Goal: Task Accomplishment & Management: Manage account settings

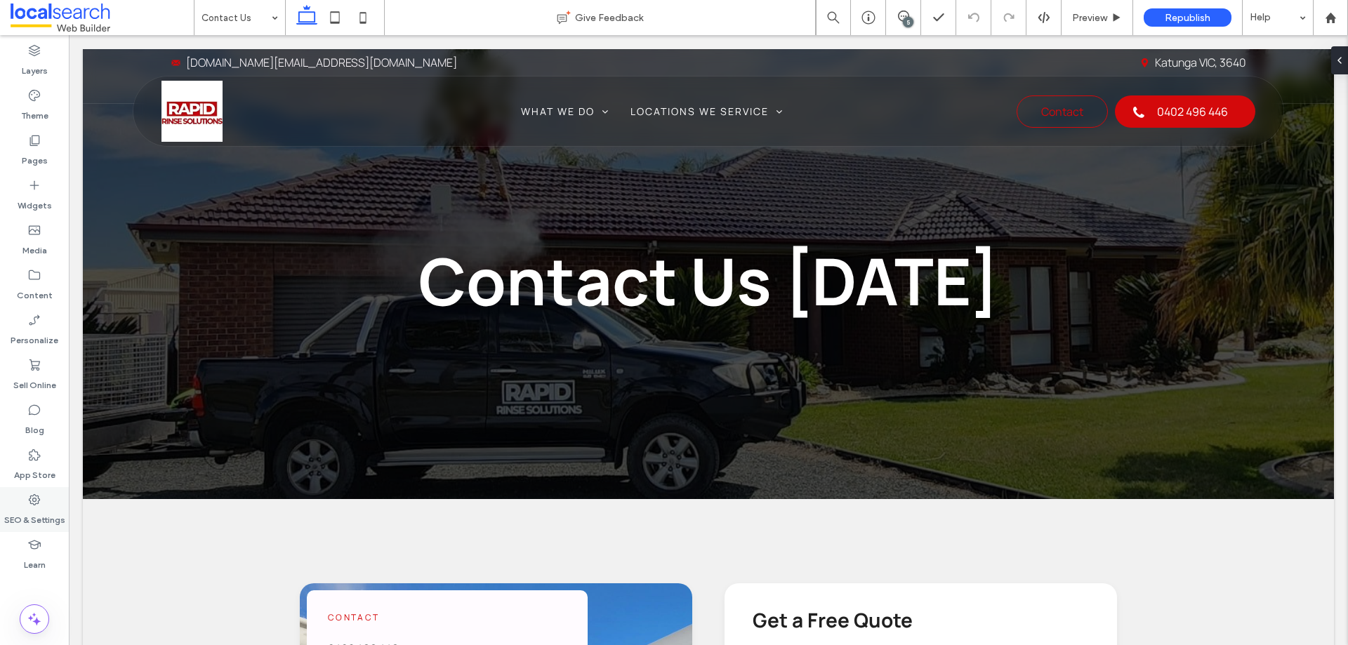
click at [37, 506] on icon at bounding box center [34, 500] width 14 height 14
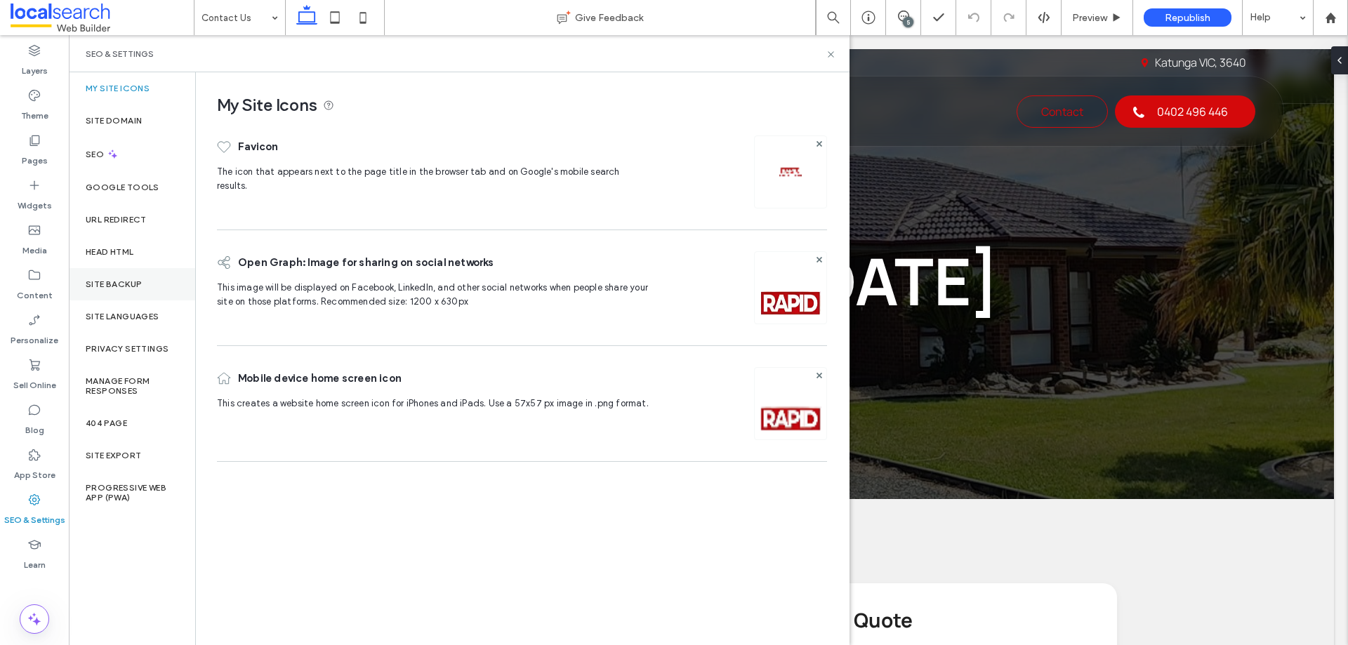
click at [146, 282] on div "Site Backup" at bounding box center [132, 284] width 126 height 32
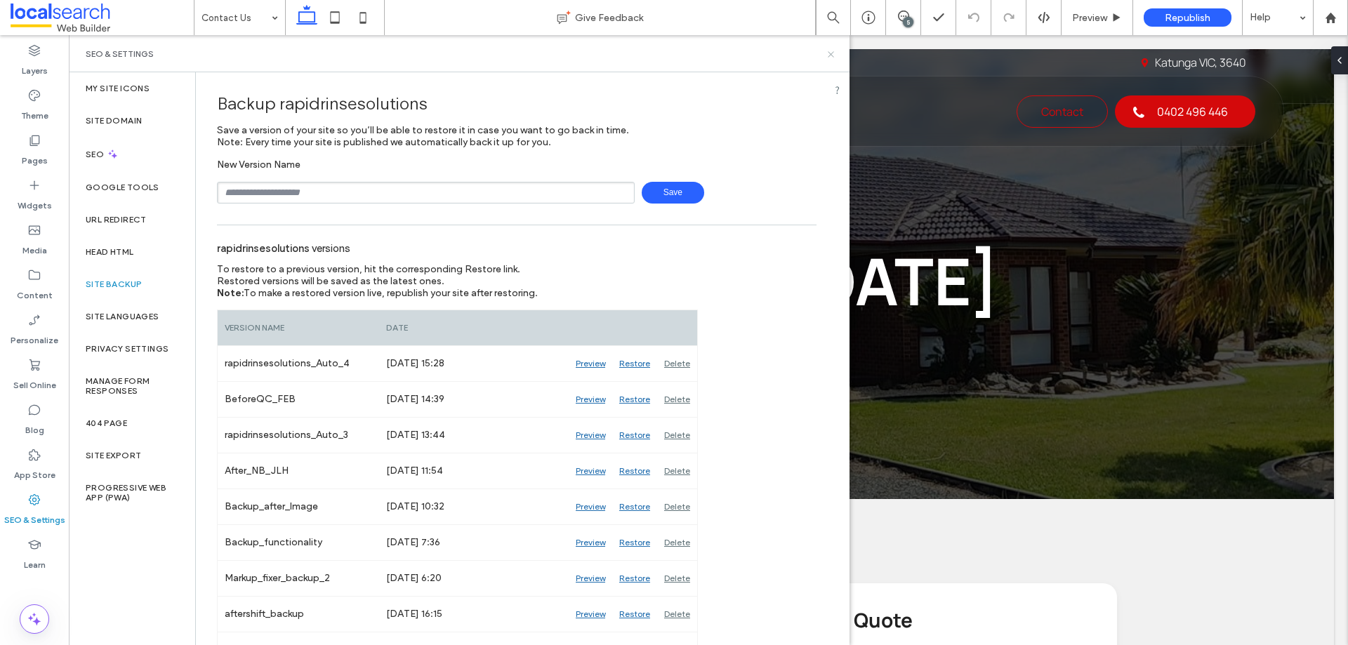
click at [831, 53] on icon at bounding box center [831, 54] width 11 height 11
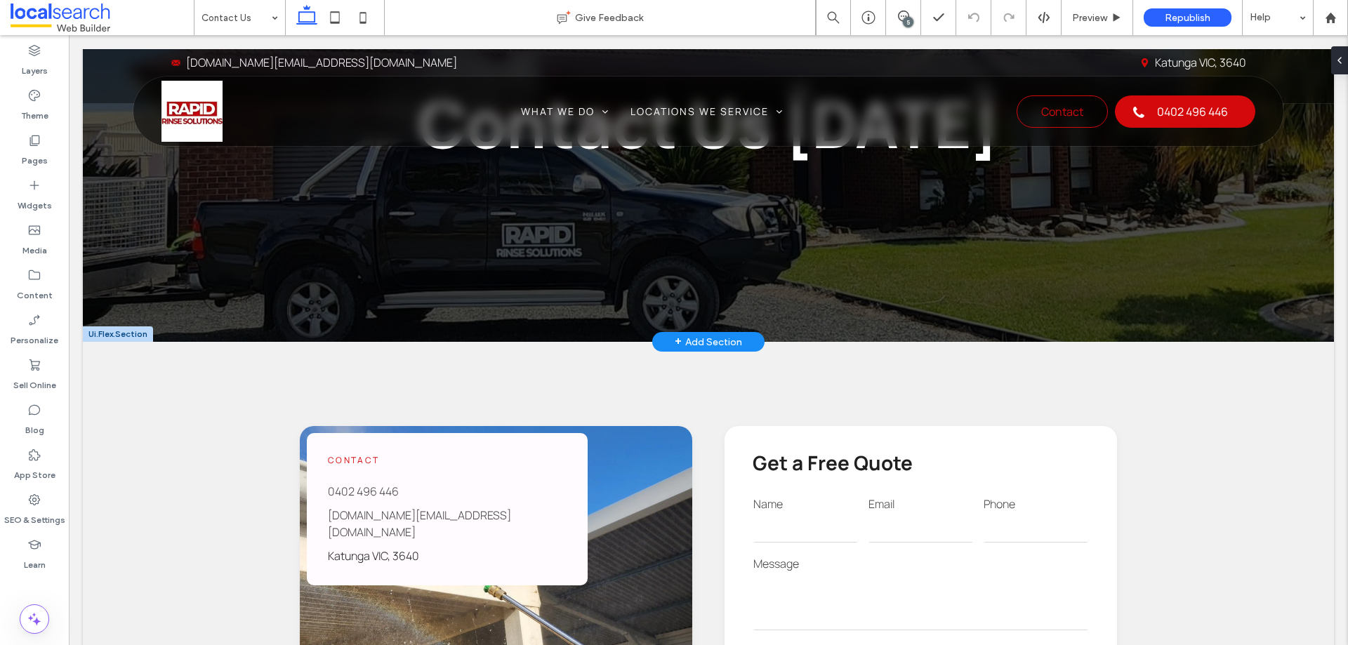
scroll to position [421, 0]
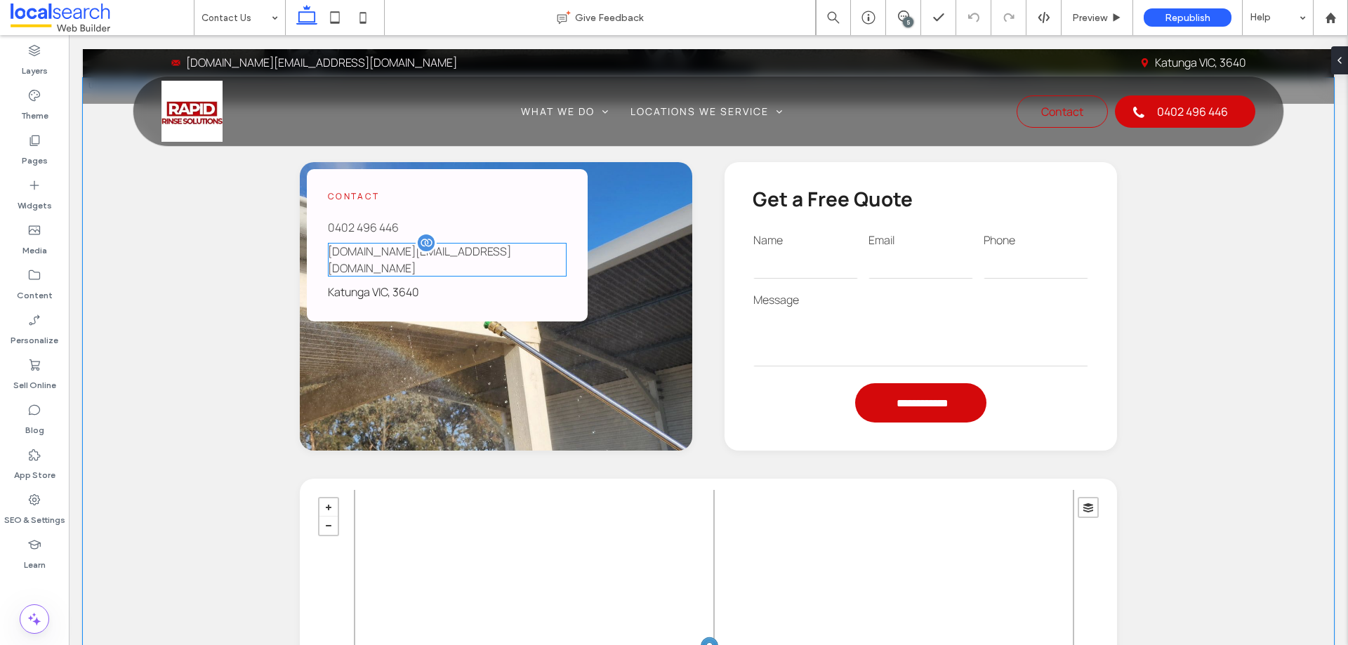
click at [385, 249] on span "rapidrinsesolutions.au@gmail.com" at bounding box center [419, 260] width 183 height 32
click at [359, 248] on span "rapidrinsesolutions.au@gmail.com" at bounding box center [419, 260] width 183 height 32
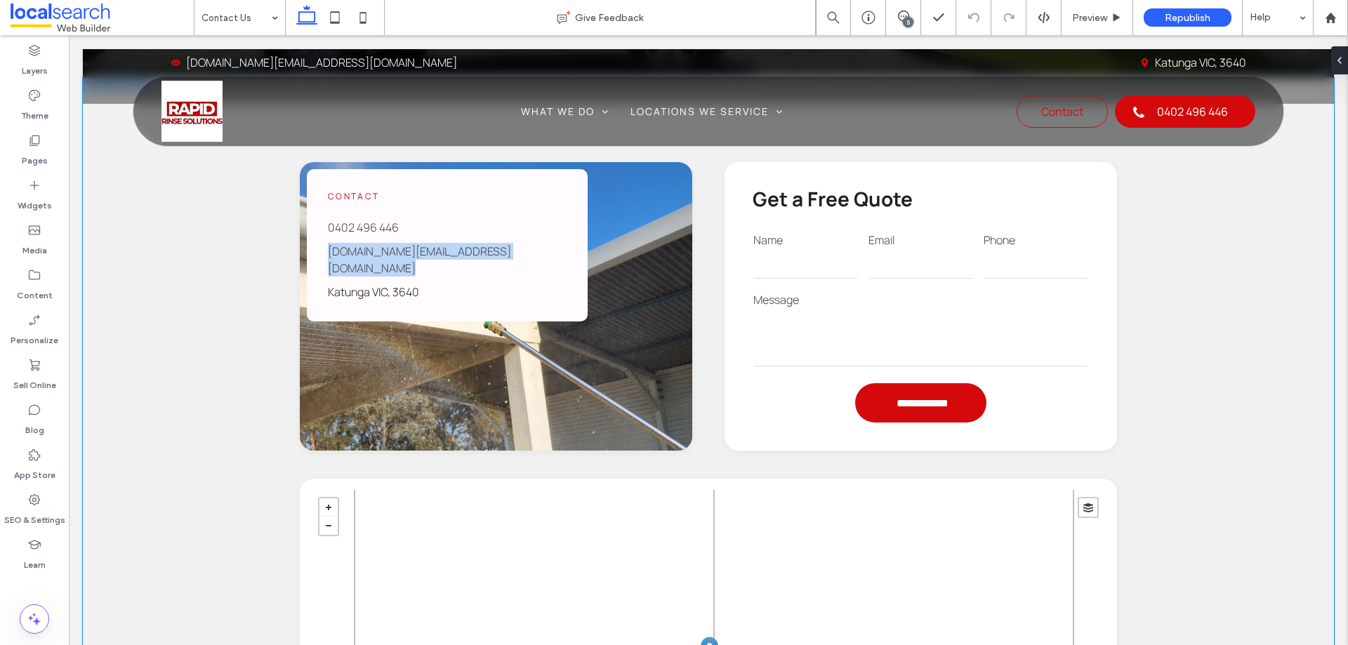
click at [207, 268] on div "**********" at bounding box center [708, 507] width 1251 height 859
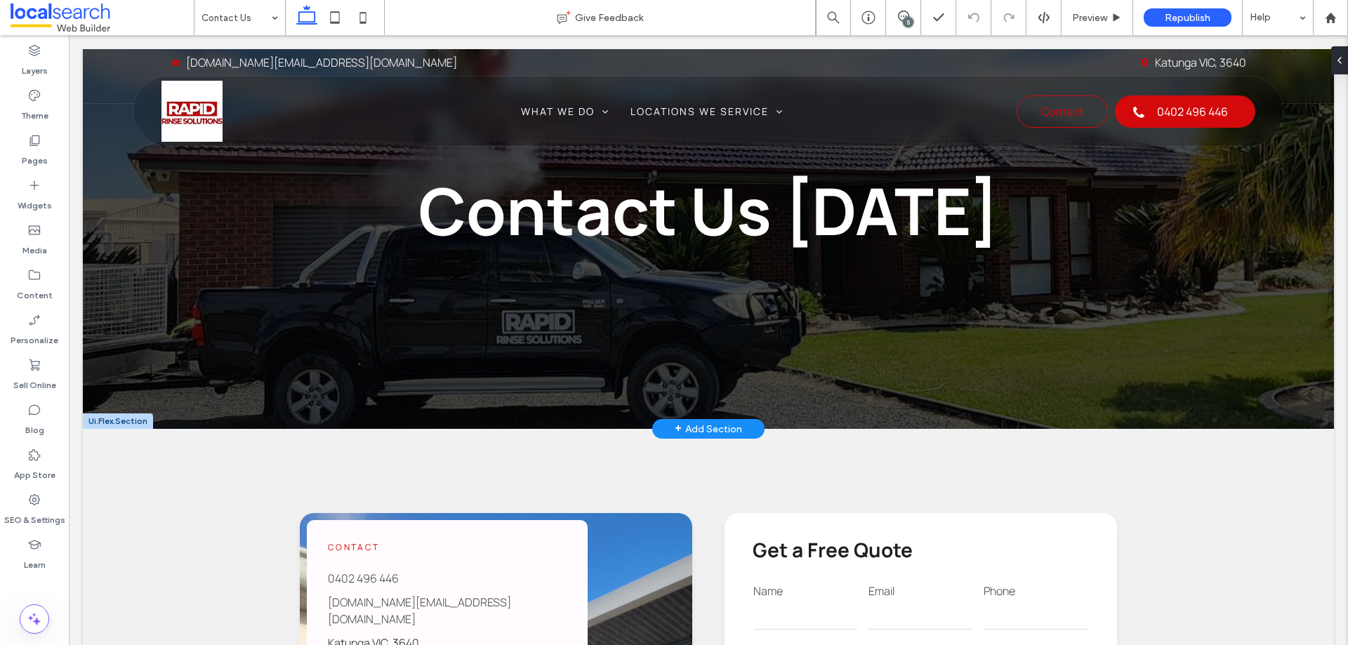
click at [185, 361] on div "Contact Us Today" at bounding box center [708, 204] width 1251 height 450
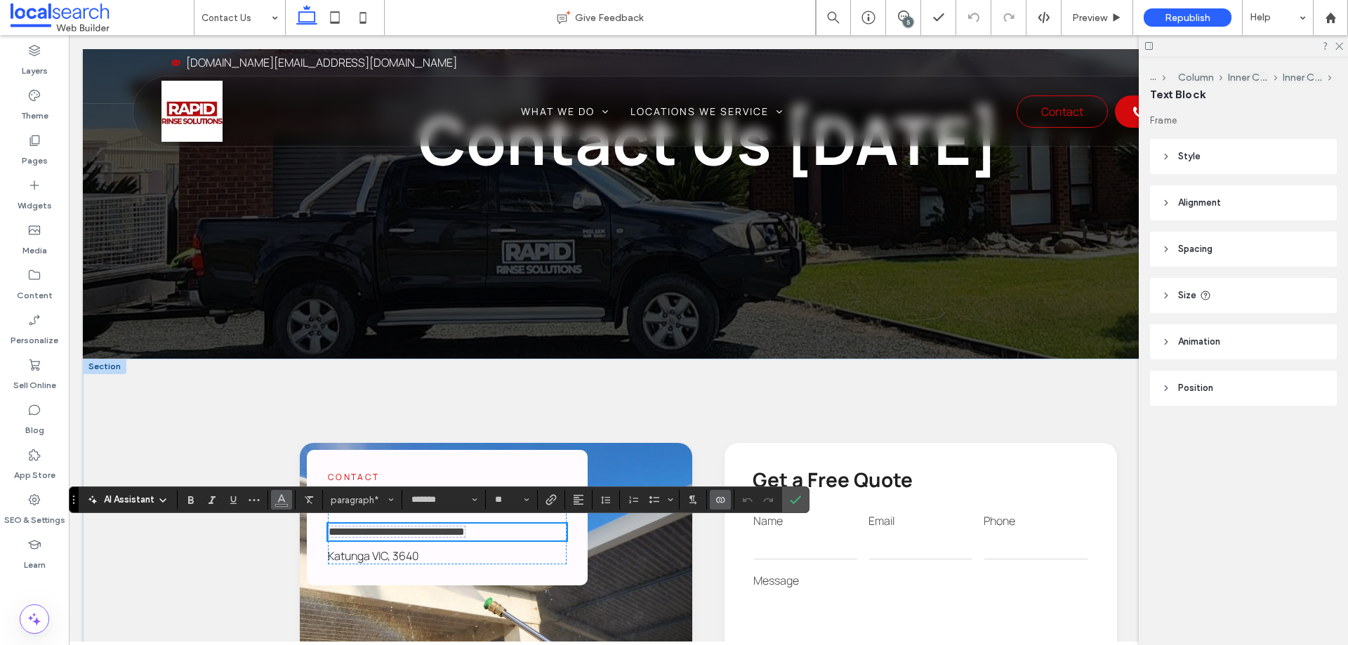
click at [284, 504] on icon "Color" at bounding box center [281, 498] width 11 height 11
click at [287, 496] on icon "Color" at bounding box center [281, 498] width 11 height 11
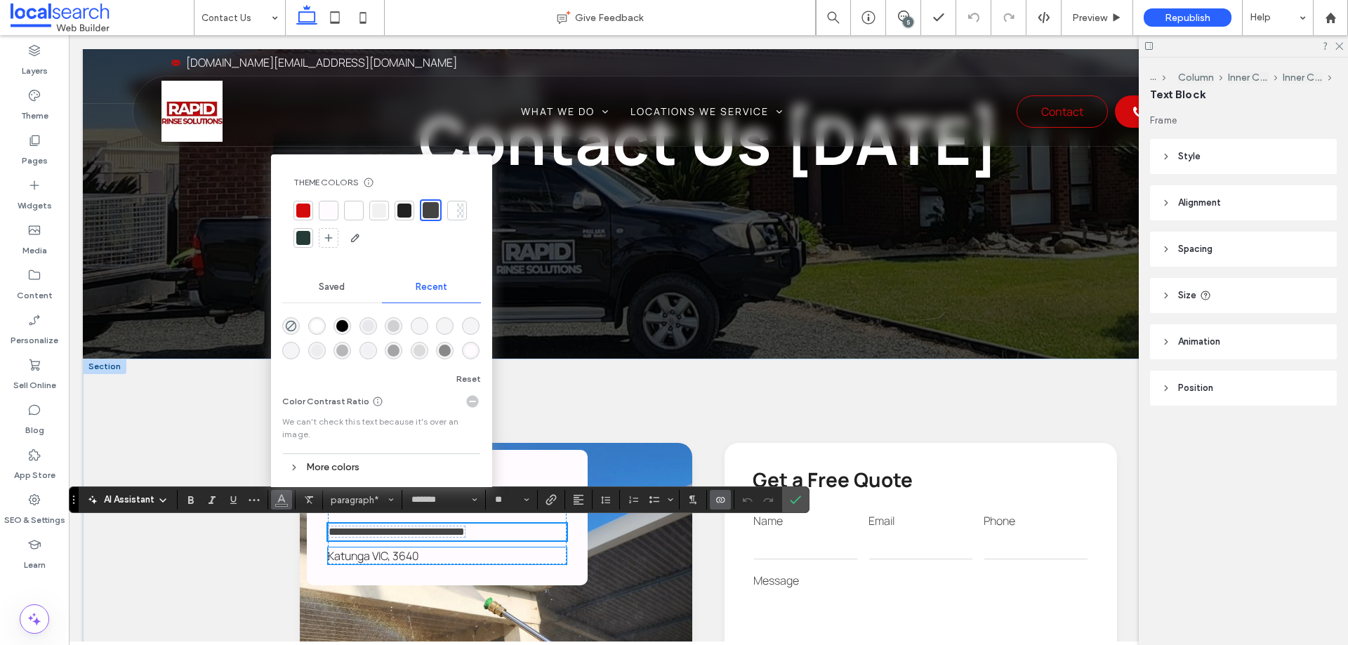
click at [419, 557] on p "Katunga VIC, 3640" at bounding box center [447, 556] width 239 height 17
click at [419, 557] on div "Katunga VIC, 3640" at bounding box center [447, 557] width 239 height 17
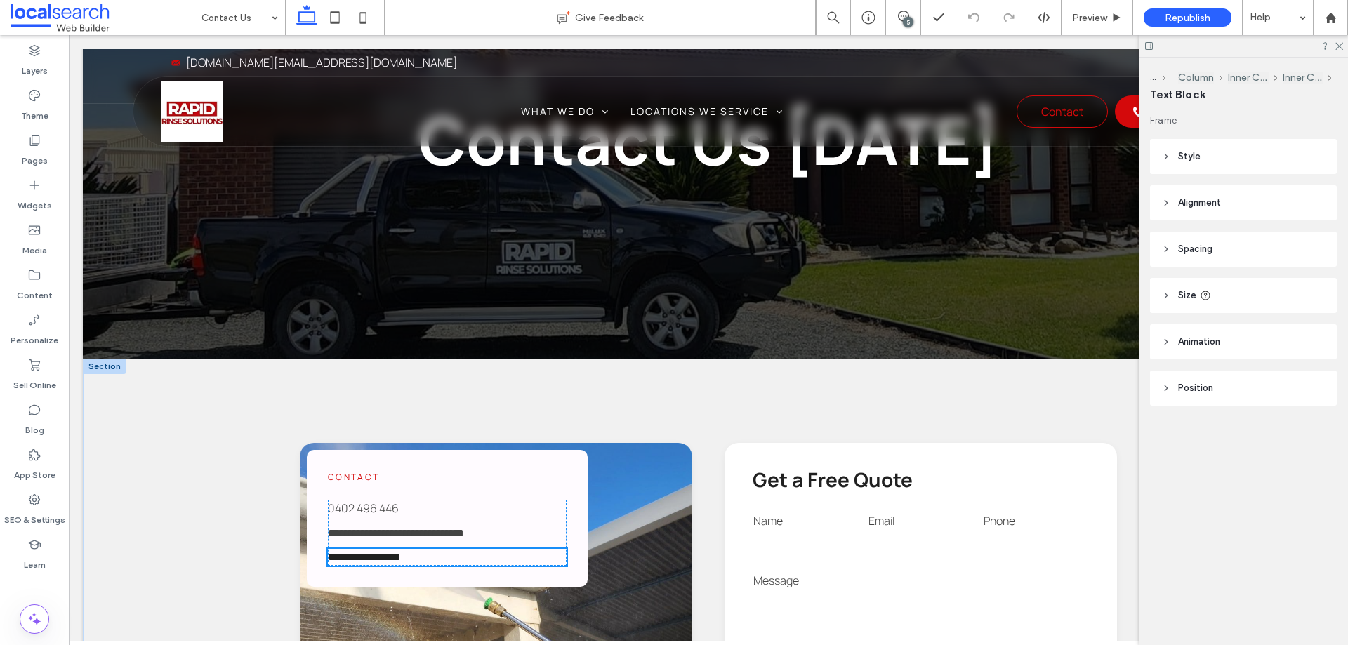
type input "*******"
type input "**"
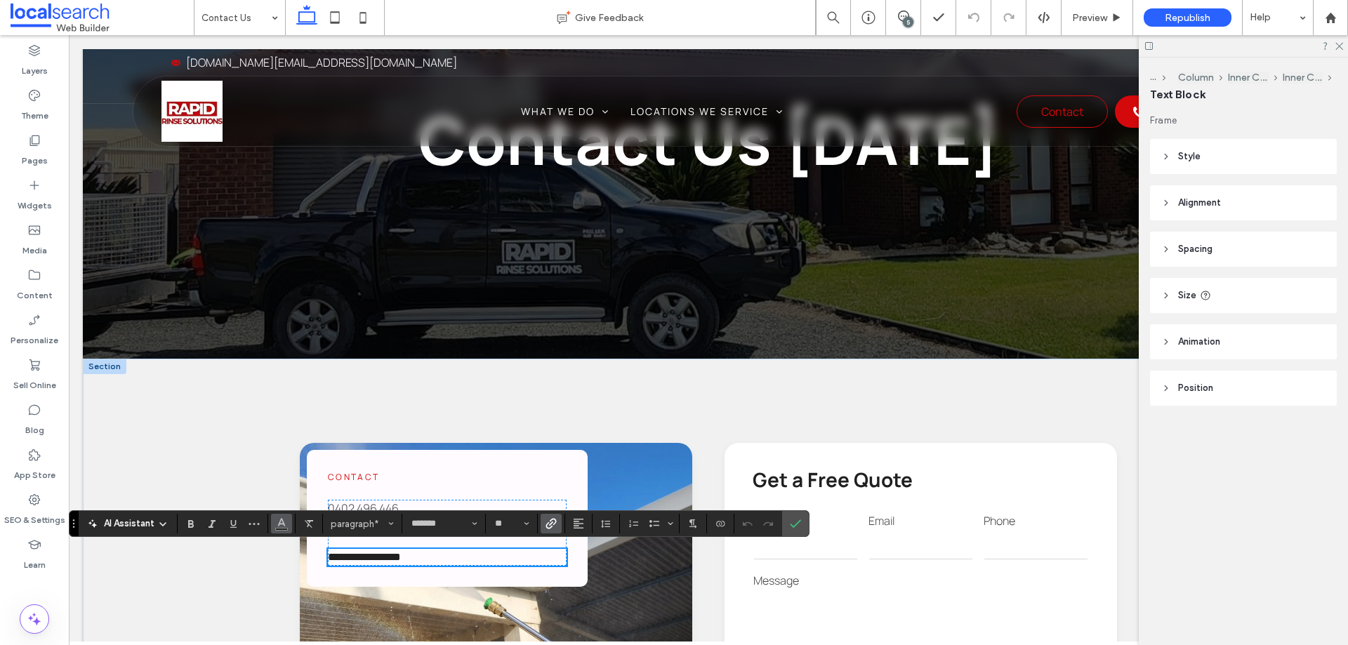
click at [286, 520] on icon "Color" at bounding box center [281, 522] width 11 height 11
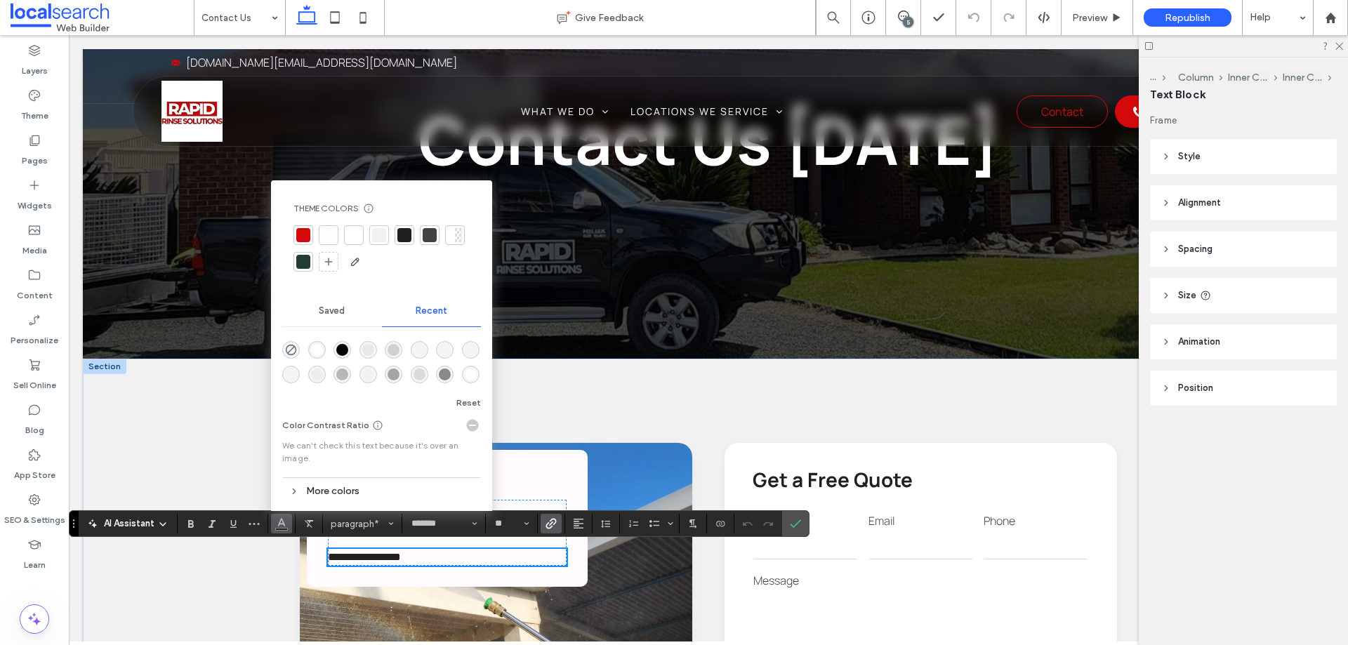
click at [430, 234] on div at bounding box center [430, 235] width 14 height 14
click at [428, 229] on div at bounding box center [430, 235] width 14 height 14
drag, startPoint x: 794, startPoint y: 526, endPoint x: 692, endPoint y: 512, distance: 102.1
click at [794, 526] on icon "Confirm" at bounding box center [795, 523] width 11 height 11
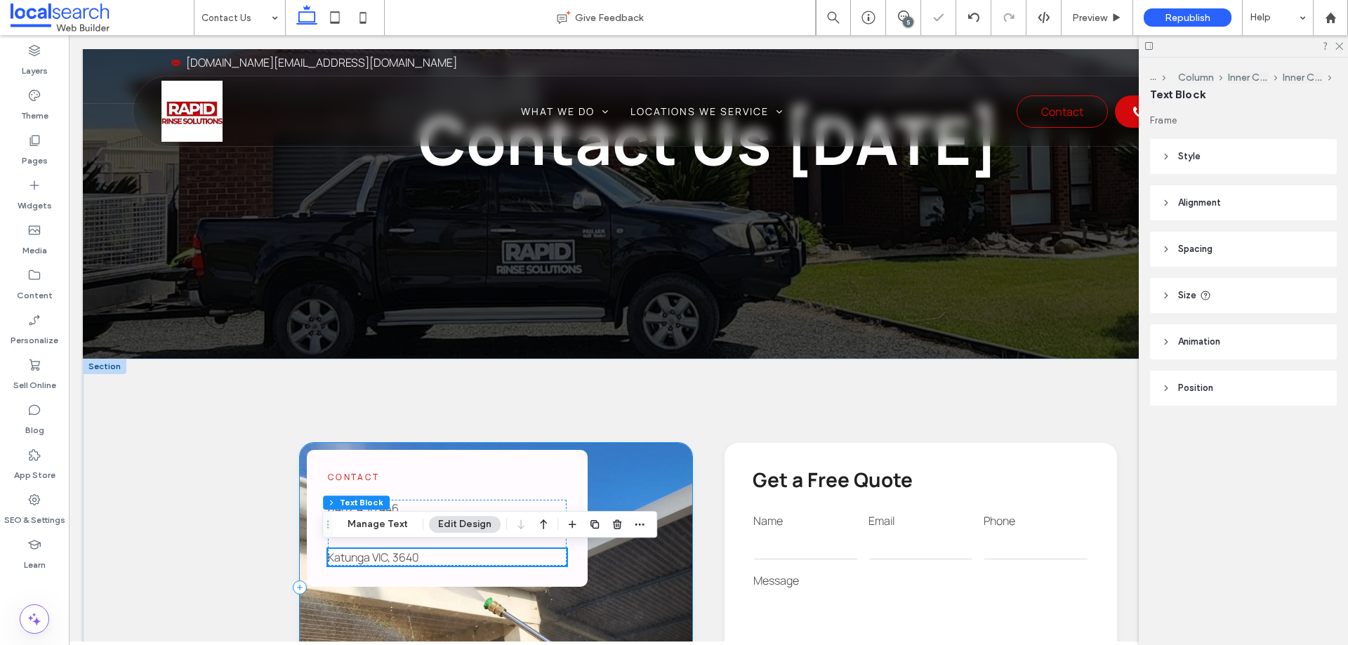
click at [449, 608] on div "**********" at bounding box center [496, 587] width 393 height 289
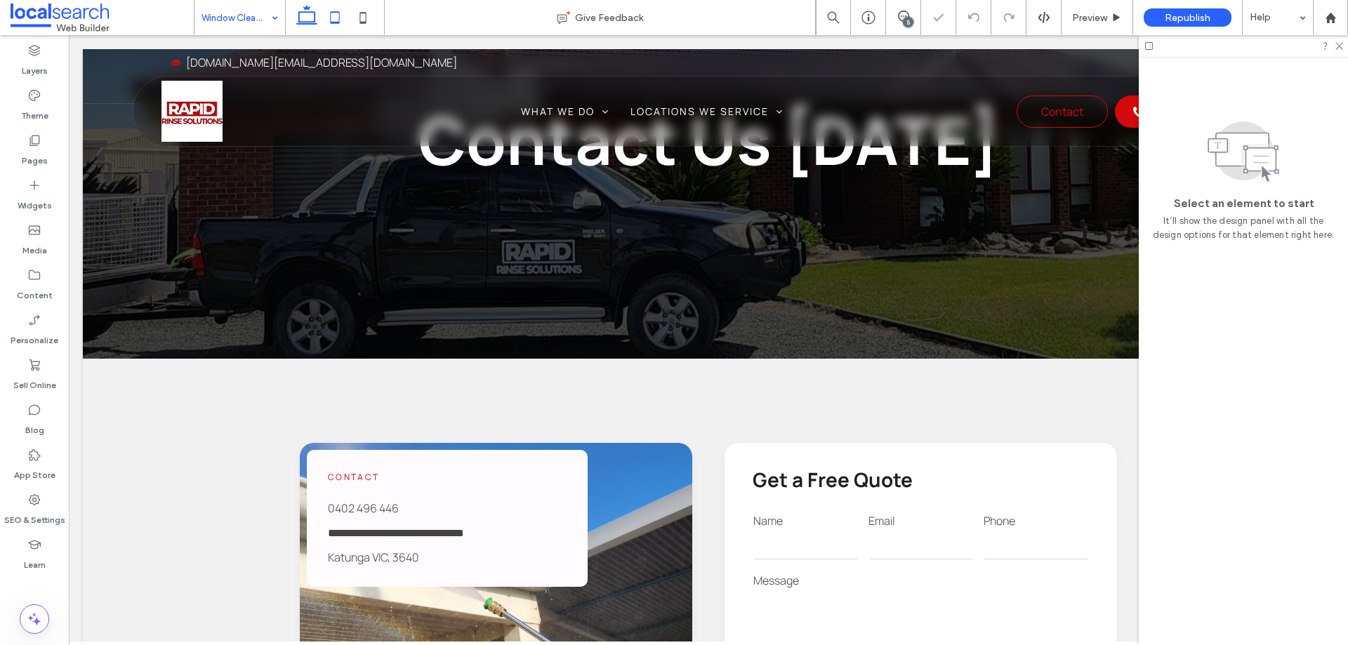
click at [336, 21] on icon at bounding box center [335, 18] width 28 height 28
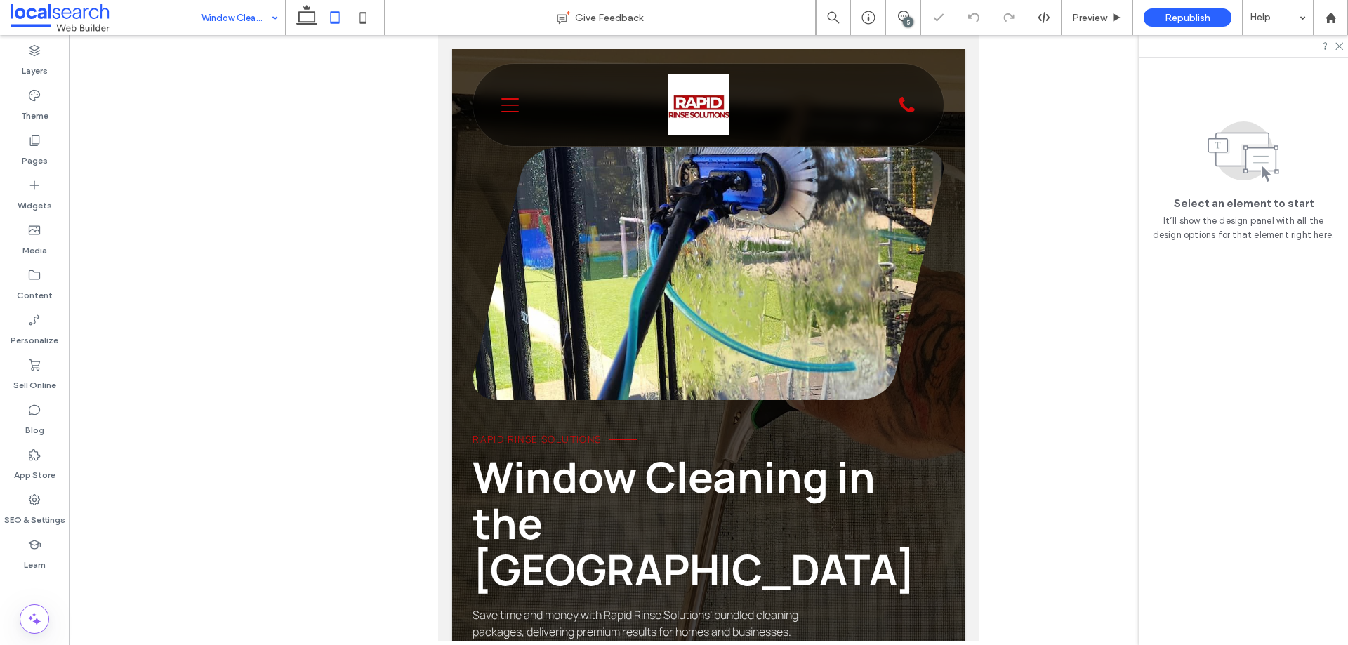
scroll to position [581, 0]
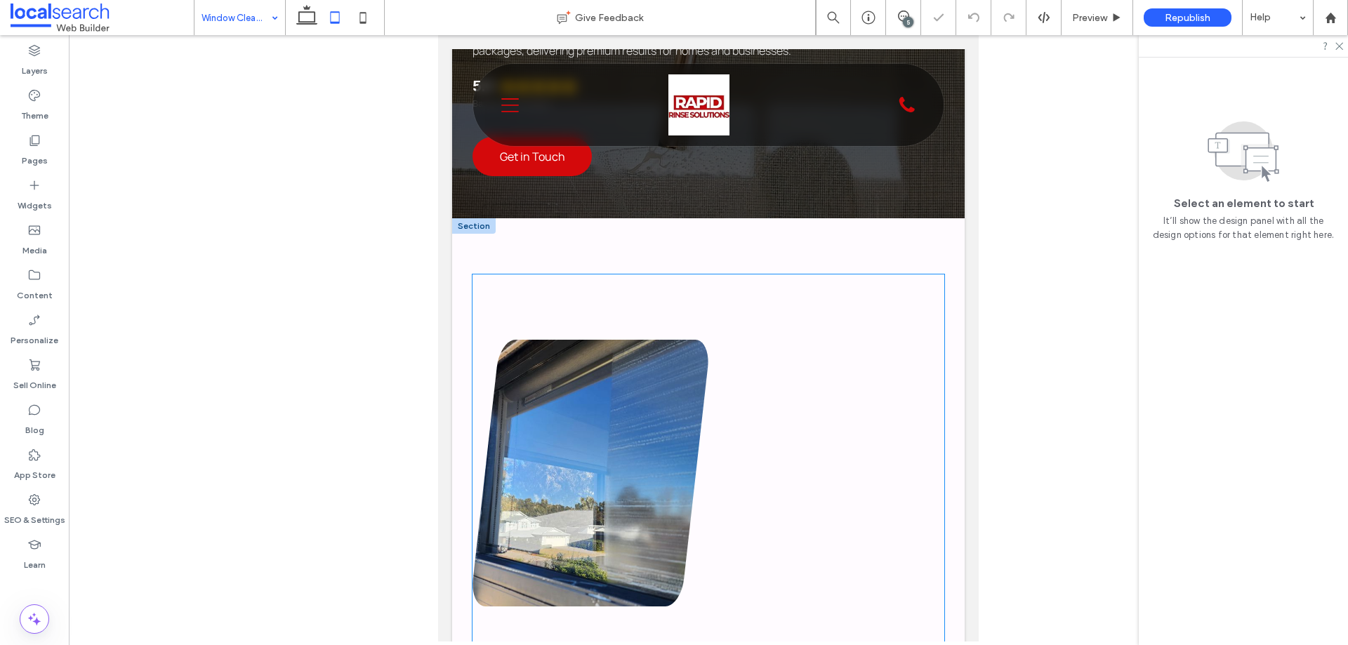
click at [732, 406] on div "Streak-Free Results Crystal-Clear Views Every Time There’s nothing more frustra…" at bounding box center [709, 646] width 472 height 743
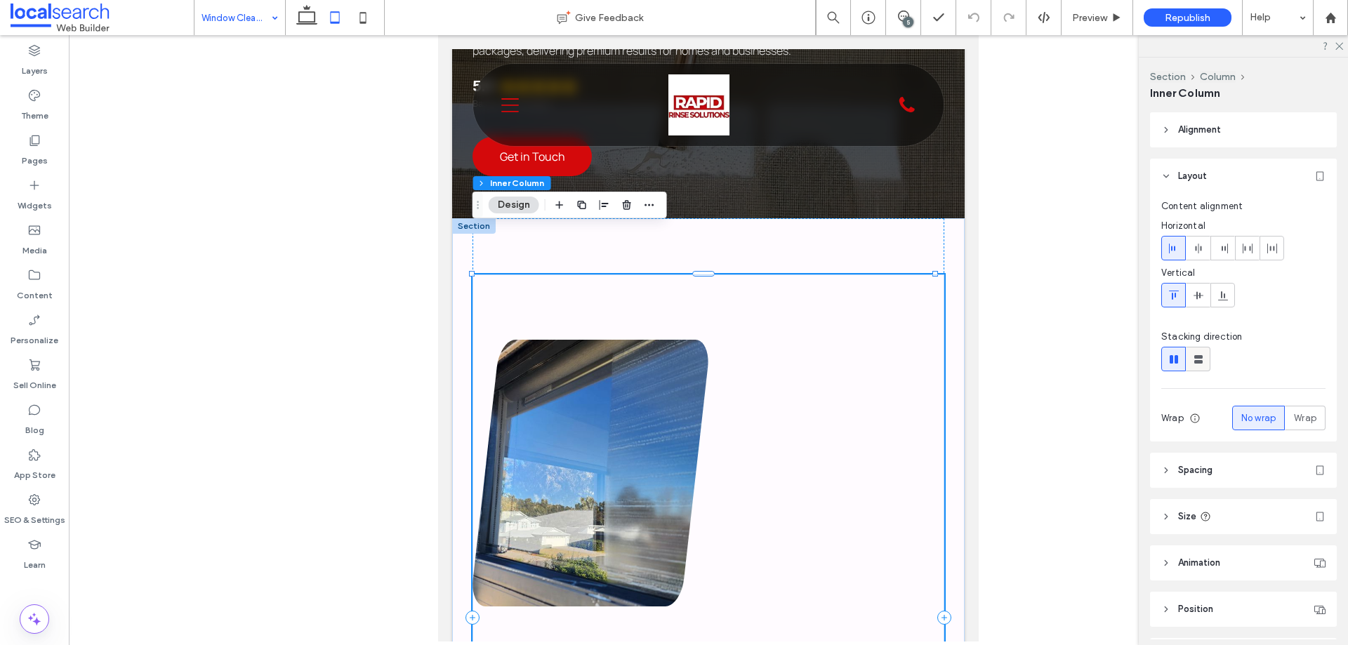
scroll to position [90, 0]
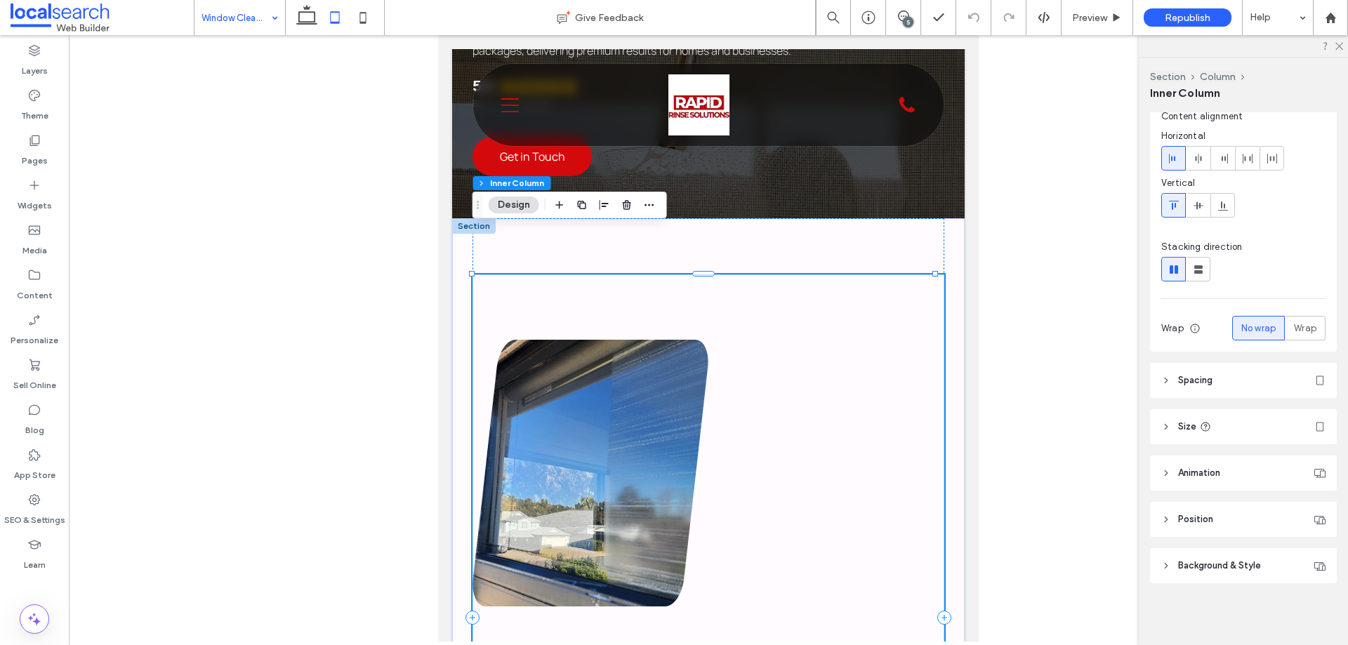
click at [1169, 382] on icon at bounding box center [1166, 381] width 10 height 10
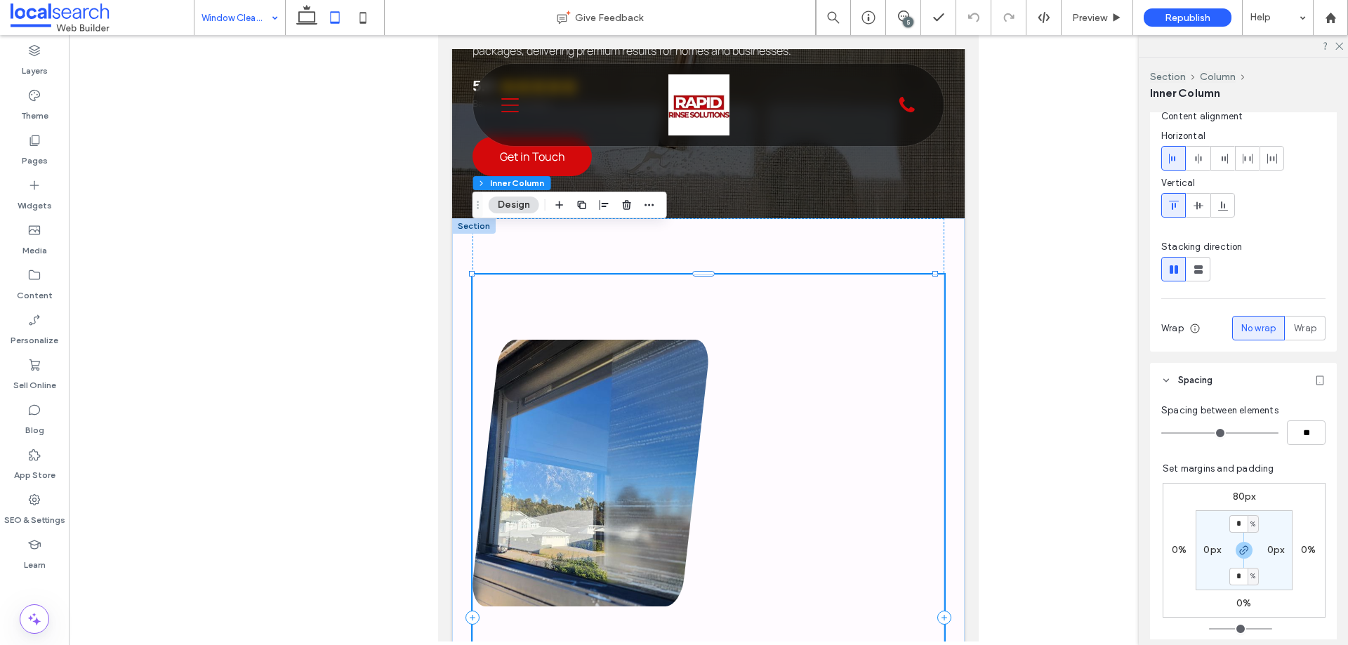
click at [1167, 384] on icon at bounding box center [1166, 381] width 10 height 10
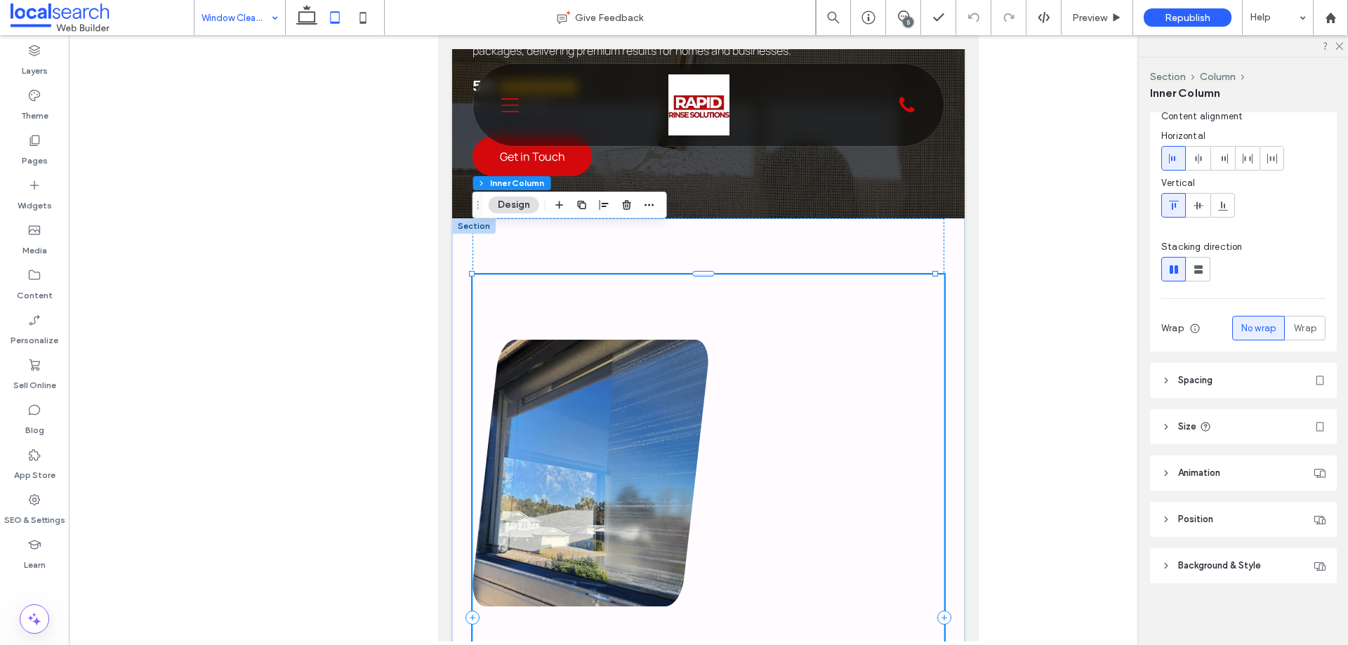
click at [1168, 431] on icon at bounding box center [1166, 427] width 10 height 10
type input "**"
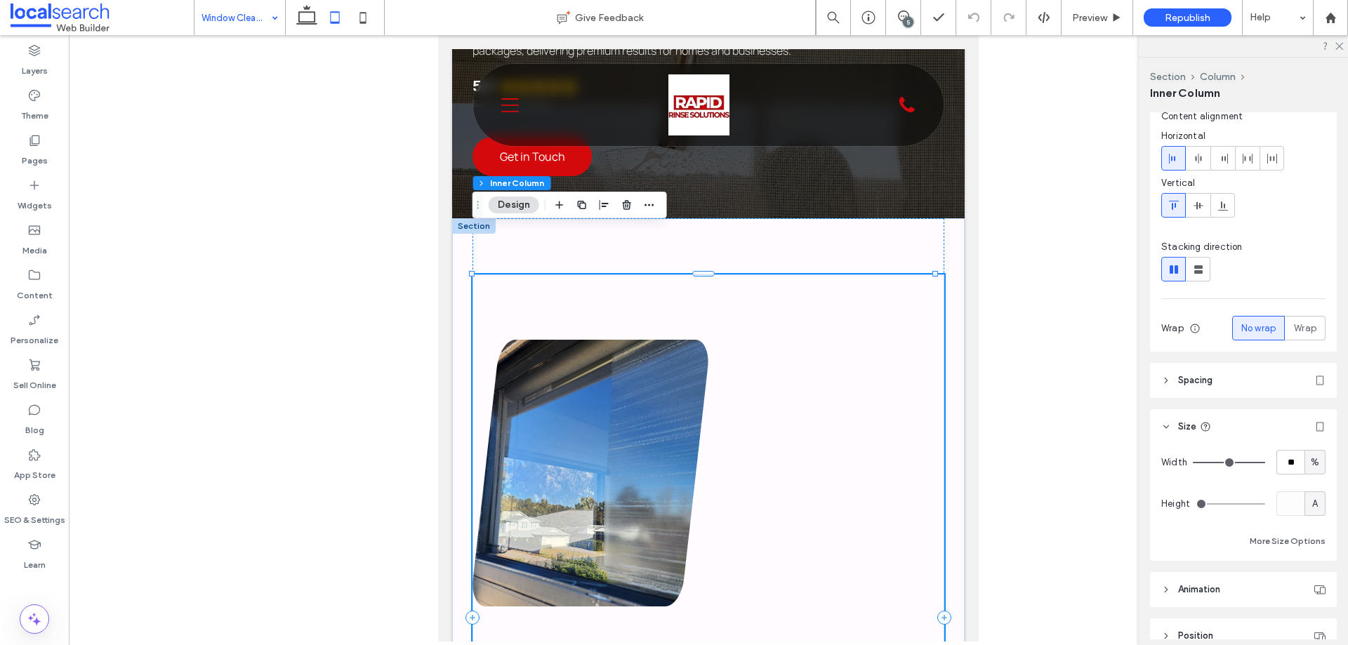
type input "*"
drag, startPoint x: 1252, startPoint y: 463, endPoint x: 857, endPoint y: 424, distance: 397.3
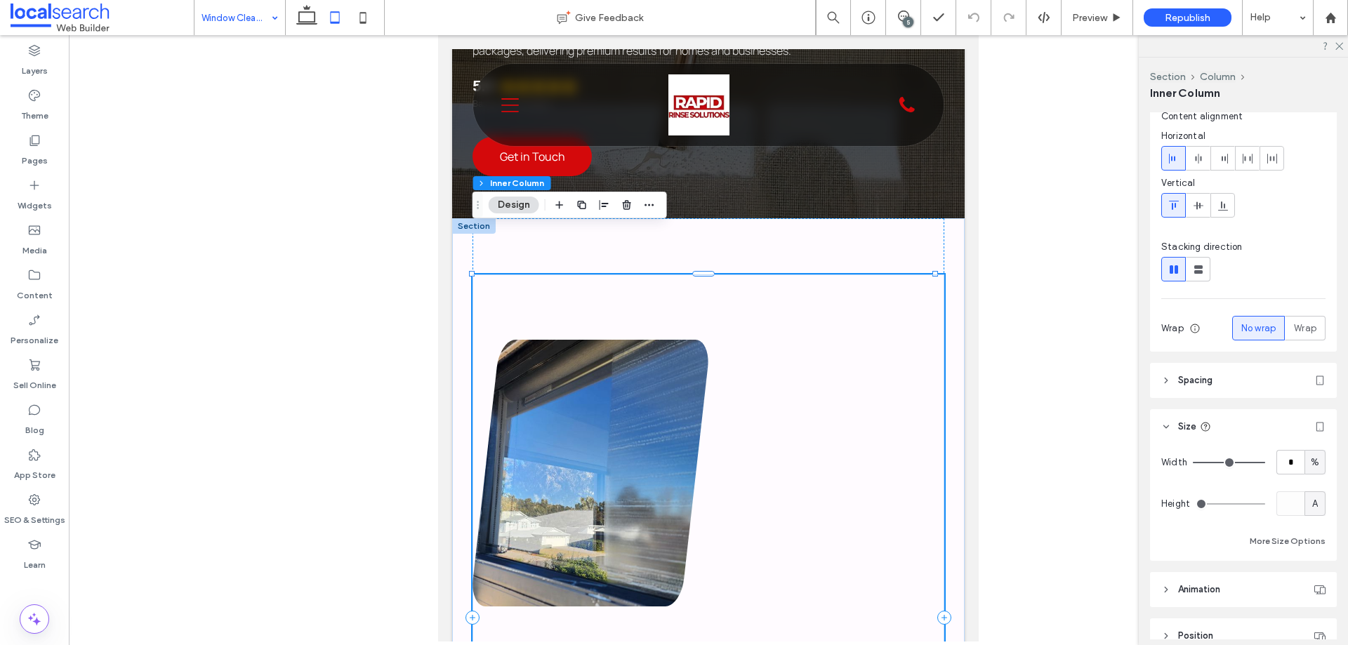
click at [1193, 462] on input "range" at bounding box center [1229, 462] width 72 height 1
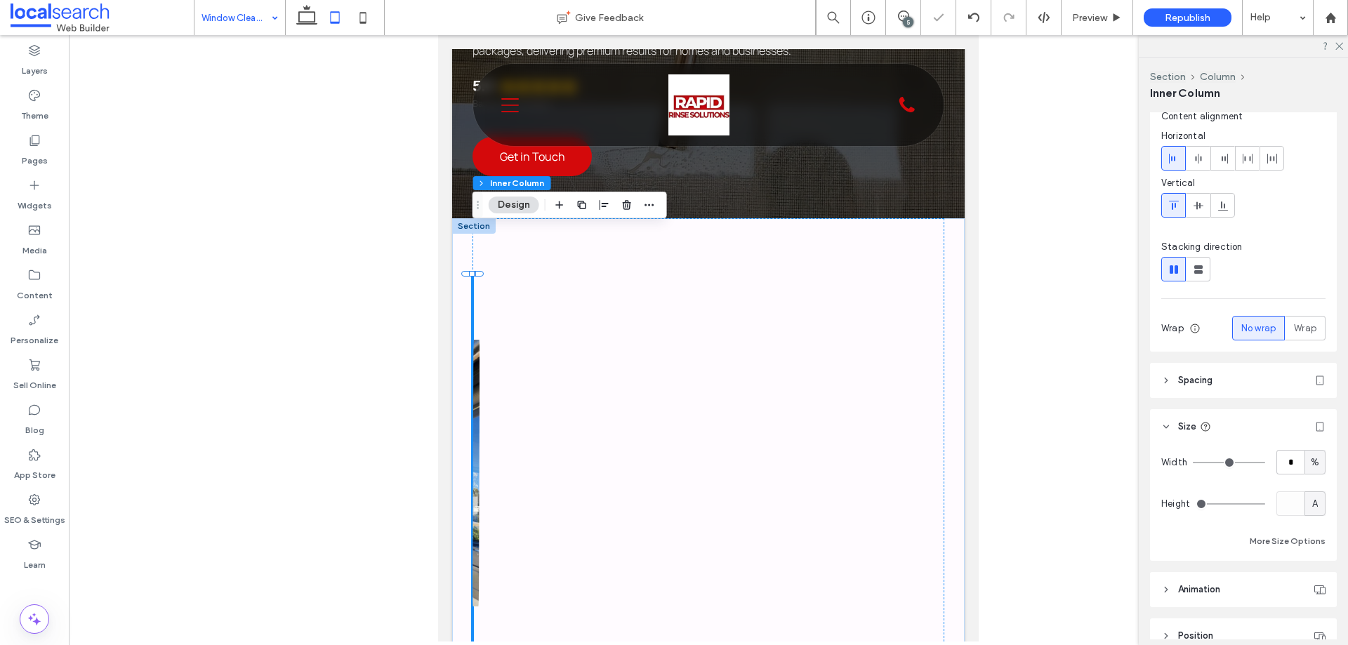
type input "**"
type input "***"
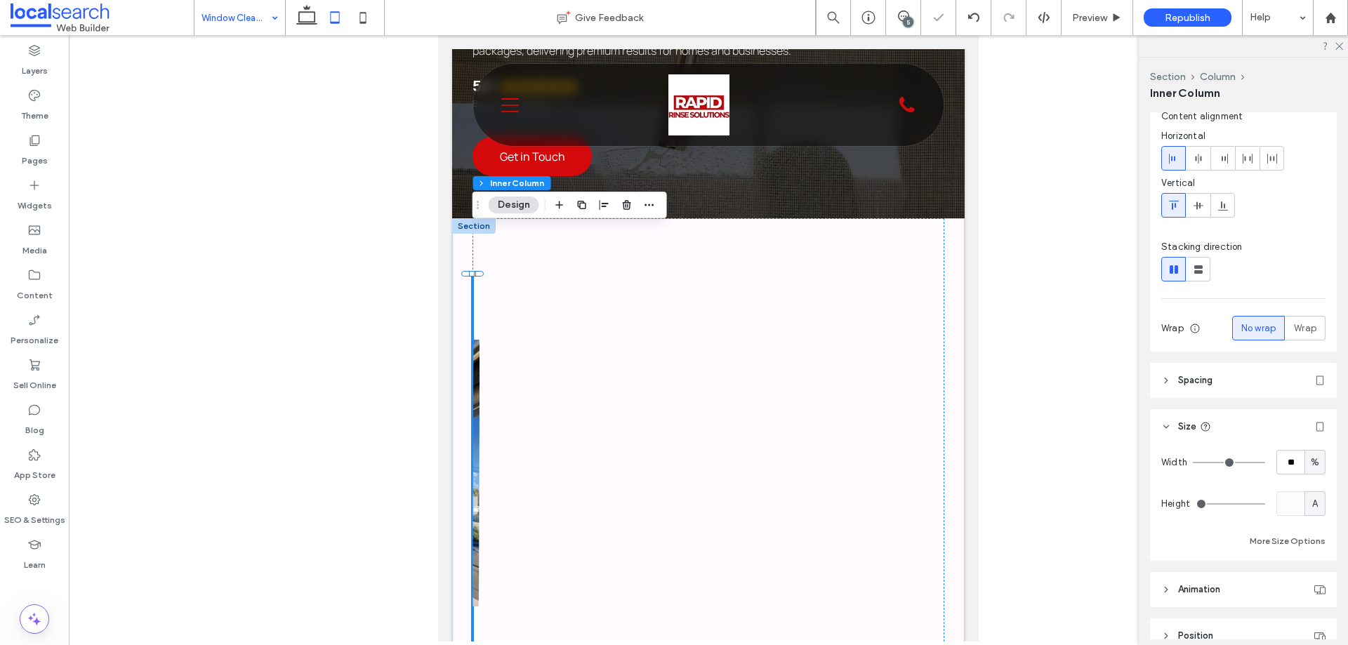
type input "***"
drag, startPoint x: 1200, startPoint y: 461, endPoint x: 1296, endPoint y: 501, distance: 104.2
type input "***"
click at [1265, 463] on input "range" at bounding box center [1229, 462] width 72 height 1
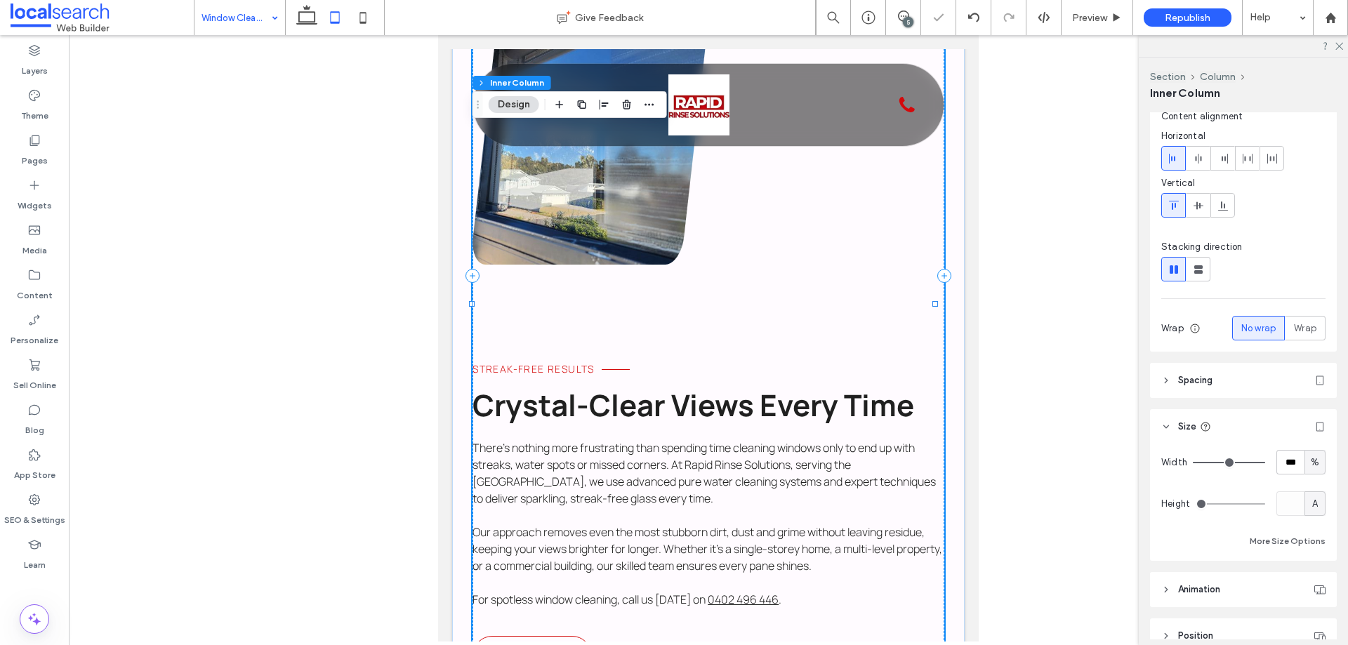
scroll to position [792, 0]
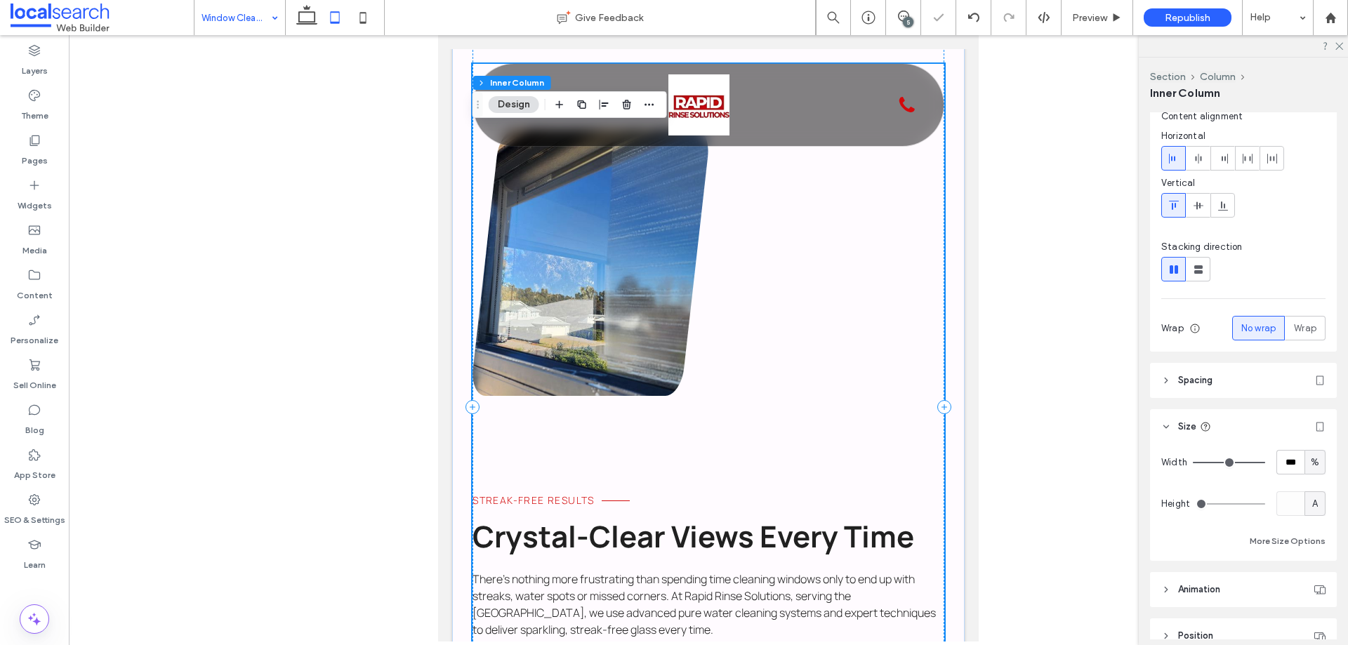
click at [562, 265] on link at bounding box center [591, 262] width 236 height 267
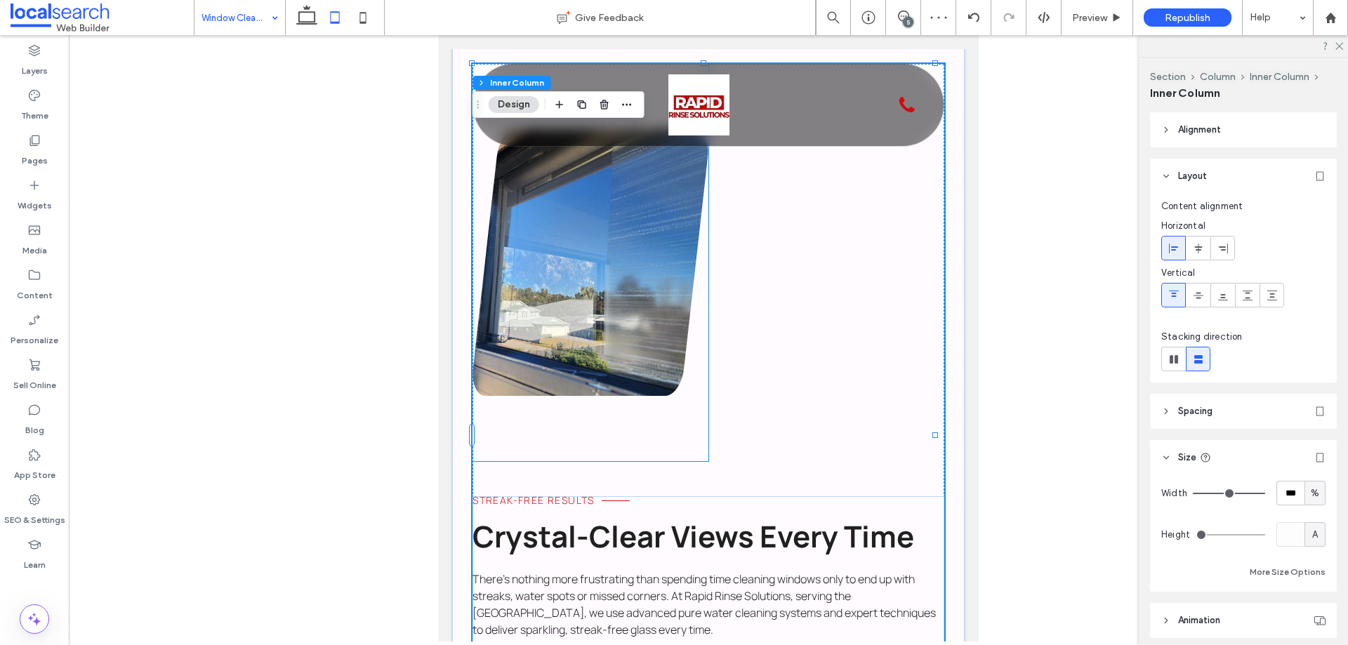
click at [628, 371] on div at bounding box center [591, 262] width 236 height 397
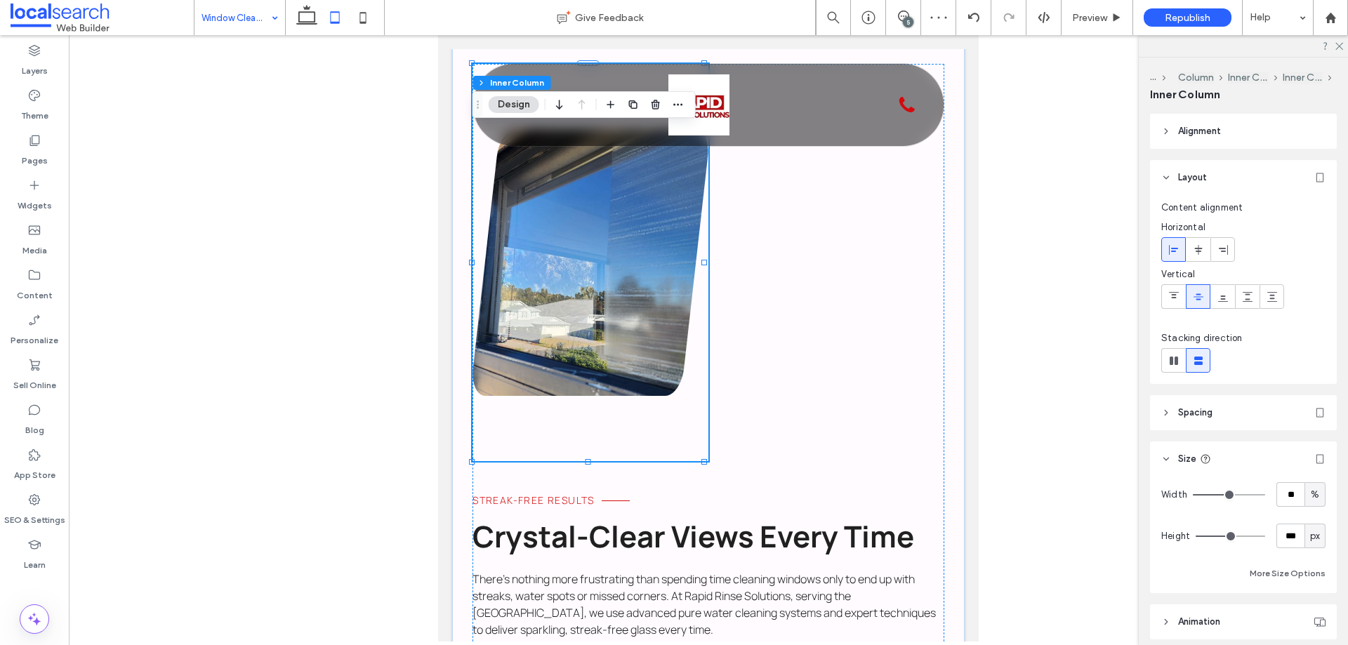
type input "**"
type input "***"
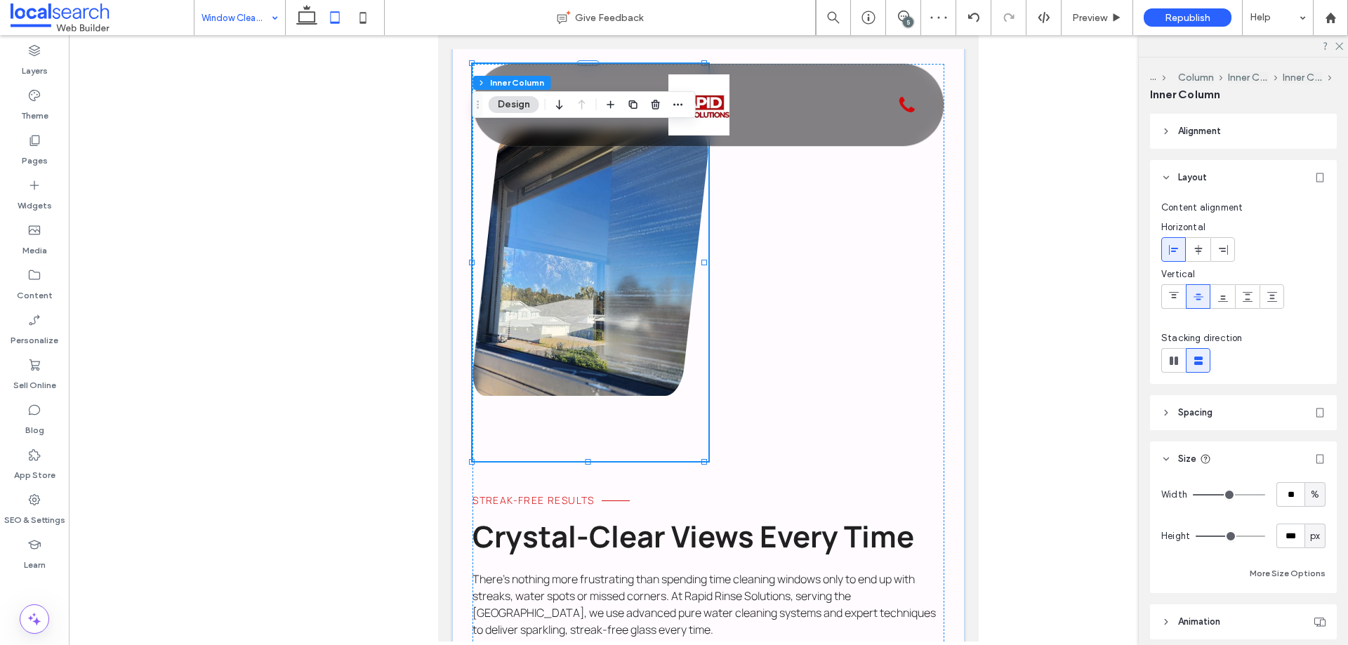
type input "***"
drag, startPoint x: 1230, startPoint y: 497, endPoint x: 1348, endPoint y: 529, distance: 122.1
type input "***"
click at [1265, 496] on input "range" at bounding box center [1229, 494] width 72 height 1
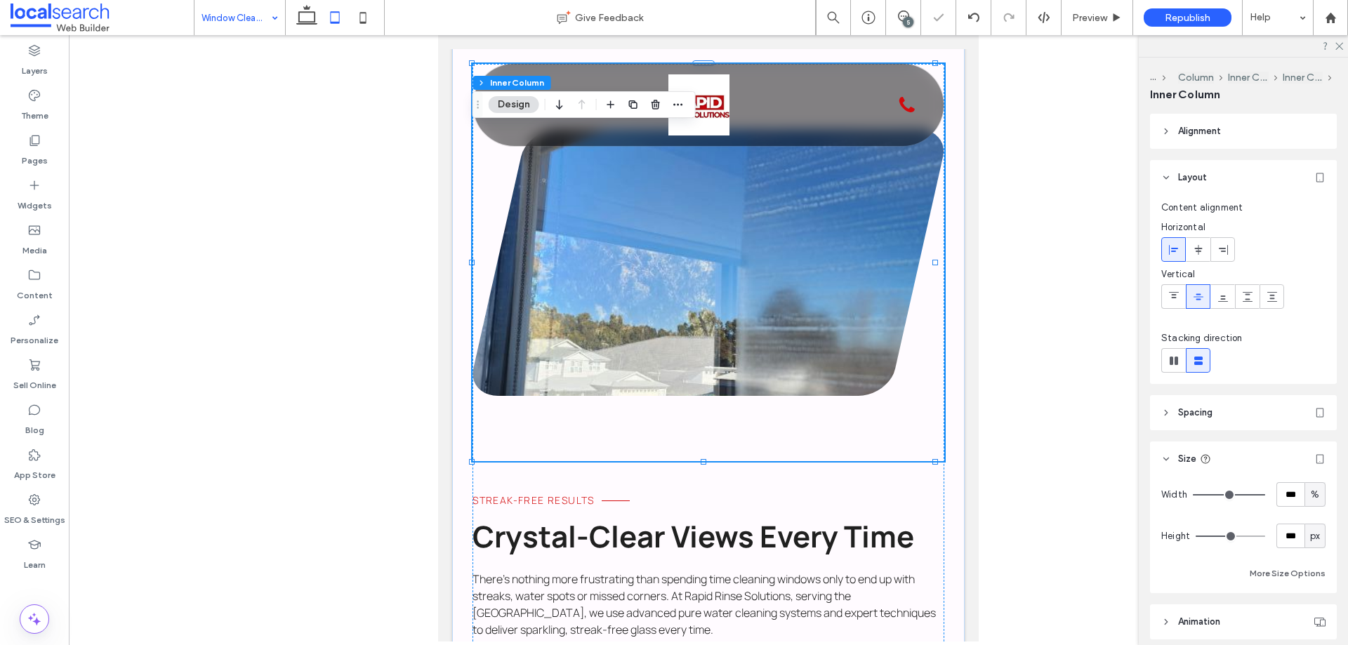
type input "***"
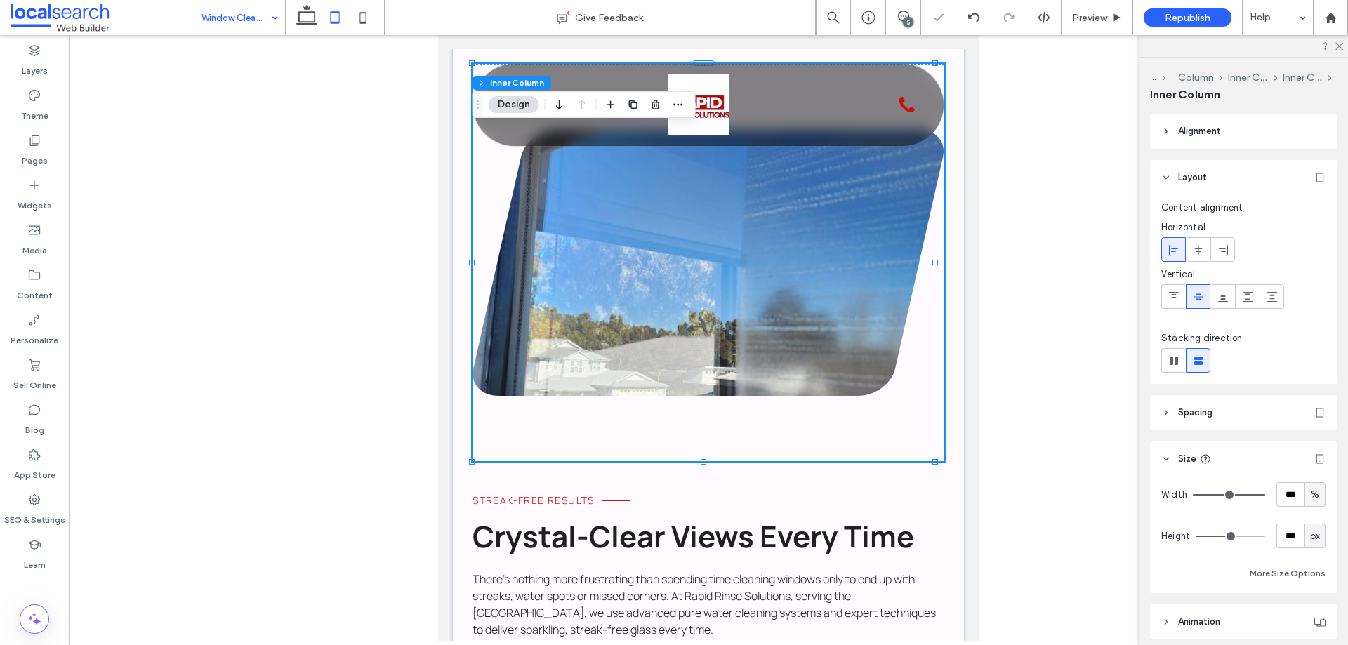
type input "***"
type input "*"
drag, startPoint x: 1213, startPoint y: 532, endPoint x: 884, endPoint y: 487, distance: 331.7
type input "*"
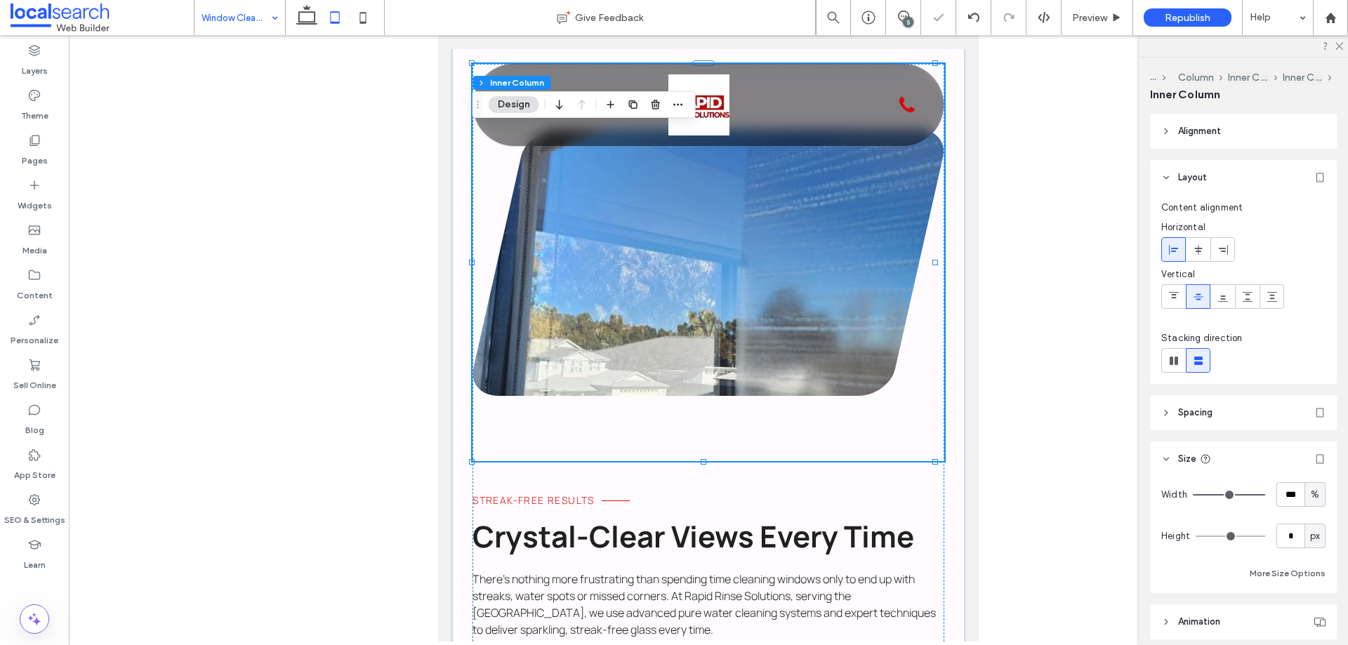
click at [1196, 536] on input "range" at bounding box center [1231, 536] width 70 height 1
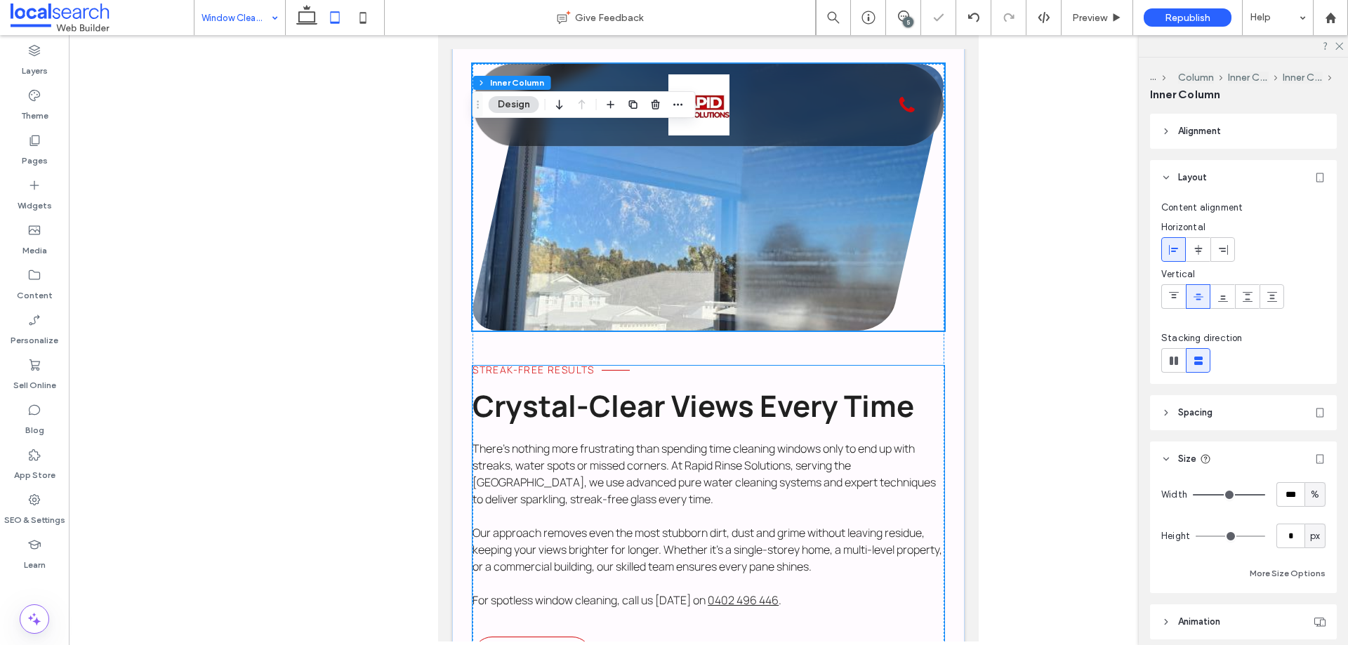
scroll to position [722, 0]
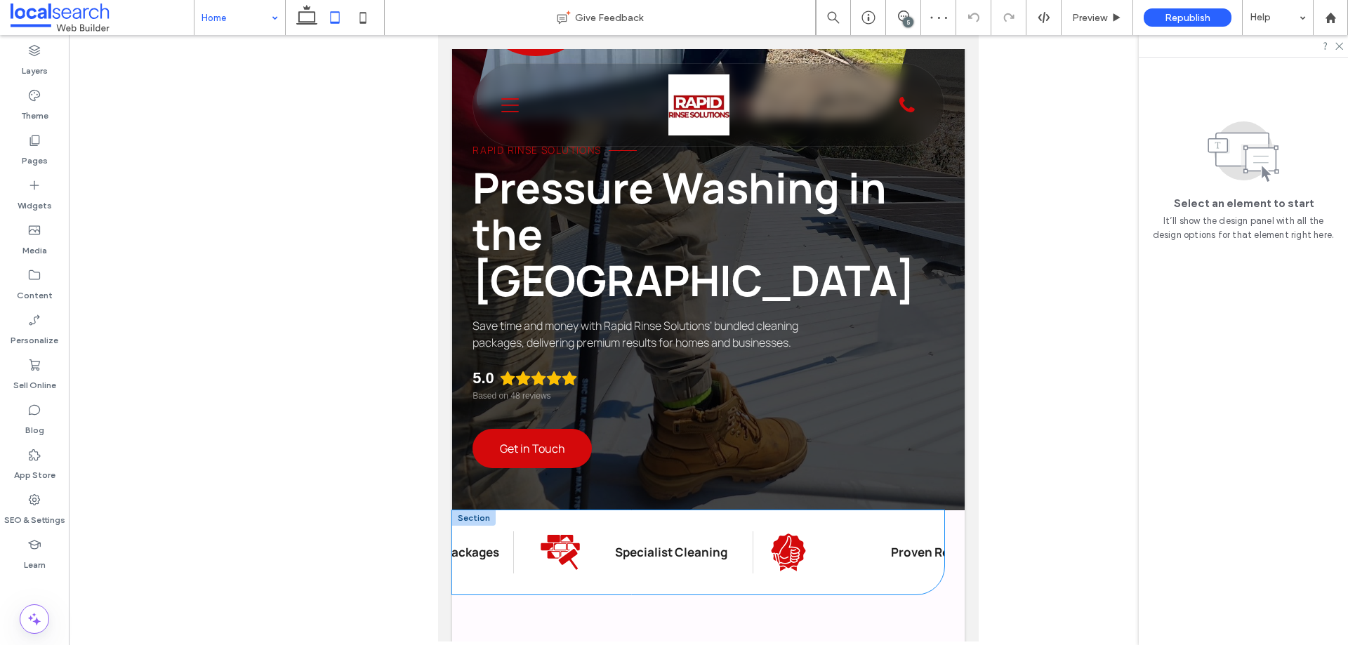
scroll to position [0, 235]
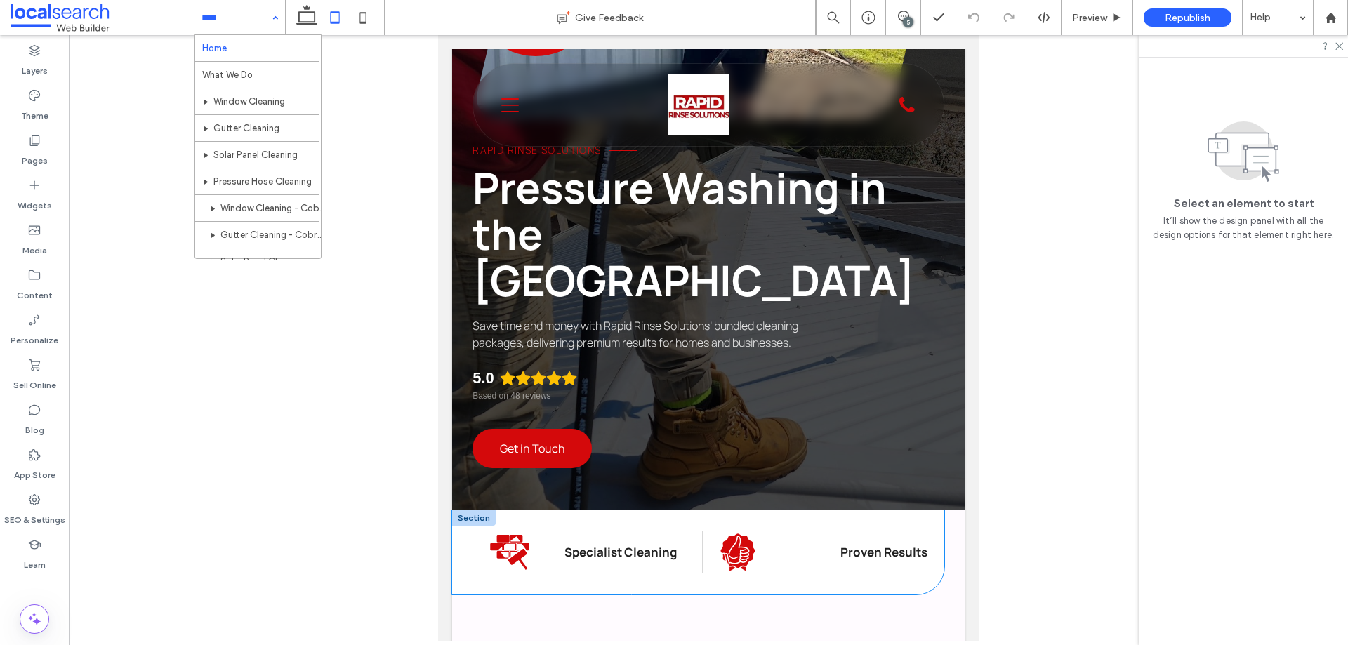
click at [811, 532] on div "Proven Icon Proven Results" at bounding box center [822, 553] width 239 height 42
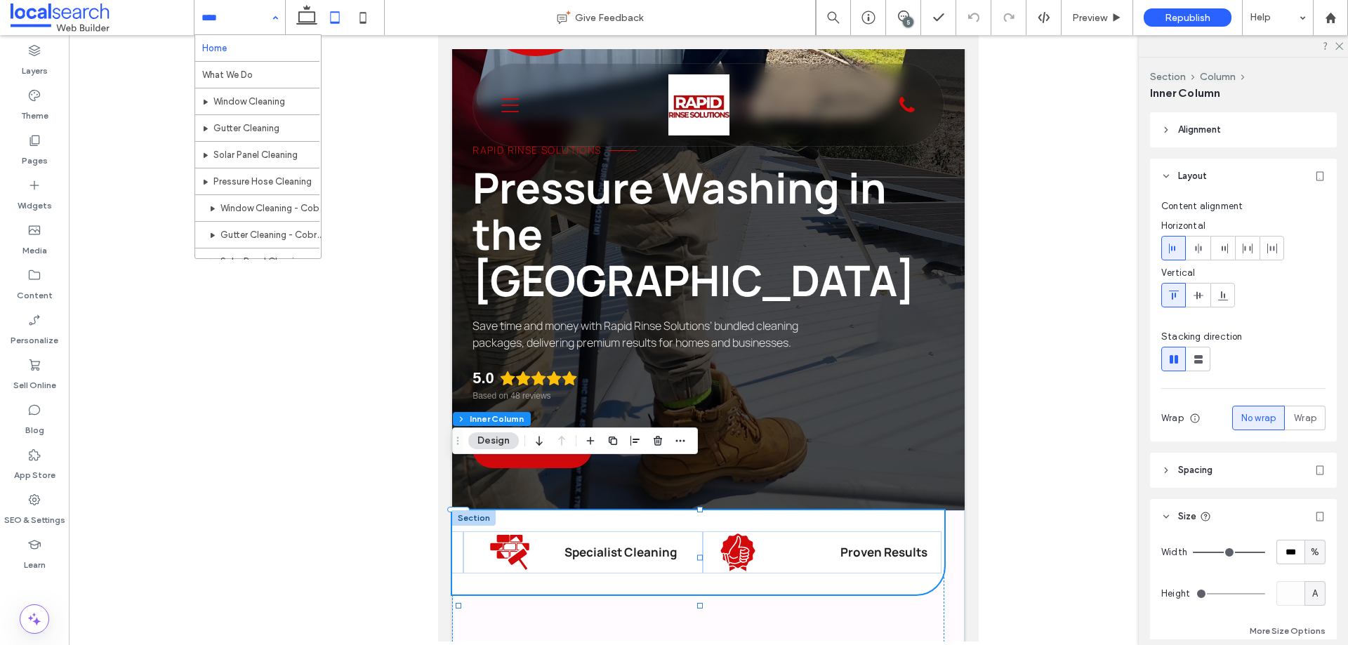
click at [808, 532] on div "Proven Icon Proven Results" at bounding box center [822, 553] width 239 height 42
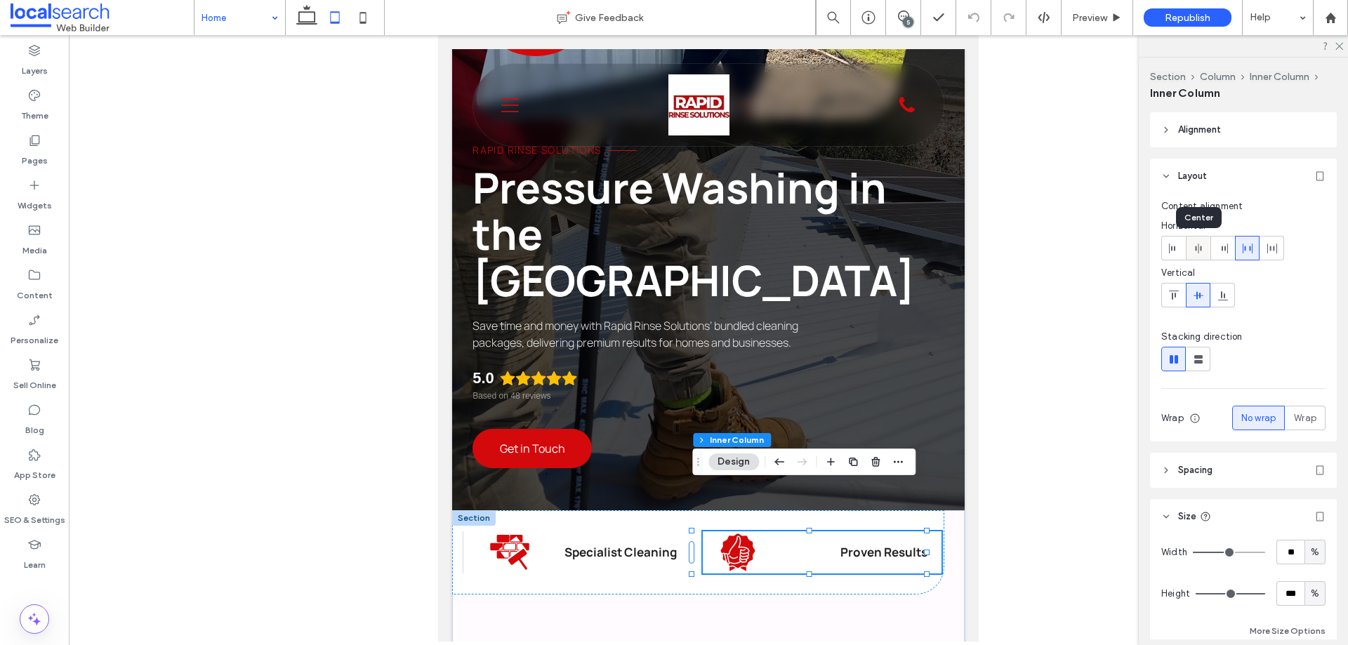
click at [1195, 256] on span at bounding box center [1198, 248] width 11 height 23
click at [1168, 256] on span at bounding box center [1173, 248] width 11 height 23
click at [1275, 250] on icon at bounding box center [1272, 248] width 11 height 11
click at [643, 532] on div "Cleaning Icon Specialist Cleaning" at bounding box center [582, 553] width 239 height 42
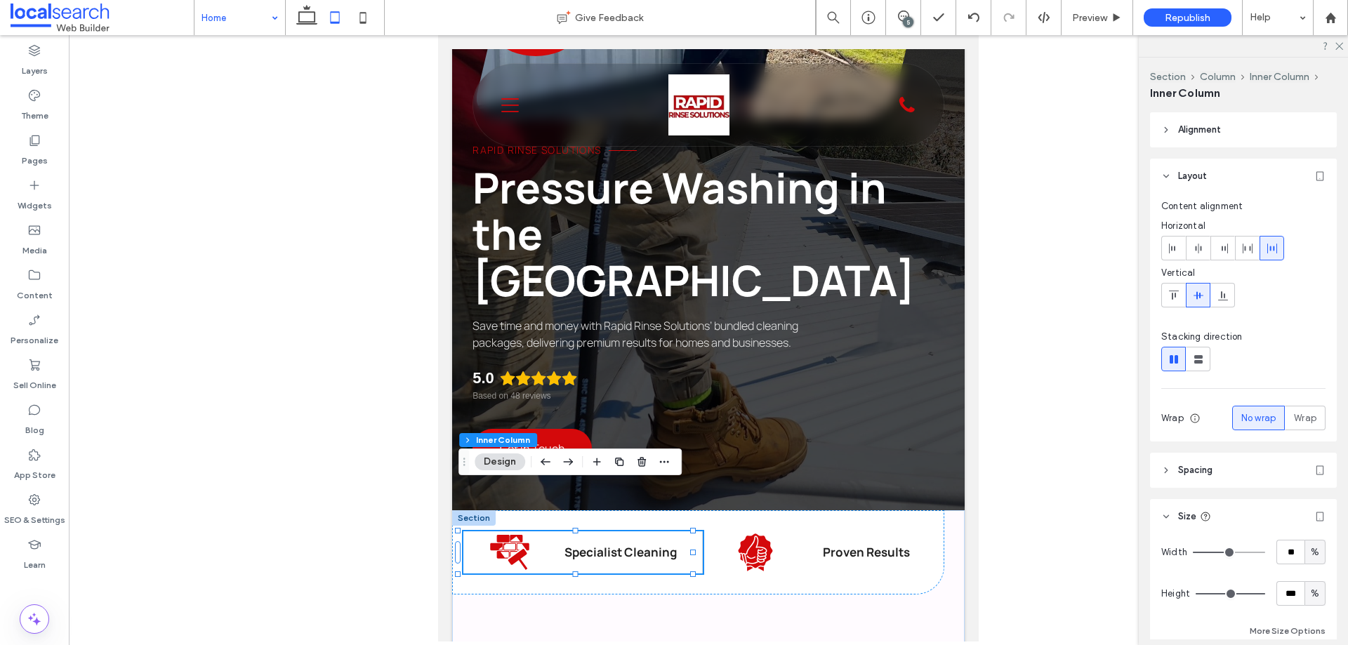
click at [1272, 249] on icon at bounding box center [1272, 248] width 11 height 11
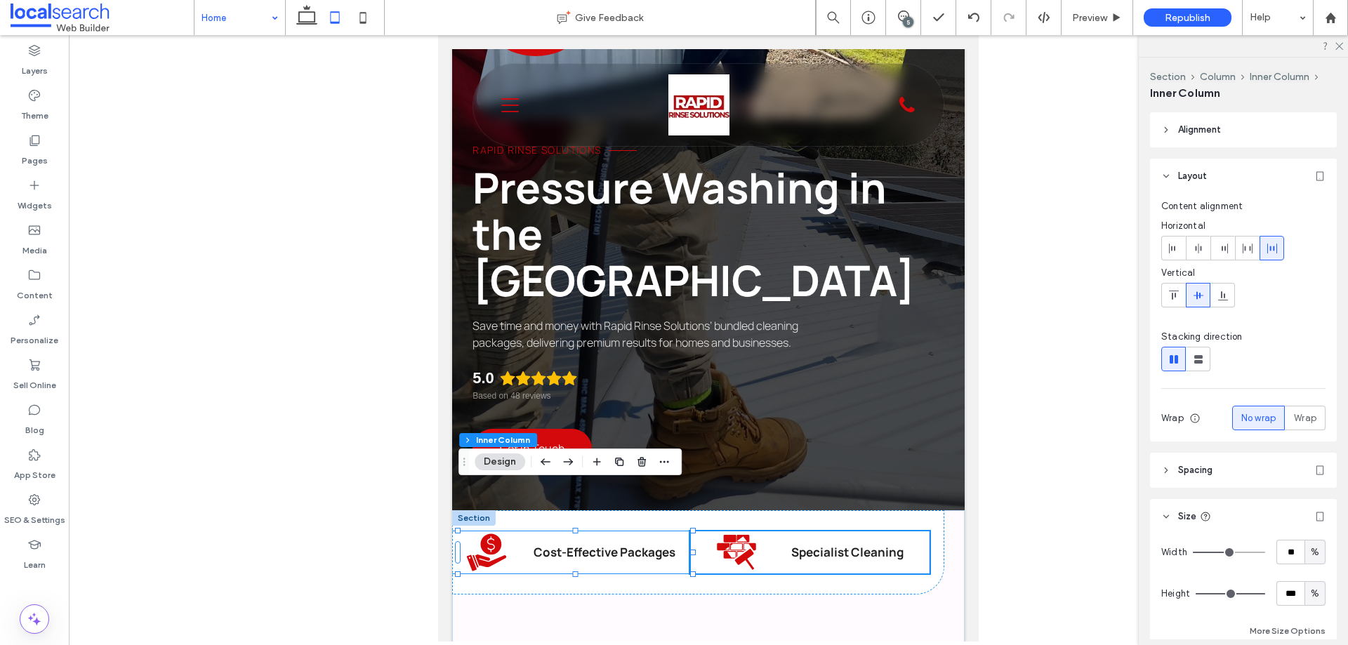
scroll to position [0, 0]
click at [600, 544] on strong "Cost-Effective Packages" at bounding box center [612, 552] width 142 height 16
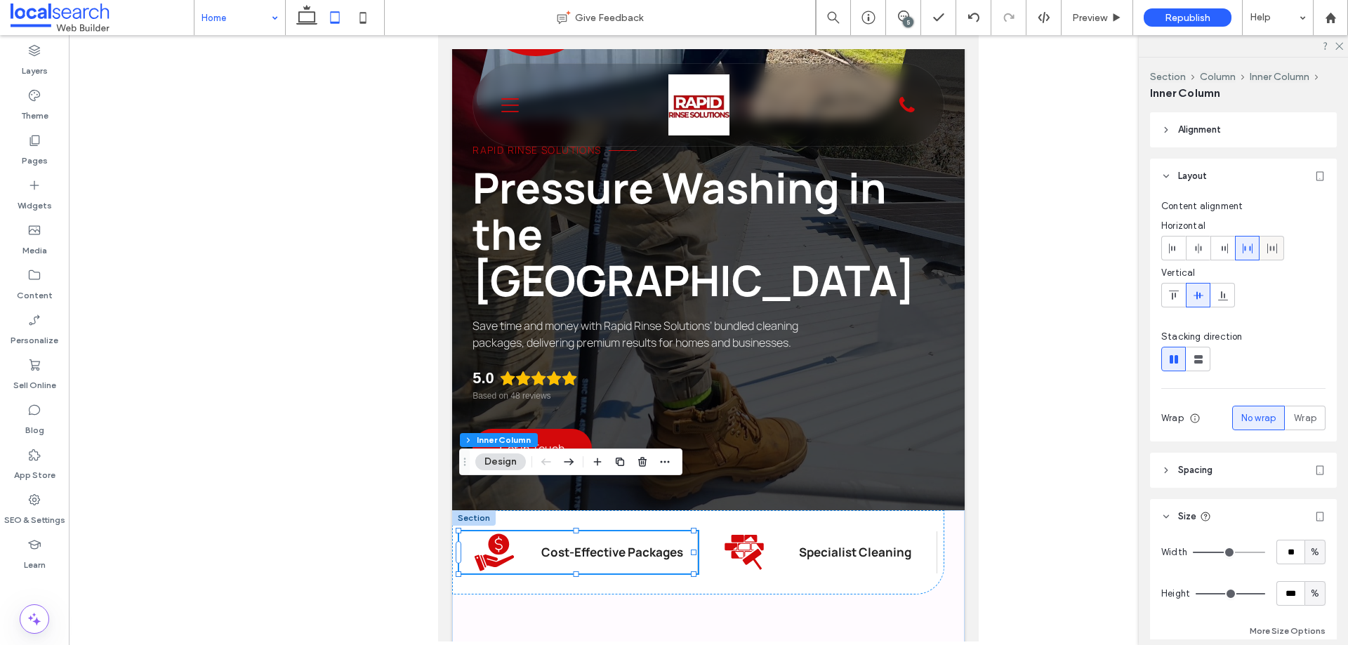
click at [1273, 252] on icon at bounding box center [1272, 248] width 11 height 11
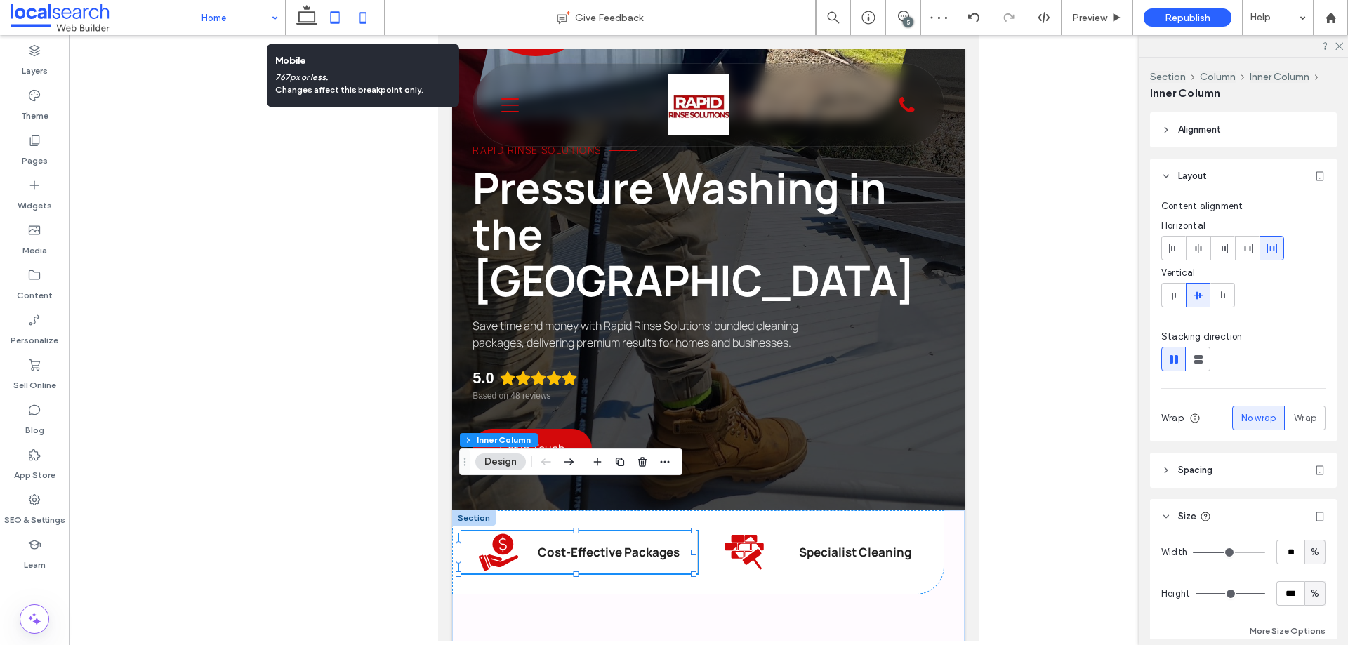
click at [365, 17] on icon at bounding box center [363, 18] width 28 height 28
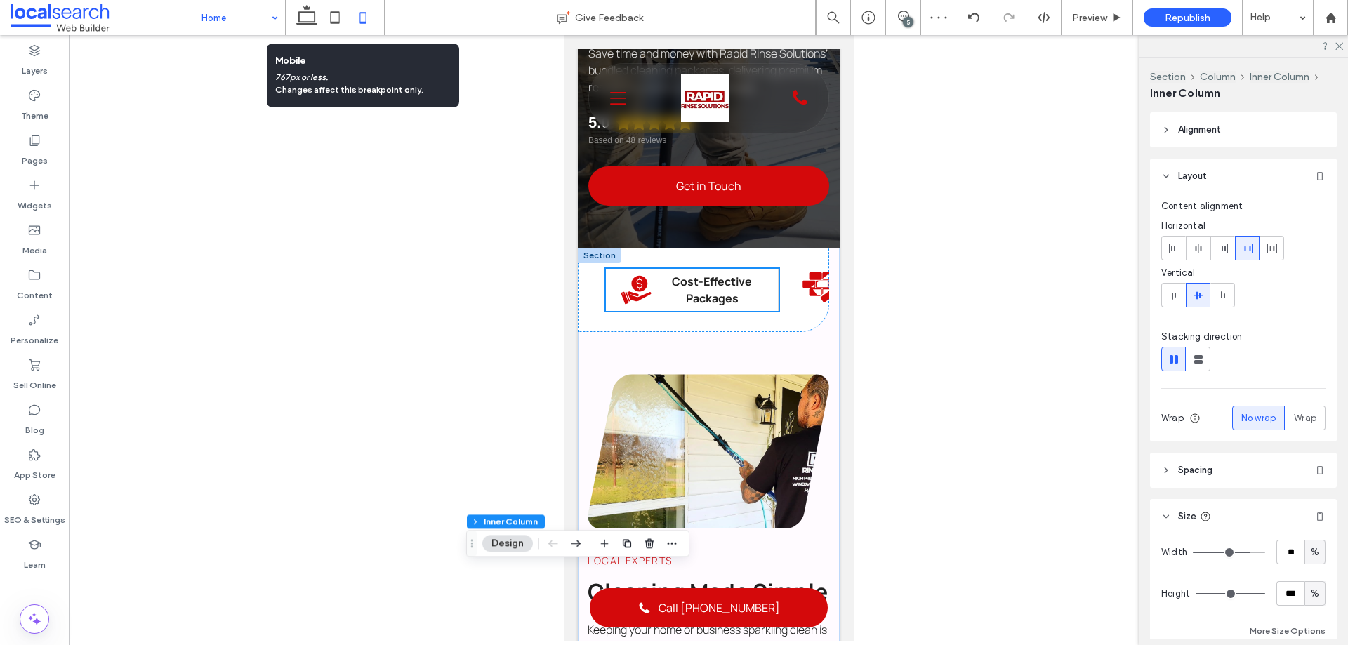
type input "**"
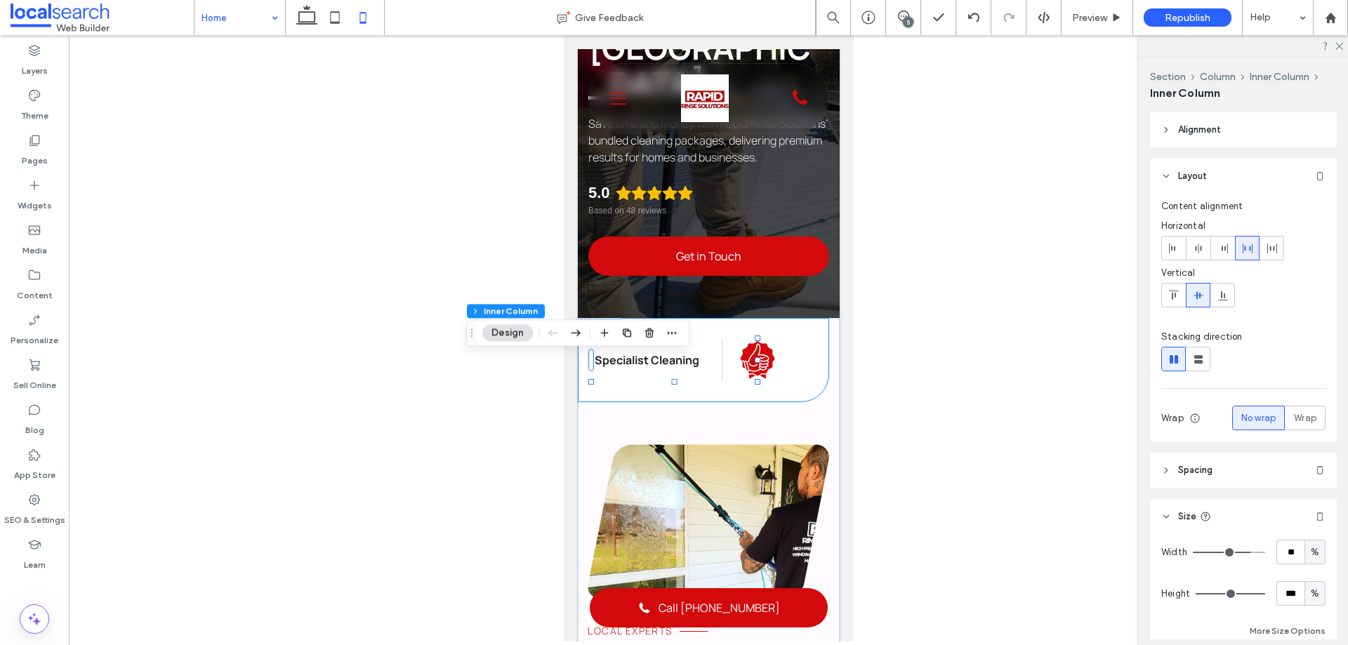
scroll to position [0, 371]
click at [694, 379] on div "Proven Icon Proven Results" at bounding box center [732, 360] width 216 height 42
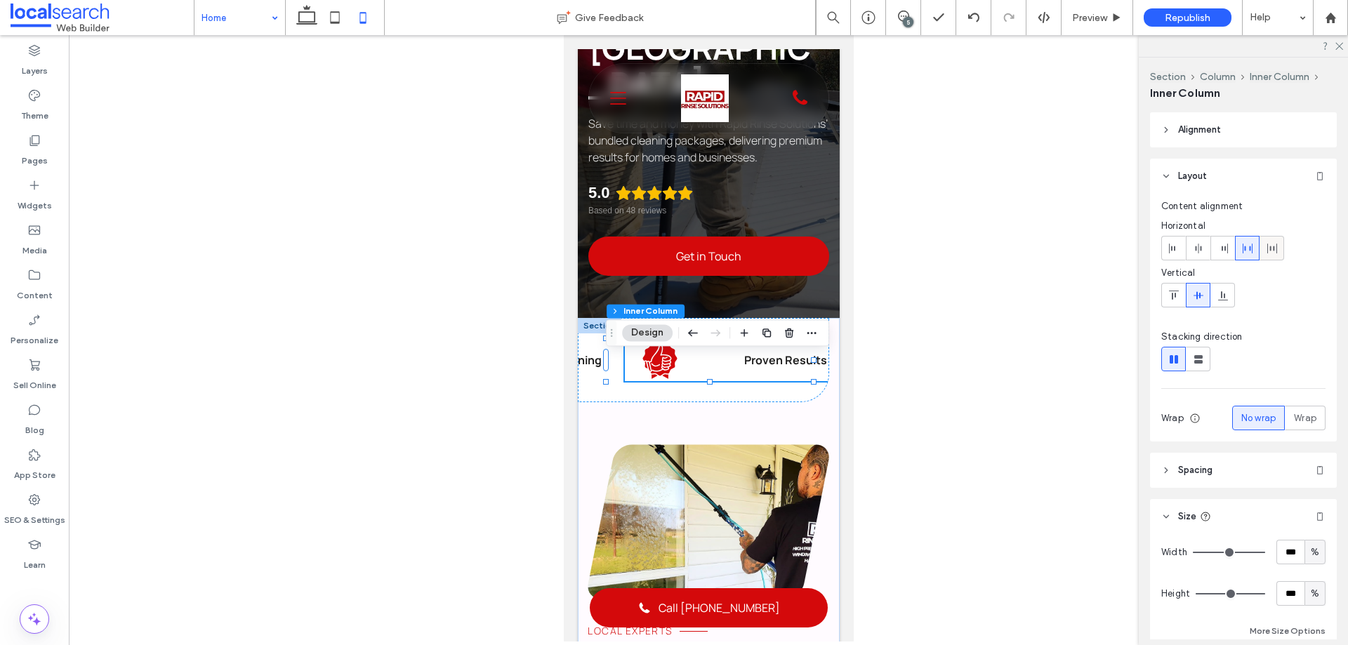
click at [1275, 251] on icon at bounding box center [1272, 248] width 11 height 11
click at [664, 381] on div "Cleaning Icon Specialist Cleaning" at bounding box center [707, 360] width 216 height 42
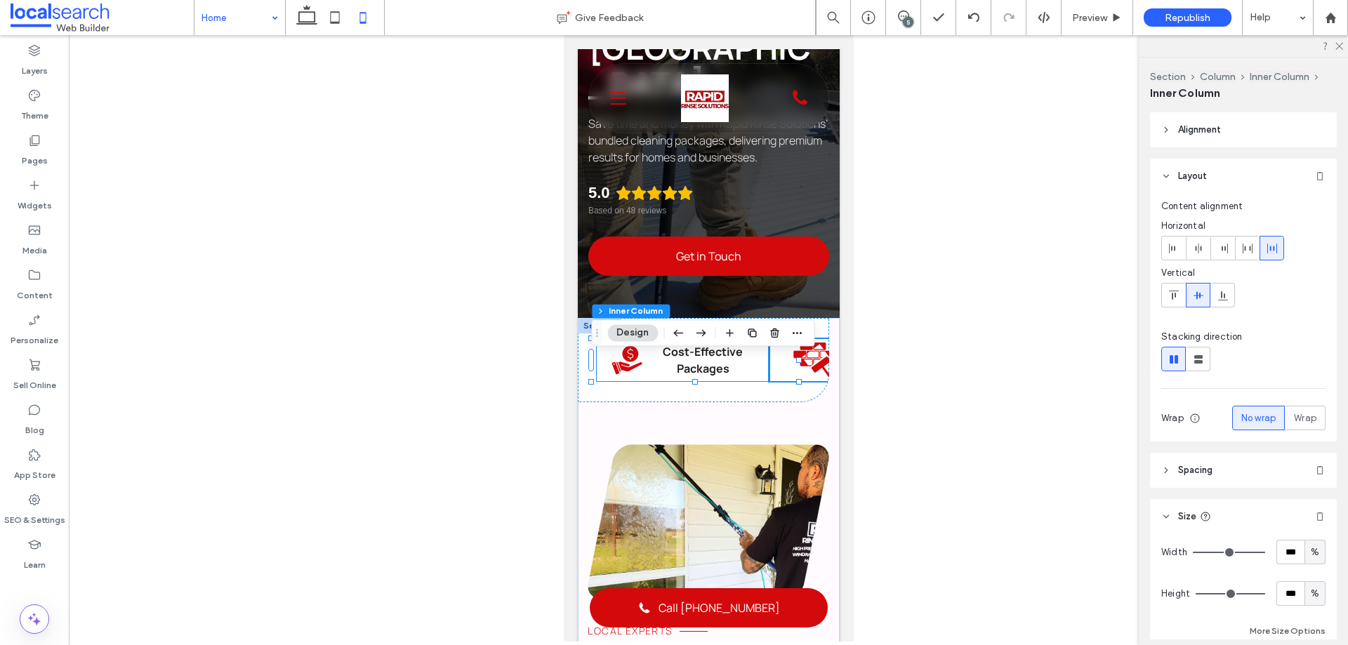
scroll to position [0, 14]
click at [659, 377] on p "Cost-Effective Packages" at bounding box center [697, 360] width 105 height 34
click at [1282, 249] on div at bounding box center [1271, 248] width 23 height 23
click at [309, 24] on use at bounding box center [306, 15] width 21 height 20
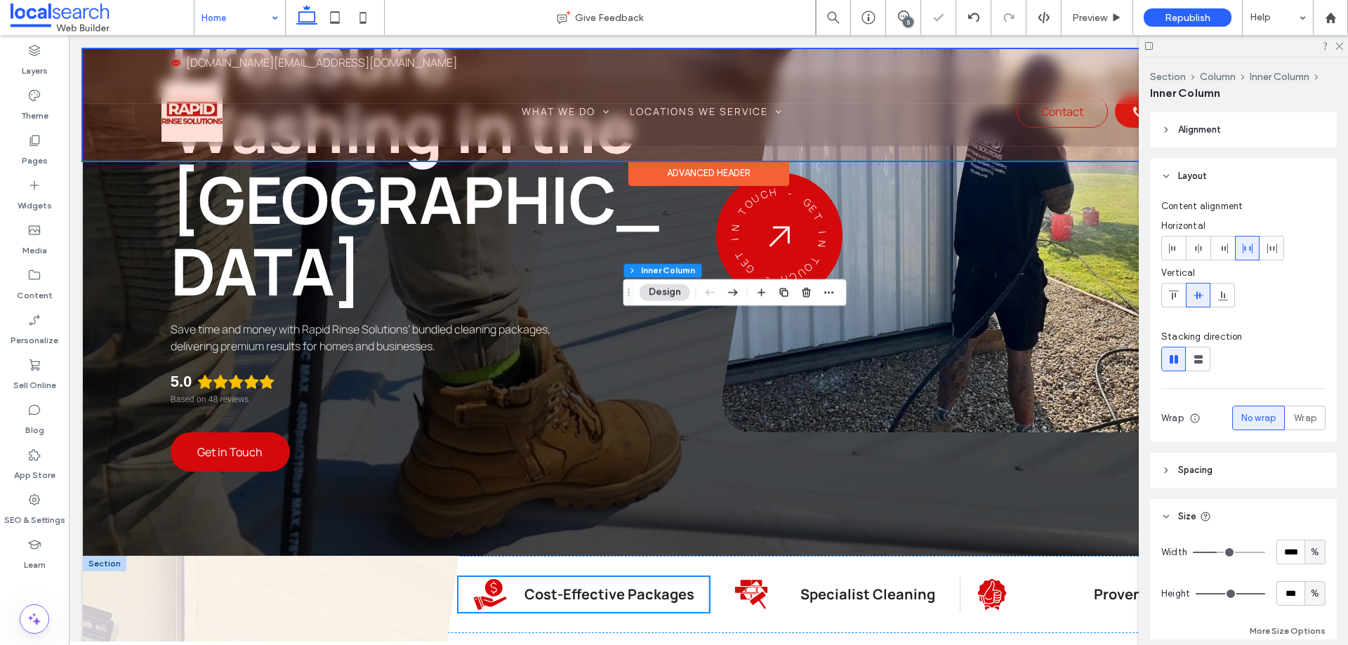
type input "**"
type input "****"
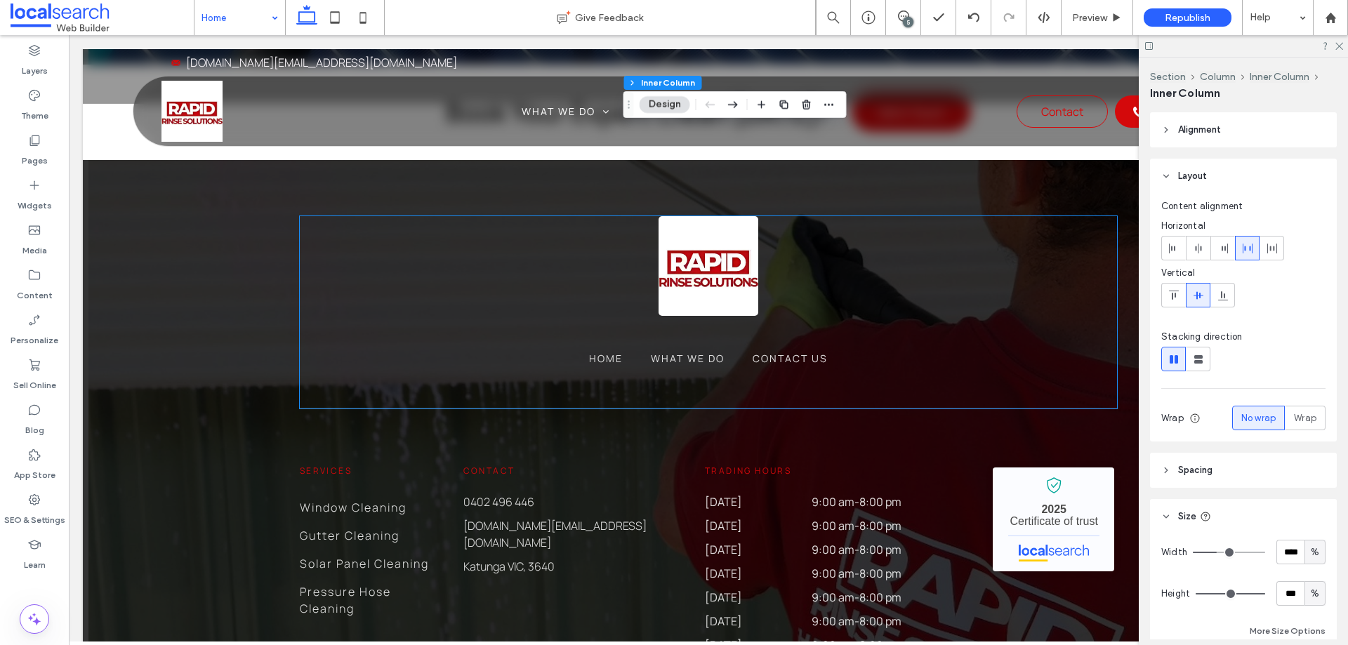
scroll to position [4430, 0]
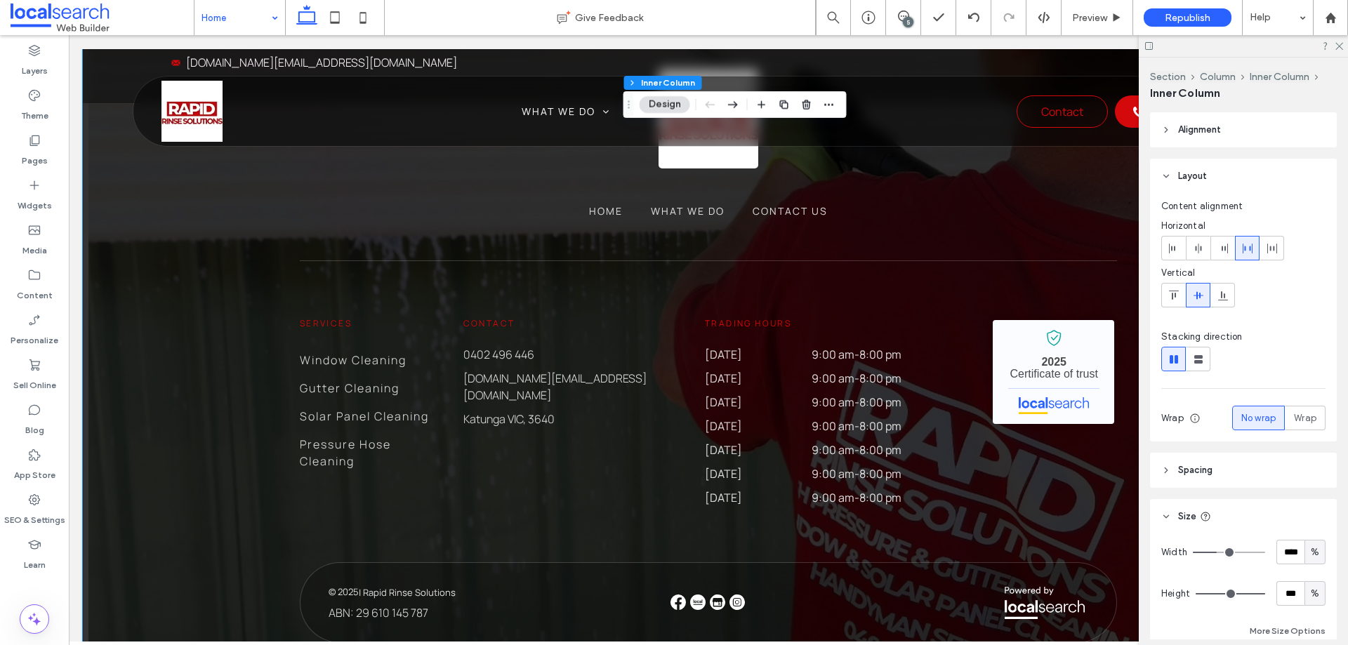
click at [159, 309] on div "Home What We Do Contact Us Services Window Cleaning Gutter Cleaning Solar Panel…" at bounding box center [708, 356] width 1251 height 687
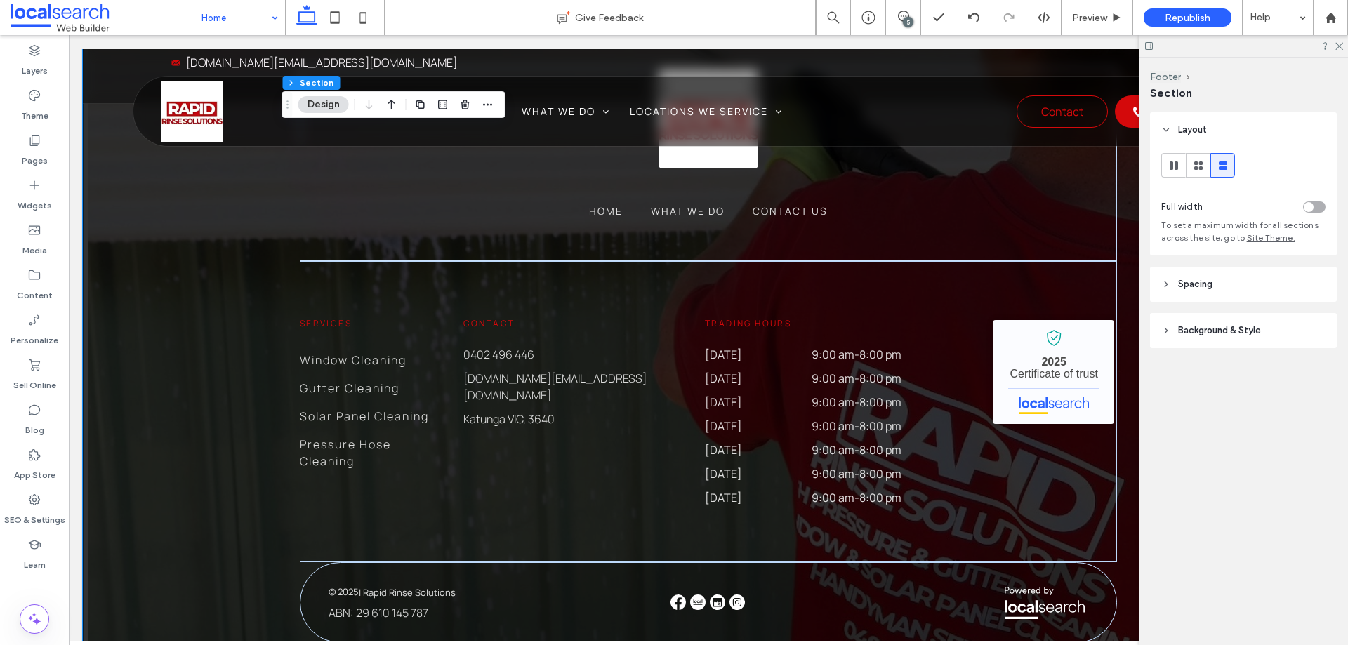
click at [1242, 337] on span "Background & Style" at bounding box center [1219, 331] width 83 height 14
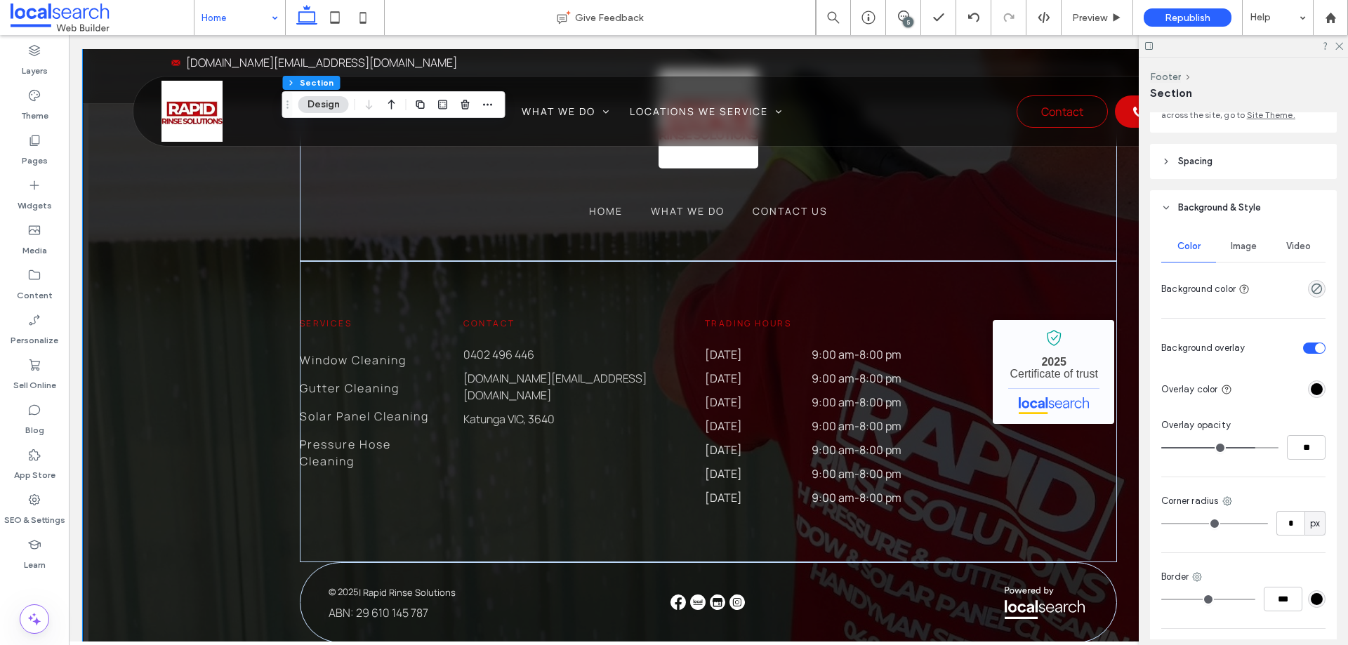
scroll to position [140, 0]
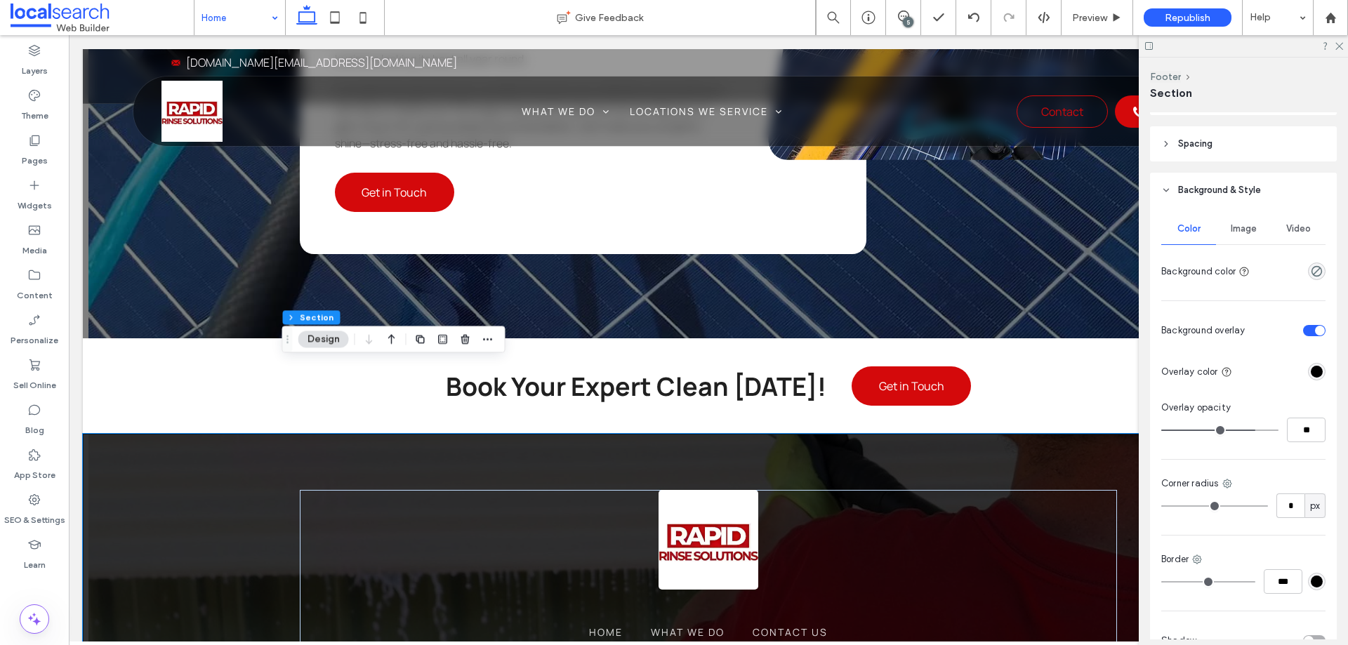
click at [336, 14] on icon at bounding box center [335, 18] width 28 height 28
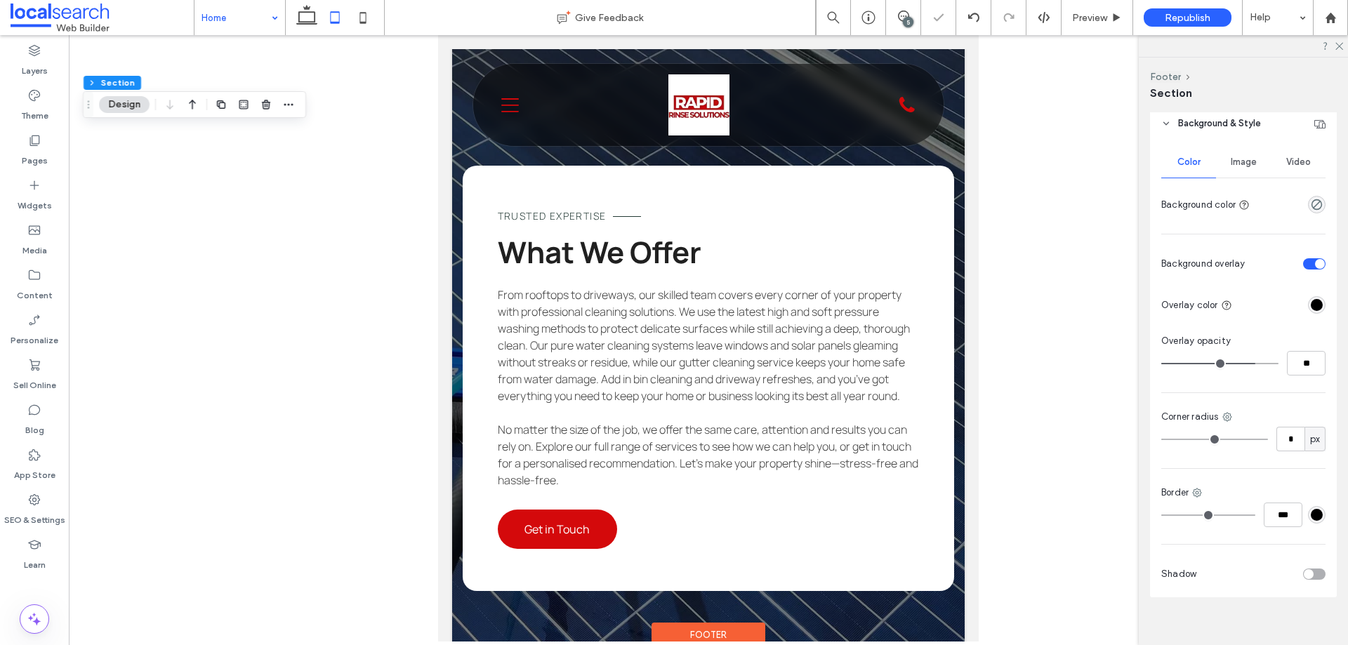
type input "**"
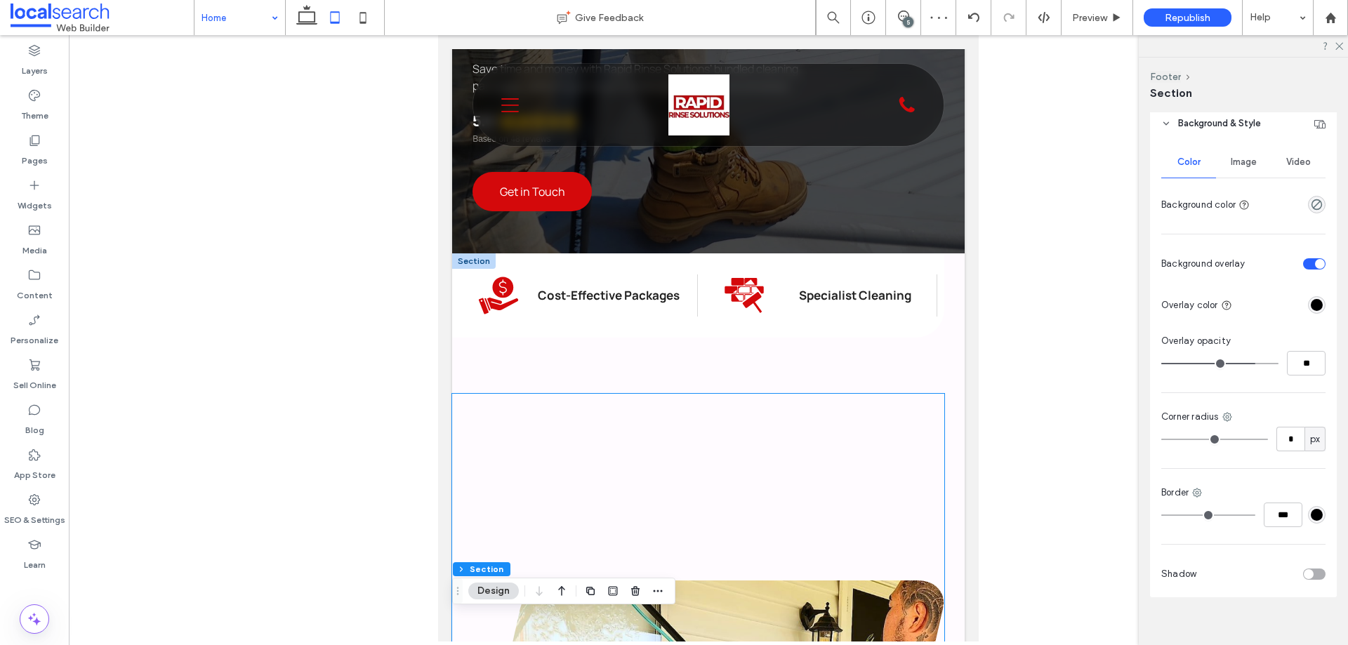
scroll to position [537, 0]
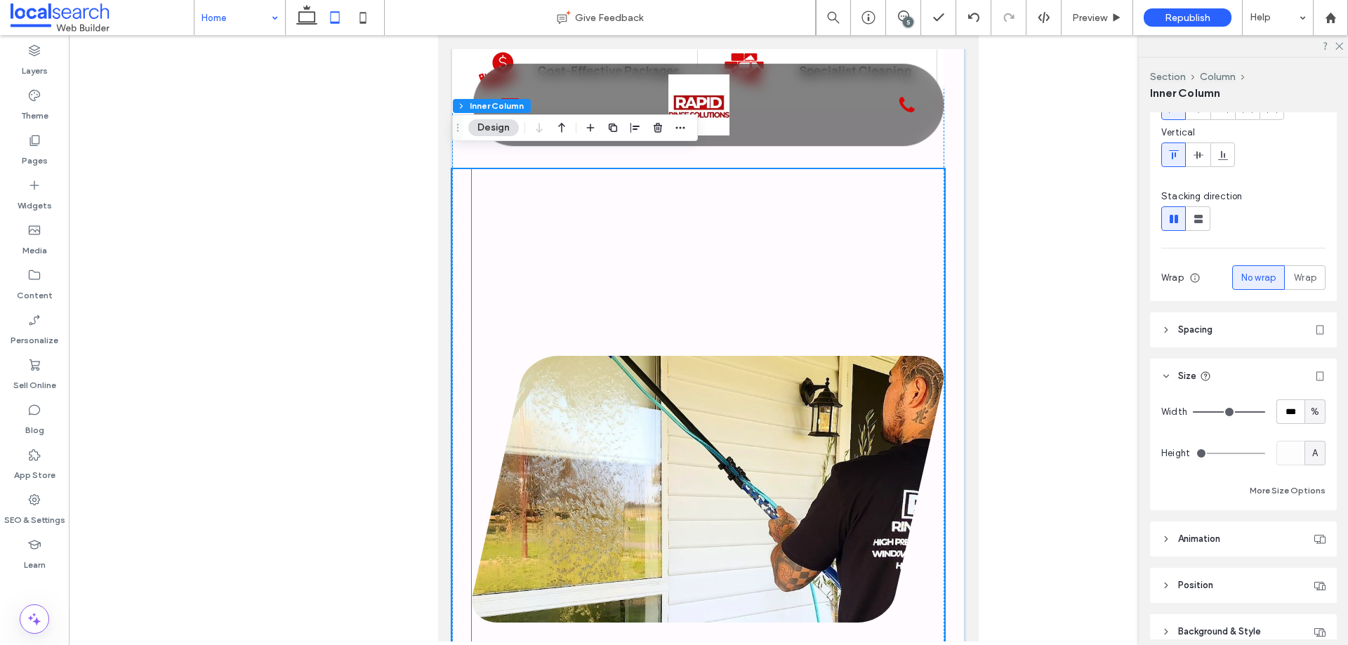
scroll to position [818, 0]
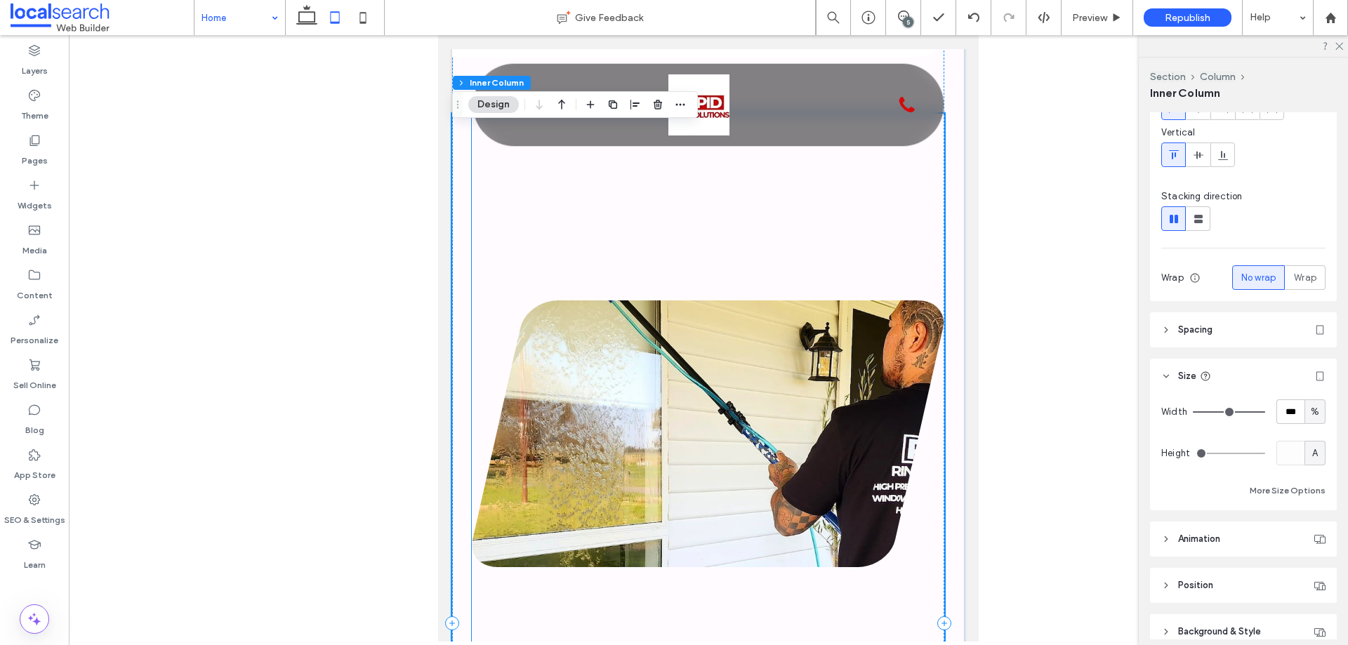
click at [584, 306] on link at bounding box center [708, 434] width 473 height 267
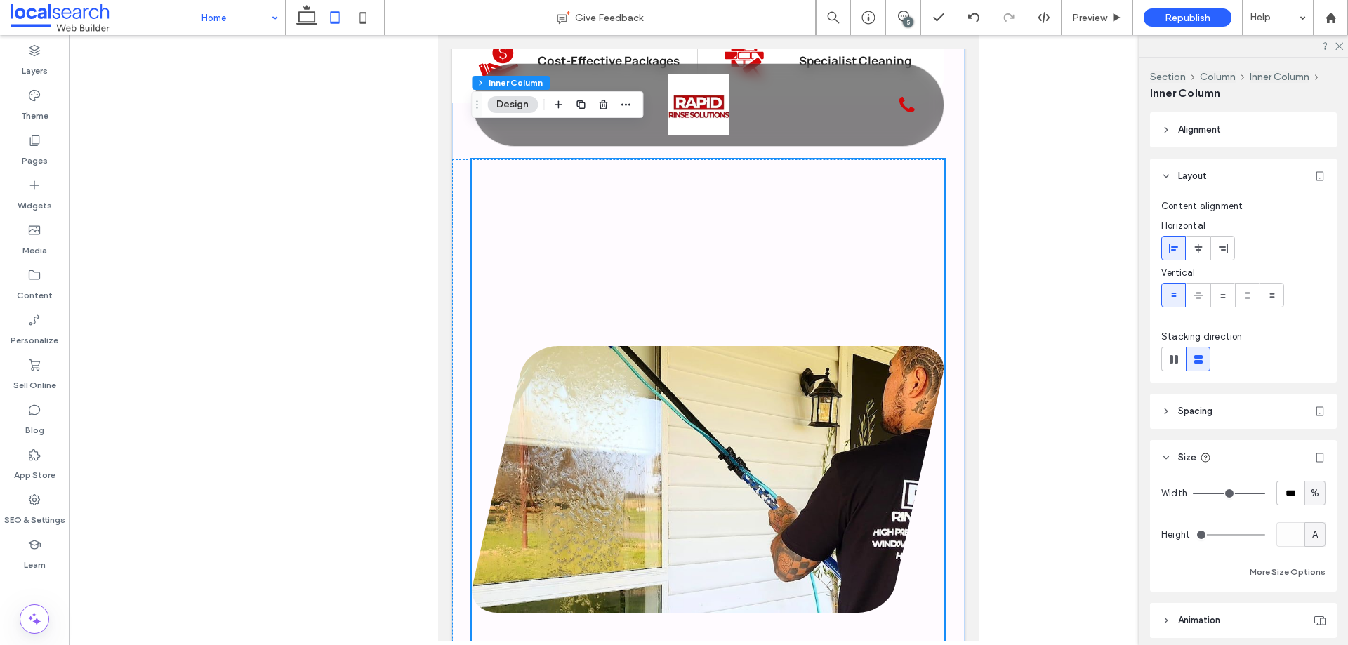
scroll to position [748, 0]
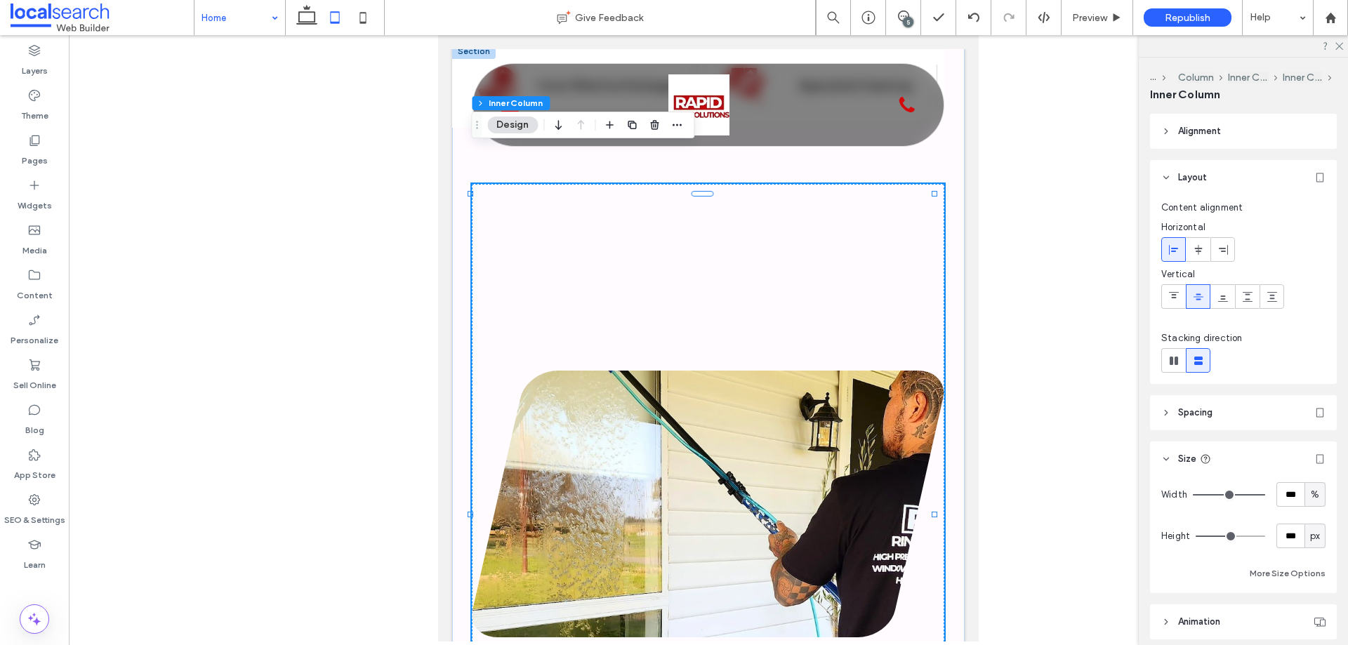
type input "***"
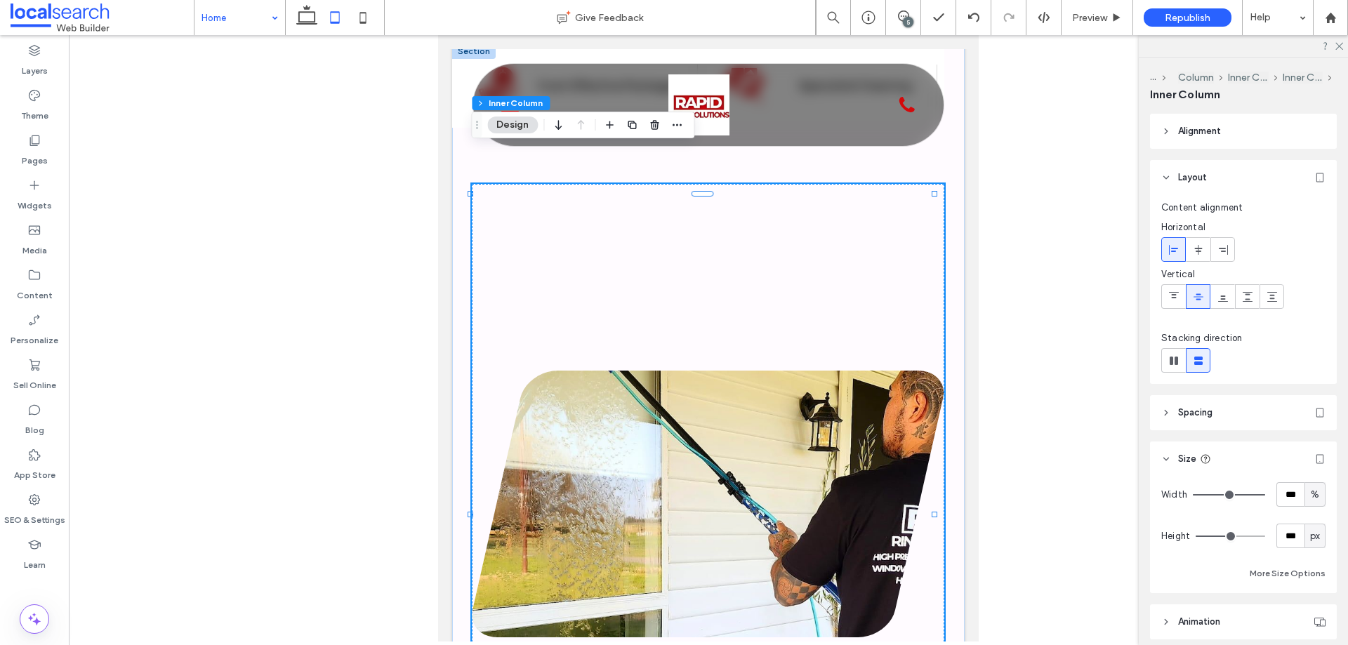
type input "***"
type input "*"
drag, startPoint x: 1231, startPoint y: 536, endPoint x: 898, endPoint y: 473, distance: 338.7
type input "*"
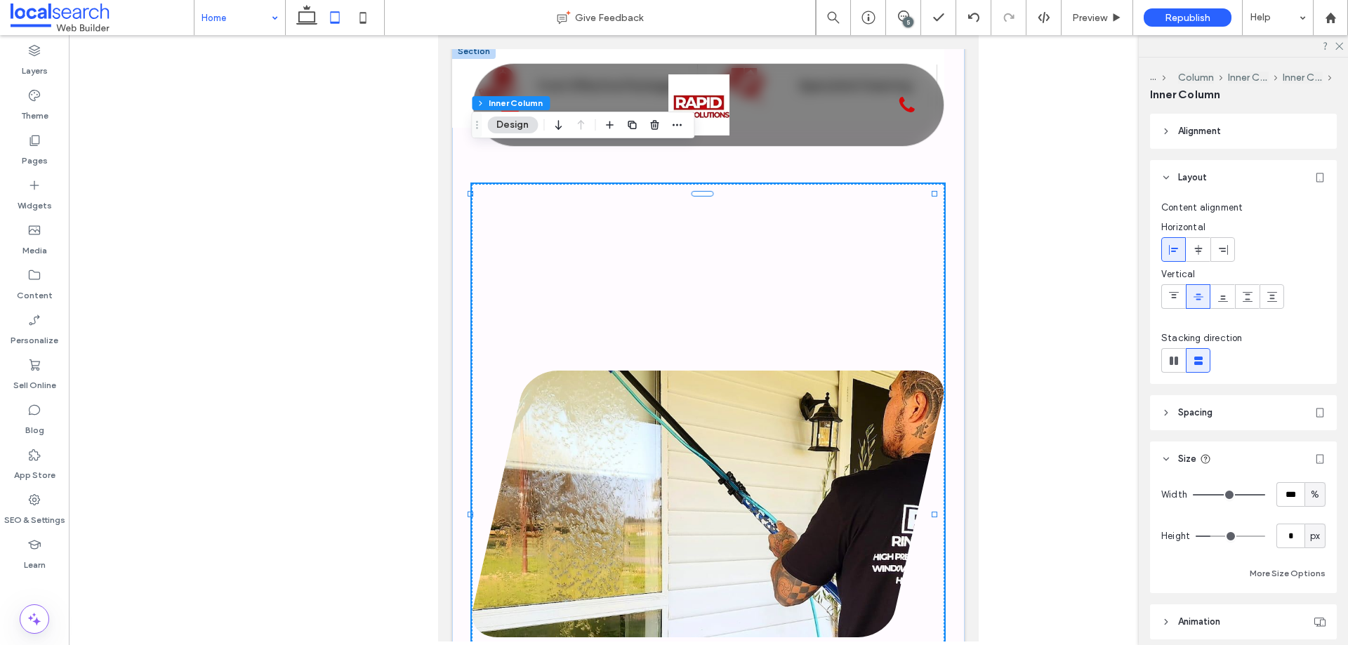
click at [1196, 536] on input "range" at bounding box center [1231, 536] width 70 height 1
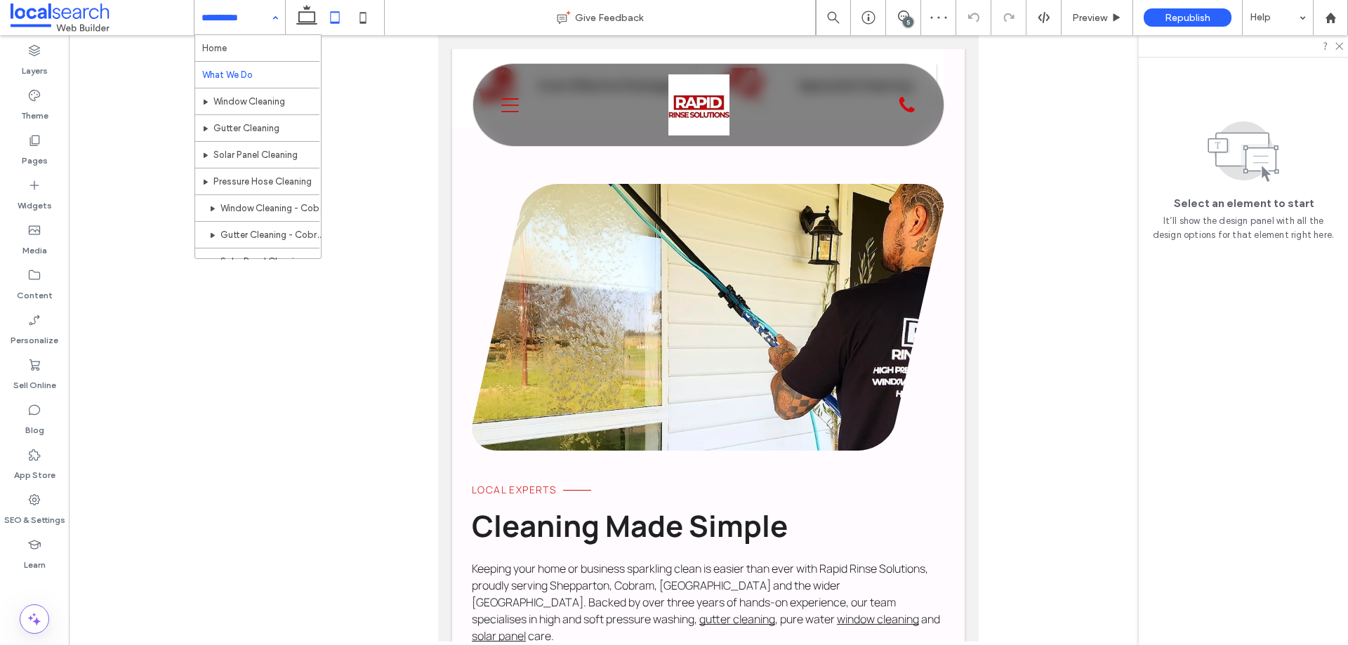
click at [232, 15] on input at bounding box center [237, 17] width 70 height 35
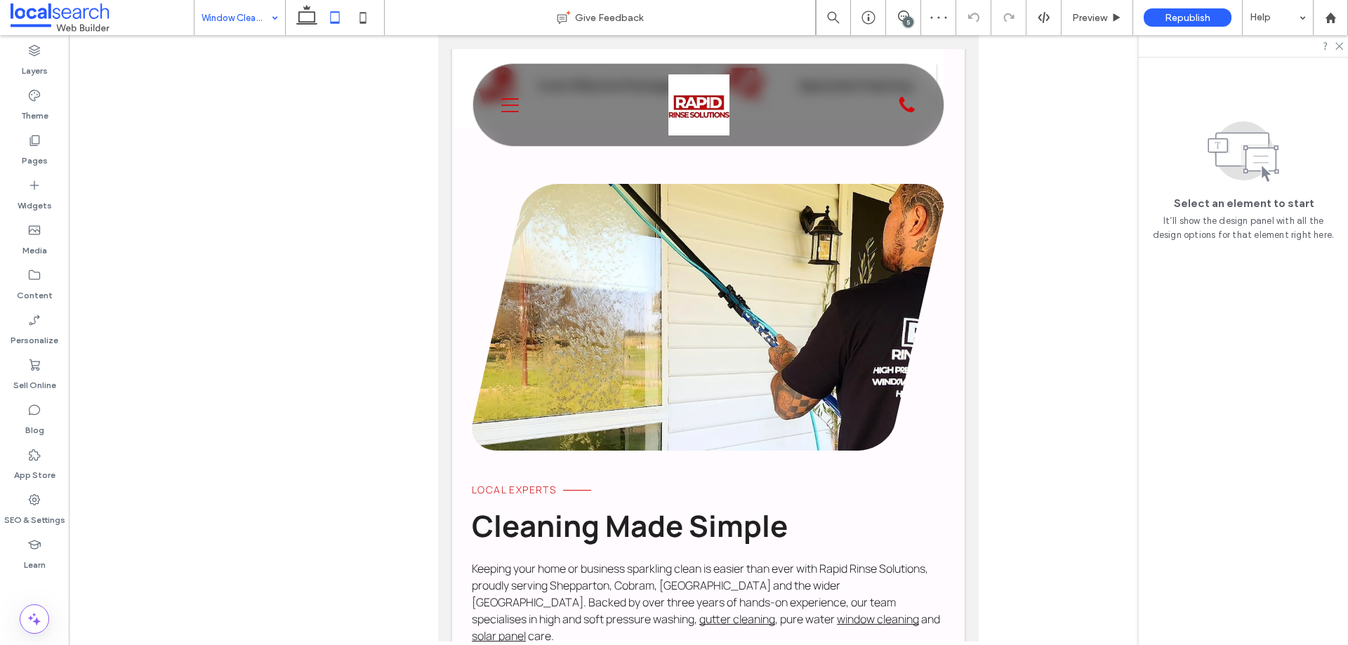
click at [219, 27] on input at bounding box center [237, 17] width 70 height 35
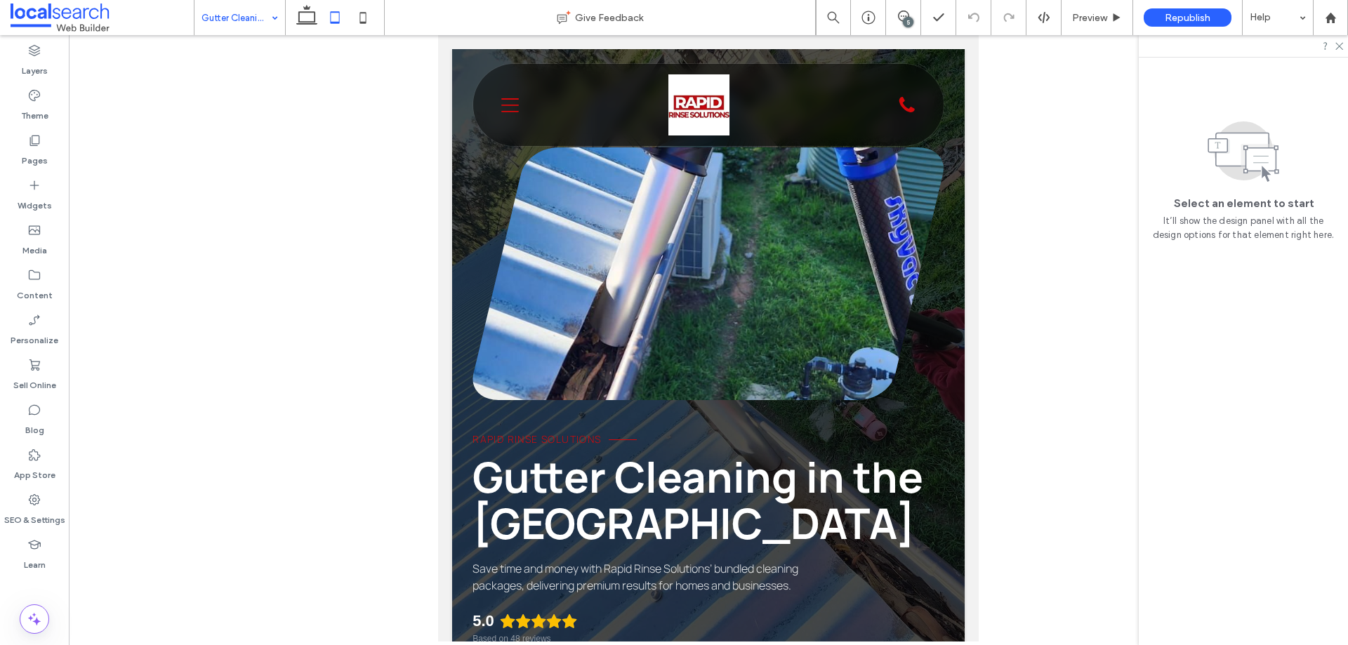
scroll to position [702, 0]
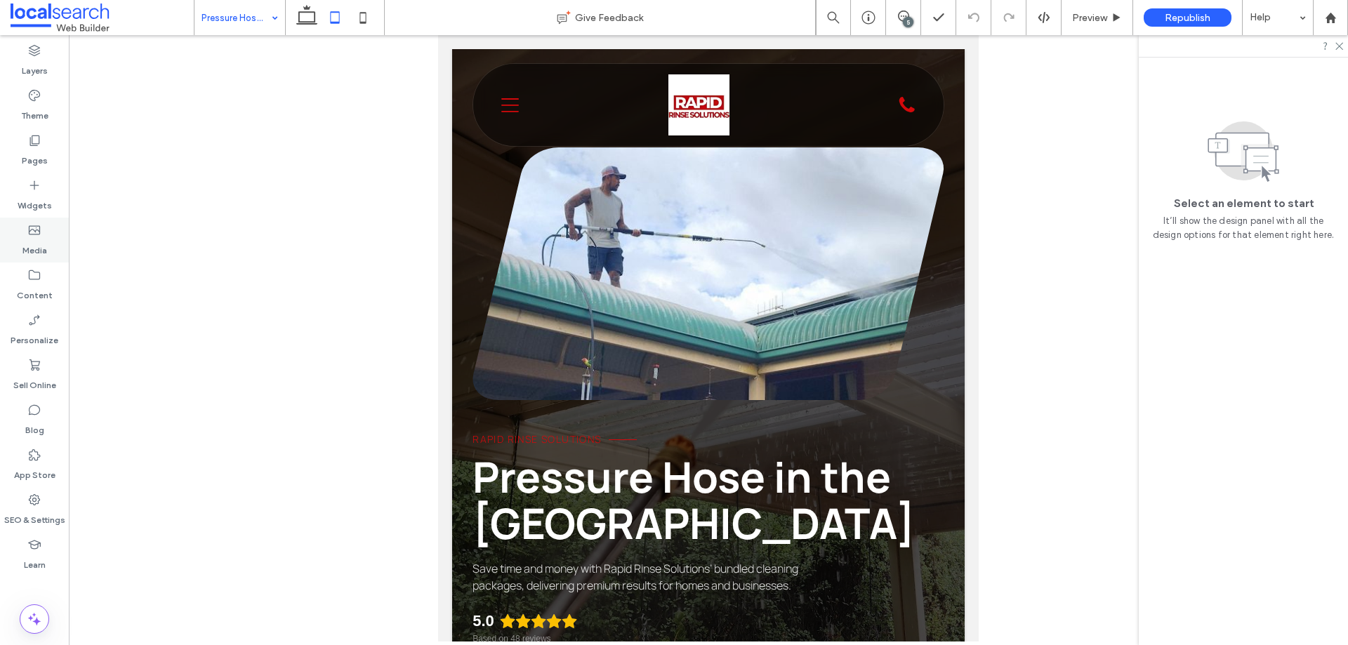
scroll to position [843, 0]
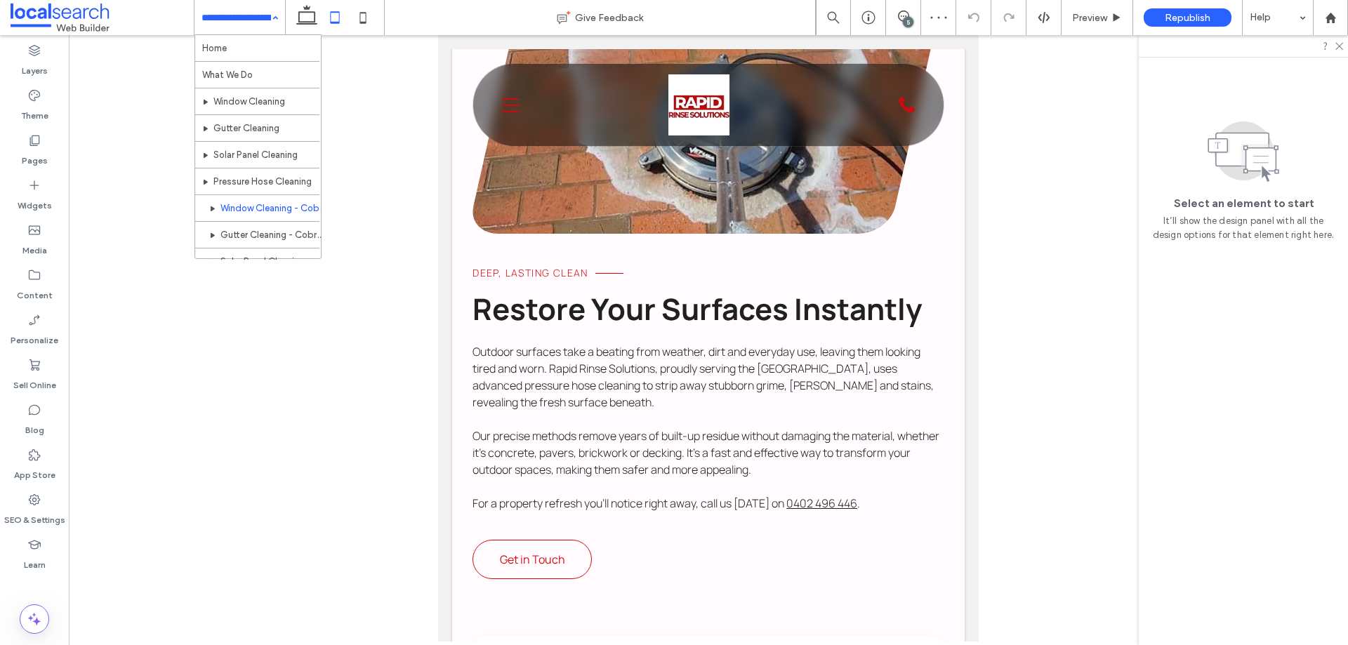
click at [223, 19] on input at bounding box center [237, 17] width 70 height 35
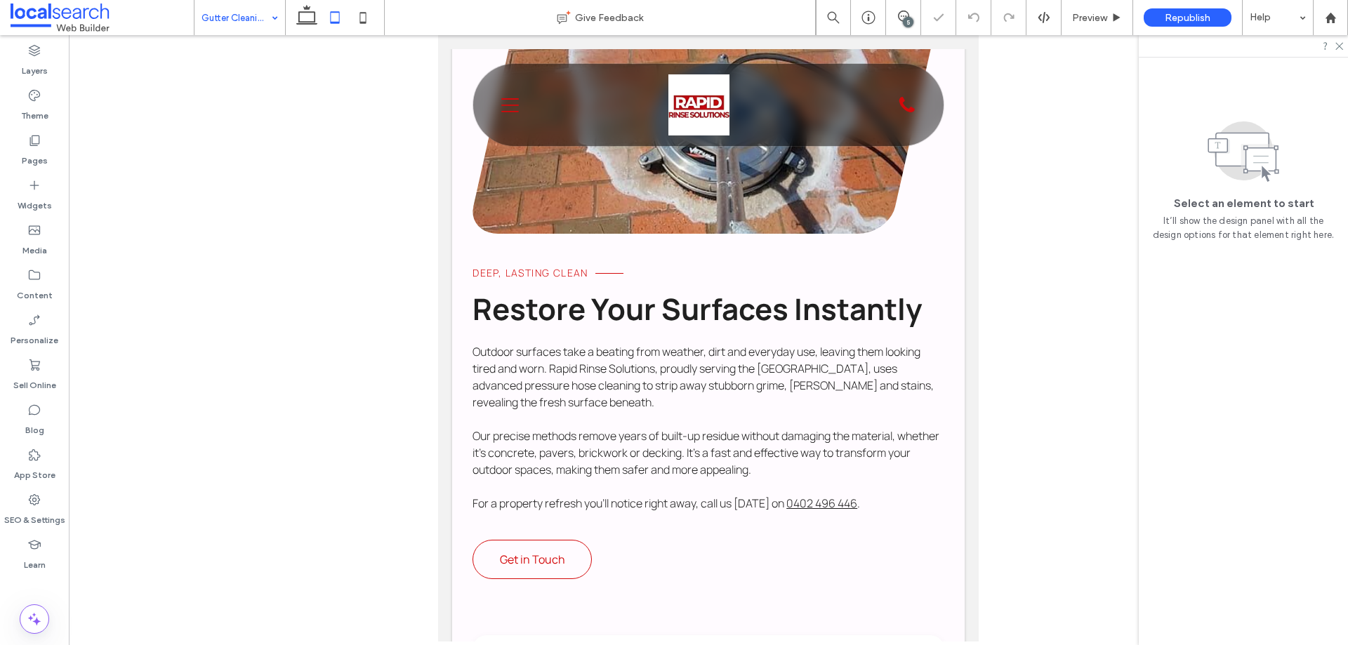
click at [214, 12] on input at bounding box center [237, 17] width 70 height 35
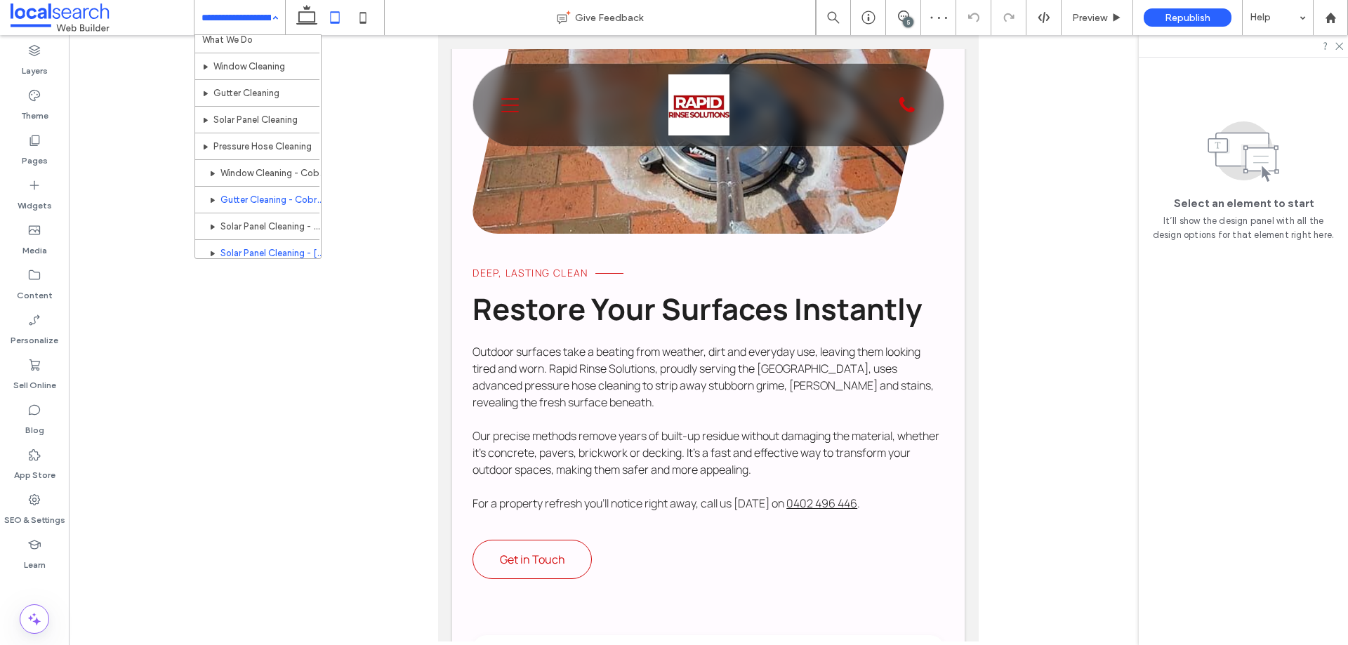
scroll to position [68, 0]
click at [219, 27] on input at bounding box center [237, 17] width 70 height 35
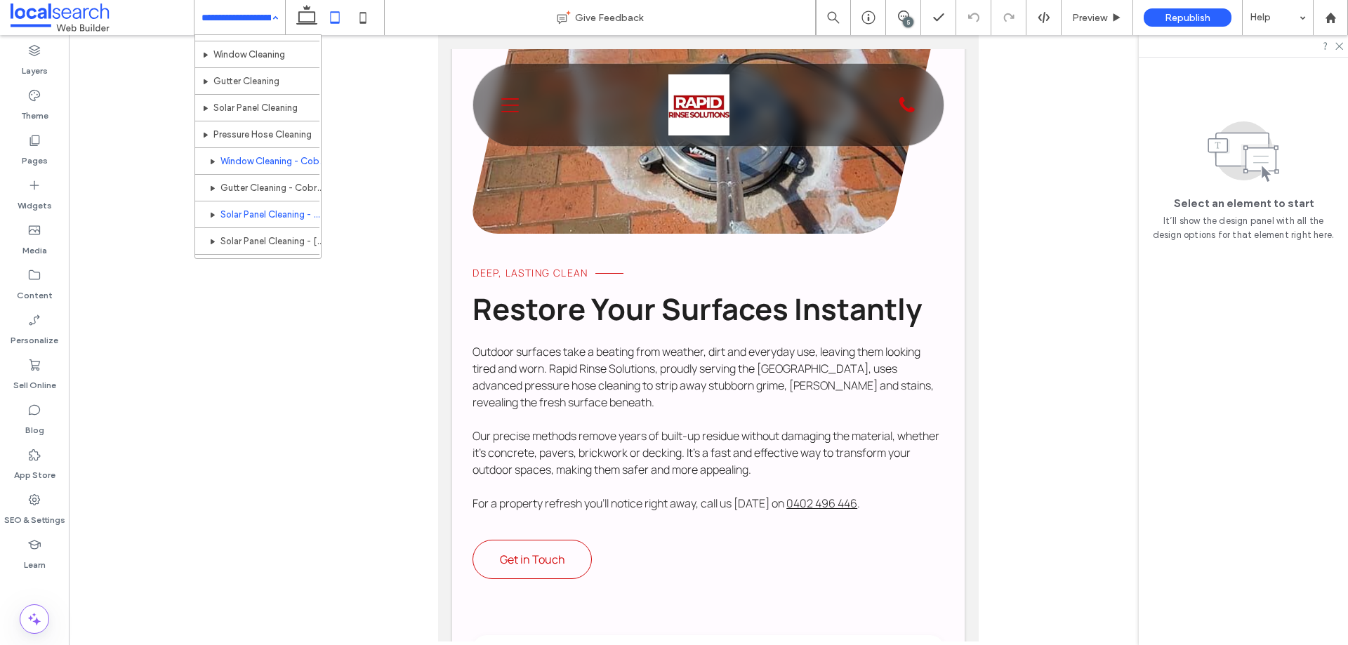
scroll to position [68, 0]
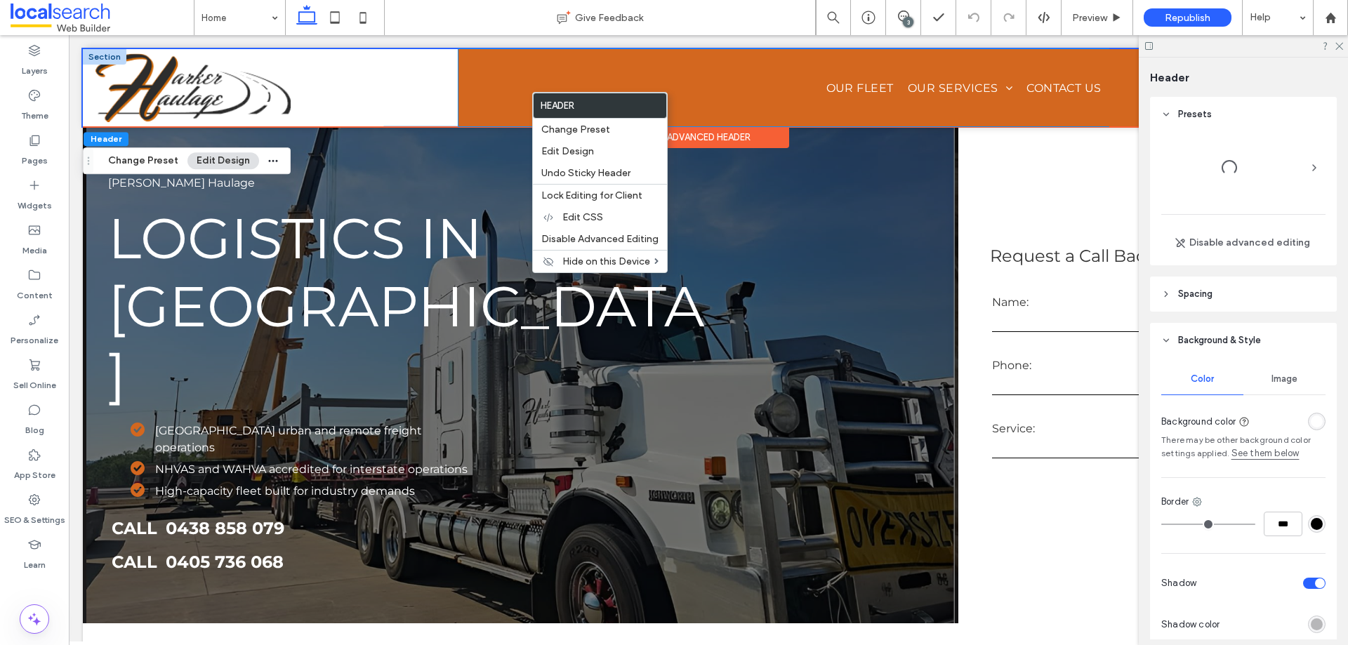
click at [485, 114] on div "Home About Us Our Fleet Our Services Heavy Haulage Dangerous Goods Transport Co…" at bounding box center [784, 87] width 650 height 77
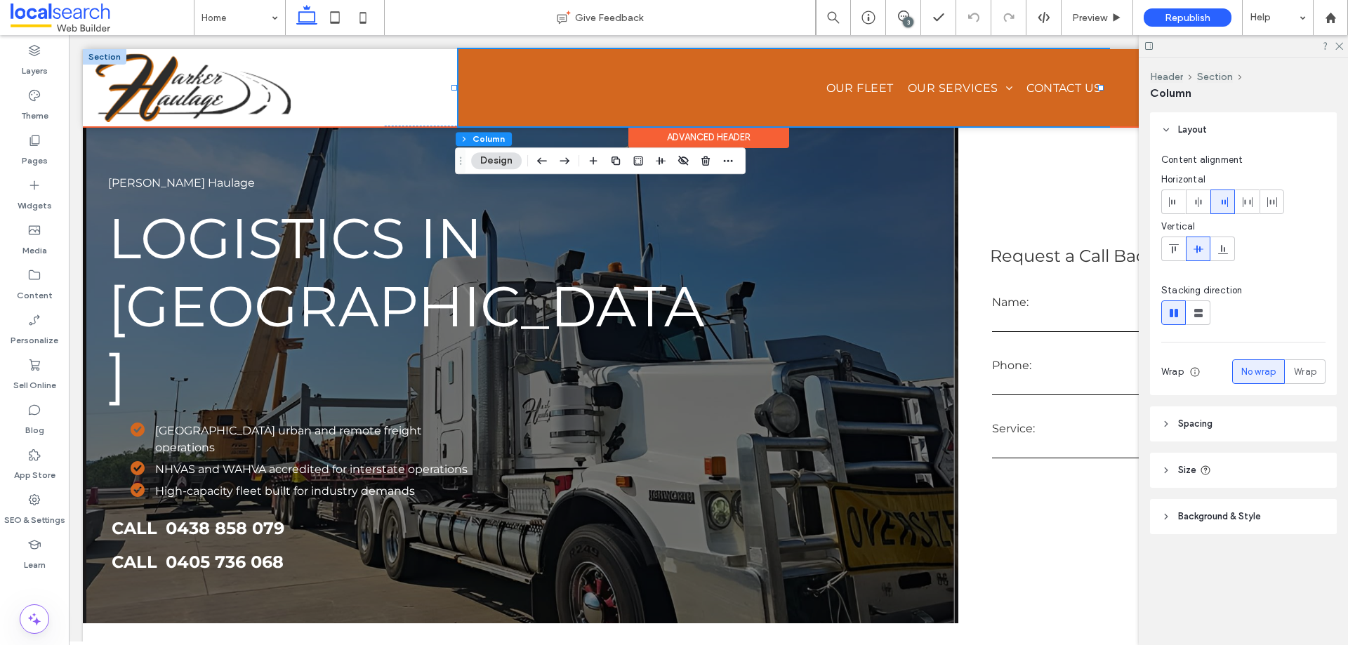
click at [485, 114] on div "Home About Us Our Fleet Our Services Heavy Haulage Dangerous Goods Transport Co…" at bounding box center [784, 87] width 650 height 77
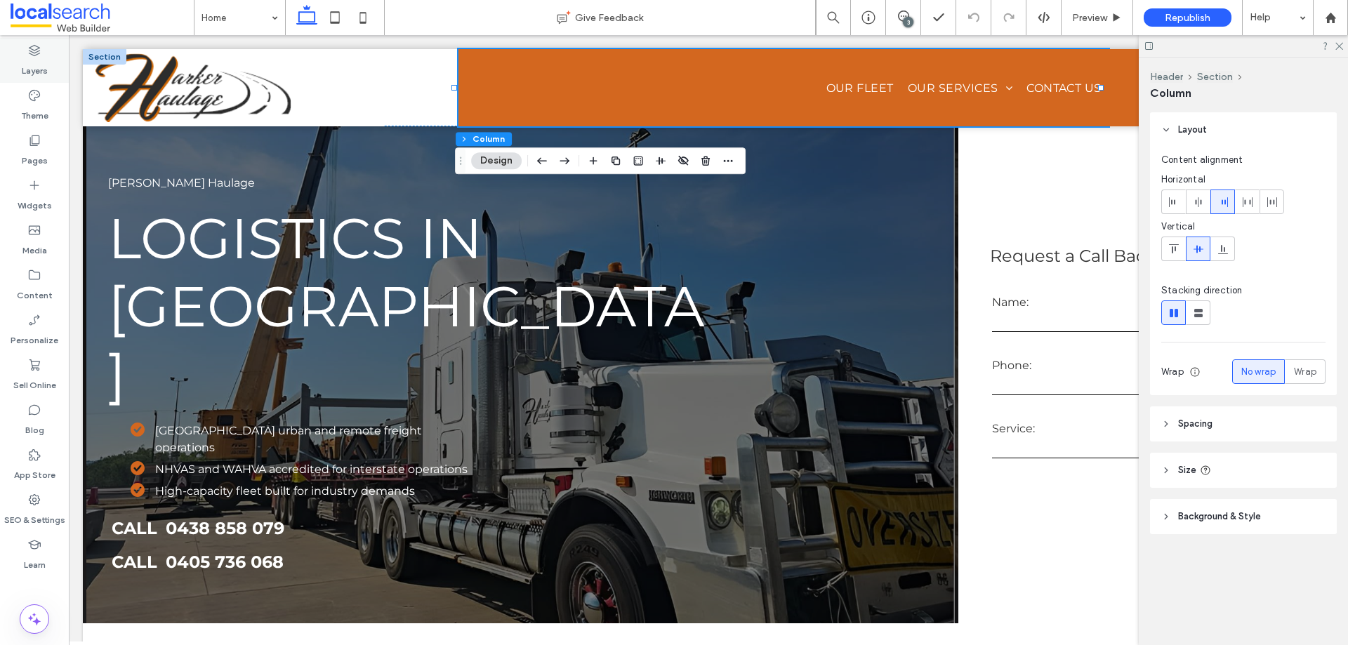
click at [39, 53] on use at bounding box center [34, 50] width 11 height 11
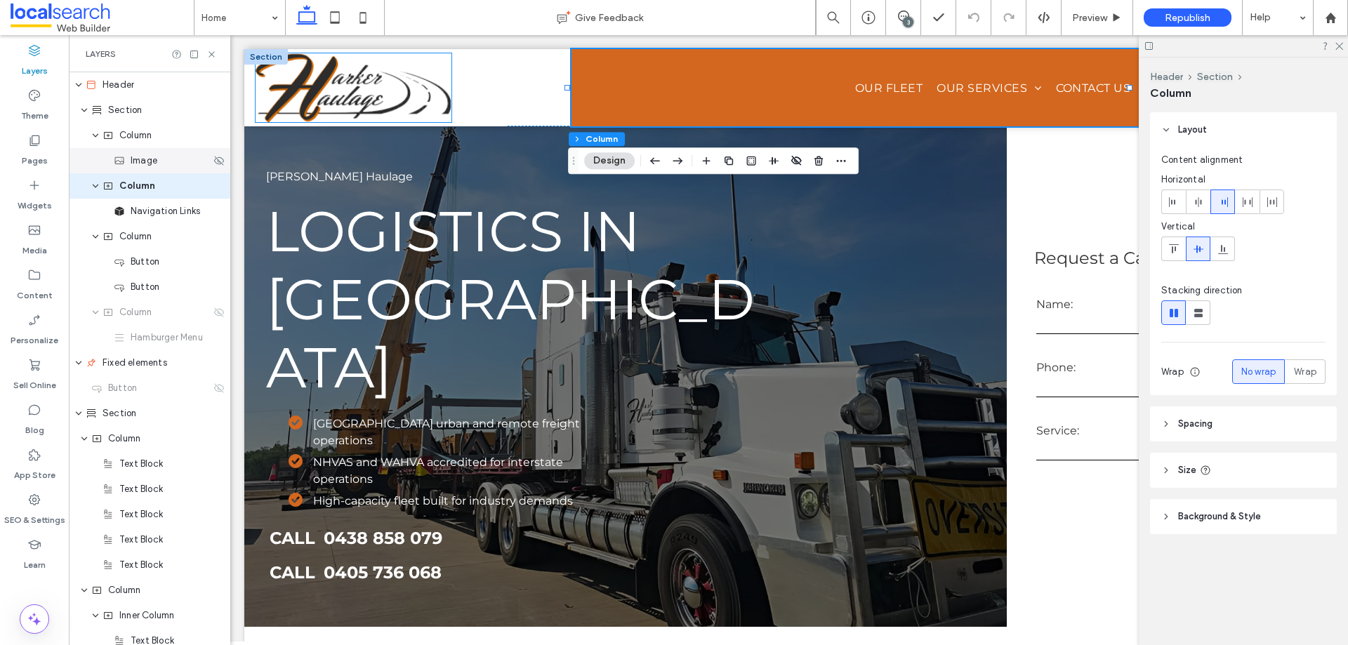
click at [176, 166] on div "Image" at bounding box center [162, 161] width 97 height 14
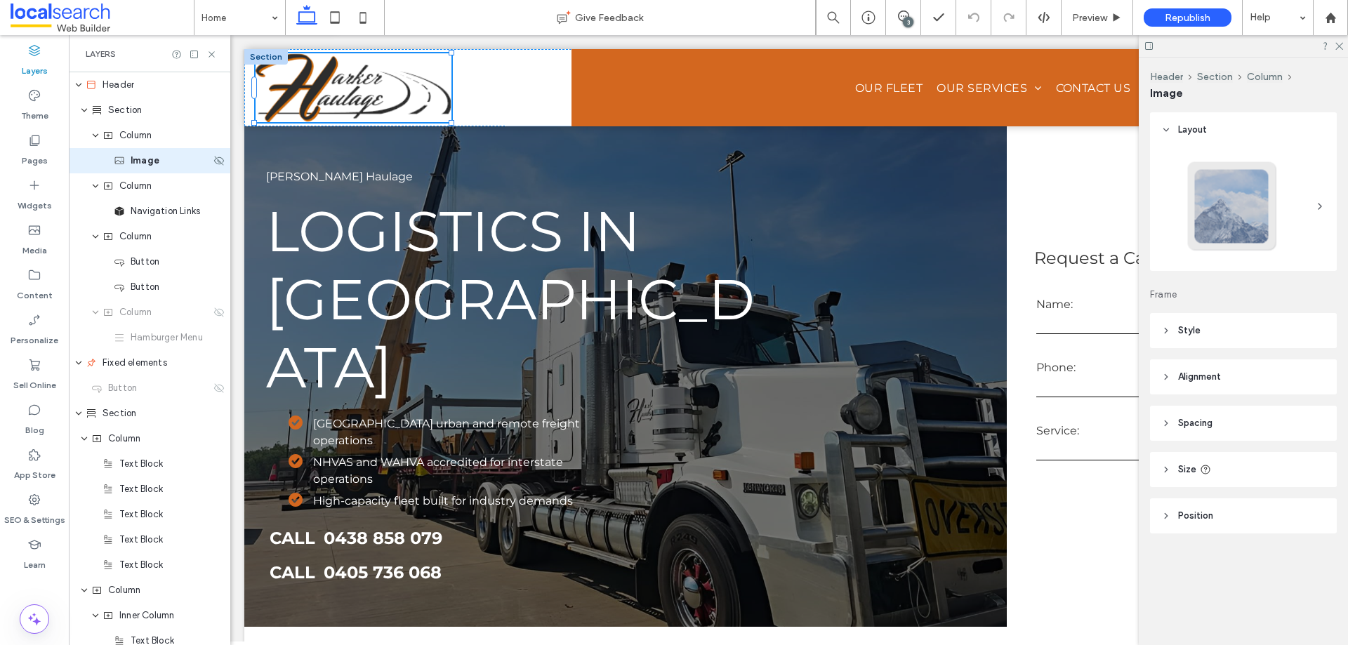
type input "*"
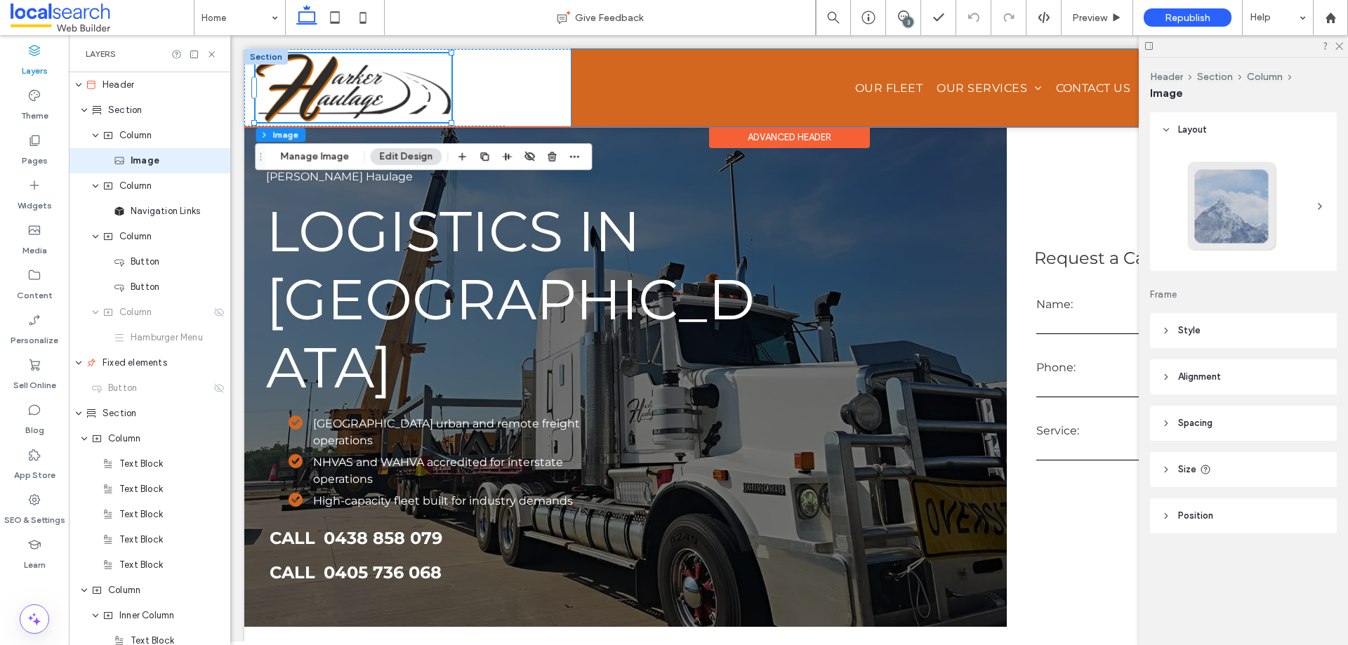
click at [657, 99] on div "Home About Us Our Fleet Our Services Heavy Haulage Dangerous Goods Transport Co…" at bounding box center [855, 87] width 567 height 77
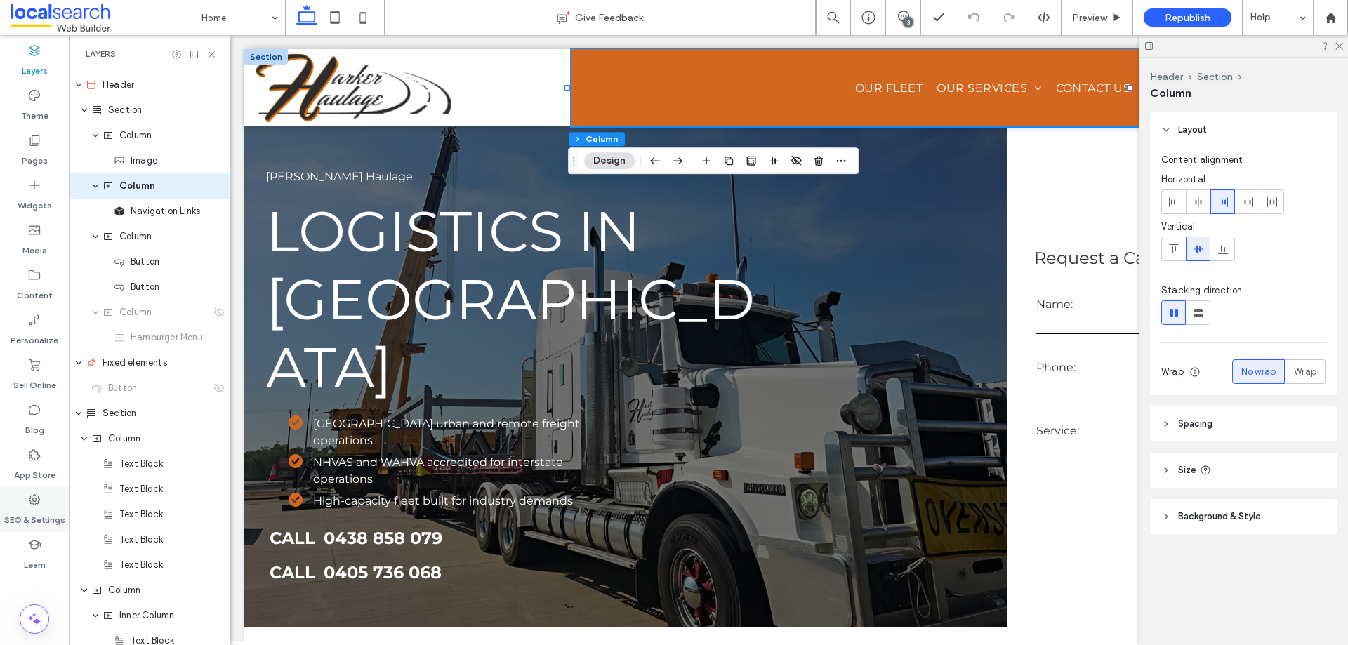
click at [43, 505] on div "SEO & Settings" at bounding box center [34, 509] width 69 height 45
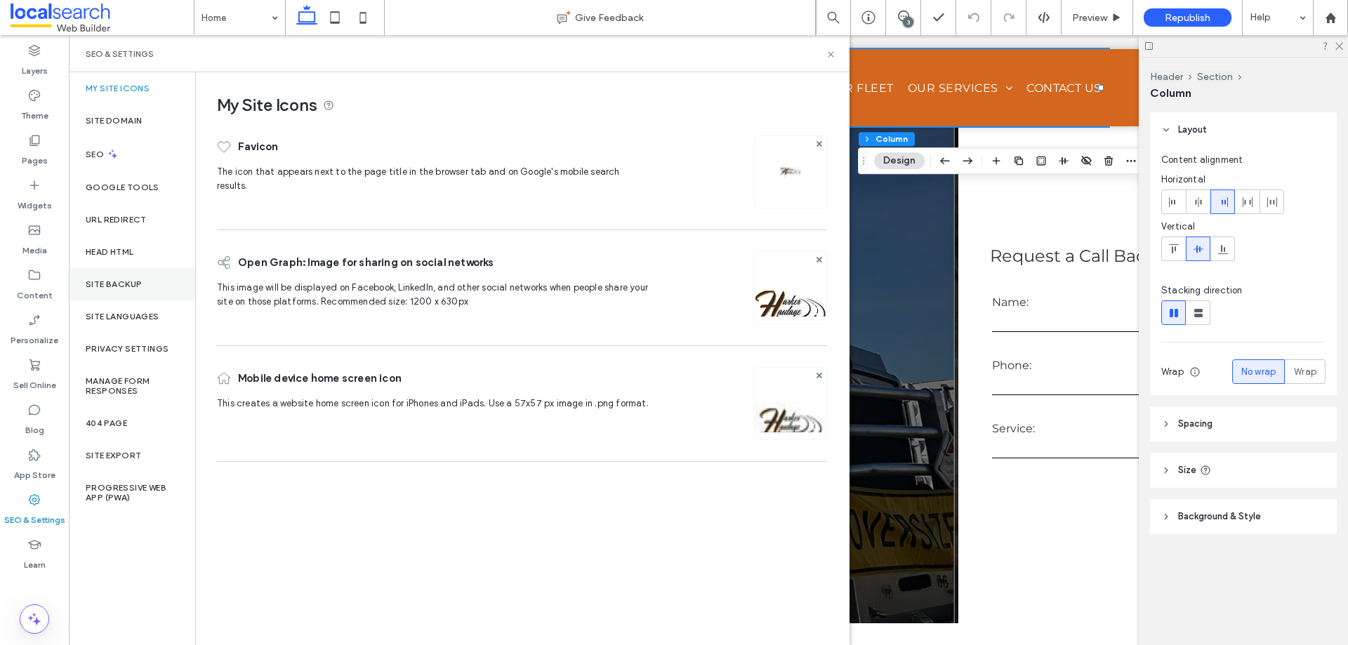
click at [141, 288] on label "Site Backup" at bounding box center [114, 284] width 56 height 10
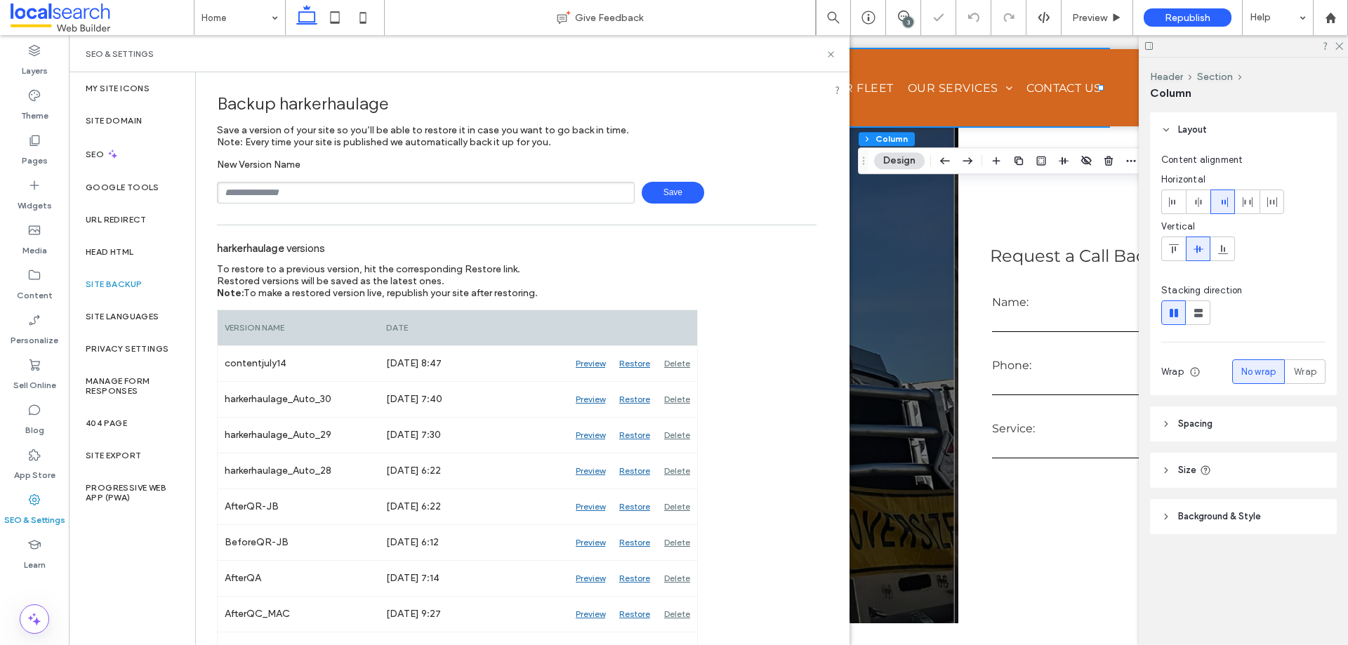
click at [336, 190] on input "text" at bounding box center [426, 193] width 418 height 22
click at [315, 183] on input "text" at bounding box center [426, 193] width 418 height 22
type input "**********"
click at [654, 197] on span "Save" at bounding box center [673, 193] width 62 height 22
click at [831, 58] on icon at bounding box center [831, 54] width 11 height 11
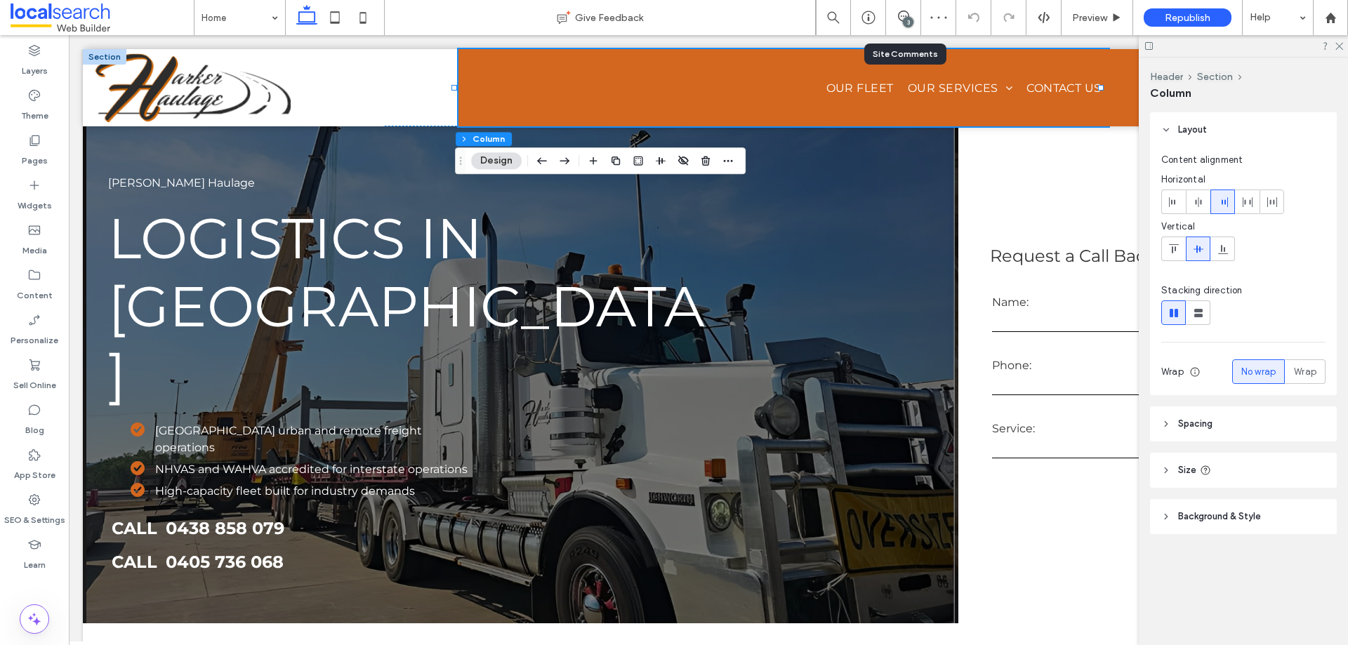
click at [900, 27] on div "3" at bounding box center [903, 17] width 35 height 35
click at [904, 19] on div "3" at bounding box center [908, 22] width 11 height 11
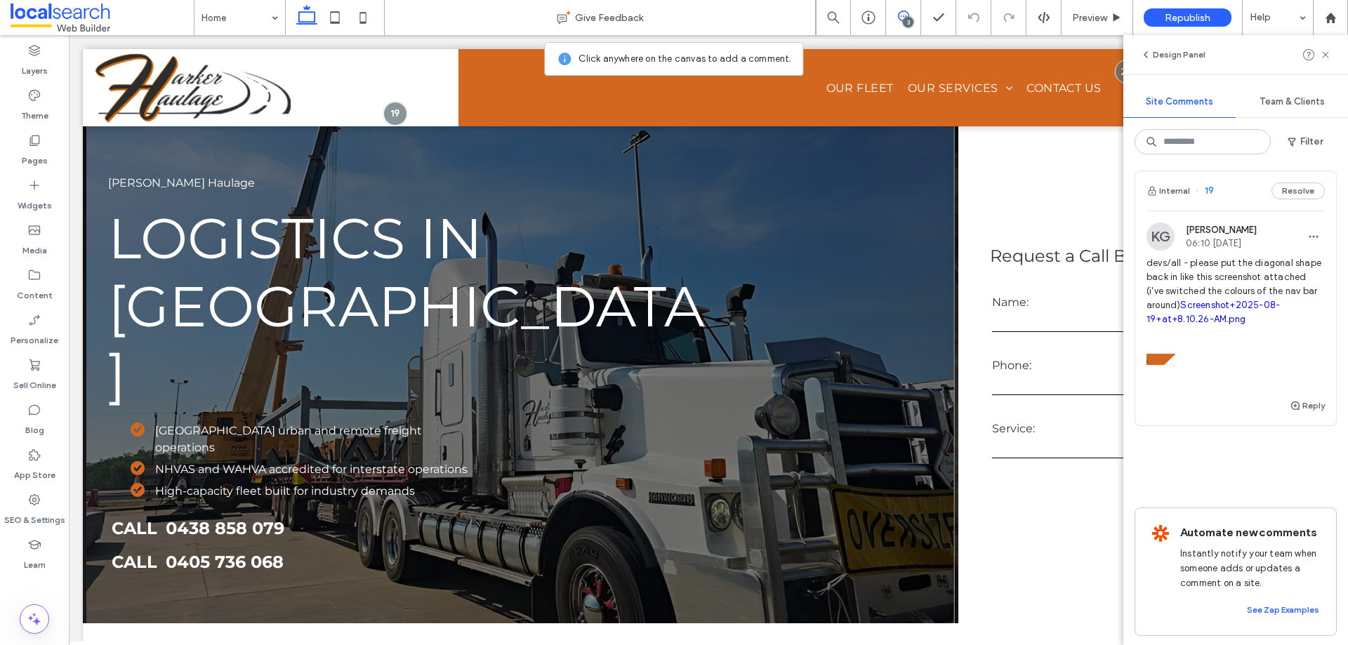
scroll to position [303, 0]
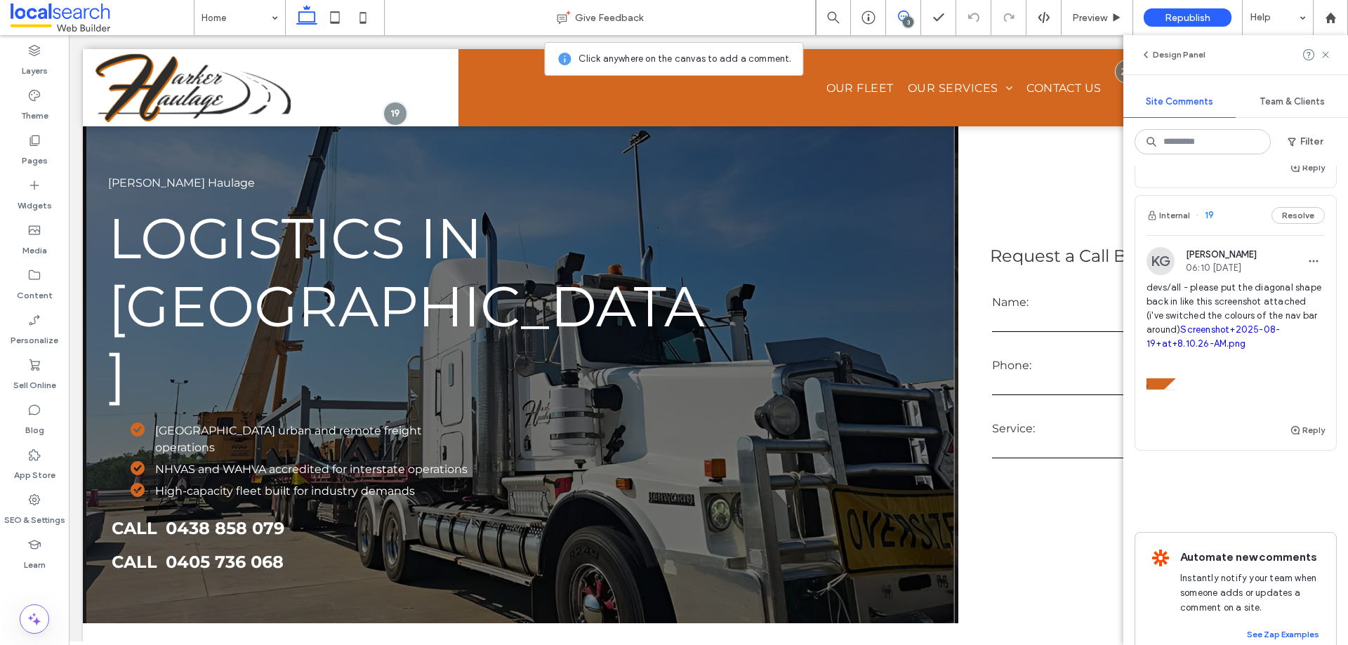
click at [1232, 349] on link "Screenshot+2025-08-19+at+8.10.26-AM.png" at bounding box center [1213, 336] width 133 height 25
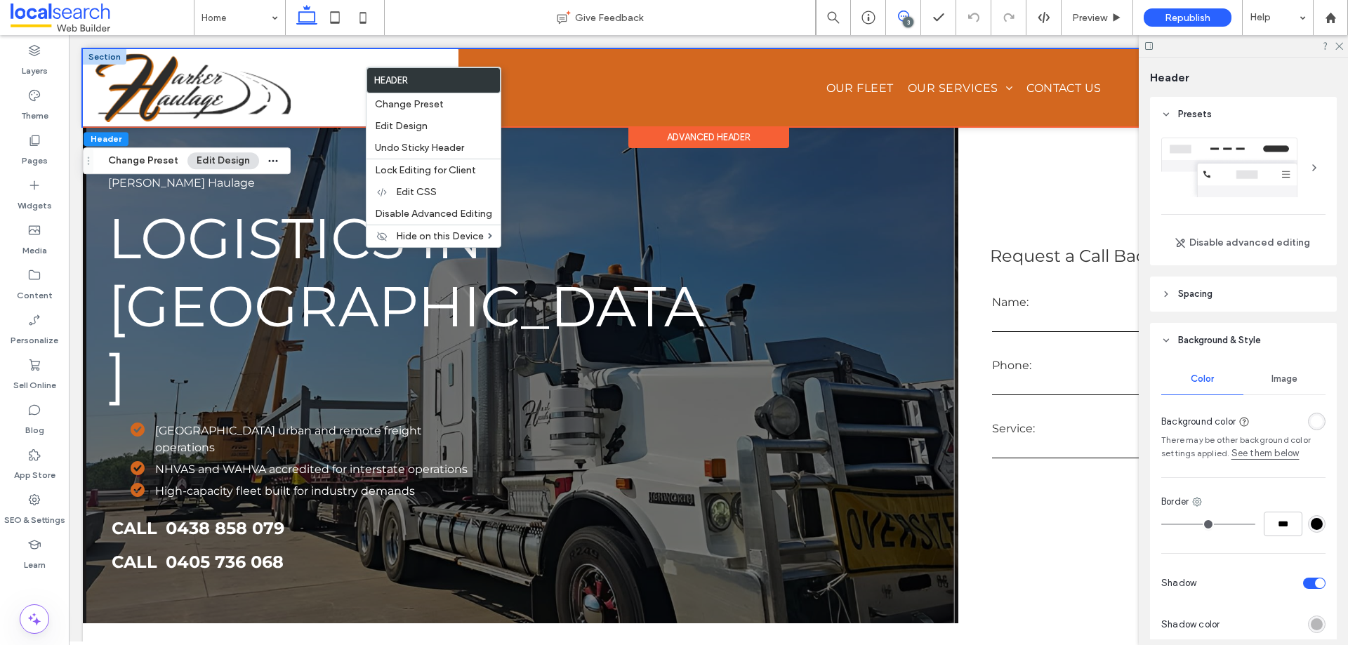
scroll to position [0, 0]
click at [48, 59] on div "Layers" at bounding box center [34, 60] width 69 height 45
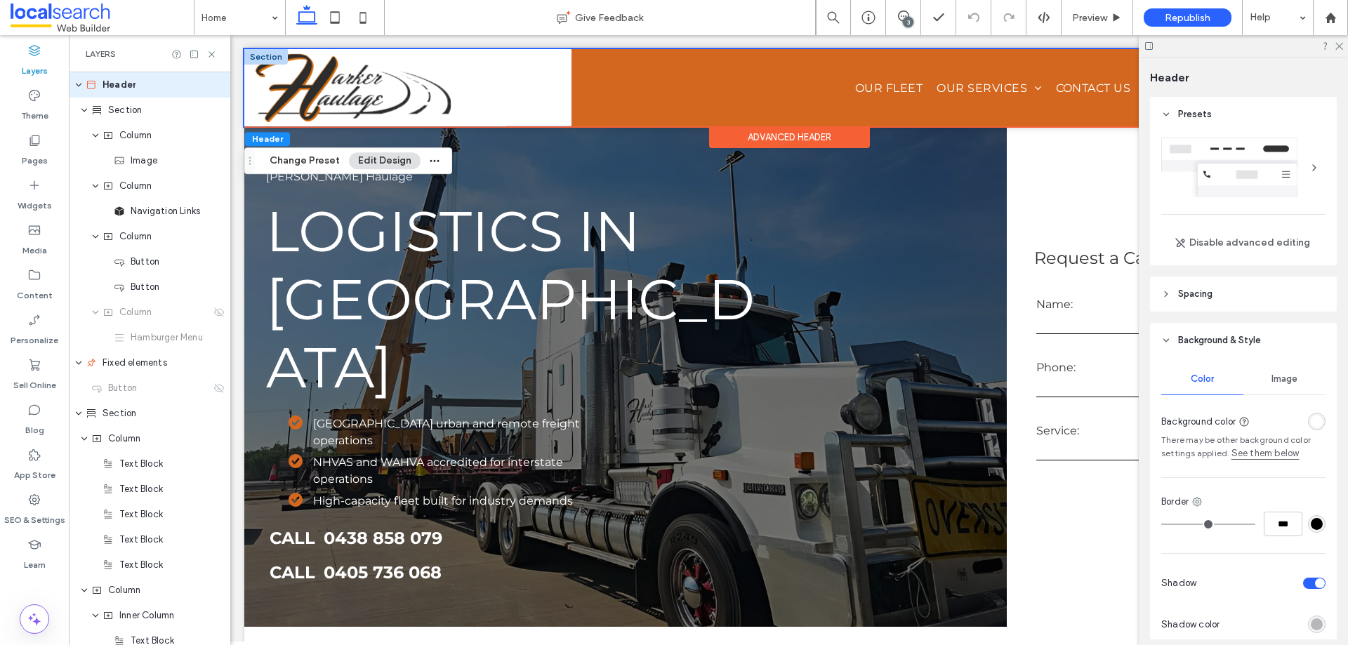
click at [502, 100] on div at bounding box center [407, 87] width 327 height 77
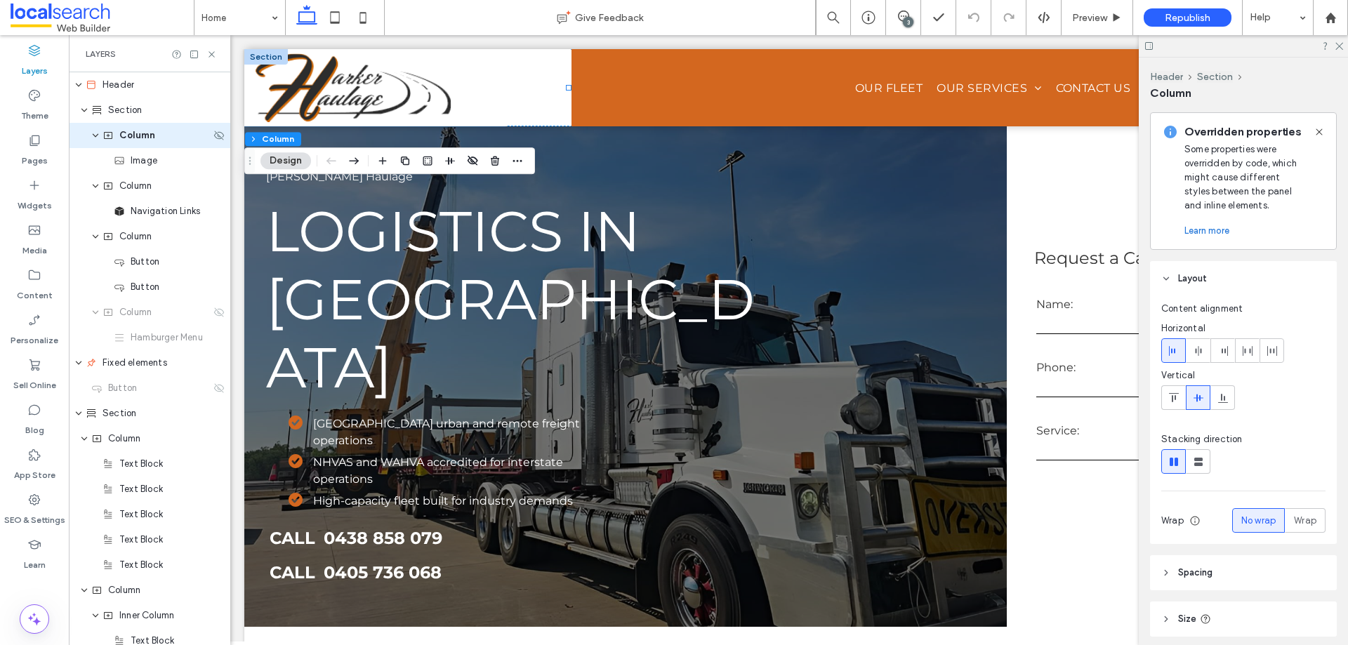
click at [150, 142] on span "Column" at bounding box center [137, 136] width 36 height 14
click at [611, 74] on div "Home About Us Our Fleet Our Services Heavy Haulage Dangerous Goods Transport Co…" at bounding box center [855, 87] width 567 height 77
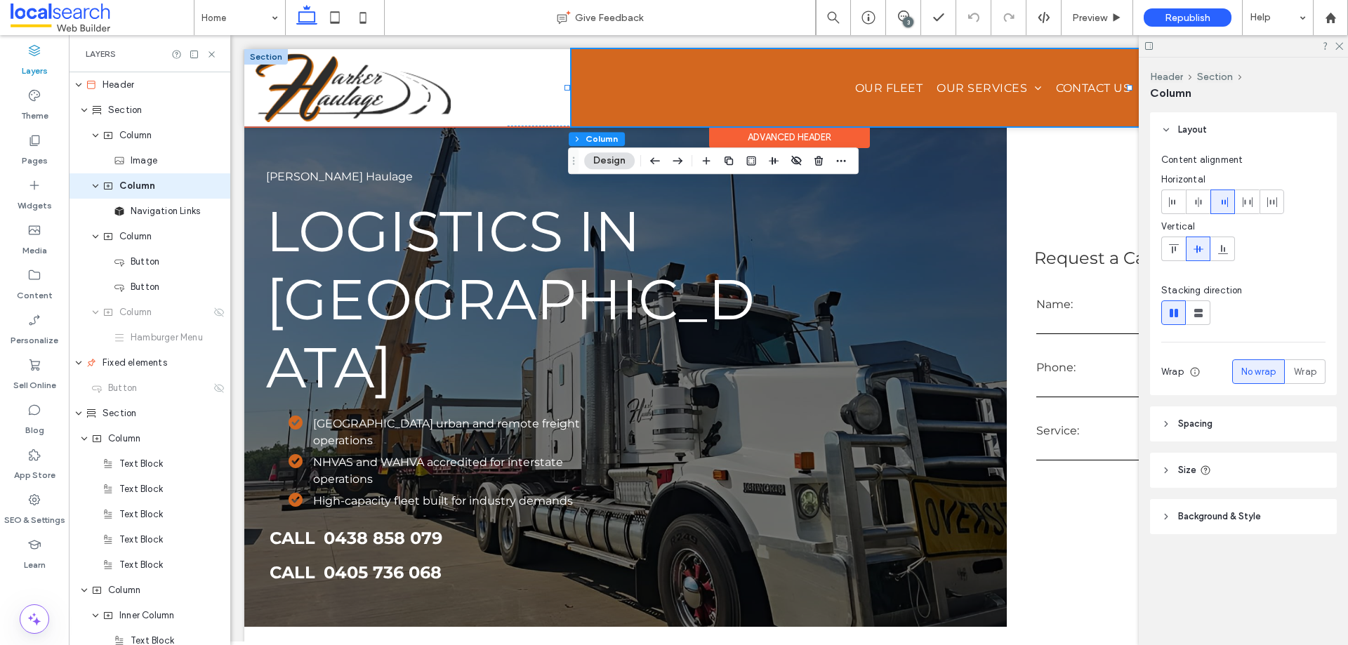
click at [464, 77] on div at bounding box center [407, 87] width 327 height 77
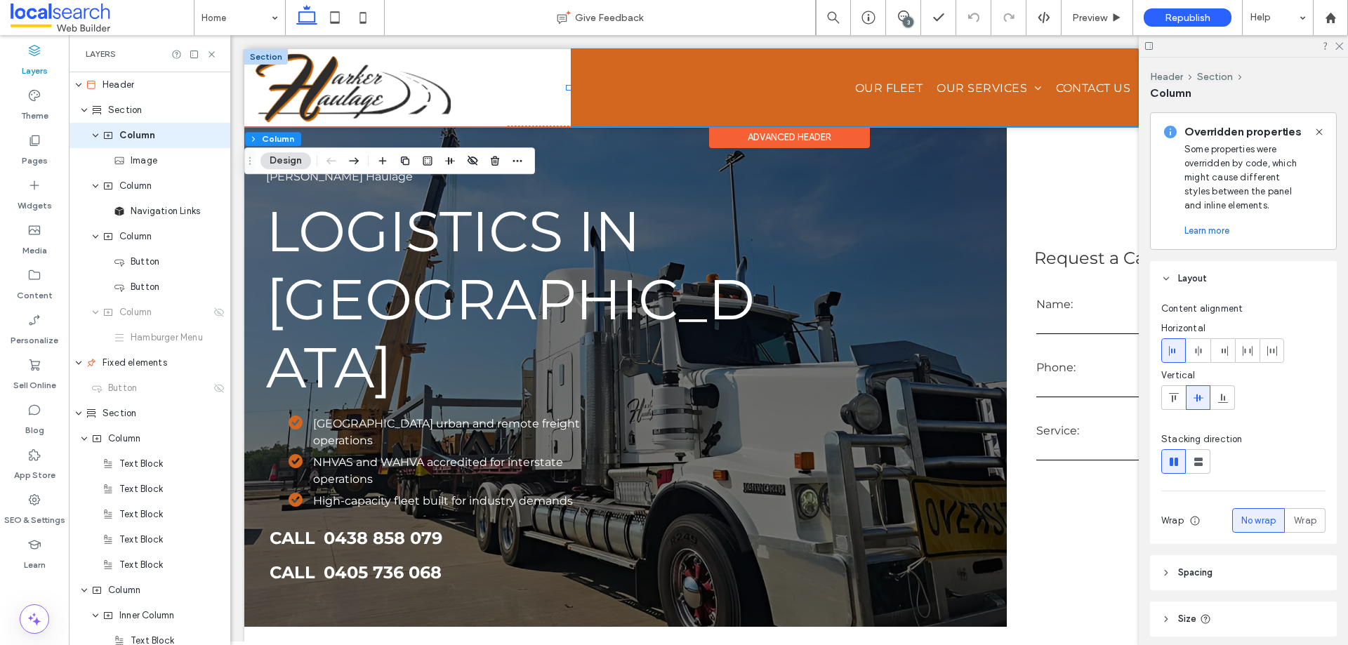
click at [608, 70] on div "Home About Us Our Fleet Our Services Heavy Haulage Dangerous Goods Transport Co…" at bounding box center [855, 87] width 567 height 77
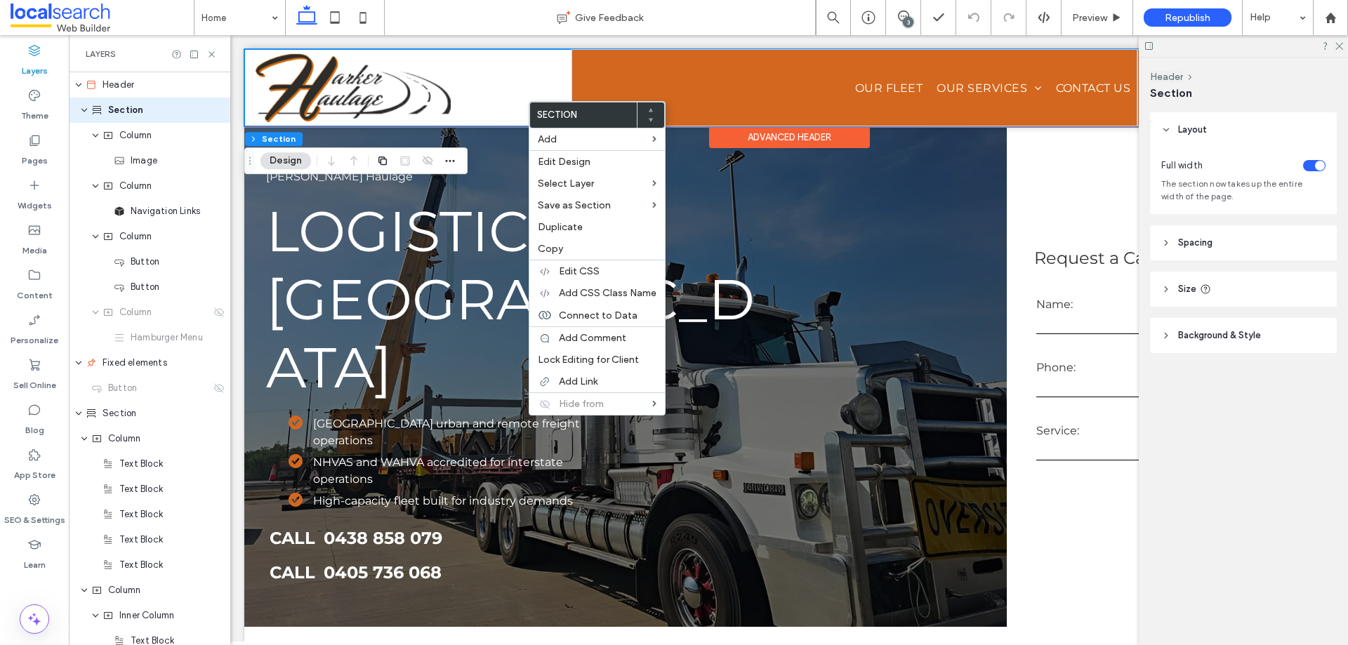
click at [509, 112] on div at bounding box center [407, 87] width 327 height 77
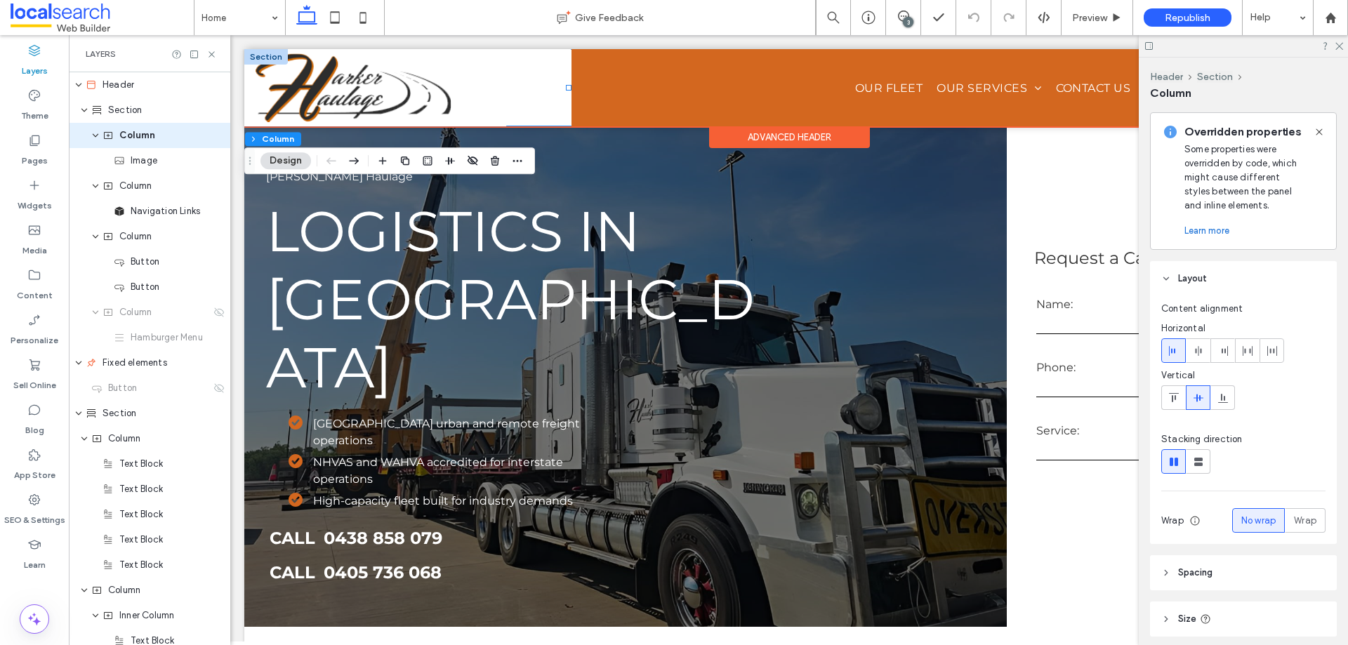
click at [551, 114] on div "Home About Us Our Fleet Our Services Heavy Haulage Dangerous Goods Transport Co…" at bounding box center [789, 87] width 1090 height 77
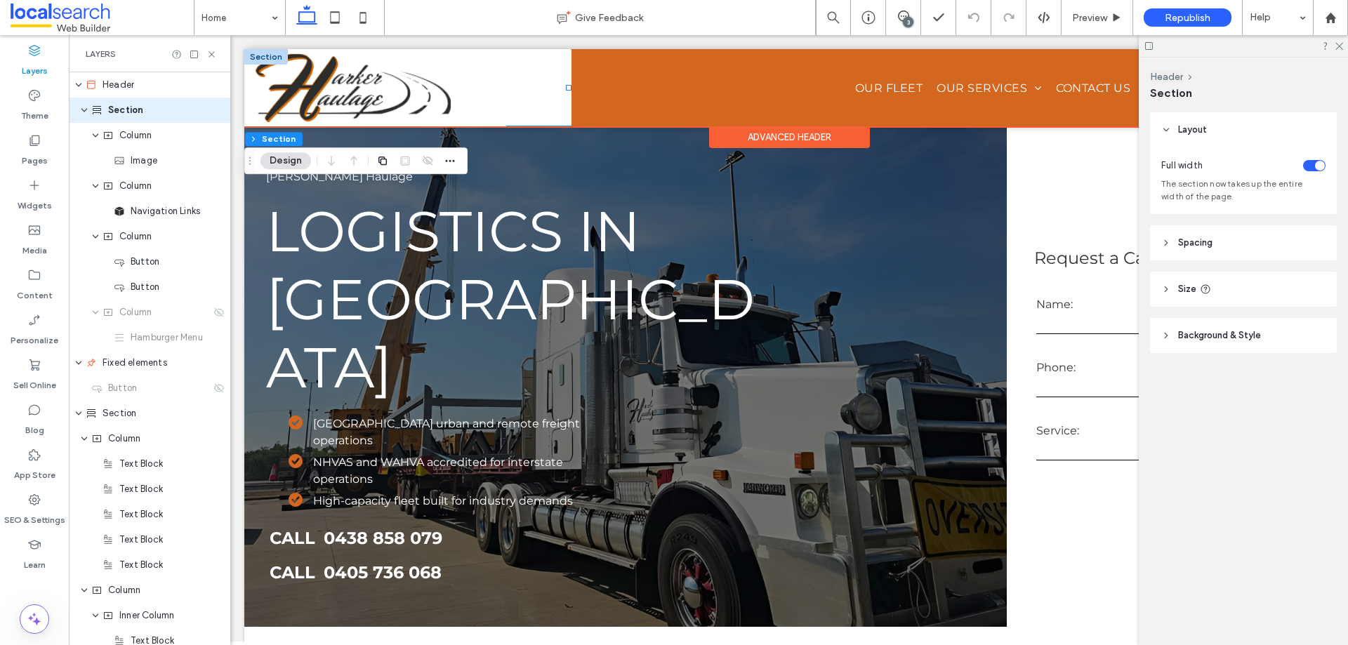
click at [551, 114] on div "Home About Us Our Fleet Our Services Heavy Haulage Dangerous Goods Transport Co…" at bounding box center [789, 87] width 1090 height 77
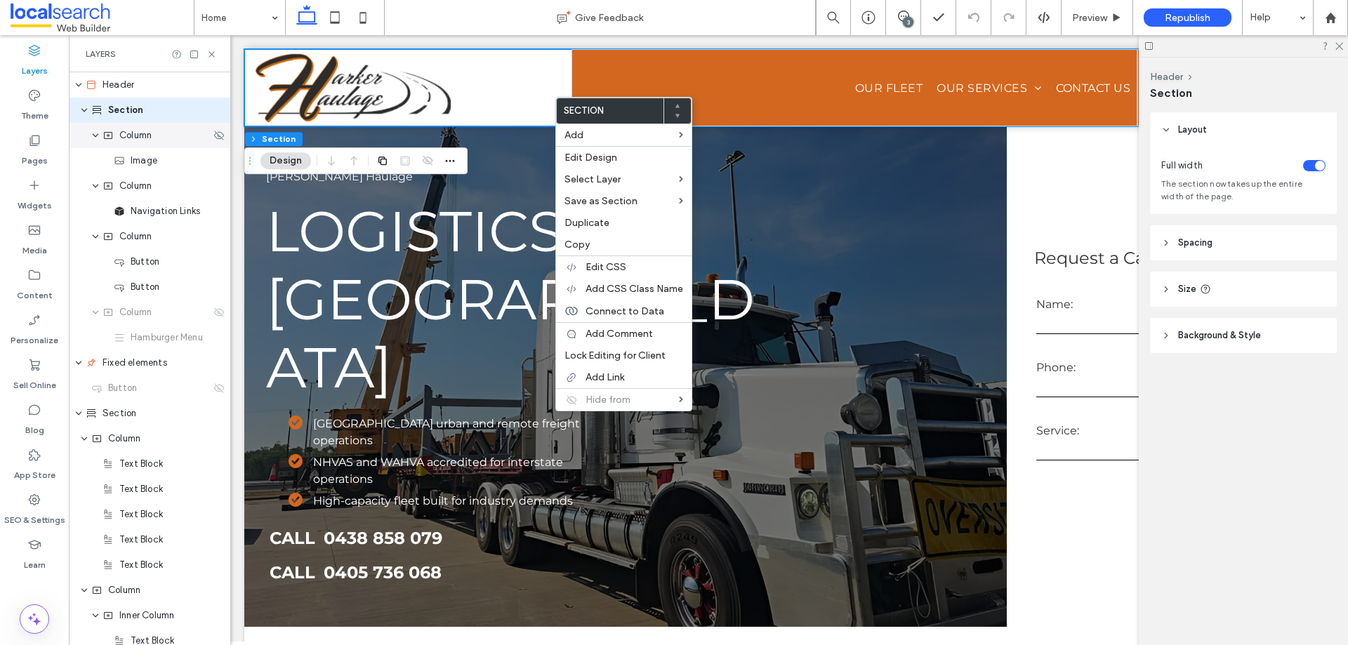
click at [137, 131] on span "Column" at bounding box center [135, 136] width 32 height 14
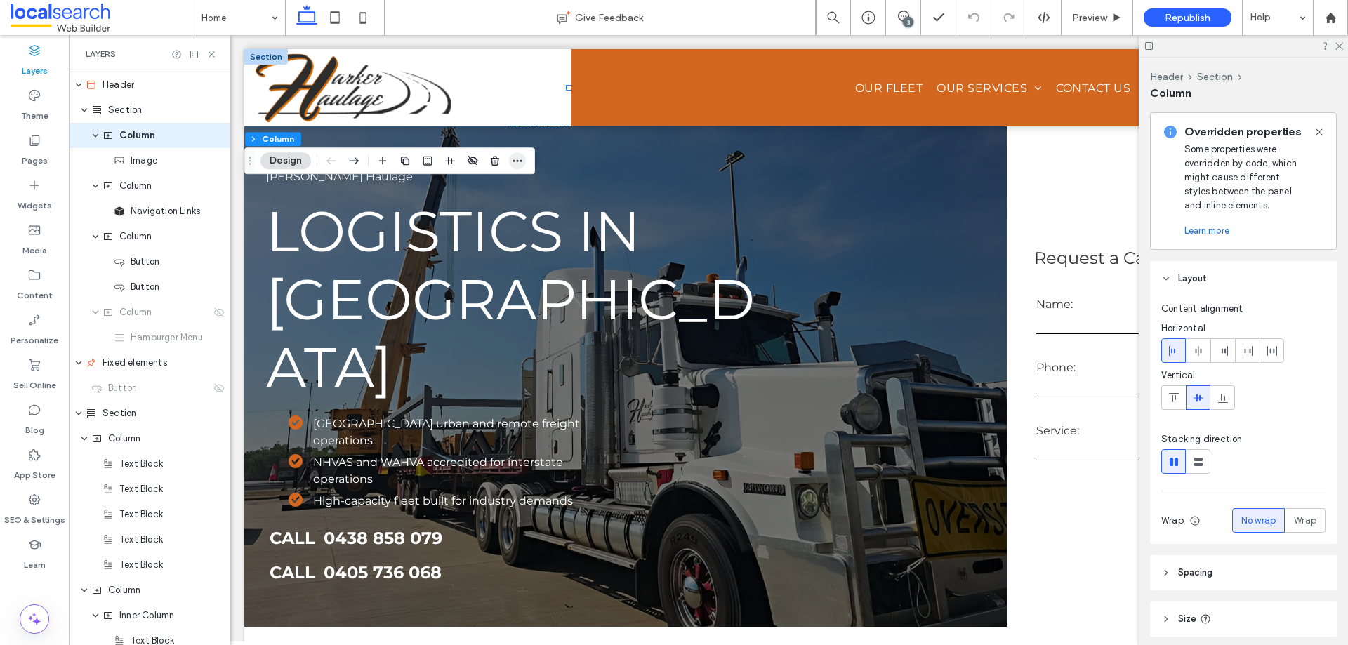
click at [519, 163] on icon "button" at bounding box center [517, 160] width 11 height 11
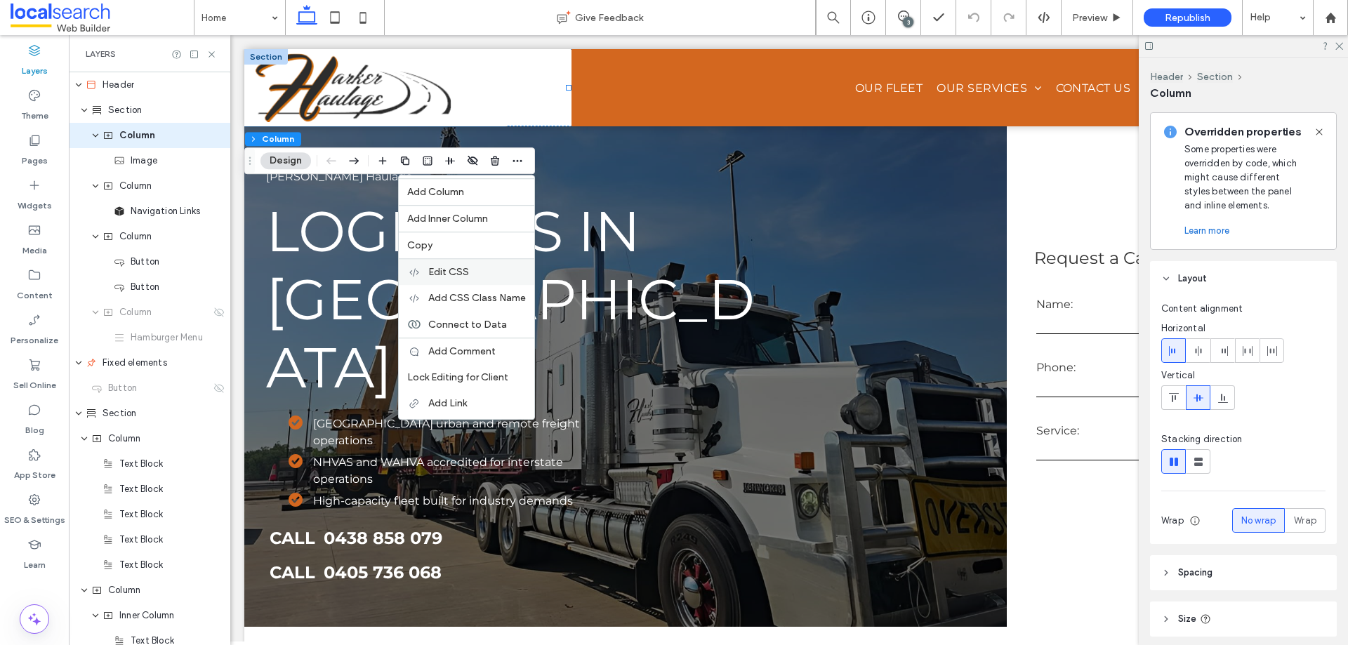
click at [489, 279] on div "Edit CSS" at bounding box center [467, 271] width 136 height 27
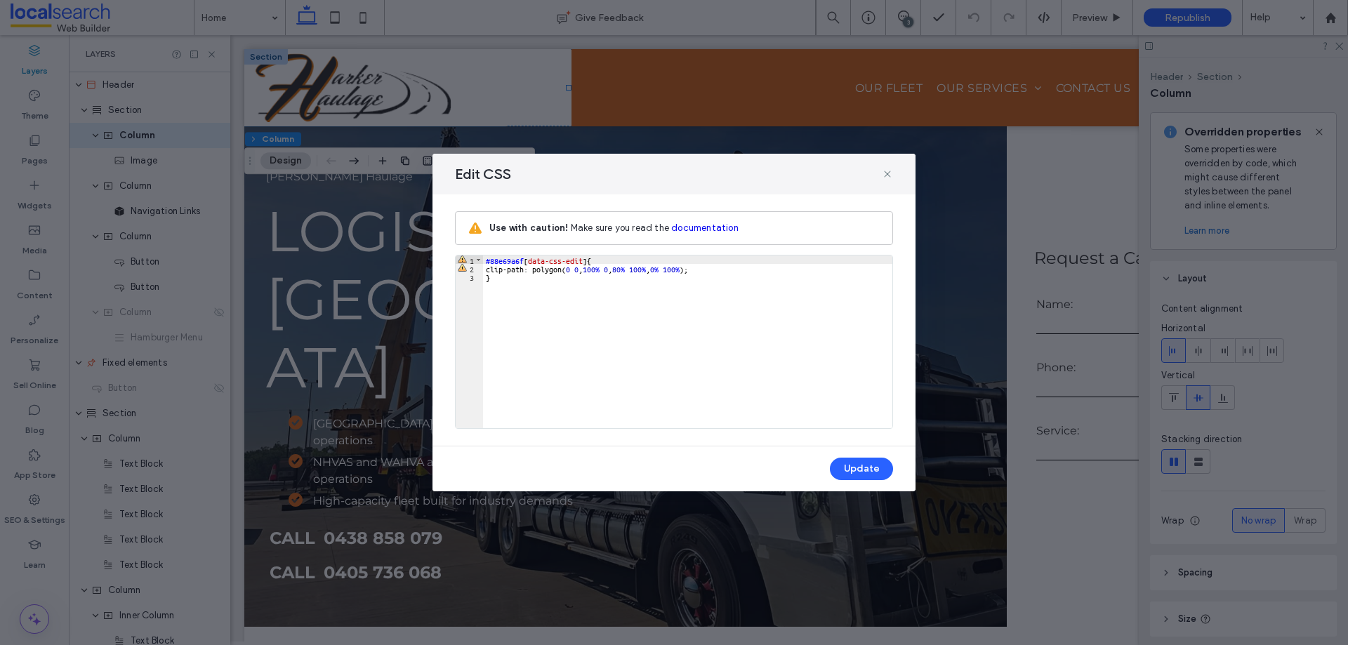
click at [720, 270] on div "#88e69a6f [ data-css-edit ] { clip-path: polygon( 0 0 , 100 % 0 , 80 % 100 % , …" at bounding box center [687, 351] width 409 height 190
drag, startPoint x: 887, startPoint y: 173, endPoint x: 417, endPoint y: 98, distance: 475.8
click at [887, 173] on icon at bounding box center [887, 174] width 11 height 11
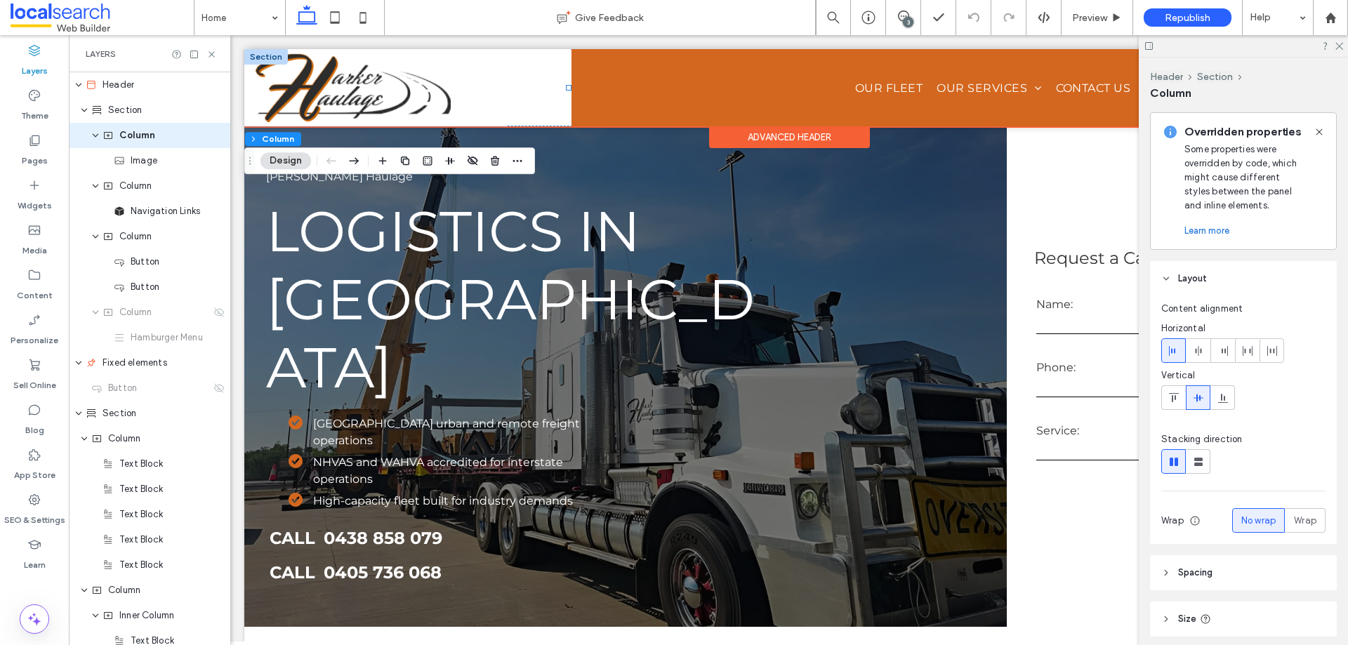
click at [735, 137] on div "Advanced Header" at bounding box center [789, 137] width 161 height 22
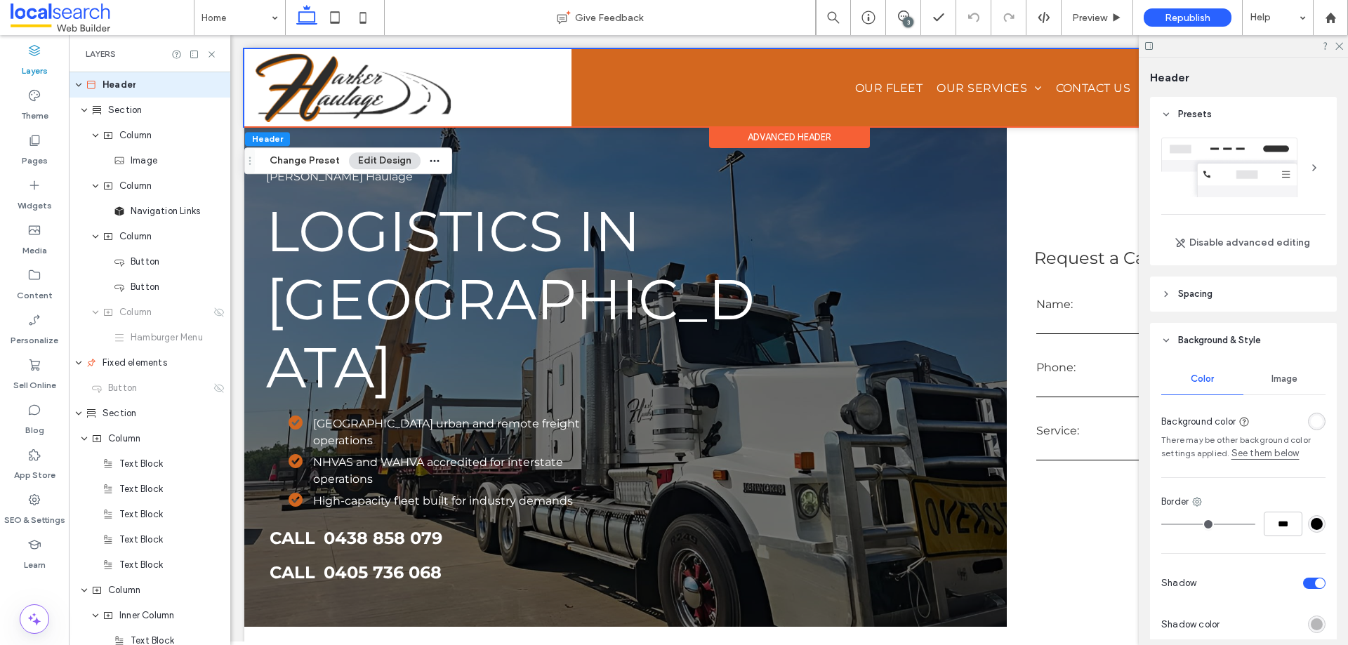
click at [1311, 421] on div "rgba(255,255,255,1)" at bounding box center [1317, 422] width 12 height 12
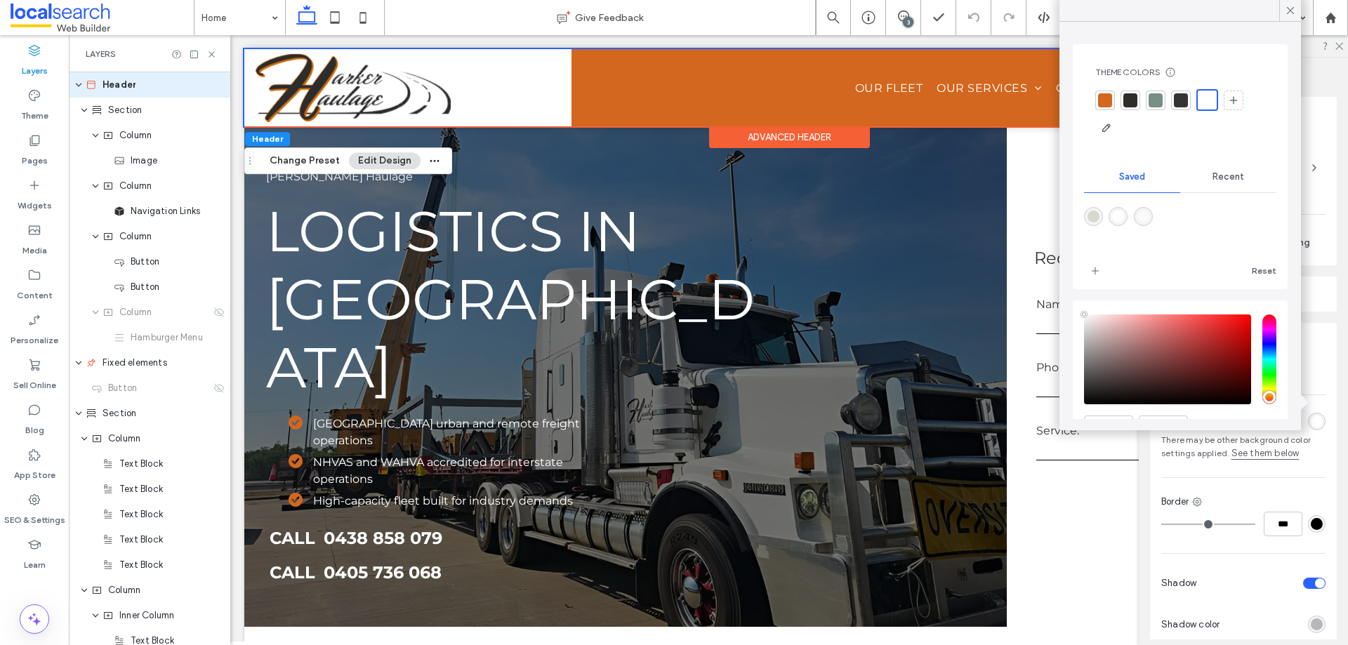
click at [1102, 96] on div at bounding box center [1105, 100] width 14 height 14
click at [1288, 8] on icon at bounding box center [1290, 10] width 13 height 13
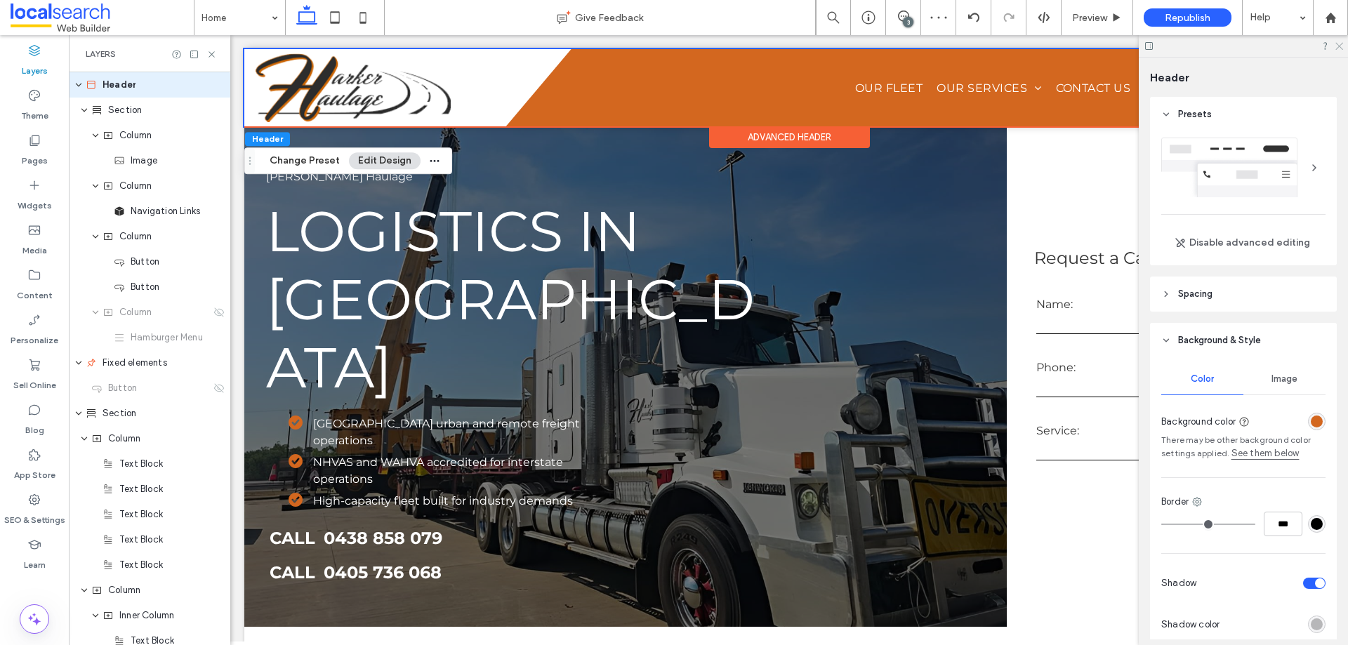
click at [1338, 43] on icon at bounding box center [1338, 45] width 9 height 9
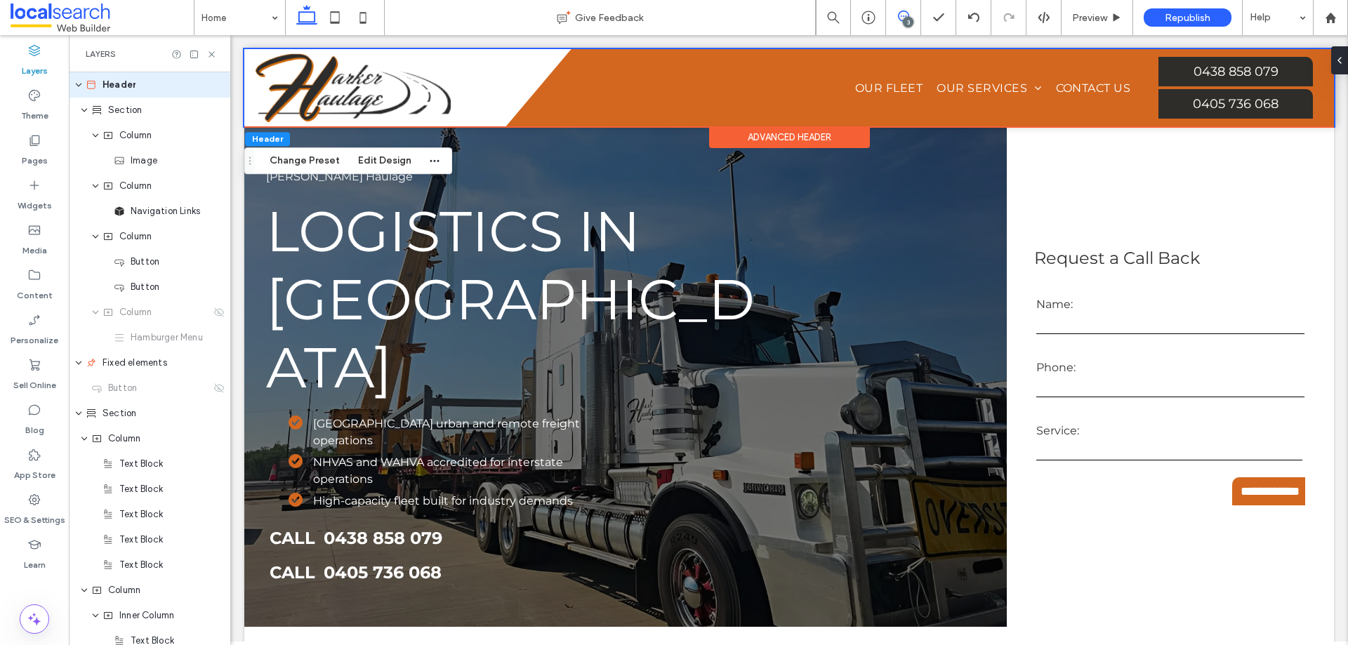
click at [900, 21] on icon at bounding box center [903, 16] width 11 height 11
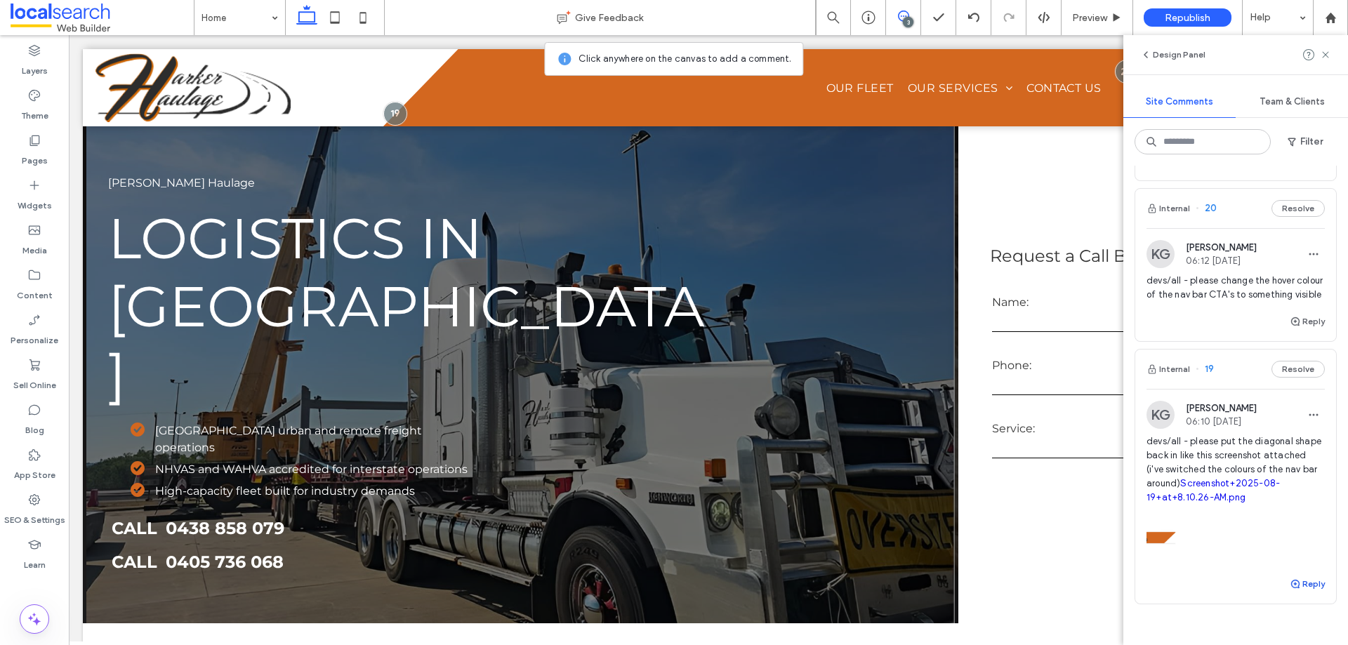
scroll to position [233, 0]
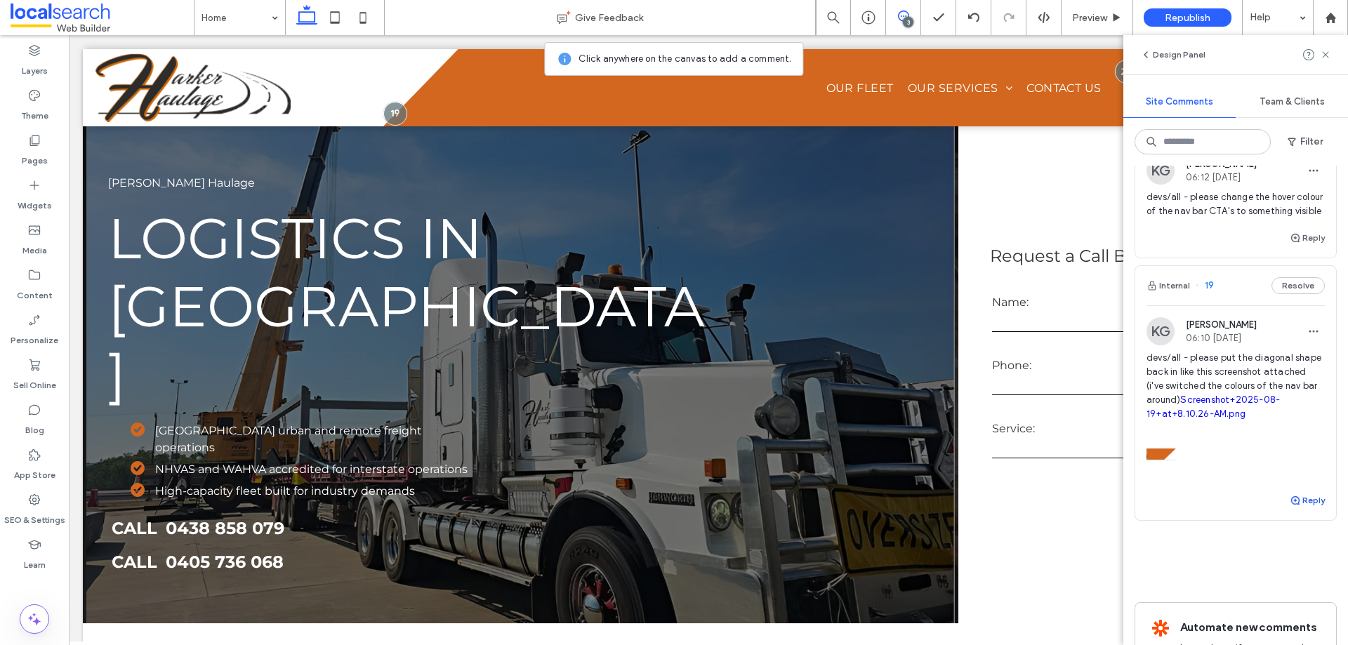
click at [1290, 506] on icon "button" at bounding box center [1295, 500] width 11 height 11
type textarea "**********"
click at [1286, 596] on button "Submit" at bounding box center [1300, 587] width 51 height 17
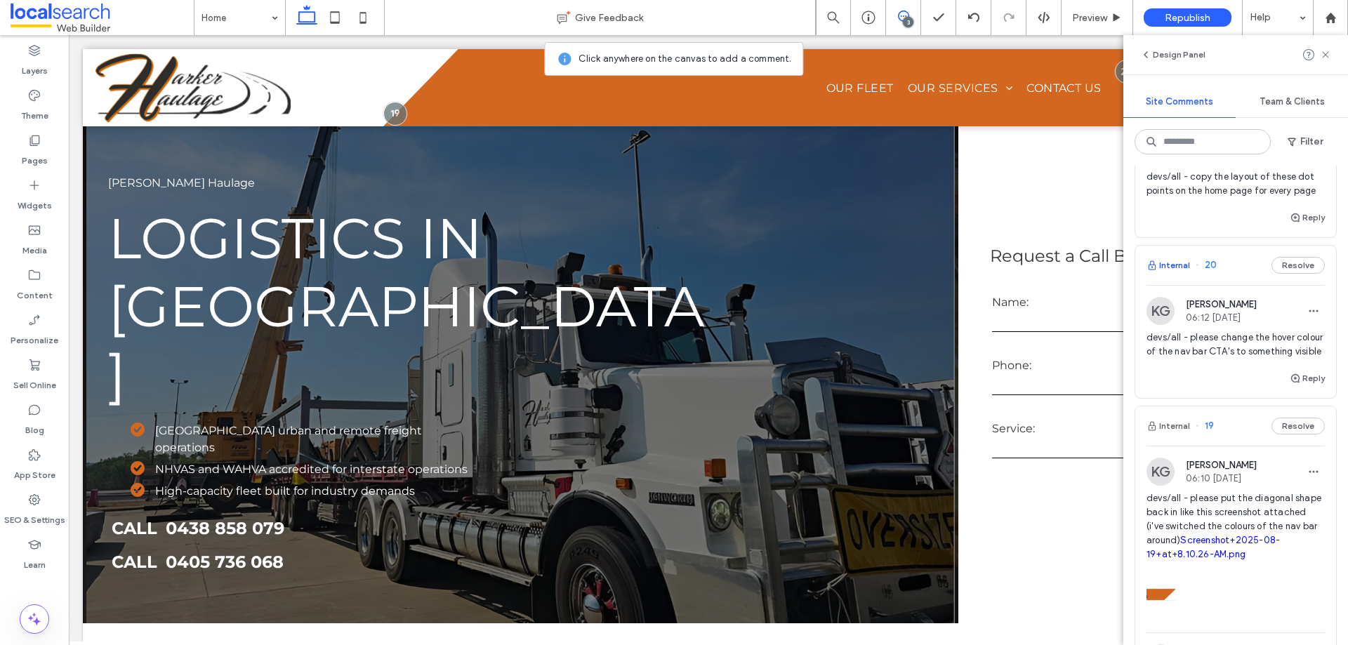
click at [1179, 274] on button "Internal" at bounding box center [1169, 265] width 44 height 17
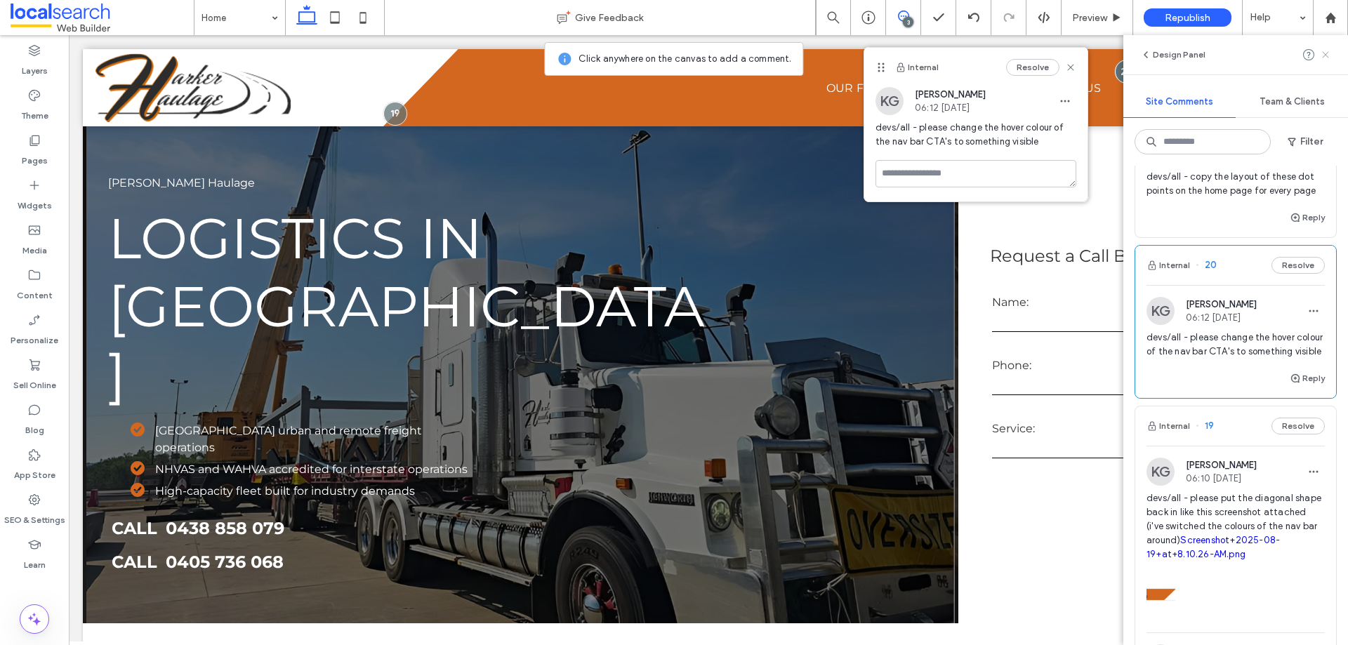
click at [1330, 55] on icon at bounding box center [1325, 54] width 11 height 11
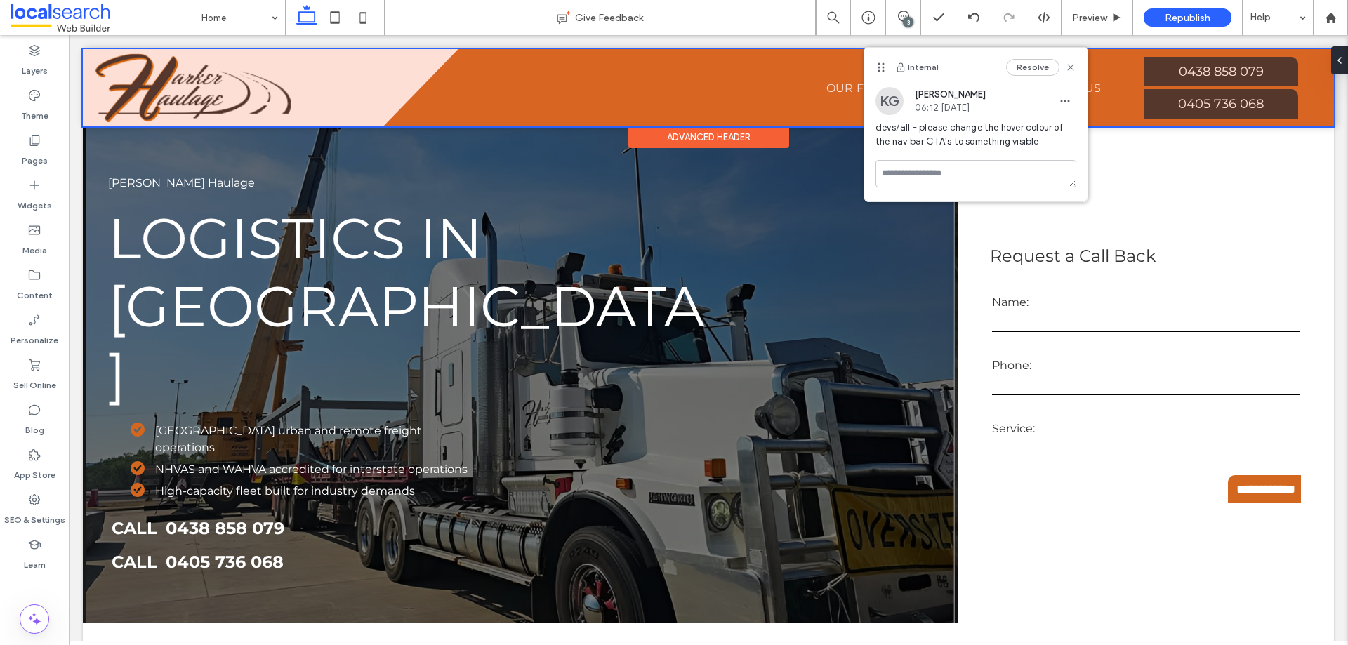
click at [1178, 70] on div at bounding box center [708, 87] width 1251 height 77
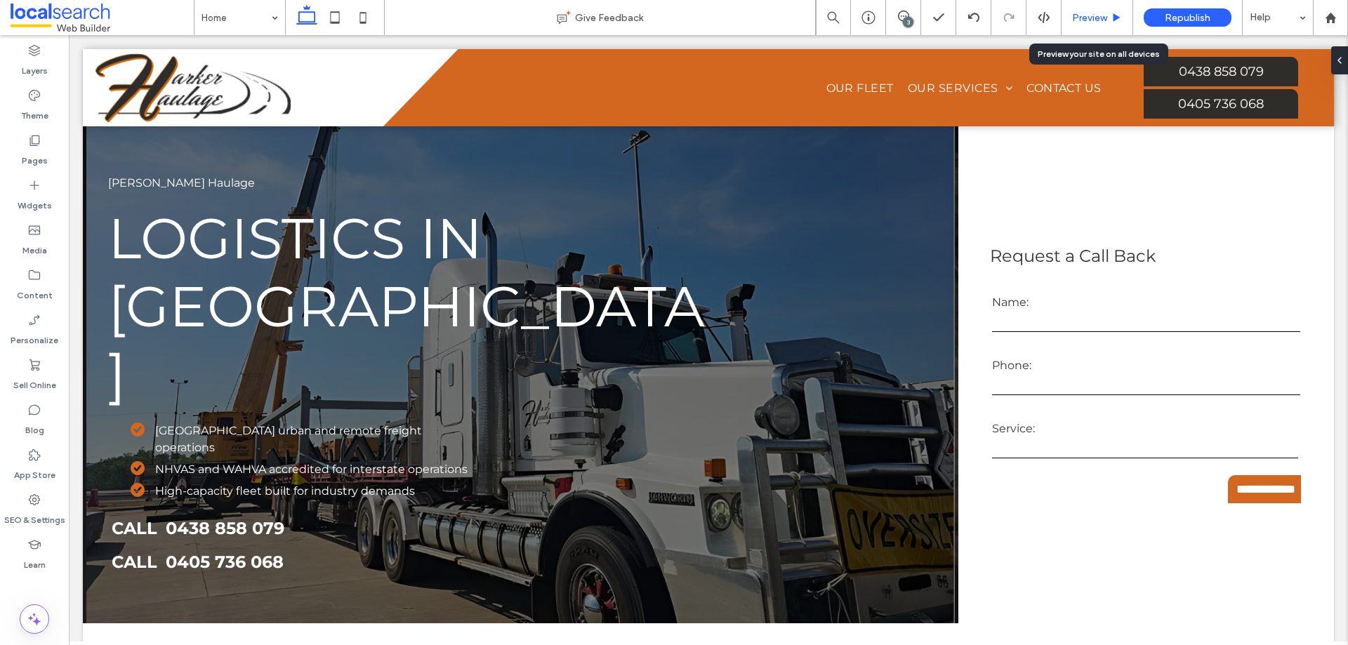
click at [1078, 21] on span "Preview" at bounding box center [1089, 18] width 35 height 12
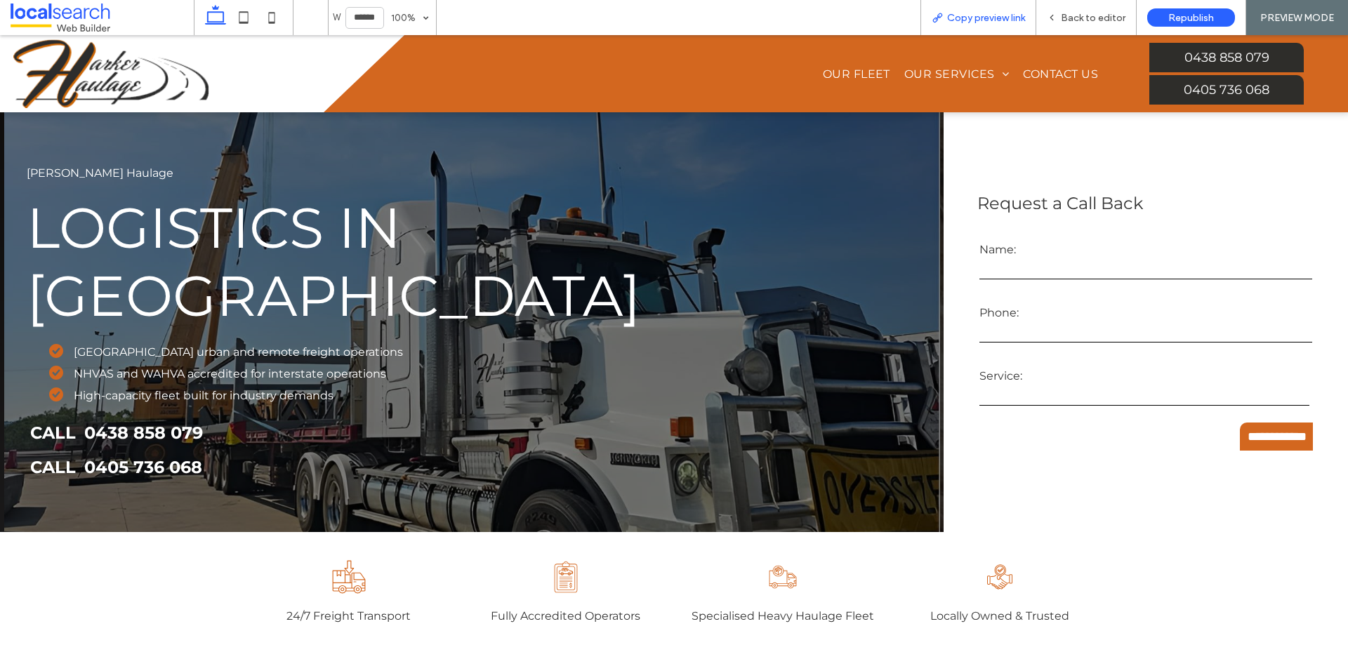
click at [941, 10] on div "Copy preview link" at bounding box center [979, 17] width 116 height 35
click at [973, 19] on span "Copy preview link" at bounding box center [986, 18] width 78 height 12
click at [1060, 20] on div "Back to editor" at bounding box center [1086, 18] width 100 height 12
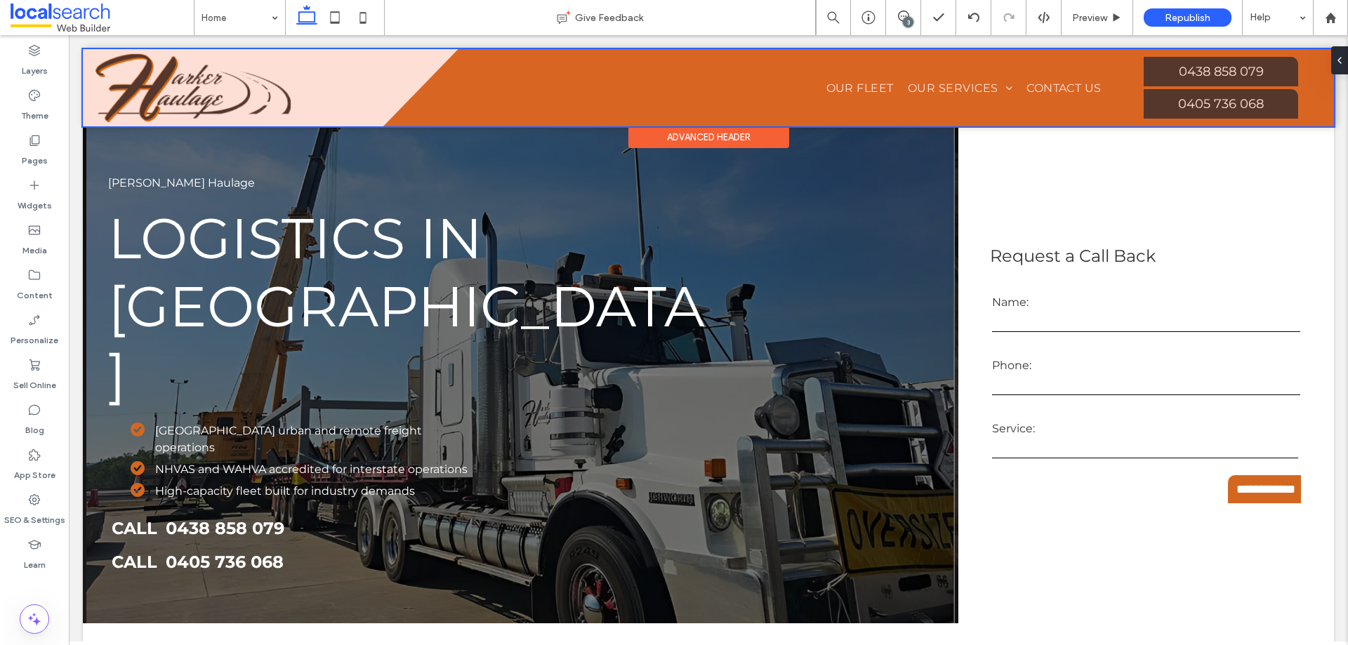
click at [1168, 70] on div at bounding box center [708, 87] width 1251 height 77
click at [1168, 70] on div "Home About Us Our Fleet Our Services Heavy Haulage Dangerous Goods Transport Co…" at bounding box center [708, 87] width 1251 height 77
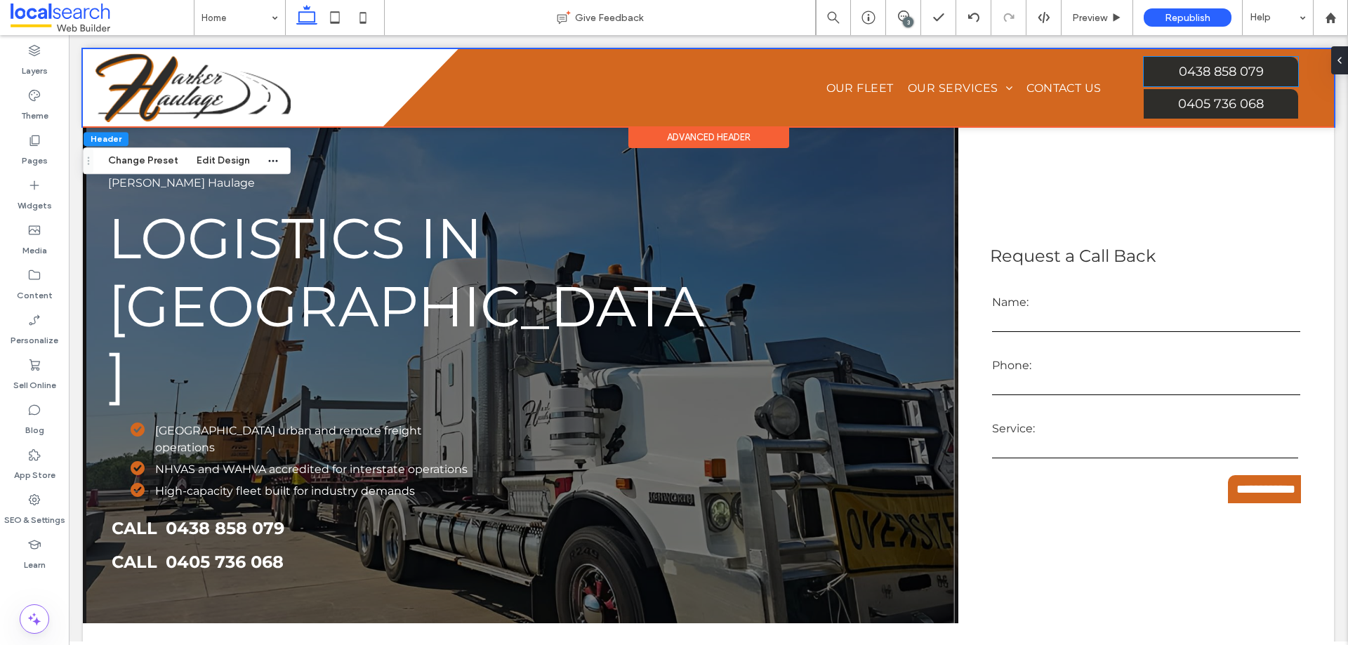
click at [1168, 70] on link "0438 858 079" at bounding box center [1221, 71] width 154 height 29
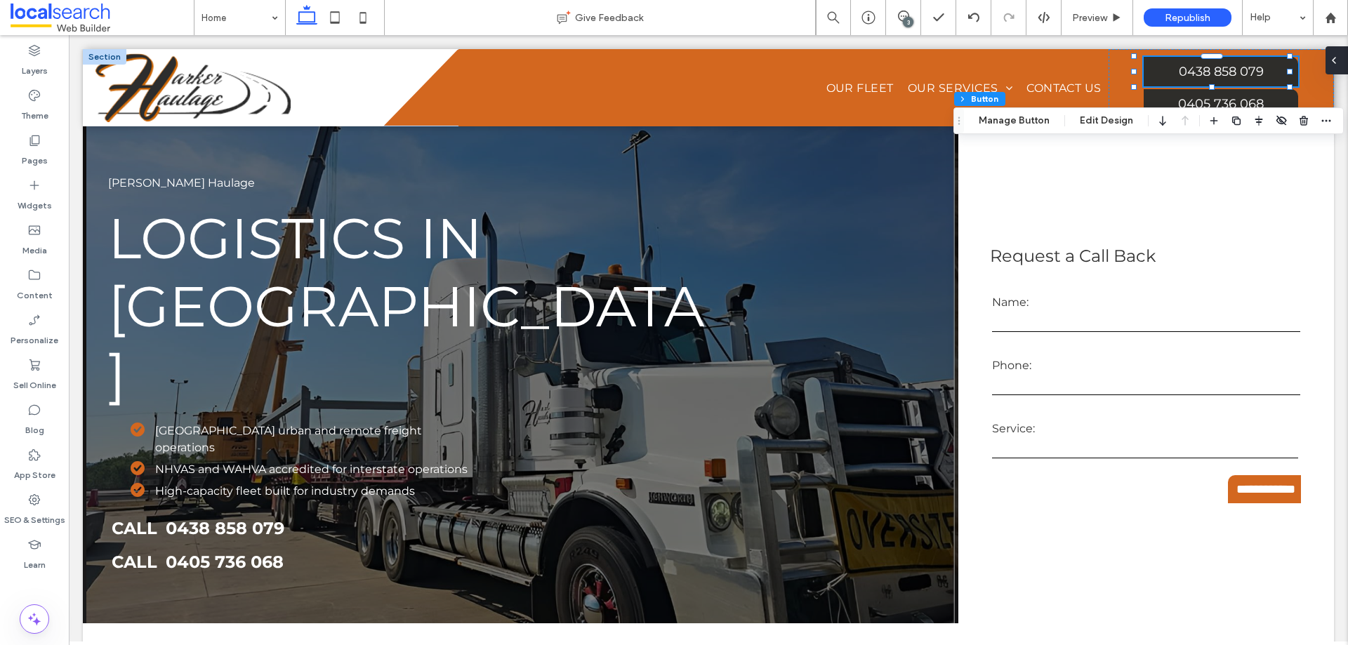
click at [1348, 67] on div at bounding box center [1337, 60] width 22 height 28
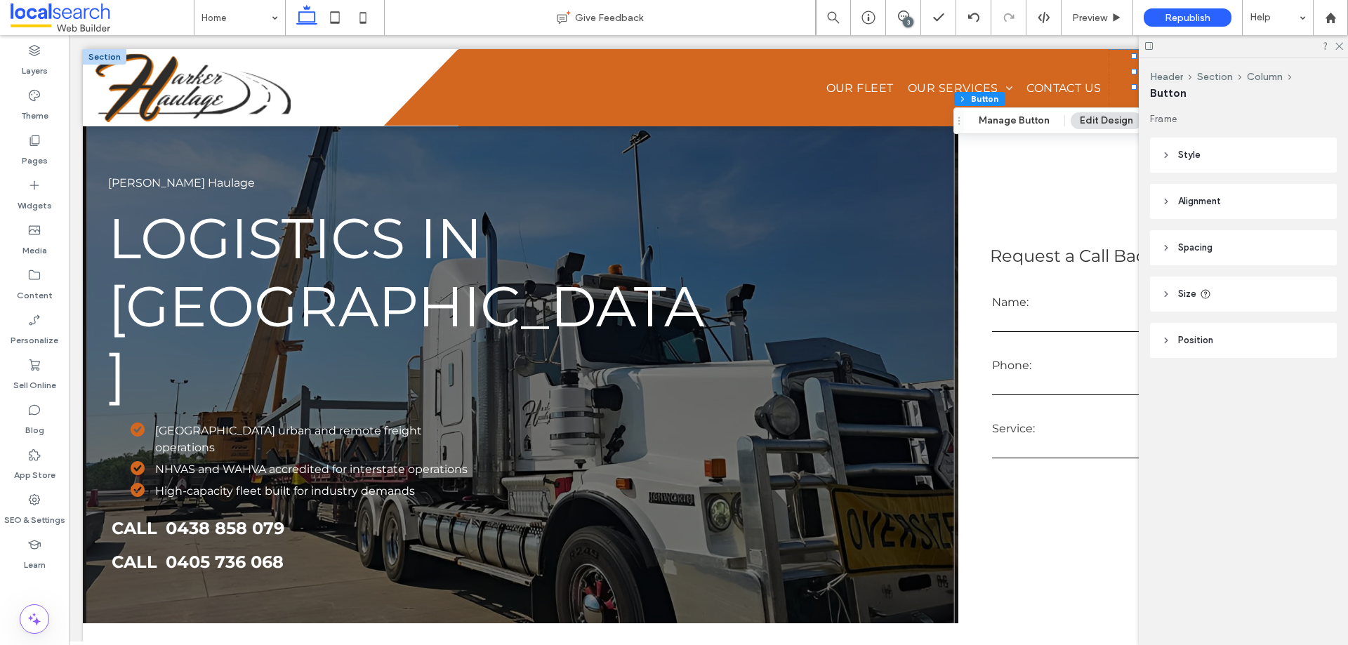
click at [1208, 157] on header "Style" at bounding box center [1243, 155] width 187 height 35
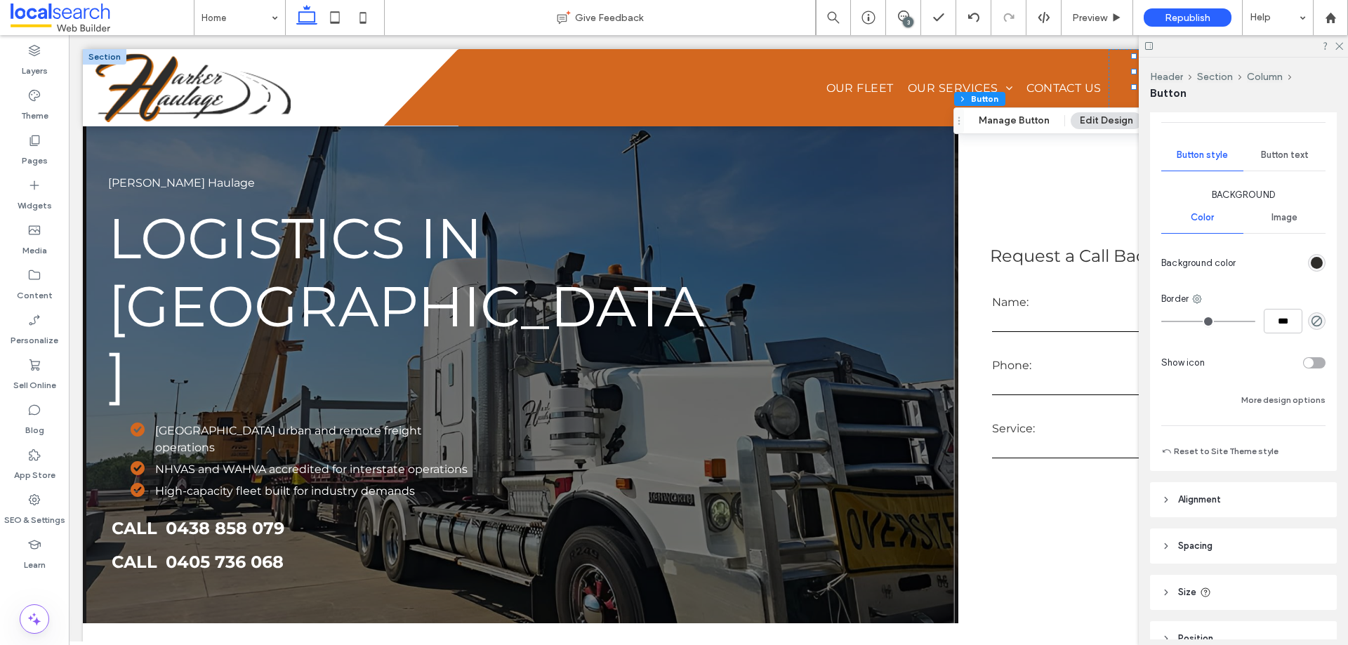
scroll to position [70, 0]
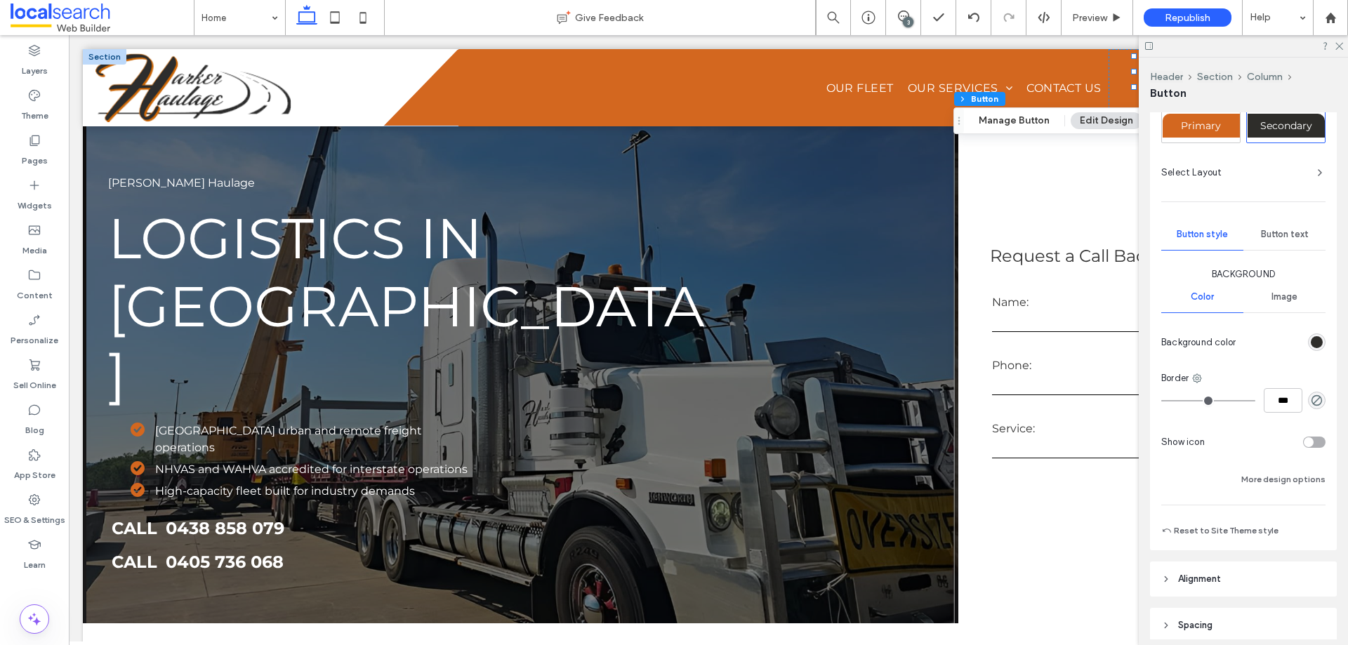
click at [1277, 242] on div "Button text" at bounding box center [1285, 234] width 82 height 31
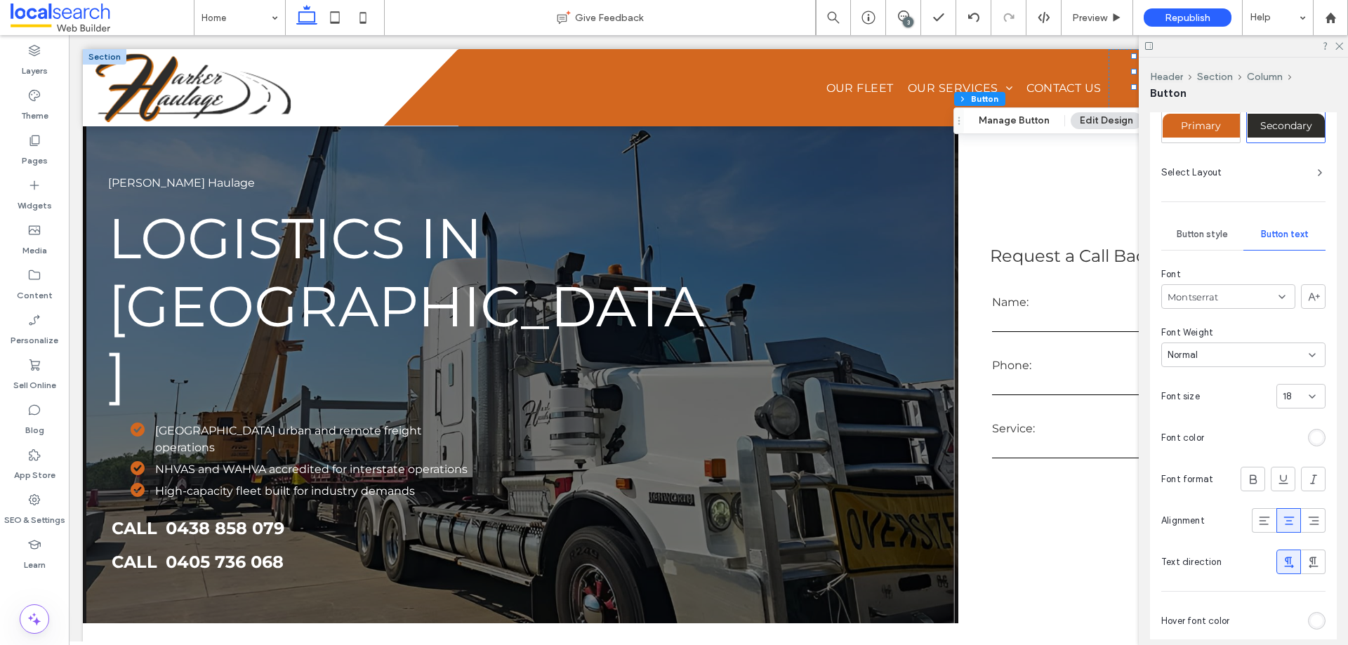
click at [1177, 232] on span "Button style" at bounding box center [1202, 234] width 51 height 11
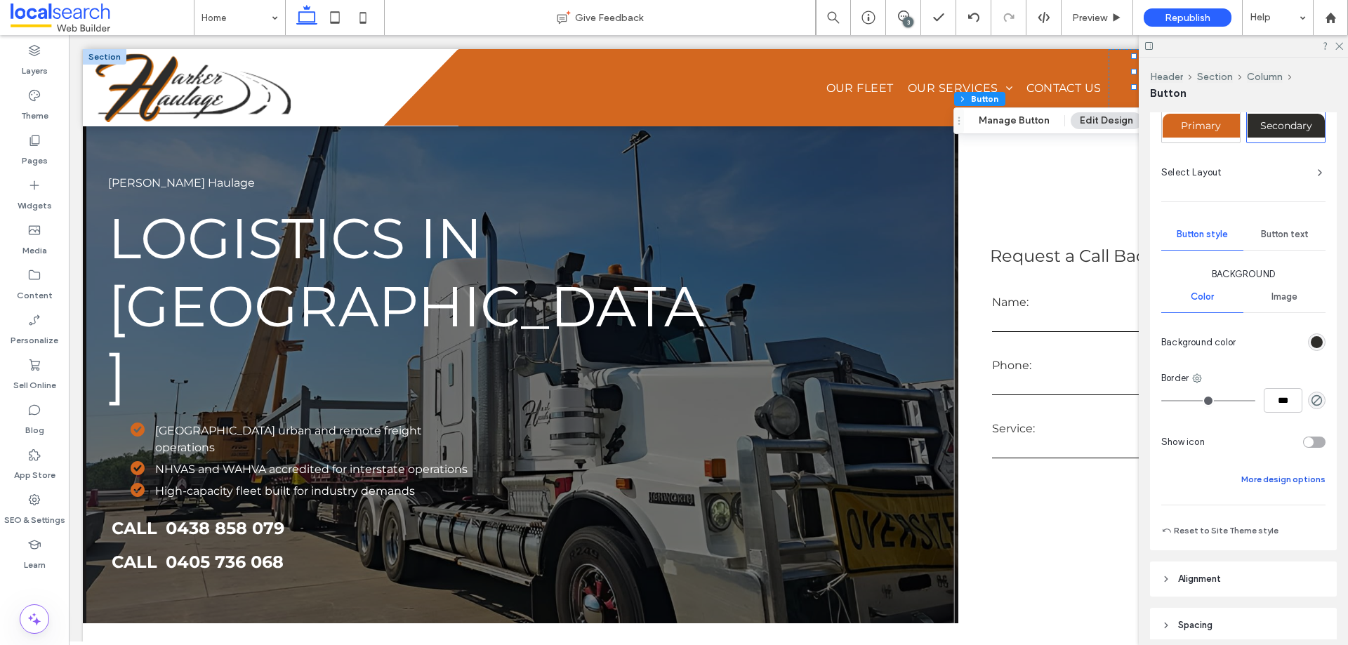
click at [1277, 479] on button "More design options" at bounding box center [1284, 479] width 84 height 17
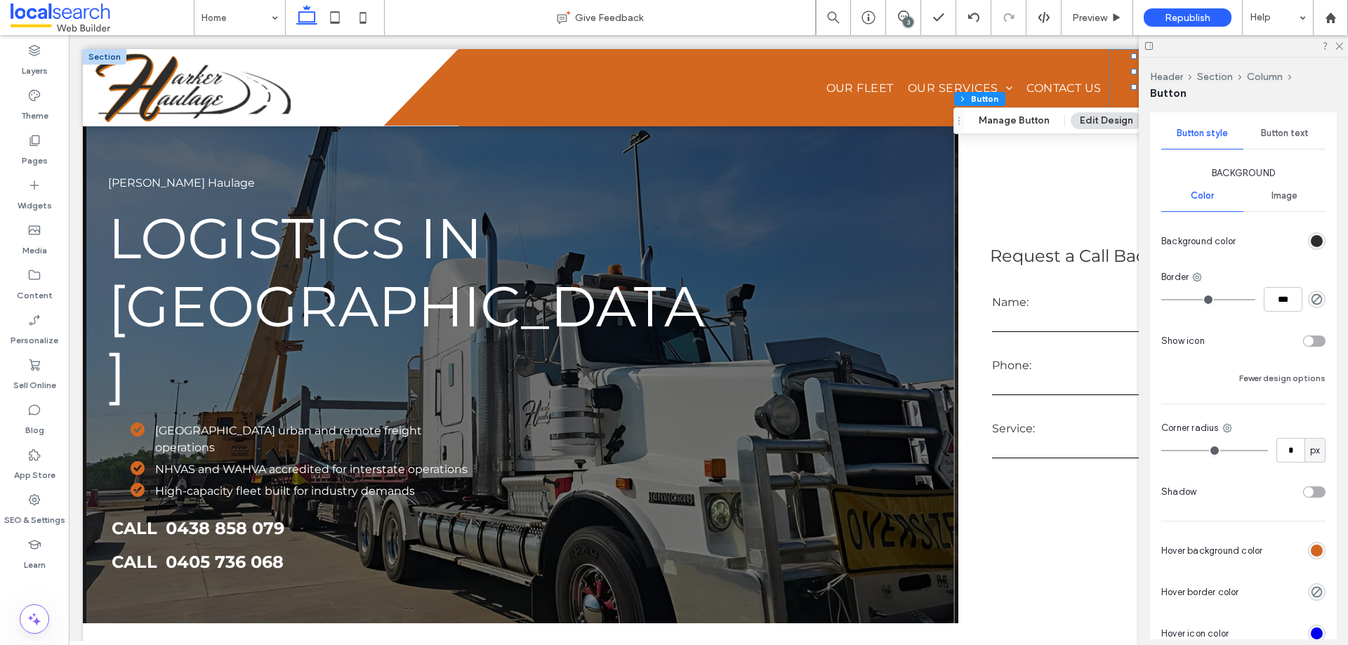
scroll to position [351, 0]
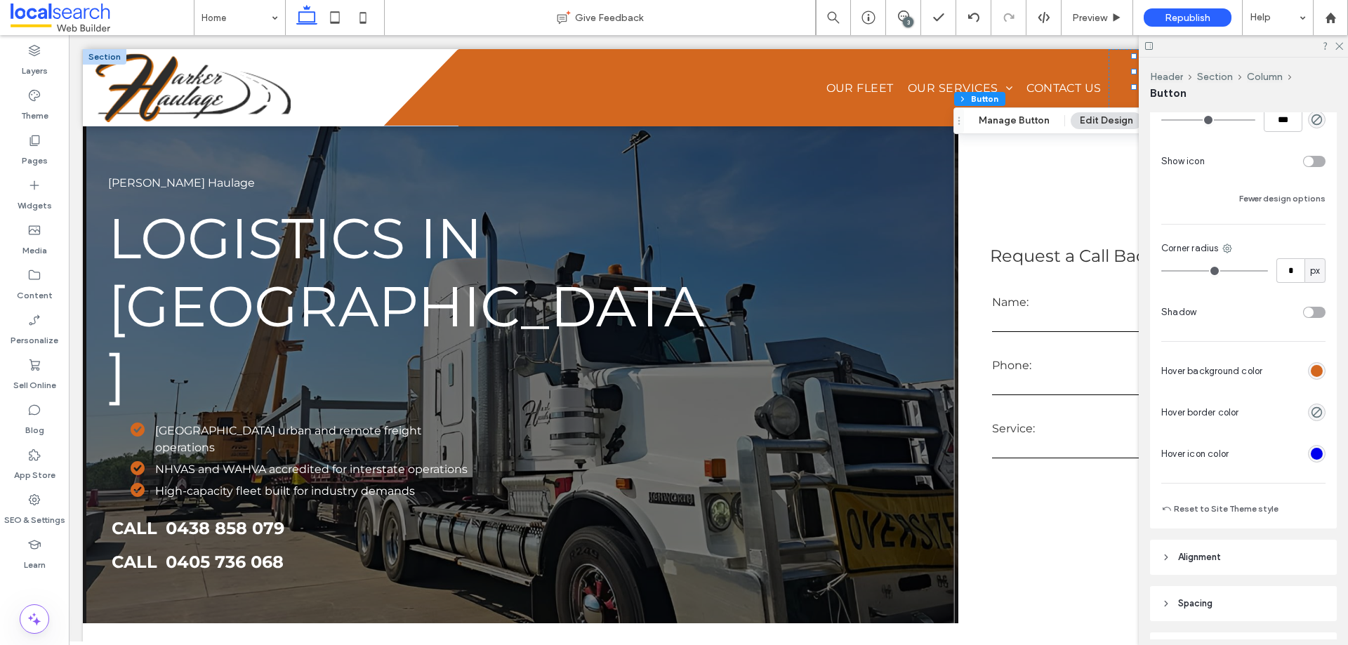
click at [1308, 371] on div "rgb(211, 103, 31)" at bounding box center [1317, 371] width 18 height 18
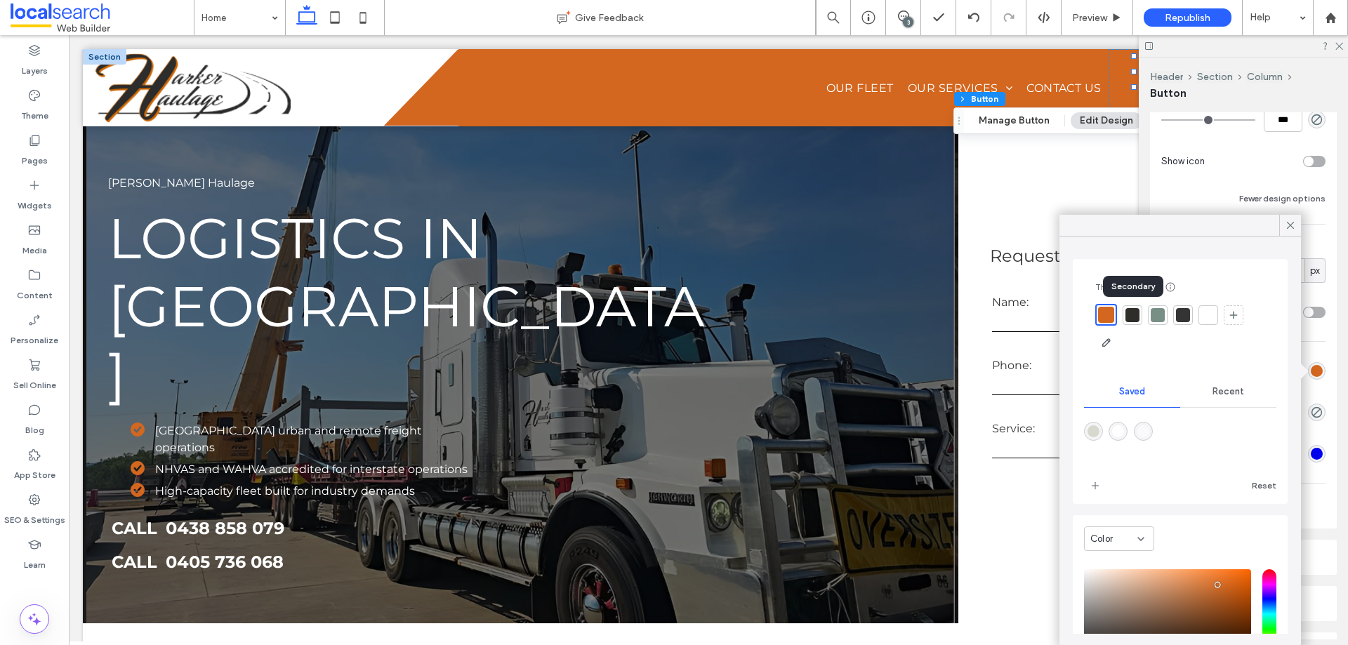
click at [1131, 317] on div at bounding box center [1133, 315] width 14 height 14
click at [1213, 320] on div at bounding box center [1208, 315] width 14 height 14
click at [1289, 216] on span at bounding box center [1290, 225] width 13 height 21
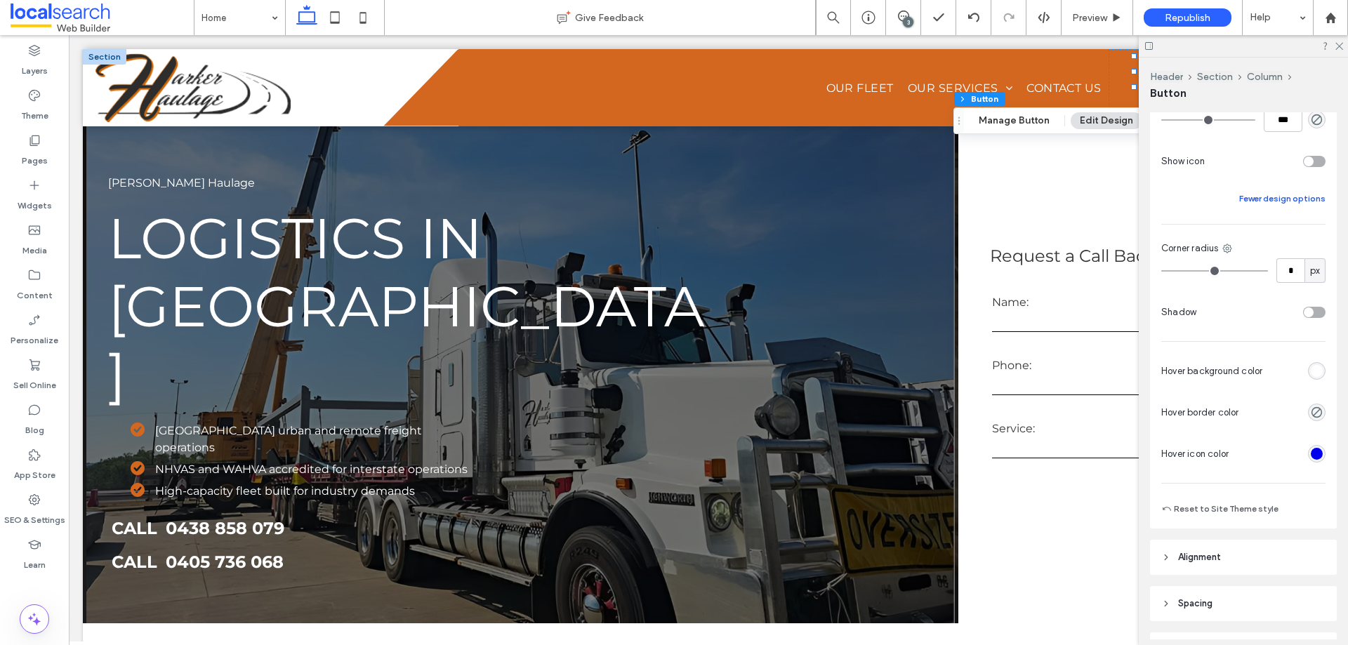
scroll to position [140, 0]
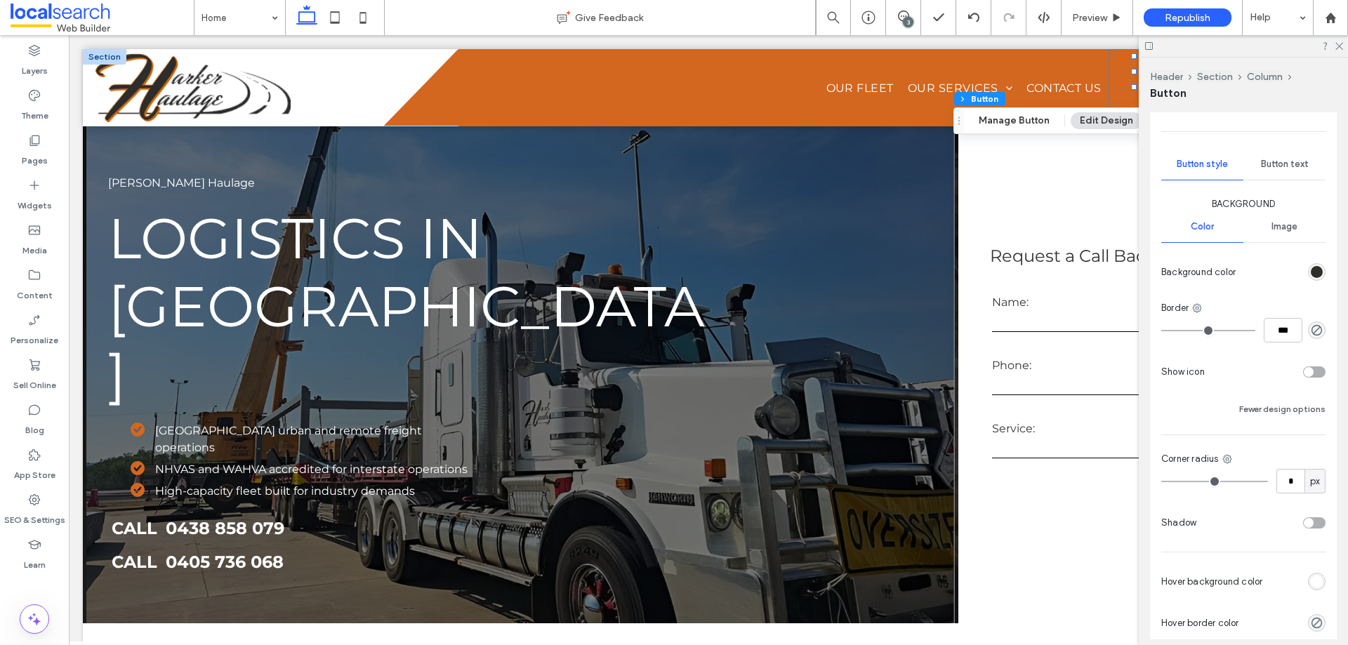
click at [1281, 162] on span "Button text" at bounding box center [1285, 164] width 48 height 11
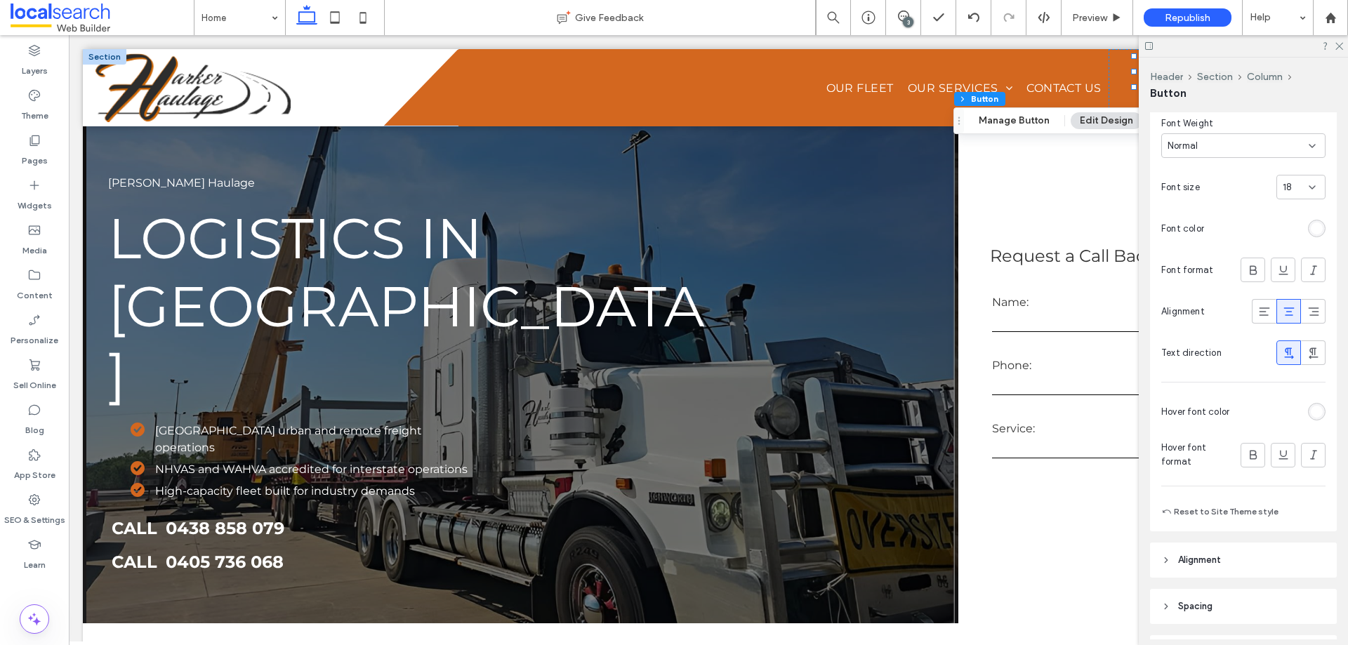
scroll to position [281, 0]
click at [1312, 410] on div "rgb(255, 255, 255)" at bounding box center [1317, 410] width 12 height 12
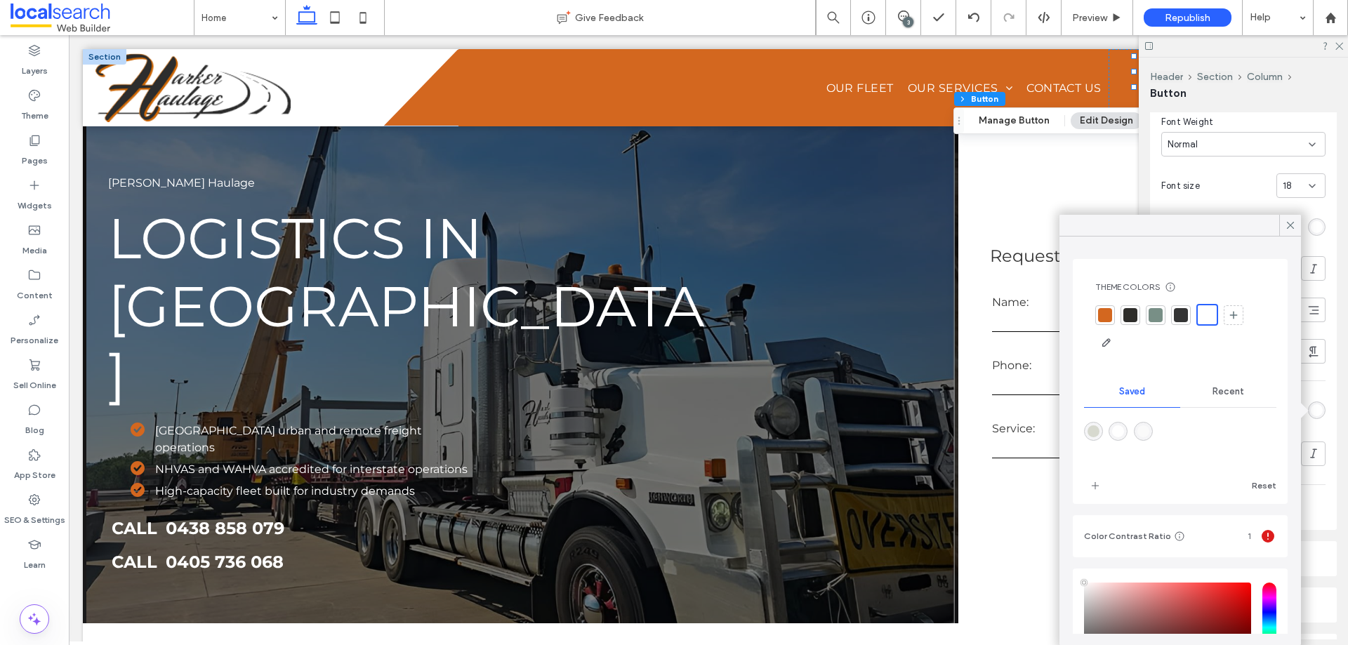
click at [1105, 319] on div at bounding box center [1105, 315] width 14 height 14
click at [1339, 46] on use at bounding box center [1340, 47] width 8 height 8
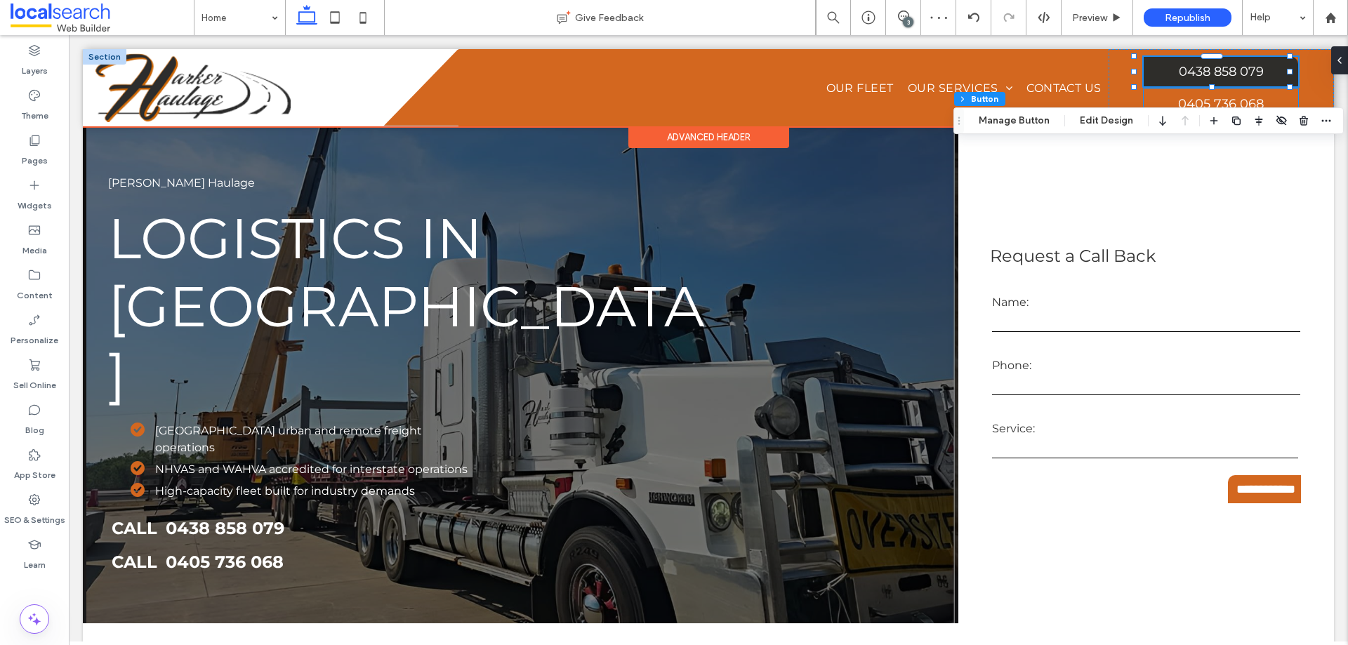
click at [1154, 96] on link "0405 736 068" at bounding box center [1221, 103] width 154 height 29
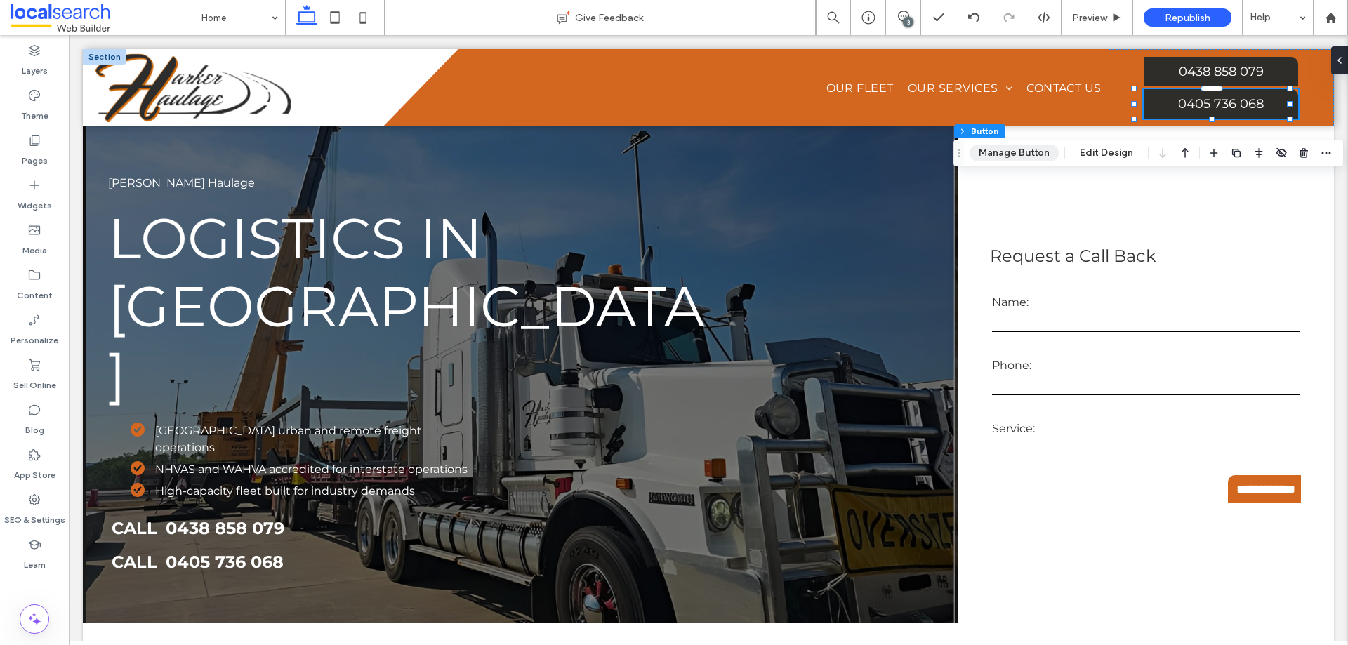
click at [1027, 155] on button "Manage Button" at bounding box center [1014, 153] width 89 height 17
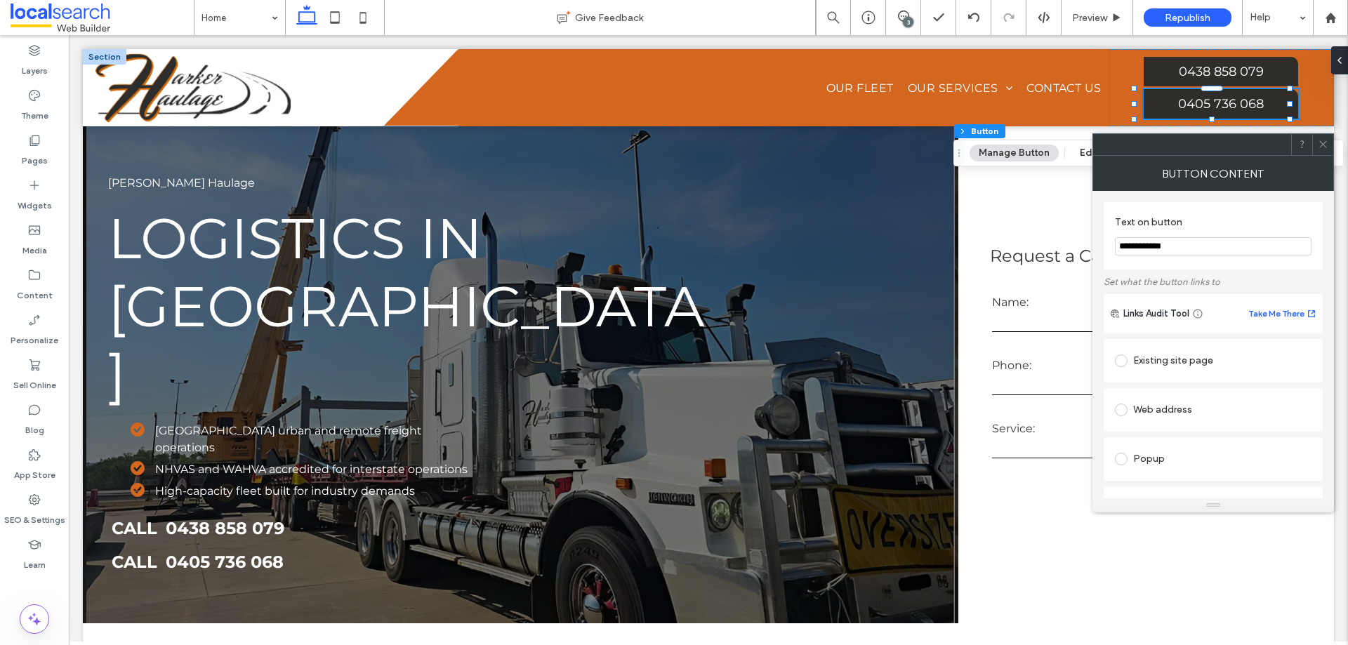
drag, startPoint x: 1321, startPoint y: 145, endPoint x: 1324, endPoint y: 138, distance: 7.6
click at [1322, 143] on icon at bounding box center [1323, 144] width 11 height 11
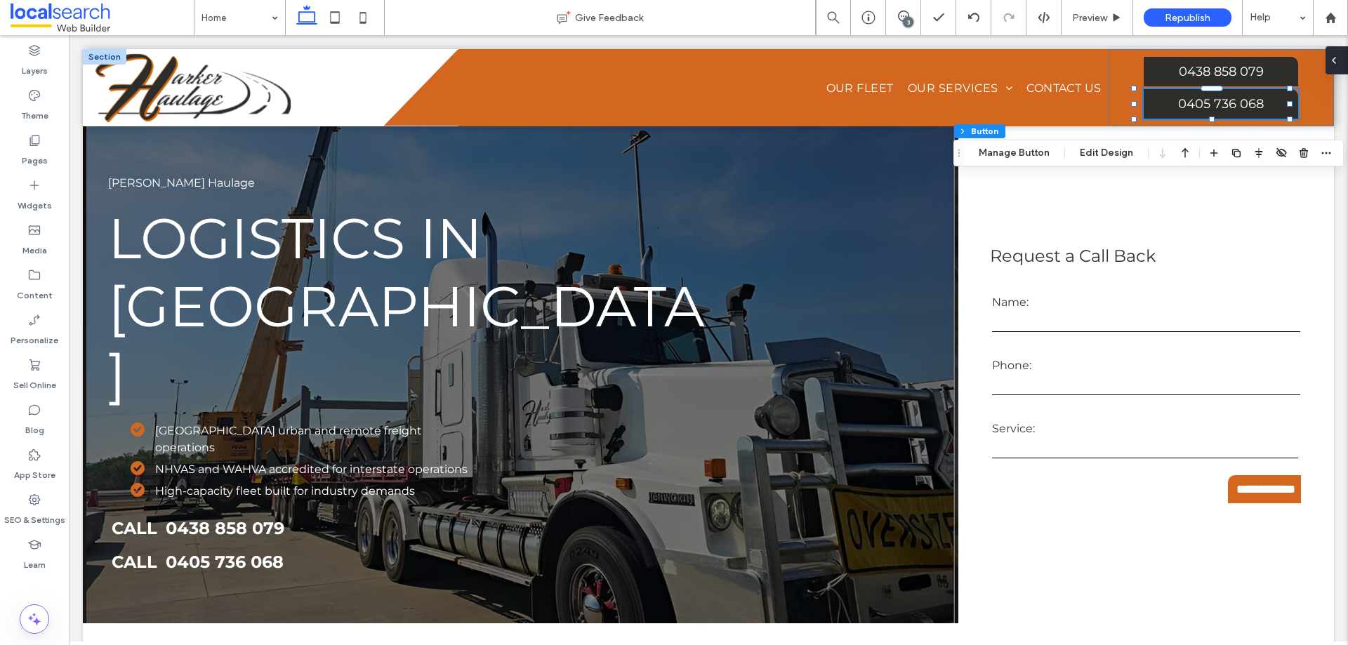
click at [1334, 55] on icon at bounding box center [1334, 60] width 11 height 11
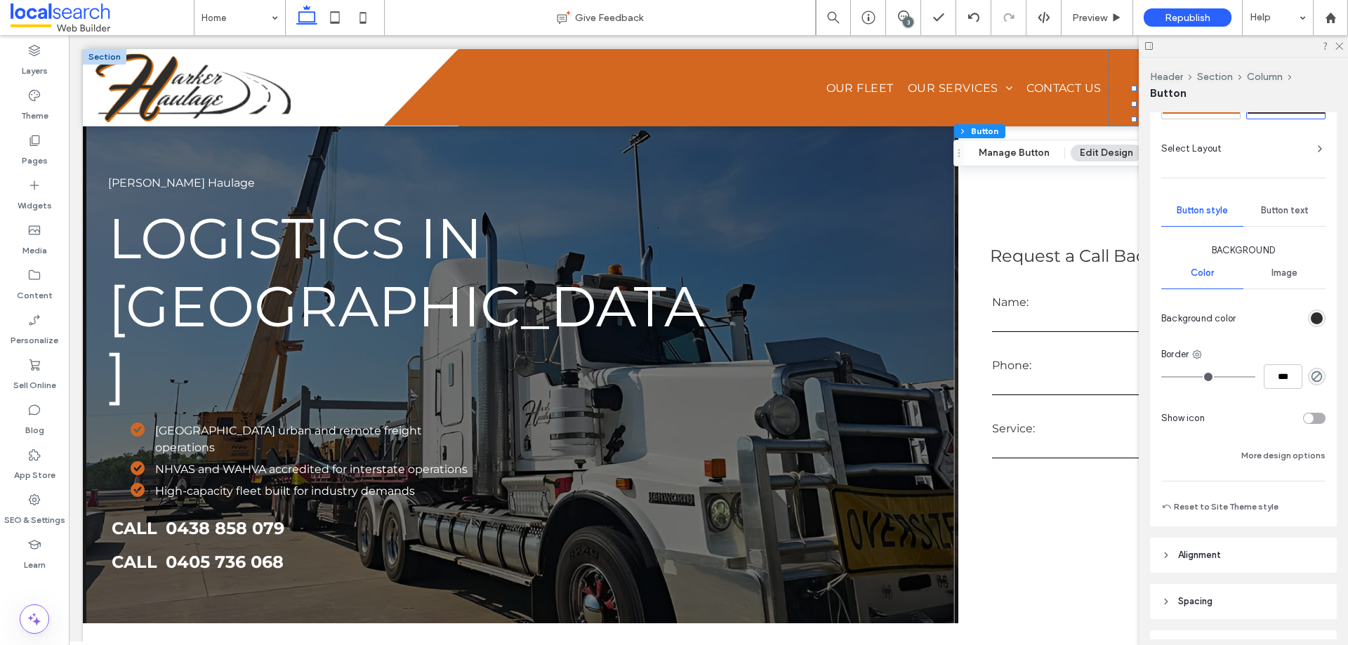
scroll to position [82, 0]
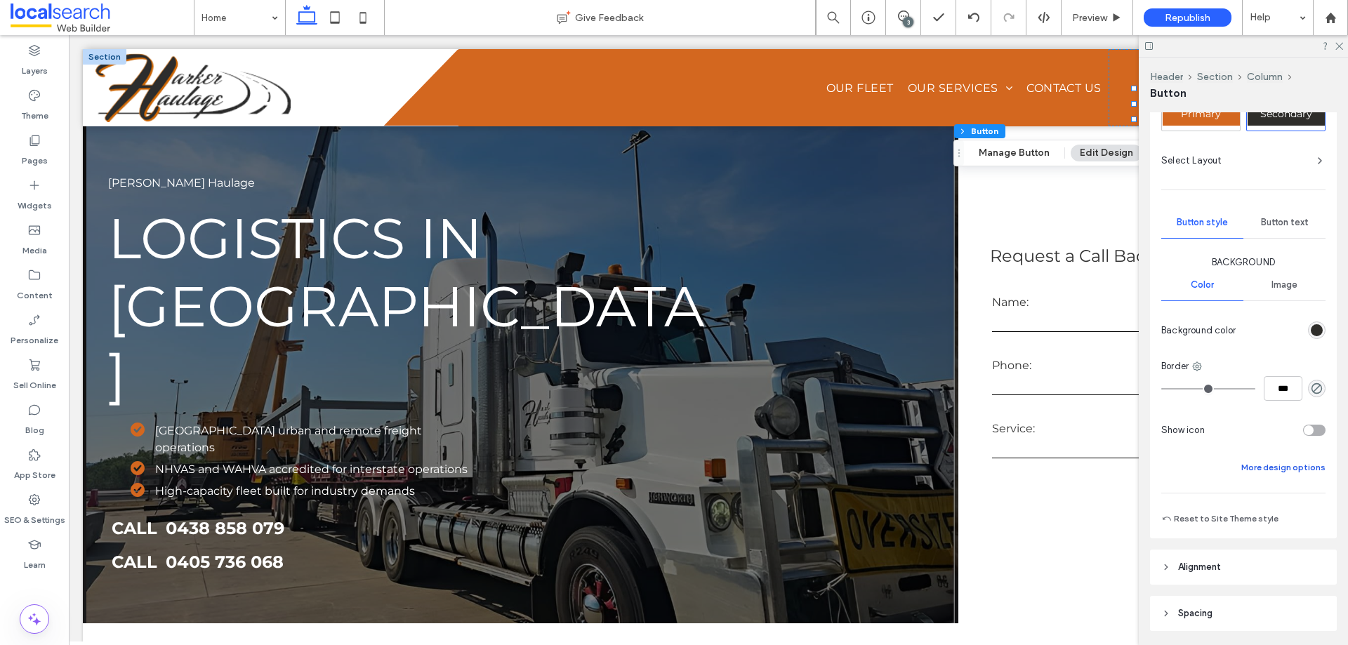
click at [1261, 464] on button "More design options" at bounding box center [1284, 467] width 84 height 17
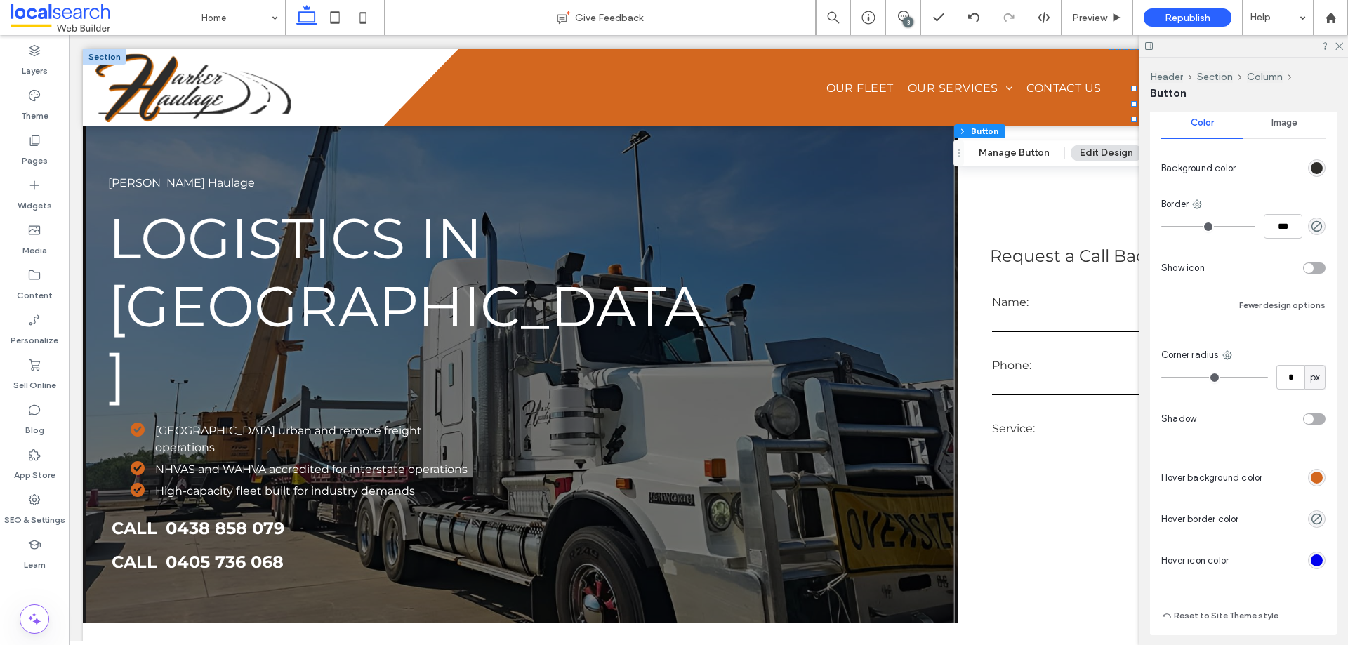
scroll to position [293, 0]
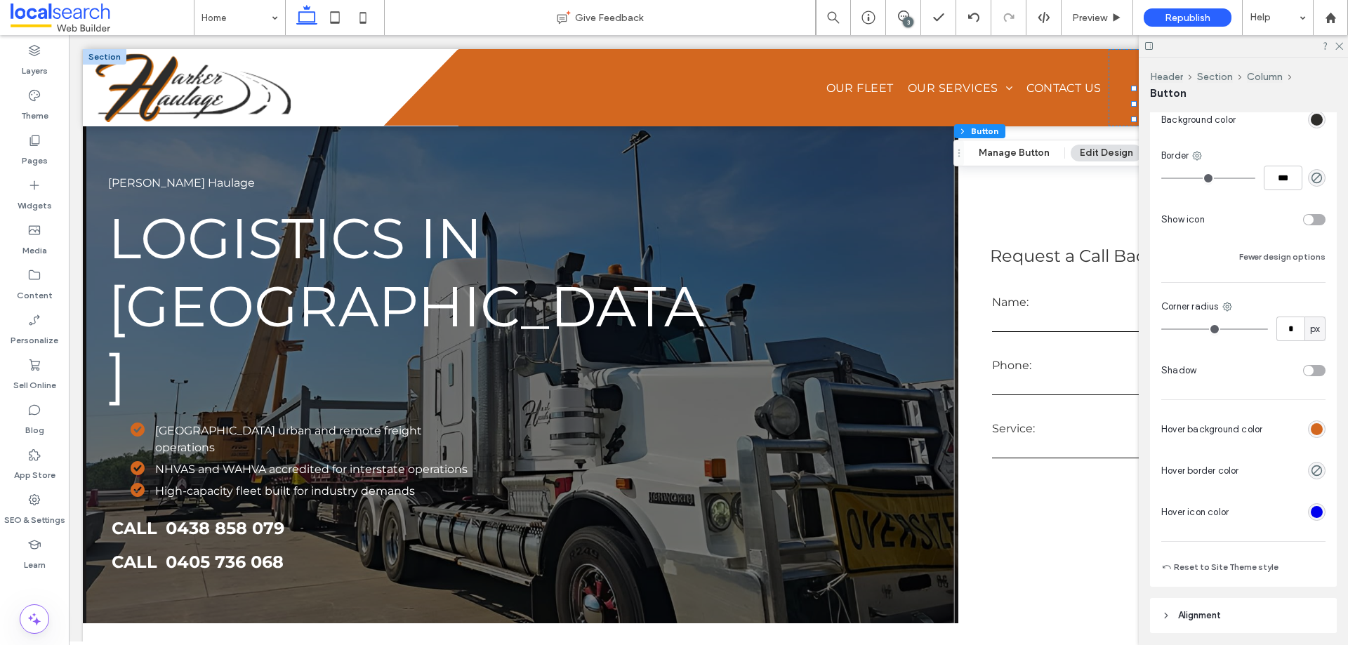
click at [1311, 435] on div "rgb(211, 103, 31)" at bounding box center [1317, 429] width 12 height 12
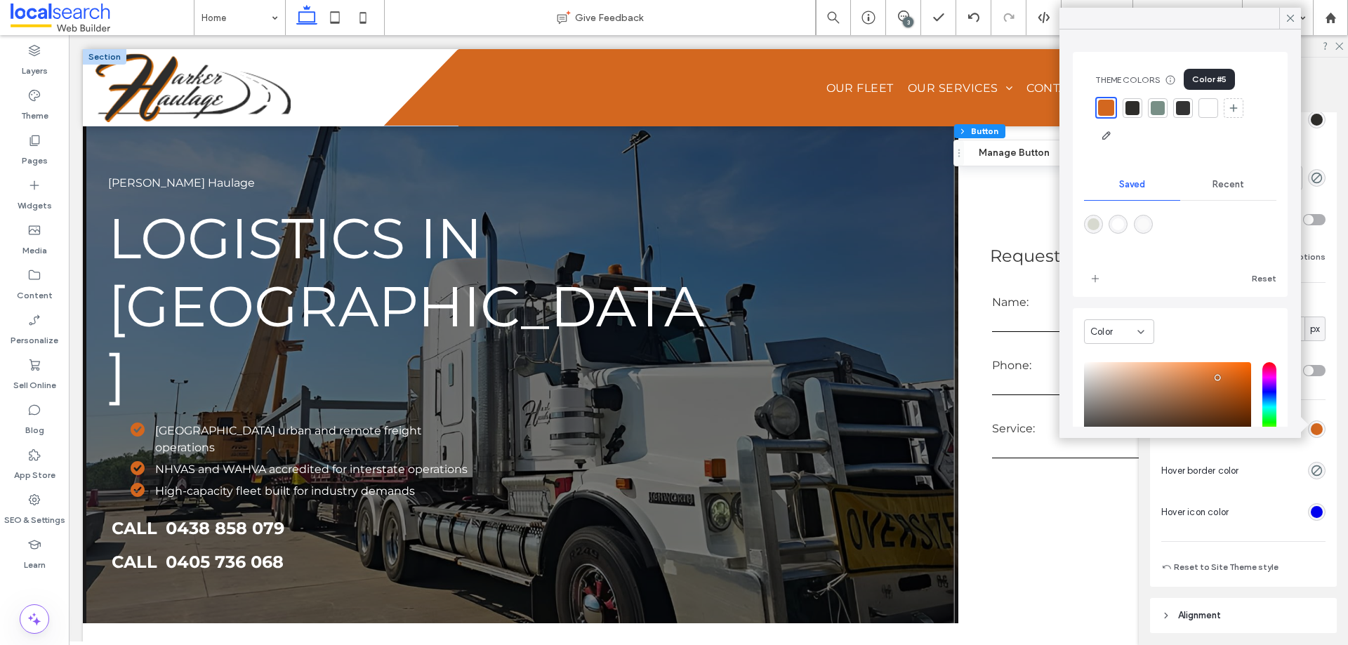
click at [1204, 104] on div at bounding box center [1208, 108] width 14 height 14
click at [1289, 13] on icon at bounding box center [1290, 18] width 13 height 13
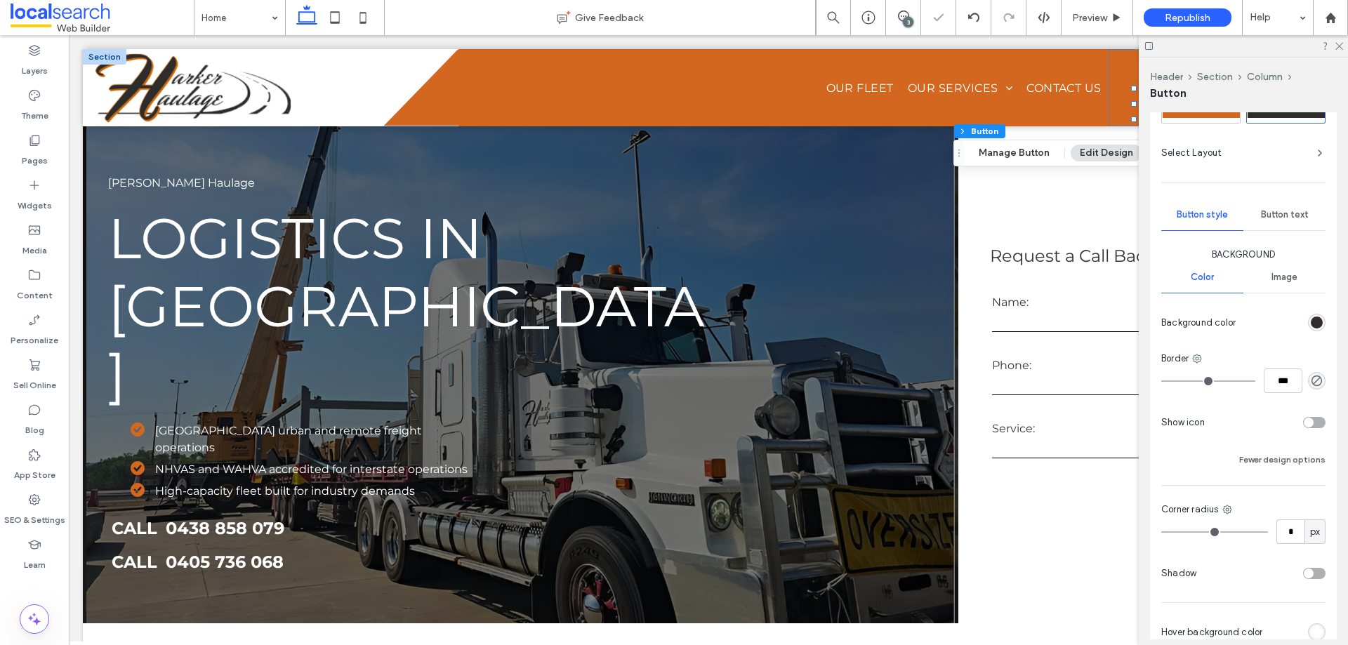
scroll to position [82, 0]
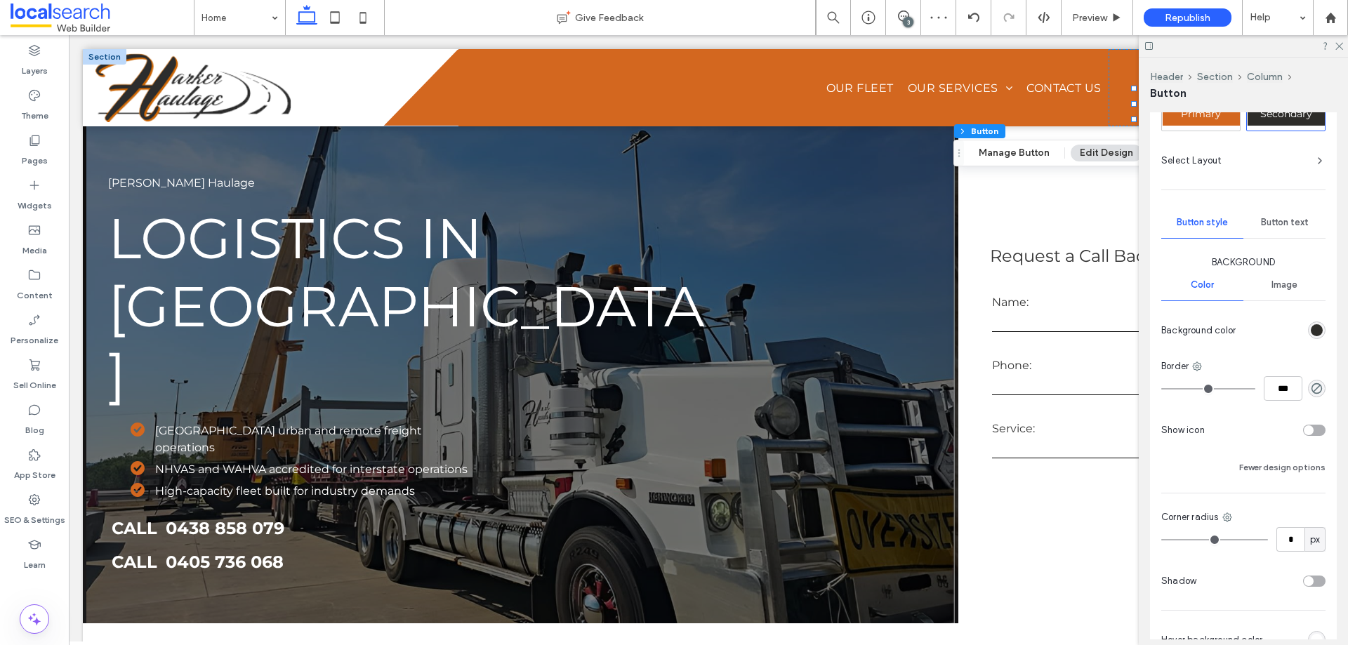
click at [1277, 225] on span "Button text" at bounding box center [1285, 222] width 48 height 11
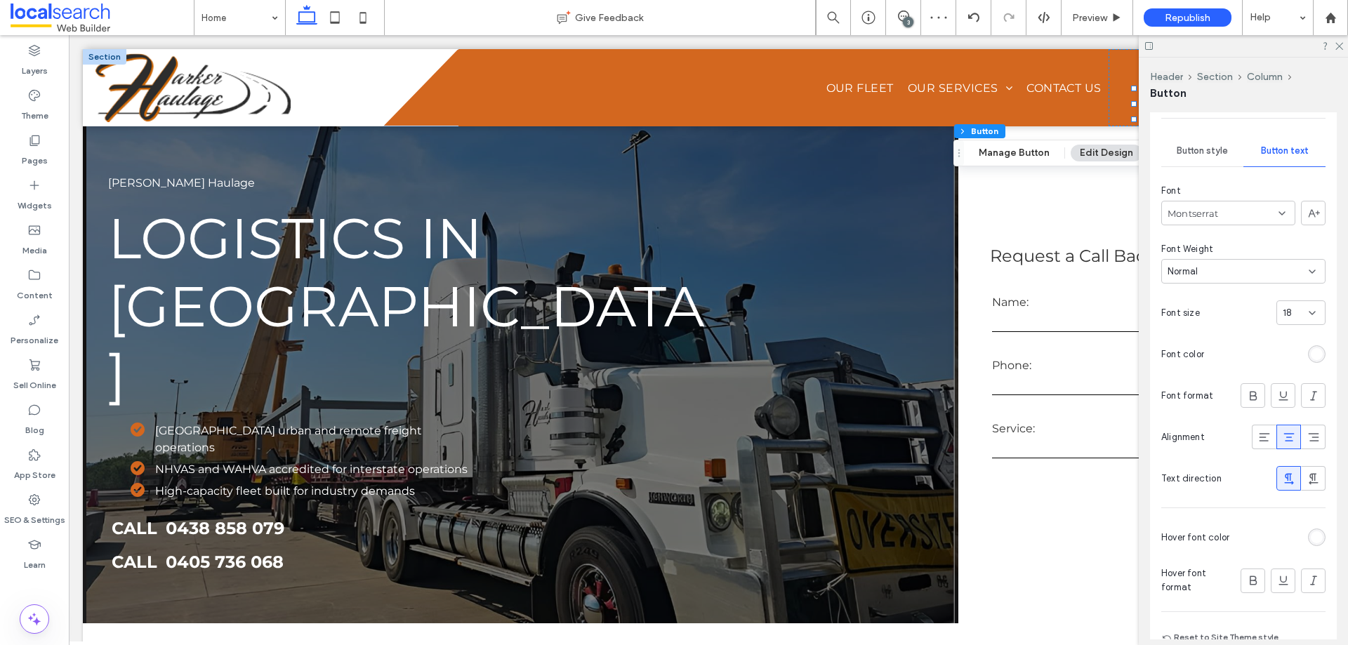
scroll to position [223, 0]
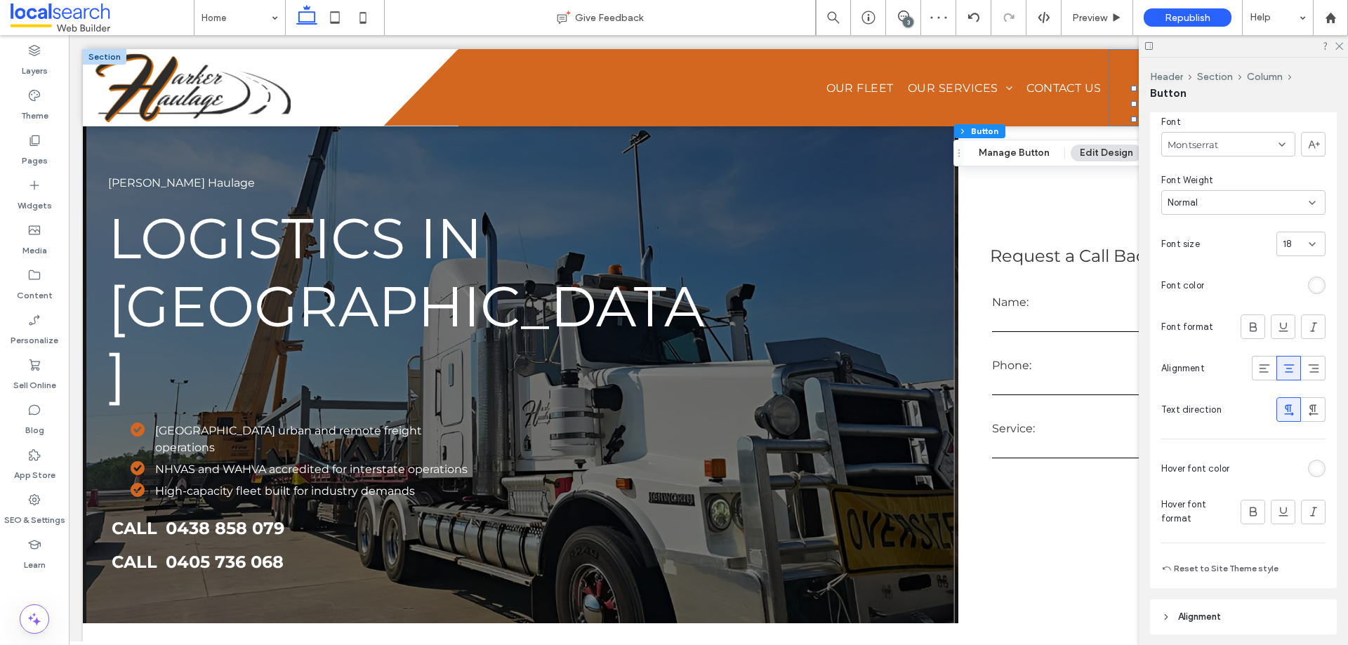
click at [1311, 474] on div "rgb(255, 255, 255)" at bounding box center [1317, 469] width 12 height 12
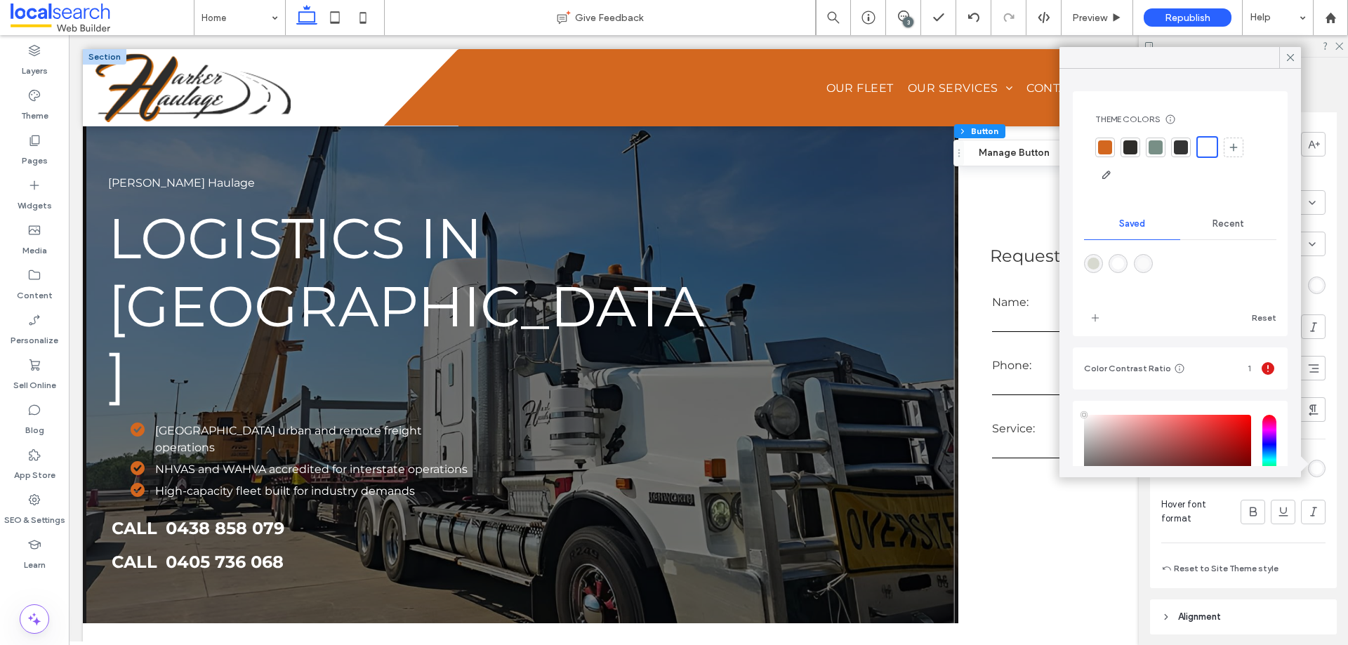
drag, startPoint x: 1110, startPoint y: 147, endPoint x: 1180, endPoint y: 99, distance: 85.5
click at [1110, 146] on div at bounding box center [1105, 147] width 14 height 14
click at [1293, 62] on icon at bounding box center [1290, 57] width 13 height 13
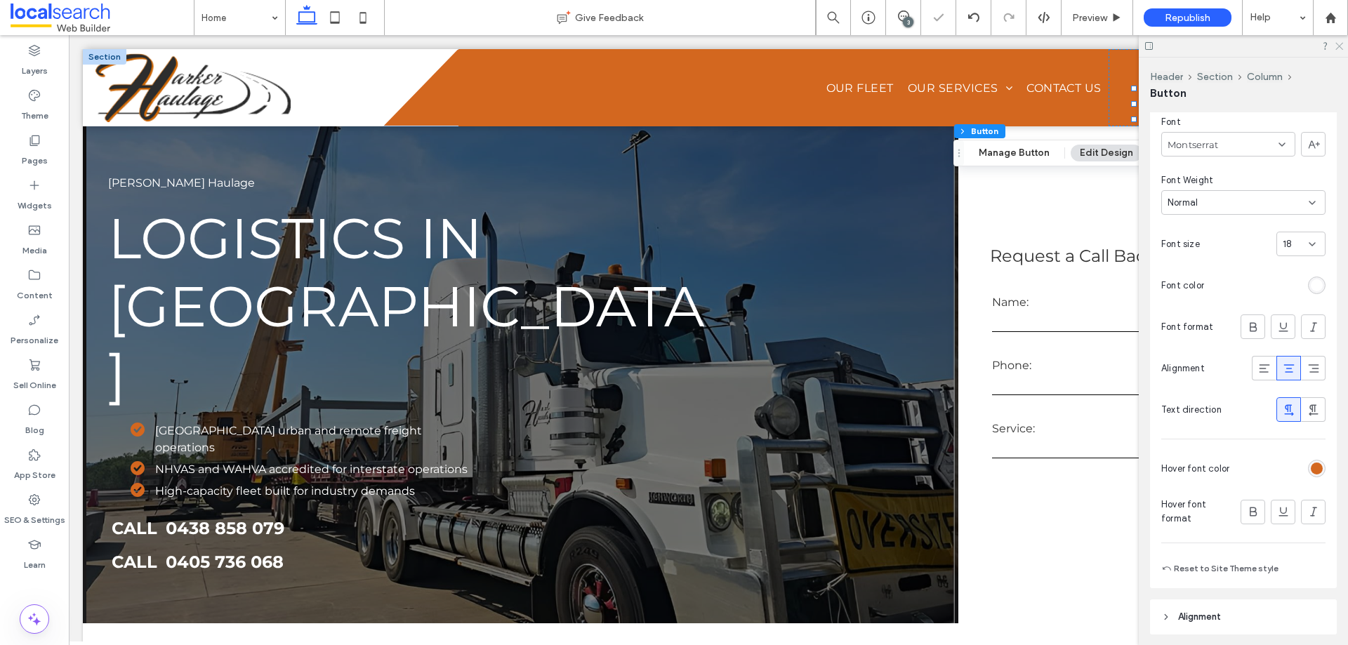
click at [1340, 49] on icon at bounding box center [1338, 45] width 9 height 9
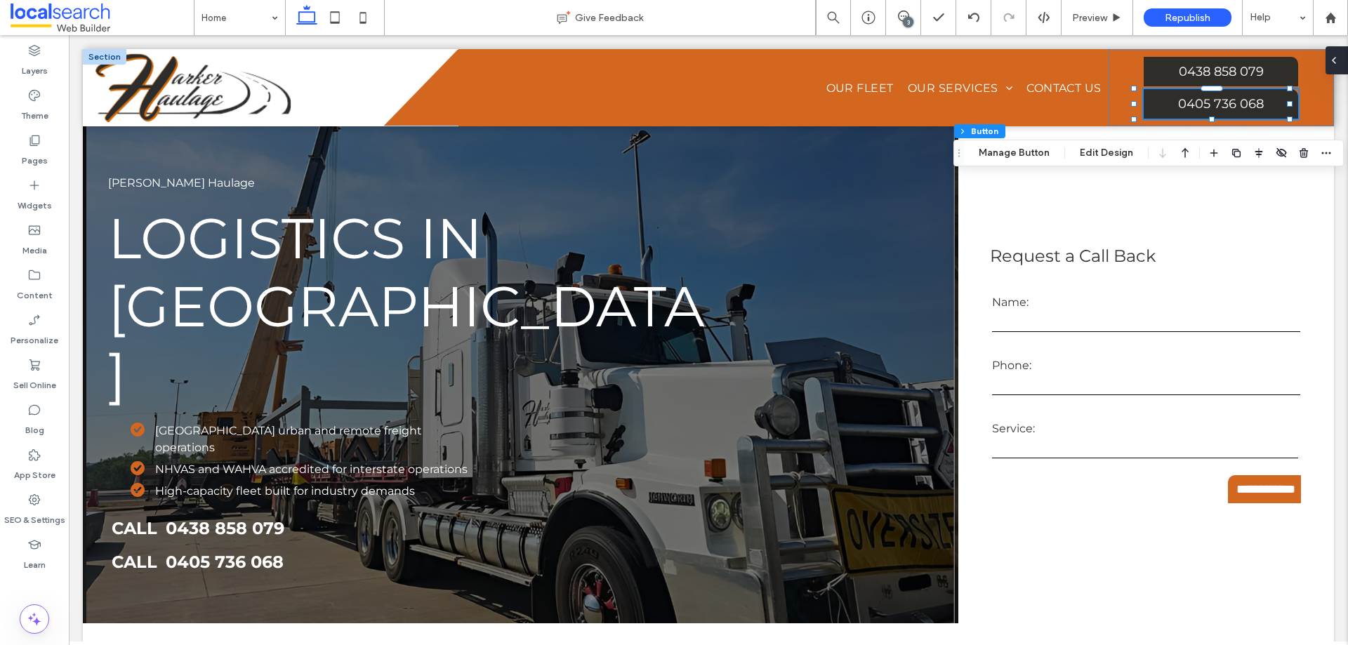
click at [1341, 61] on div at bounding box center [1337, 60] width 22 height 28
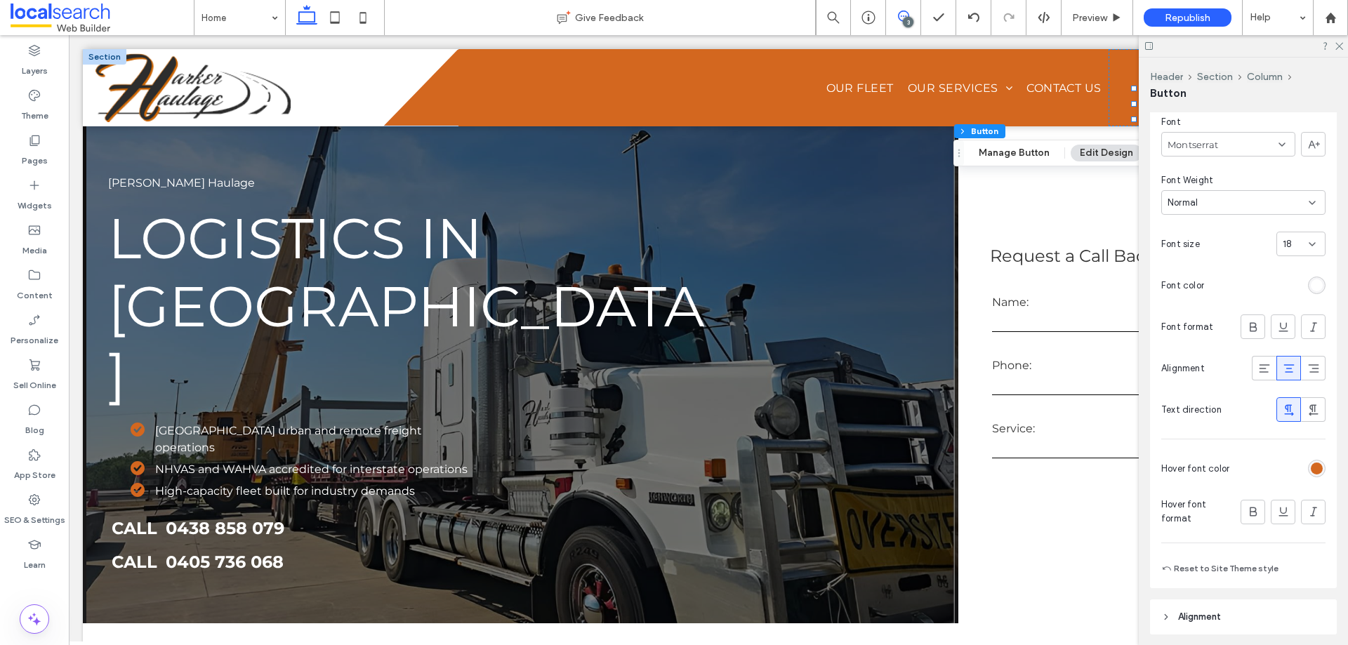
click at [903, 15] on icon at bounding box center [903, 16] width 11 height 11
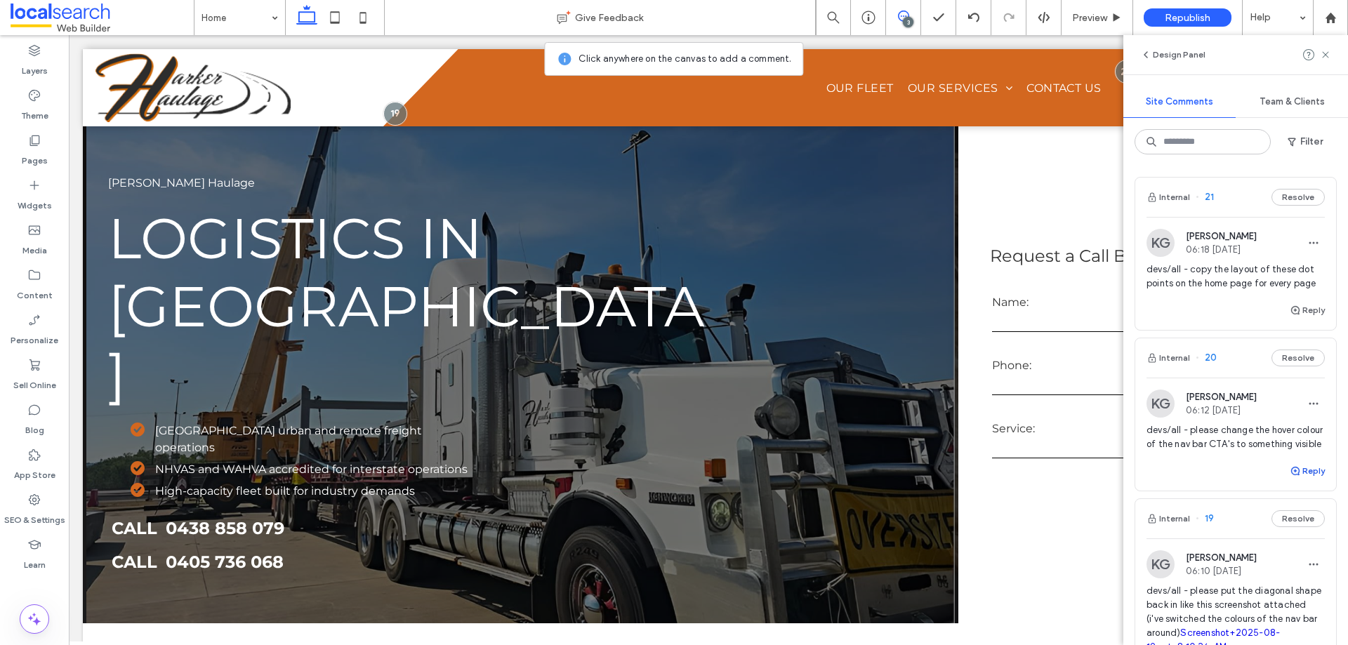
click at [1301, 480] on button "Reply" at bounding box center [1307, 471] width 35 height 17
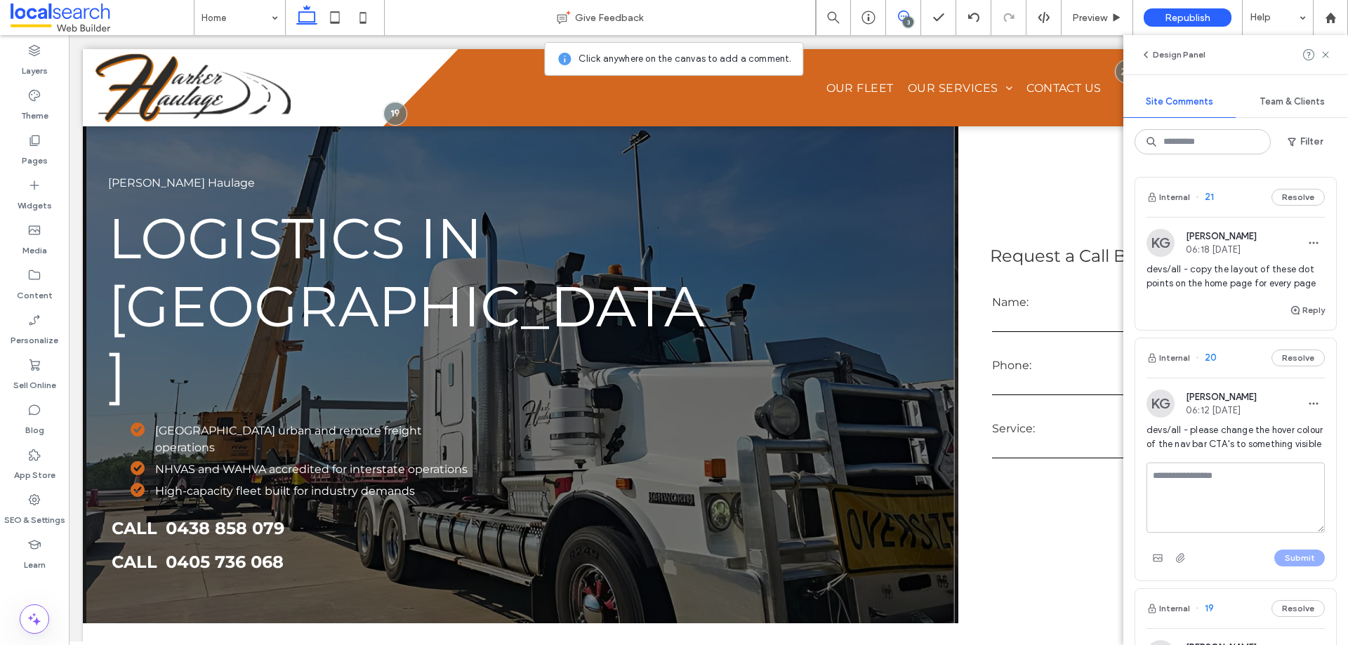
click at [1247, 513] on textarea at bounding box center [1236, 498] width 178 height 70
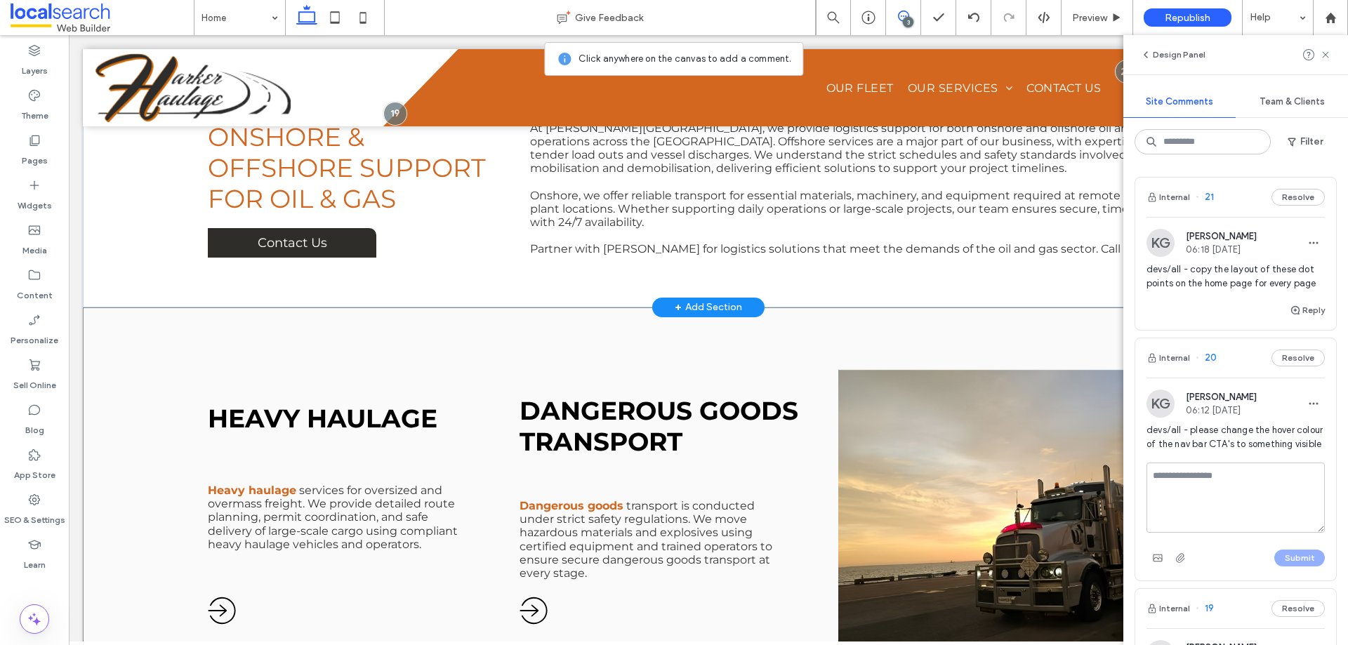
scroll to position [1124, 0]
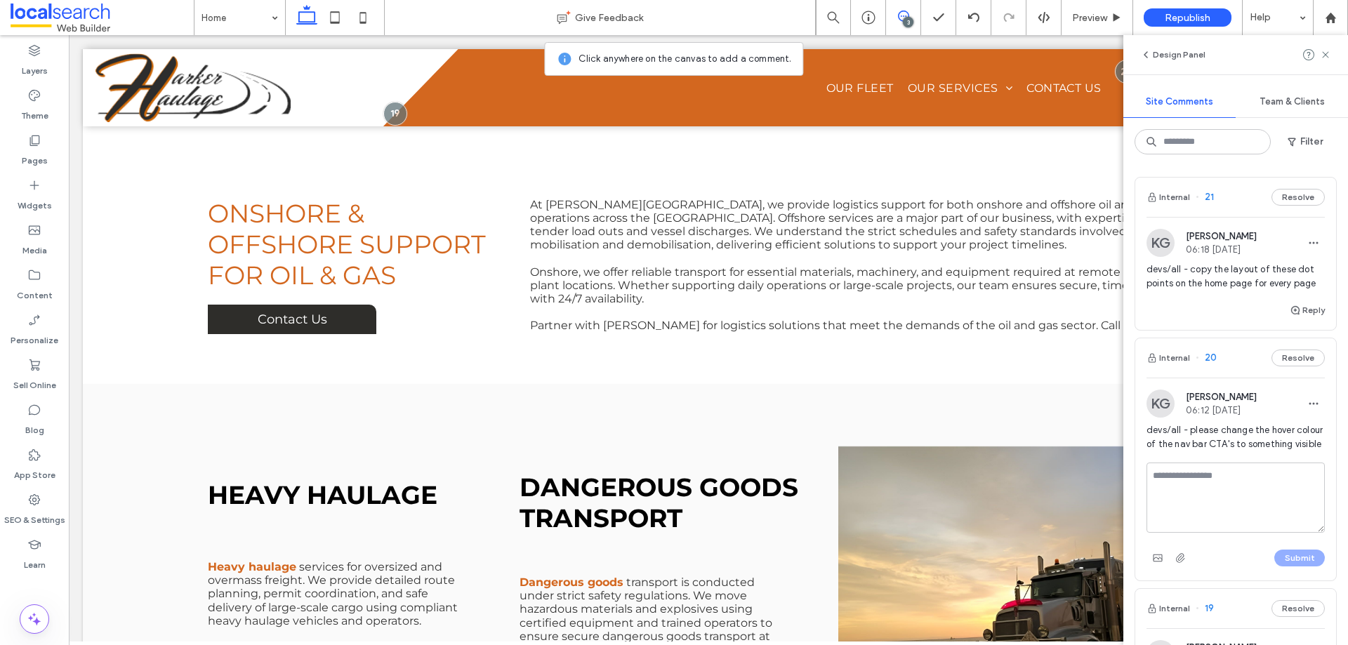
click at [1257, 530] on textarea at bounding box center [1236, 498] width 178 height 70
type textarea "**********"
click at [1276, 567] on button "Submit" at bounding box center [1300, 558] width 51 height 17
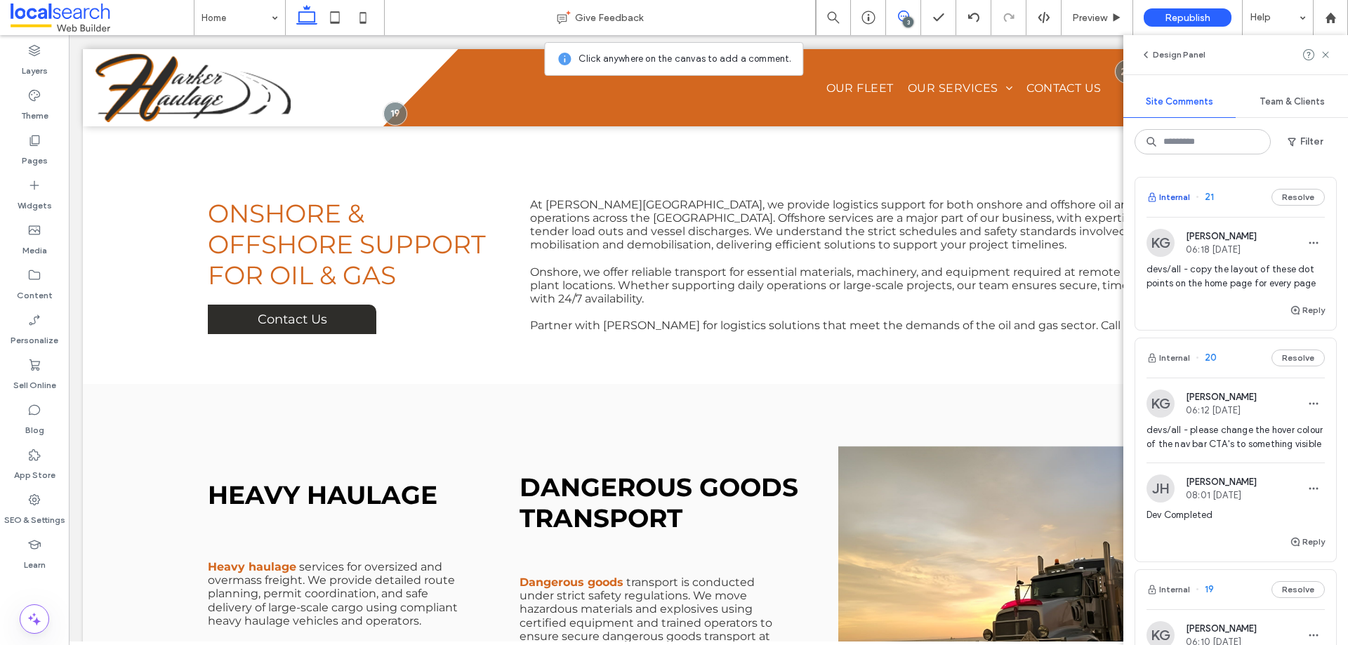
click at [1176, 199] on button "Internal" at bounding box center [1169, 197] width 44 height 17
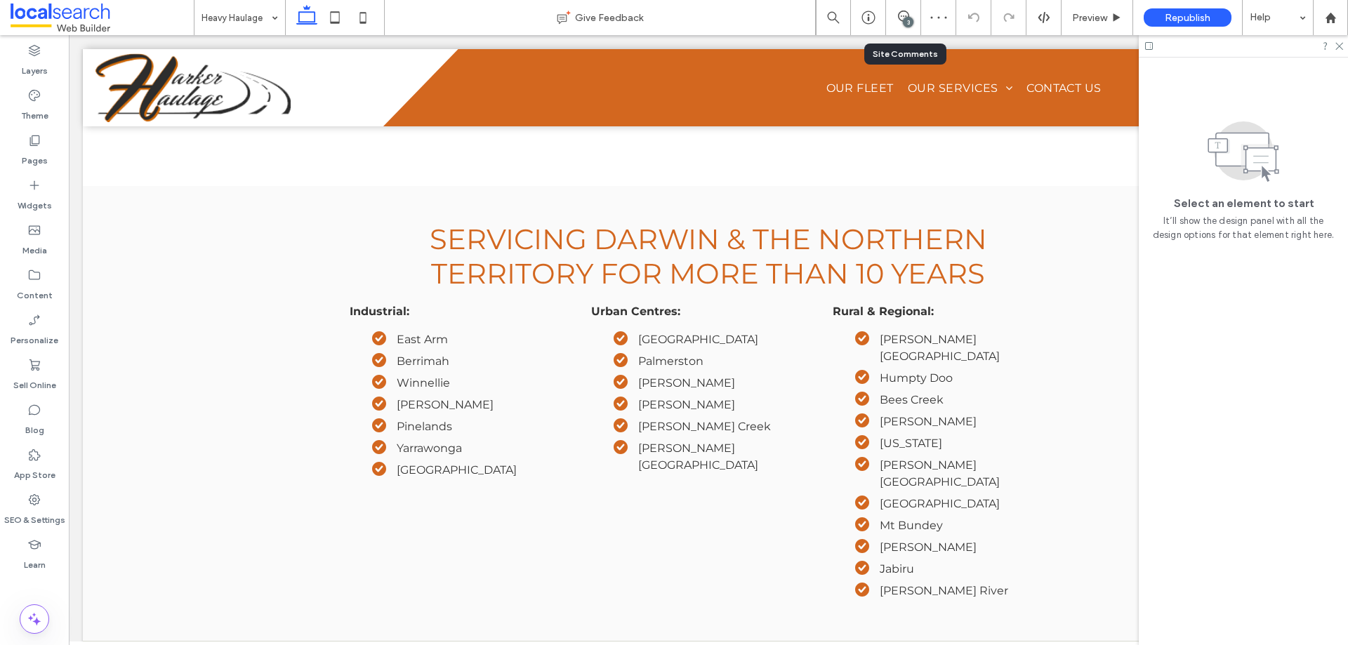
click at [900, 25] on div "3" at bounding box center [903, 17] width 35 height 35
click at [901, 16] on use at bounding box center [903, 16] width 11 height 11
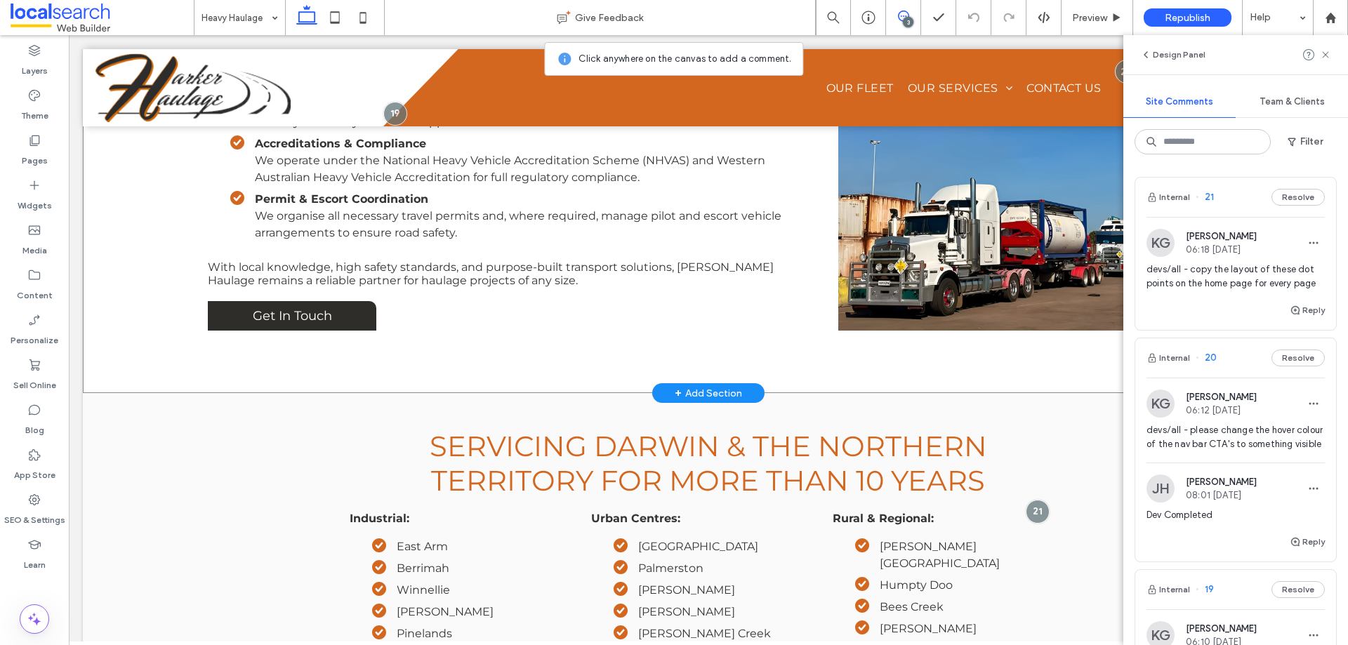
scroll to position [1329, 0]
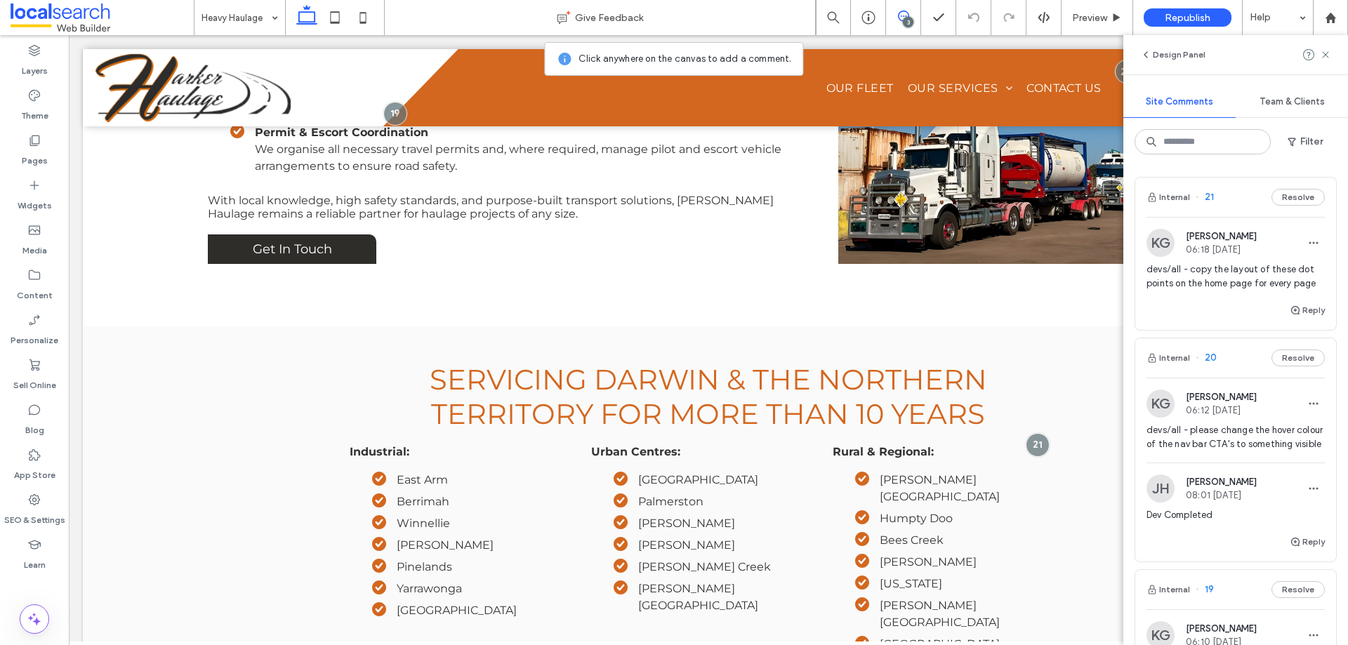
click at [239, 35] on body "Home About Us Our Fleet Our Services Heavy Haulage Dangerous Goods Transport Co…" at bounding box center [708, 22] width 1279 height 2630
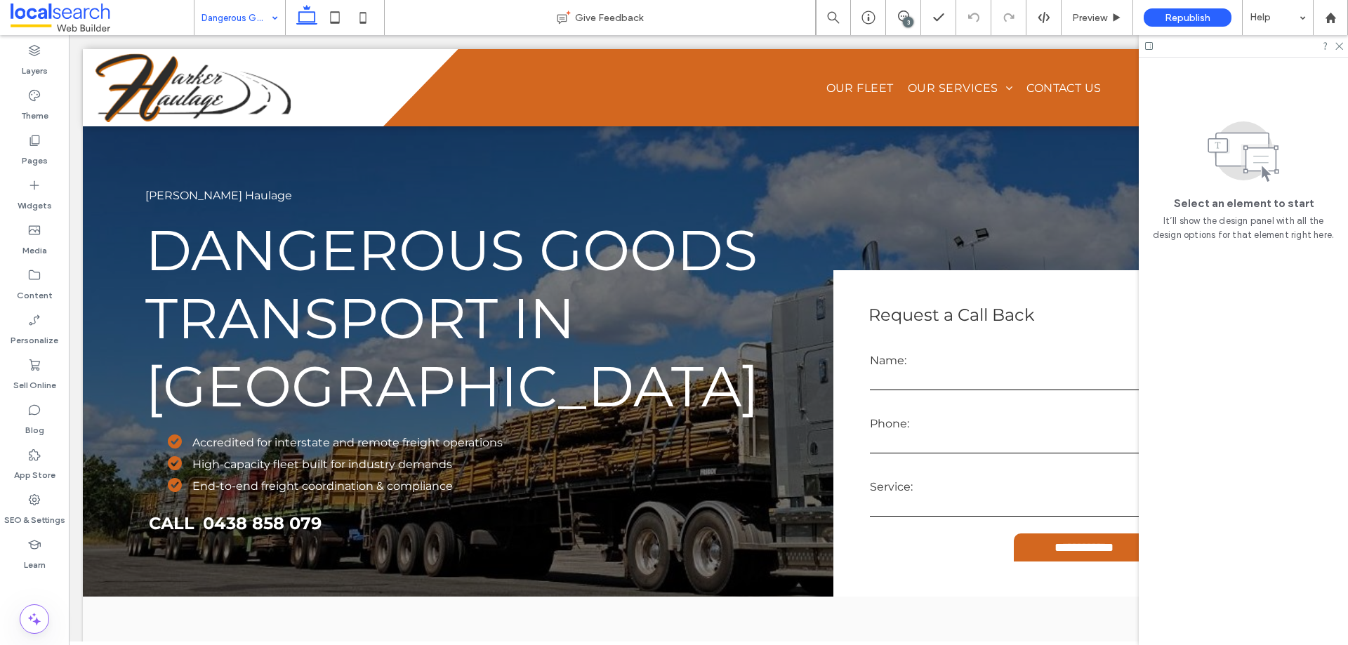
click at [218, 11] on input at bounding box center [237, 17] width 70 height 35
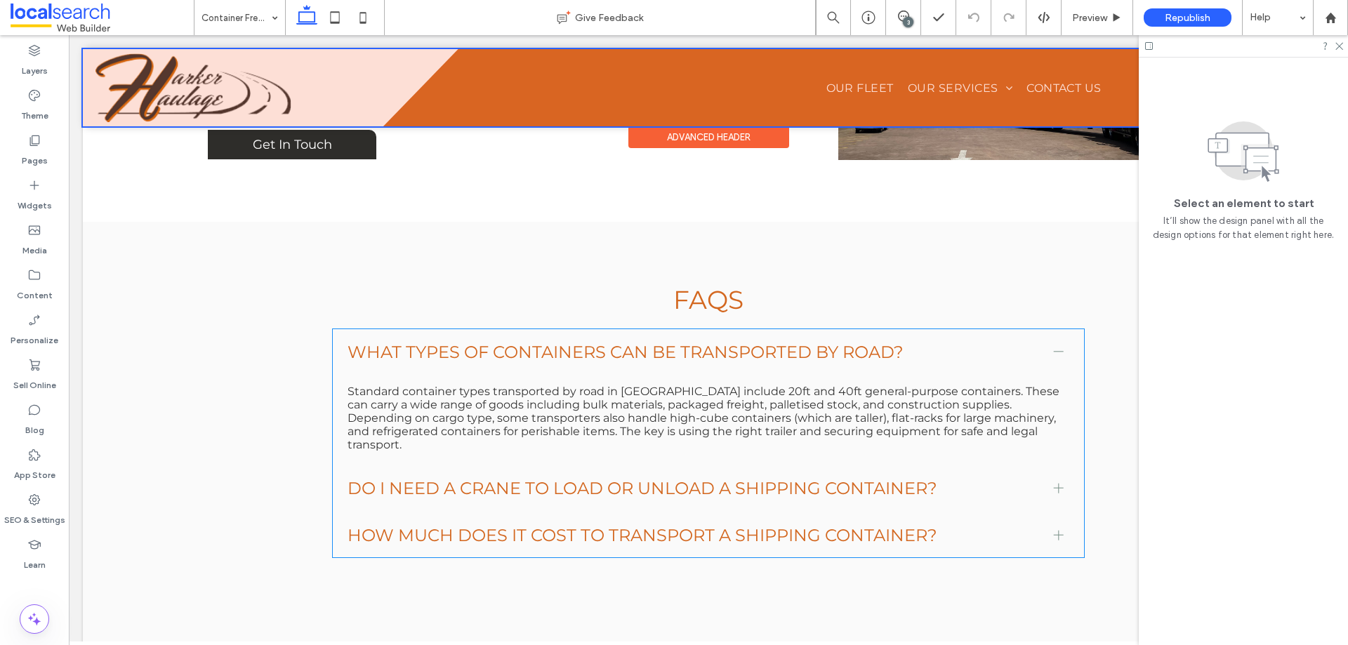
scroll to position [1211, 0]
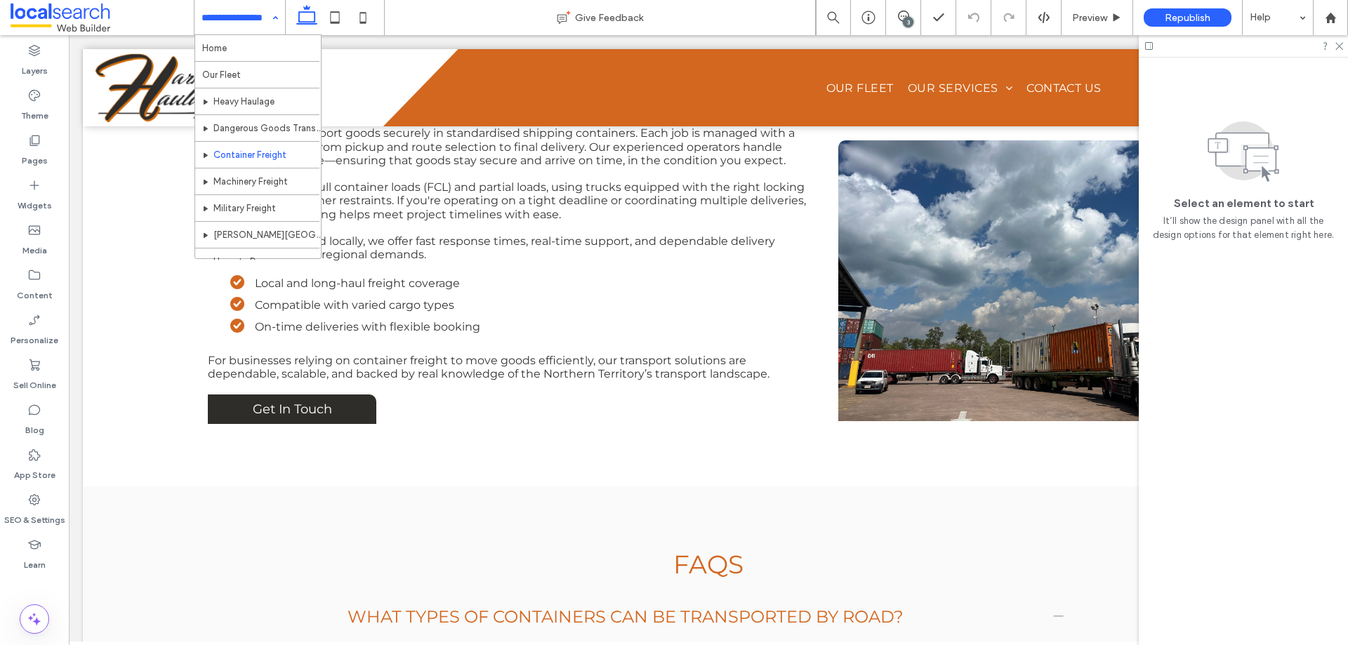
click at [257, 29] on input at bounding box center [237, 17] width 70 height 35
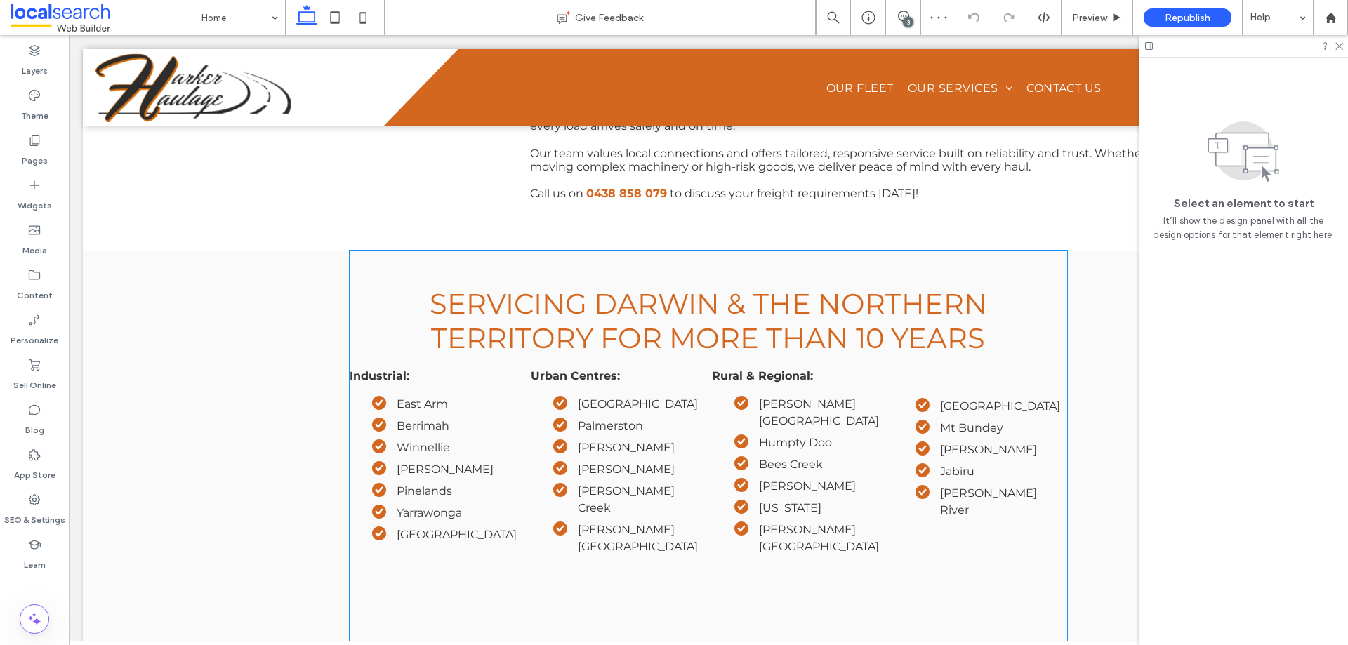
scroll to position [3020, 0]
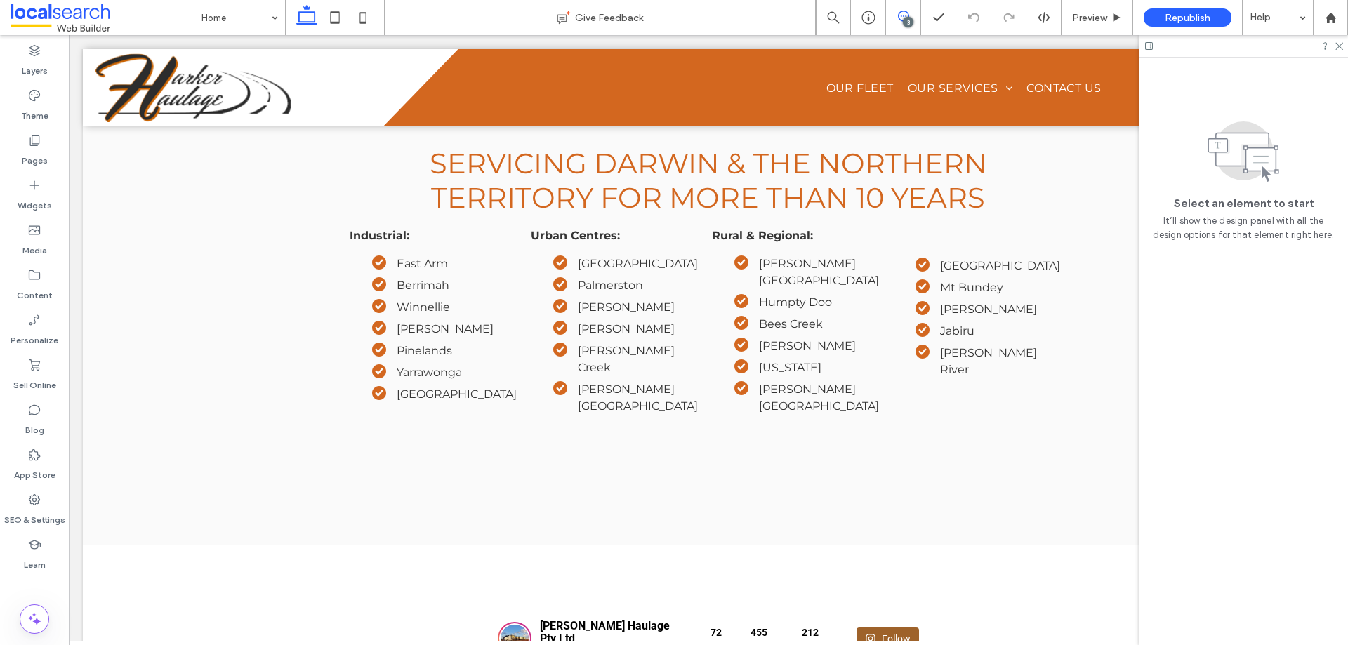
click at [900, 12] on use at bounding box center [903, 16] width 11 height 11
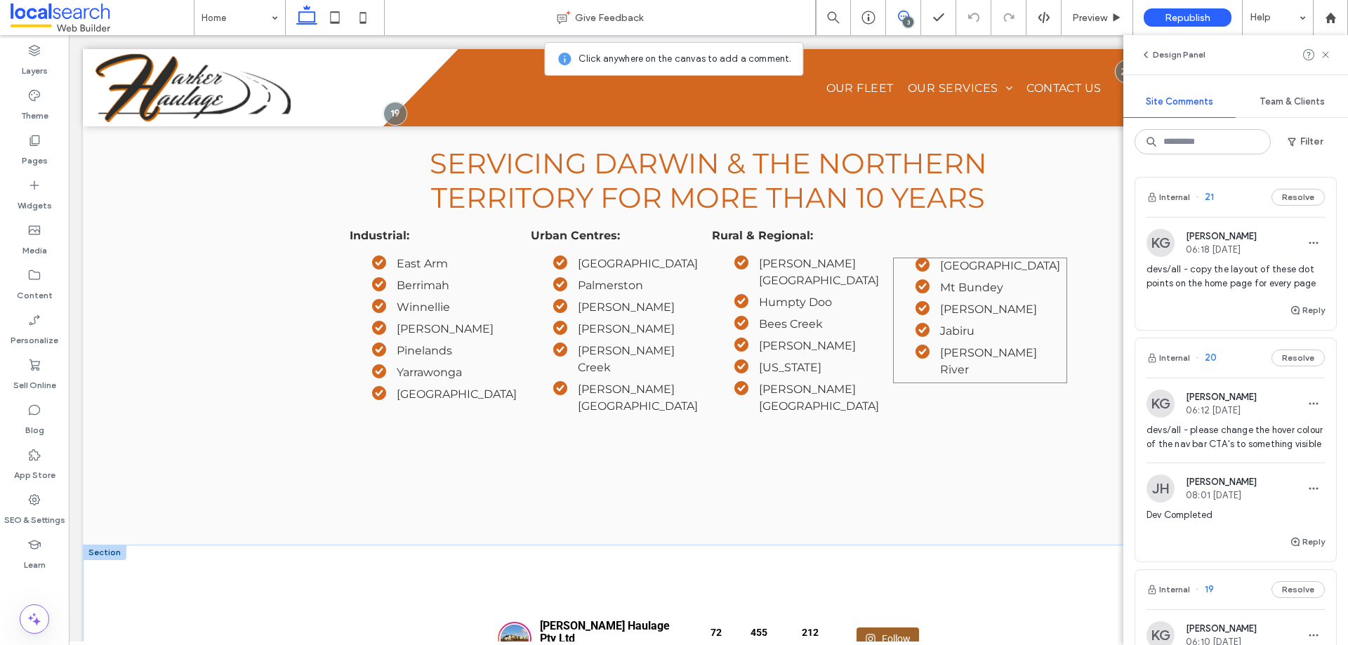
scroll to position [2879, 0]
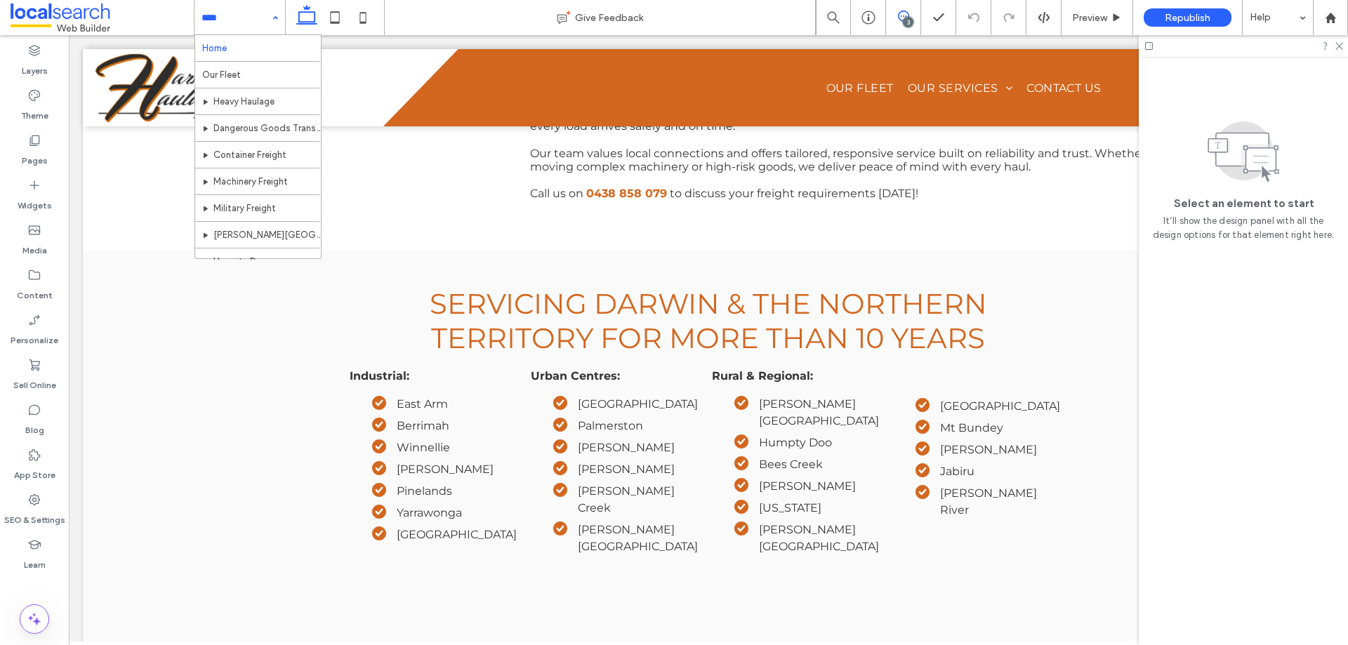
click at [904, 16] on icon at bounding box center [903, 16] width 11 height 11
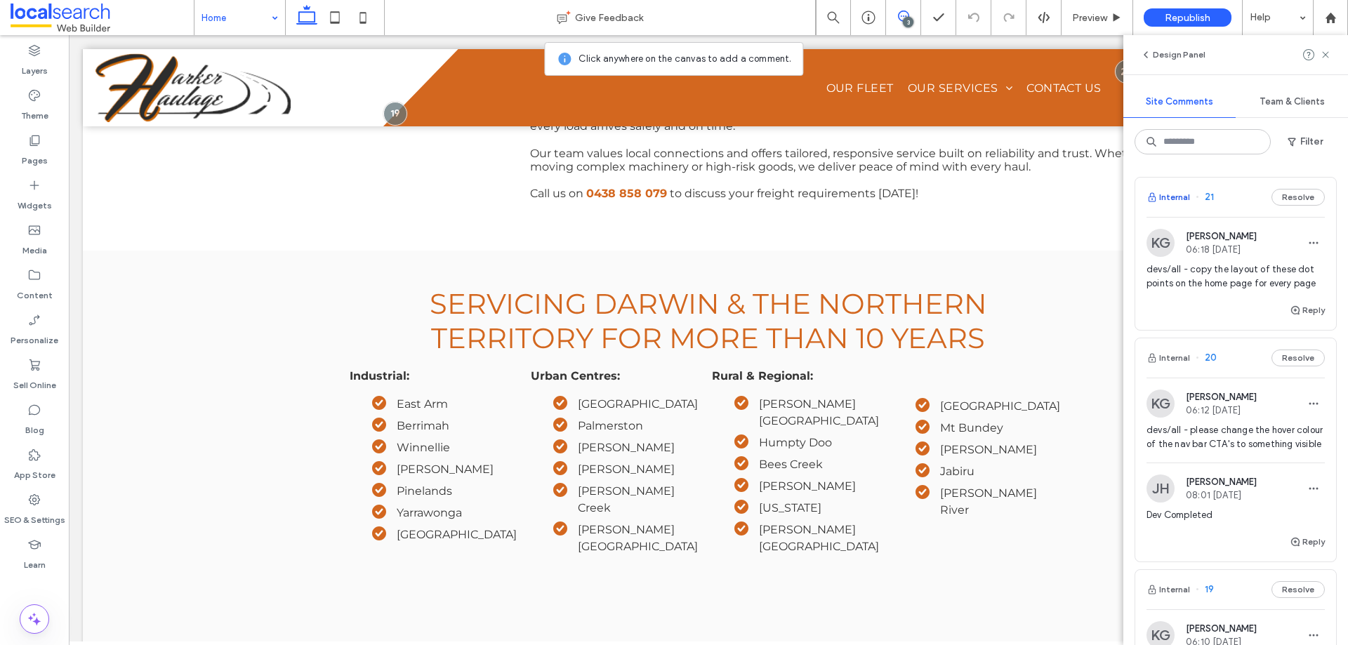
click at [1178, 195] on button "Internal" at bounding box center [1169, 197] width 44 height 17
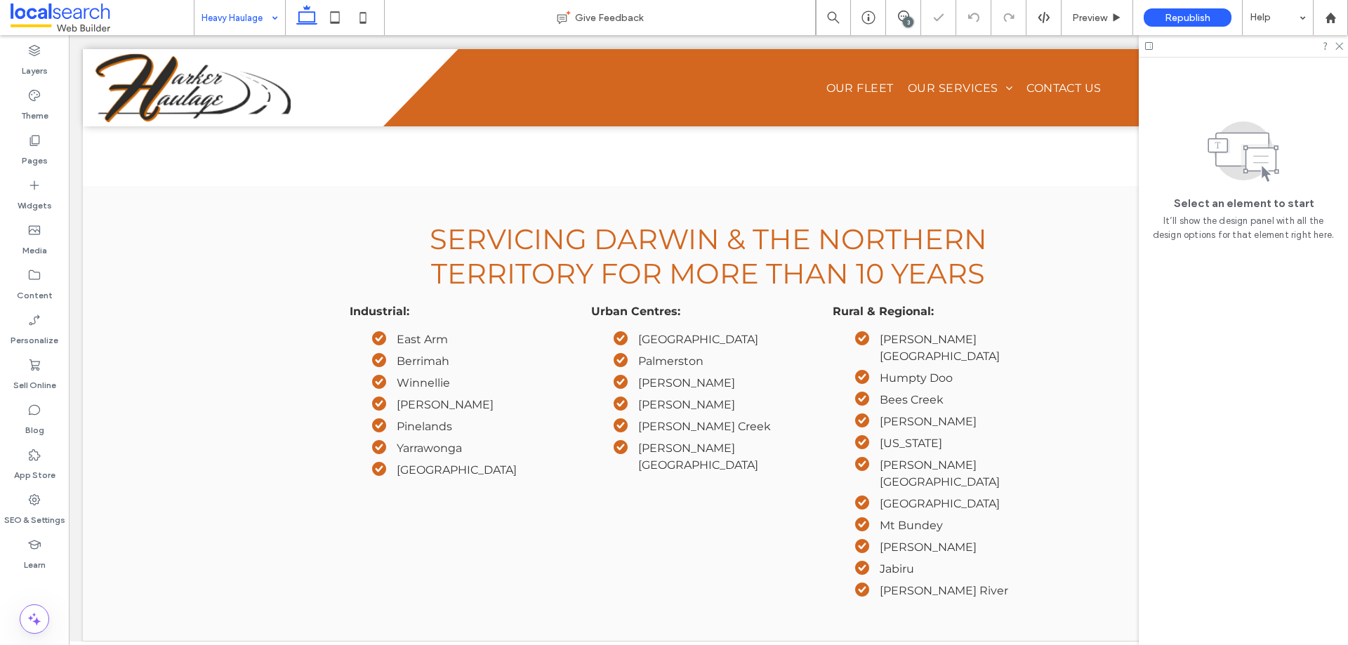
click at [901, 24] on div "3" at bounding box center [903, 18] width 34 height 14
click at [909, 18] on div "3" at bounding box center [908, 22] width 11 height 11
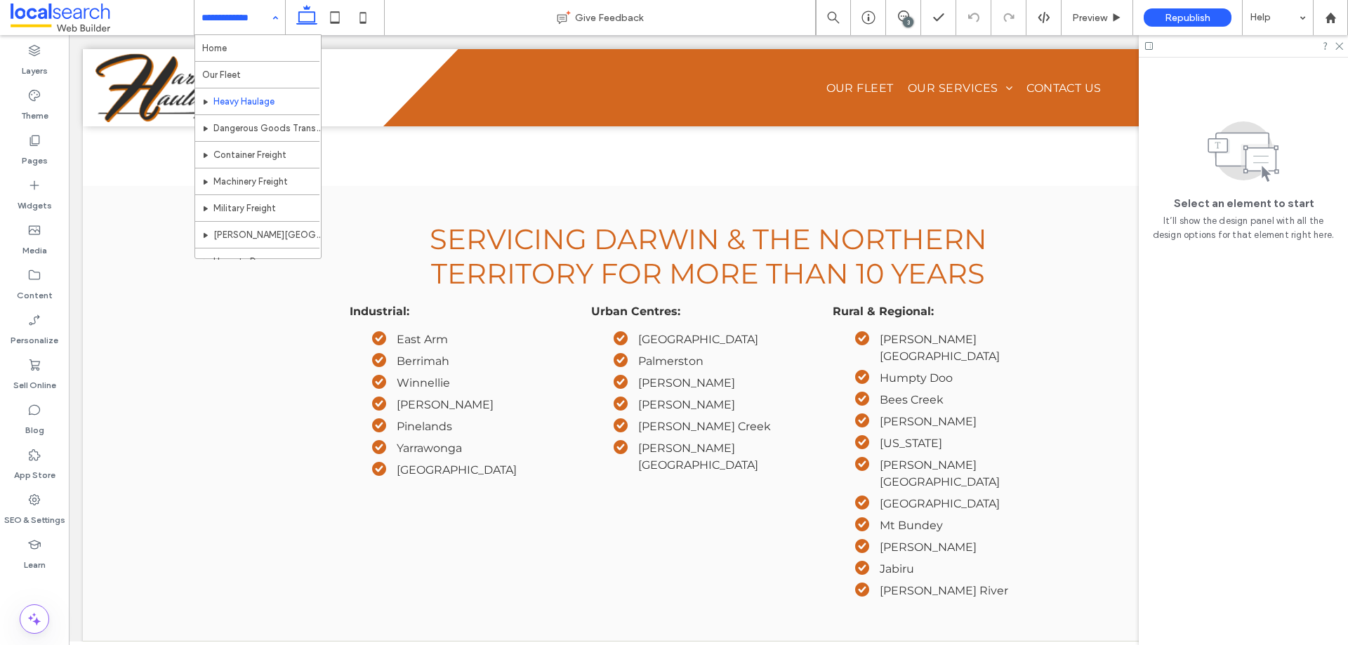
click at [1291, 350] on div "Select an element to start It’ll show the design panel with all the design opti…" at bounding box center [1243, 352] width 209 height 588
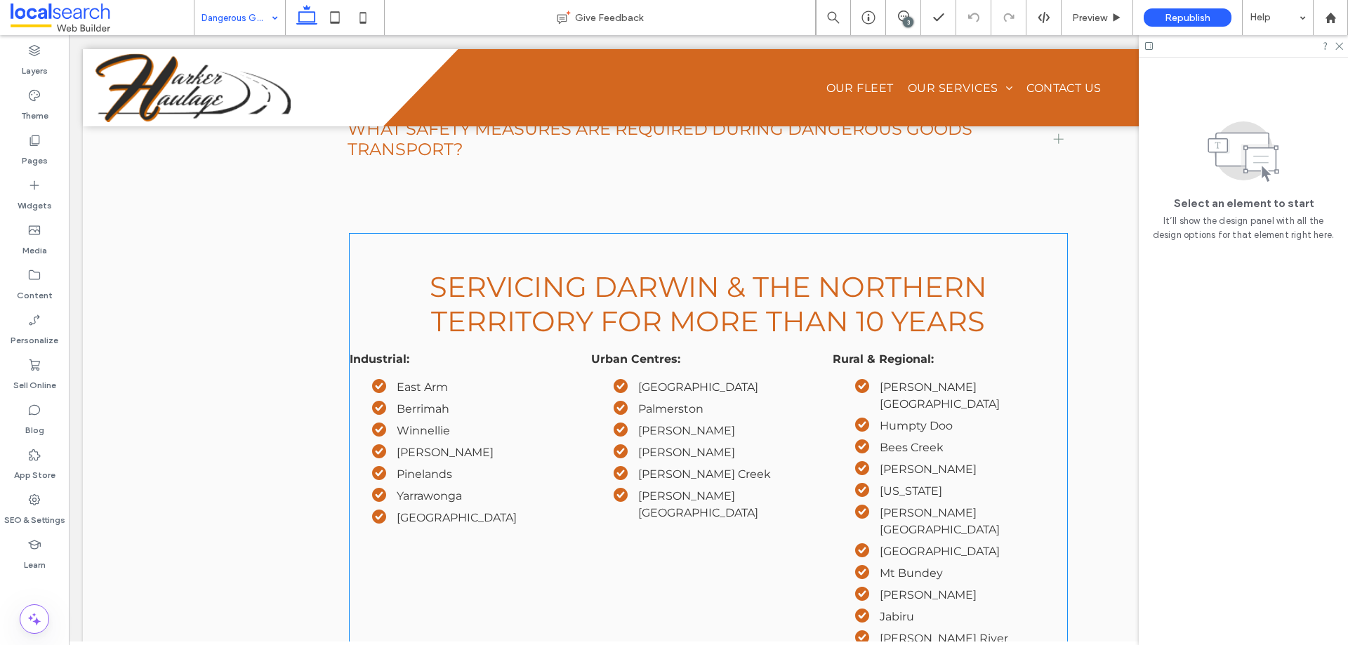
scroll to position [1956, 0]
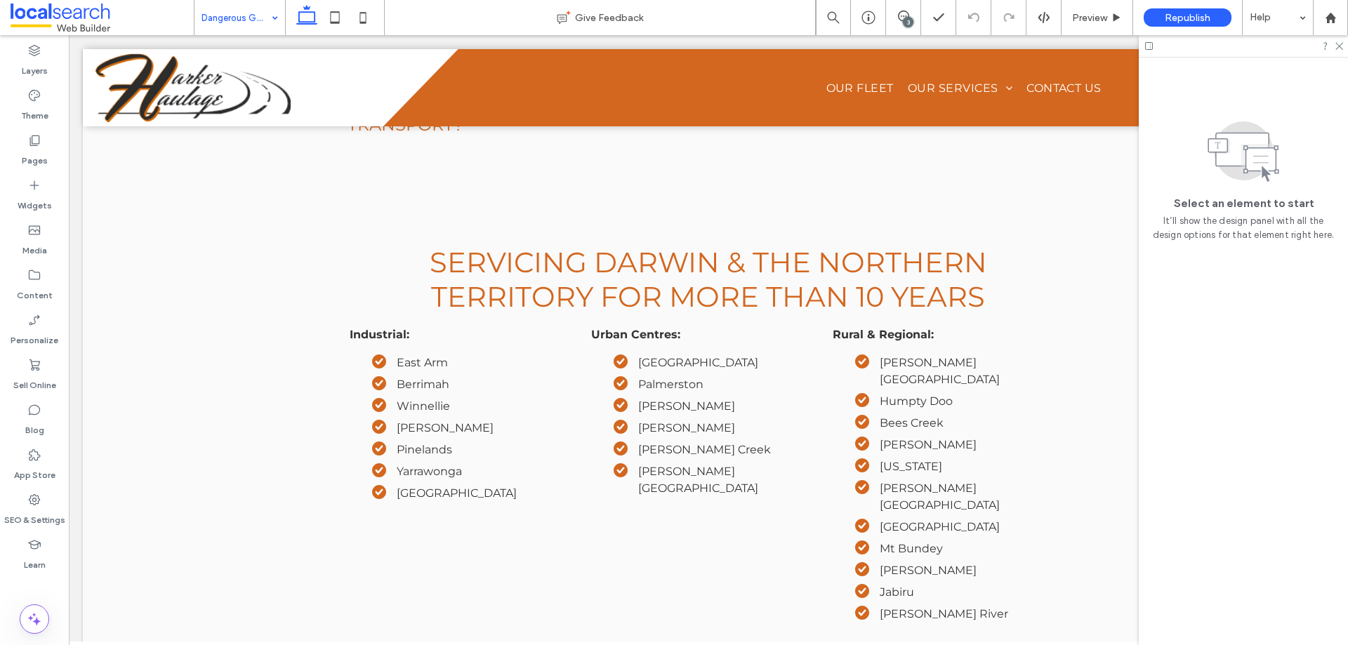
click at [240, 21] on input at bounding box center [237, 17] width 70 height 35
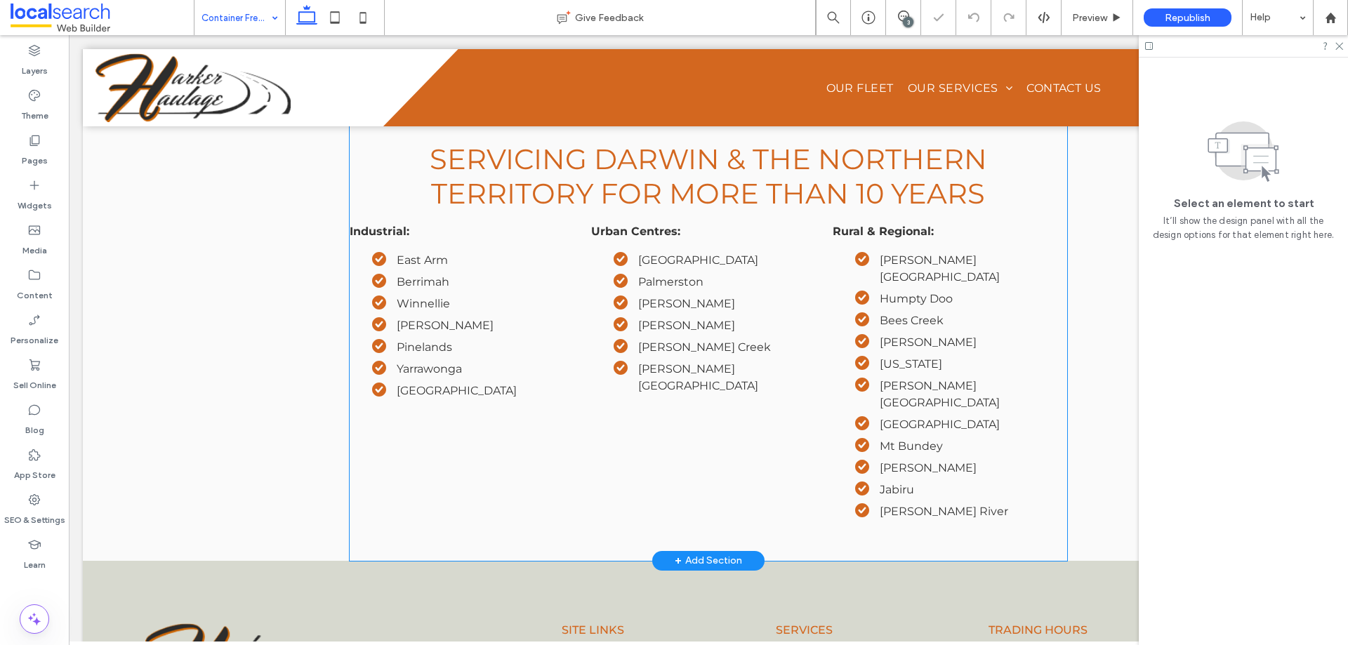
scroll to position [1985, 0]
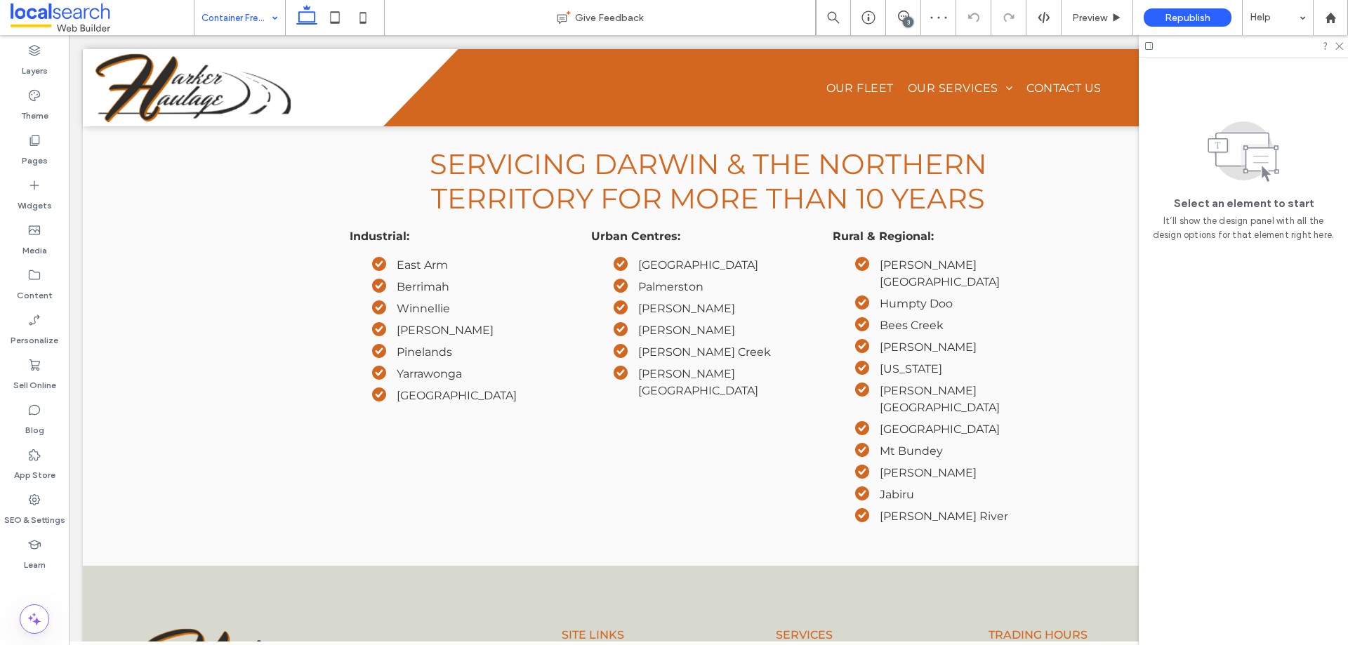
click at [233, 26] on input at bounding box center [237, 17] width 70 height 35
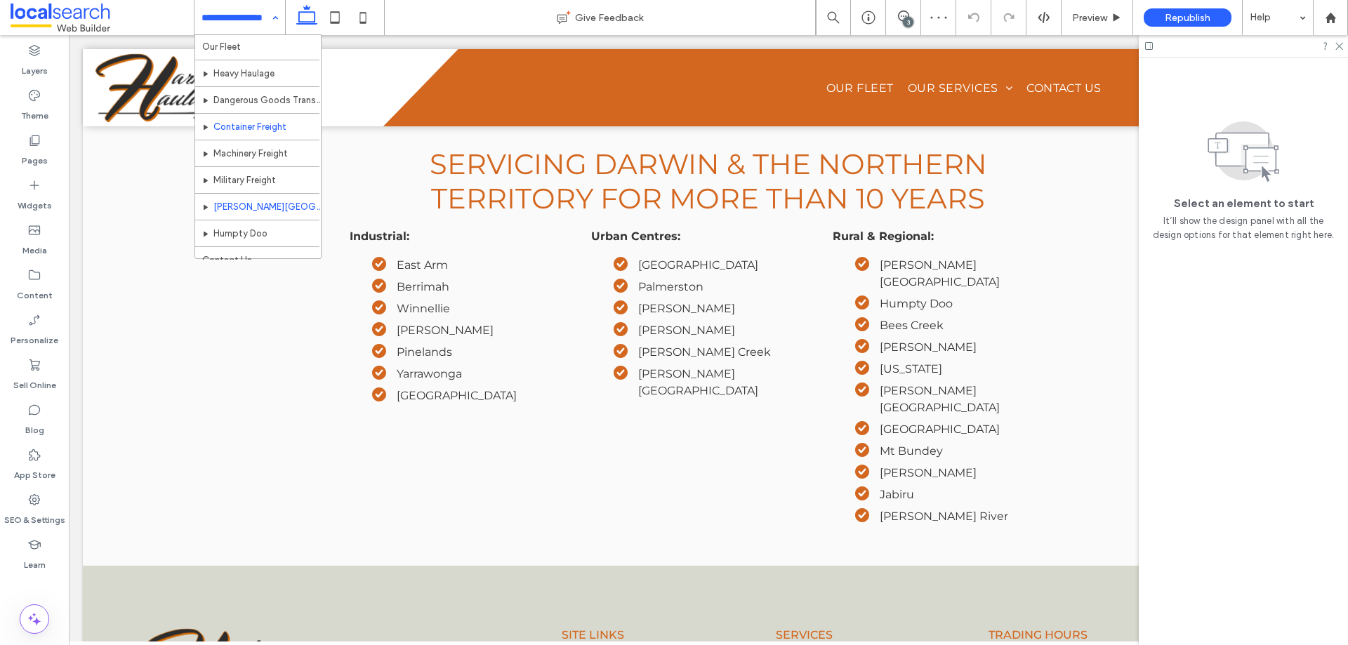
scroll to position [41, 0]
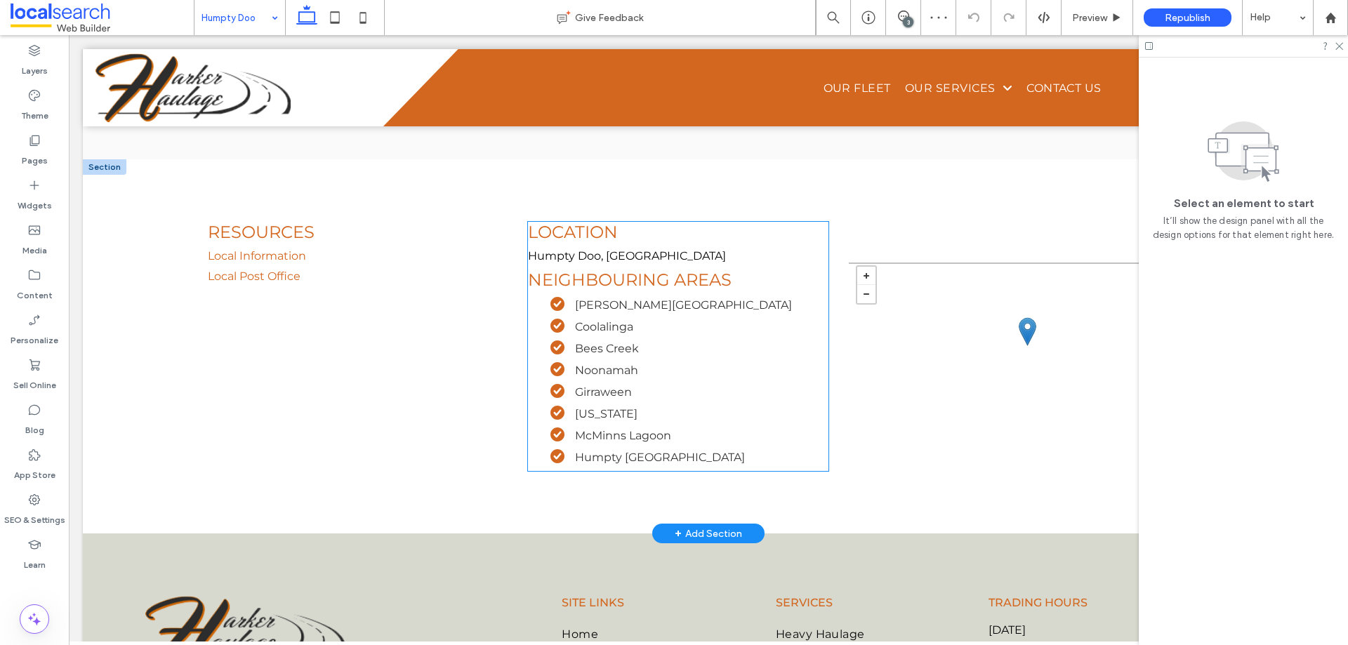
scroll to position [3386, 0]
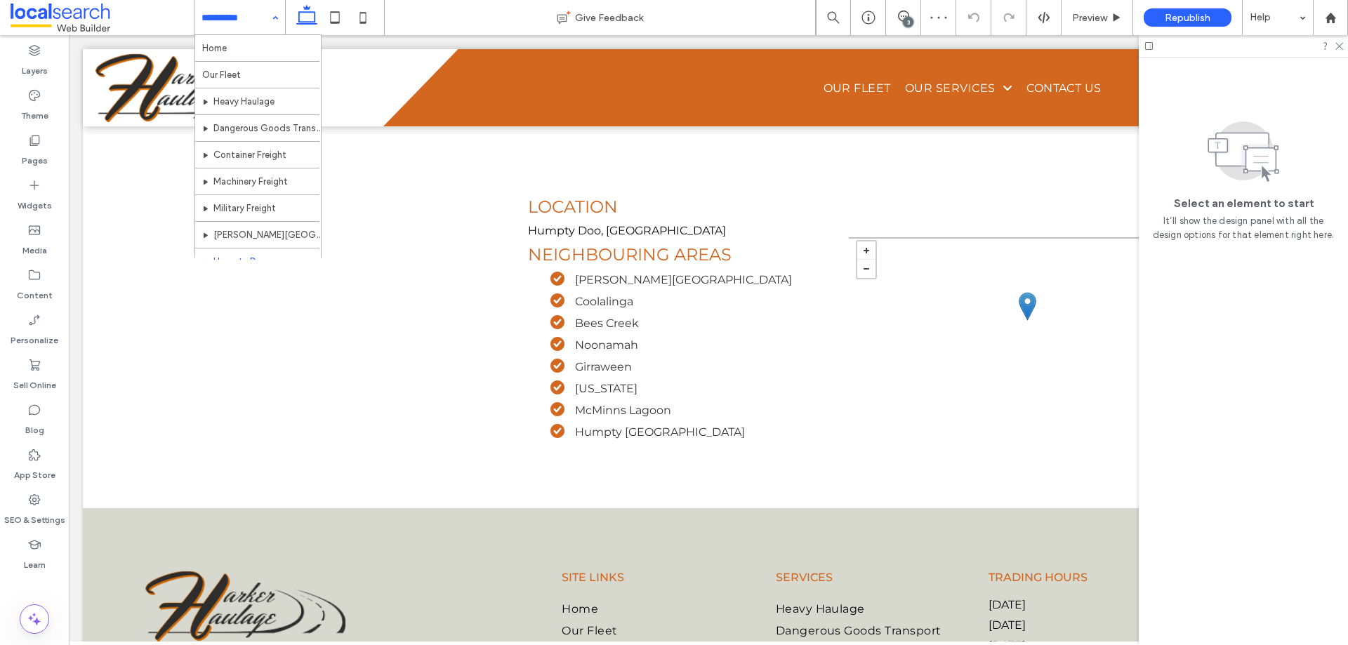
click at [240, 14] on input at bounding box center [237, 17] width 70 height 35
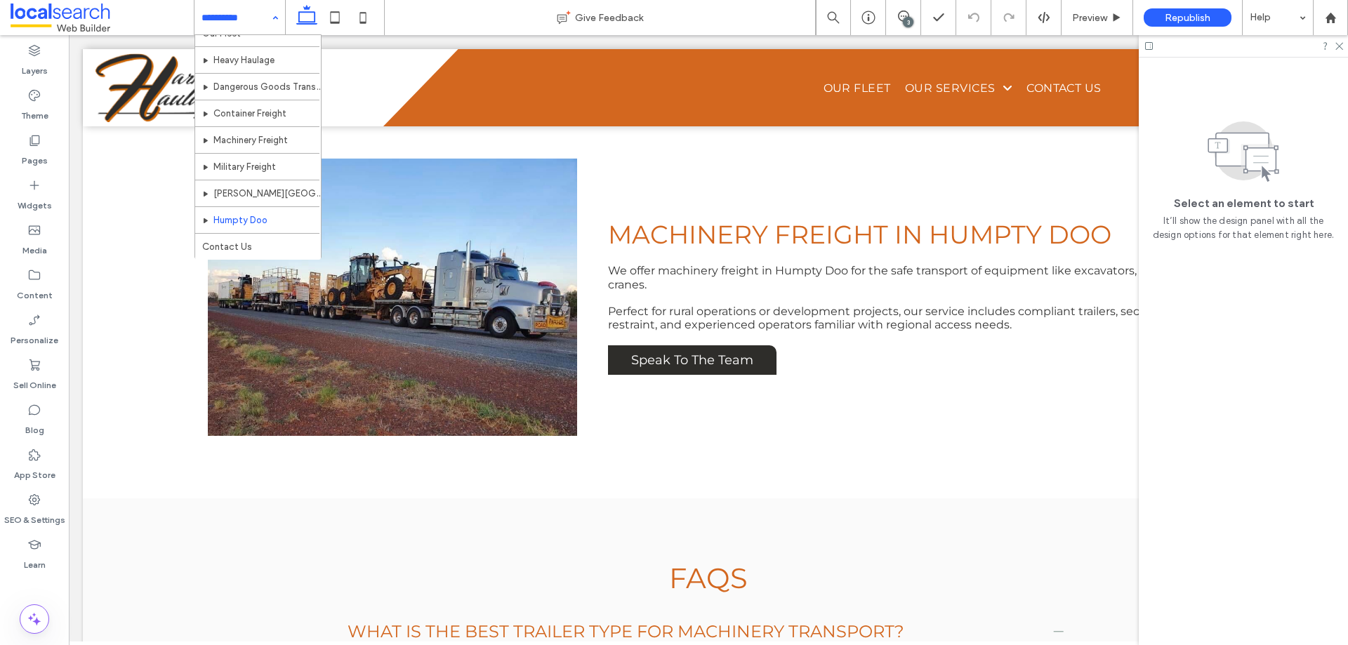
scroll to position [41, 0]
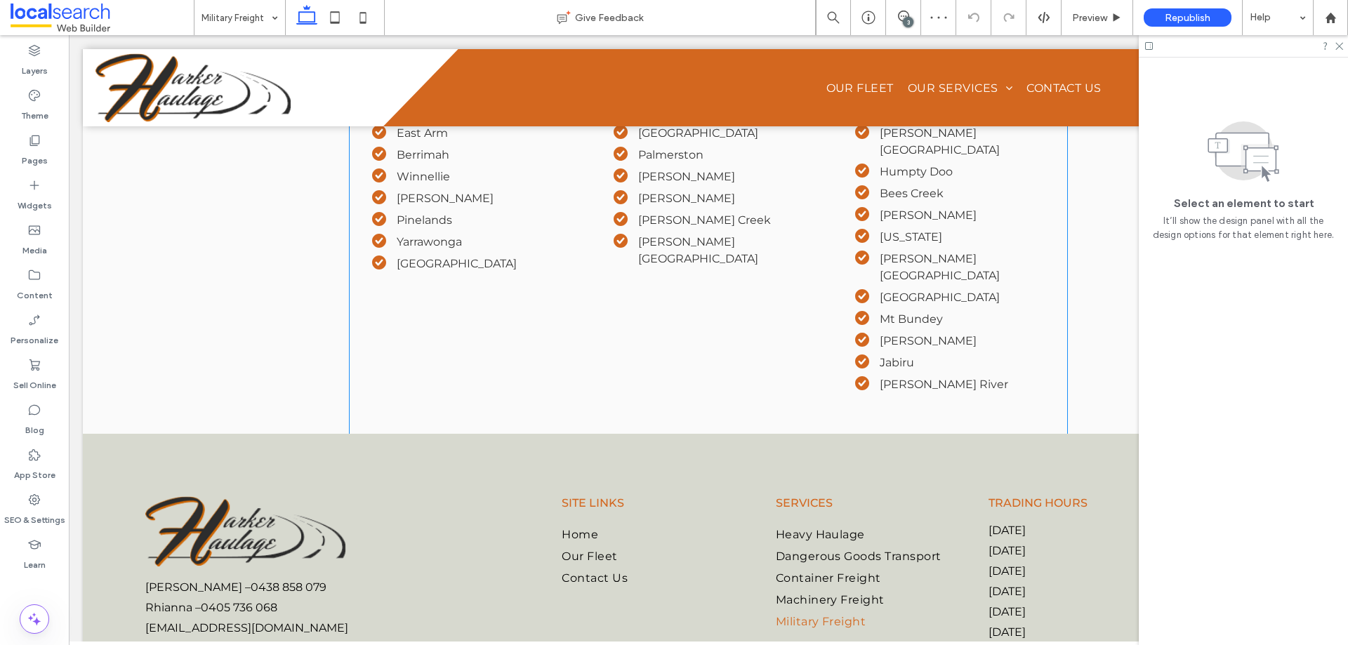
scroll to position [1896, 0]
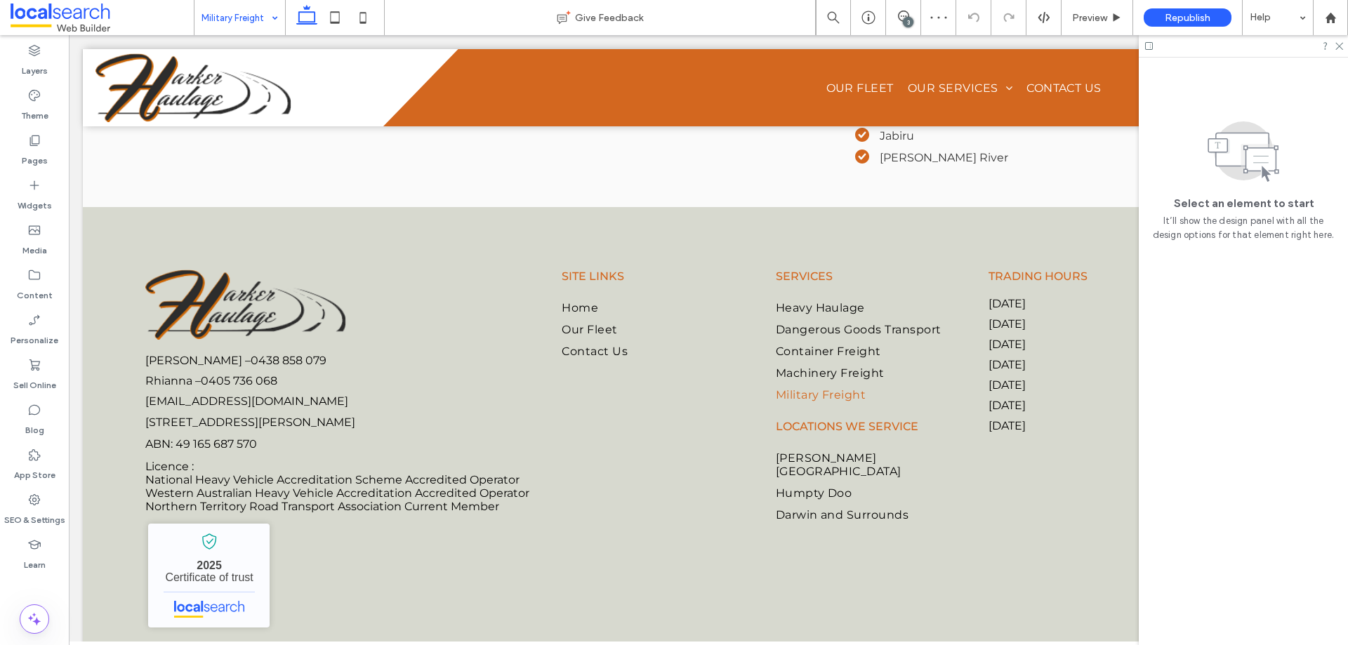
click at [246, 20] on input at bounding box center [237, 17] width 70 height 35
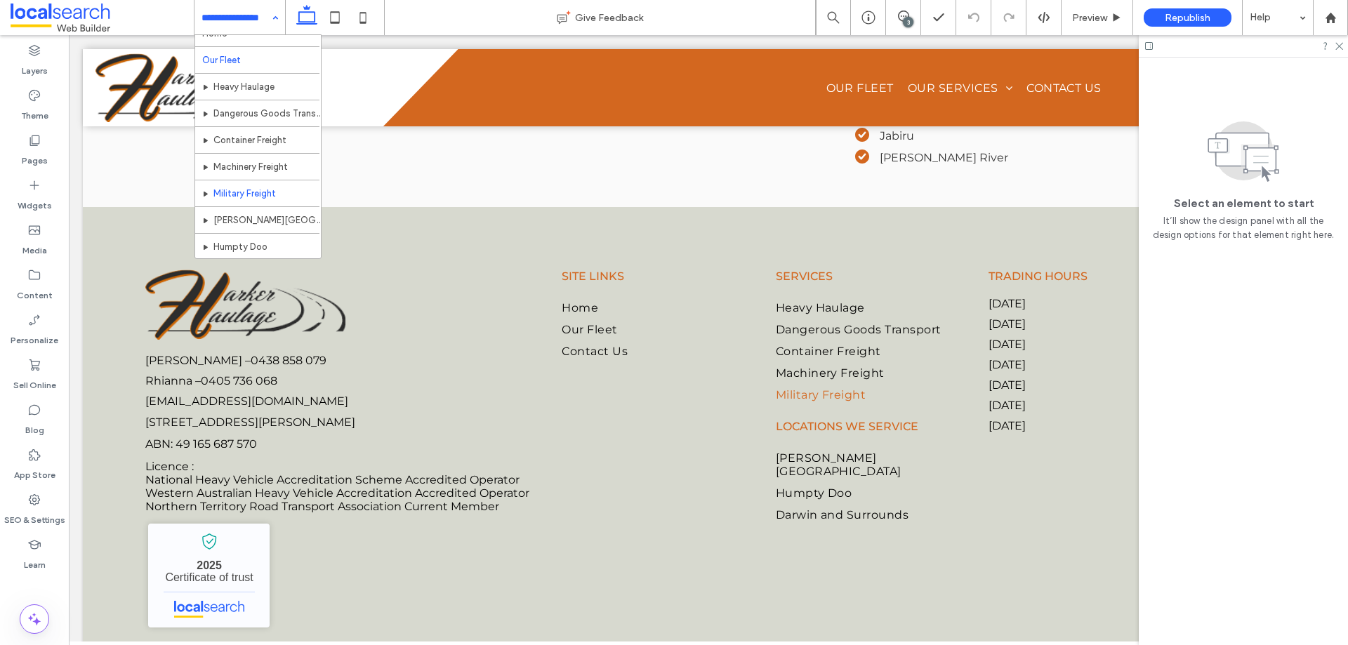
scroll to position [0, 0]
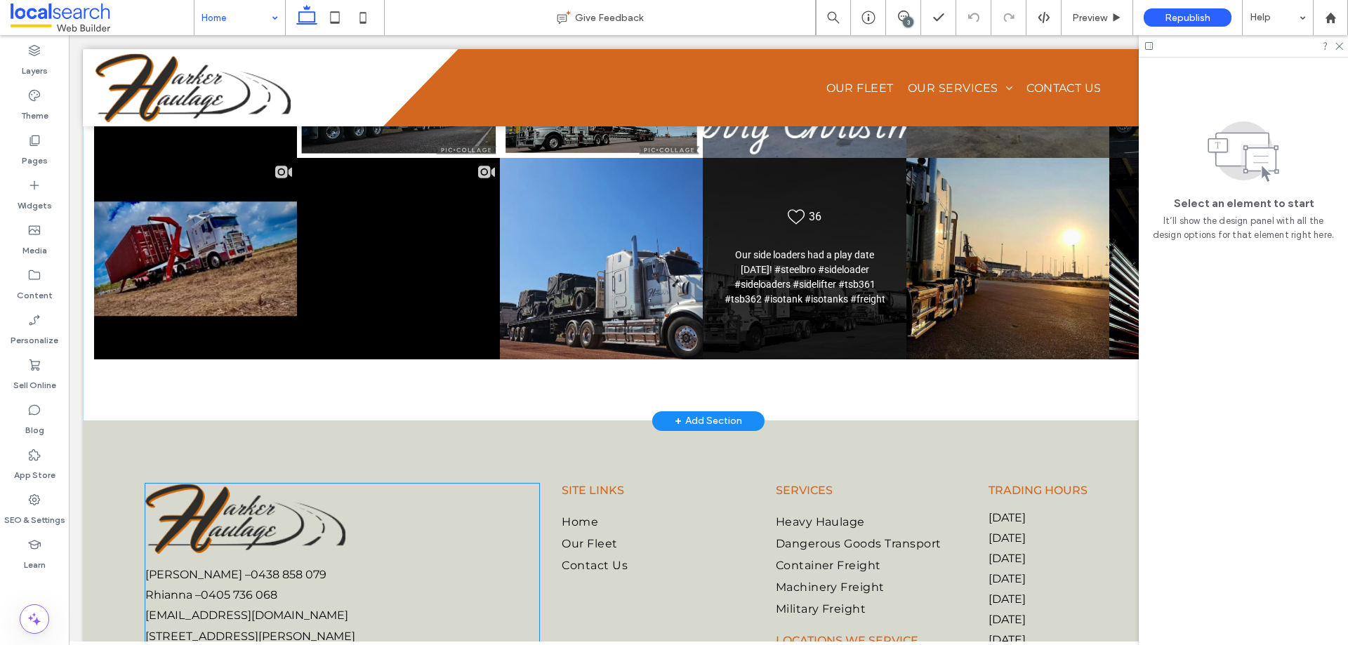
scroll to position [3692, 0]
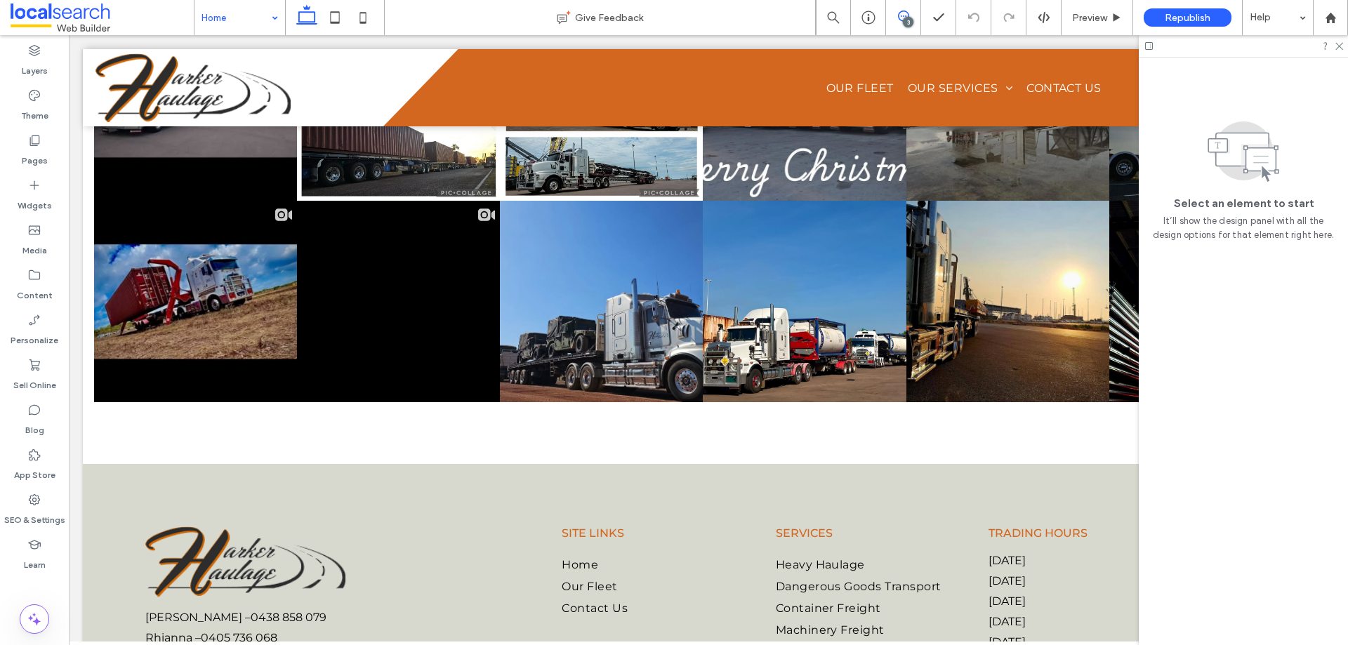
click at [906, 16] on use at bounding box center [903, 16] width 11 height 11
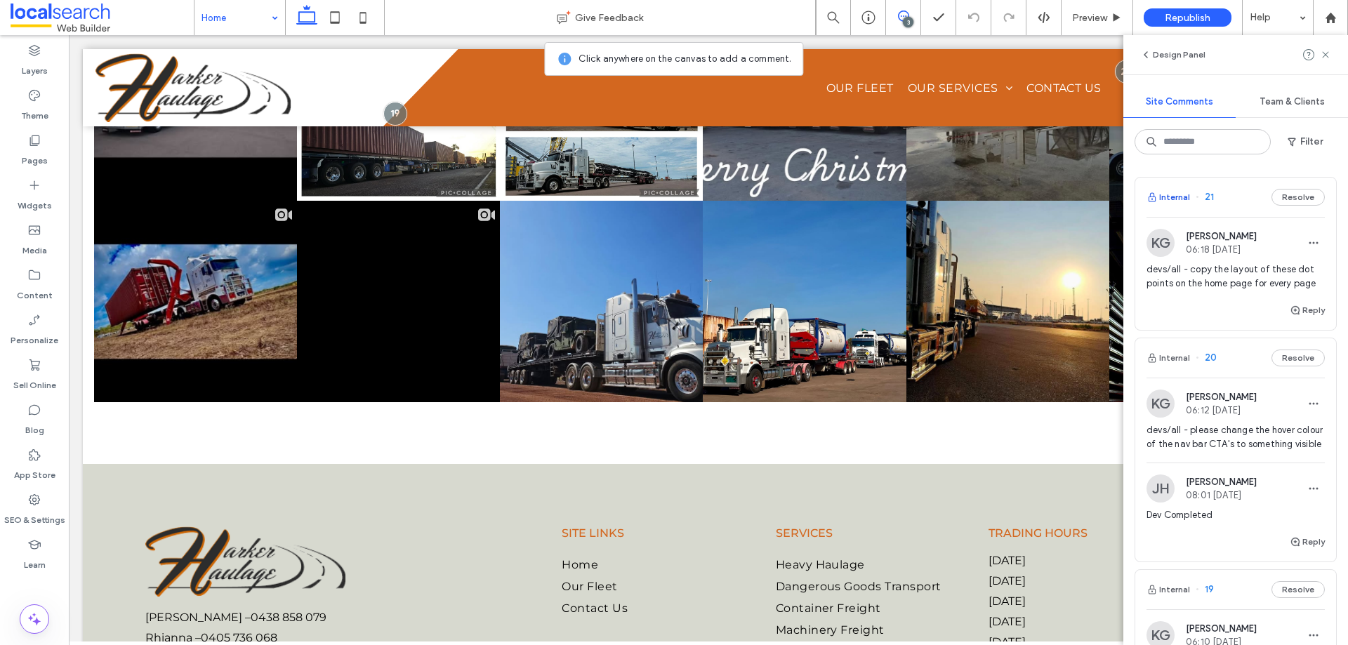
click at [1185, 197] on button "Internal" at bounding box center [1169, 197] width 44 height 17
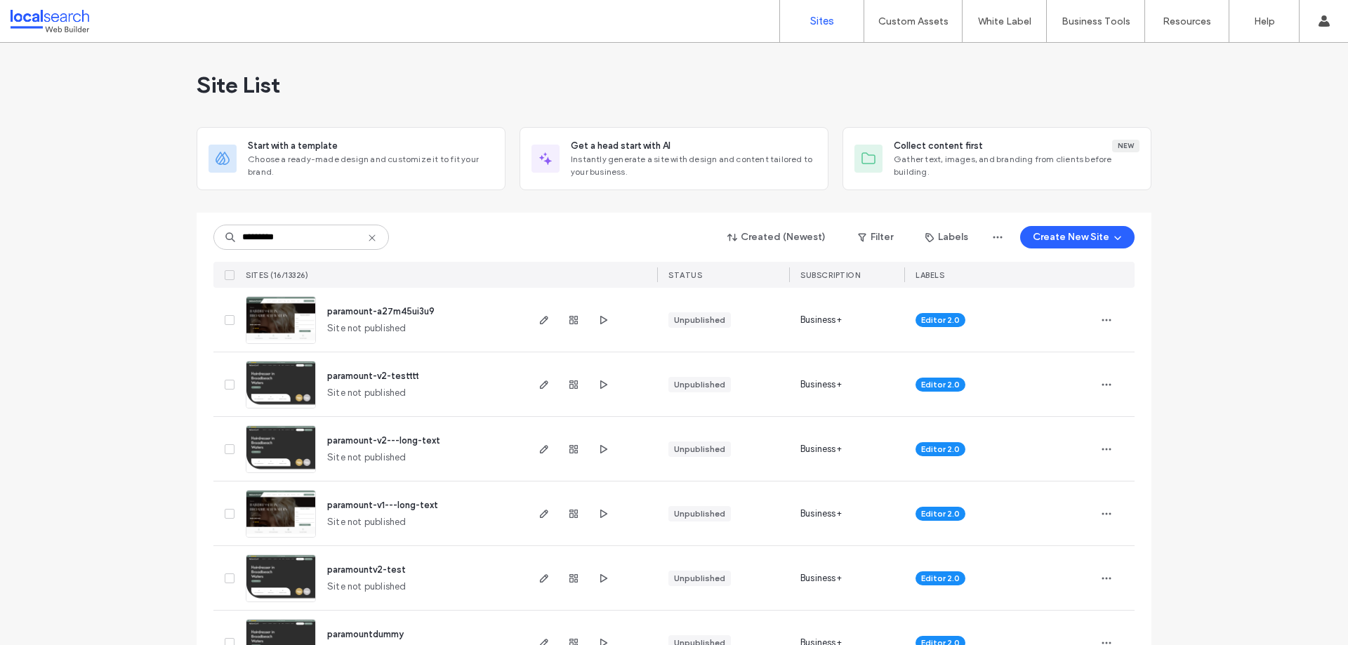
type input "*********"
click at [265, 314] on img at bounding box center [280, 345] width 69 height 96
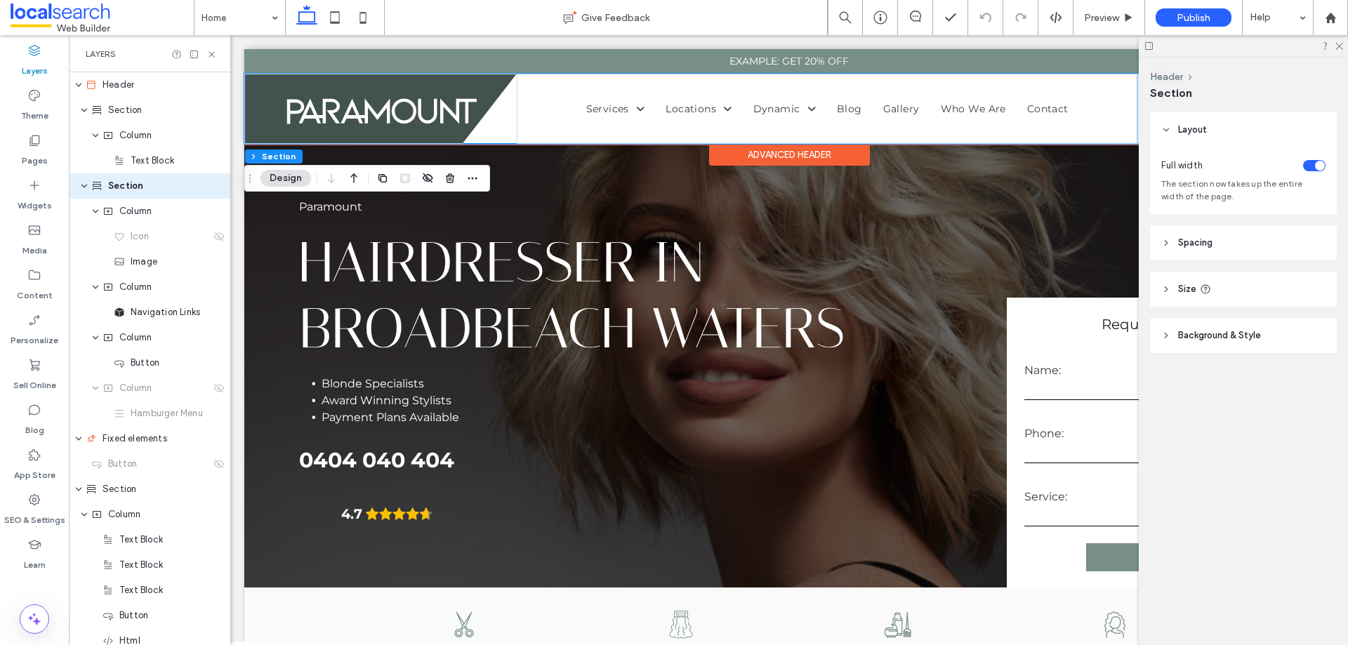
click at [494, 117] on div "0404 040 404 Home Services Service 1 Locations Location 1 Dynamic Dynamic 1 Dyn…" at bounding box center [789, 109] width 1090 height 70
click at [589, 119] on div "Home Services Service 1 Locations Location 1 Dynamic Dynamic 1 Dynamic 2 Blog G…" at bounding box center [827, 109] width 621 height 70
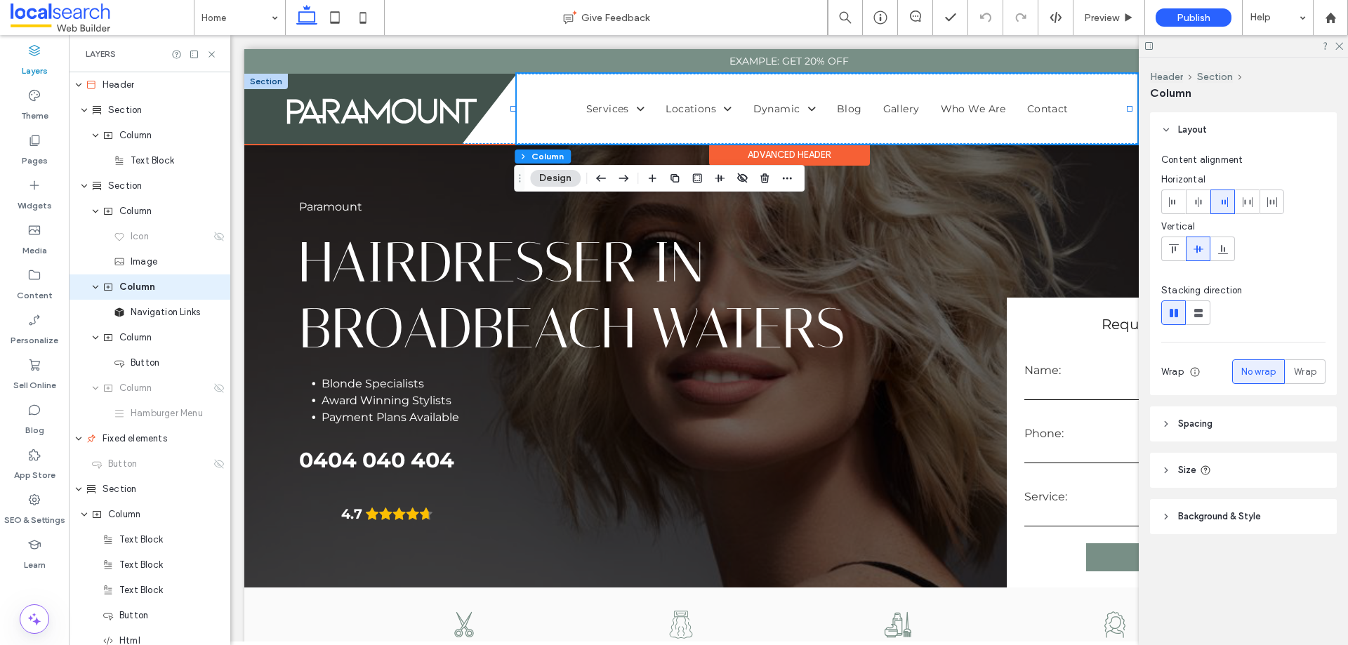
click at [481, 92] on div "0404 040 404" at bounding box center [380, 109] width 272 height 70
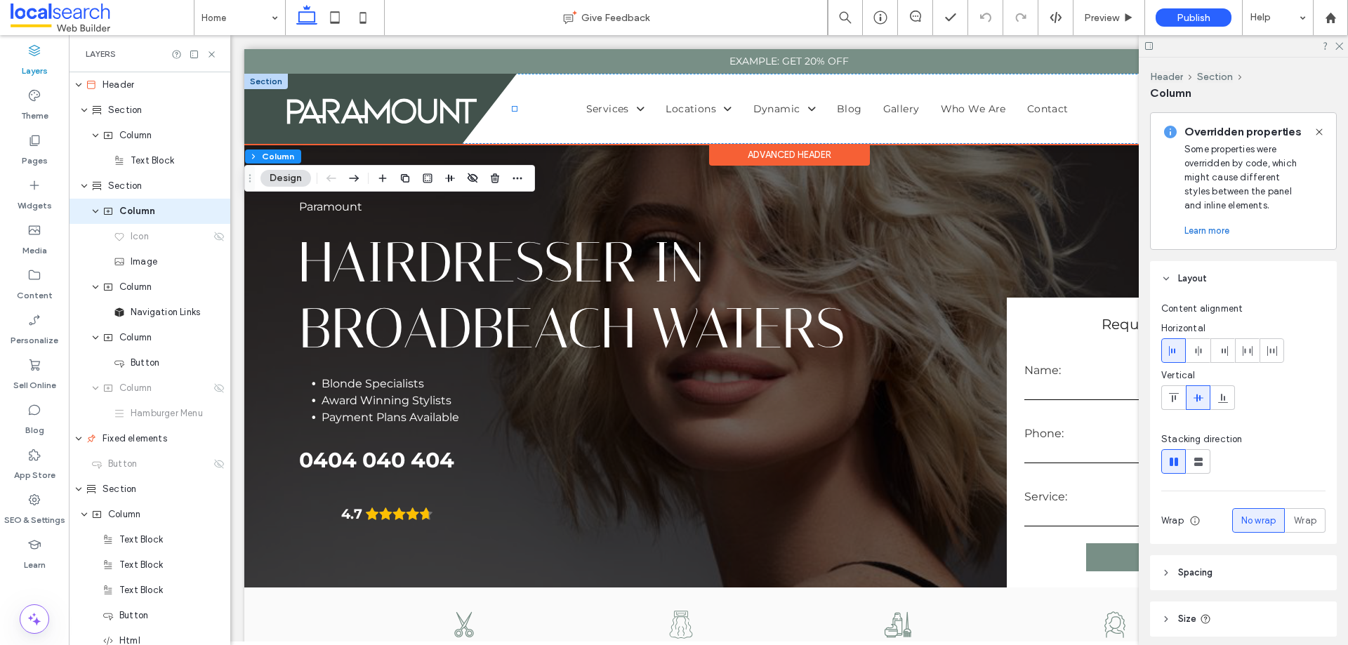
click at [496, 80] on div "0404 040 404" at bounding box center [380, 109] width 272 height 70
click at [497, 136] on div "0404 040 404 Home Services Service 1 Locations Location 1 Dynamic Dynamic 1 Dyn…" at bounding box center [789, 109] width 1090 height 70
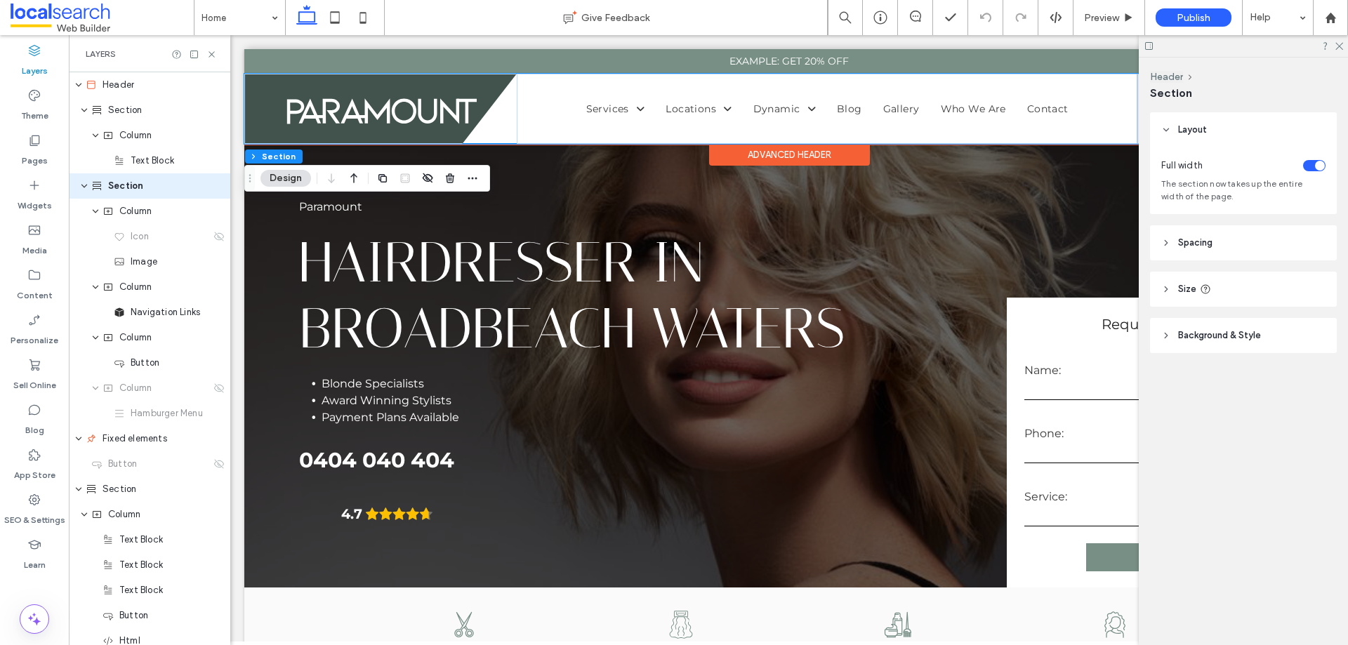
click at [497, 136] on div "0404 040 404 Home Services Service 1 Locations Location 1 Dynamic Dynamic 1 Dyn…" at bounding box center [789, 109] width 1090 height 70
click at [490, 85] on div "0404 040 404" at bounding box center [380, 109] width 272 height 70
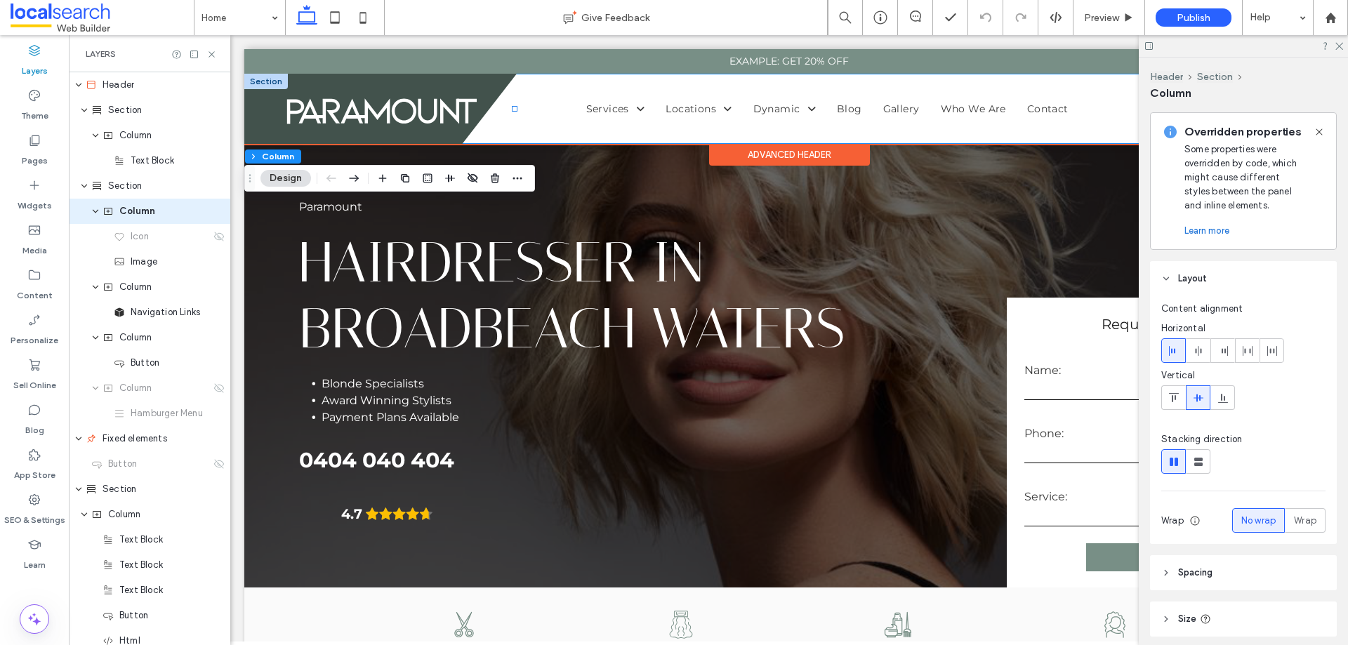
click at [506, 115] on div "0404 040 404 Home Services Service 1 Locations Location 1 Dynamic Dynamic 1 Dyn…" at bounding box center [789, 109] width 1090 height 70
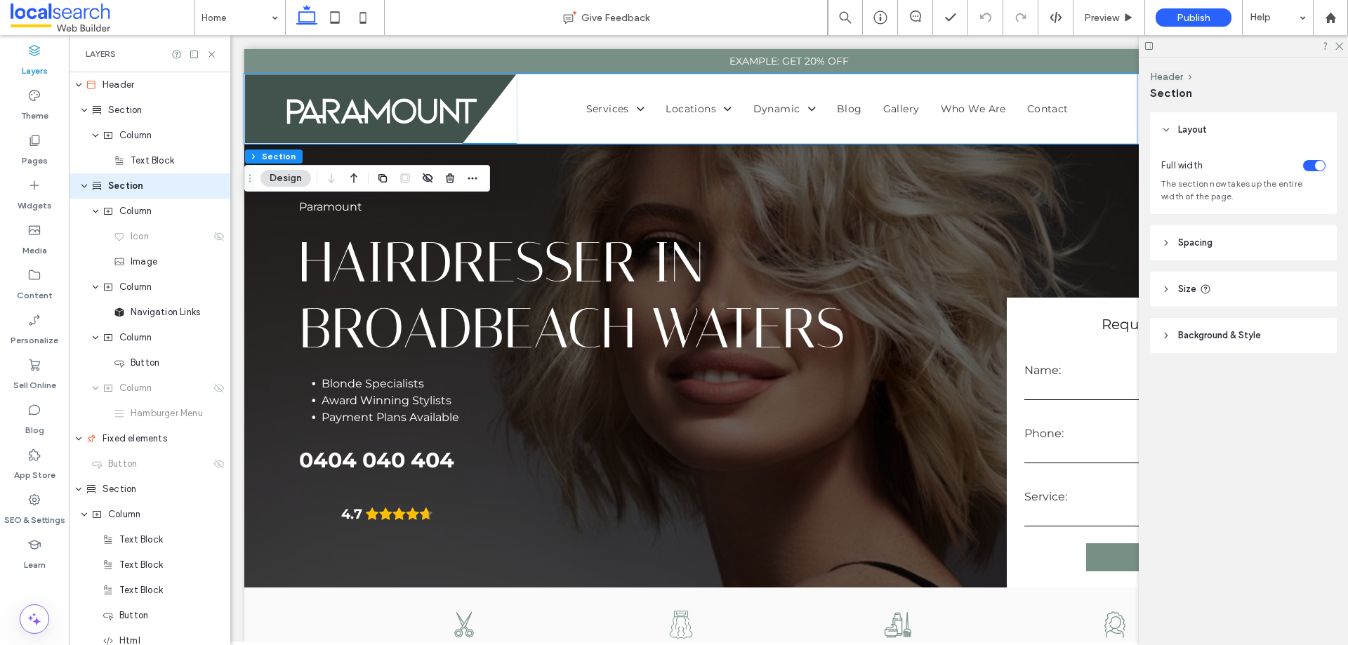
click at [1240, 334] on span "Background & Style" at bounding box center [1219, 336] width 83 height 14
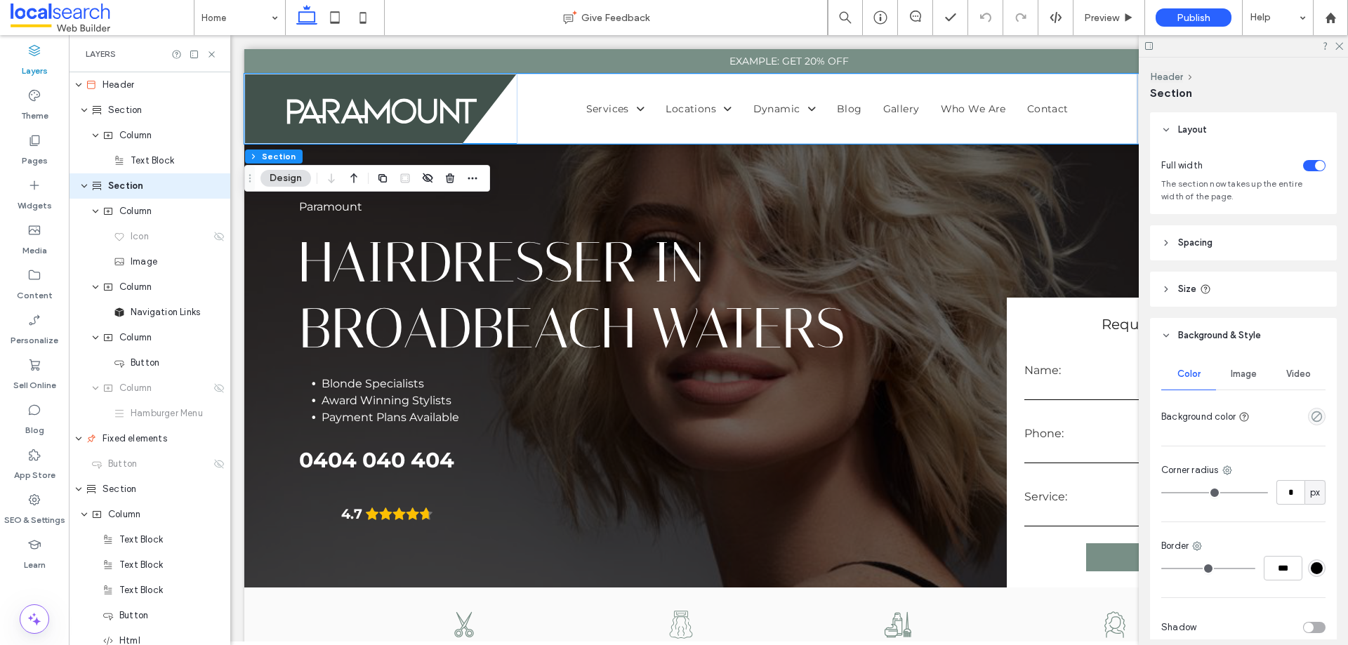
click at [1238, 374] on span "Image" at bounding box center [1244, 374] width 26 height 11
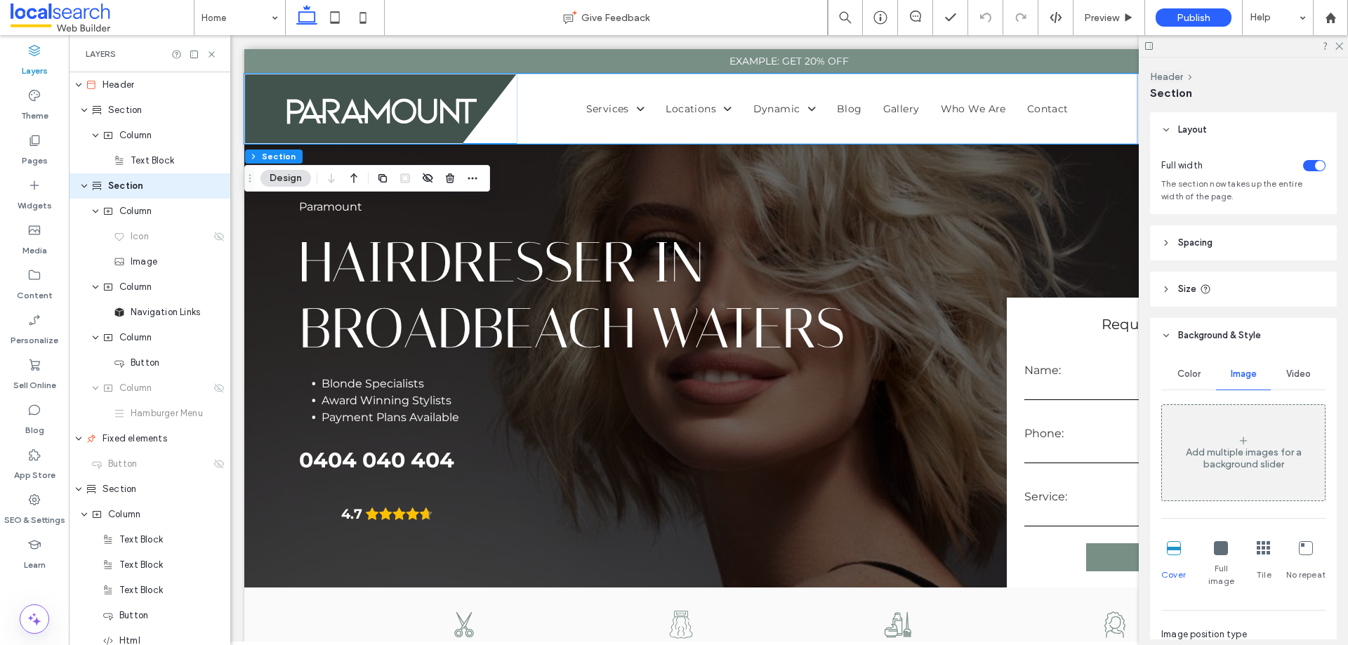
click at [1275, 379] on div "Video" at bounding box center [1298, 374] width 55 height 31
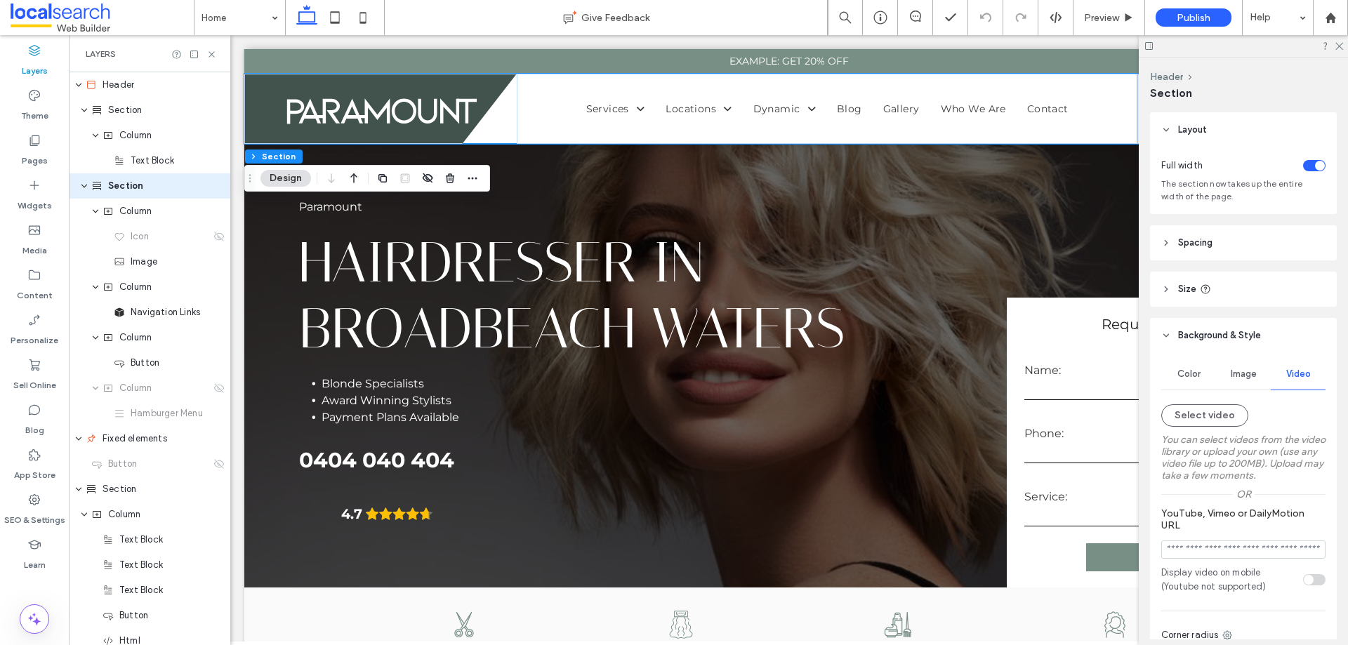
click at [1192, 372] on span "Color" at bounding box center [1189, 374] width 23 height 11
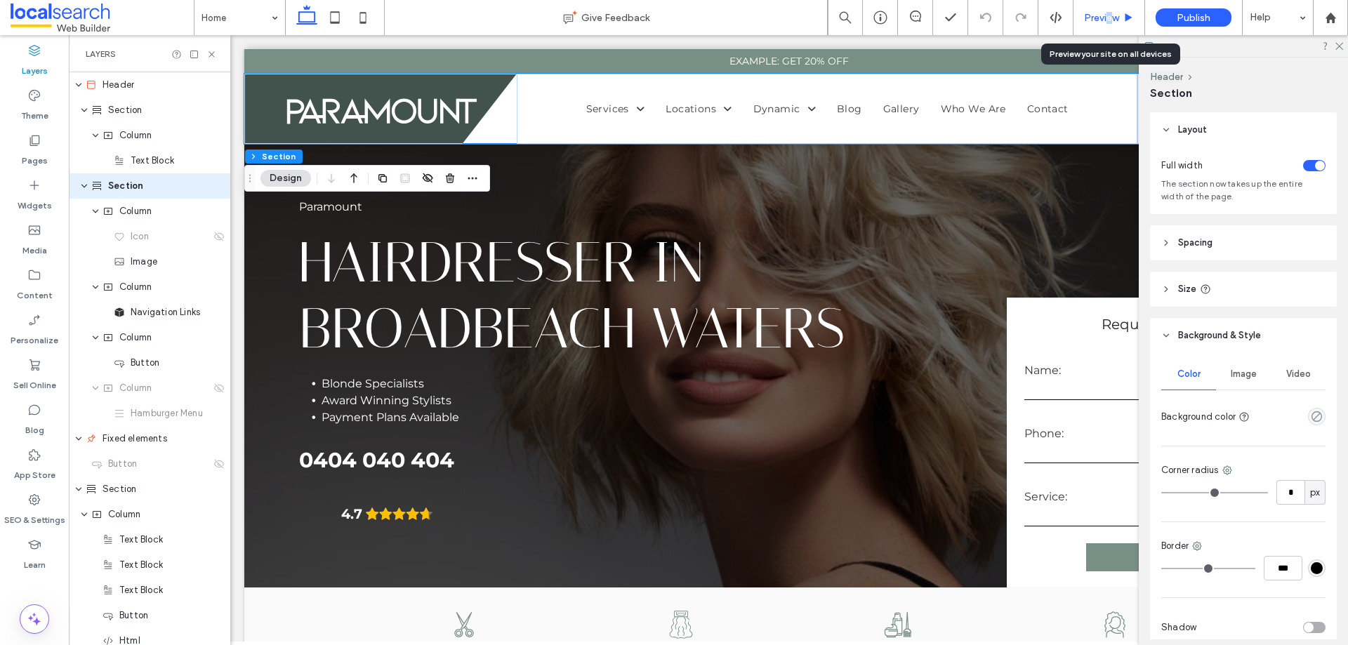
click at [1110, 13] on span "Preview" at bounding box center [1101, 18] width 35 height 12
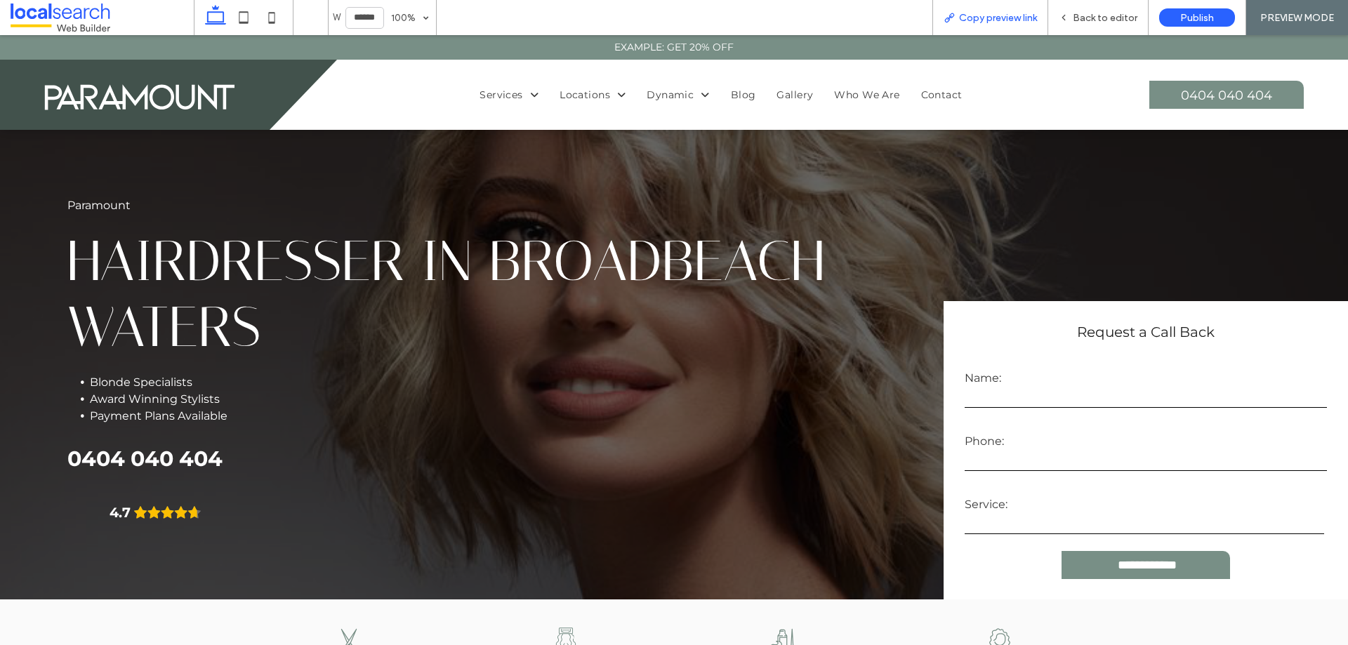
click at [967, 18] on span "Copy preview link" at bounding box center [998, 18] width 78 height 12
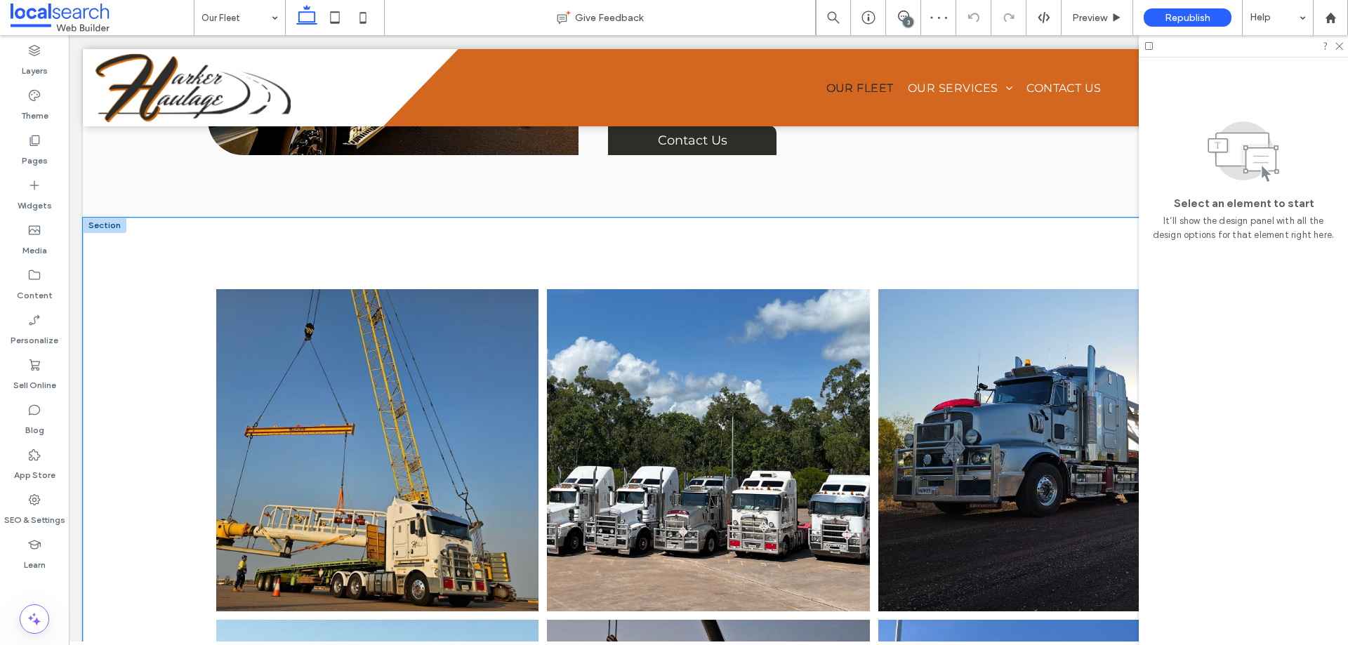
scroll to position [1260, 0]
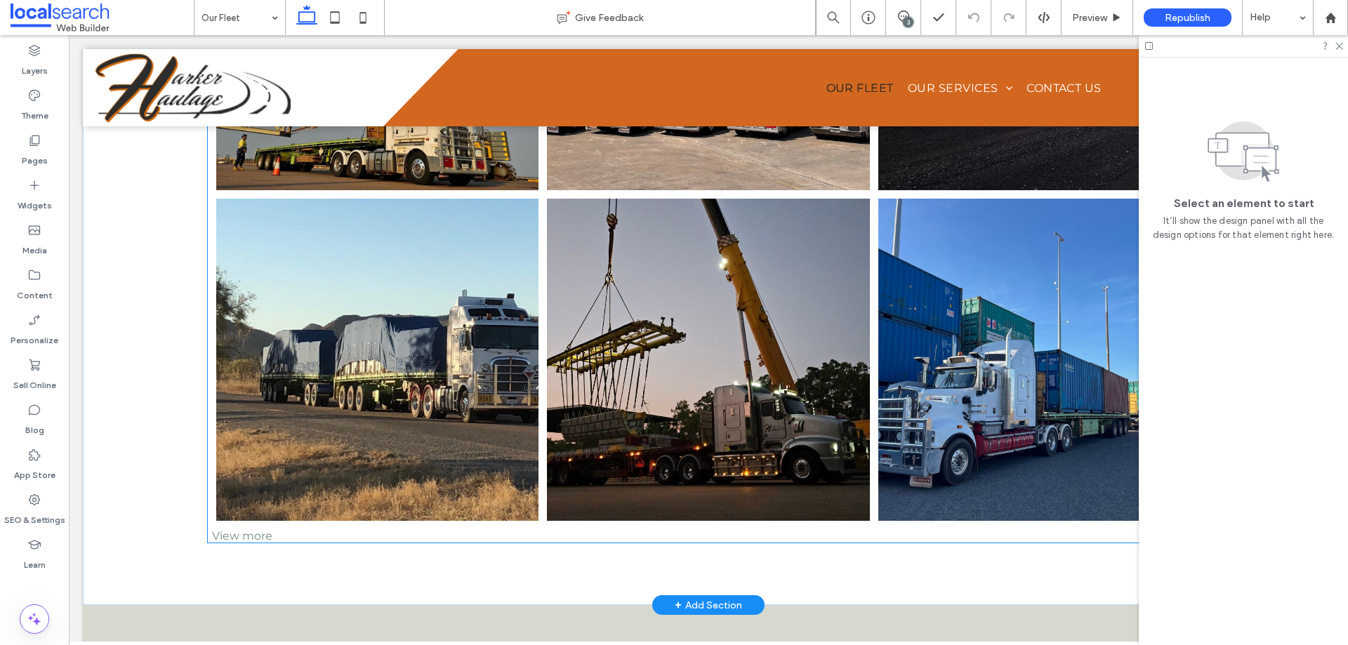
click at [583, 308] on link at bounding box center [708, 360] width 322 height 322
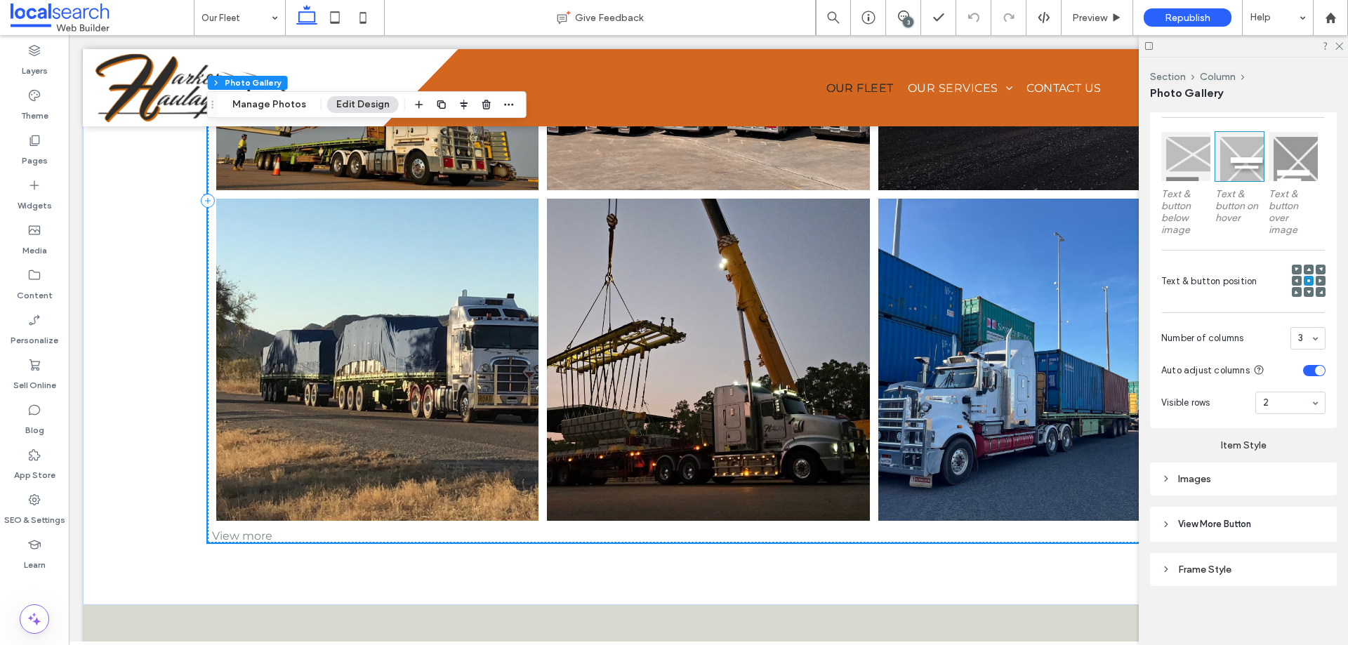
scroll to position [422, 0]
click at [1225, 522] on span "View More Button" at bounding box center [1214, 524] width 73 height 14
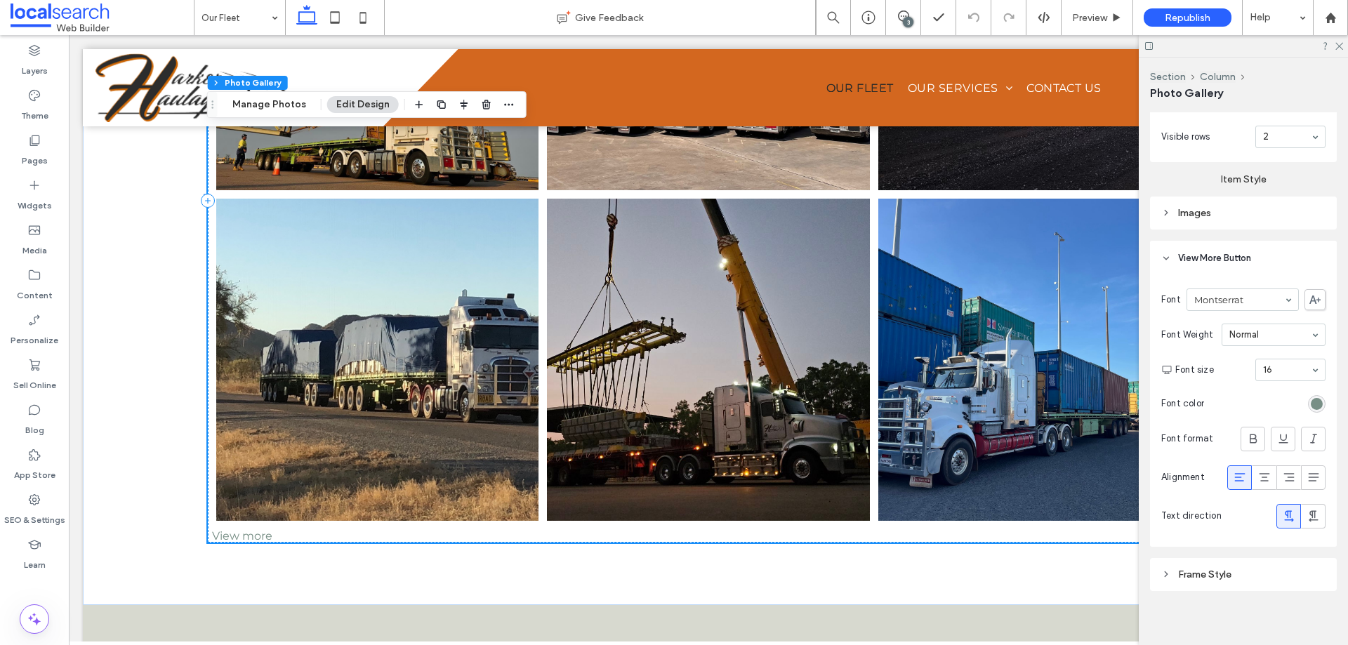
scroll to position [693, 0]
click at [1264, 473] on icon at bounding box center [1265, 472] width 14 height 14
click at [305, 18] on icon at bounding box center [307, 18] width 28 height 28
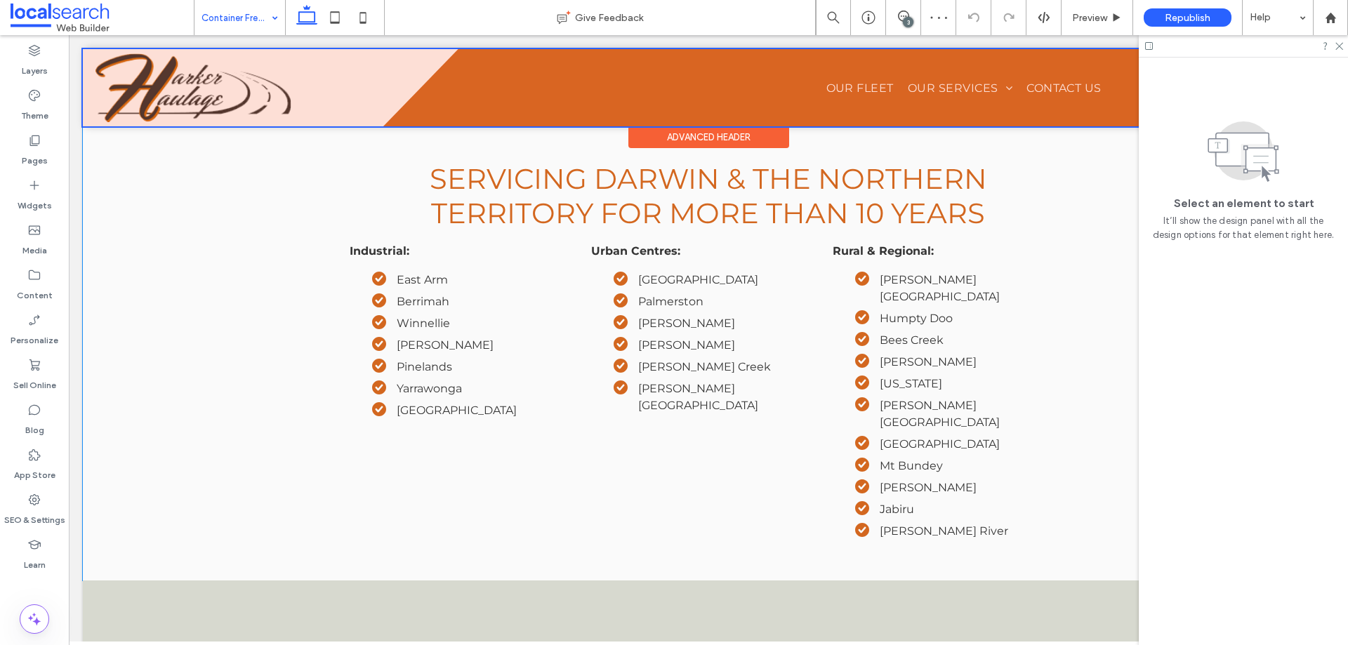
scroll to position [1878, 0]
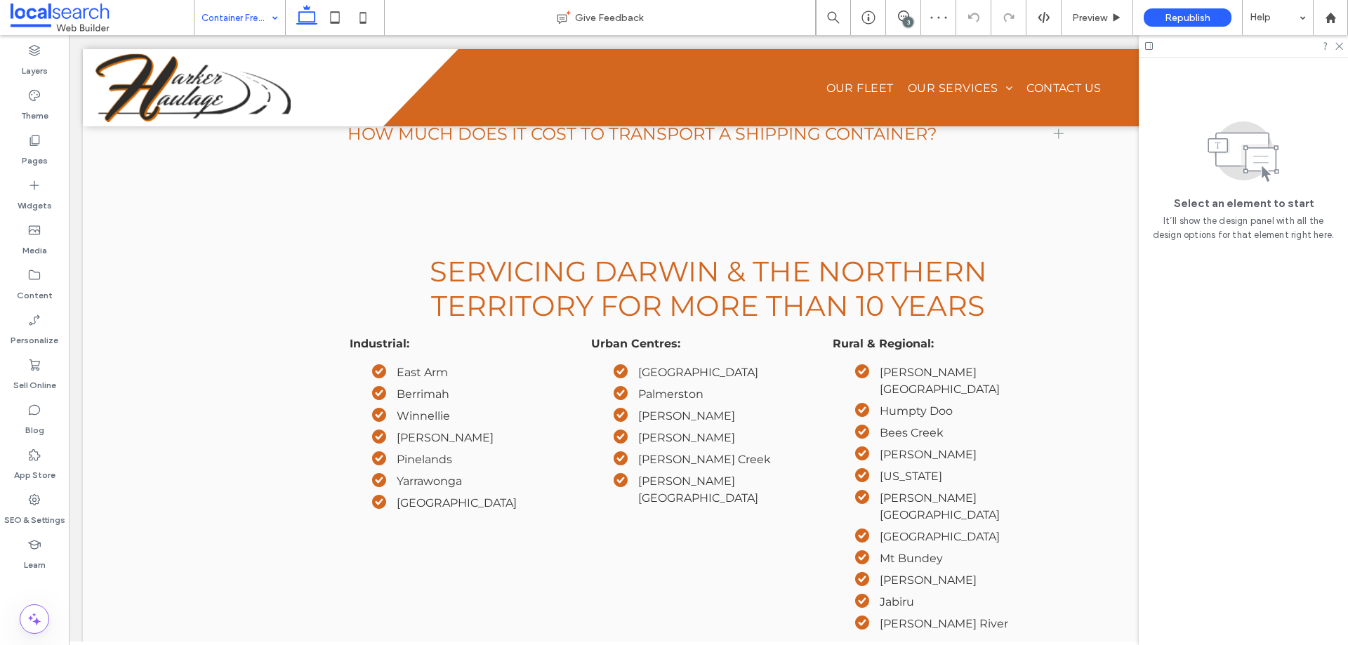
click at [244, 20] on input at bounding box center [237, 17] width 70 height 35
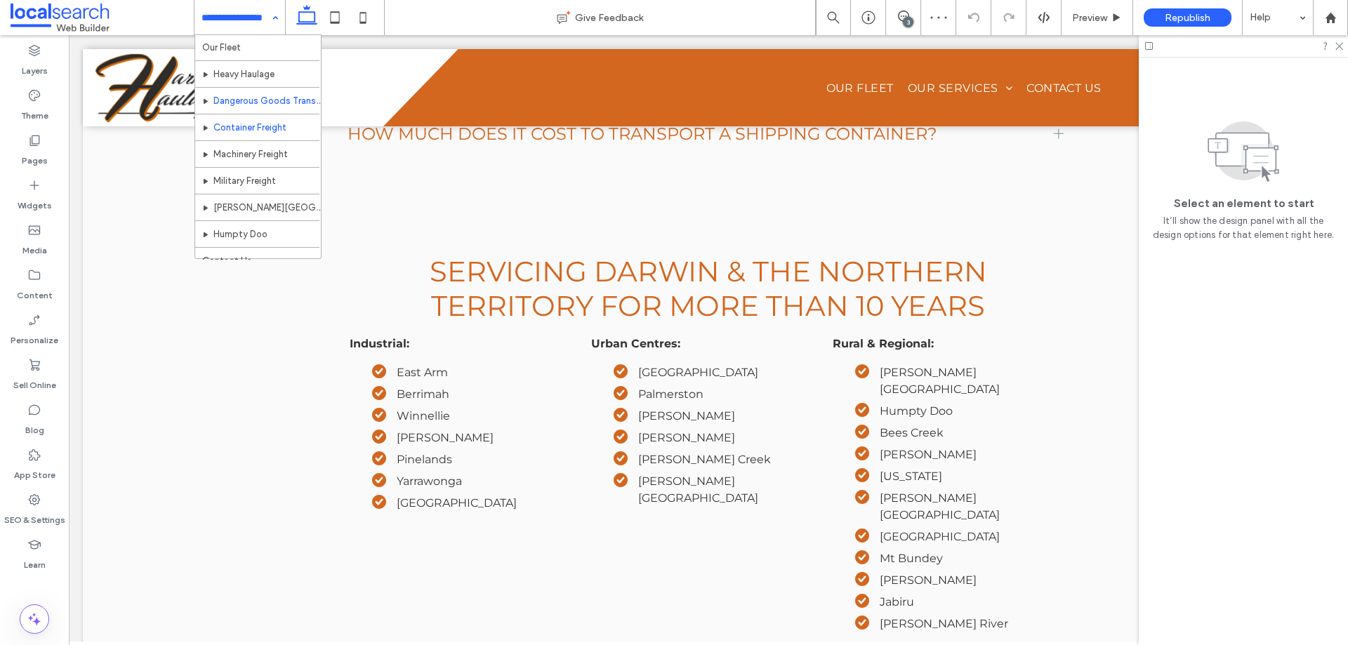
scroll to position [41, 0]
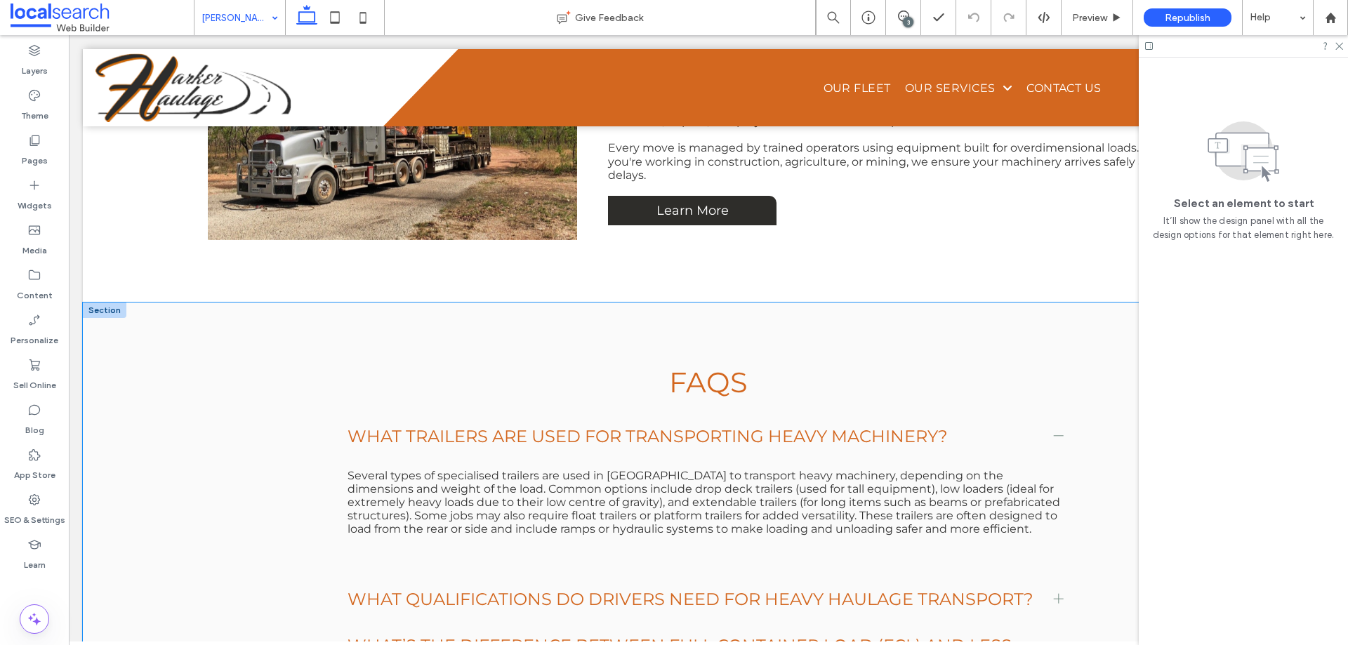
scroll to position [2949, 0]
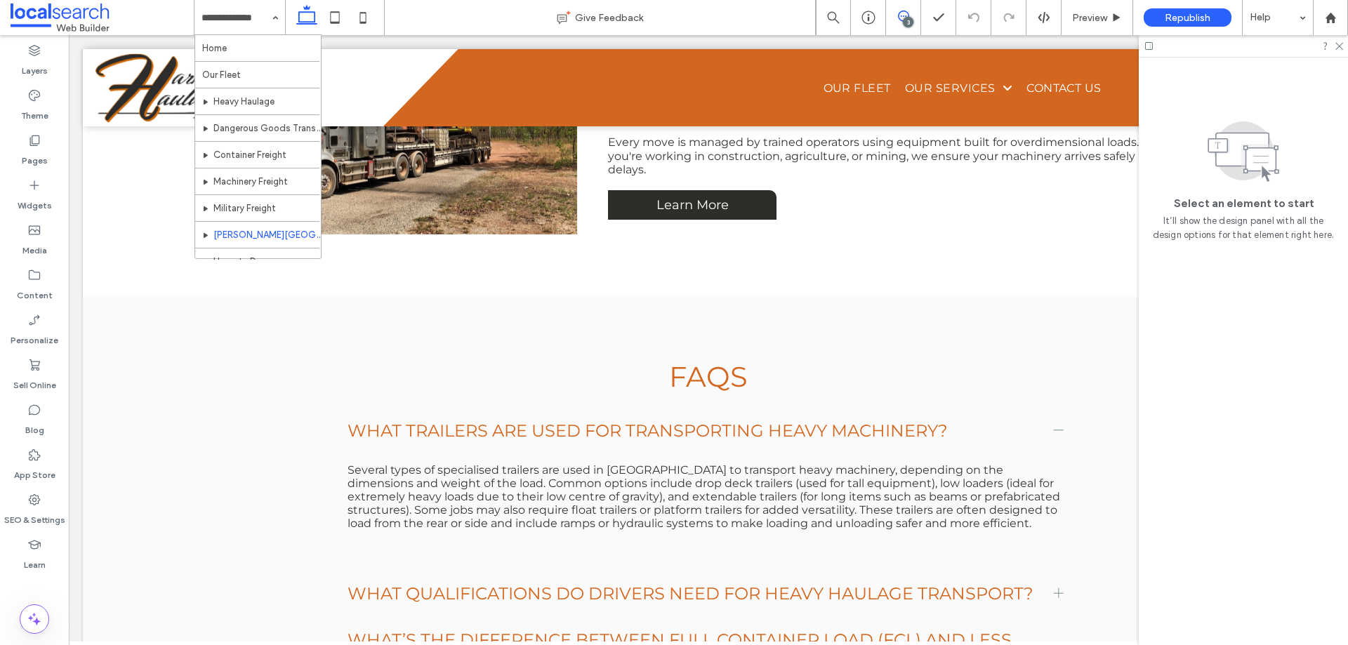
click at [899, 20] on icon at bounding box center [903, 16] width 11 height 11
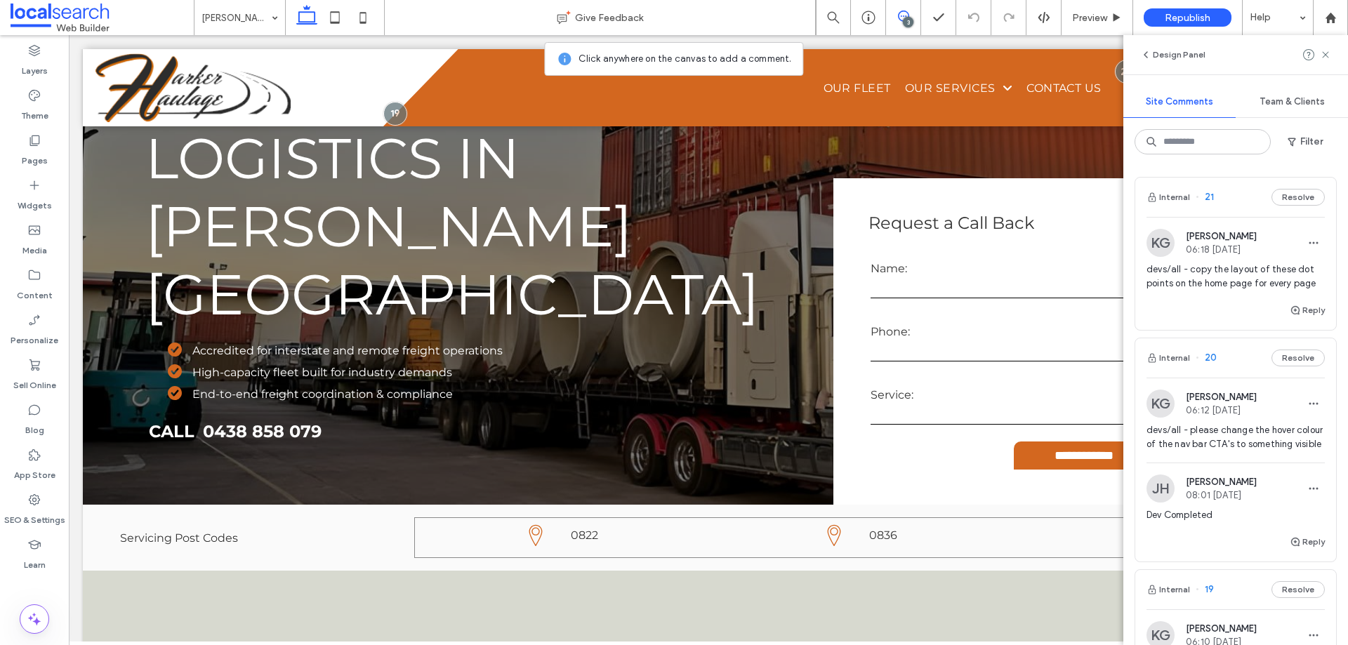
scroll to position [0, 0]
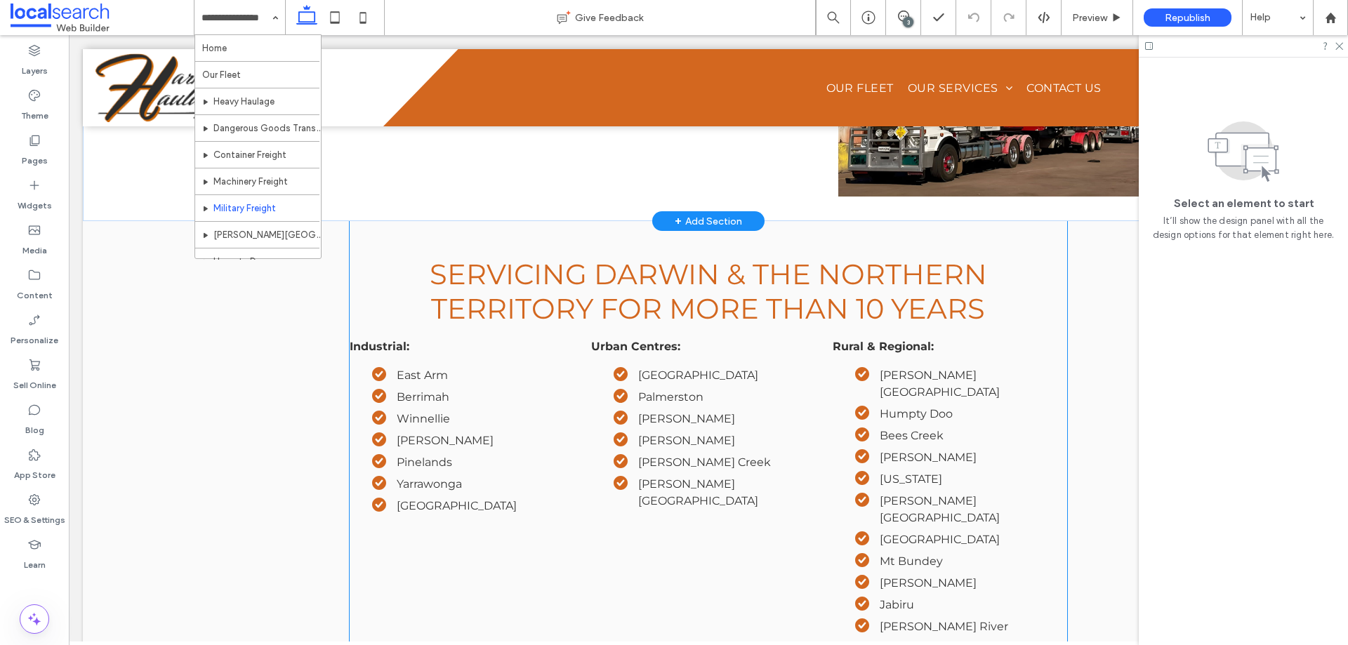
scroll to position [1404, 0]
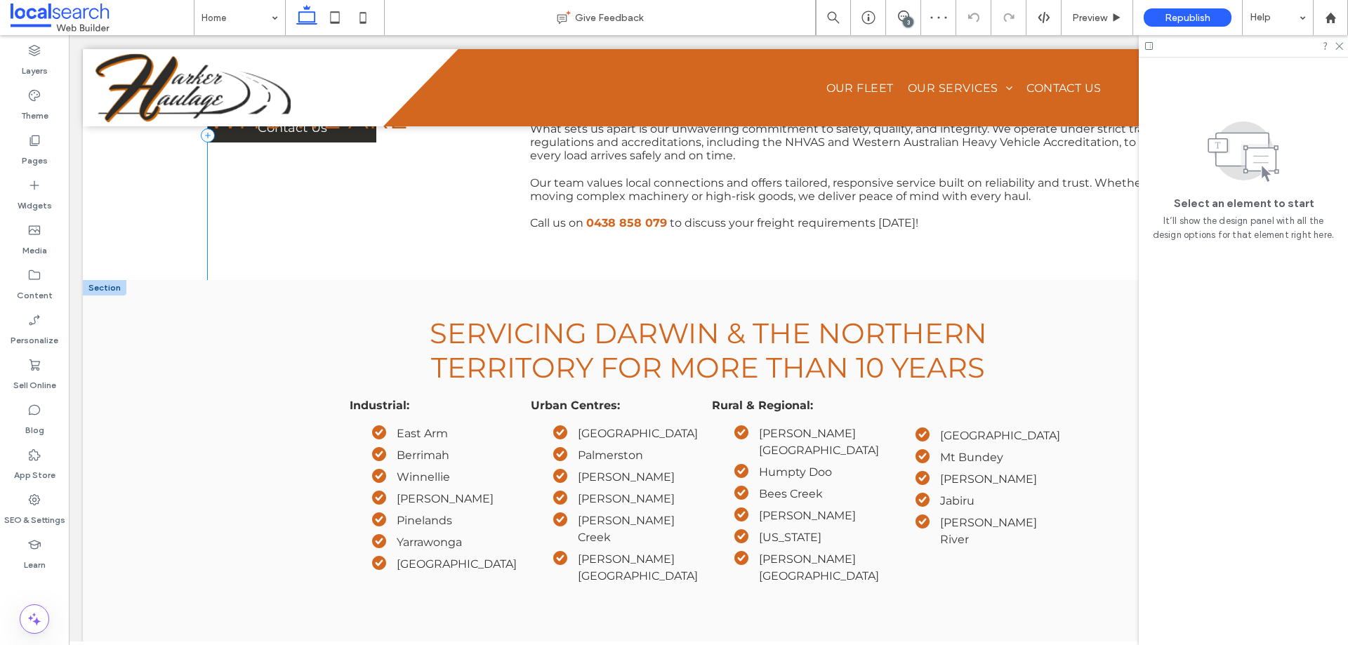
scroll to position [2866, 0]
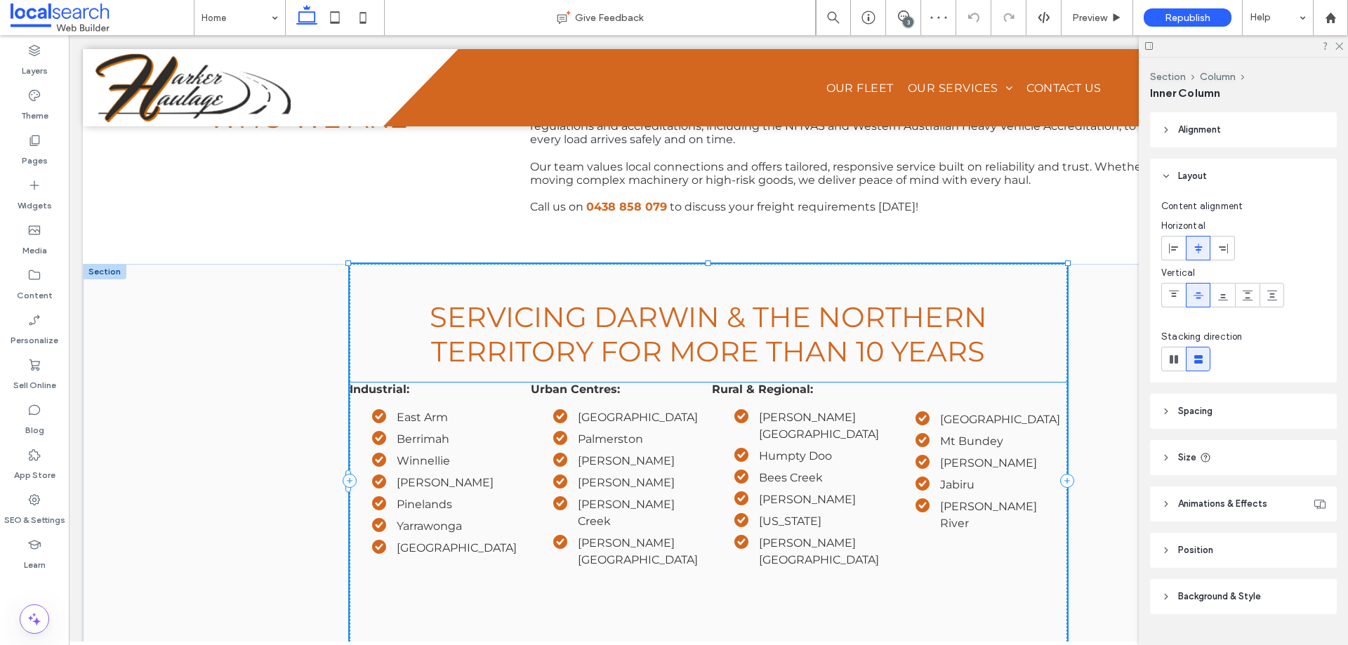
click at [453, 453] on li "Winnellie" at bounding box center [448, 461] width 152 height 17
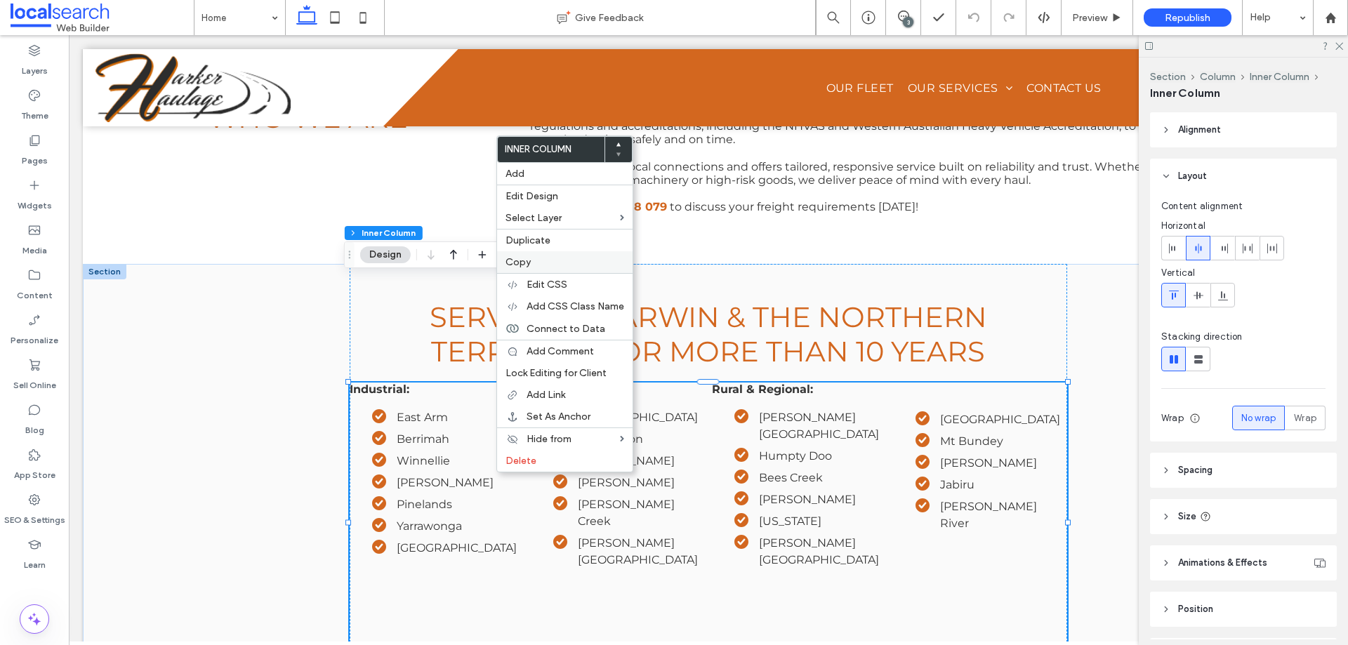
drag, startPoint x: 538, startPoint y: 258, endPoint x: 539, endPoint y: 266, distance: 7.8
click at [538, 258] on label "Copy" at bounding box center [565, 262] width 119 height 12
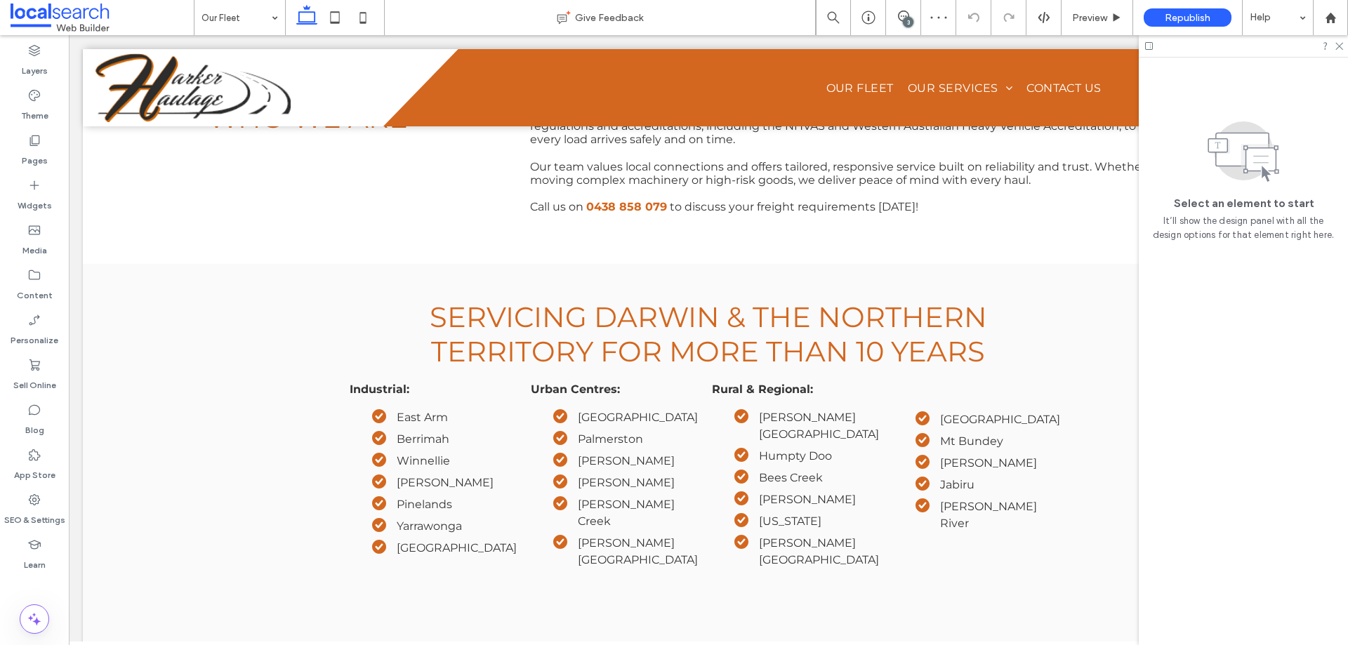
click at [255, 20] on input at bounding box center [237, 17] width 70 height 35
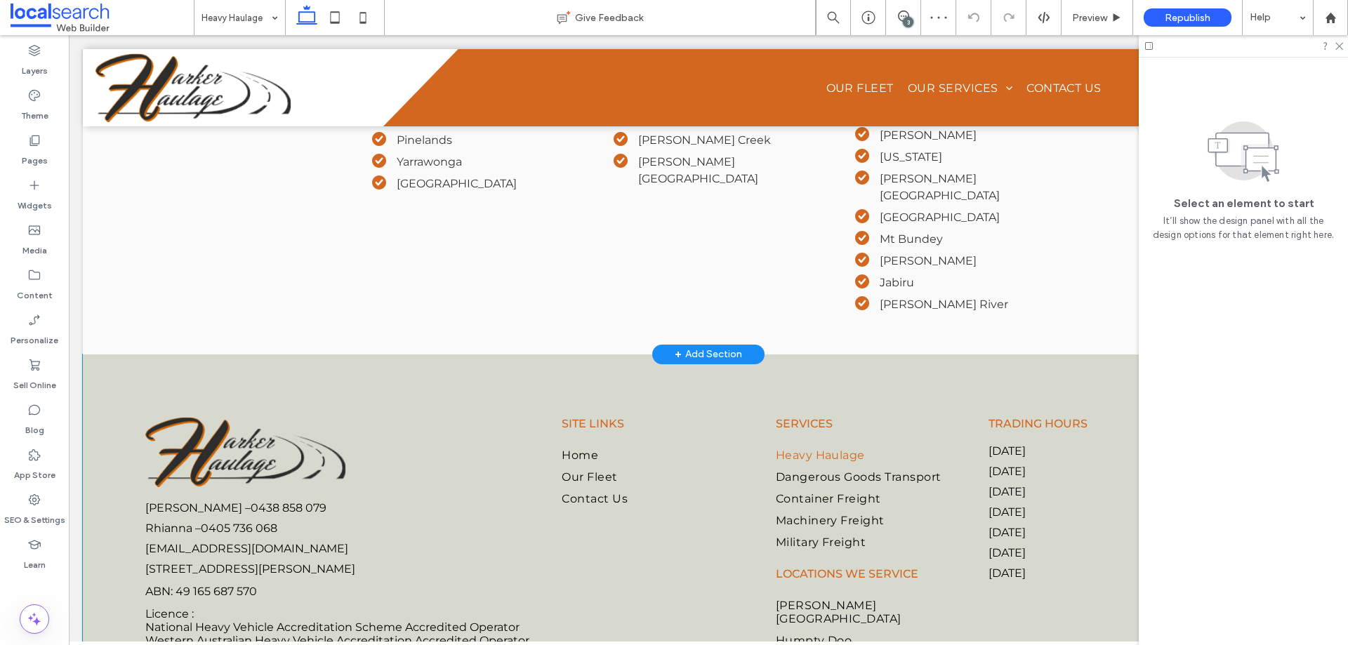
scroll to position [1475, 0]
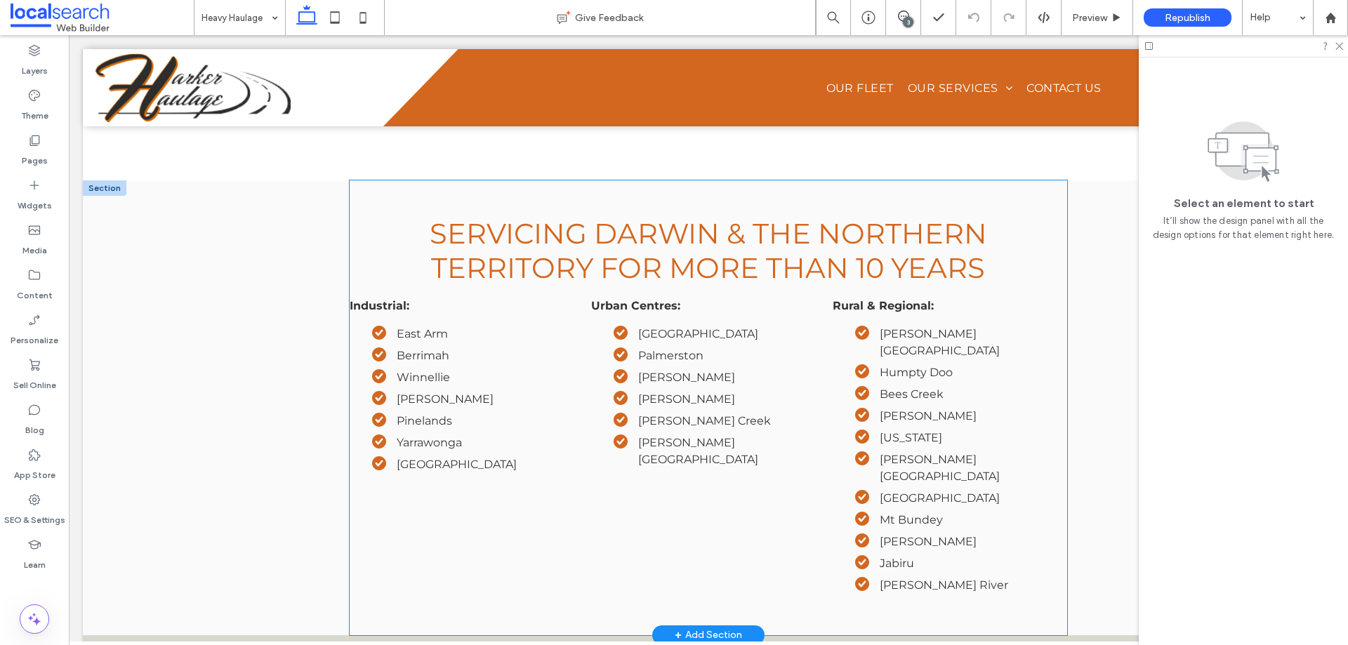
click at [498, 435] on li "Yarrawonga" at bounding box center [478, 443] width 212 height 17
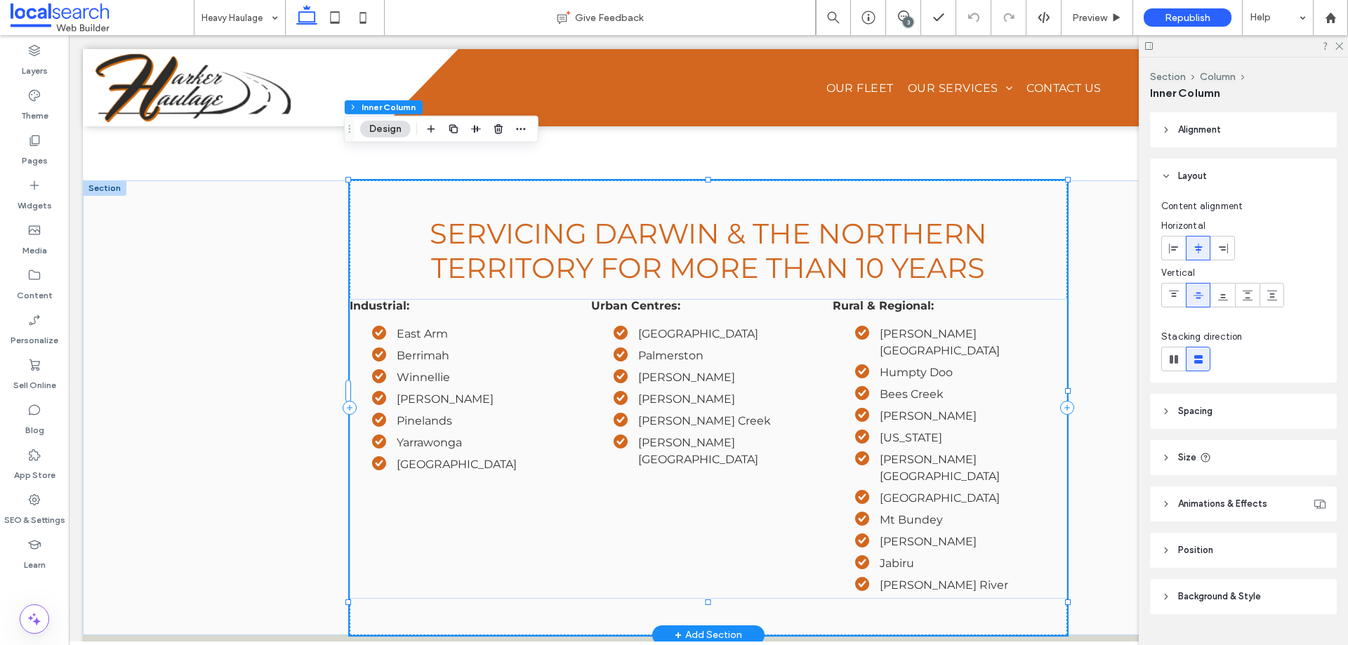
click at [498, 435] on li "Yarrawonga" at bounding box center [478, 443] width 212 height 17
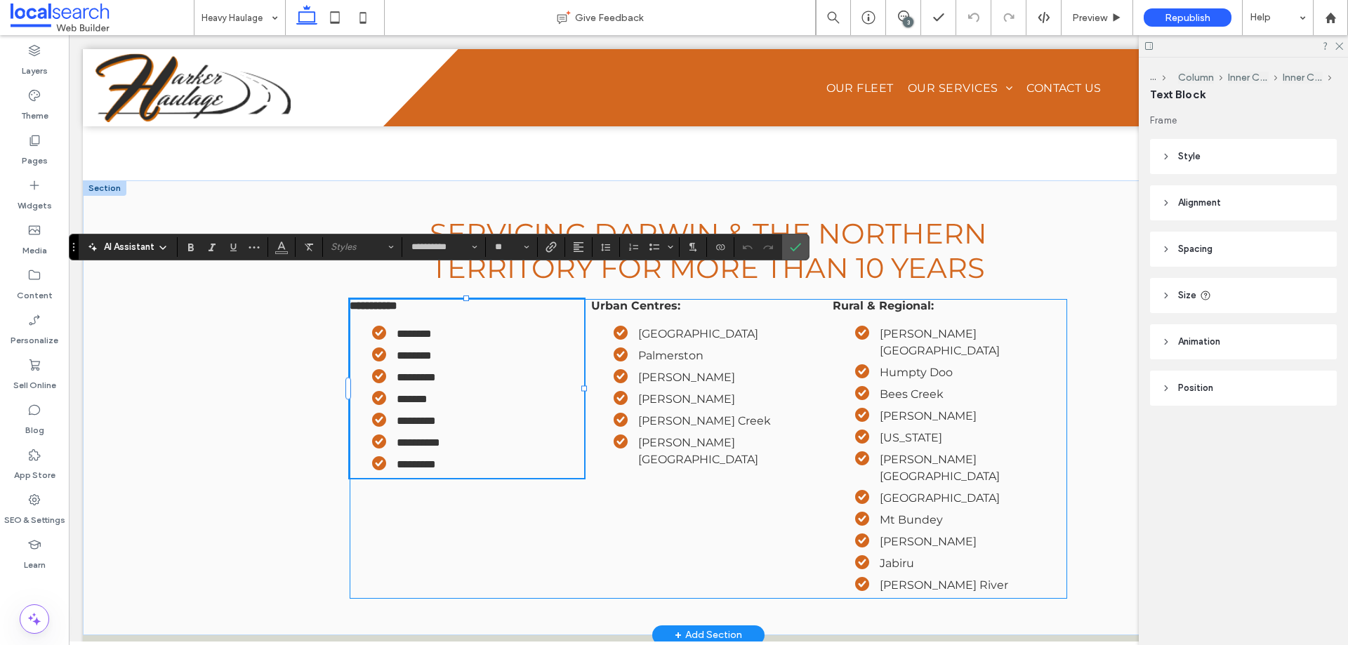
click at [528, 486] on div "**********" at bounding box center [709, 449] width 718 height 300
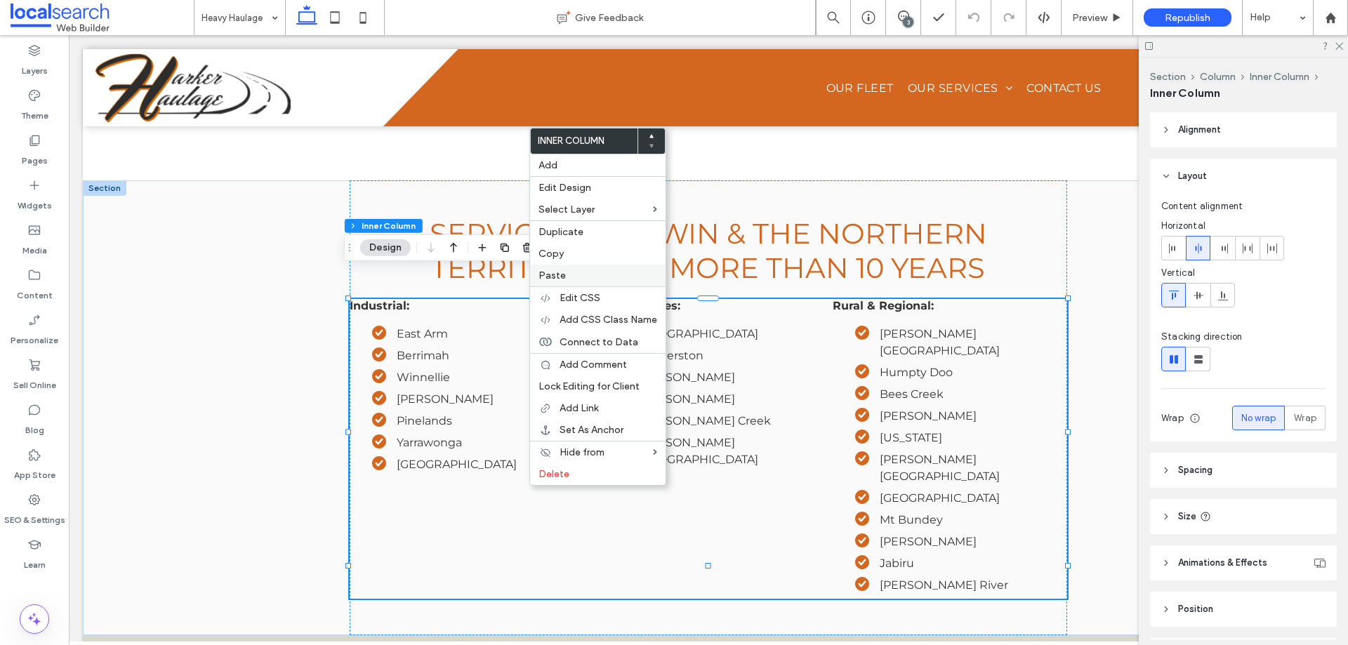
click at [581, 277] on label "Paste" at bounding box center [598, 276] width 119 height 12
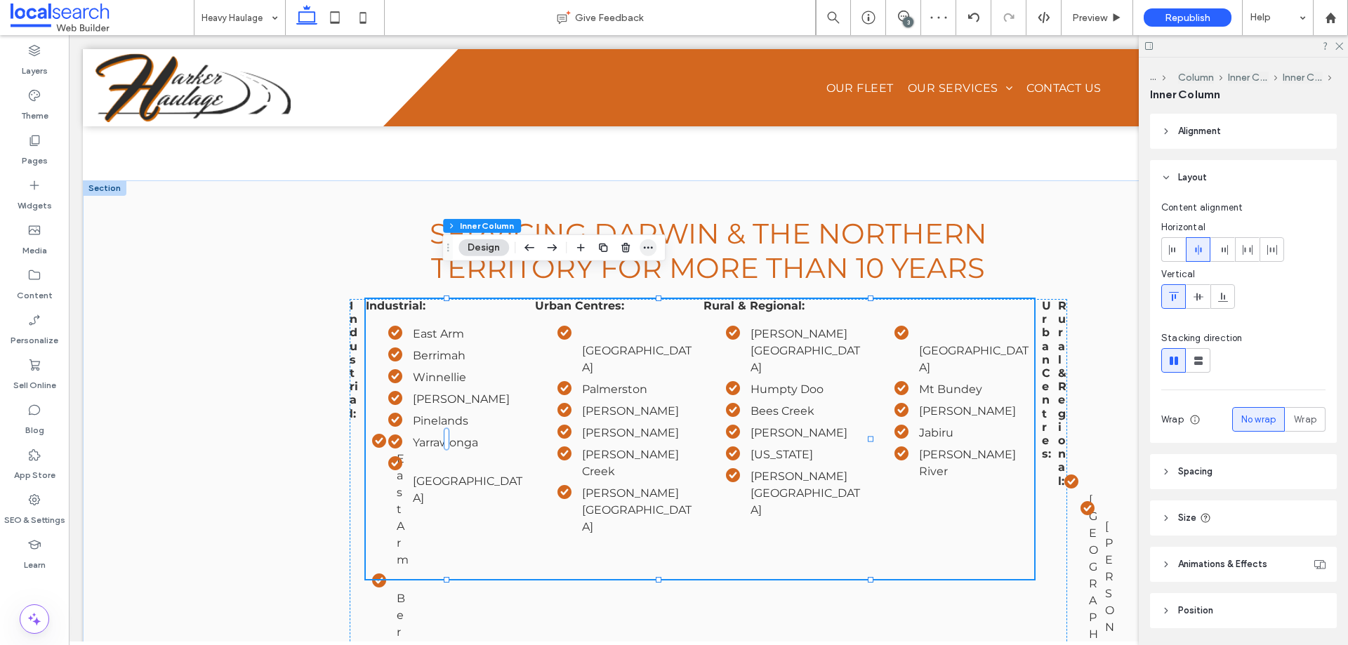
click at [650, 249] on icon "button" at bounding box center [648, 247] width 11 height 11
drag, startPoint x: 628, startPoint y: 246, endPoint x: 541, endPoint y: 440, distance: 212.5
click at [628, 246] on icon "button" at bounding box center [625, 247] width 11 height 11
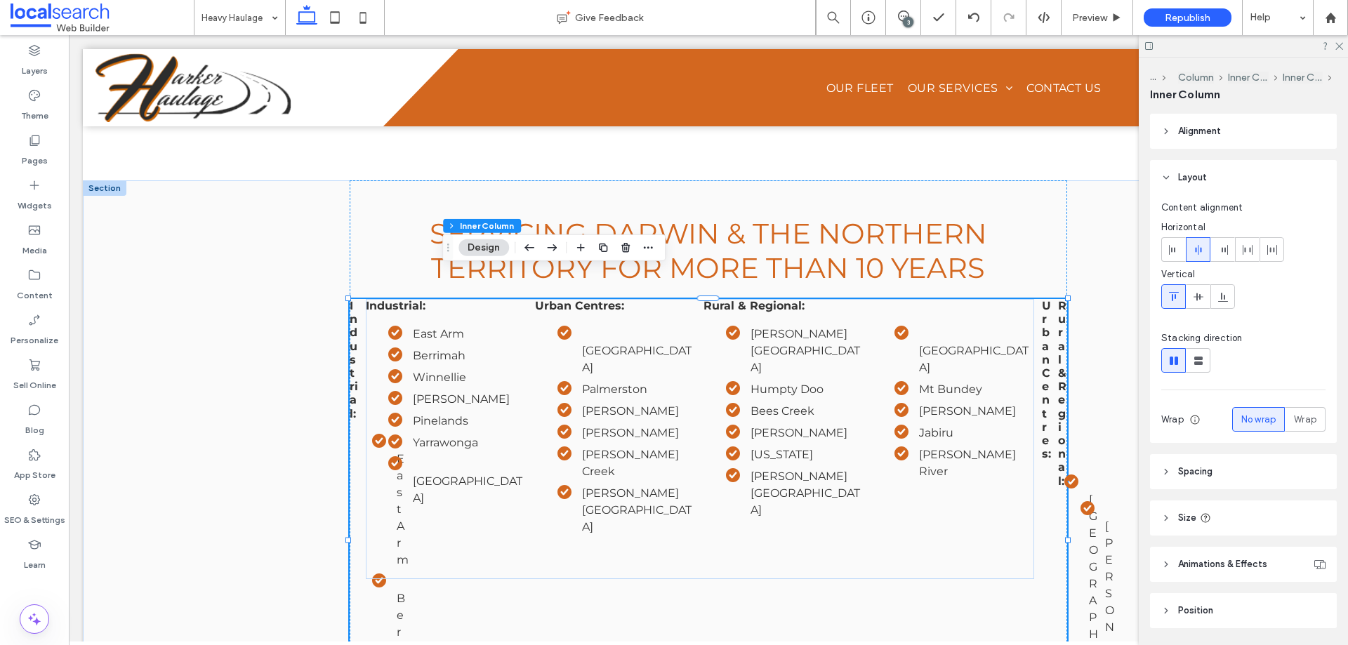
click at [633, 526] on div "Industrial: East Arm Berrimah Winnellie Wishart Pinelands Yarrawonga Tivendale …" at bounding box center [700, 439] width 669 height 280
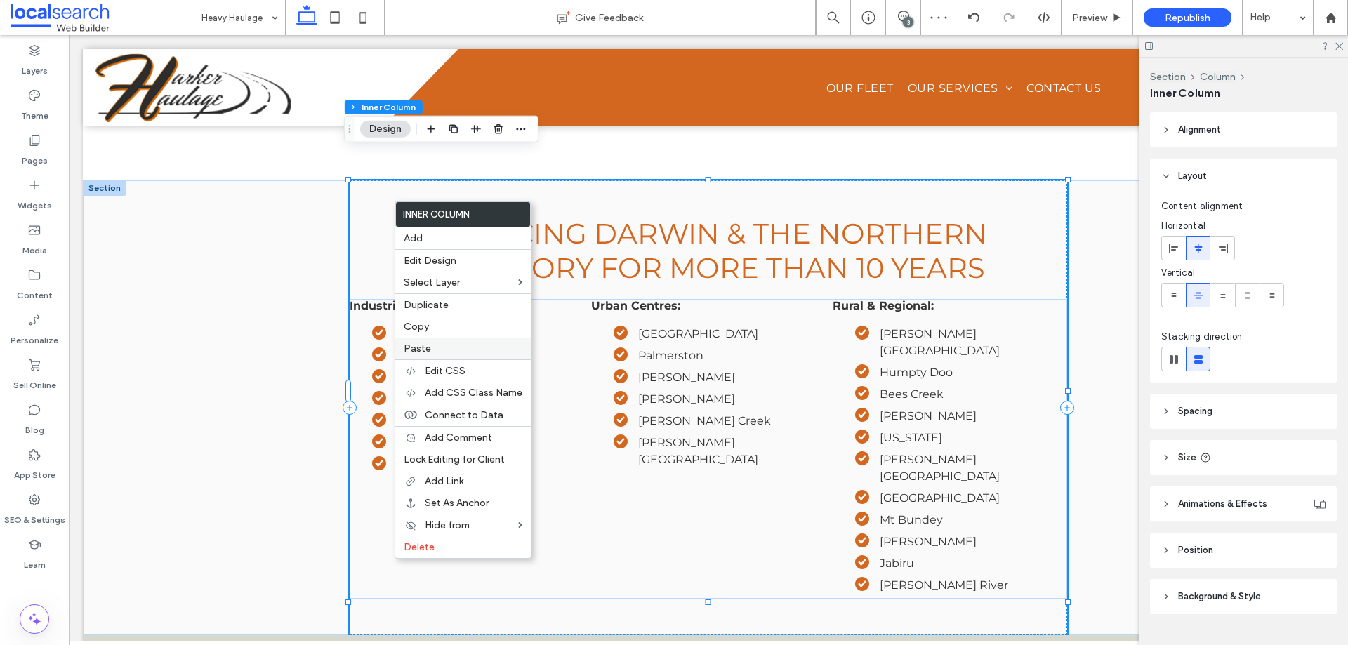
click at [440, 346] on label "Paste" at bounding box center [463, 349] width 119 height 12
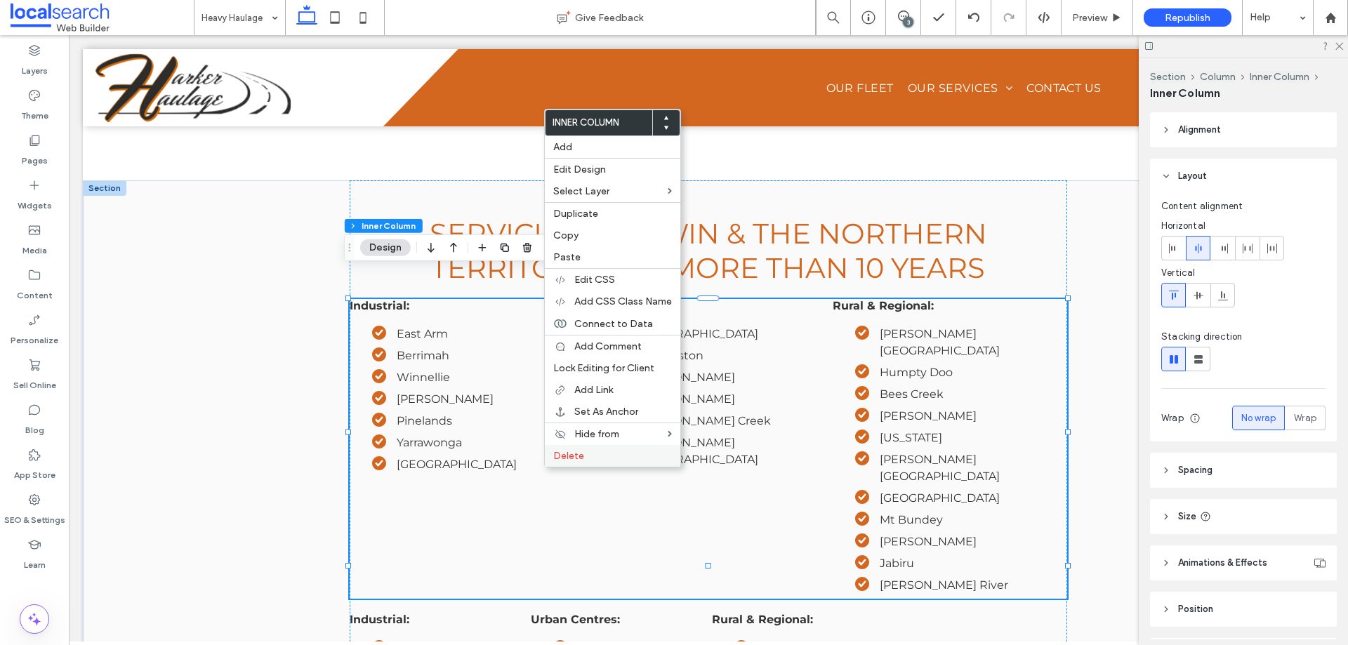
click at [577, 457] on span "Delete" at bounding box center [568, 456] width 31 height 12
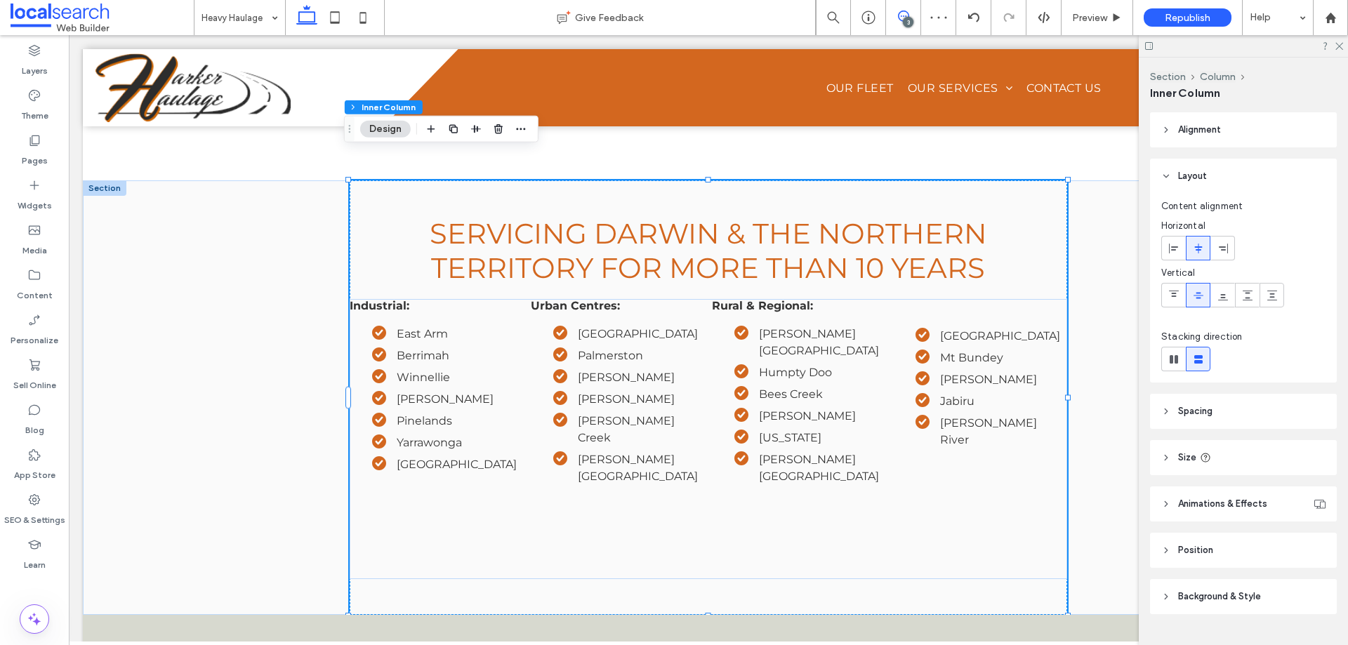
click at [901, 18] on icon at bounding box center [903, 16] width 11 height 11
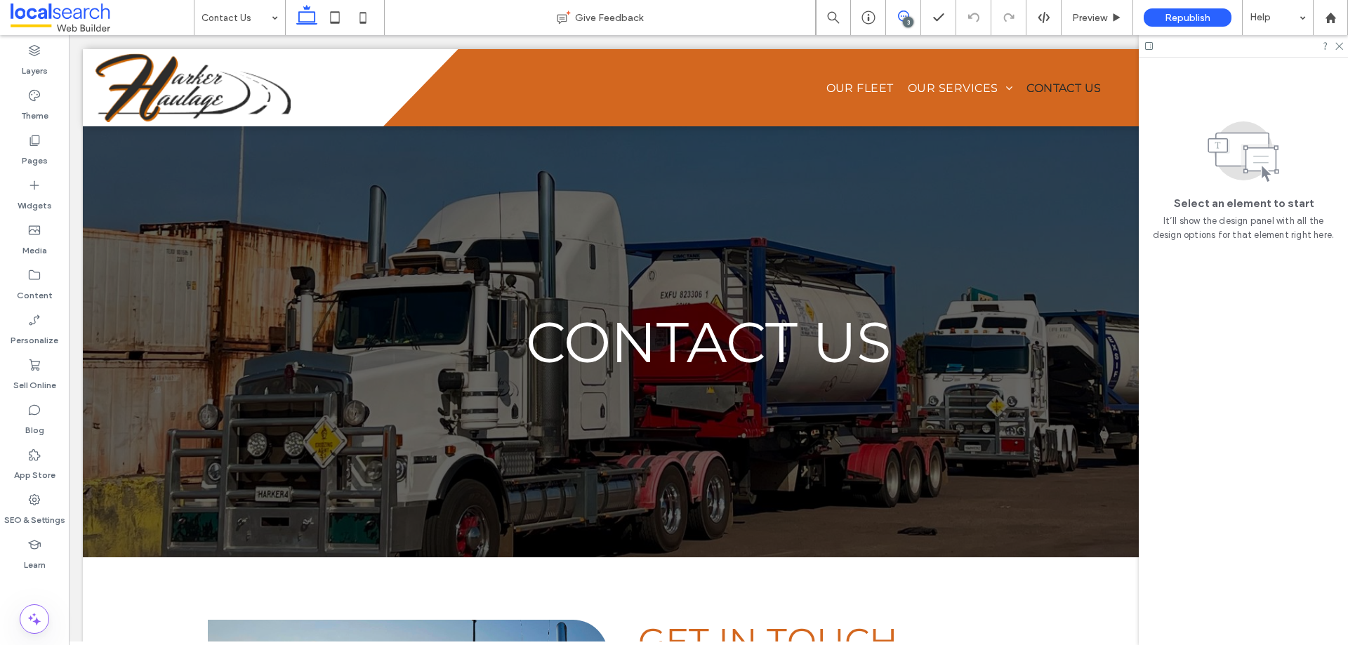
click at [900, 18] on icon at bounding box center [903, 16] width 11 height 11
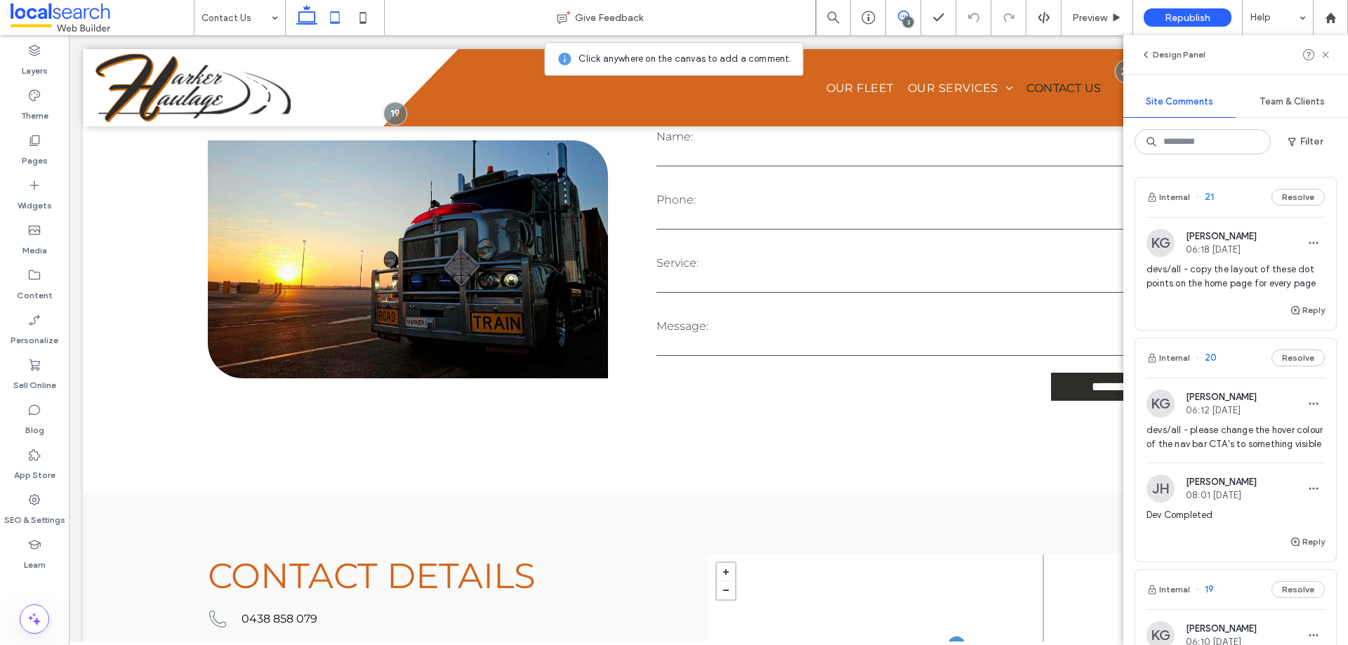
click at [333, 19] on icon at bounding box center [335, 18] width 28 height 28
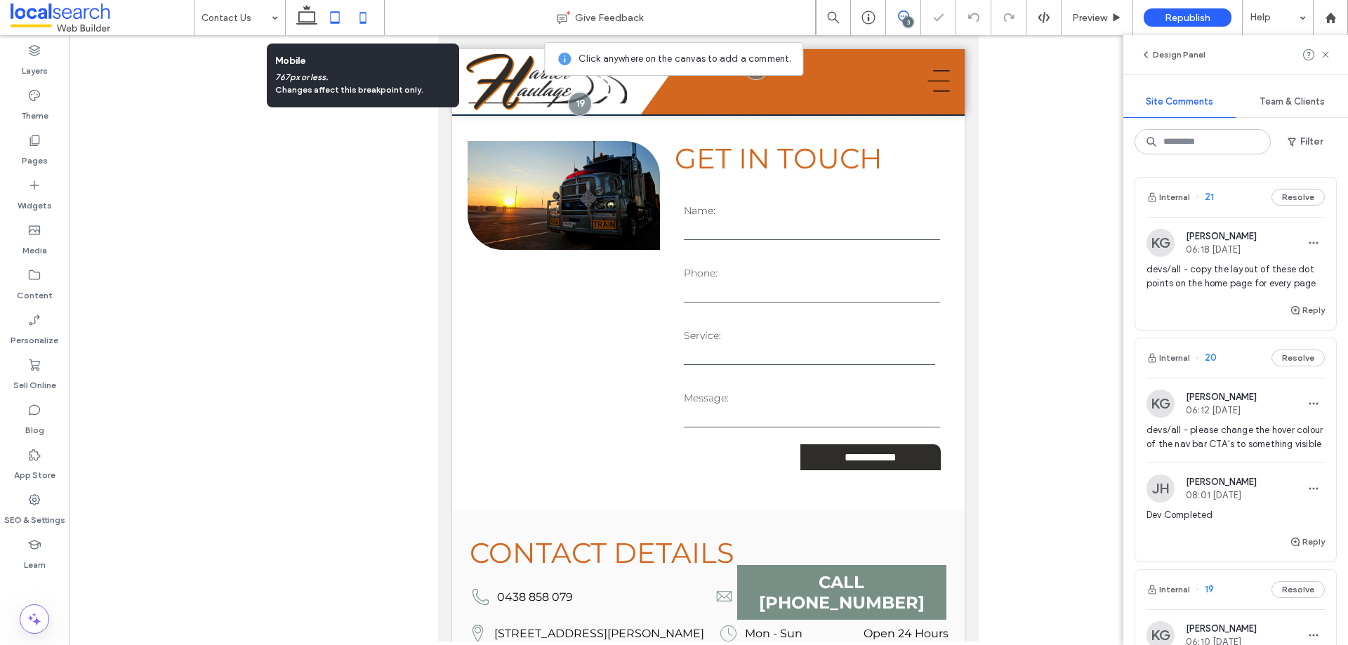
click at [365, 15] on icon at bounding box center [363, 18] width 28 height 28
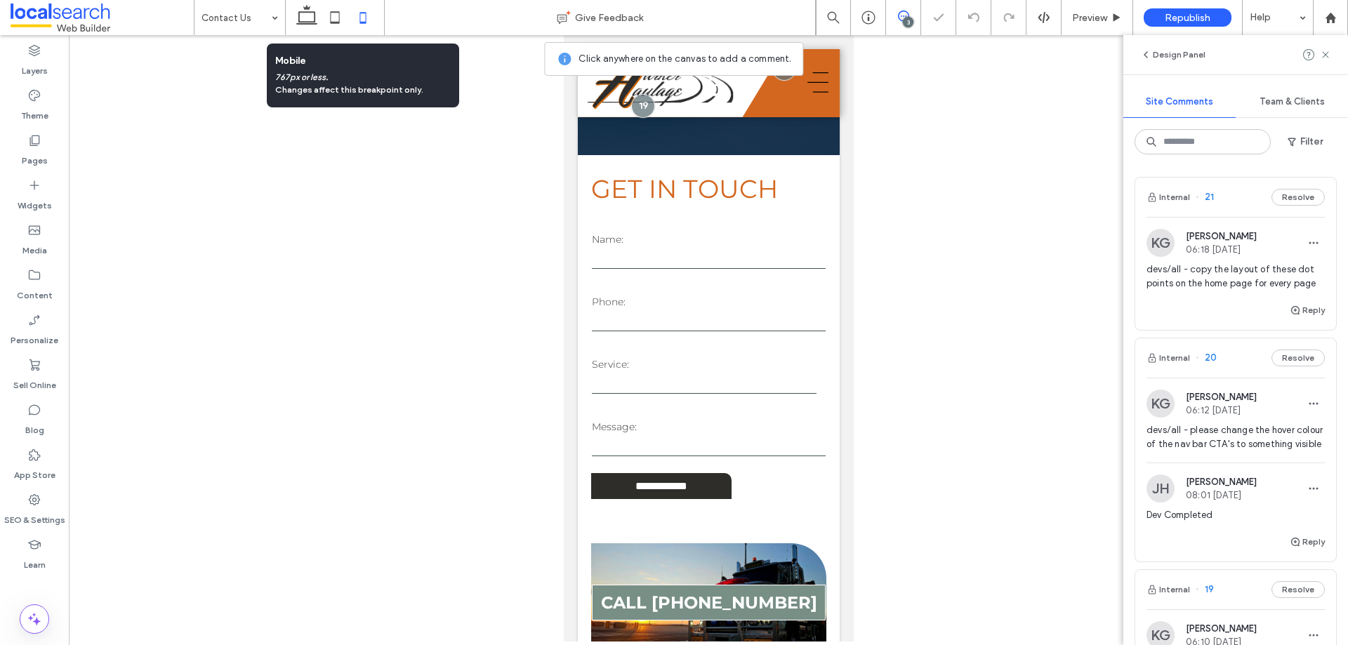
scroll to position [135, 0]
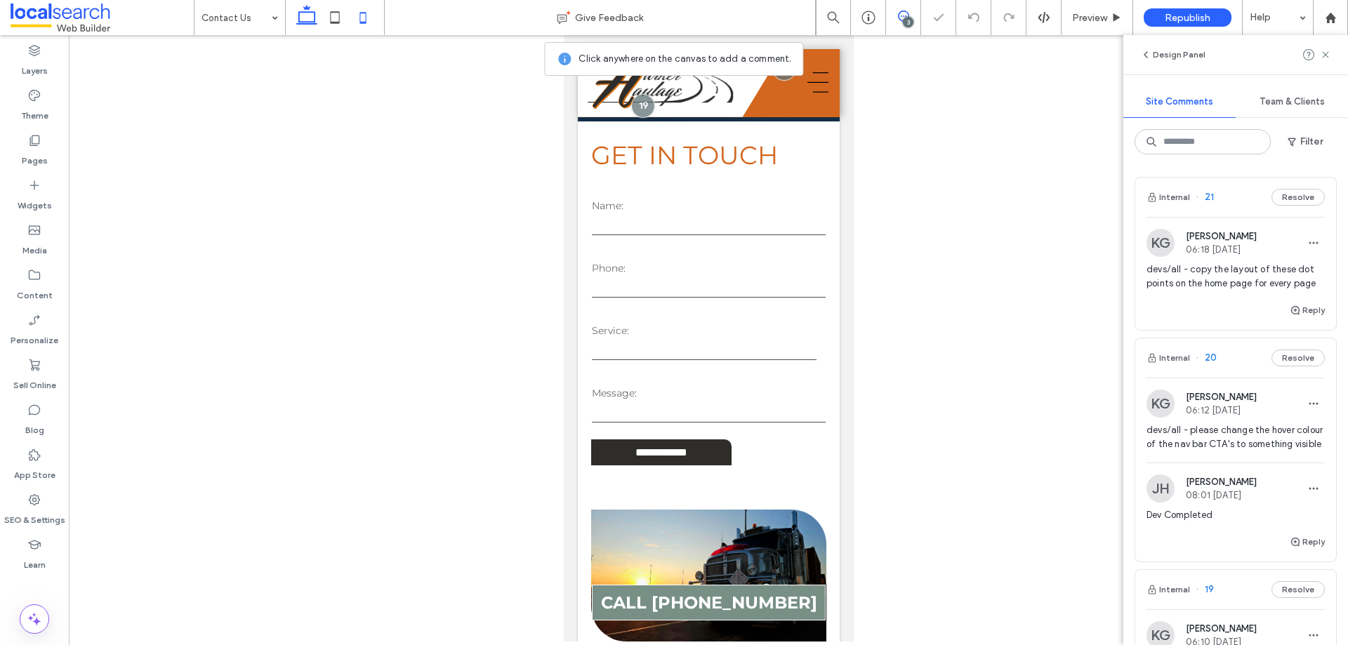
click at [302, 20] on icon at bounding box center [307, 18] width 28 height 28
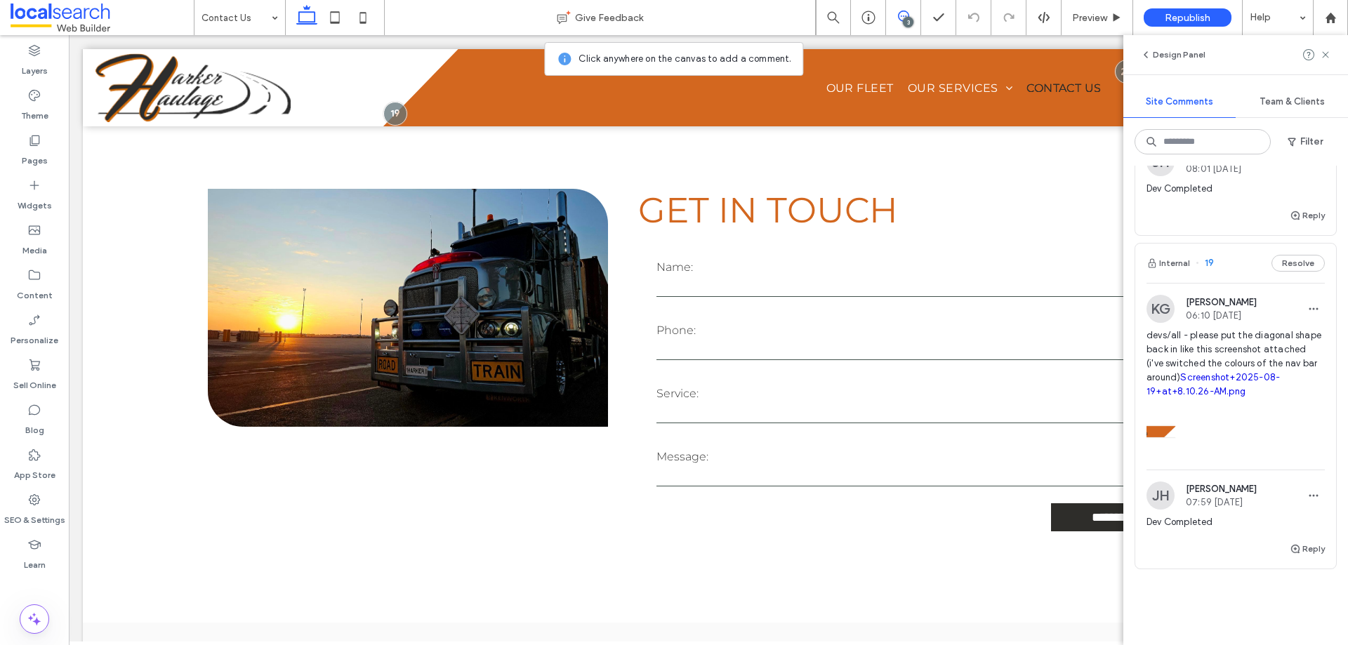
scroll to position [351, 0]
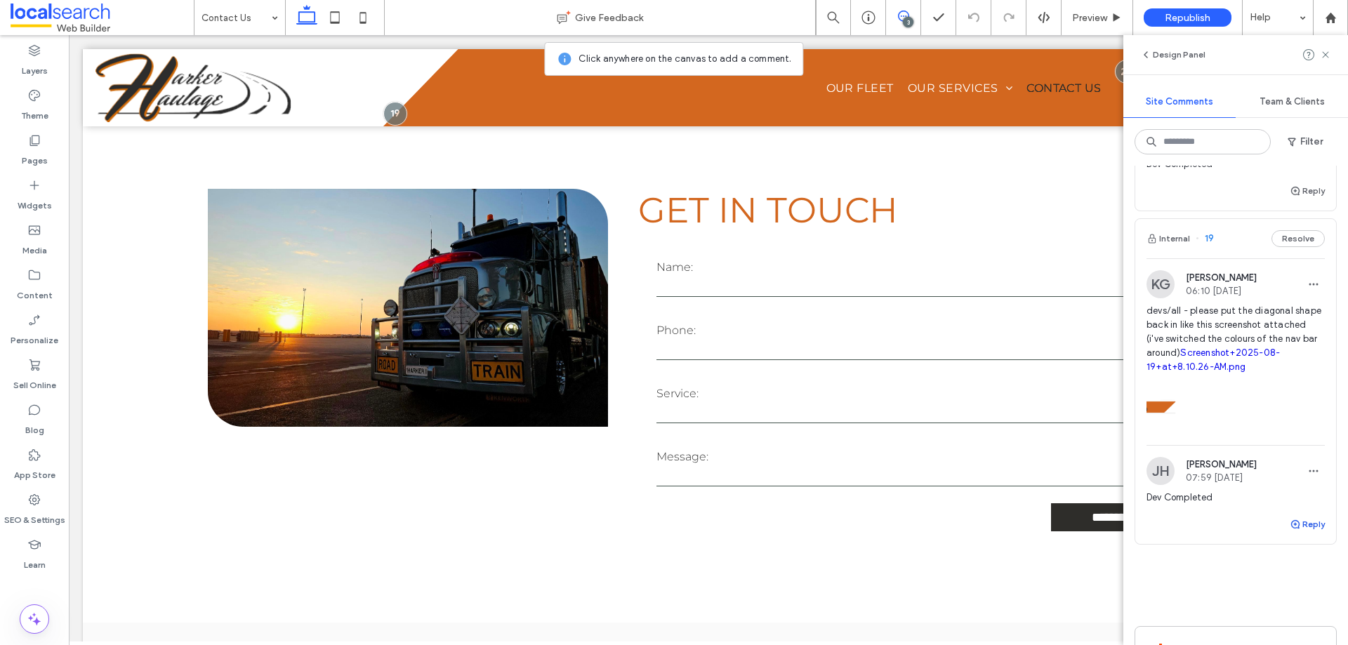
click at [1294, 533] on button "Reply" at bounding box center [1307, 524] width 35 height 17
click at [1308, 477] on icon "button" at bounding box center [1313, 471] width 11 height 11
click at [1251, 536] on div "Edit" at bounding box center [1251, 535] width 125 height 27
click at [1202, 565] on textarea "**********" at bounding box center [1231, 541] width 168 height 70
drag, startPoint x: 1305, startPoint y: 586, endPoint x: 1111, endPoint y: 553, distance: 196.6
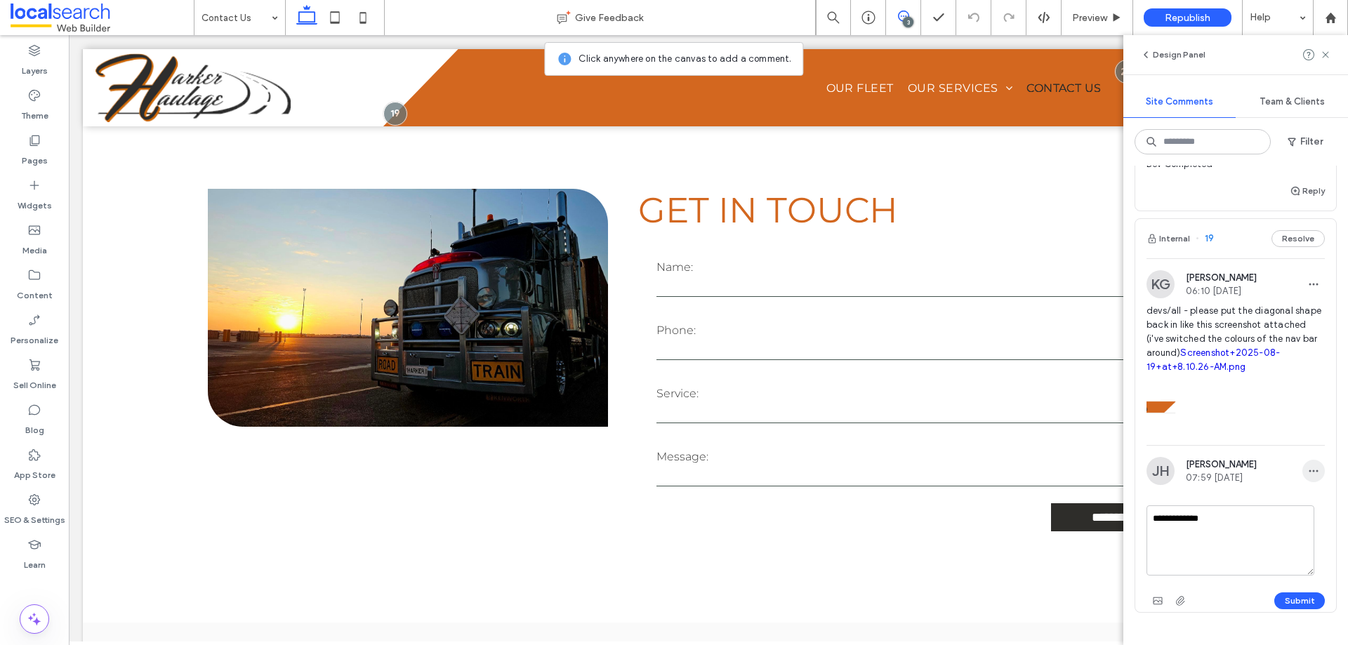
click at [1310, 473] on use "button" at bounding box center [1314, 471] width 9 height 2
click at [1249, 561] on div "Delete" at bounding box center [1251, 562] width 125 height 27
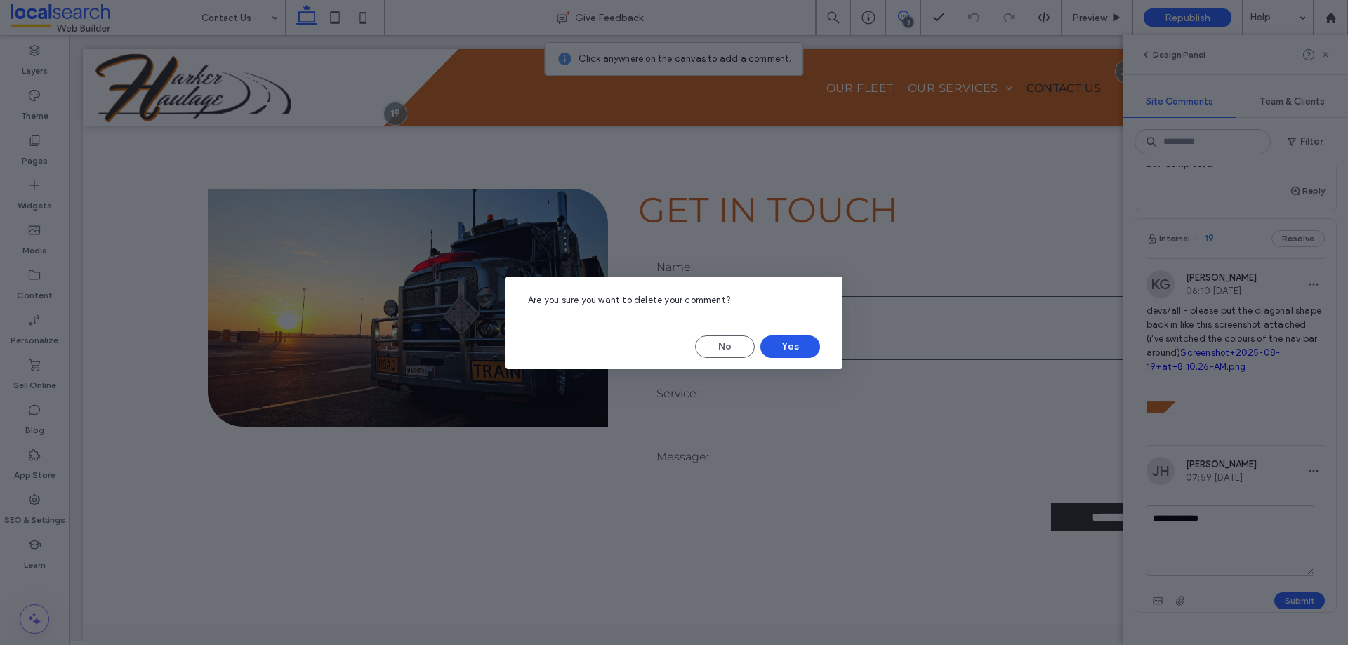
click at [779, 343] on button "Yes" at bounding box center [791, 347] width 60 height 22
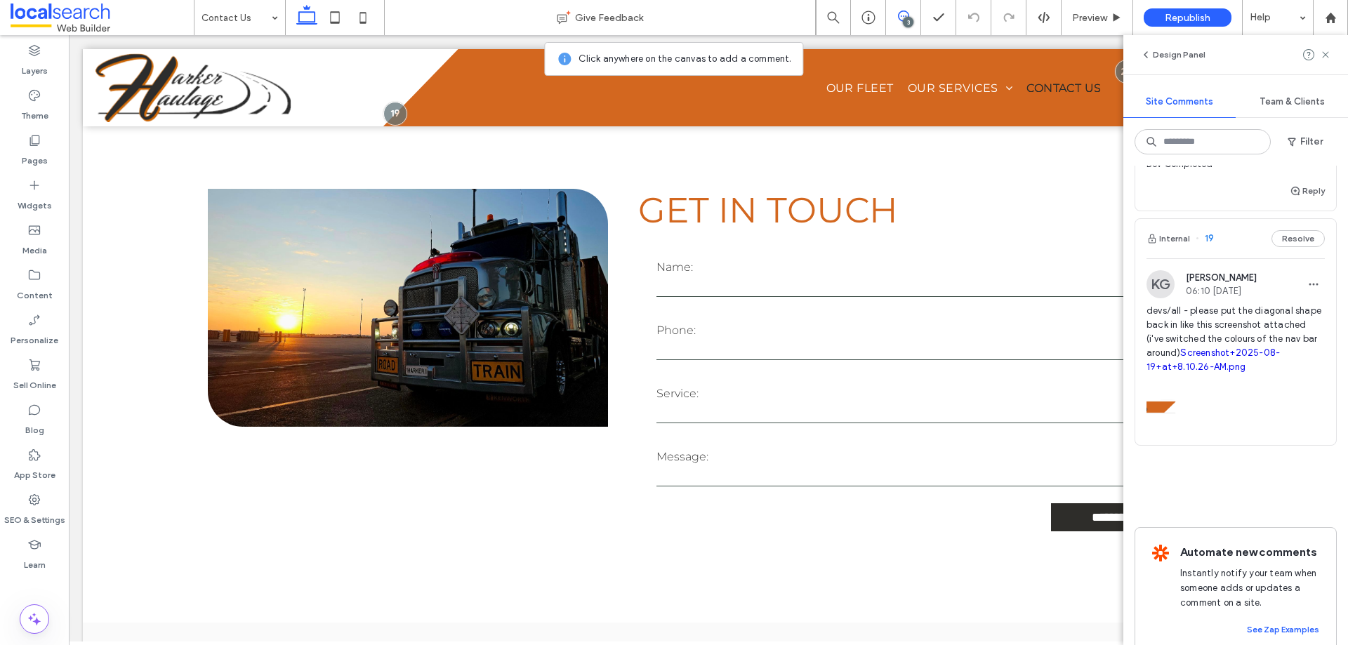
click at [1269, 434] on div at bounding box center [1236, 404] width 178 height 60
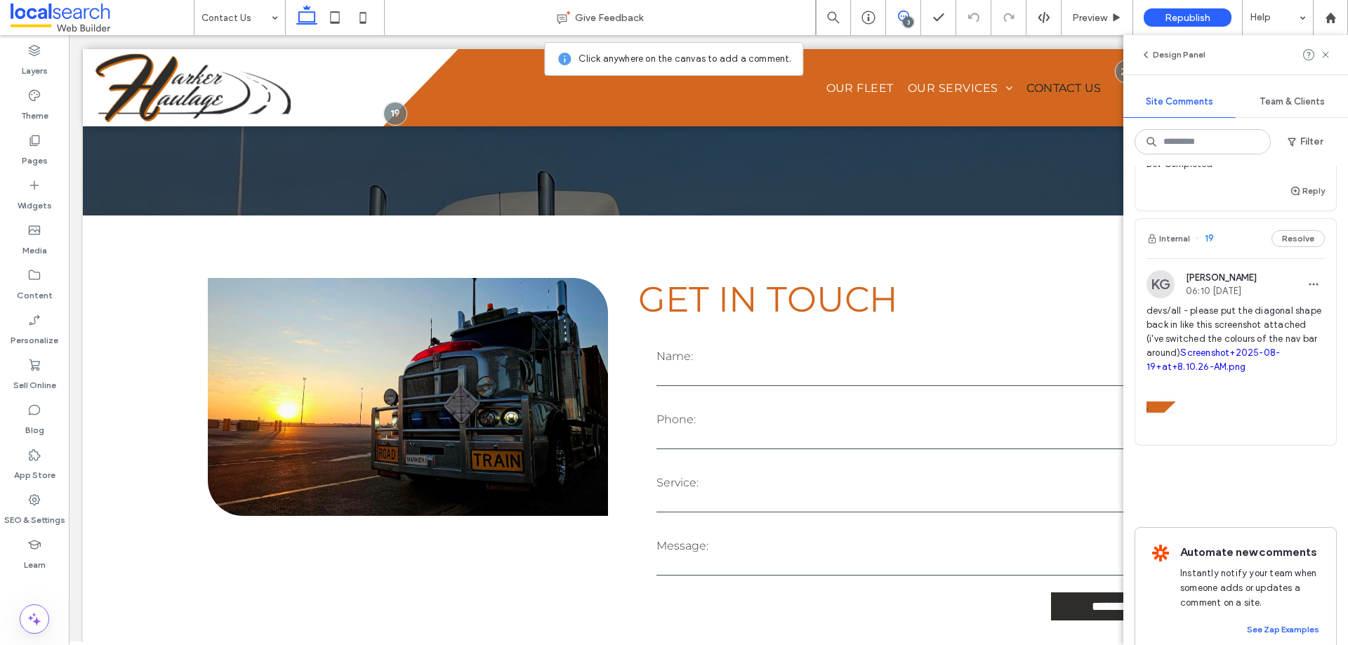
scroll to position [0, 0]
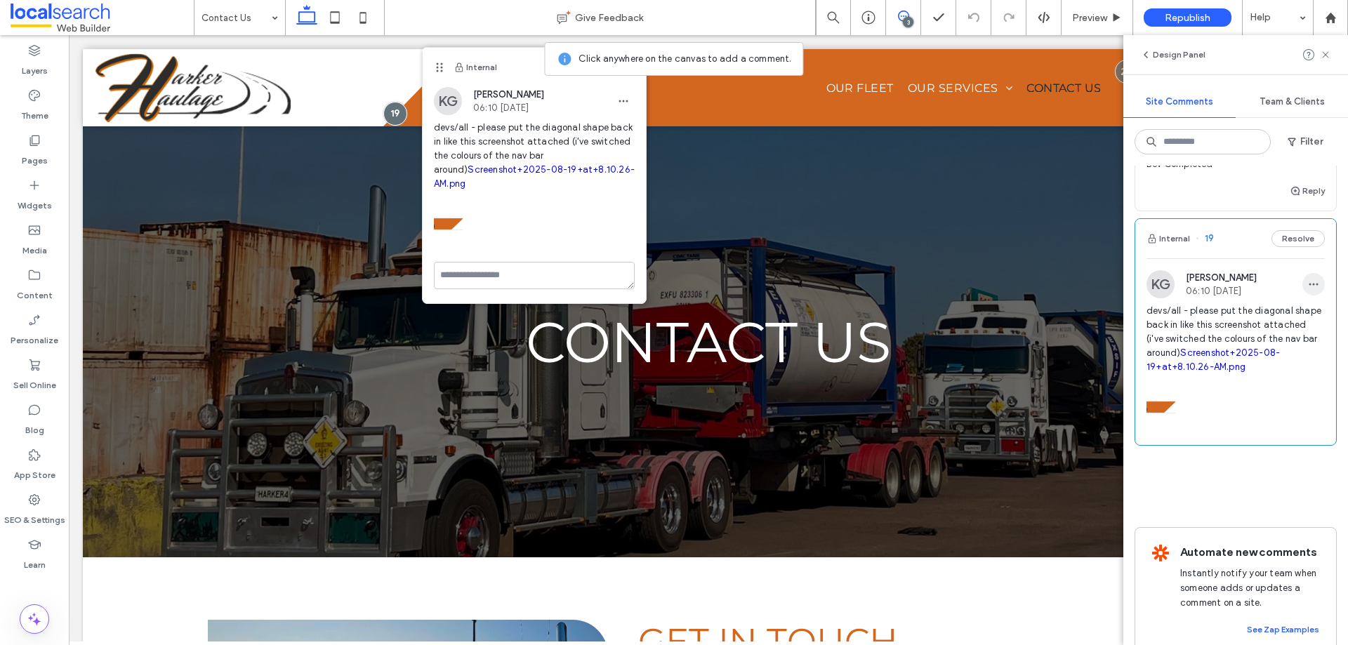
click at [1308, 290] on icon "button" at bounding box center [1313, 284] width 11 height 11
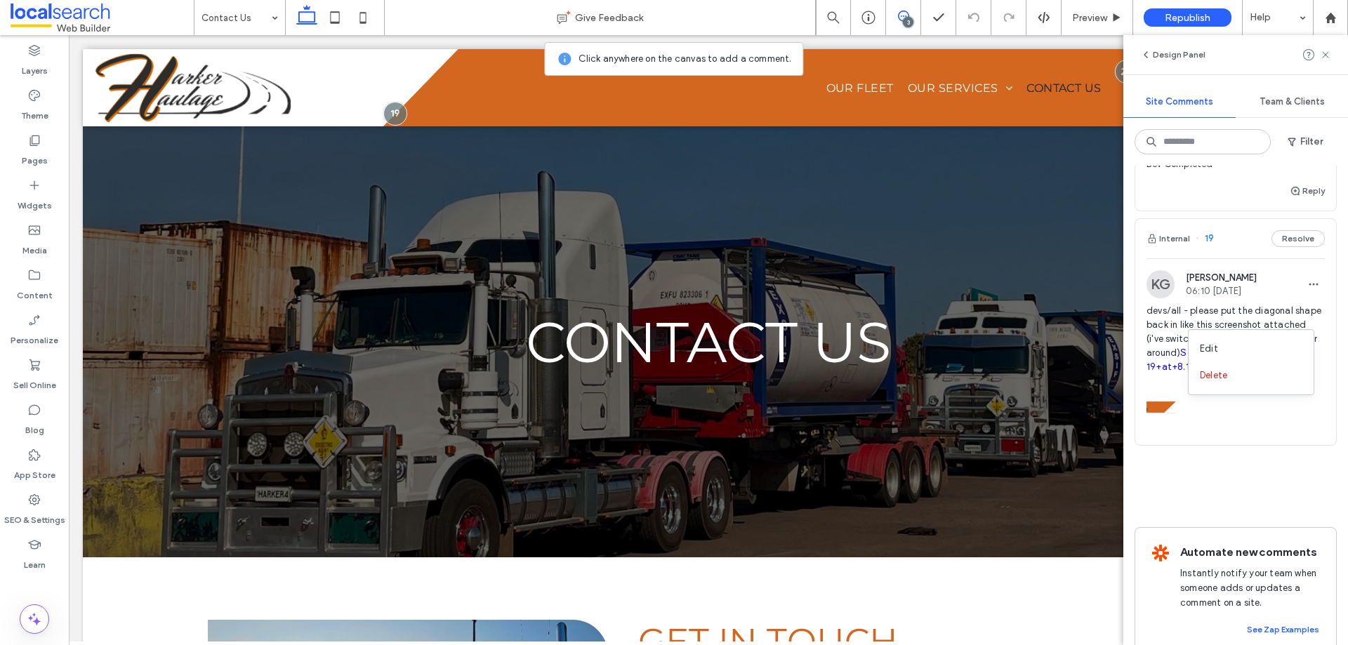
click at [1223, 516] on div "Internal 21 Resolve KG [PERSON_NAME] 06:18 [DATE] devs/all - copy the layout of…" at bounding box center [1236, 171] width 202 height 690
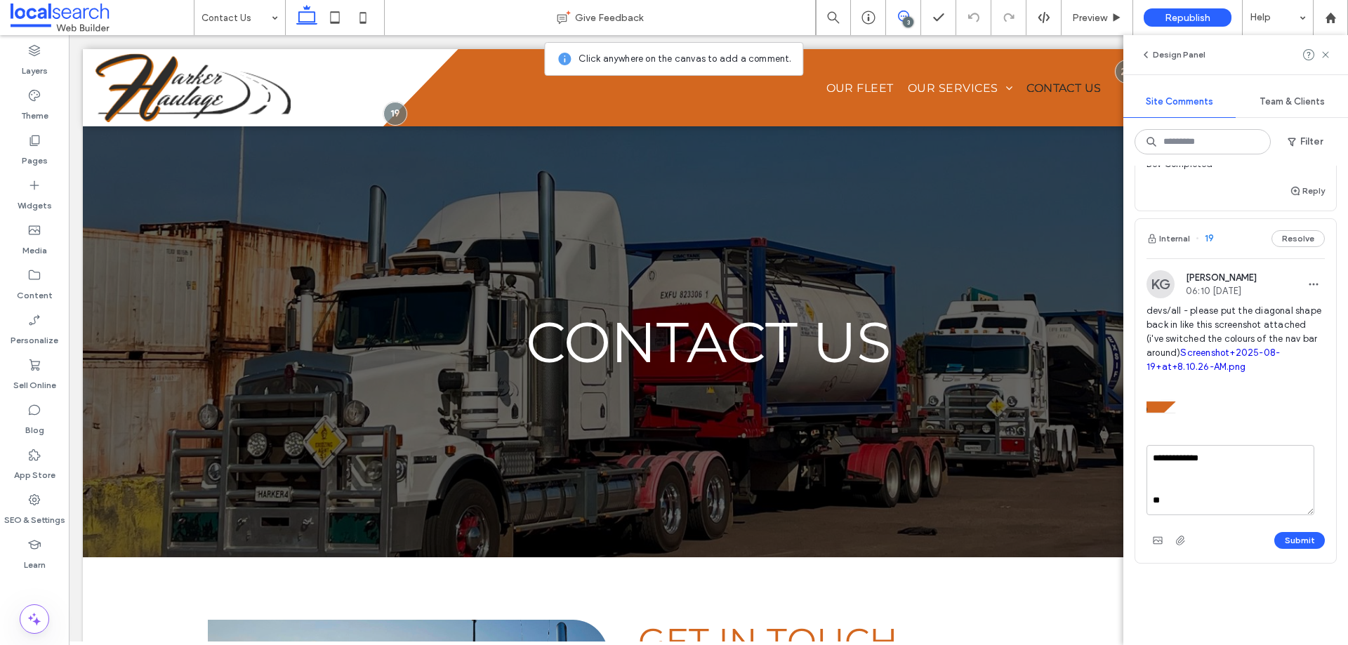
click at [1204, 515] on textarea "**********" at bounding box center [1231, 480] width 168 height 70
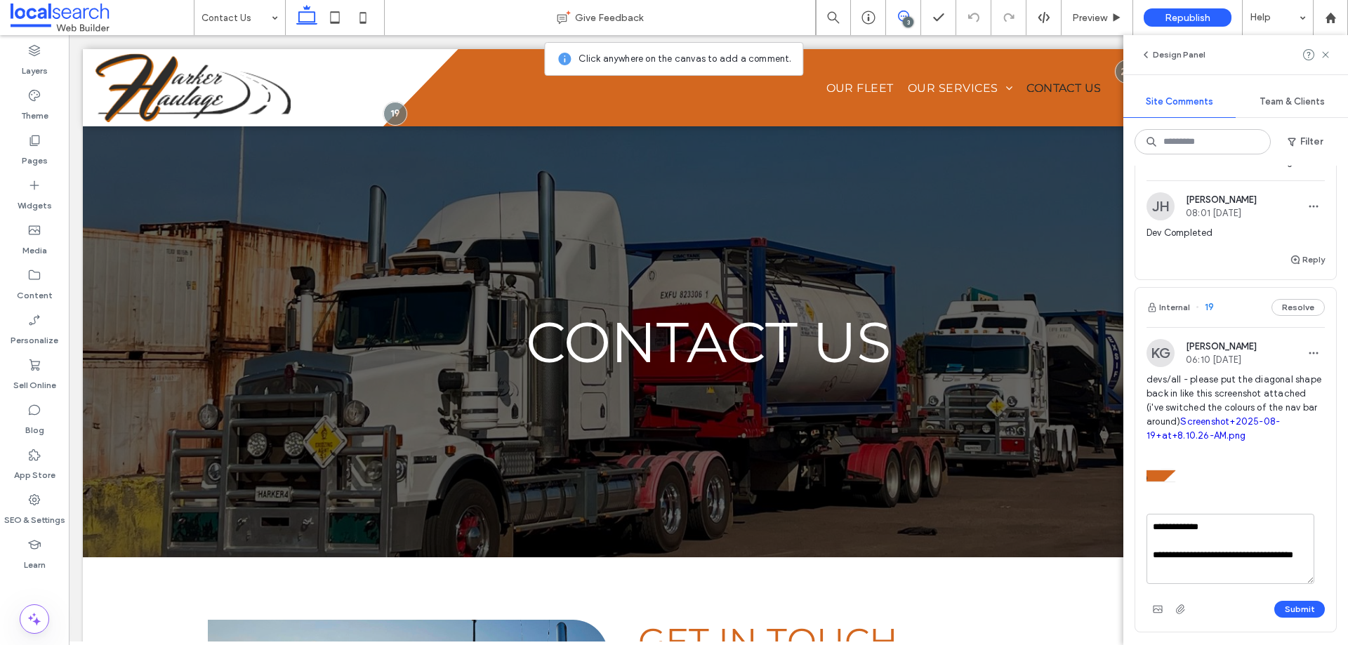
scroll to position [351, 0]
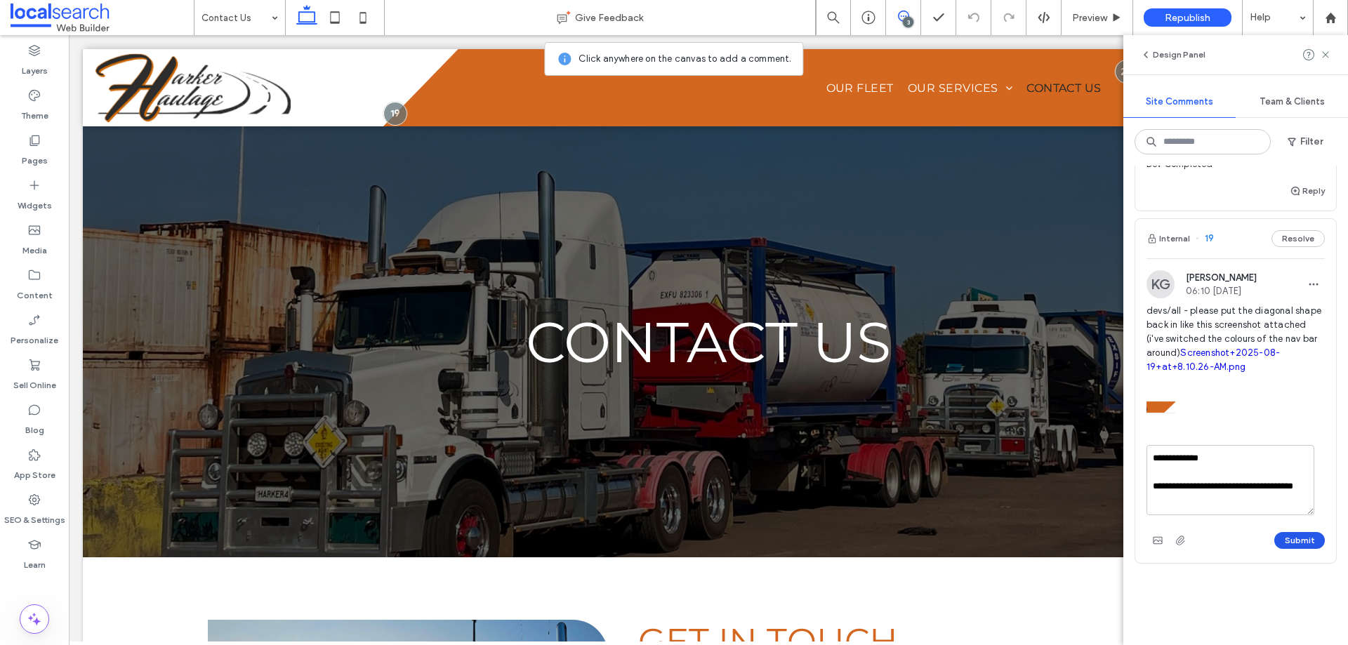
type textarea "**********"
click at [1275, 549] on button "Submit" at bounding box center [1300, 540] width 51 height 17
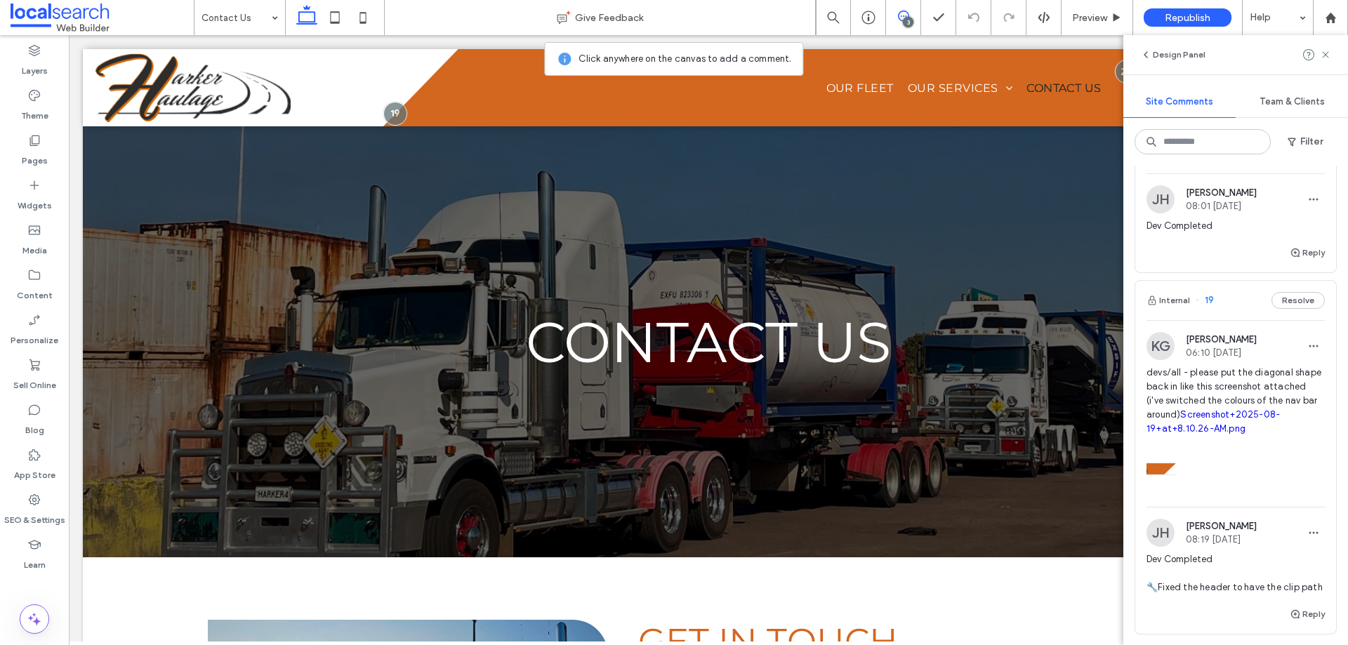
scroll to position [211, 0]
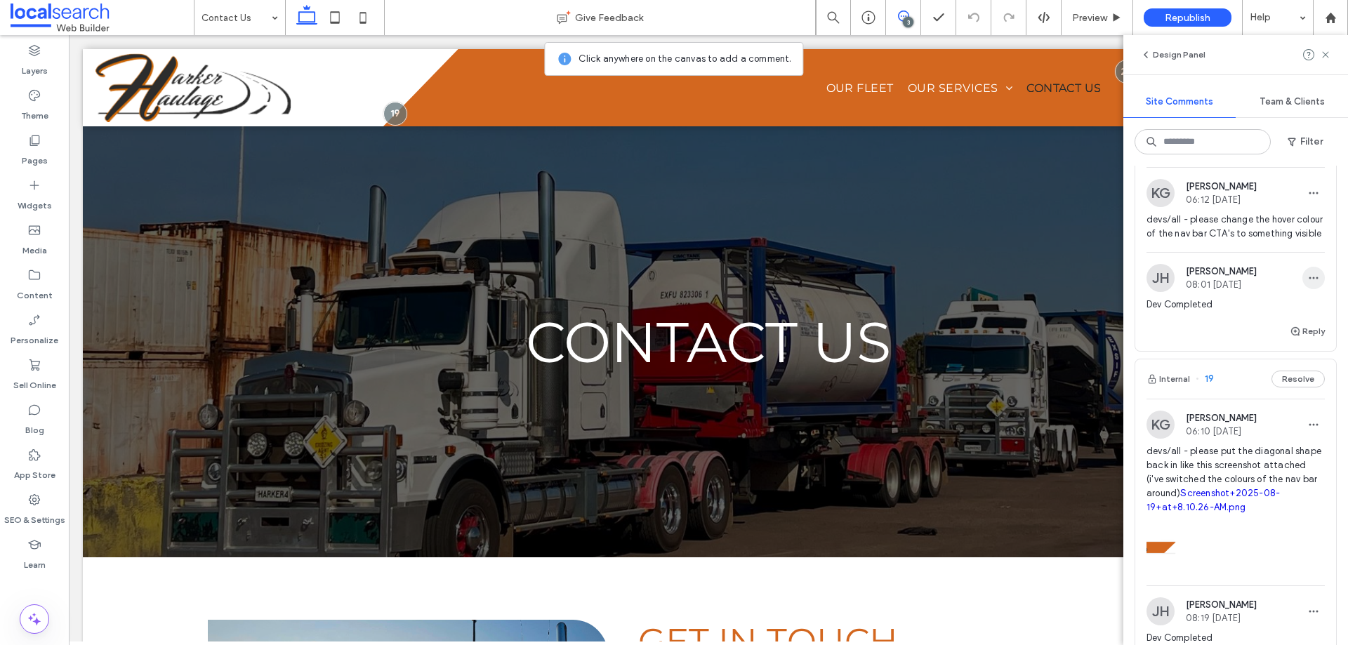
click at [1303, 289] on span "button" at bounding box center [1314, 278] width 22 height 22
click at [1227, 367] on span "Delete" at bounding box center [1213, 369] width 27 height 14
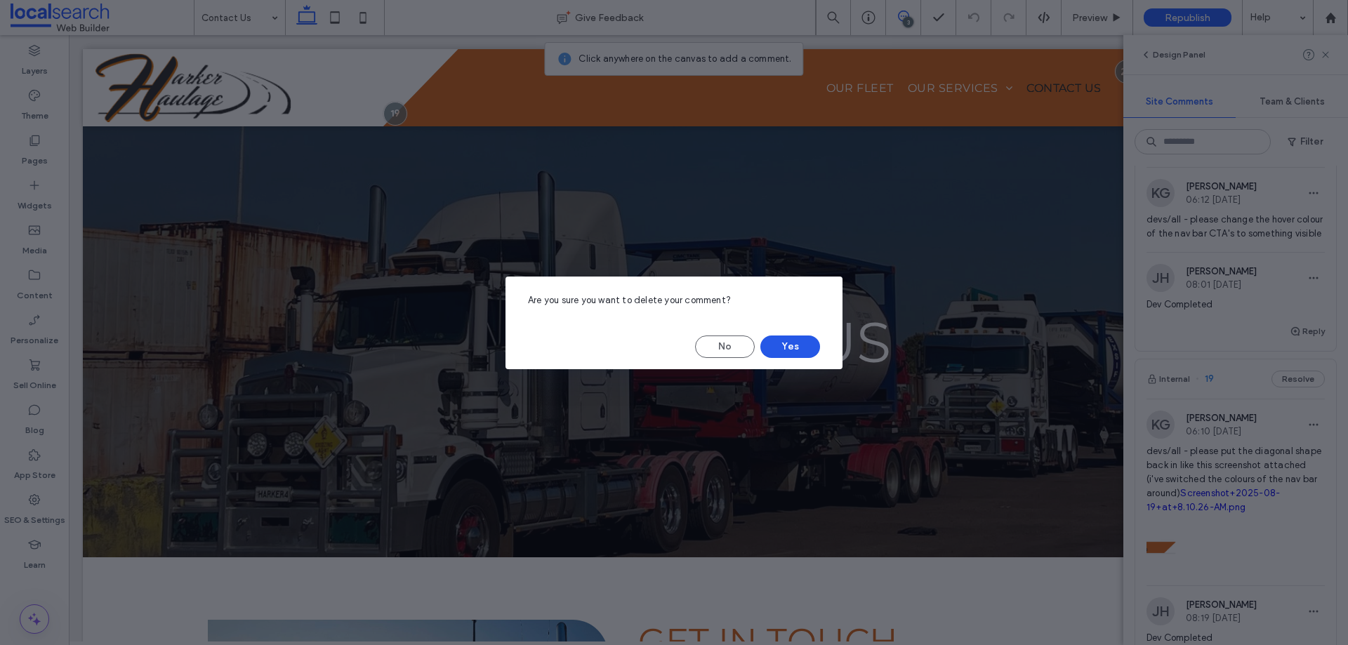
click at [796, 345] on button "Yes" at bounding box center [791, 347] width 60 height 22
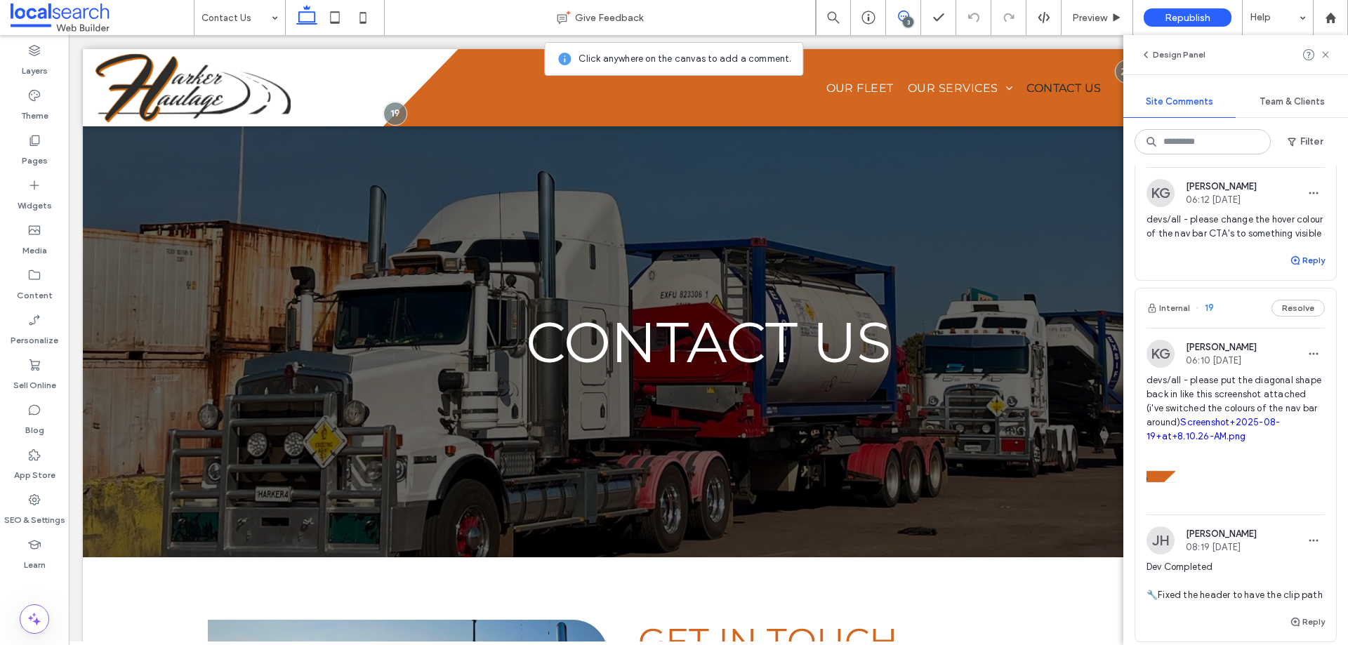
click at [1295, 269] on button "Reply" at bounding box center [1307, 260] width 35 height 17
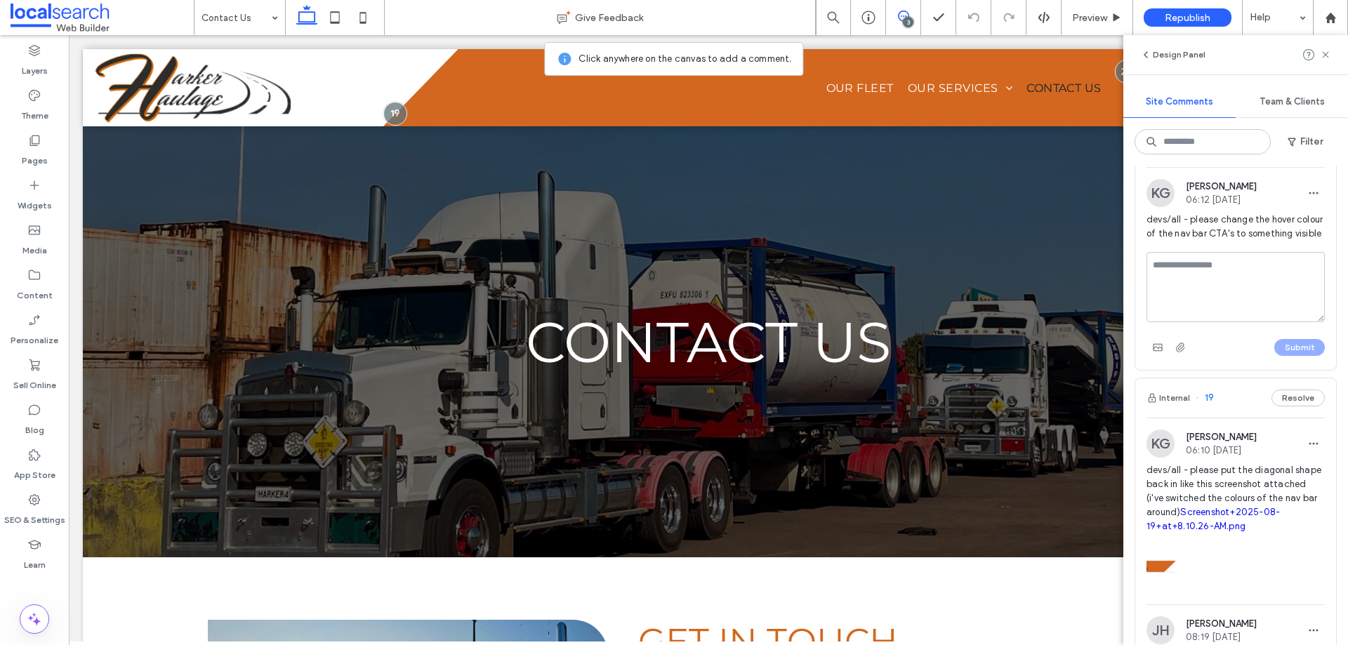
click at [1185, 310] on textarea at bounding box center [1236, 287] width 178 height 70
click at [1195, 315] on textarea "**********" at bounding box center [1231, 287] width 168 height 70
click at [1203, 322] on textarea "**********" at bounding box center [1231, 287] width 168 height 70
type textarea "**********"
click at [41, 99] on icon at bounding box center [34, 95] width 14 height 14
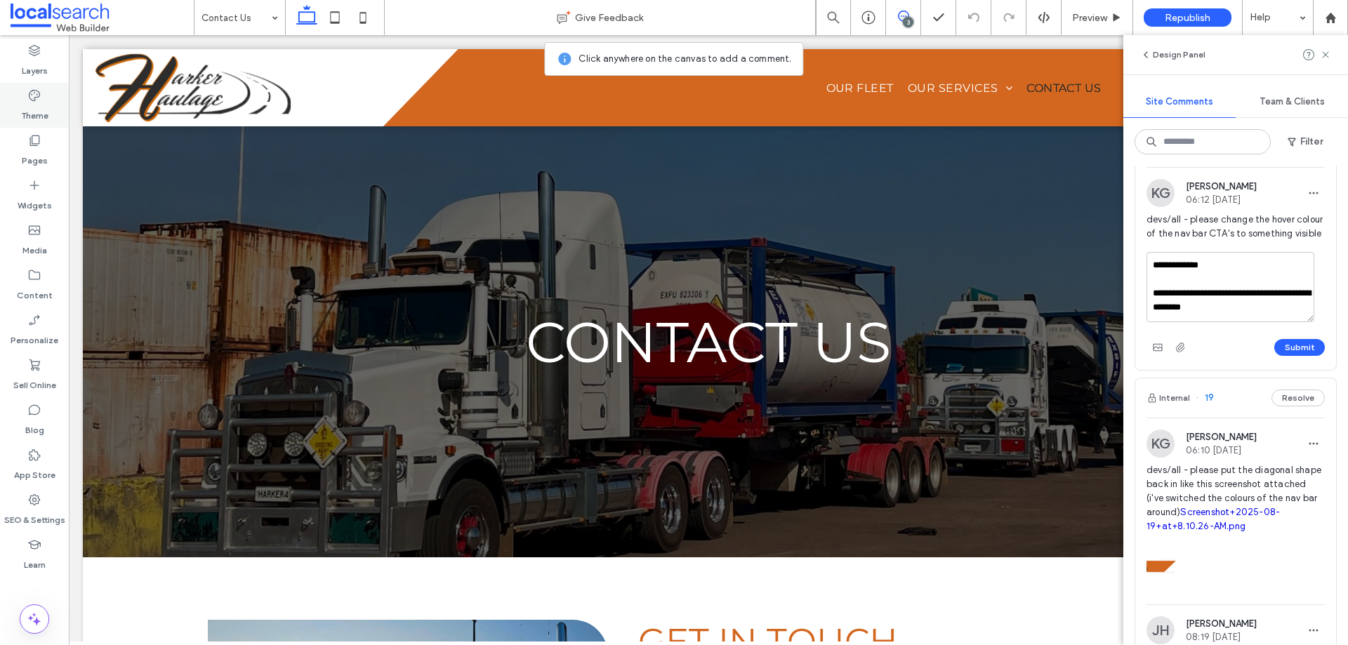
scroll to position [0, 0]
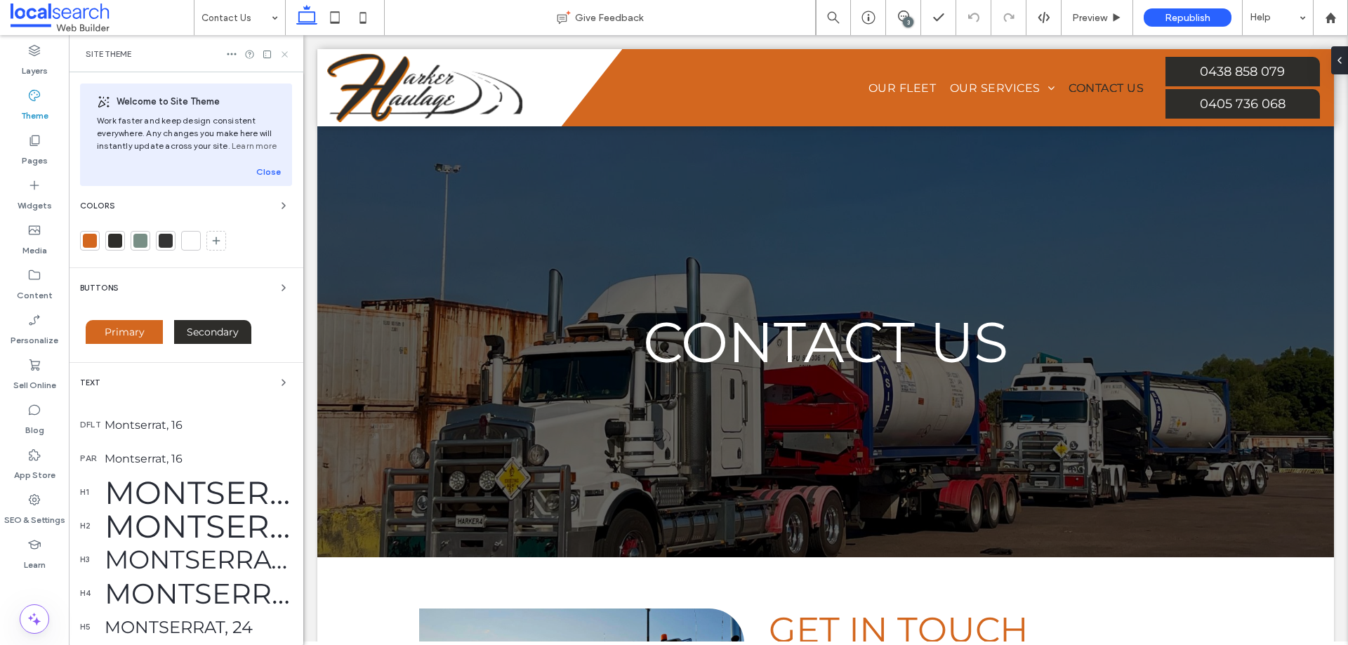
click at [279, 52] on icon at bounding box center [284, 54] width 11 height 11
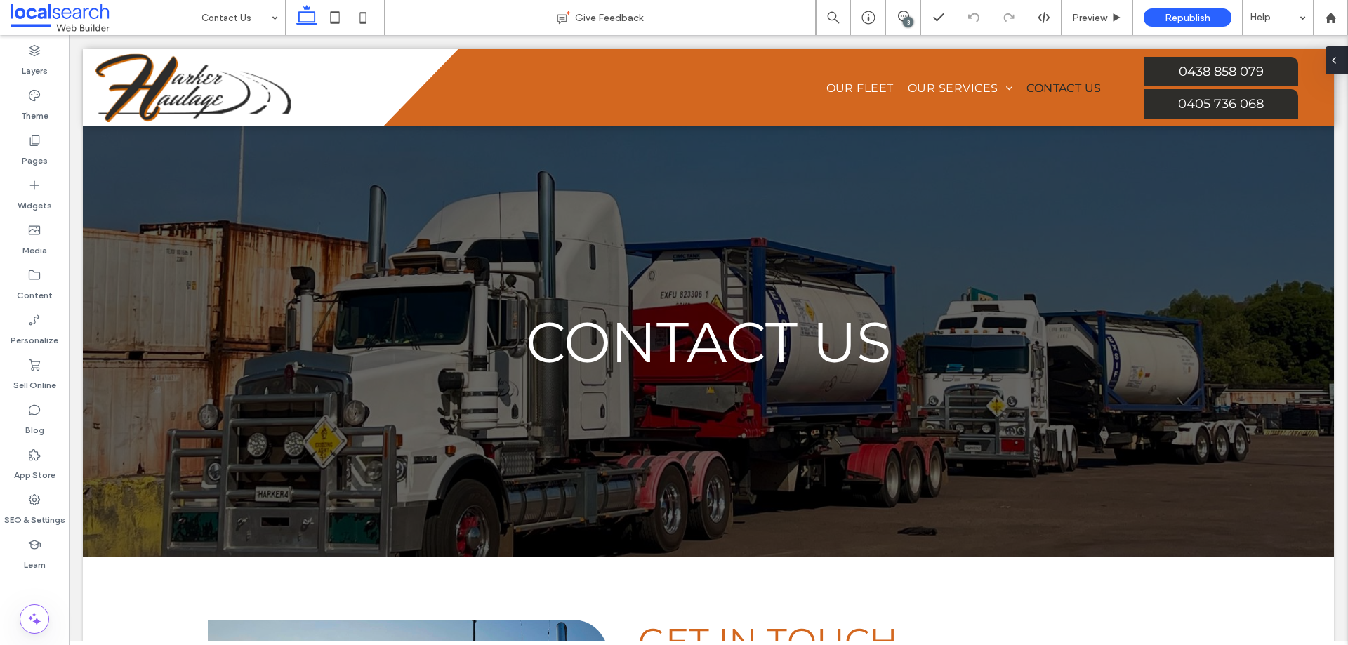
click at [1348, 70] on div at bounding box center [1337, 60] width 22 height 28
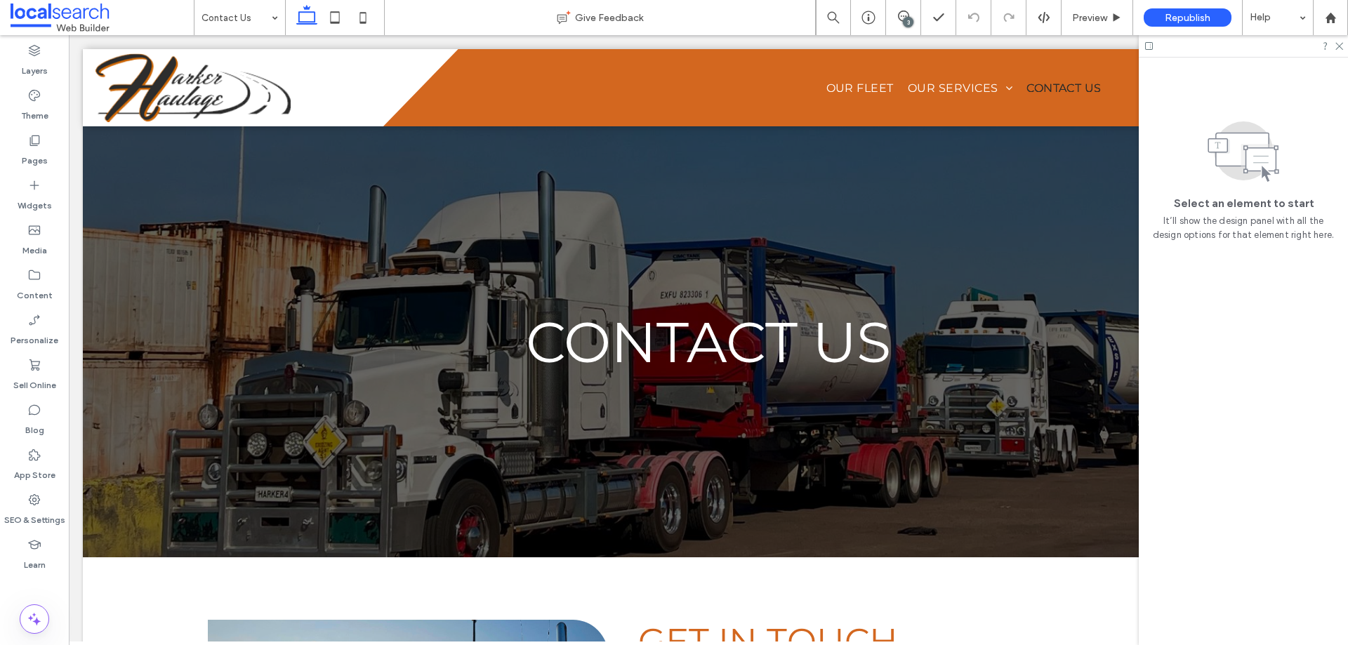
click at [904, 24] on div "3" at bounding box center [908, 22] width 11 height 11
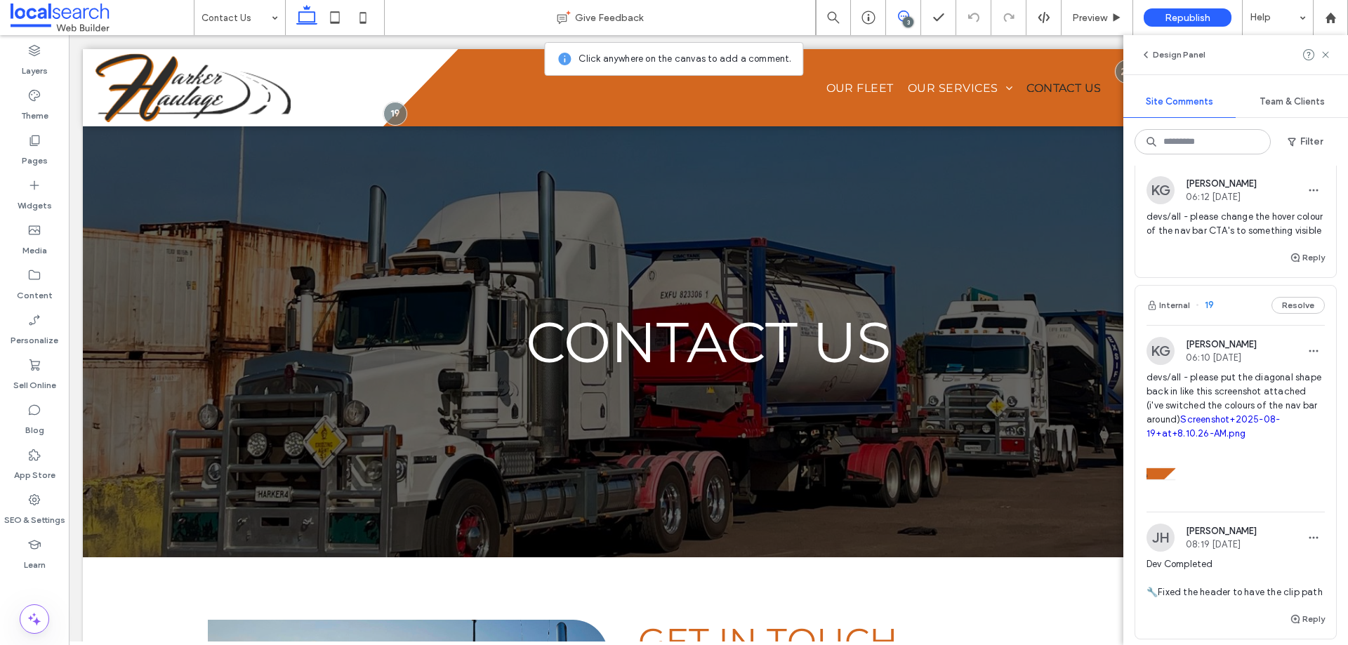
scroll to position [211, 0]
click at [1291, 268] on span "button" at bounding box center [1296, 260] width 13 height 15
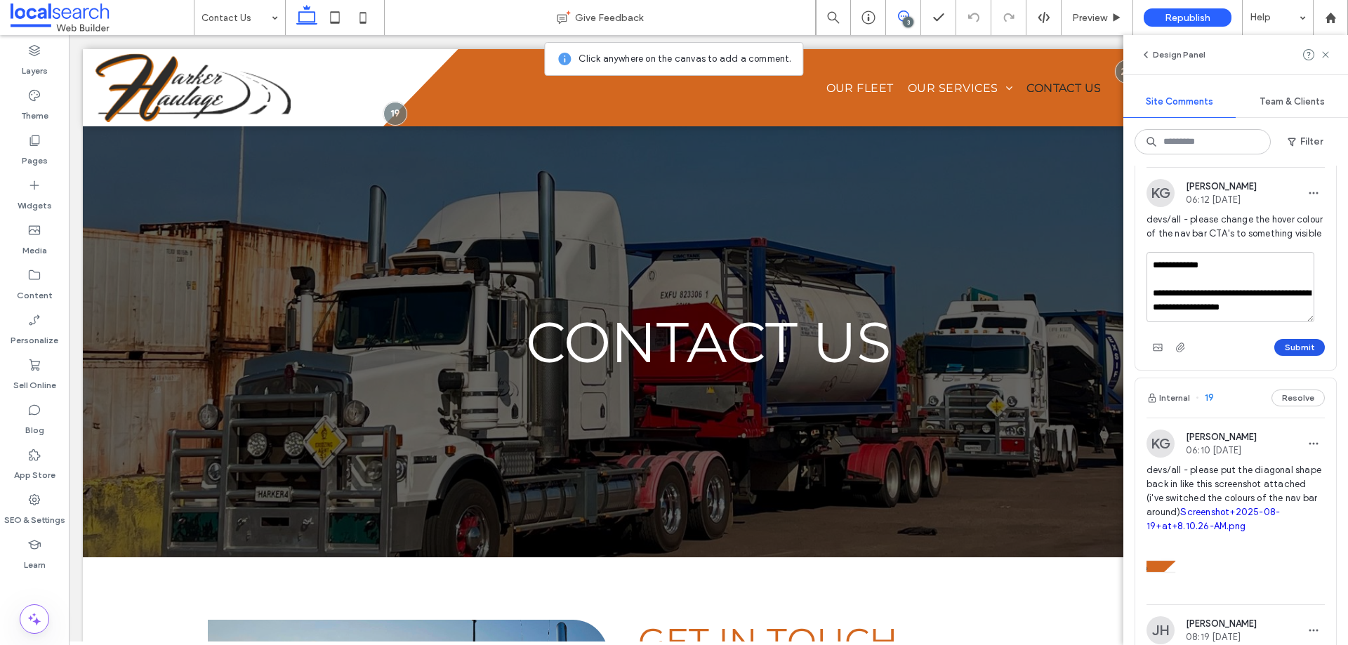
type textarea "**********"
click at [1301, 356] on button "Submit" at bounding box center [1300, 347] width 51 height 17
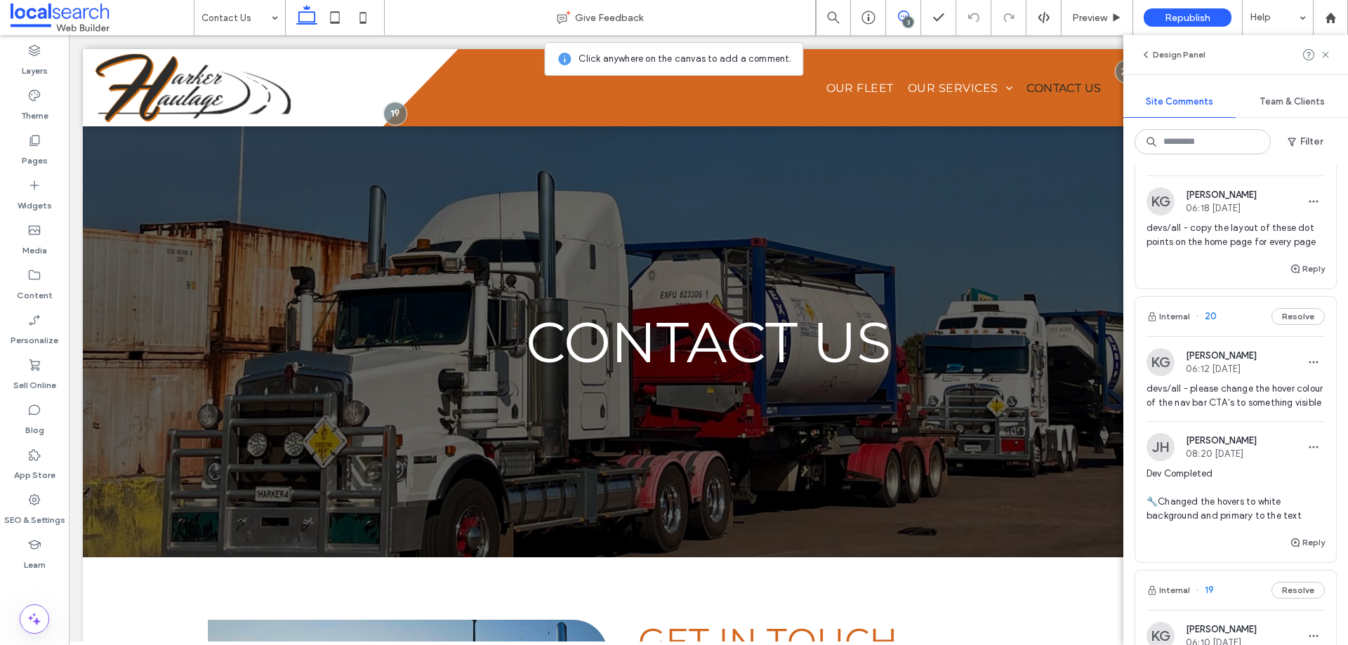
scroll to position [0, 0]
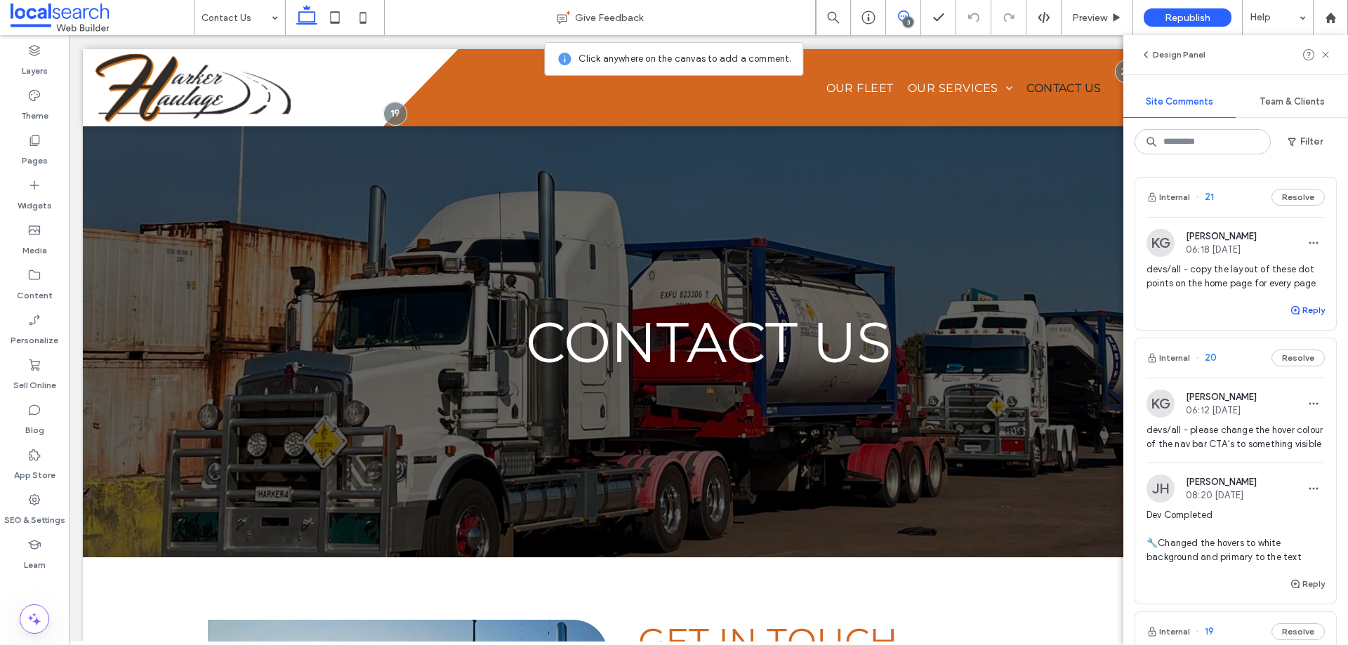
click at [1290, 316] on icon "button" at bounding box center [1295, 310] width 11 height 11
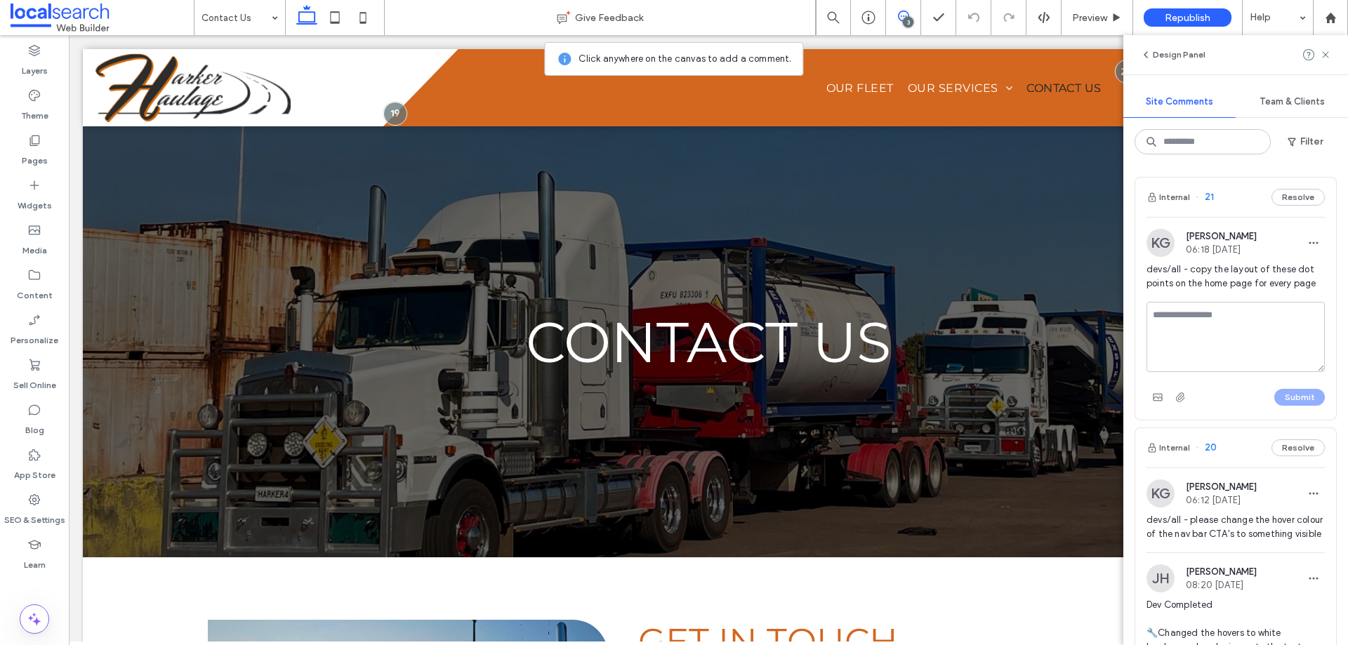
click at [1259, 348] on textarea at bounding box center [1236, 337] width 178 height 70
click at [1218, 346] on textarea "**********" at bounding box center [1231, 337] width 168 height 70
click at [1213, 351] on textarea "**********" at bounding box center [1231, 337] width 168 height 70
drag, startPoint x: 1225, startPoint y: 383, endPoint x: 1160, endPoint y: 341, distance: 77.7
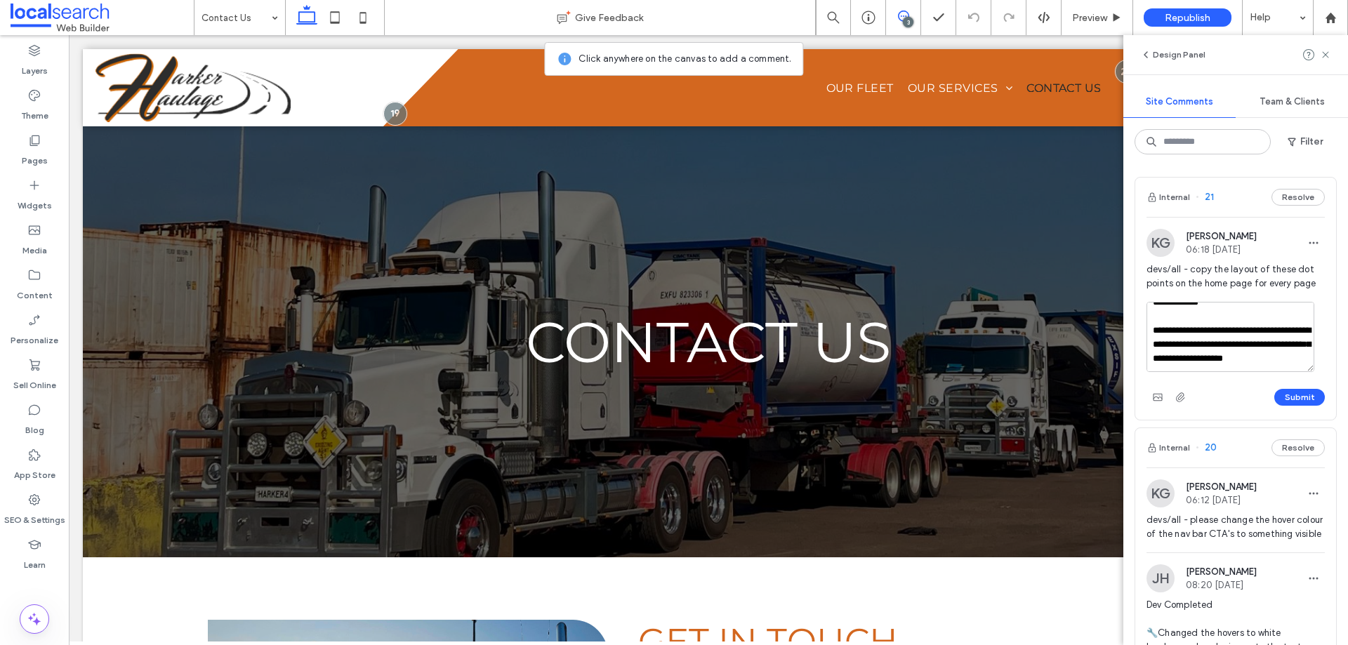
click at [1160, 341] on textarea "**********" at bounding box center [1231, 337] width 168 height 70
type textarea "**********"
click at [1283, 406] on button "Submit" at bounding box center [1300, 397] width 51 height 17
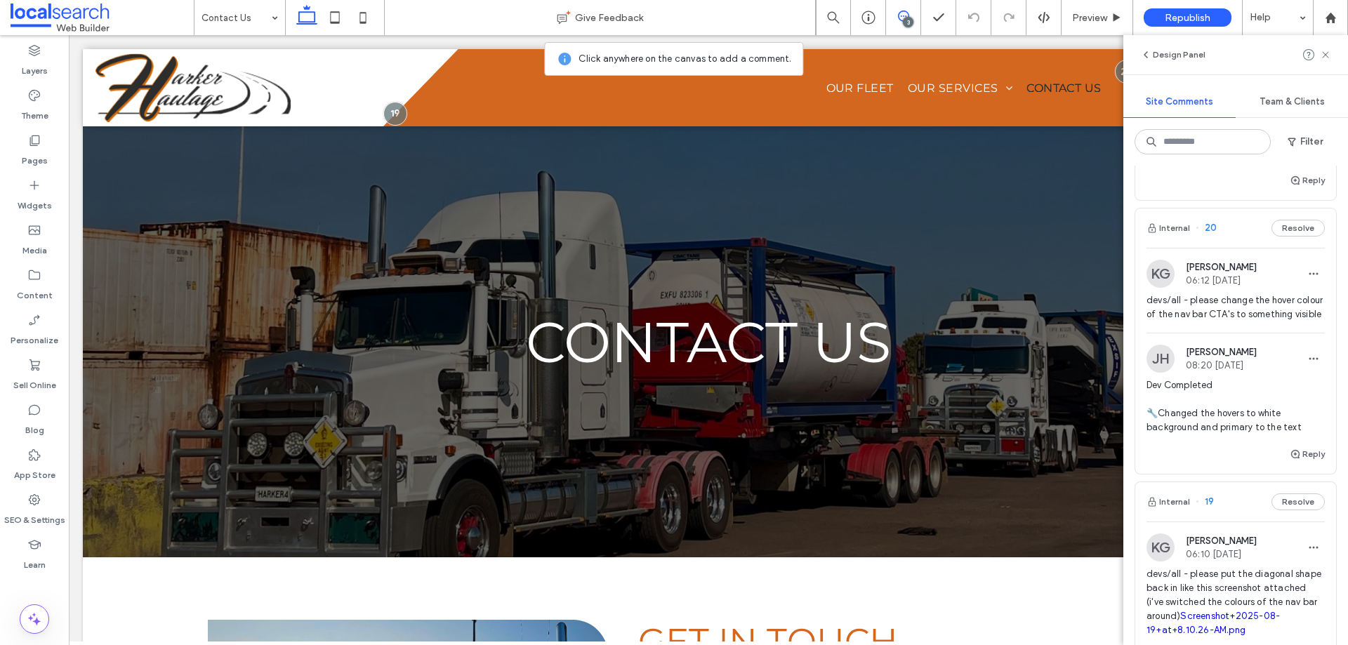
scroll to position [281, 0]
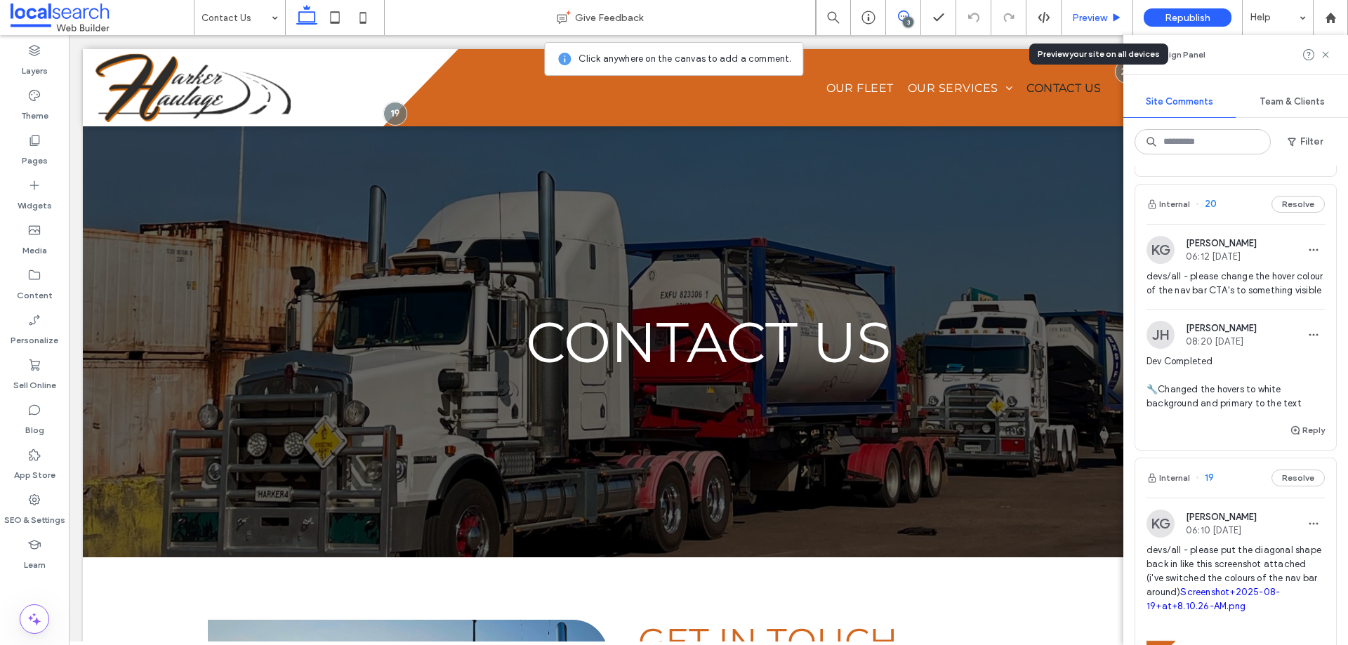
click at [1102, 21] on span "Preview" at bounding box center [1089, 18] width 35 height 12
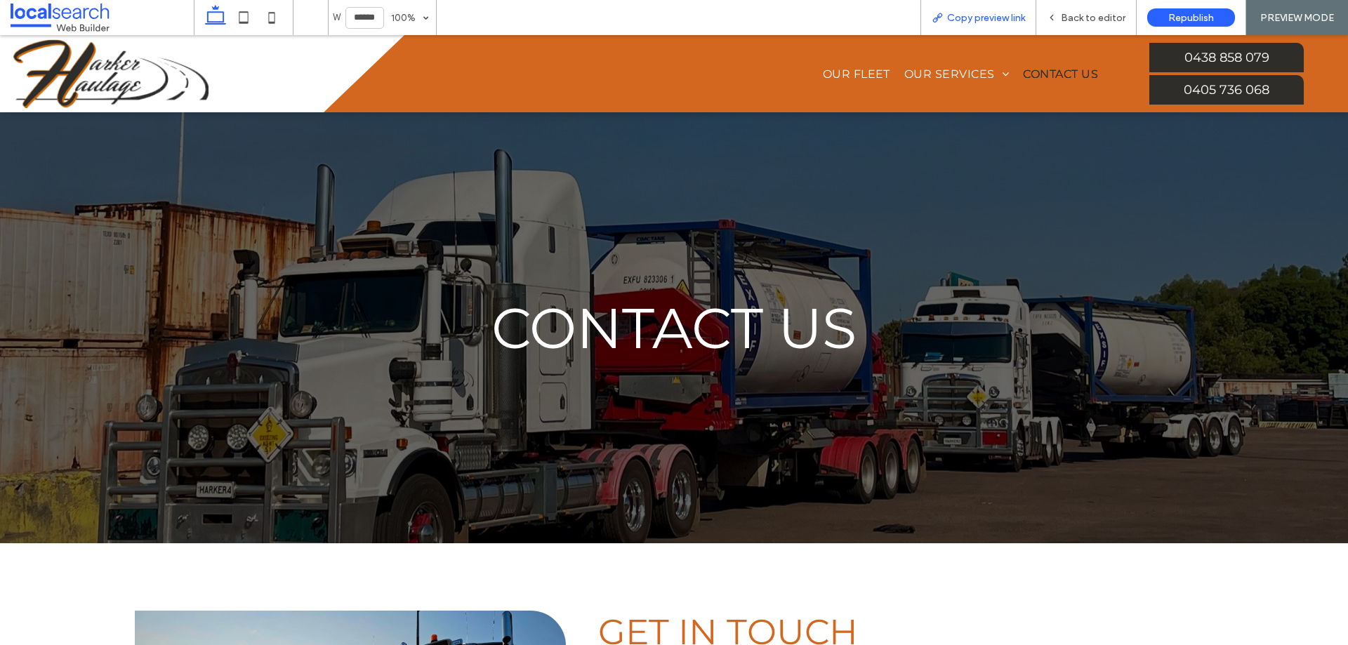
click at [954, 19] on span "Copy preview link" at bounding box center [986, 18] width 78 height 12
click at [1089, 13] on span "Back to editor" at bounding box center [1093, 18] width 65 height 12
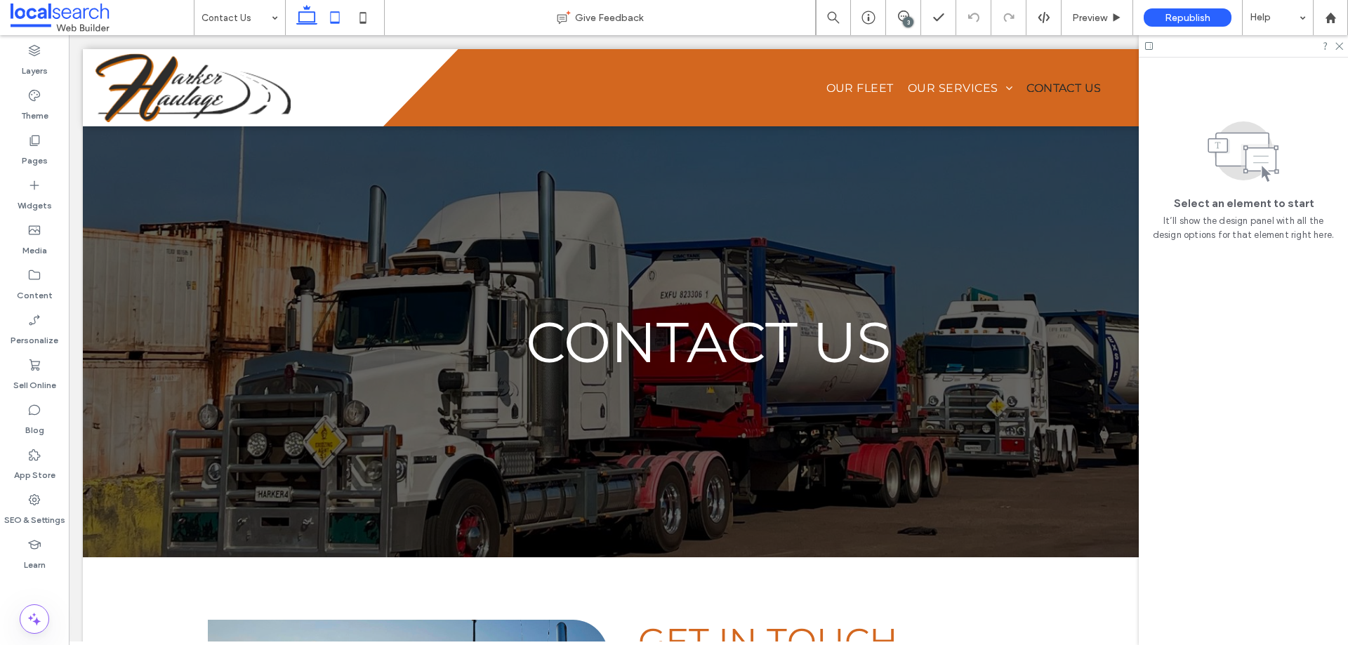
click at [330, 20] on icon at bounding box center [335, 18] width 28 height 28
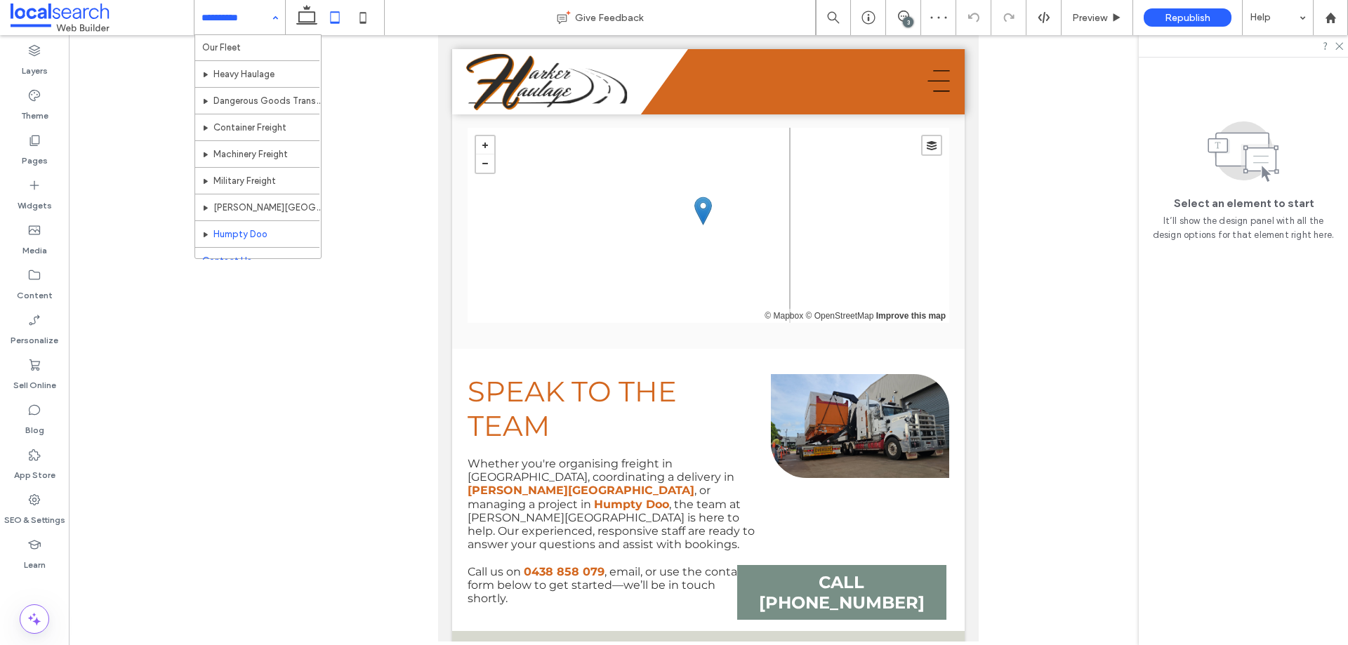
scroll to position [41, 0]
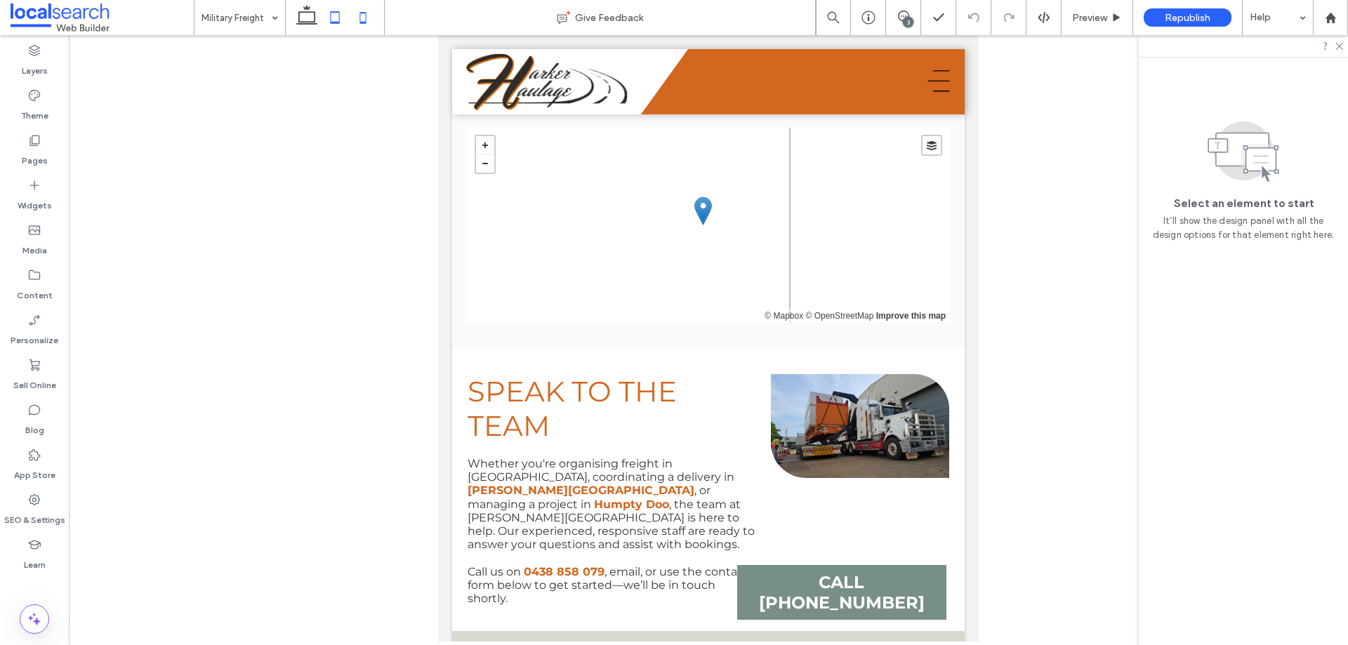
click at [362, 20] on icon at bounding box center [363, 18] width 28 height 28
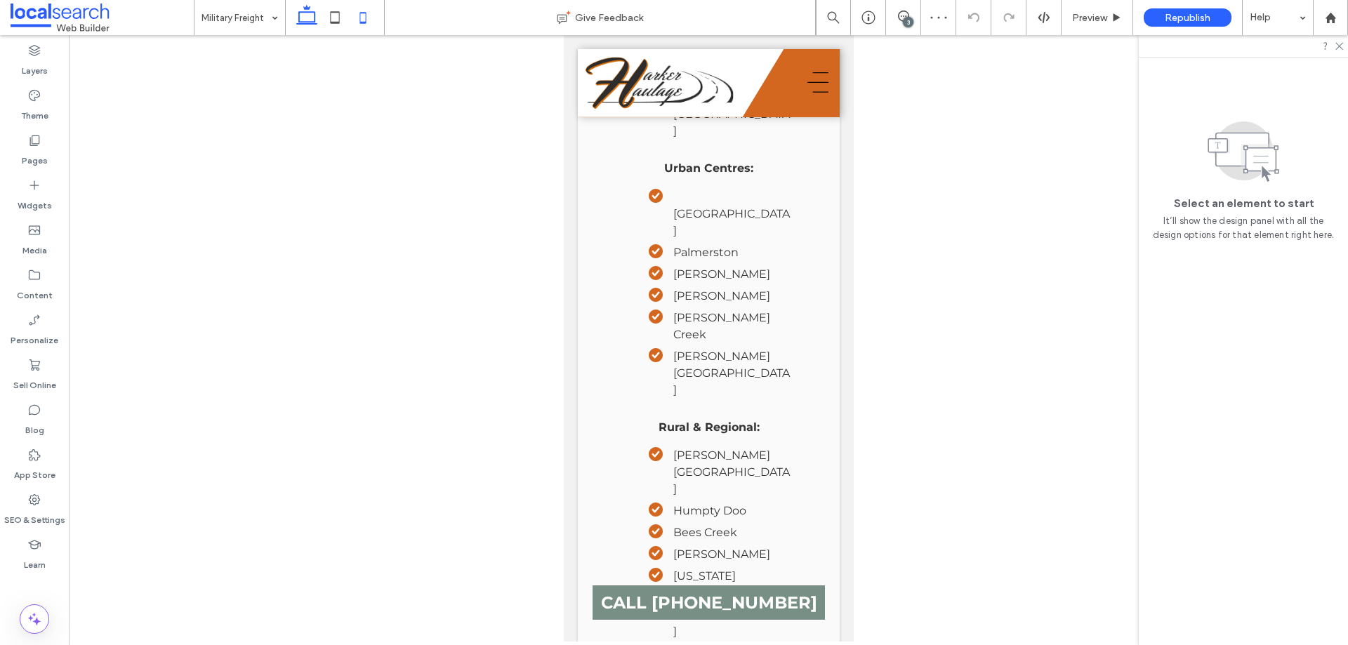
click at [317, 27] on icon at bounding box center [307, 18] width 28 height 28
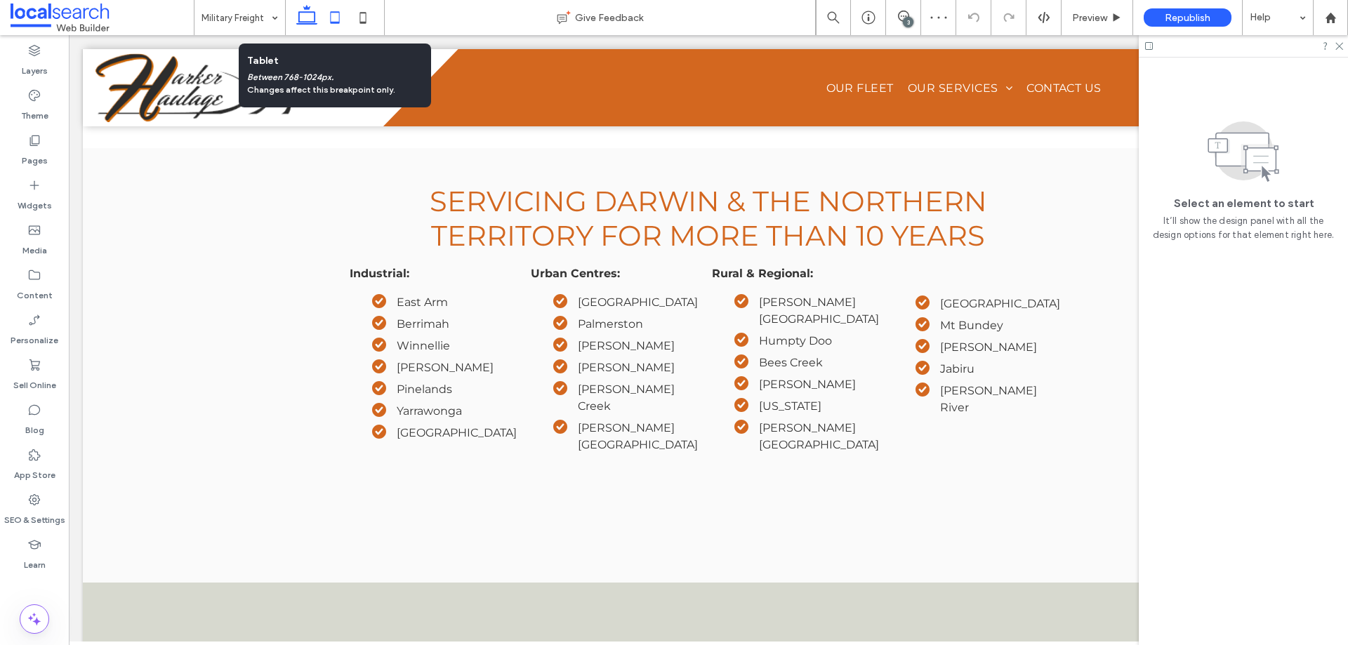
click at [335, 10] on icon at bounding box center [335, 18] width 28 height 28
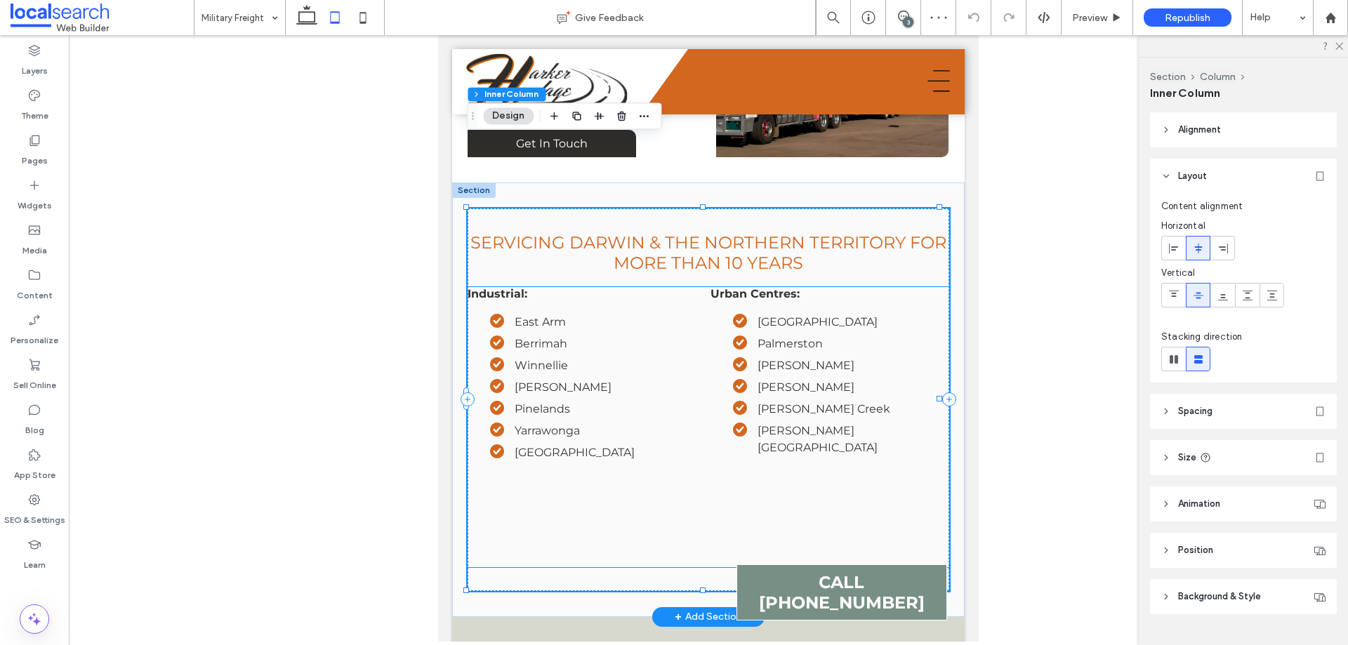
click at [812, 424] on span "[PERSON_NAME][GEOGRAPHIC_DATA]" at bounding box center [818, 439] width 120 height 30
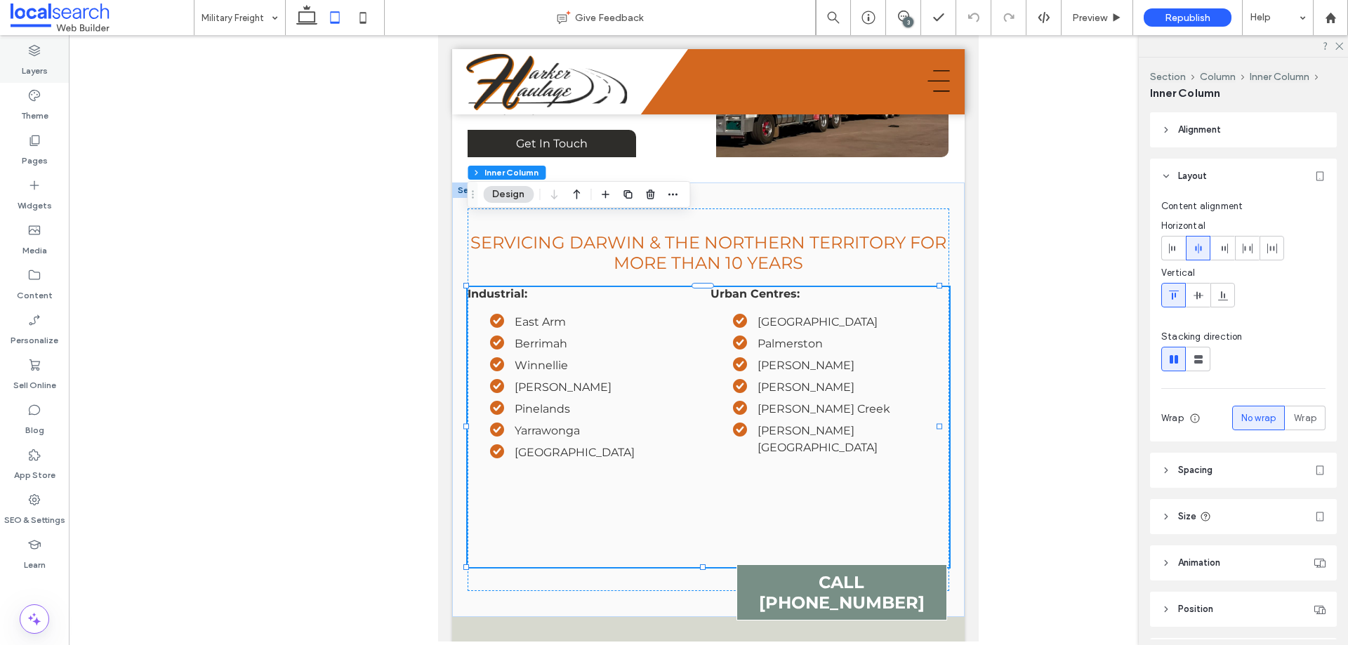
click at [35, 46] on use at bounding box center [34, 50] width 11 height 11
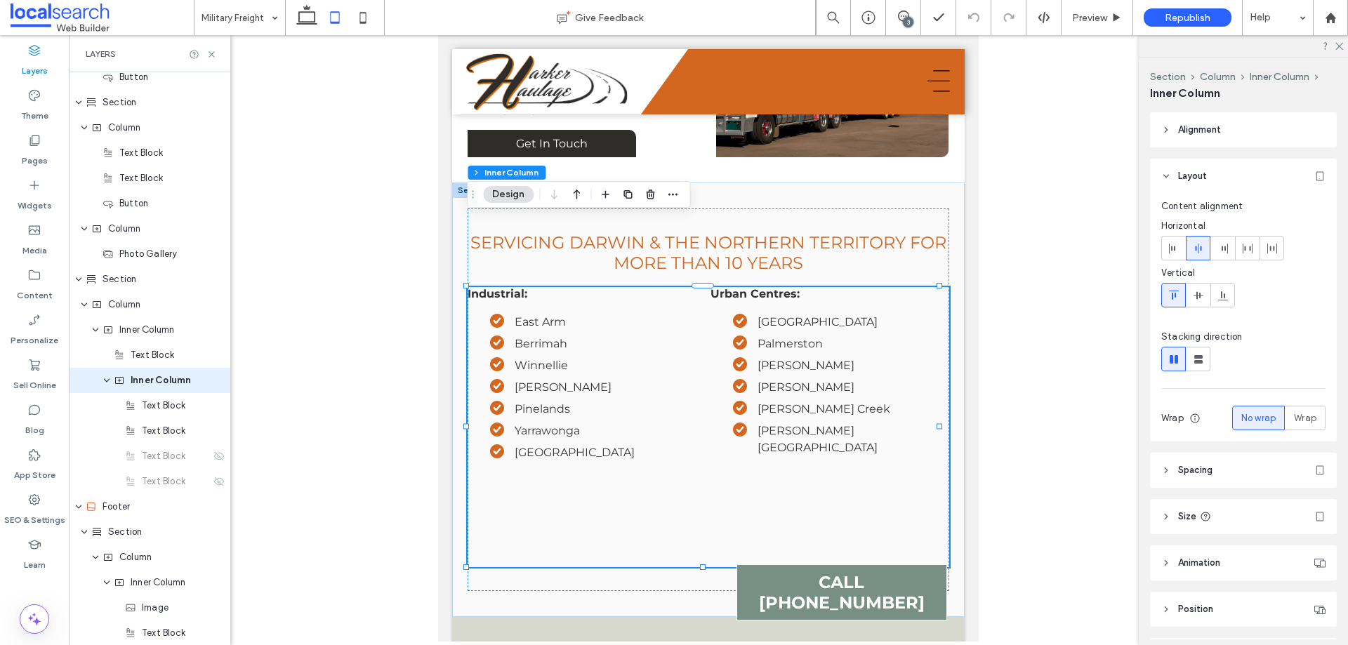
scroll to position [763, 0]
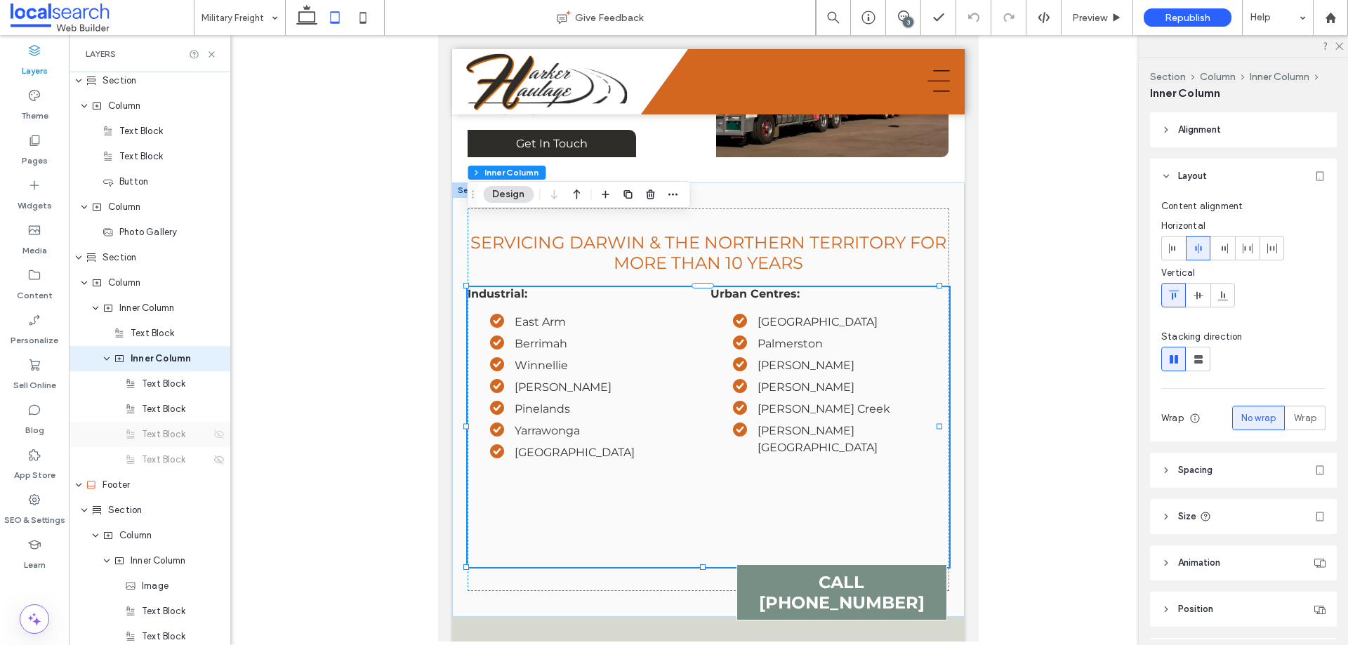
click at [213, 440] on icon at bounding box center [218, 434] width 11 height 11
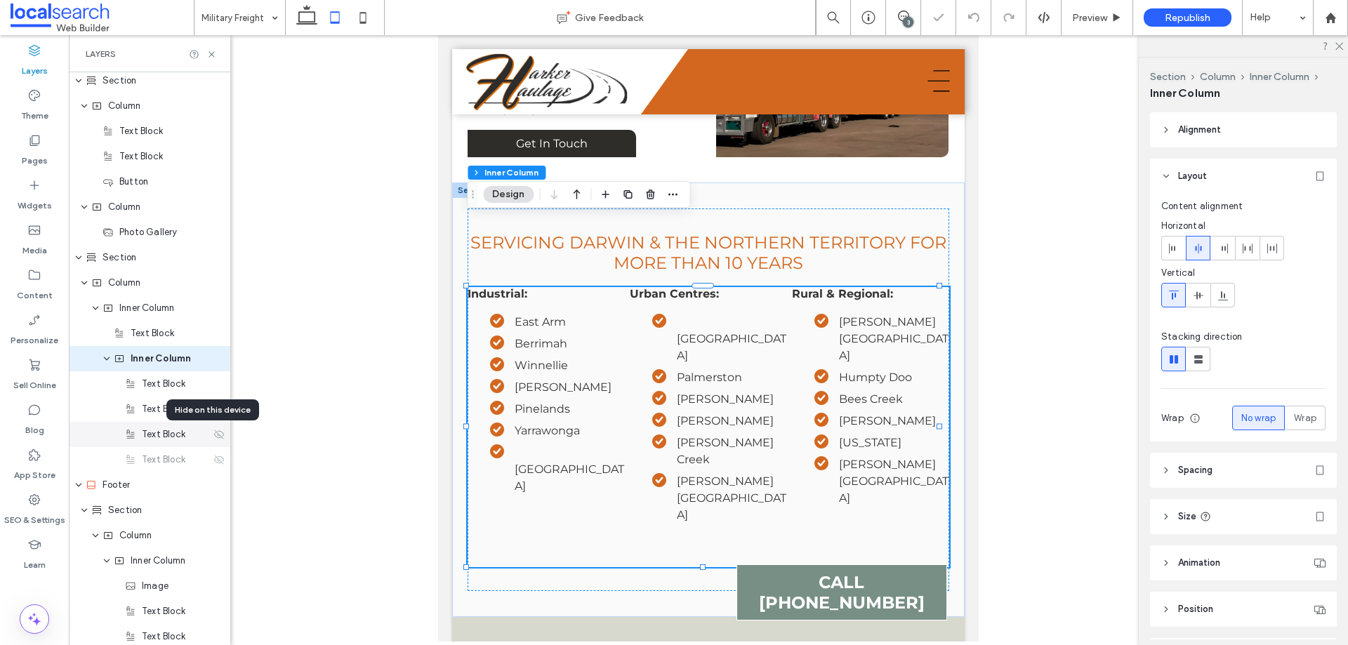
click at [213, 440] on icon at bounding box center [218, 434] width 11 height 11
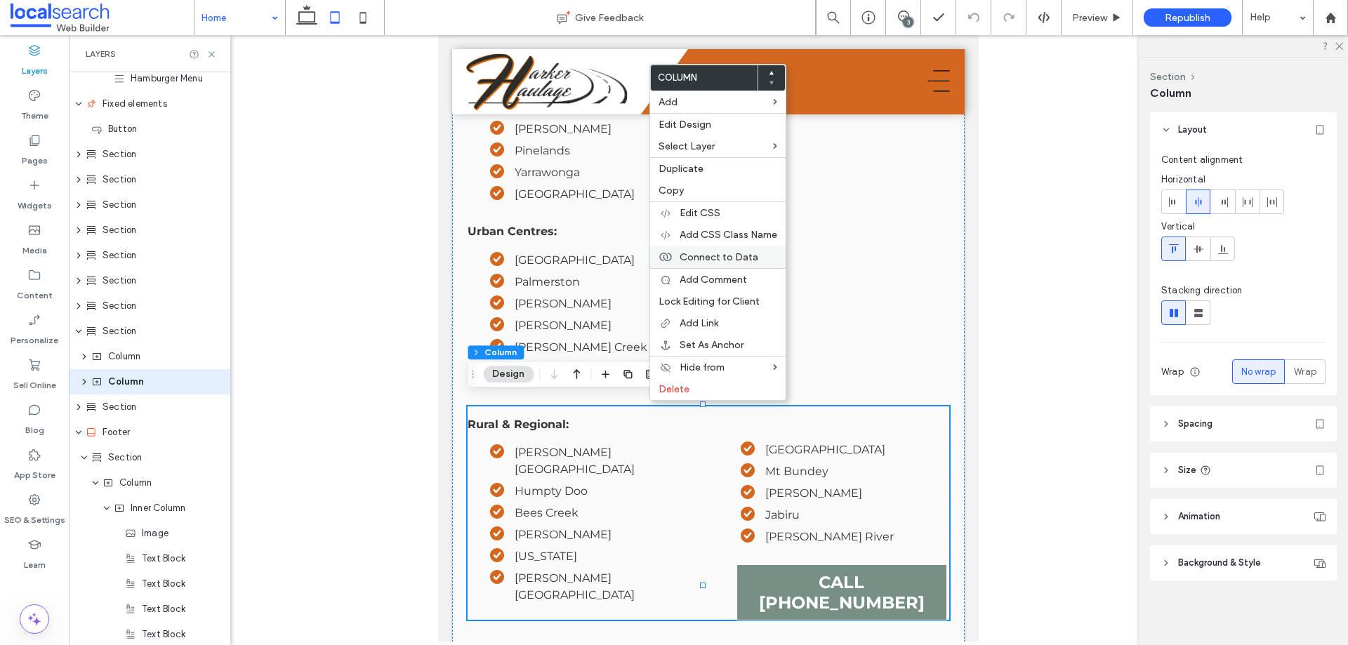
scroll to position [282, 0]
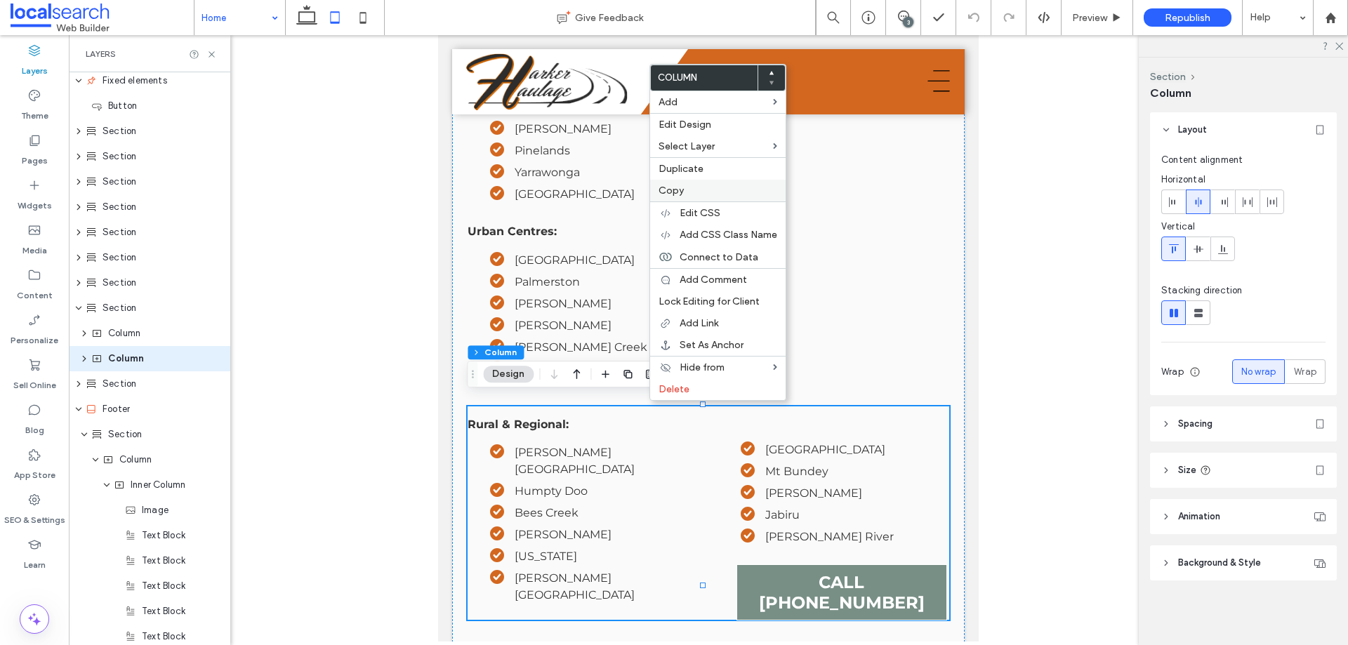
click at [690, 188] on label "Copy" at bounding box center [718, 191] width 119 height 12
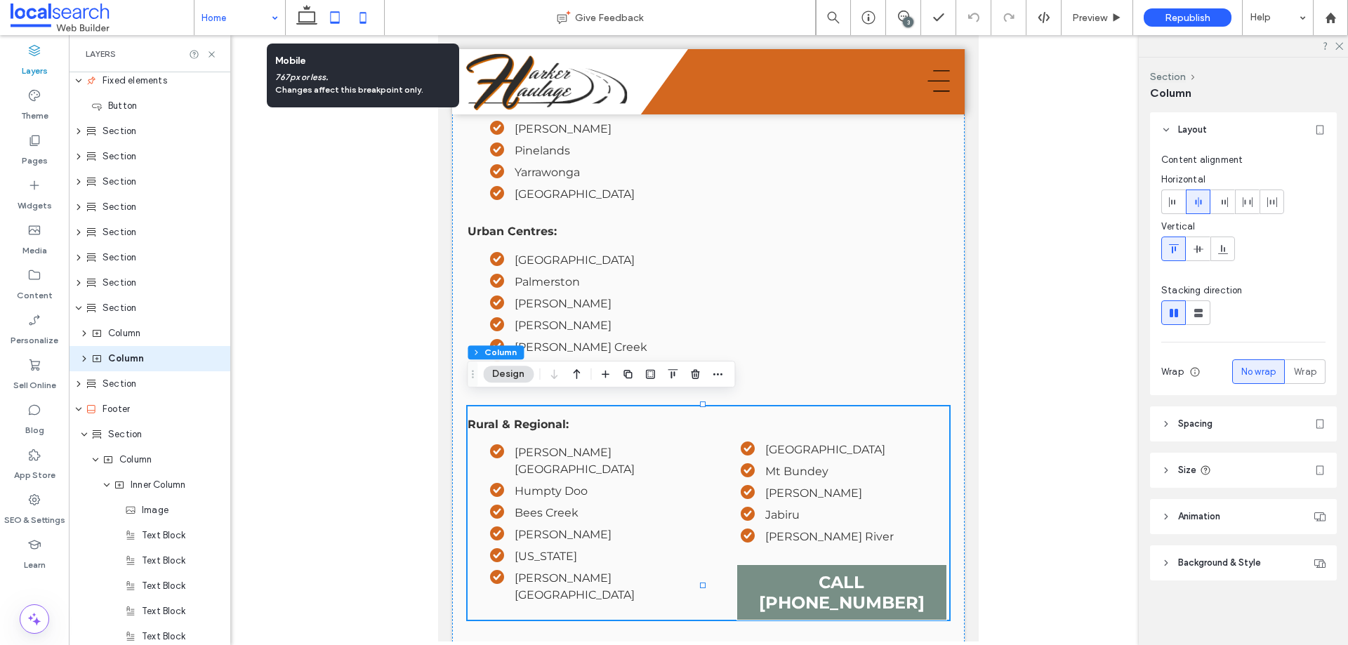
click at [368, 19] on icon at bounding box center [363, 18] width 28 height 28
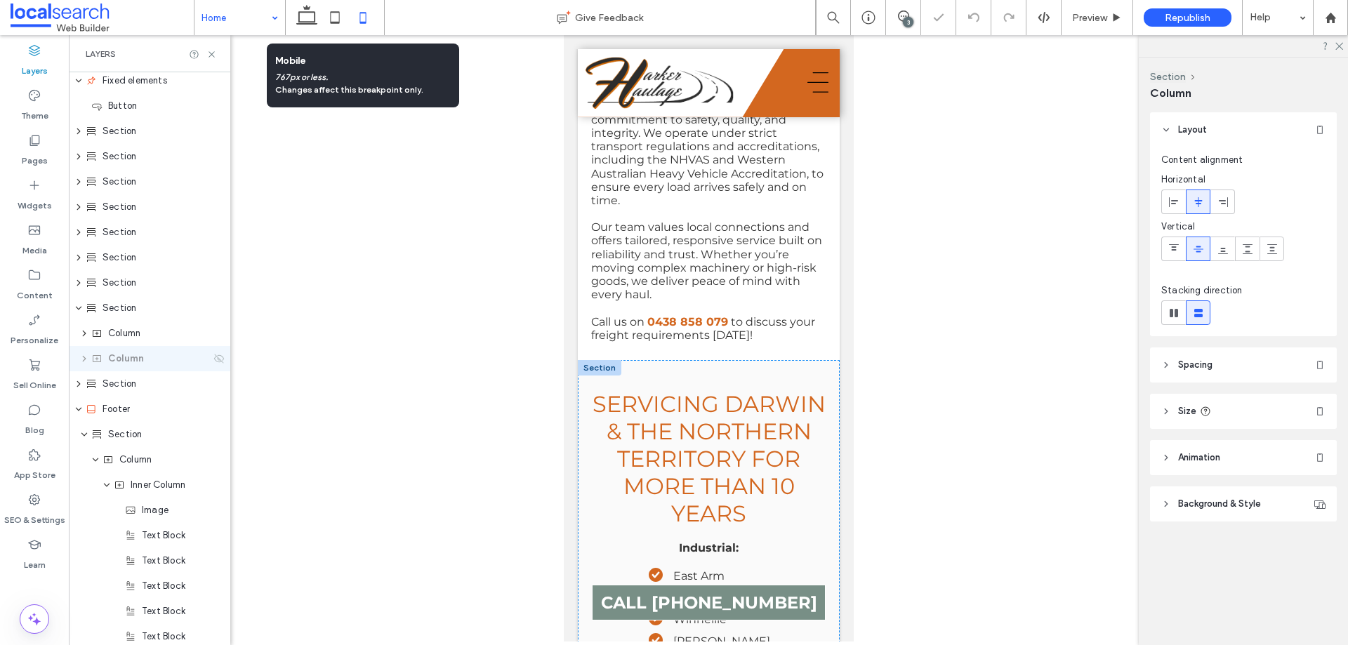
type input "**"
type input "****"
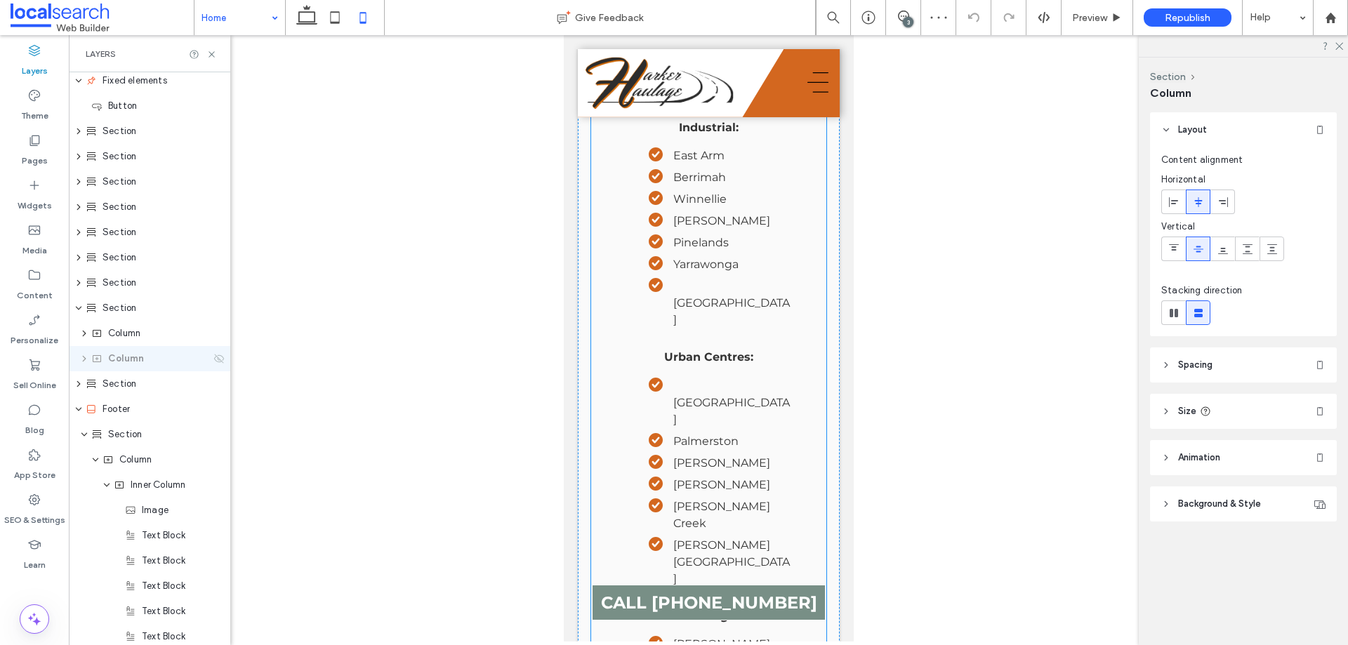
scroll to position [4465, 0]
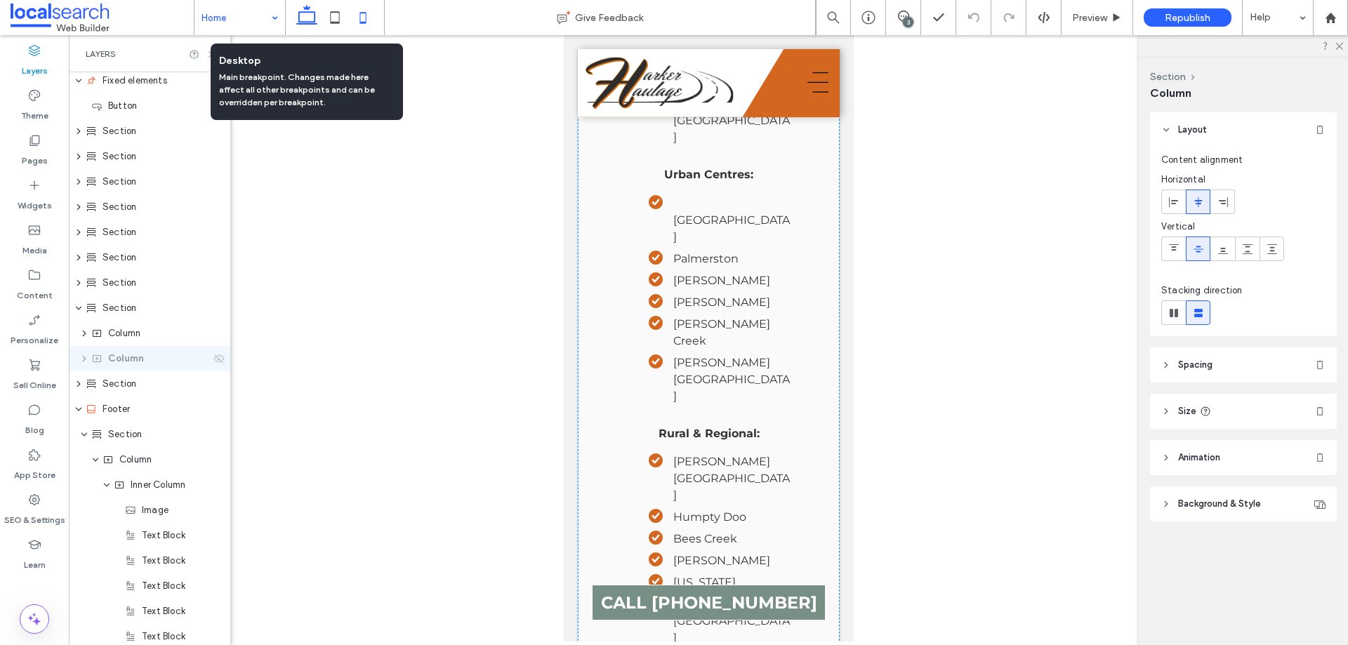
click at [305, 18] on icon at bounding box center [307, 18] width 28 height 28
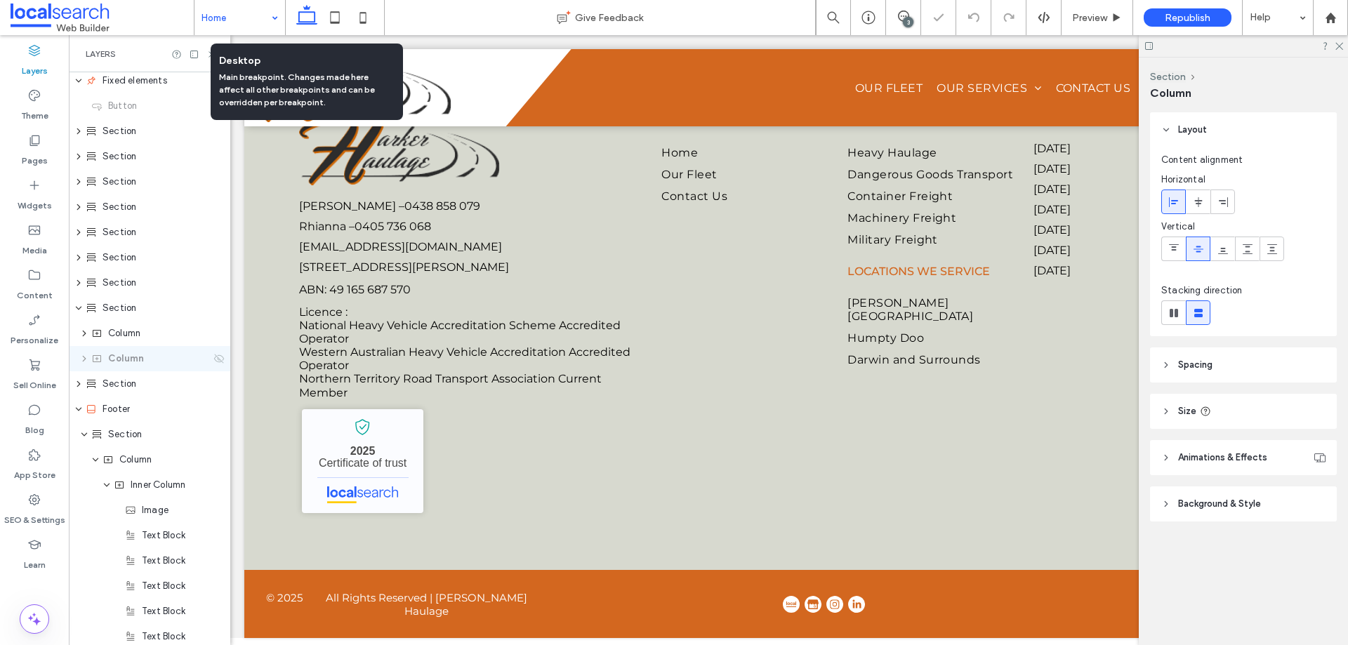
type input "**"
type input "*****"
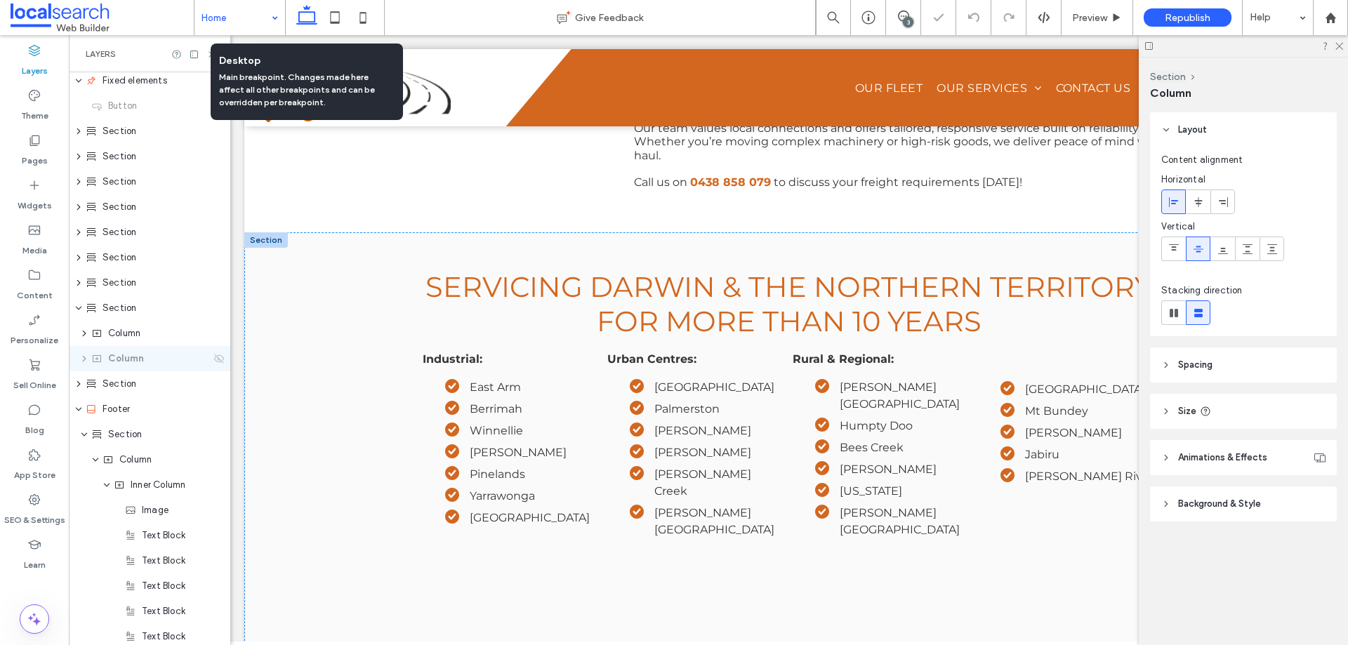
scroll to position [2937, 0]
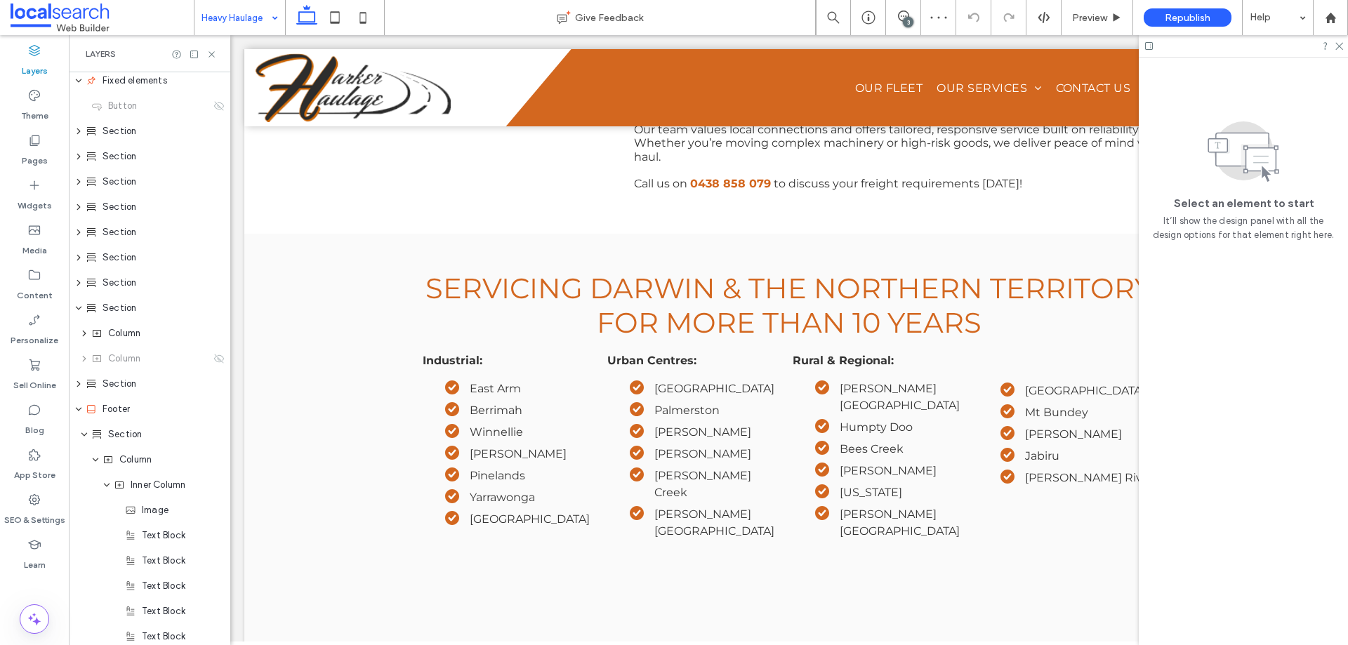
click at [336, 19] on div "Heavy Haulage Give Feedback 3 Preview Republish Help Design Panel Site Comments…" at bounding box center [674, 322] width 1348 height 645
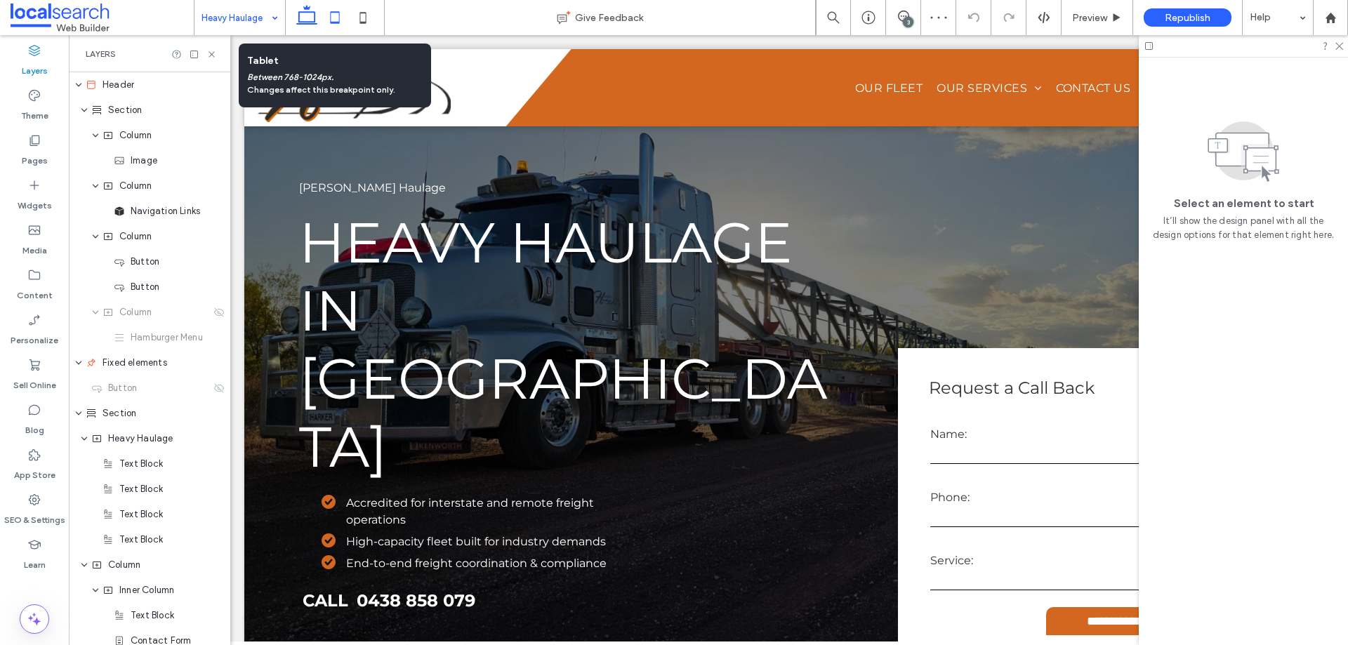
click at [338, 22] on use at bounding box center [335, 17] width 9 height 12
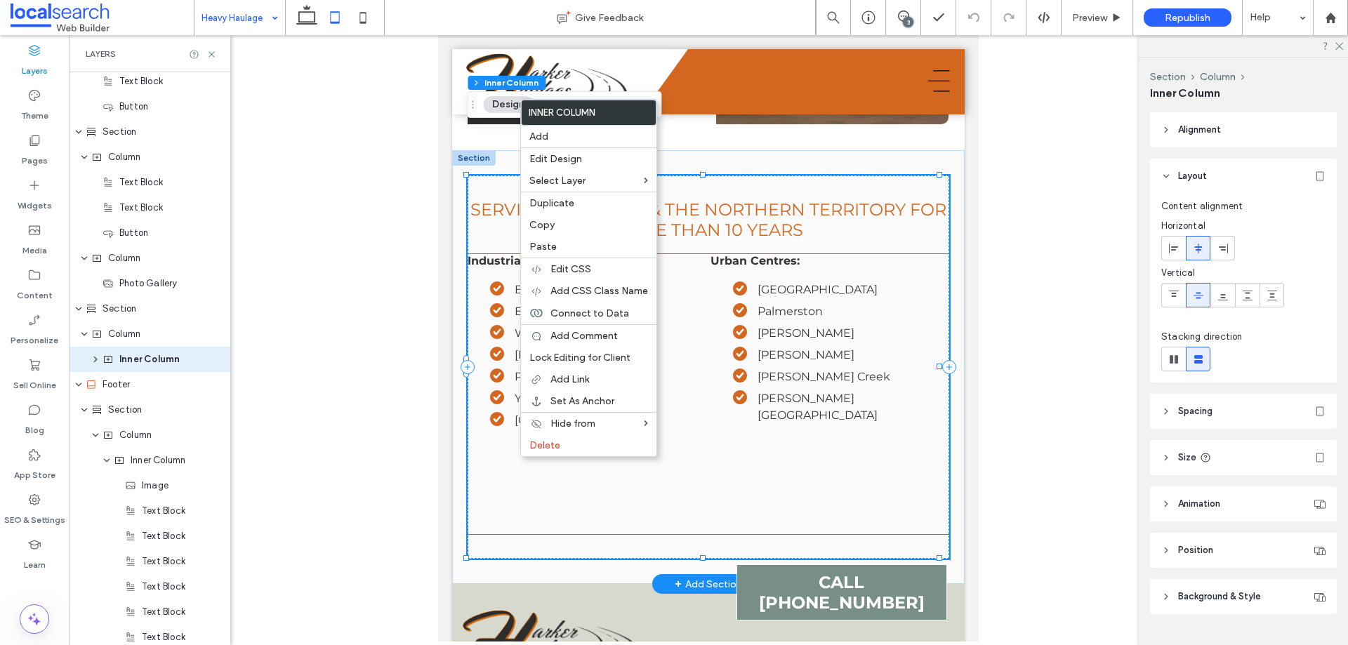
scroll to position [712, 0]
click at [565, 249] on label "Paste" at bounding box center [588, 247] width 119 height 12
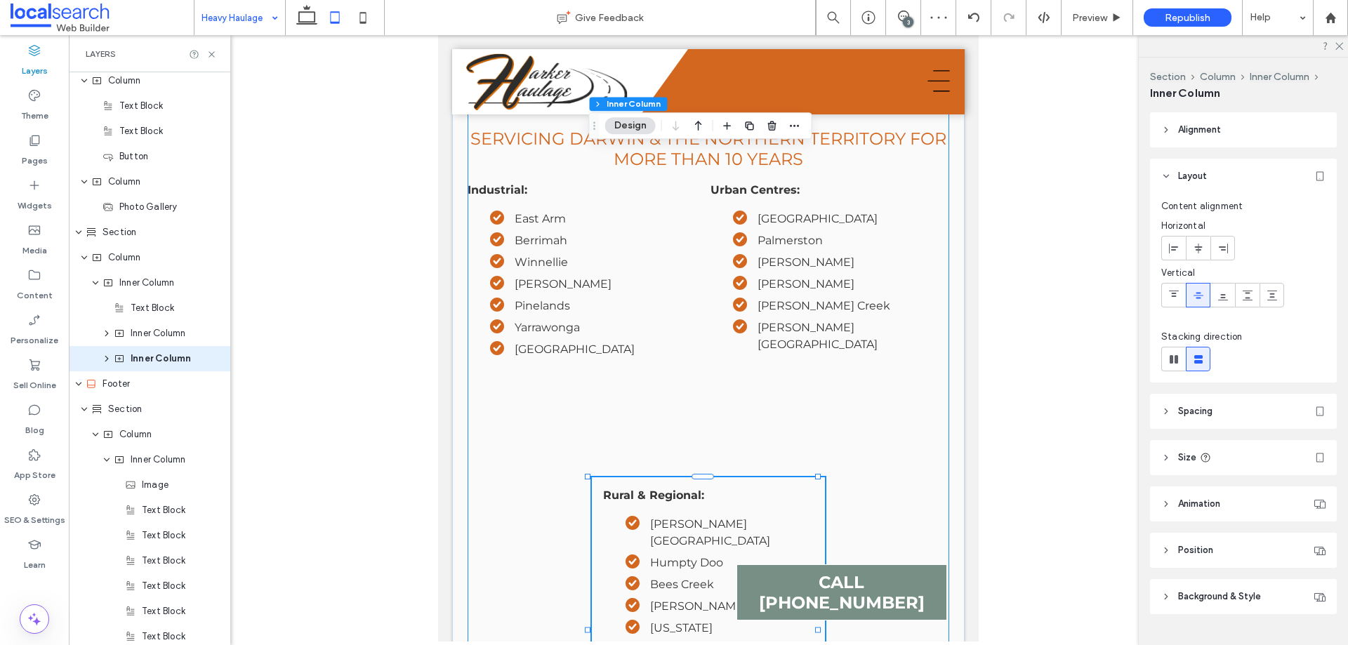
scroll to position [2598, 0]
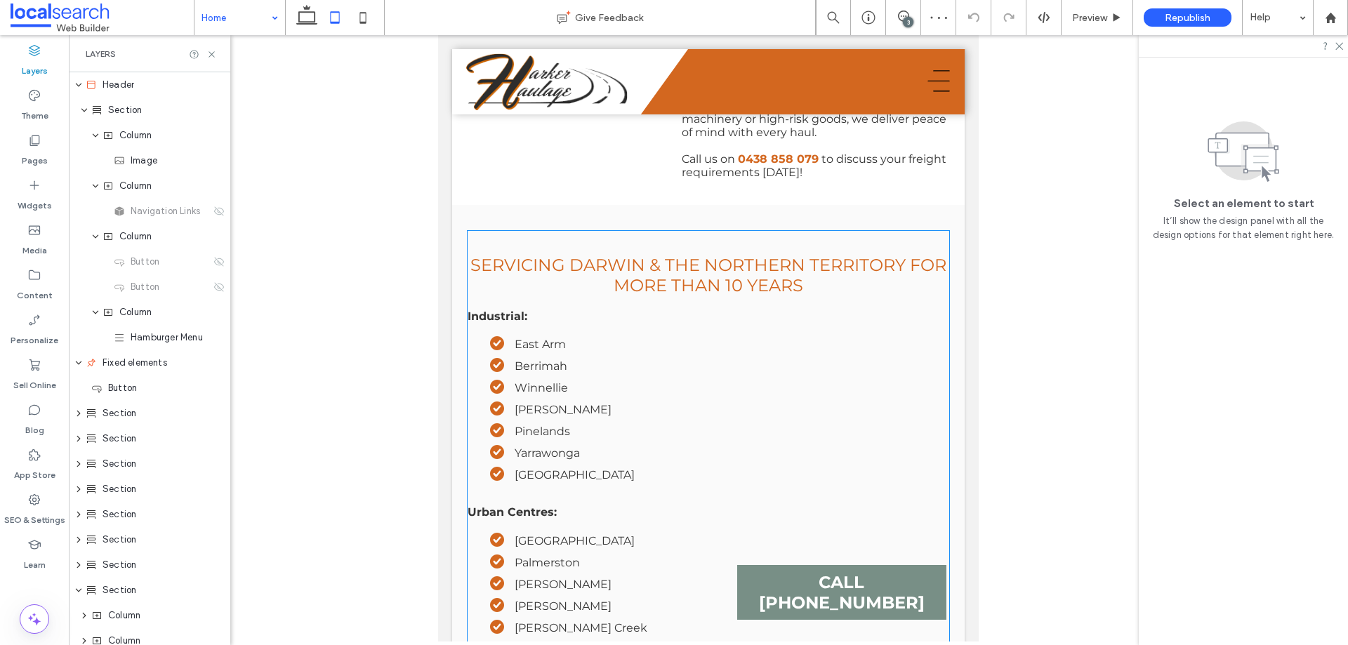
scroll to position [4003, 0]
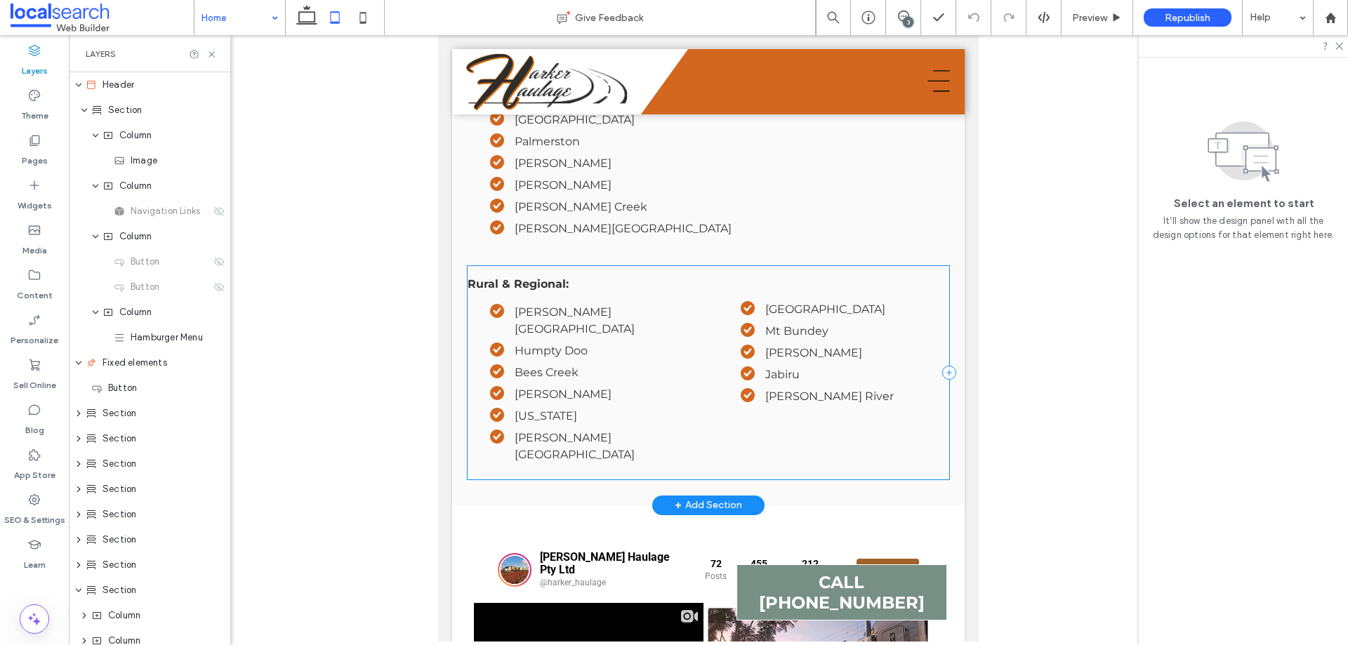
click at [709, 272] on div "Rural & Regional: Howard Springs Humpty Doo Bees Creek Holtze Virginia Berry Sp…" at bounding box center [709, 372] width 482 height 213
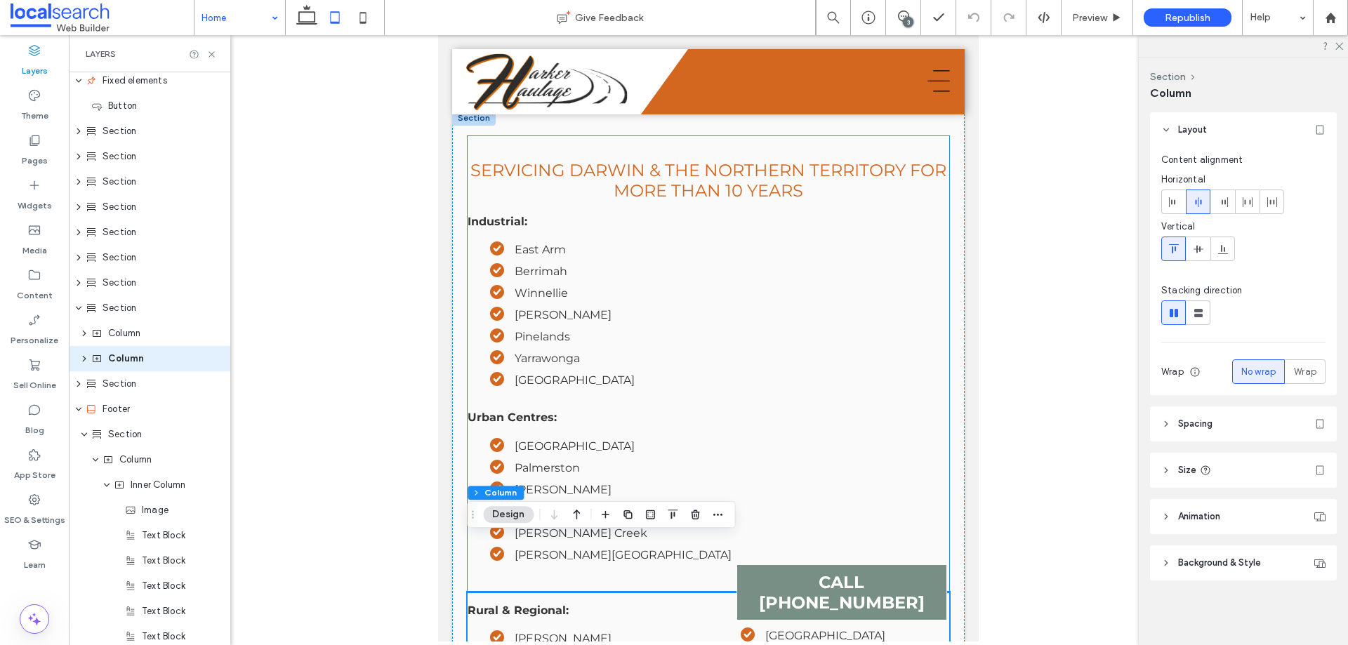
scroll to position [3652, 0]
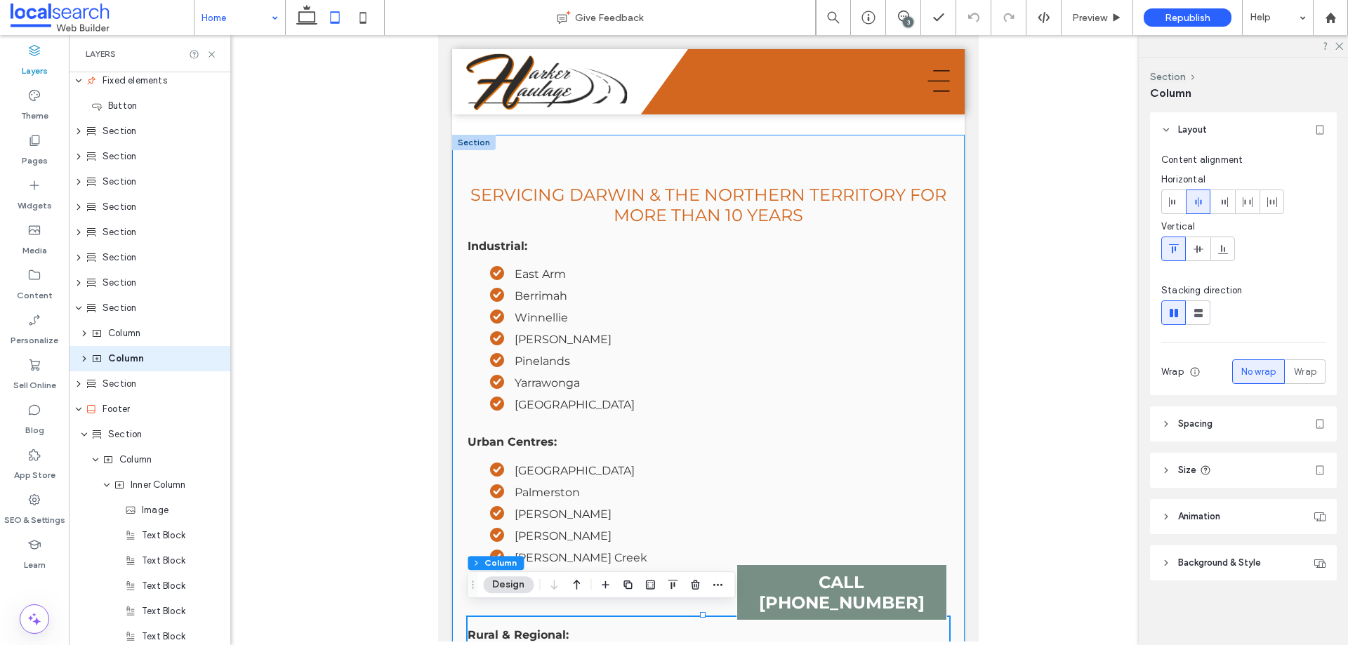
click at [459, 187] on div "Servicing Darwin & the Northern territory for more than 10 years Industrial: Ea…" at bounding box center [708, 496] width 513 height 722
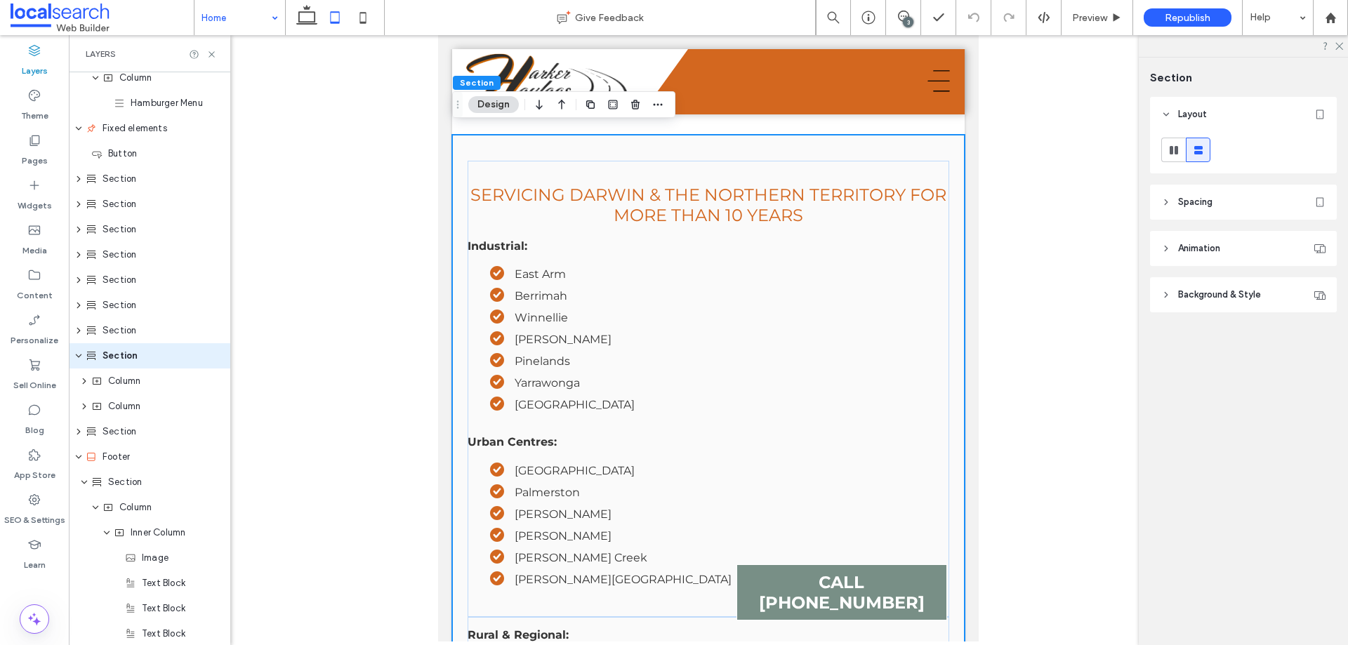
scroll to position [232, 0]
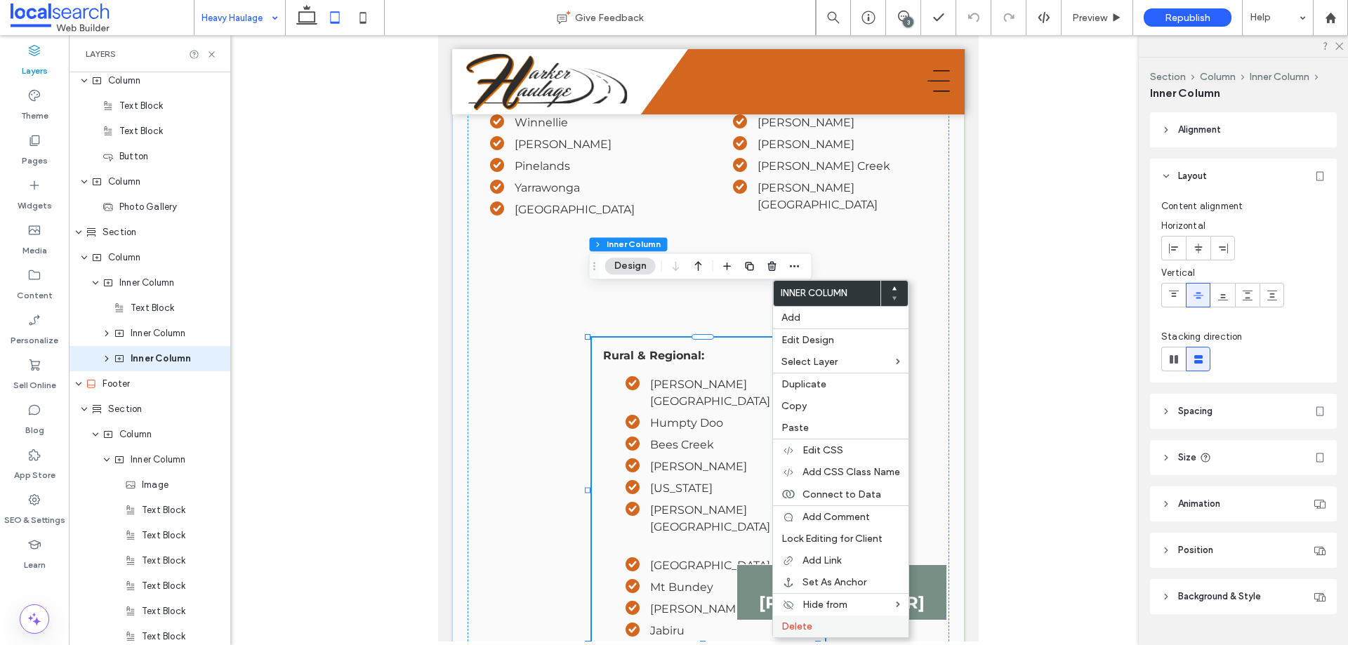
click at [810, 629] on span "Delete" at bounding box center [797, 627] width 31 height 12
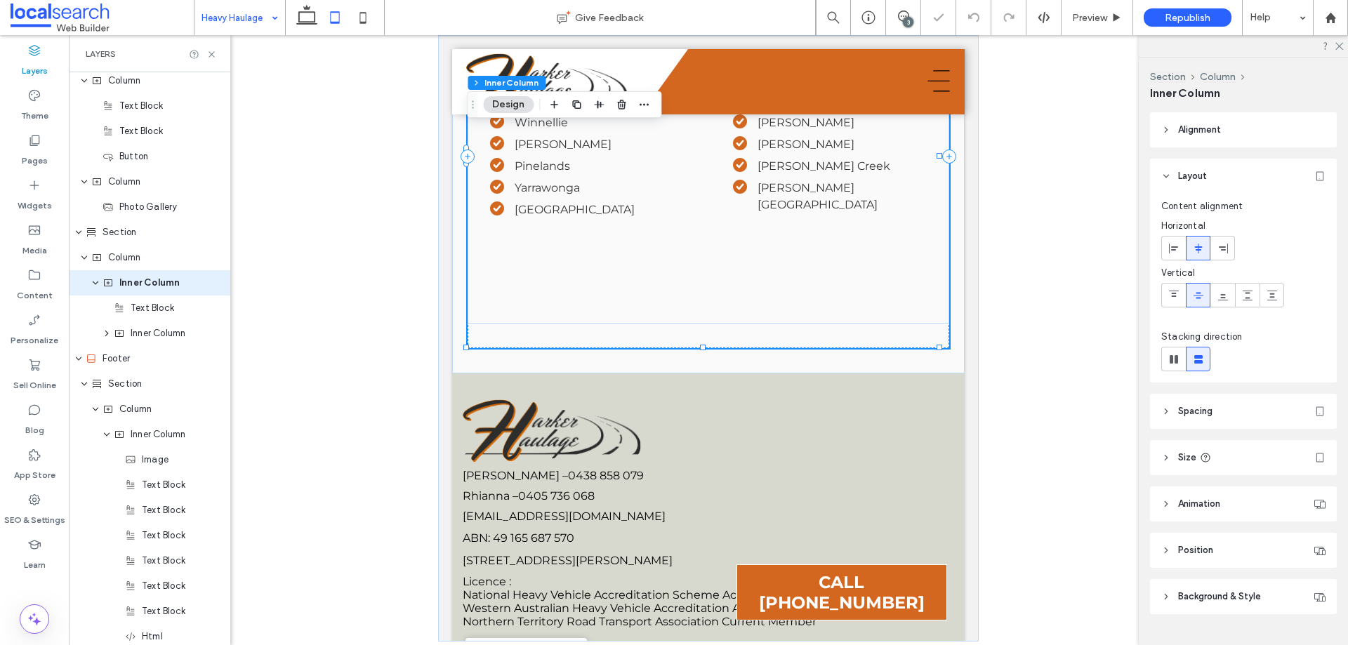
scroll to position [712, 0]
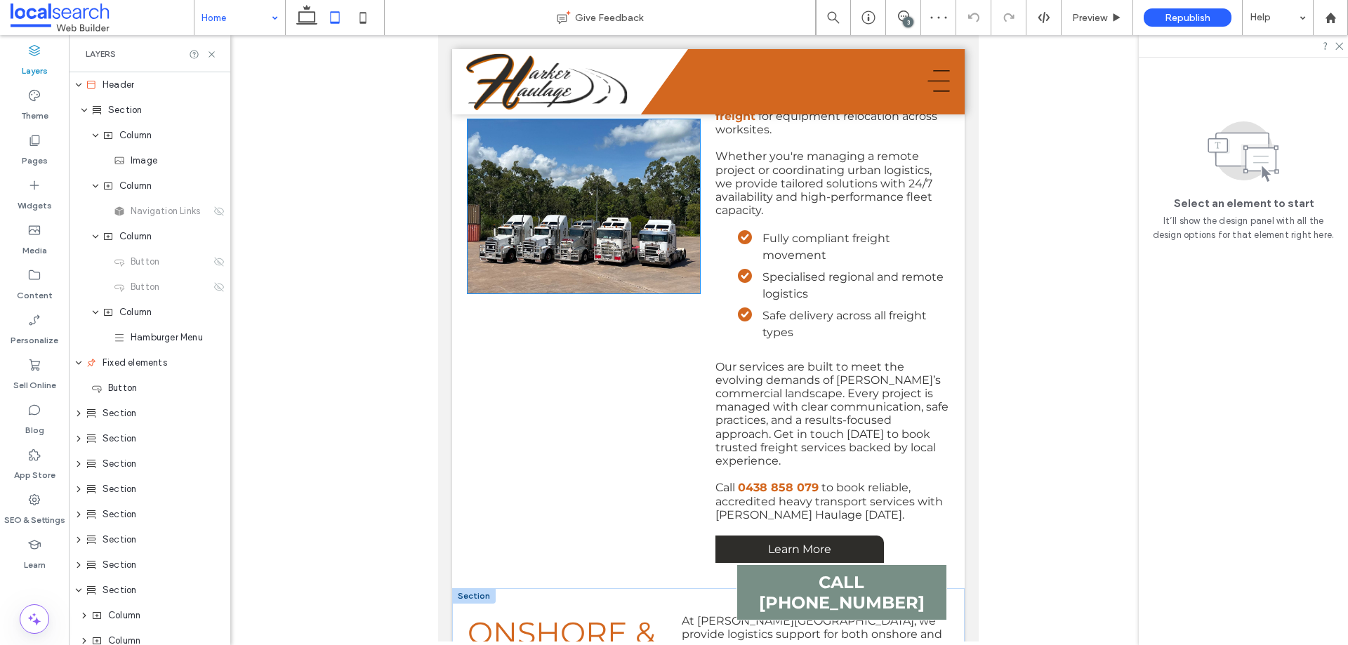
scroll to position [1429, 0]
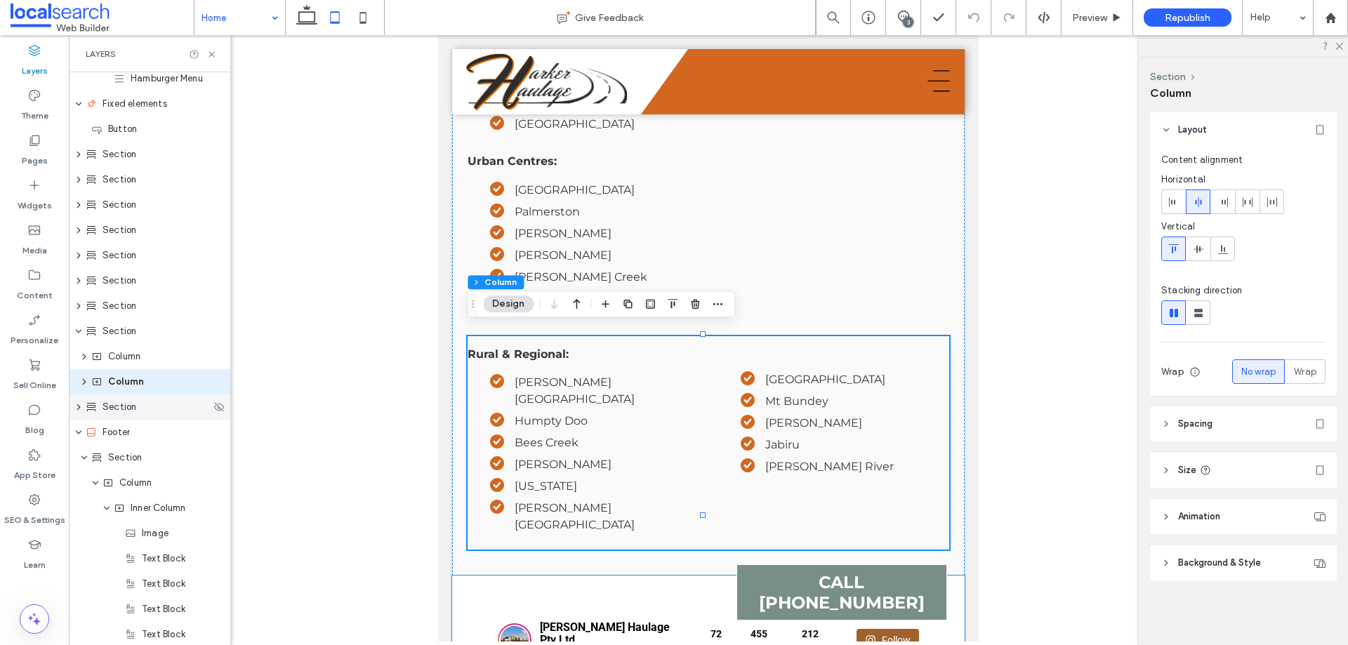
scroll to position [282, 0]
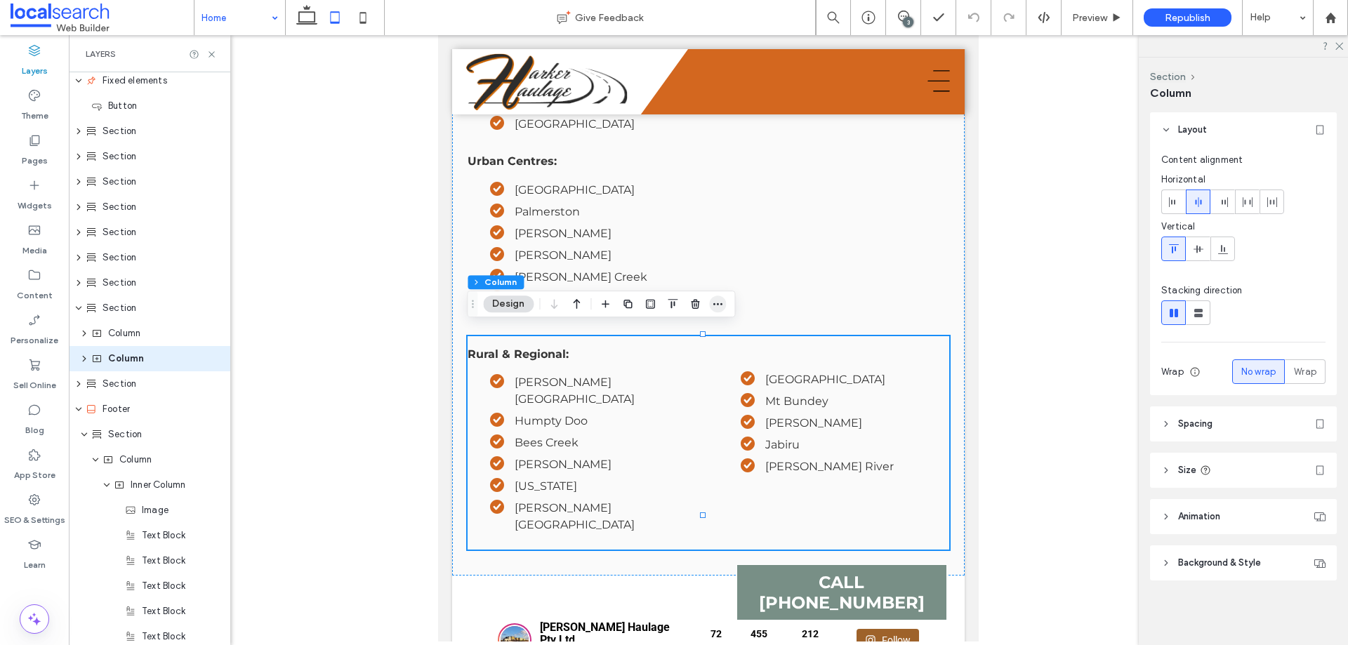
click at [717, 305] on icon "button" at bounding box center [717, 303] width 11 height 11
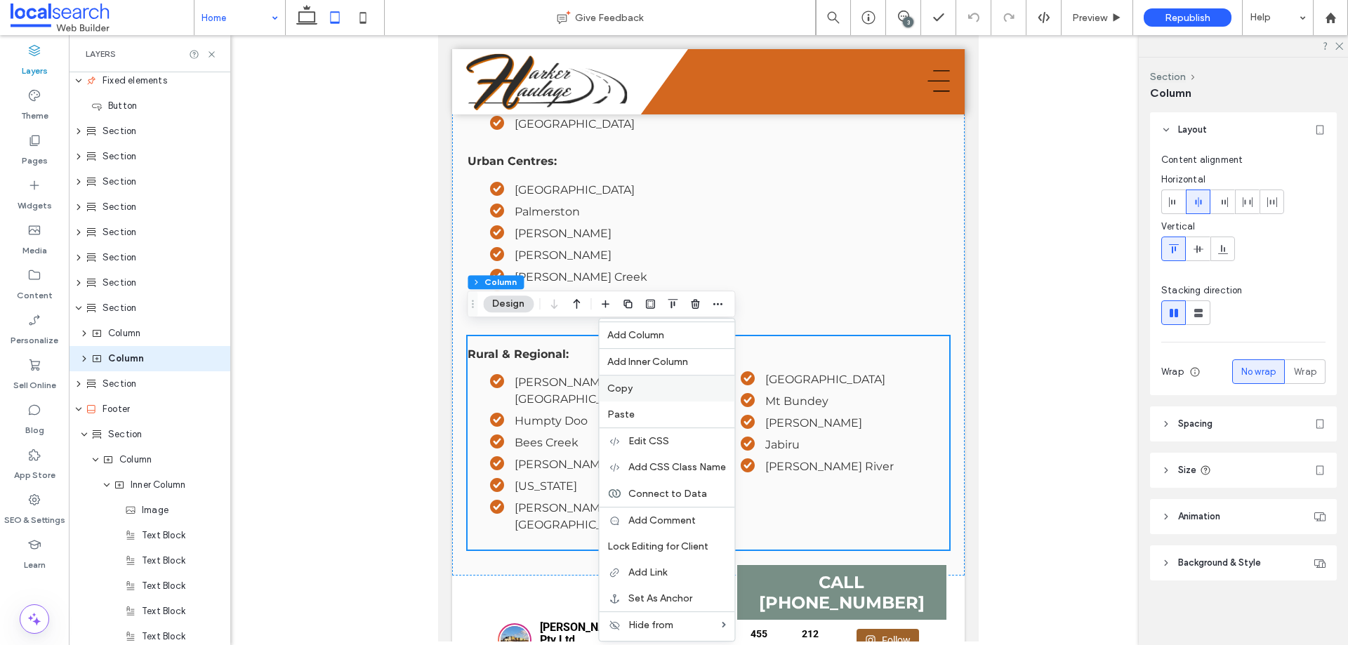
click at [631, 390] on span "Copy" at bounding box center [619, 389] width 25 height 12
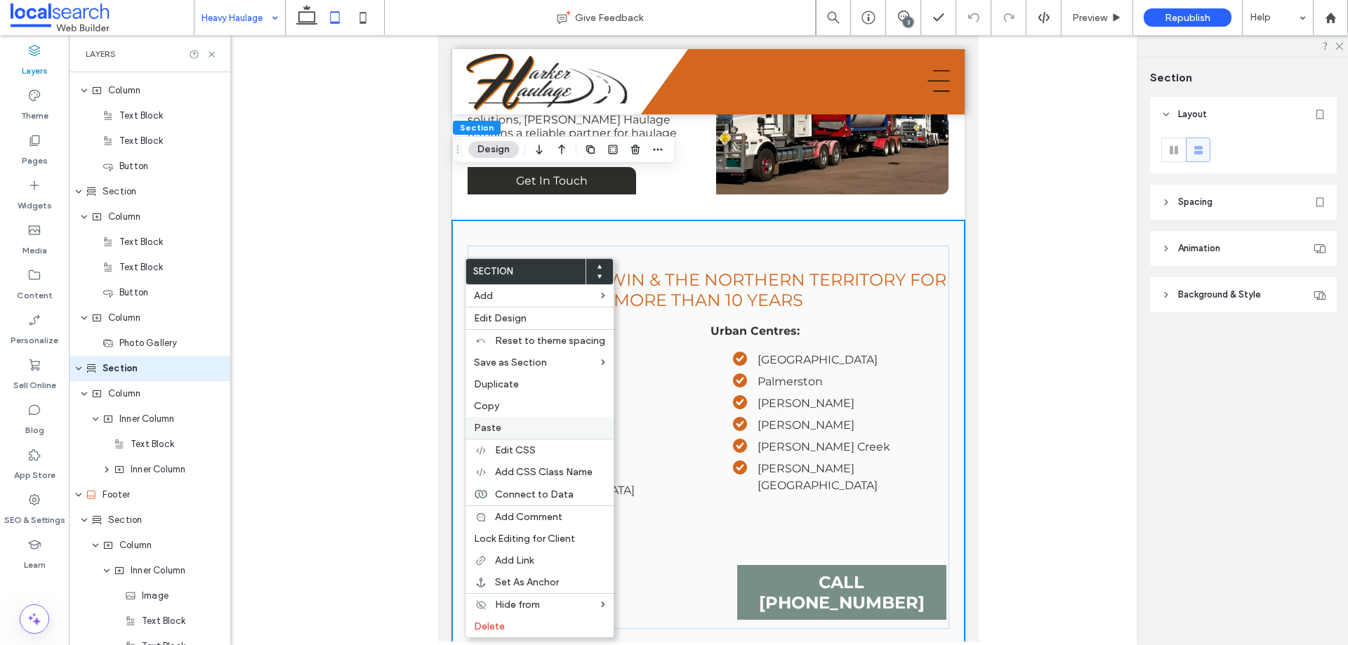
scroll to position [661, 0]
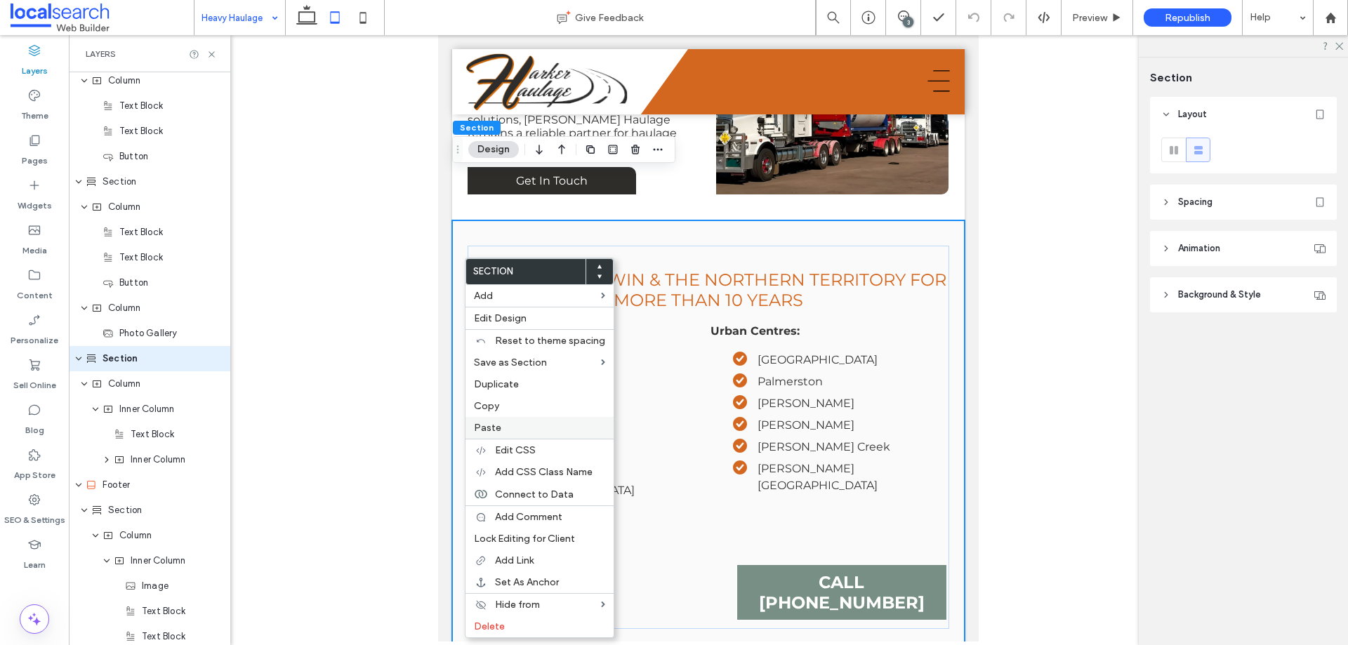
click at [494, 422] on span "Paste" at bounding box center [487, 428] width 27 height 12
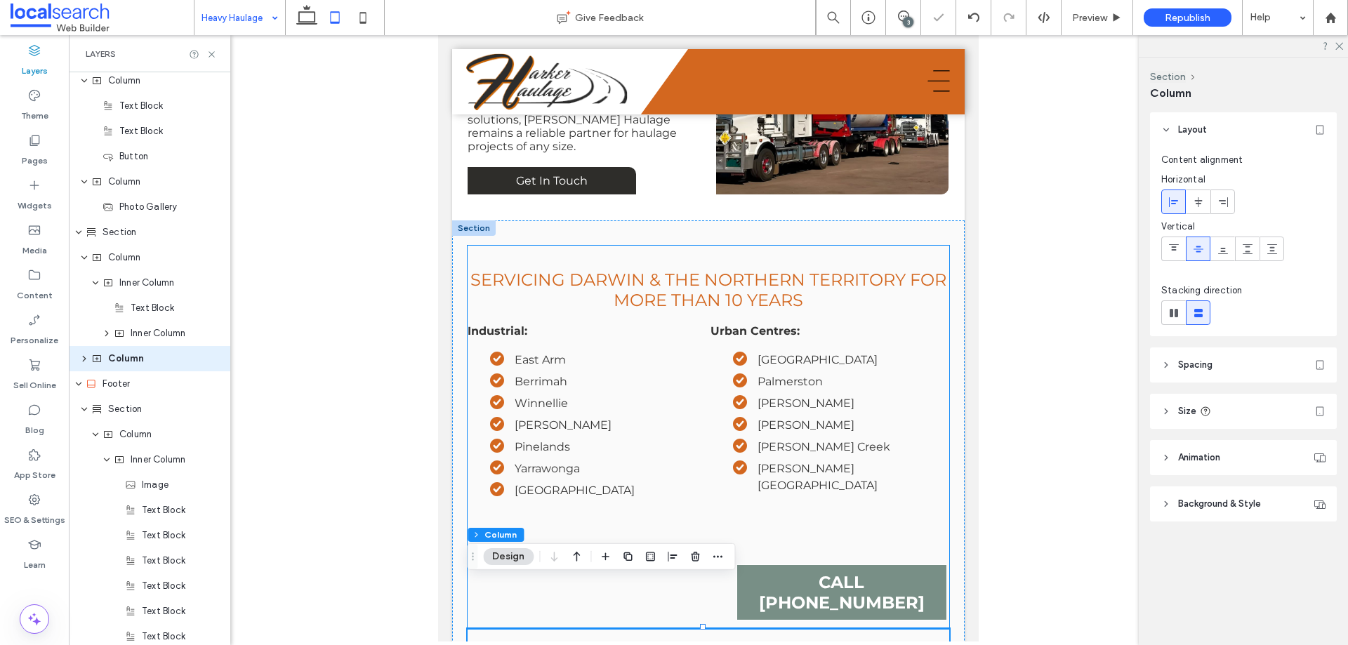
click at [621, 491] on div "Industrial: East Arm Berrimah Winnellie Wishart Pinelands Yarrawonga Tivendale …" at bounding box center [709, 464] width 482 height 280
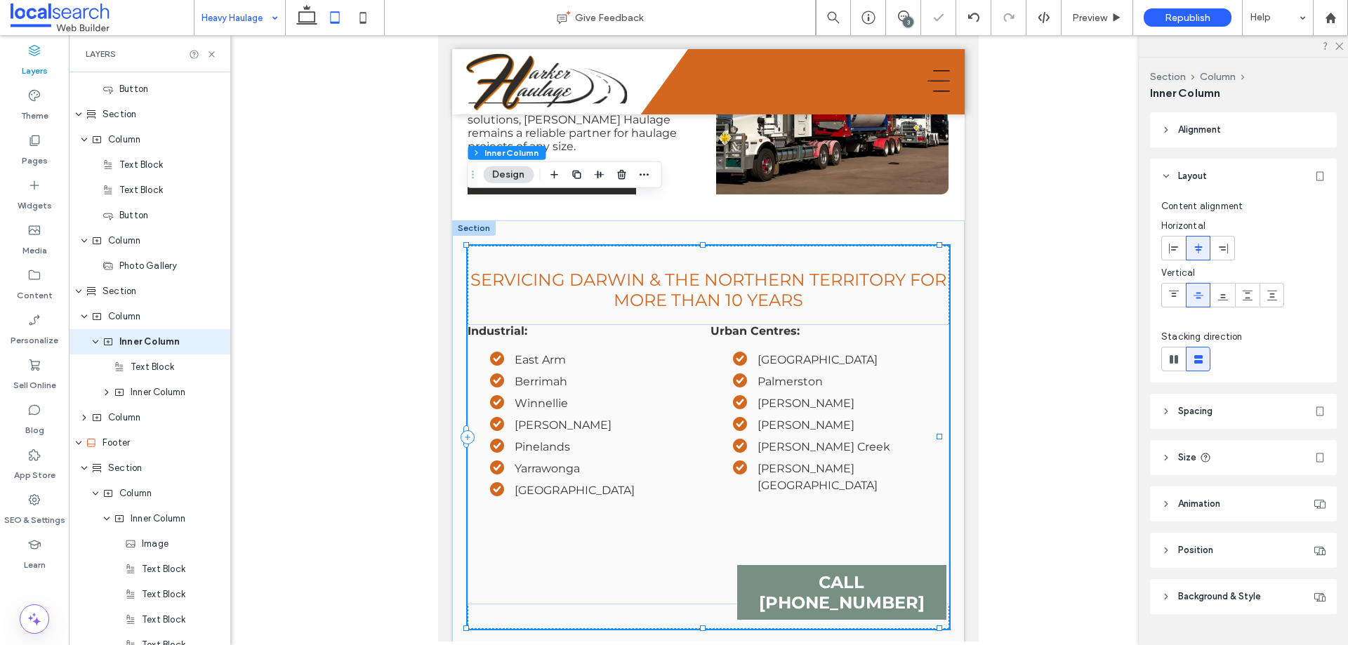
scroll to position [712, 0]
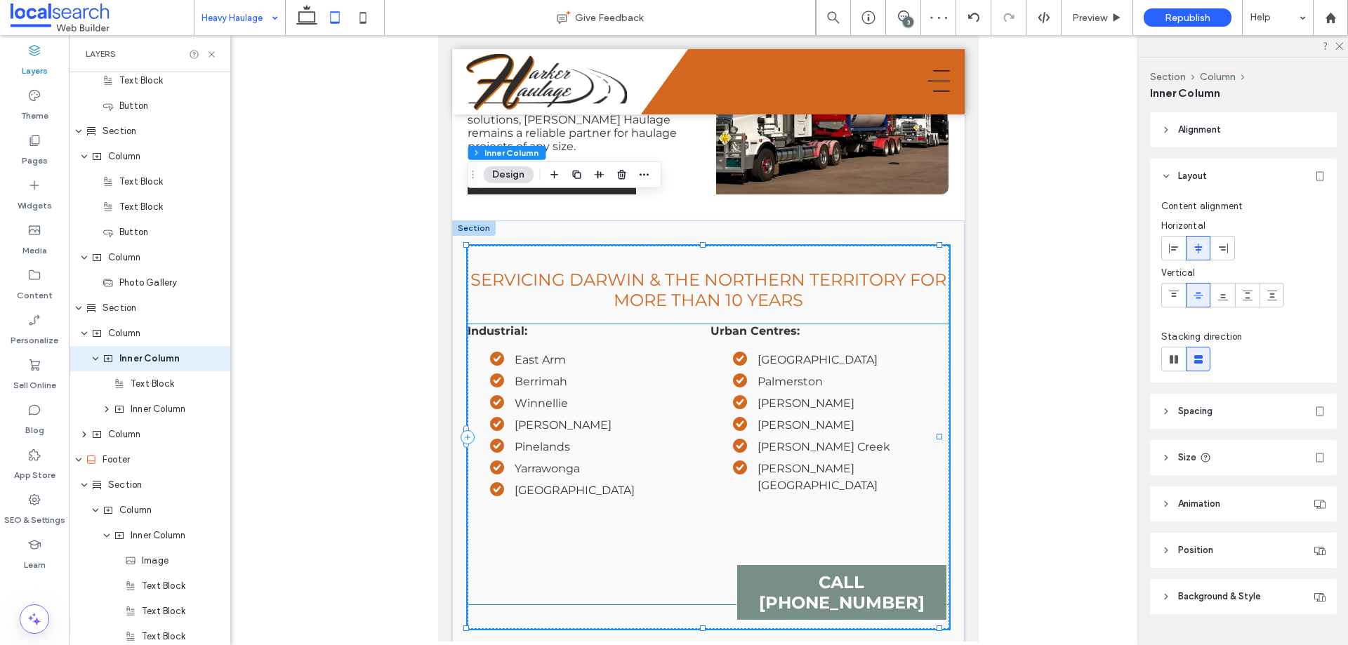
click at [685, 510] on div "Industrial: East Arm Berrimah Winnellie Wishart Pinelands Yarrawonga Tivendale …" at bounding box center [709, 464] width 482 height 280
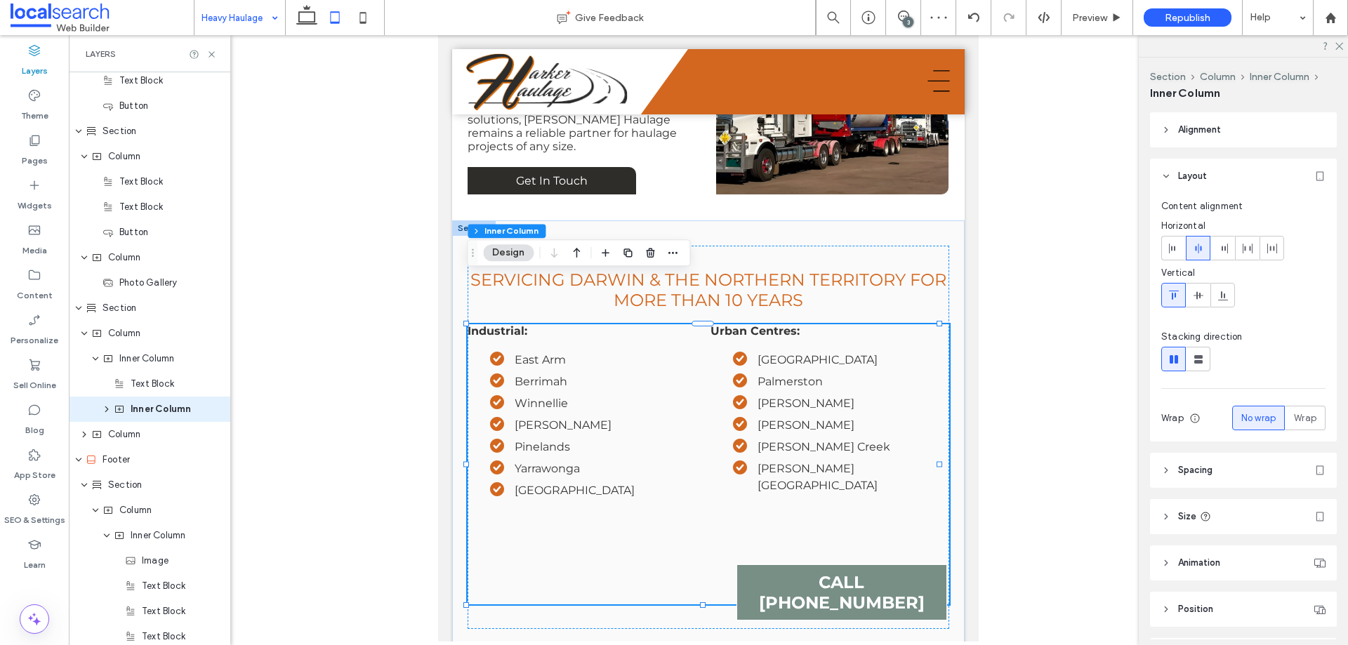
scroll to position [763, 0]
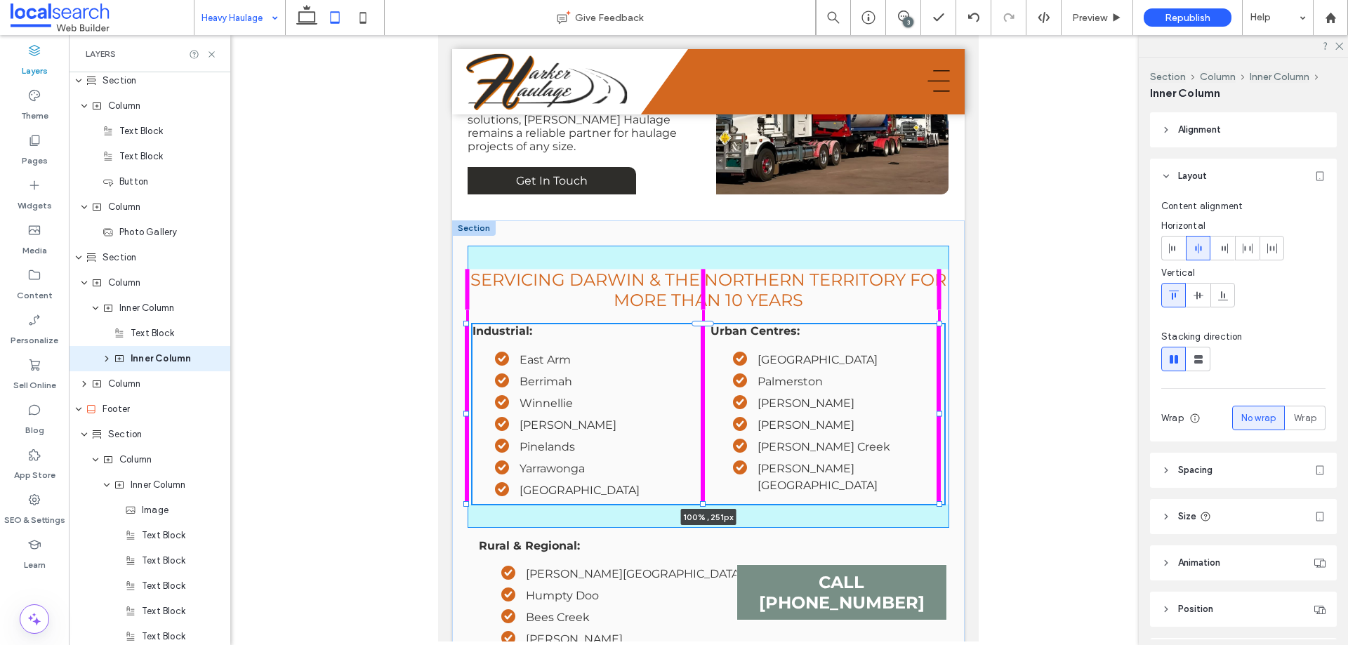
drag, startPoint x: 702, startPoint y: 559, endPoint x: 713, endPoint y: 367, distance: 192.1
click at [713, 367] on div "Servicing Darwin & the Northern territory for more than 10 years Industrial: Ea…" at bounding box center [708, 539] width 513 height 639
type input "***"
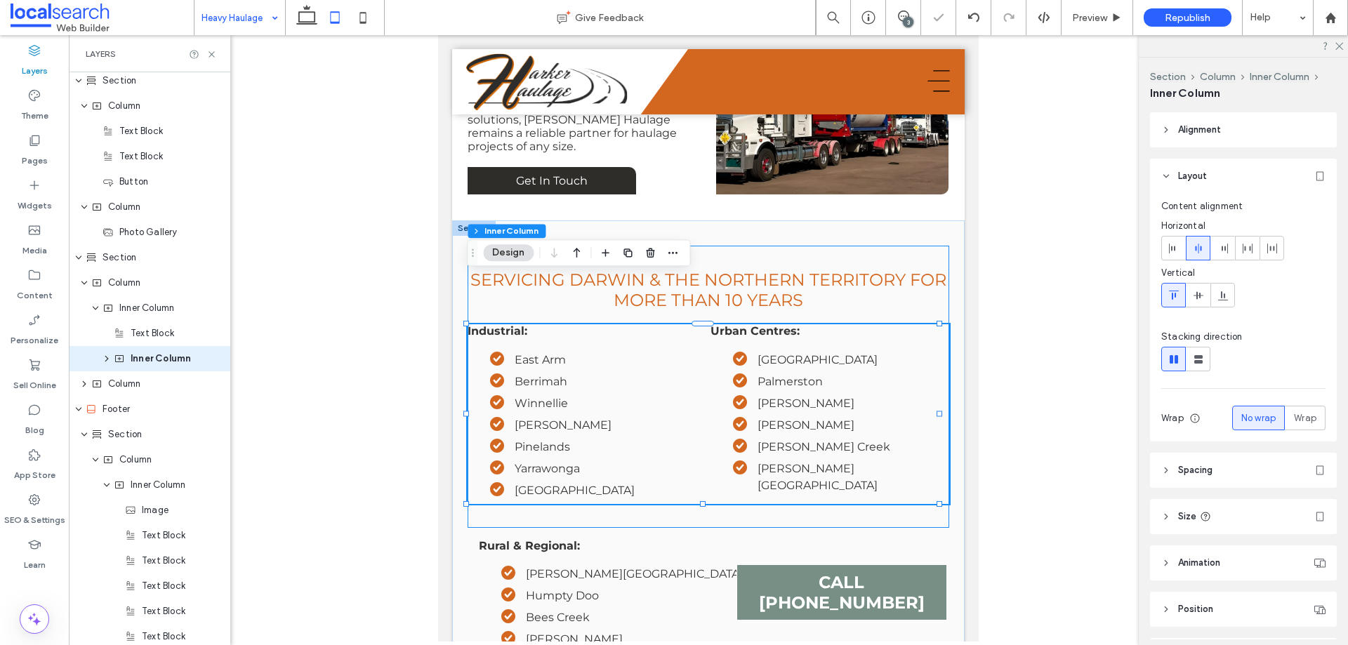
click at [694, 466] on div "Servicing Darwin & the Northern territory for more than 10 years Industrial: Ea…" at bounding box center [709, 387] width 482 height 282
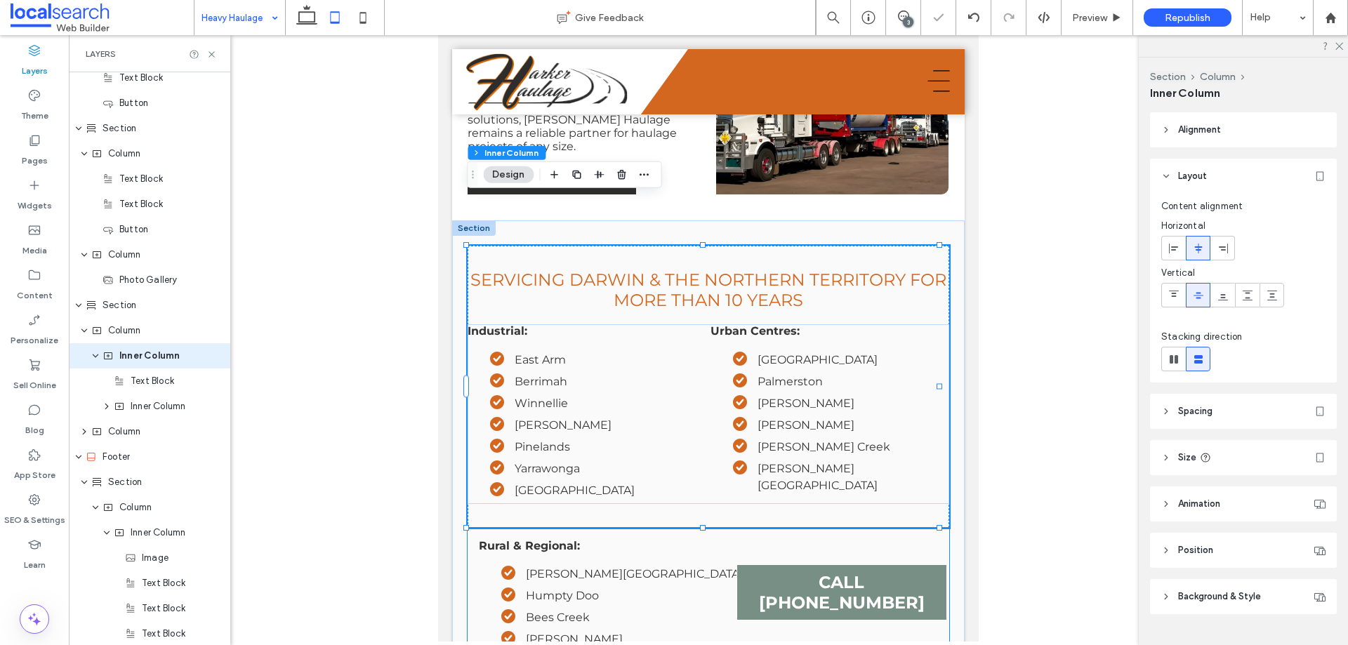
scroll to position [712, 0]
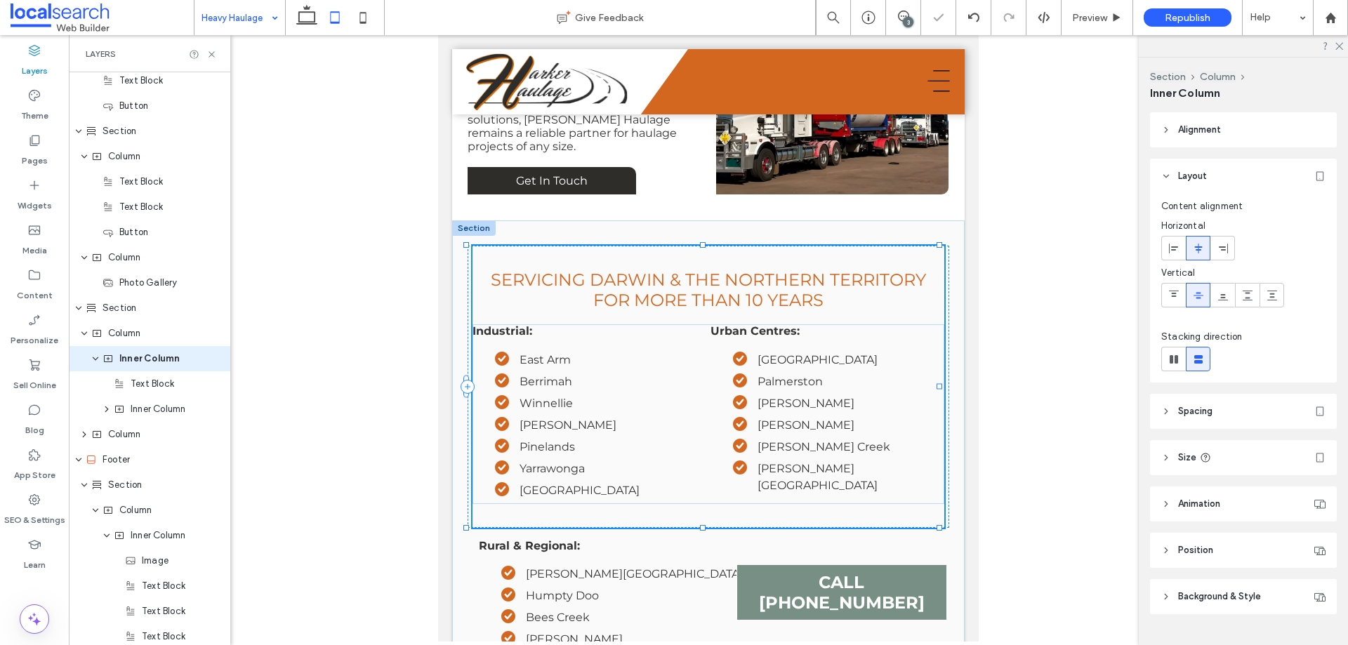
drag, startPoint x: 700, startPoint y: 480, endPoint x: 708, endPoint y: 381, distance: 99.3
click at [708, 381] on div "Servicing Darwin & the Northern territory for more than 10 years Industrial: Ea…" at bounding box center [708, 539] width 513 height 639
type input "***"
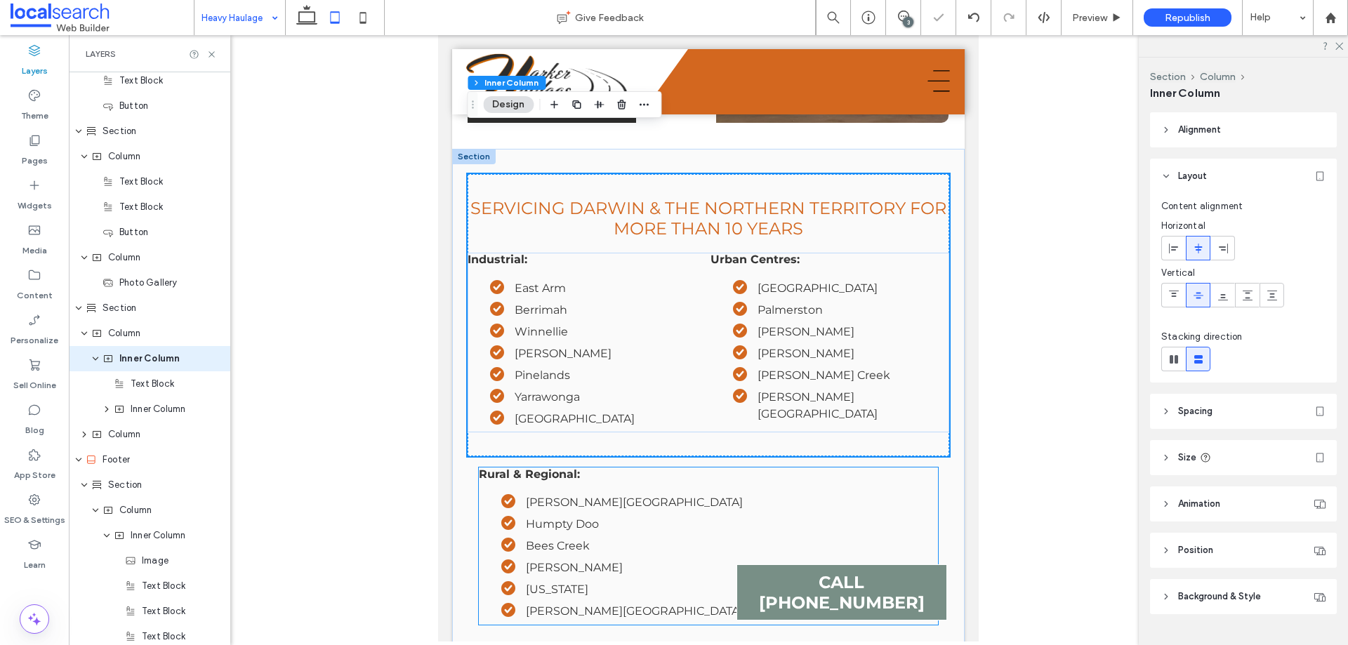
scroll to position [2247, 0]
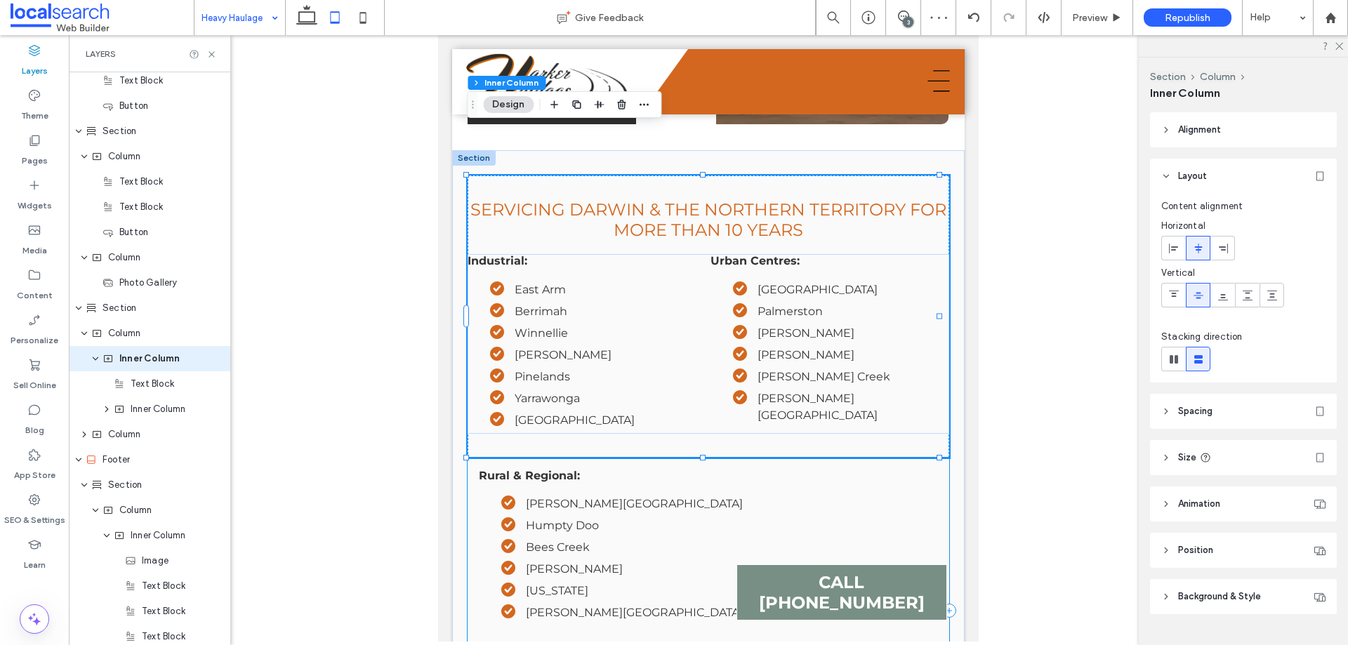
click at [473, 470] on div "Rural & Regional: Howard Springs Humpty Doo Bees Creek Holtze Virginia Berry Sp…" at bounding box center [709, 610] width 482 height 305
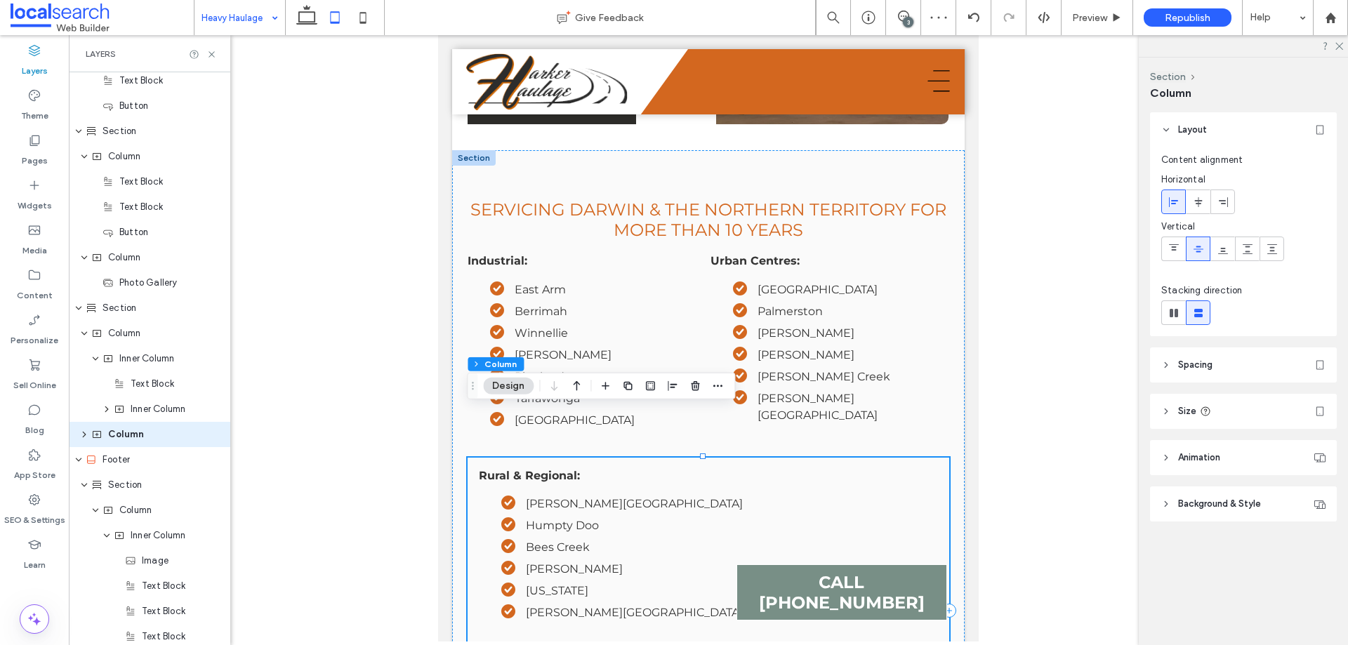
scroll to position [788, 0]
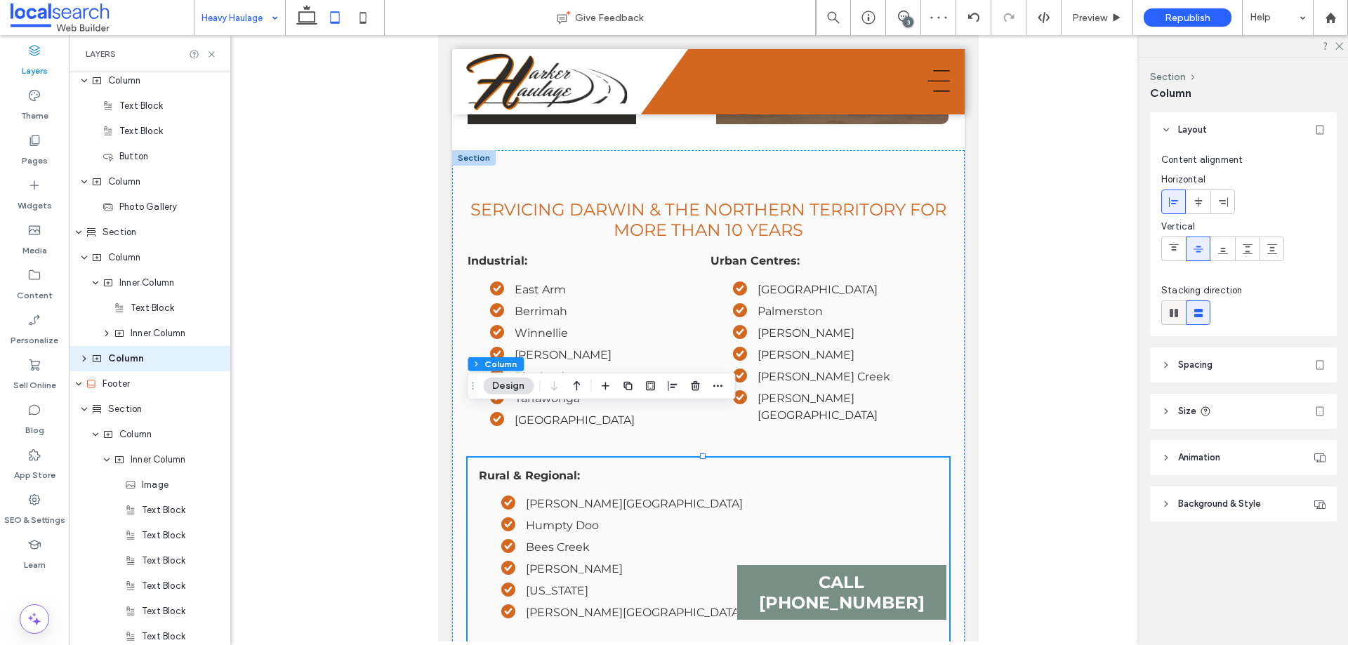
click at [1178, 316] on icon at bounding box center [1174, 313] width 14 height 14
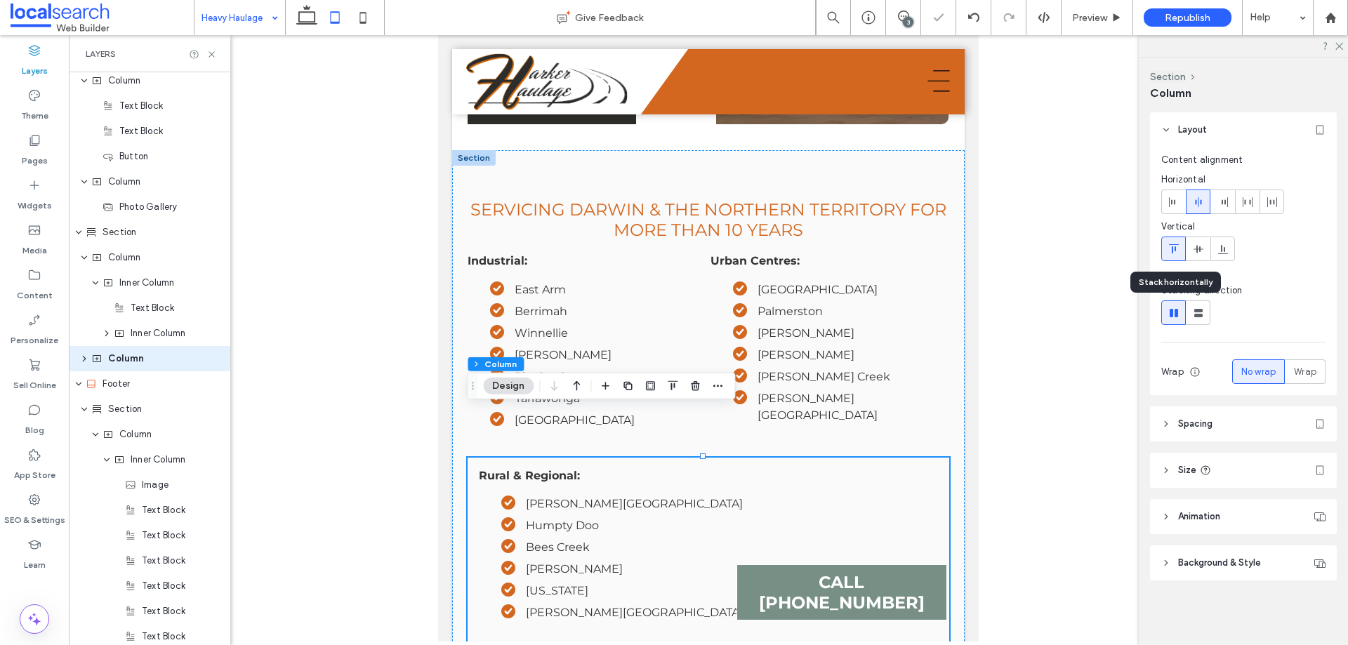
type input "*"
type input "**"
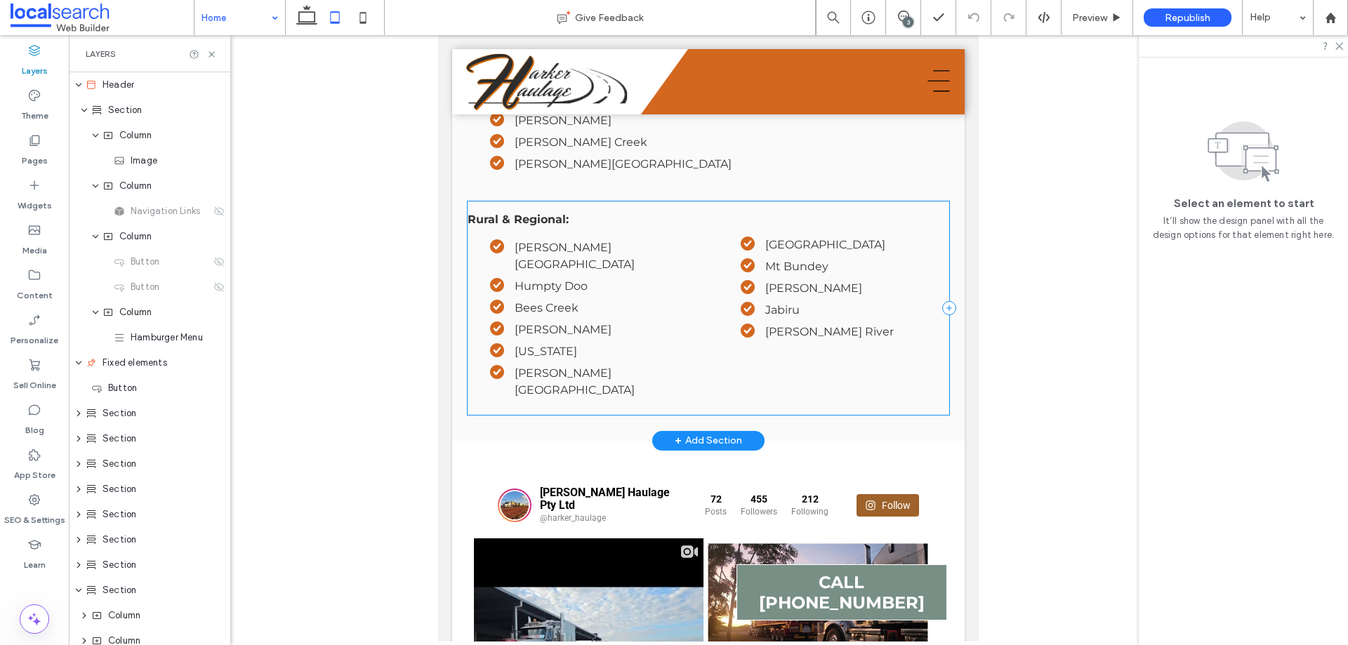
scroll to position [3932, 0]
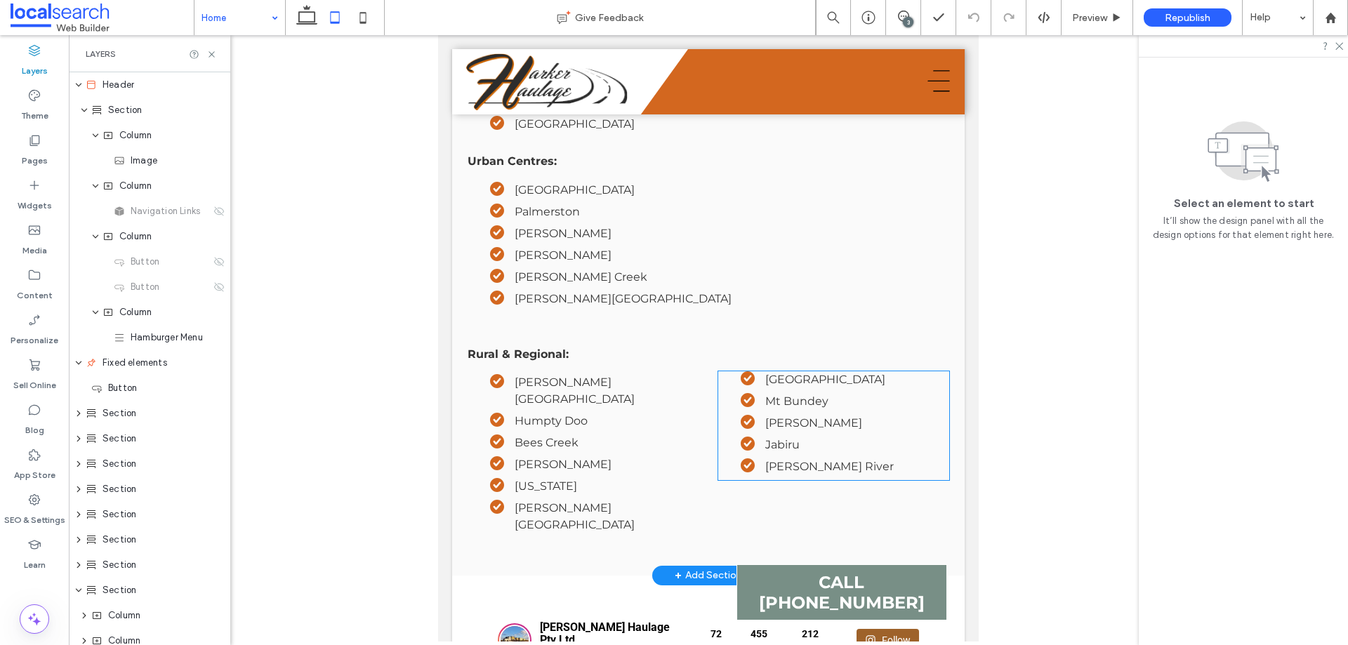
click at [761, 381] on ul "Channel Island Mt Bundey Bradshaw Jabiru McArthur River" at bounding box center [833, 423] width 231 height 104
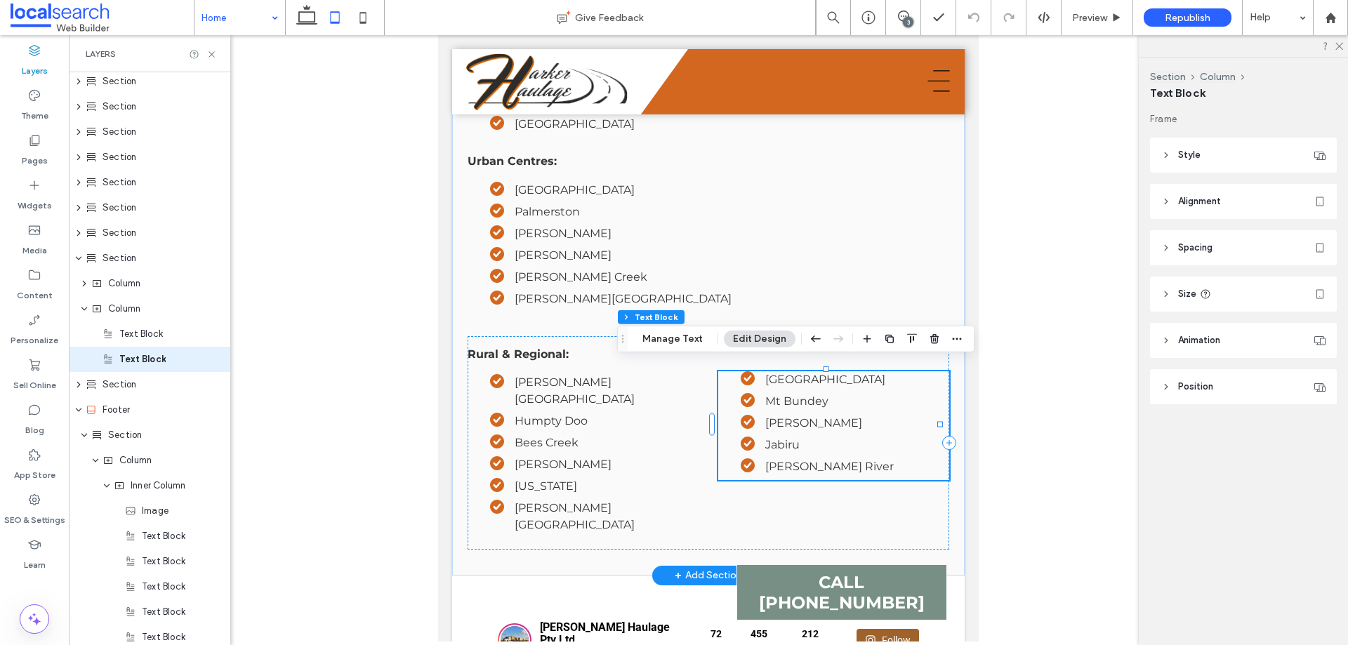
scroll to position [333, 0]
click at [1215, 244] on header "Spacing" at bounding box center [1243, 247] width 187 height 35
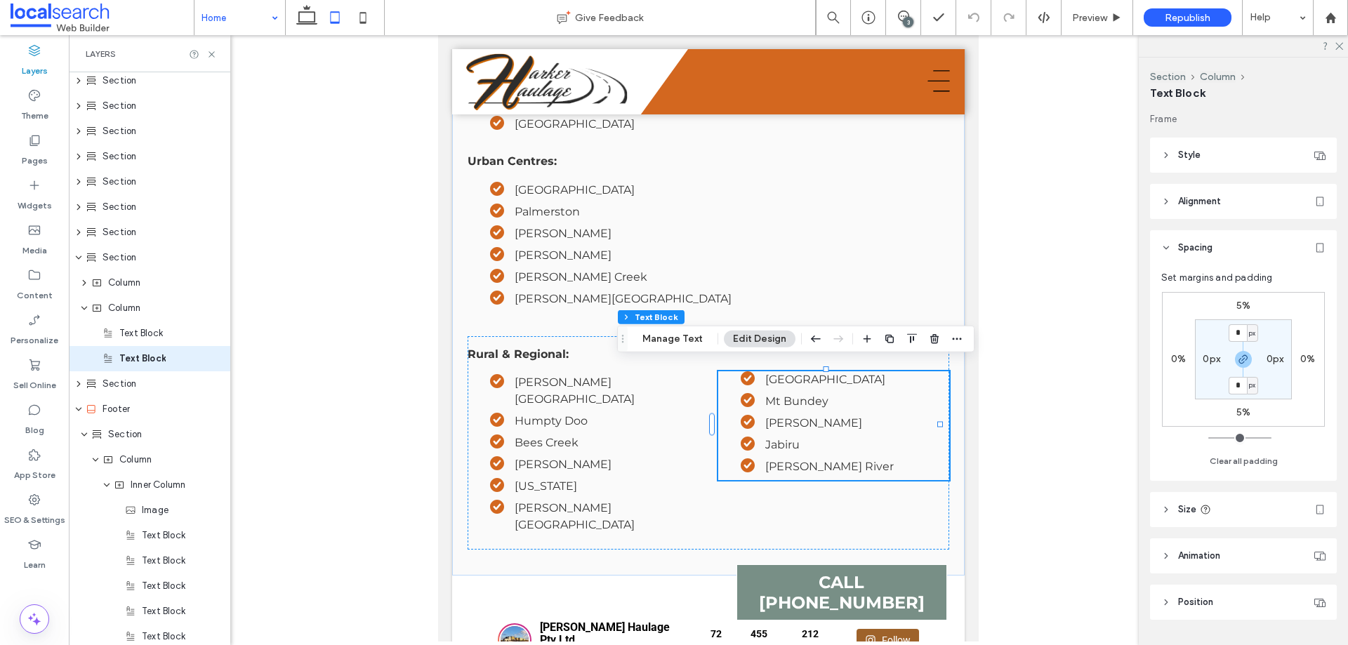
click at [1239, 305] on label "5%" at bounding box center [1244, 306] width 14 height 12
type input "*"
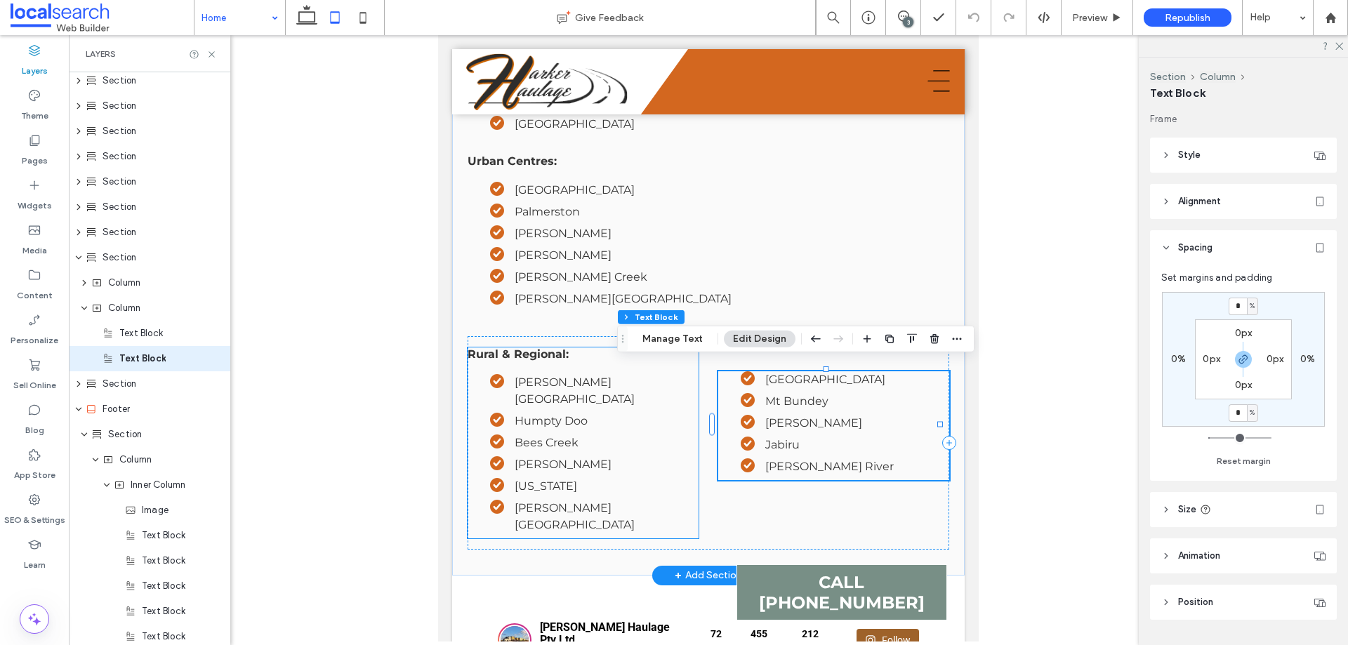
click at [628, 413] on li "Humpty Doo" at bounding box center [594, 421] width 209 height 17
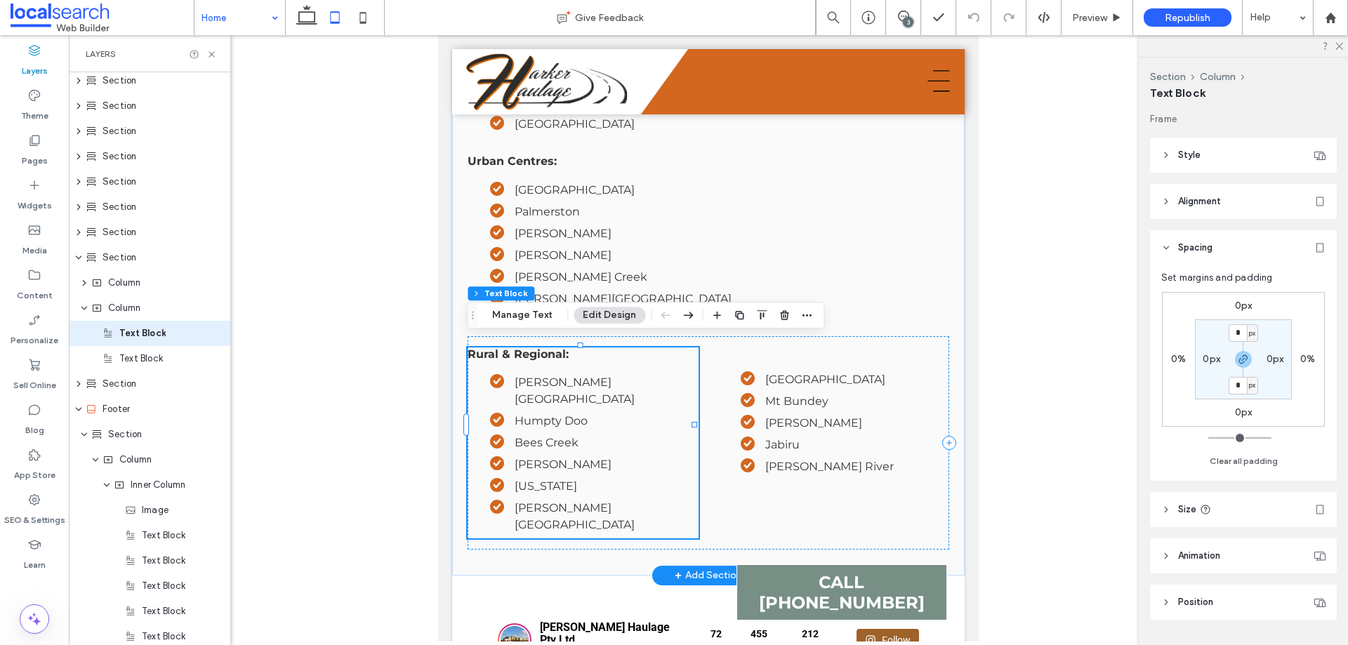
scroll to position [308, 0]
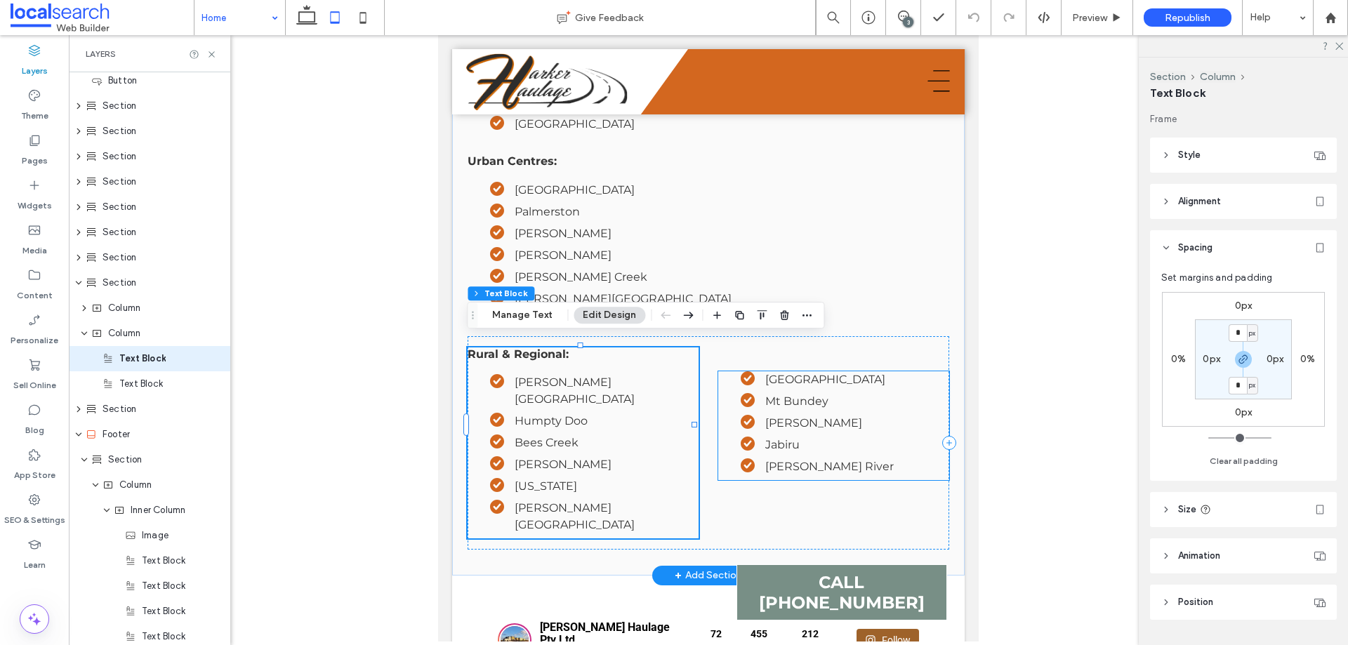
click at [824, 440] on li "Jabiru" at bounding box center [845, 445] width 209 height 17
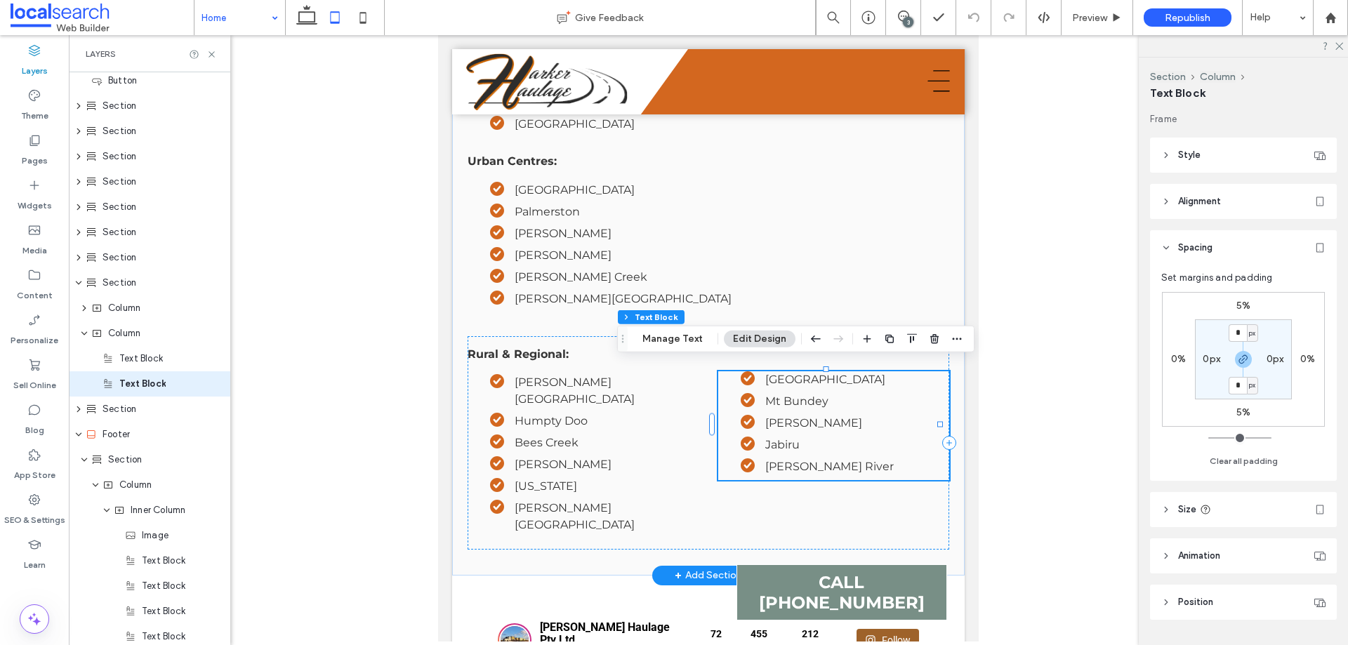
scroll to position [333, 0]
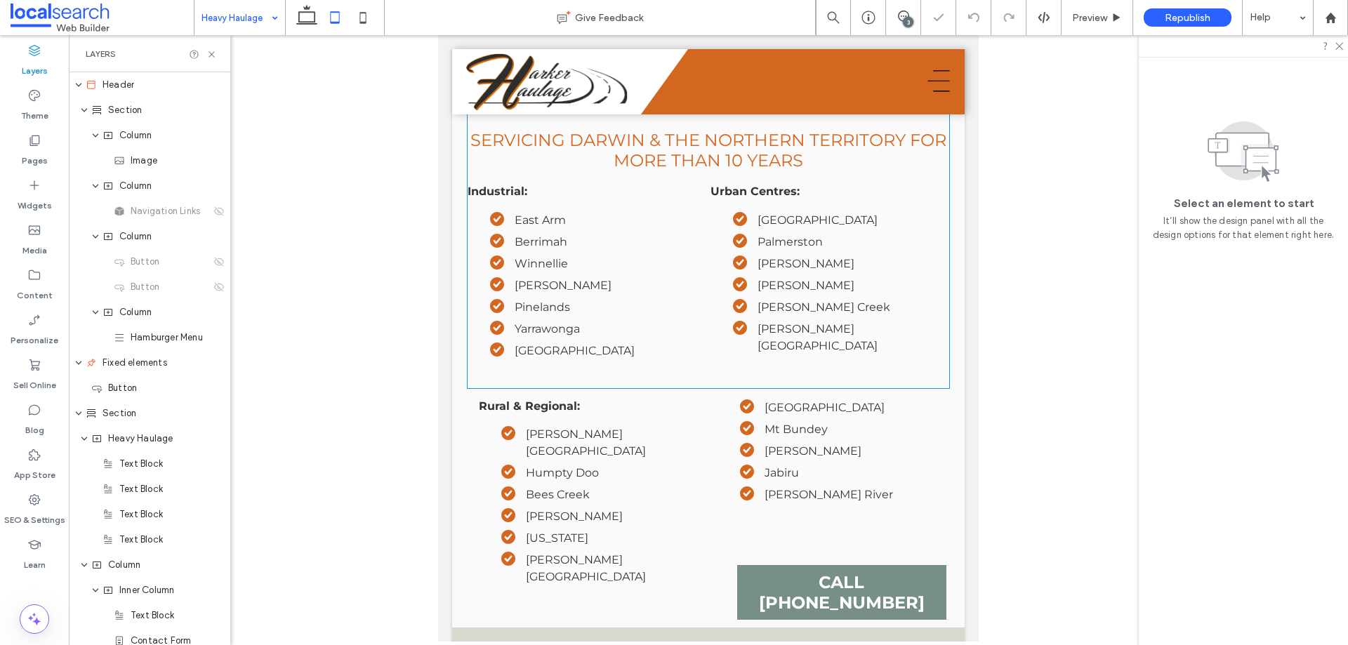
scroll to position [2317, 0]
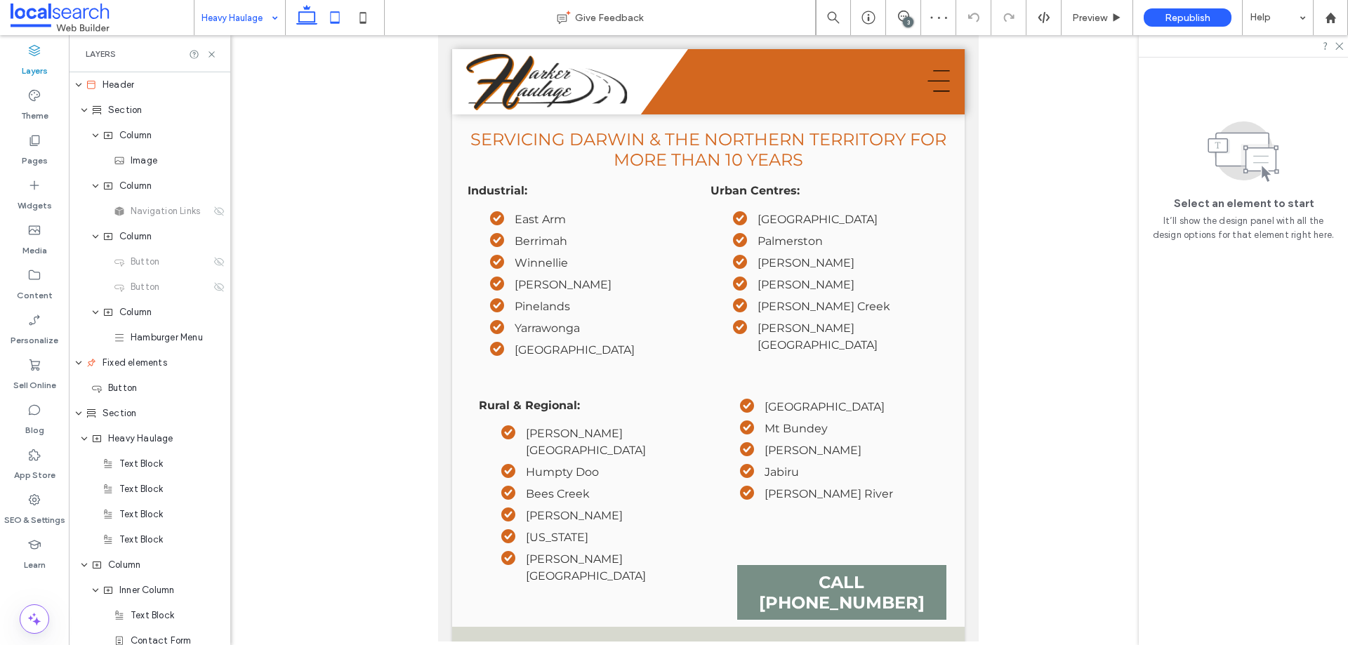
click at [312, 25] on icon at bounding box center [307, 18] width 28 height 28
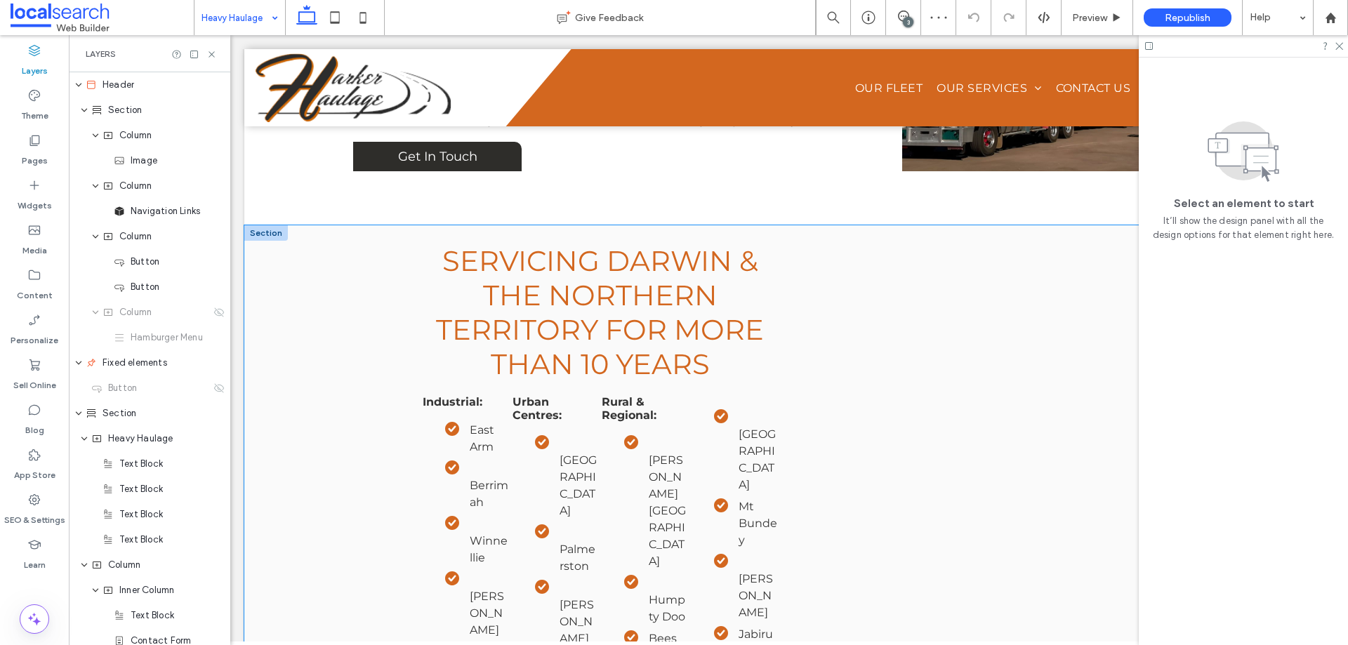
scroll to position [1583, 0]
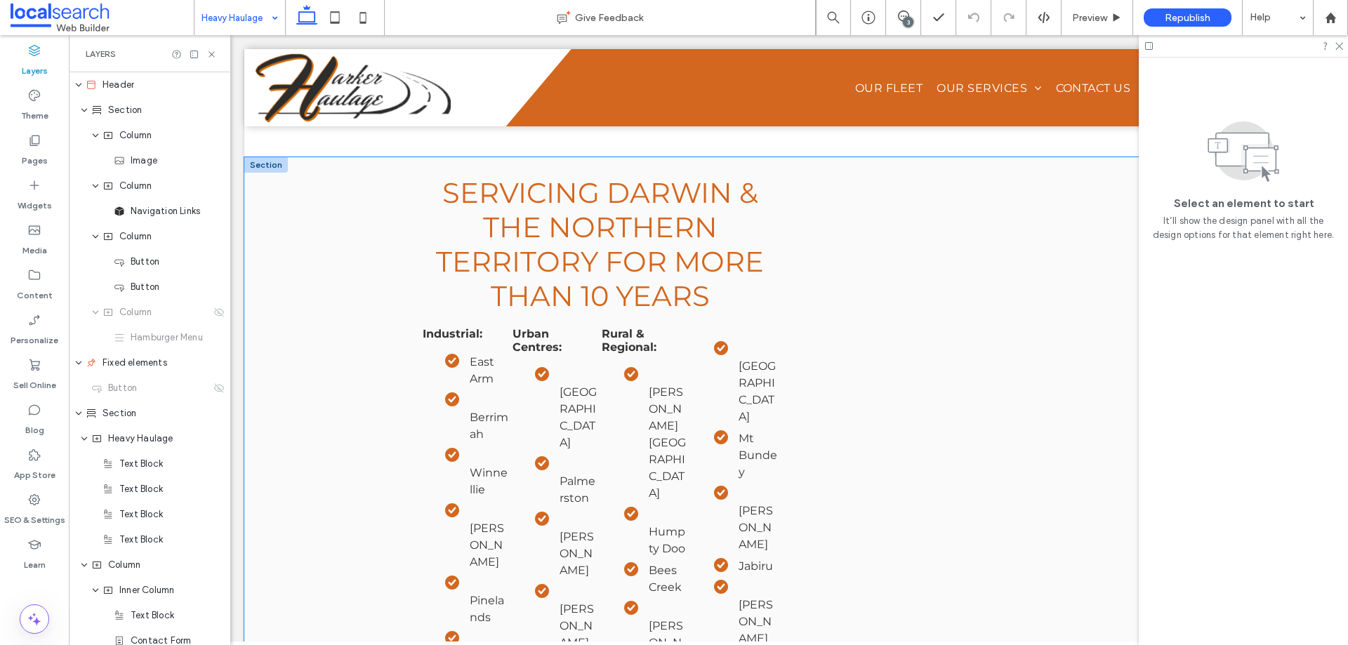
click at [916, 414] on div "Servicing Darwin & the Northern territory for more than 10 years Industrial: Ea…" at bounding box center [789, 530] width 843 height 746
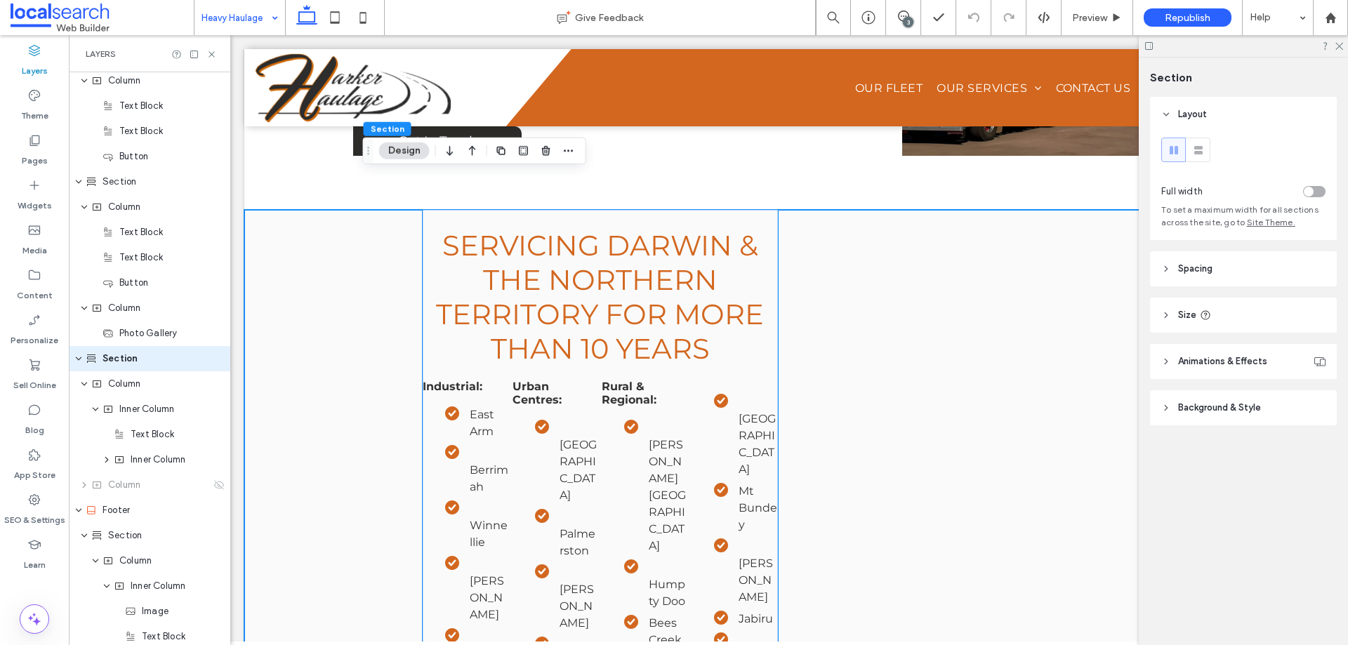
scroll to position [1442, 0]
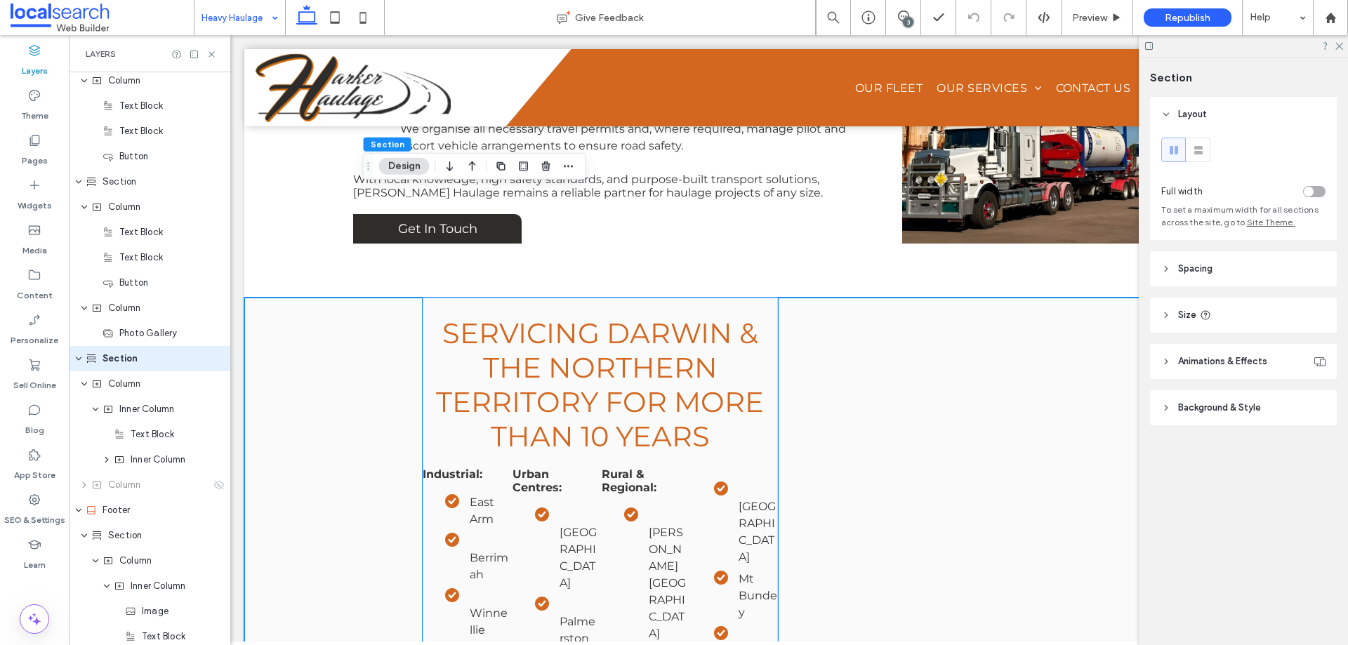
click at [743, 337] on h5 "Servicing Darwin & the Northern territory for more than 10 years" at bounding box center [601, 385] width 356 height 138
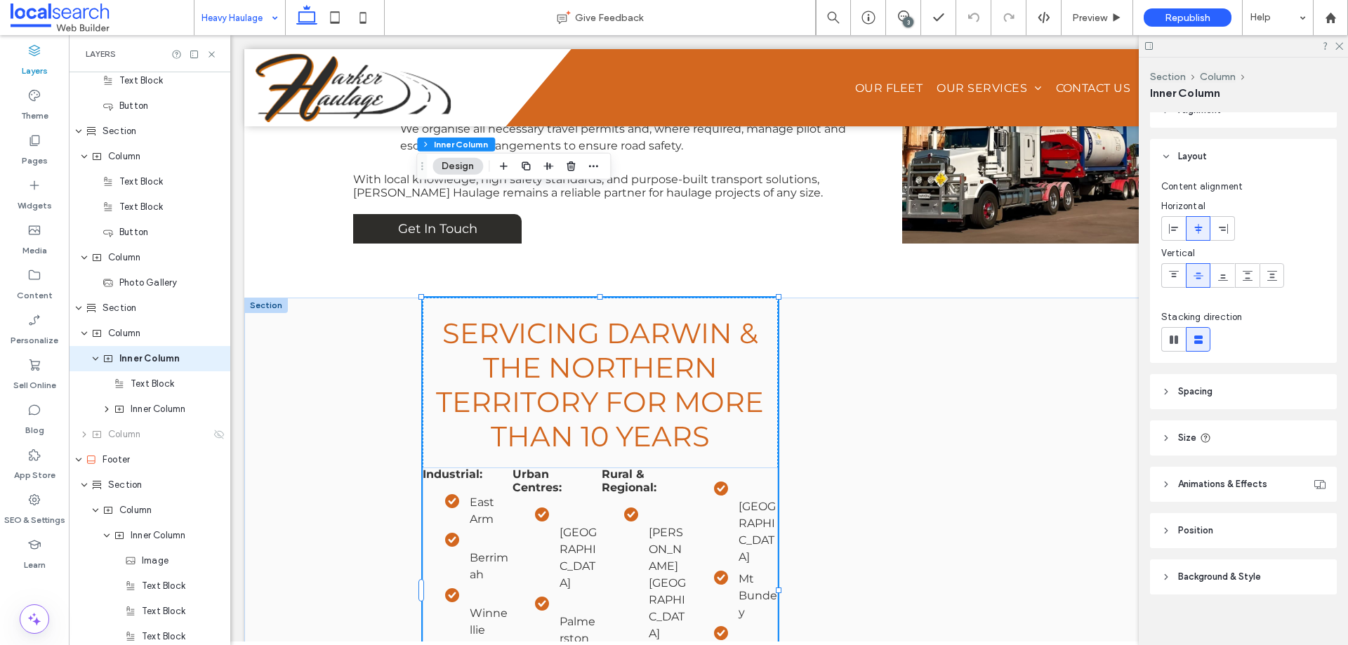
scroll to position [31, 0]
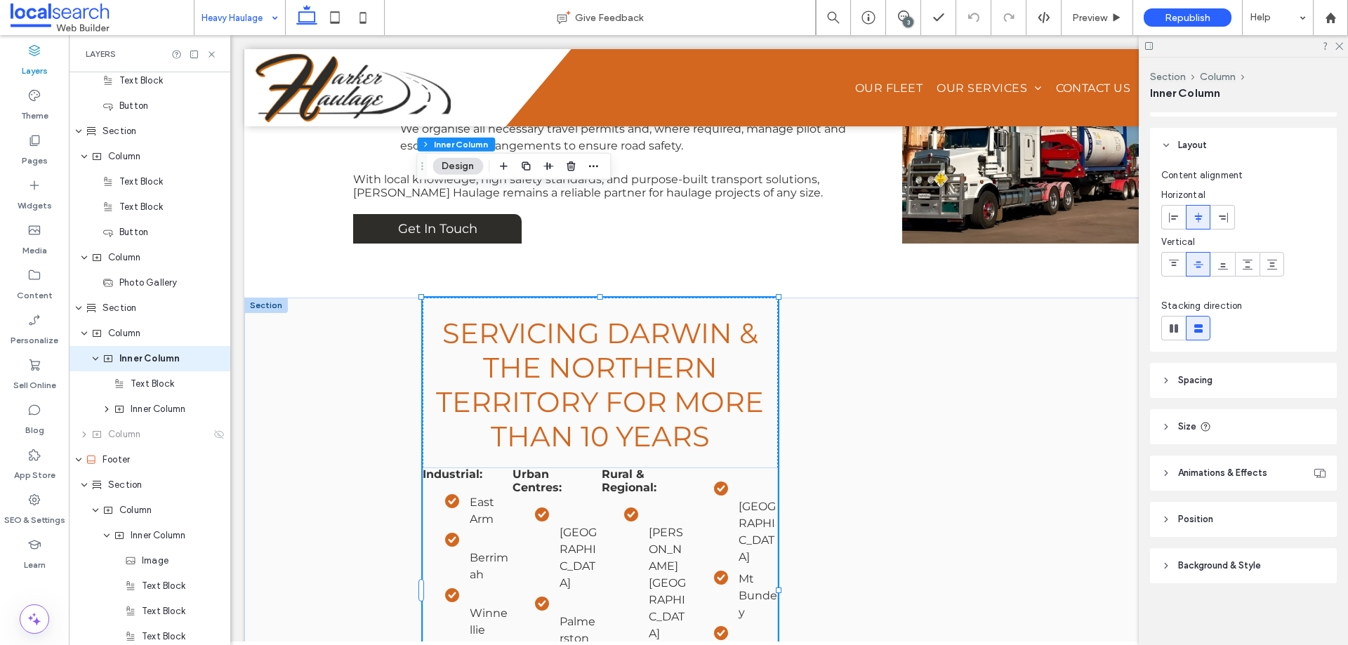
click at [1223, 431] on header "Size" at bounding box center [1243, 426] width 187 height 35
drag, startPoint x: 1253, startPoint y: 460, endPoint x: 1284, endPoint y: 455, distance: 32.0
click at [1265, 462] on input "range" at bounding box center [1229, 462] width 72 height 1
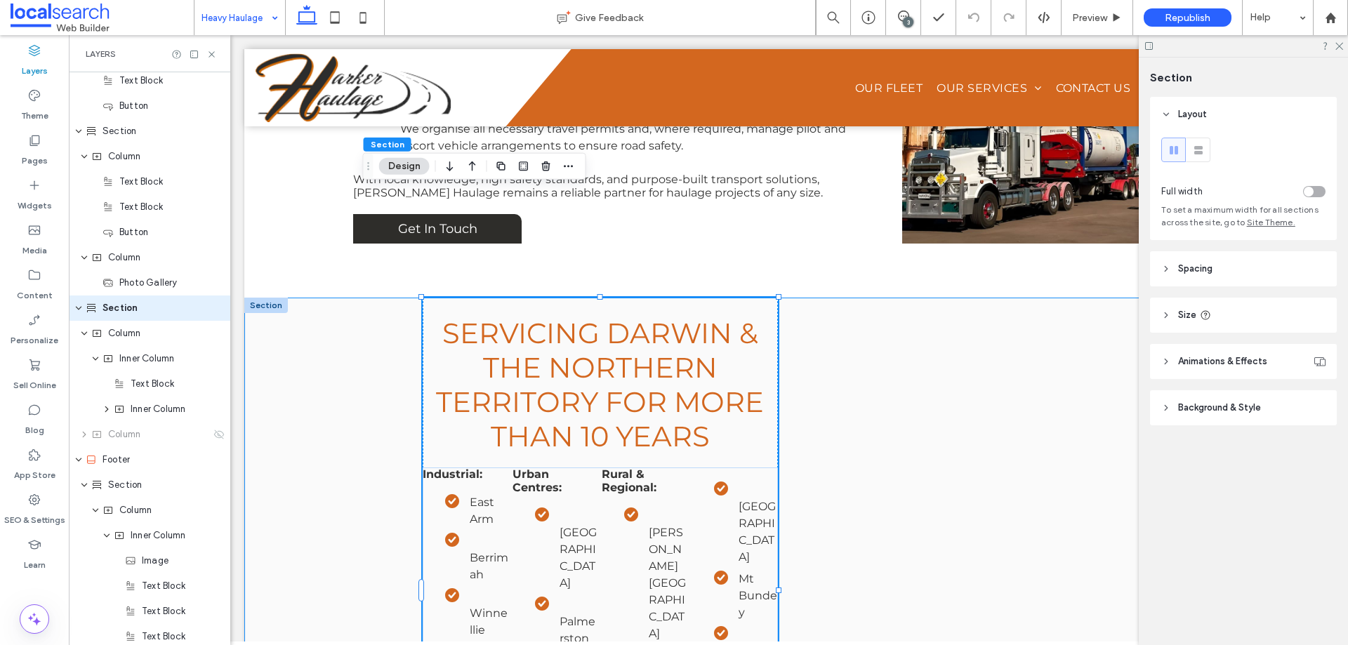
scroll to position [661, 0]
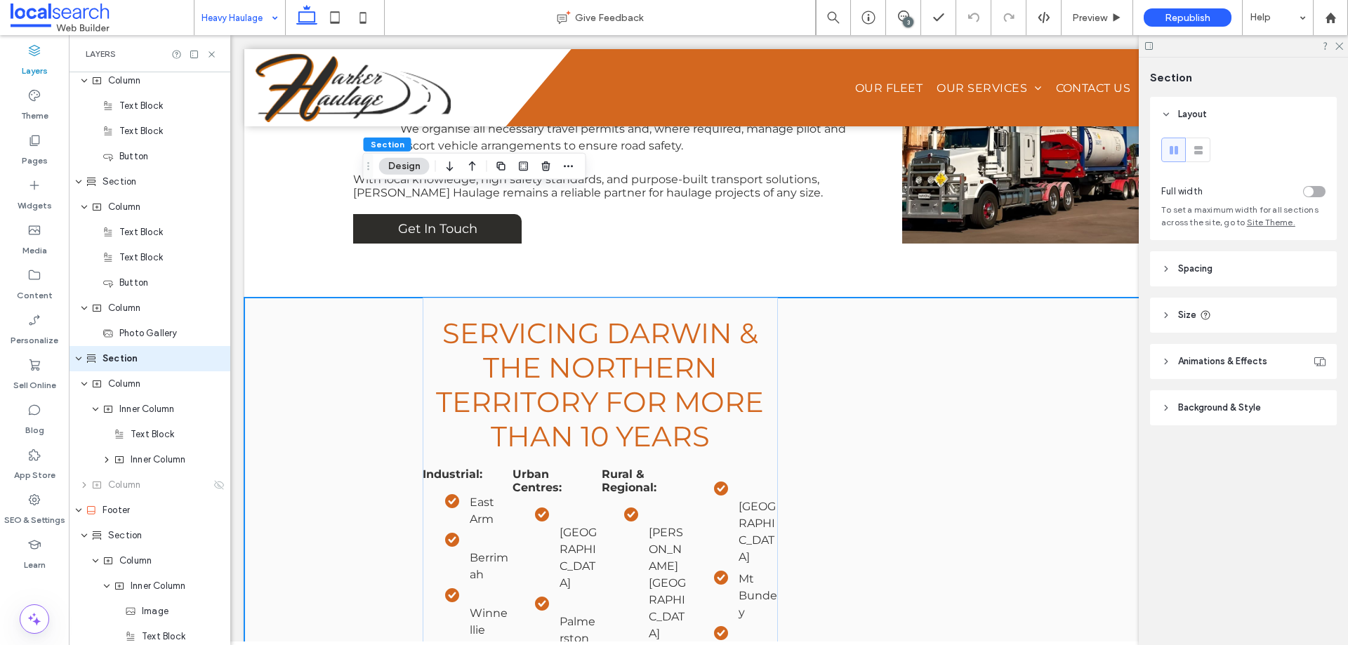
click at [743, 328] on h5 "Servicing Darwin & the Northern territory for more than 10 years" at bounding box center [601, 385] width 356 height 138
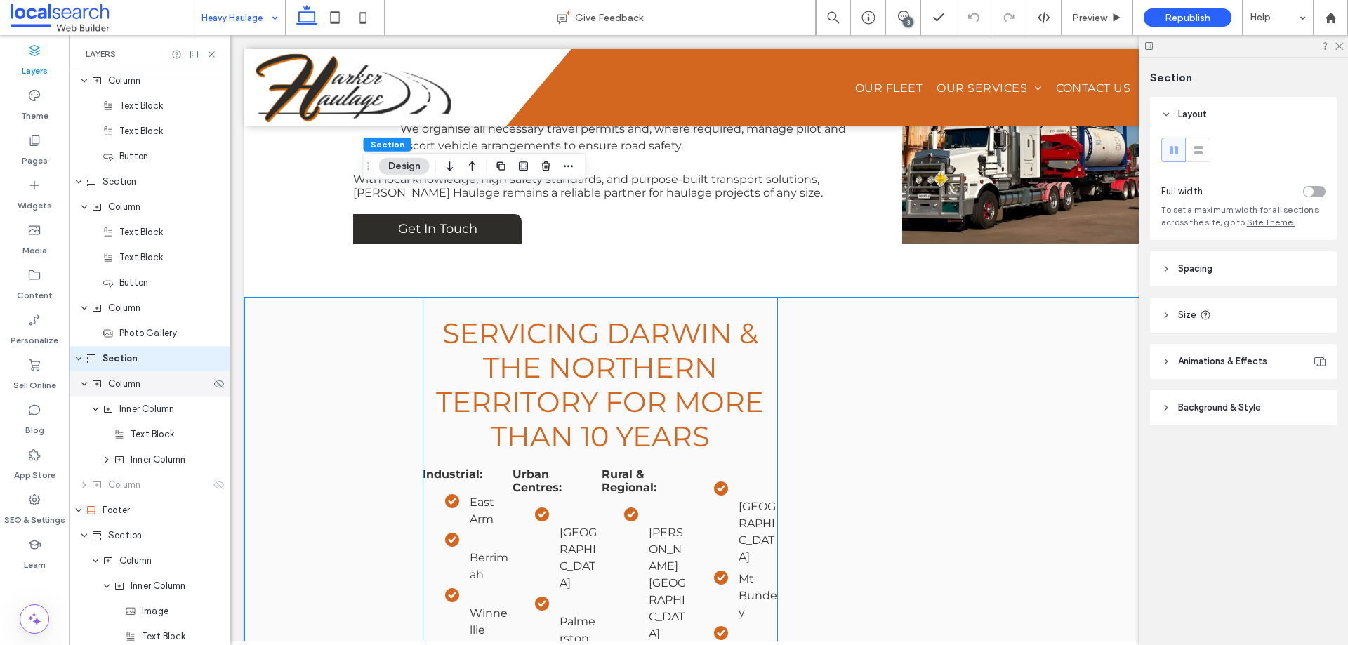
click at [123, 391] on div "Column" at bounding box center [150, 383] width 162 height 25
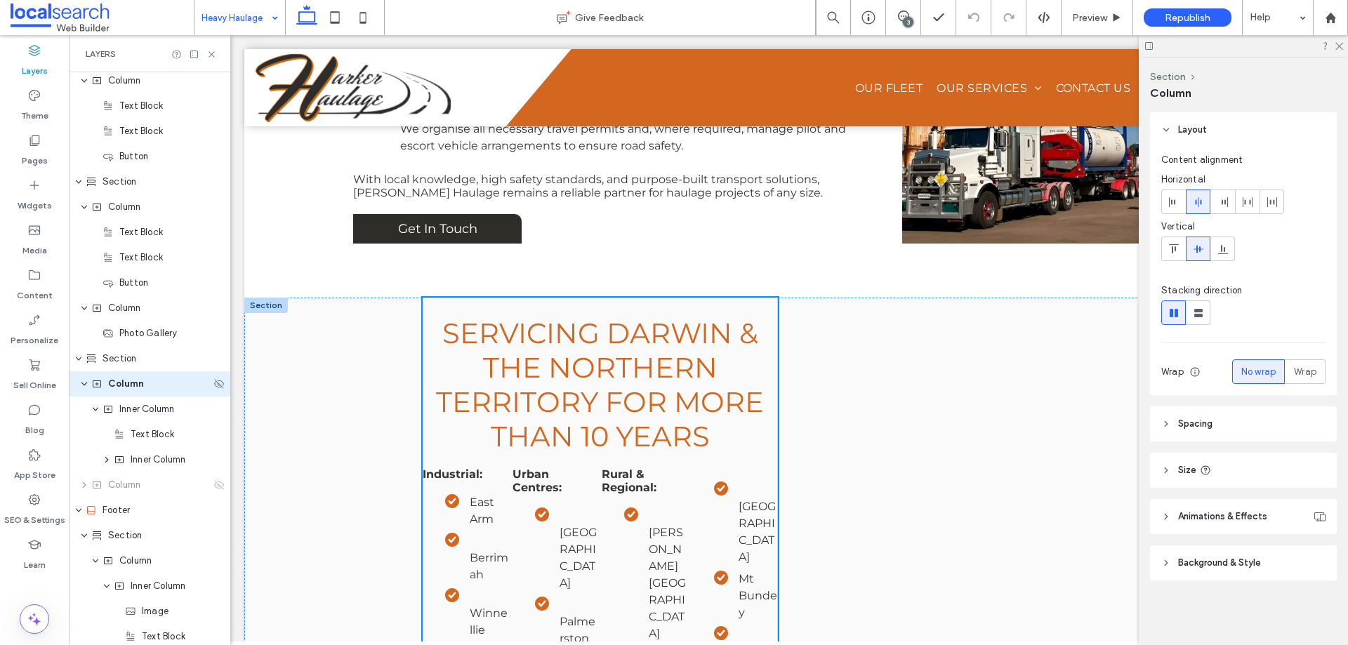
scroll to position [687, 0]
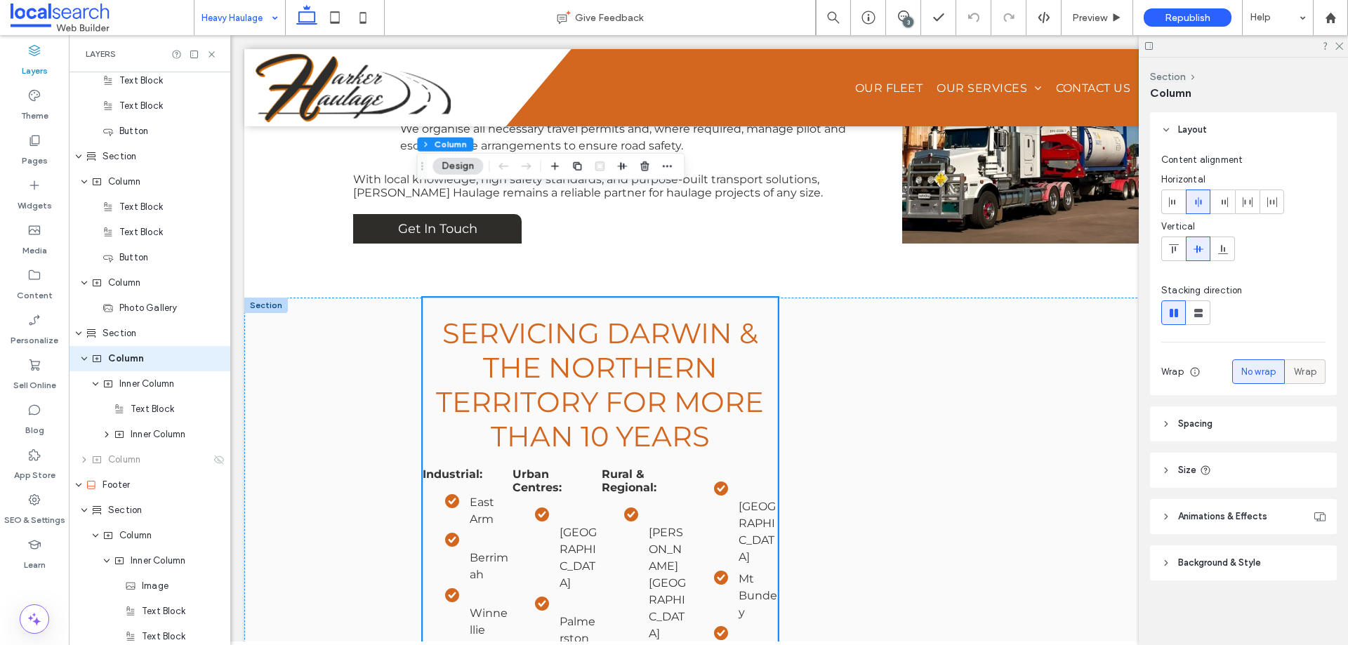
click at [1303, 378] on span "Wrap" at bounding box center [1305, 372] width 22 height 14
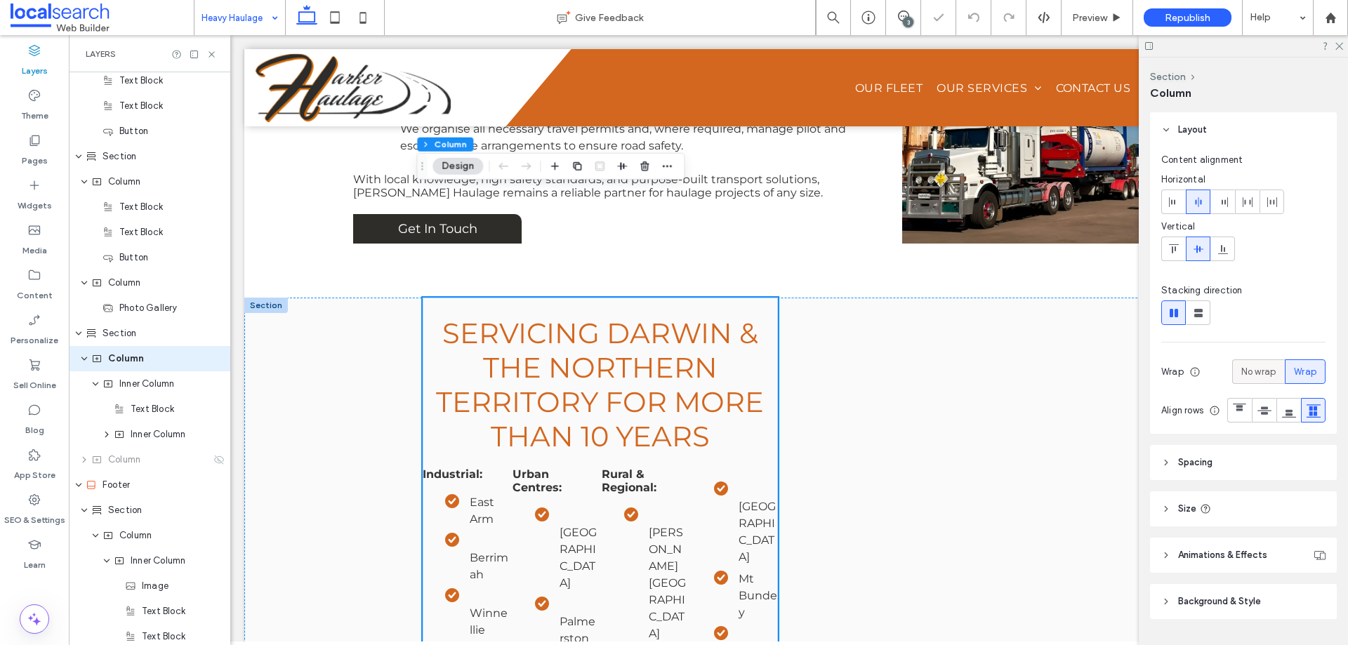
click at [1275, 373] on label "No wrap" at bounding box center [1258, 372] width 53 height 25
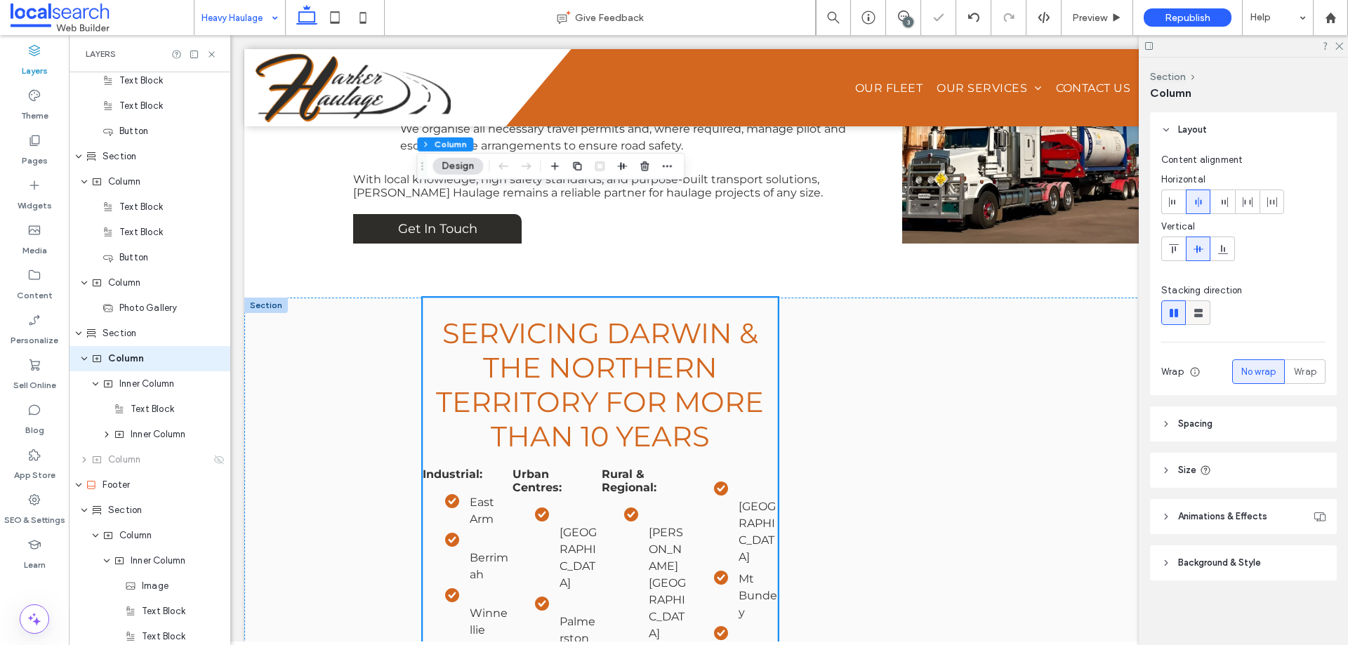
click at [1203, 317] on icon at bounding box center [1199, 313] width 14 height 14
type input "**"
type input "****"
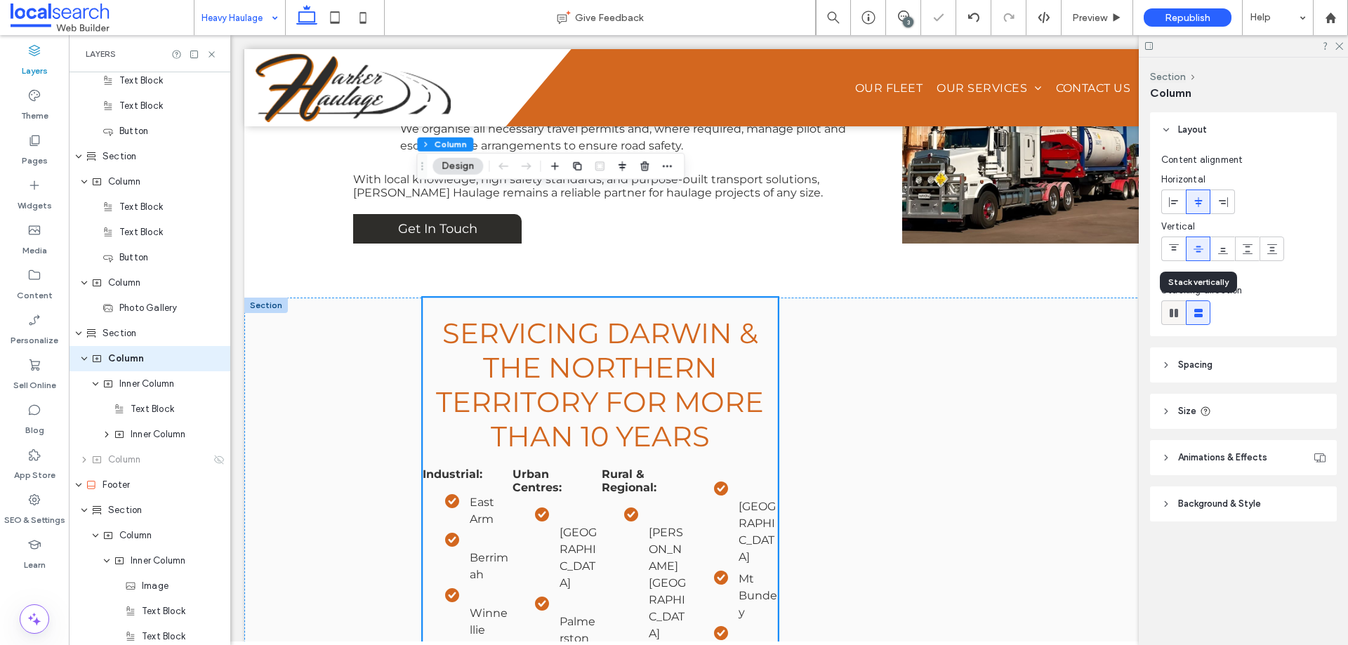
click at [1167, 316] on icon at bounding box center [1174, 313] width 14 height 14
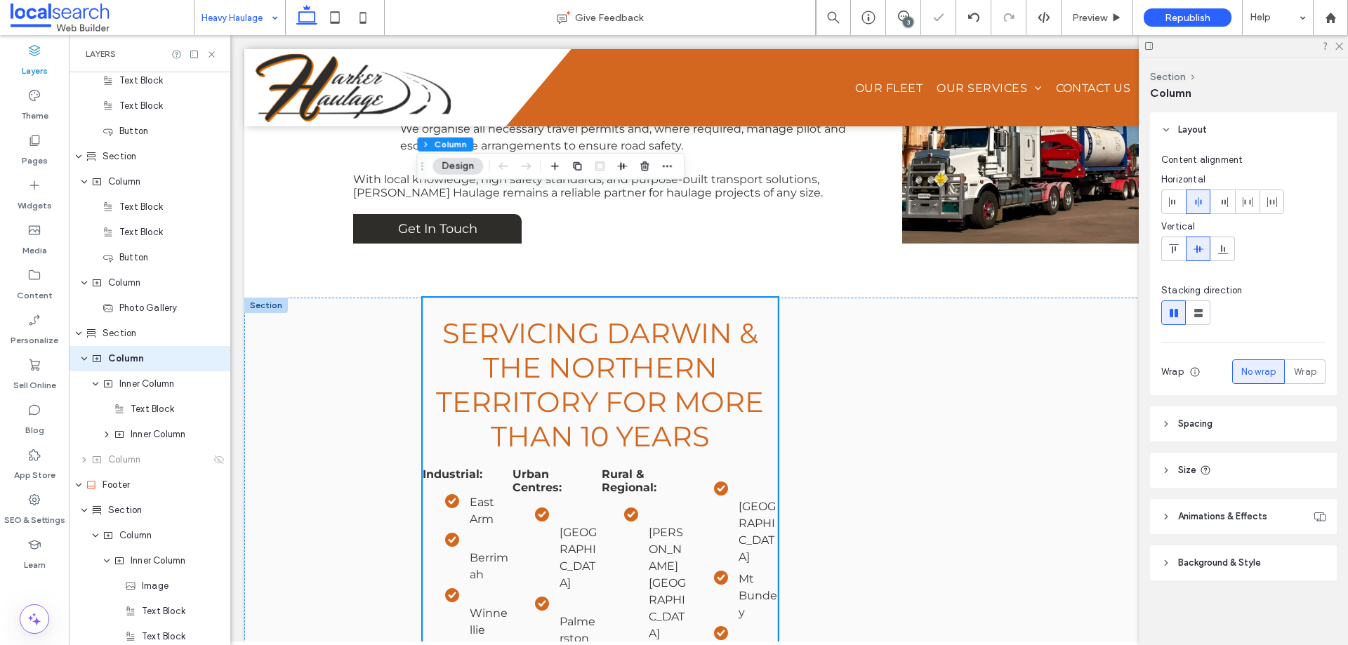
type input "*"
type input "**"
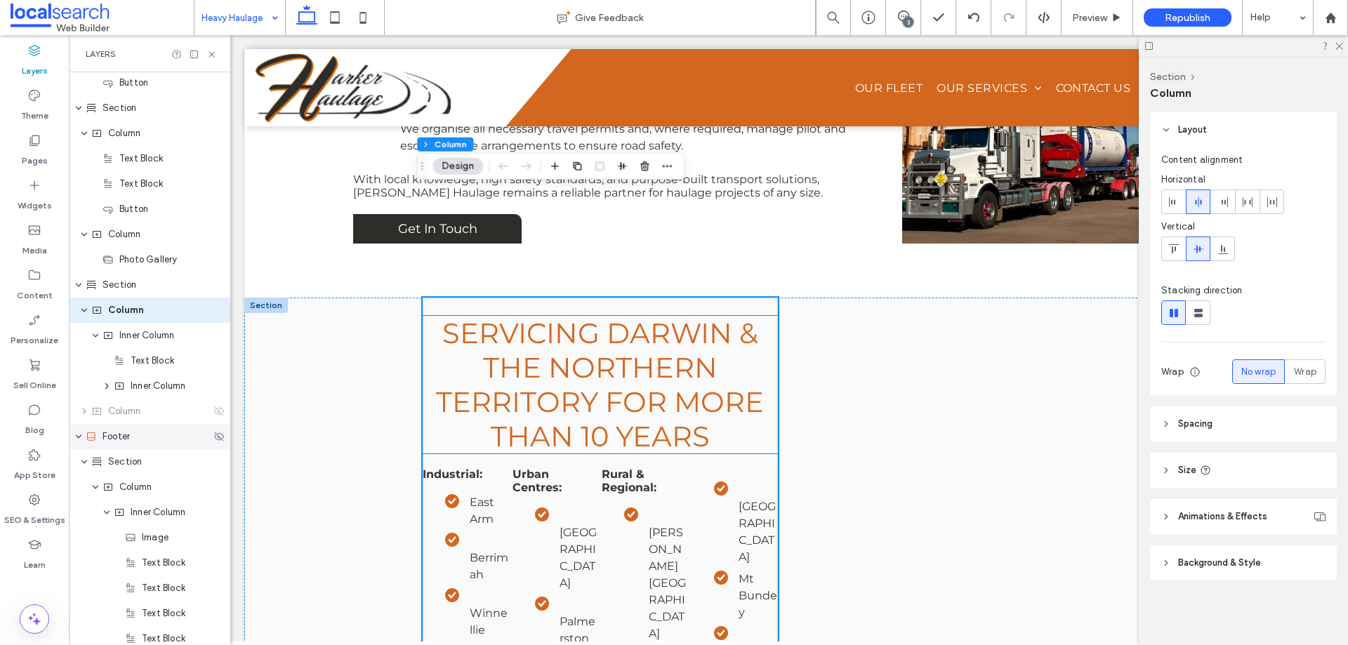
scroll to position [757, 0]
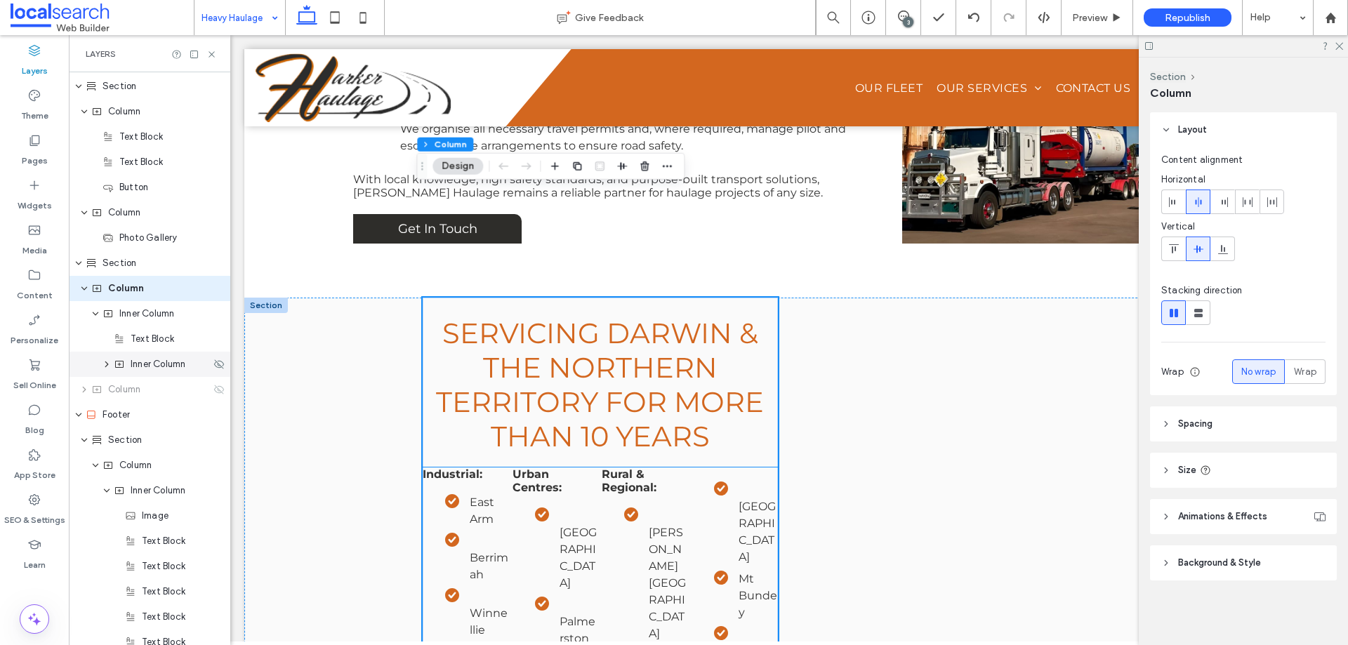
click at [107, 365] on use "expand Inner Column" at bounding box center [107, 365] width 4 height 6
click at [107, 365] on use "expand Inner Column" at bounding box center [107, 365] width 6 height 4
click at [145, 315] on span "Inner Column" at bounding box center [146, 314] width 55 height 14
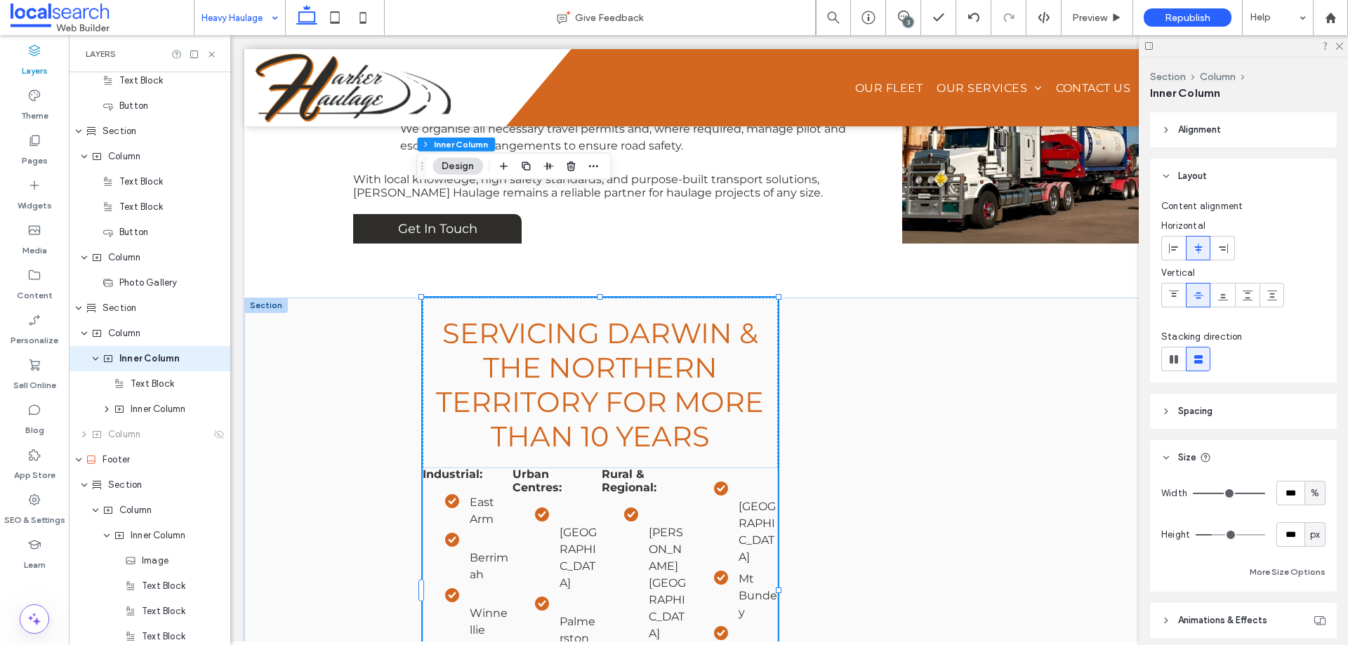
type input "***"
type input "**"
type input "*"
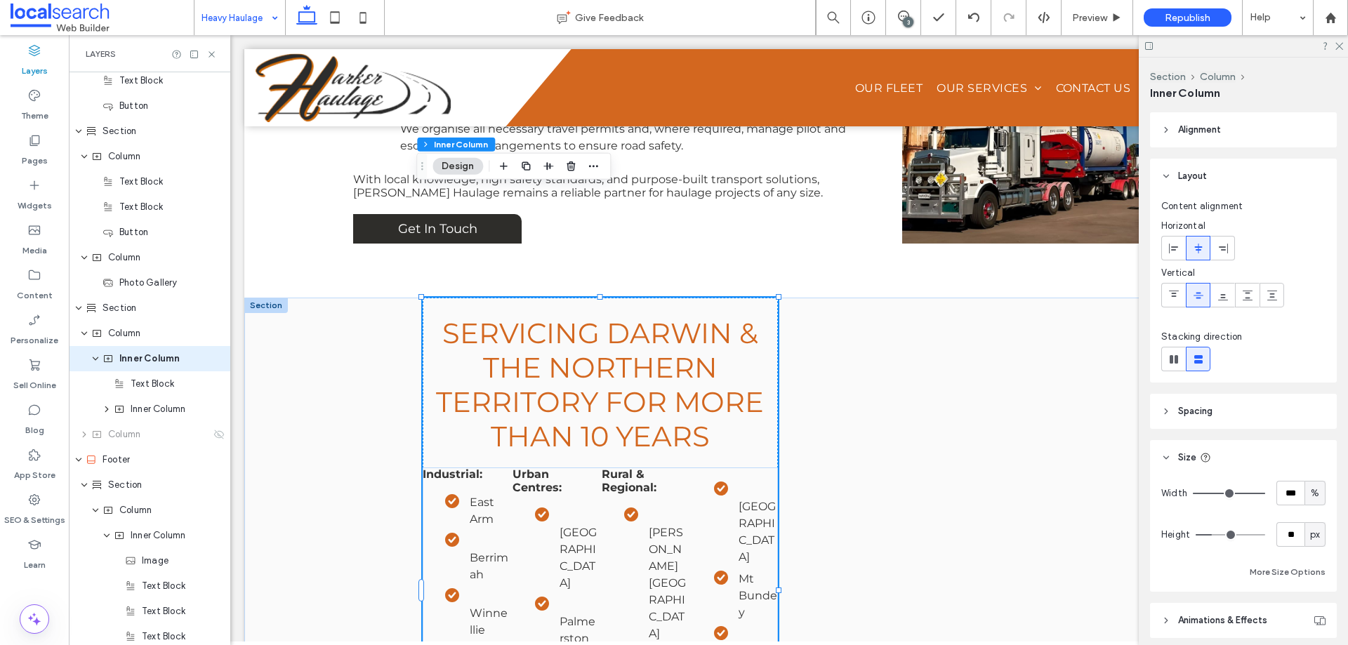
type input "*"
drag, startPoint x: 1211, startPoint y: 534, endPoint x: 1111, endPoint y: 522, distance: 101.1
click at [1196, 534] on input "range" at bounding box center [1231, 534] width 70 height 1
type input "**"
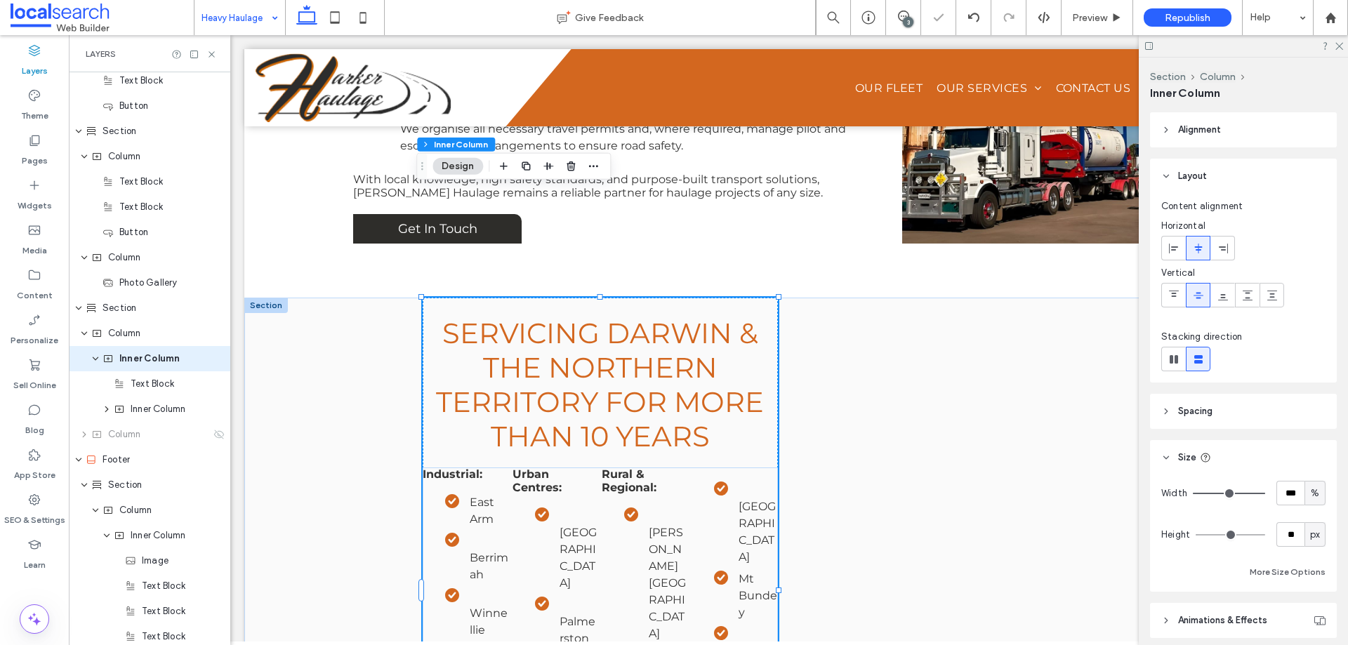
type input "***"
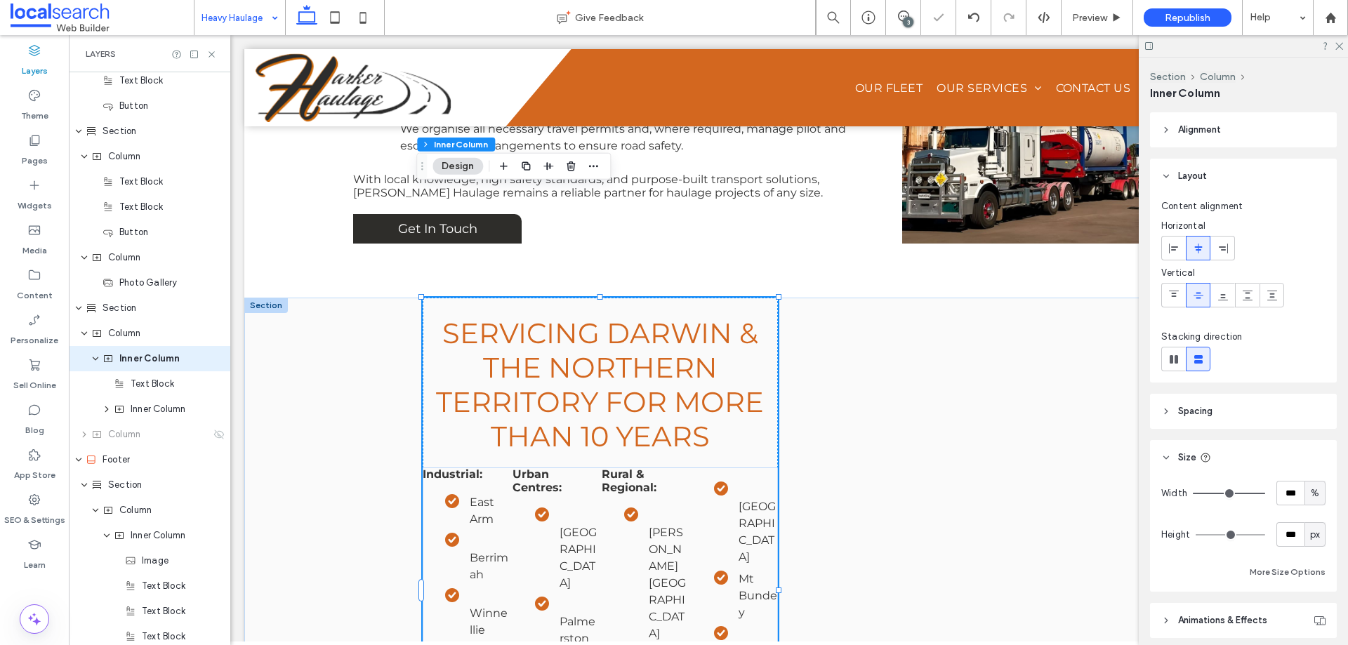
type input "***"
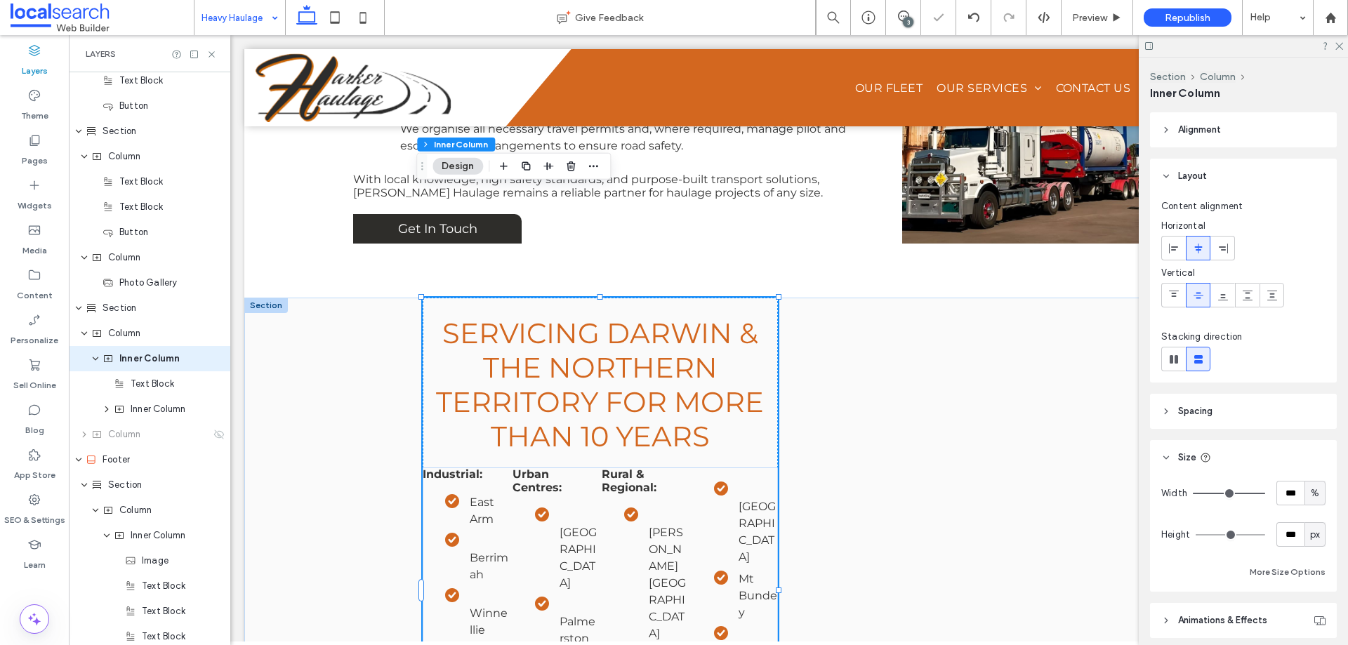
drag, startPoint x: 1205, startPoint y: 532, endPoint x: 1237, endPoint y: 536, distance: 32.0
click at [1242, 536] on input "range" at bounding box center [1231, 534] width 70 height 1
type input "***"
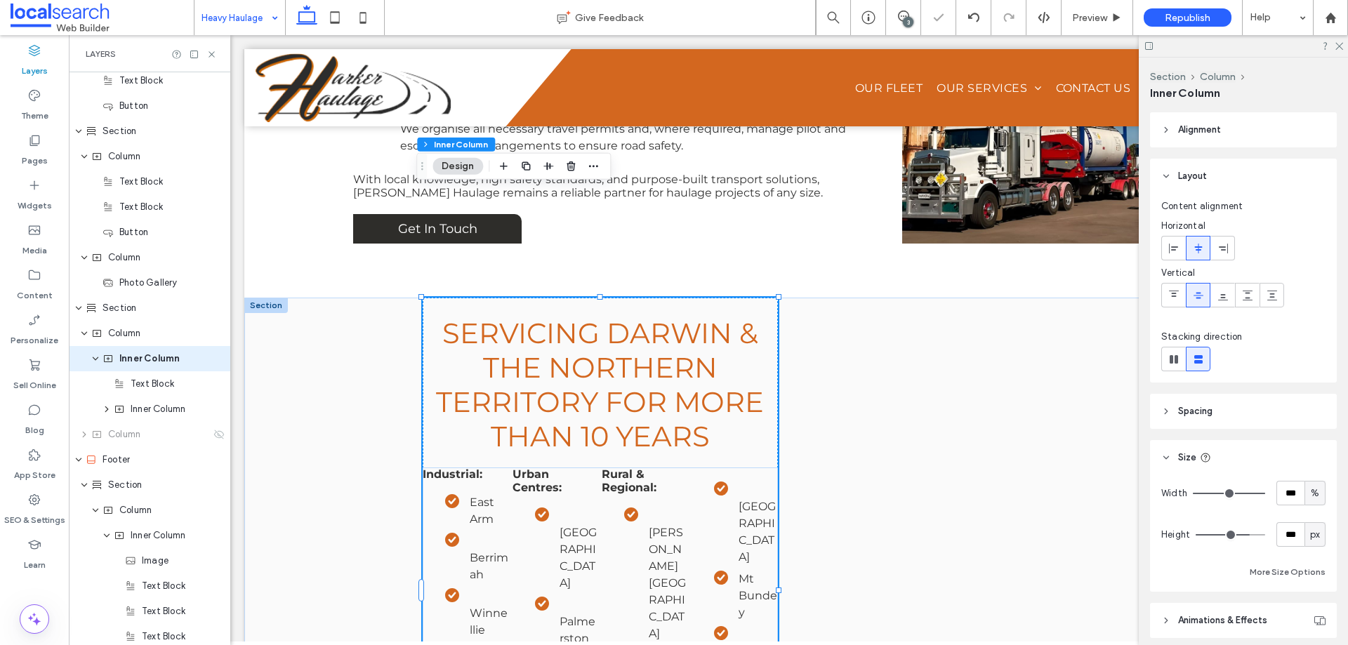
type input "***"
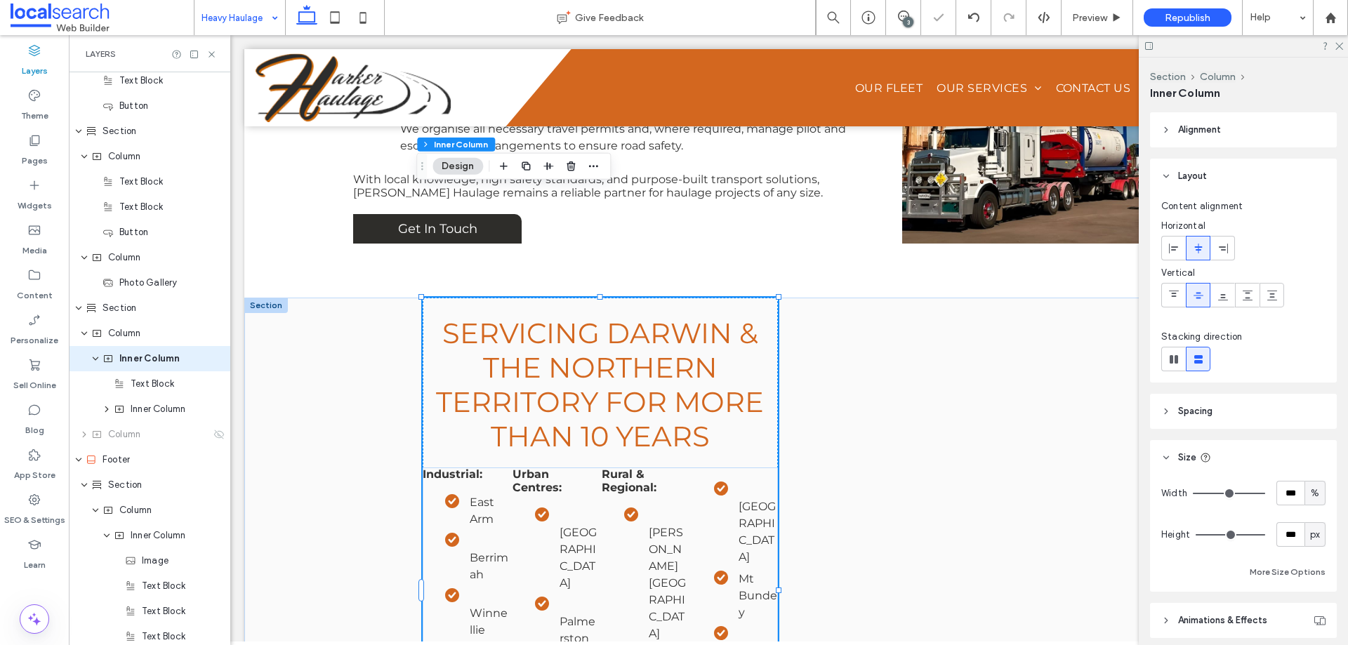
drag, startPoint x: 1238, startPoint y: 535, endPoint x: 1322, endPoint y: 537, distance: 83.6
click at [1265, 536] on input "range" at bounding box center [1231, 534] width 70 height 1
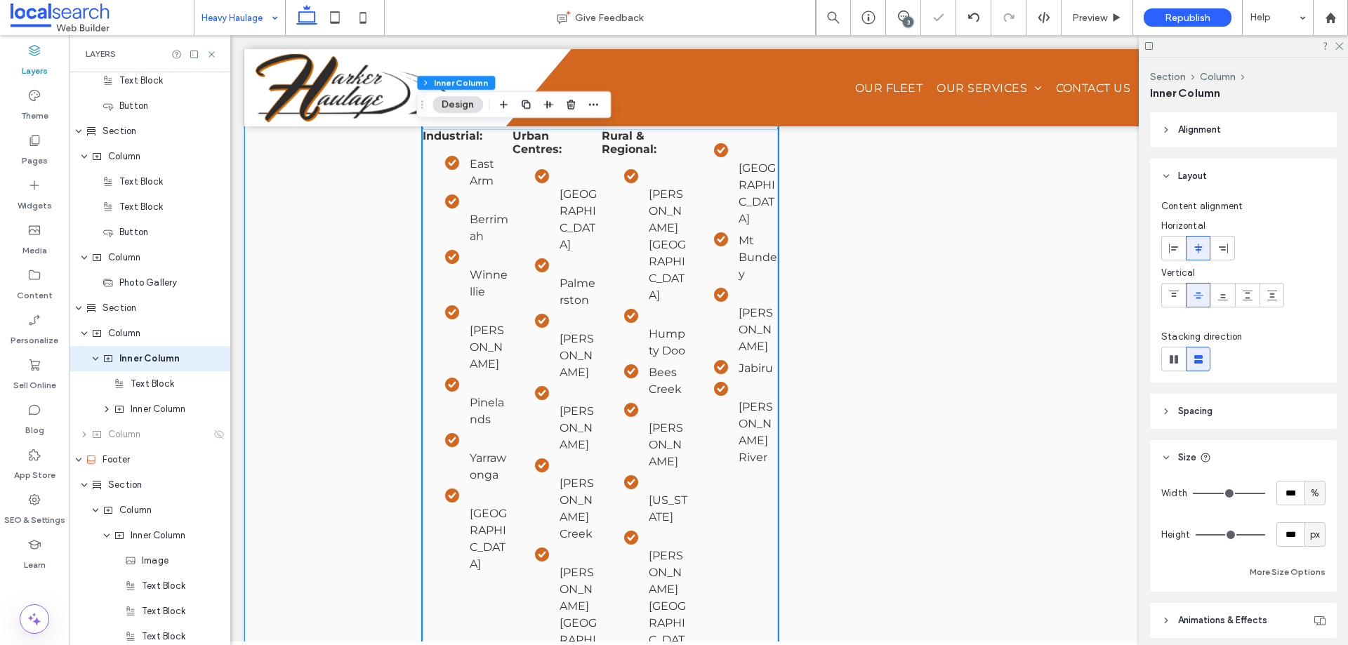
scroll to position [1653, 0]
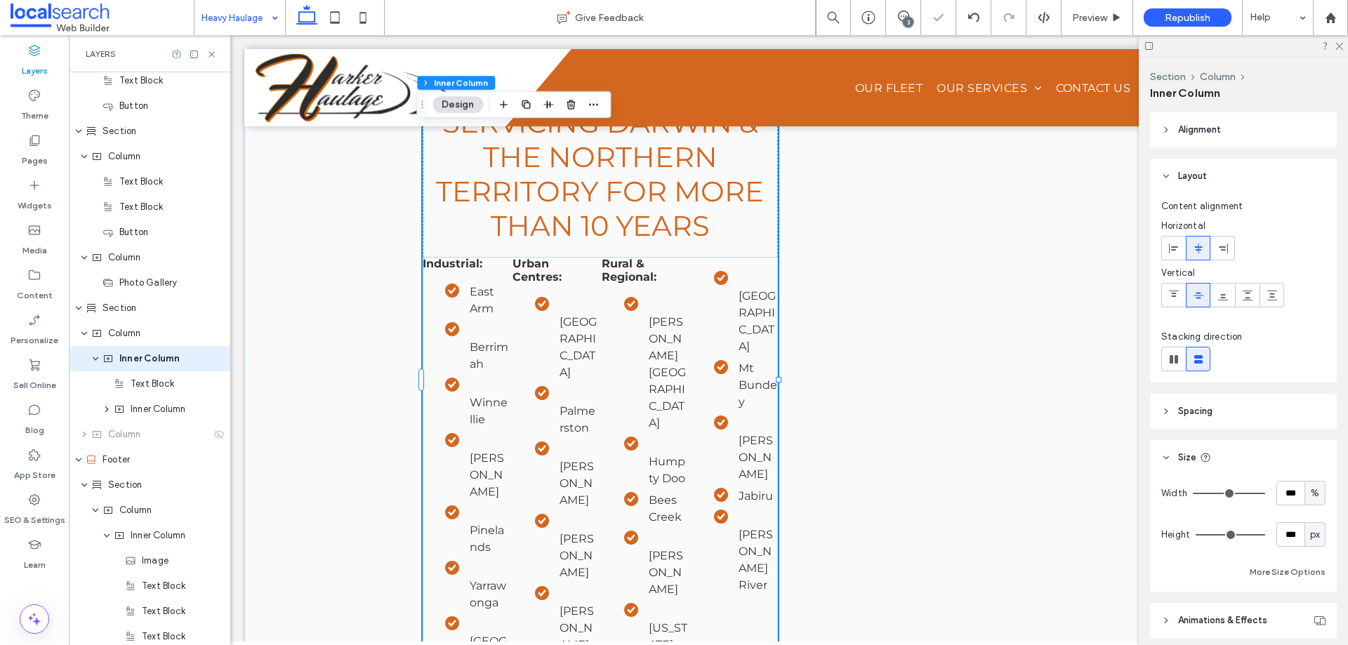
type input "***"
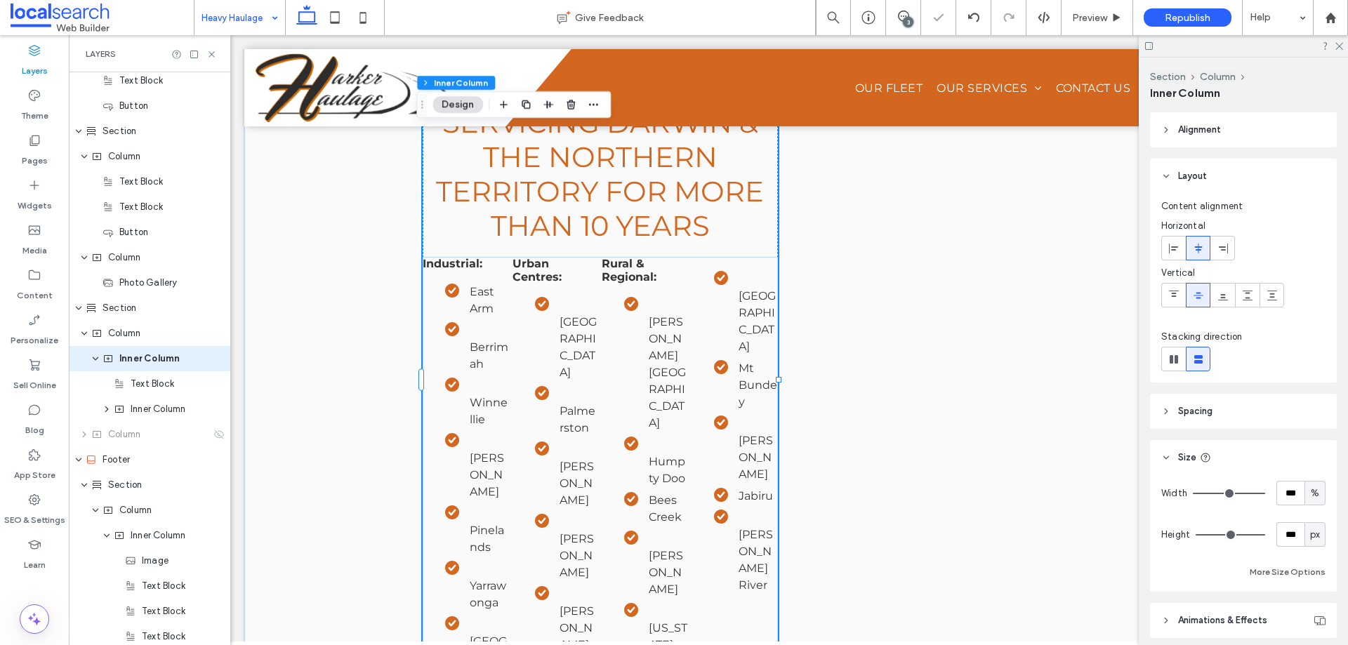
type input "***"
type input "*"
drag, startPoint x: 1253, startPoint y: 535, endPoint x: 1086, endPoint y: 525, distance: 167.4
type input "*"
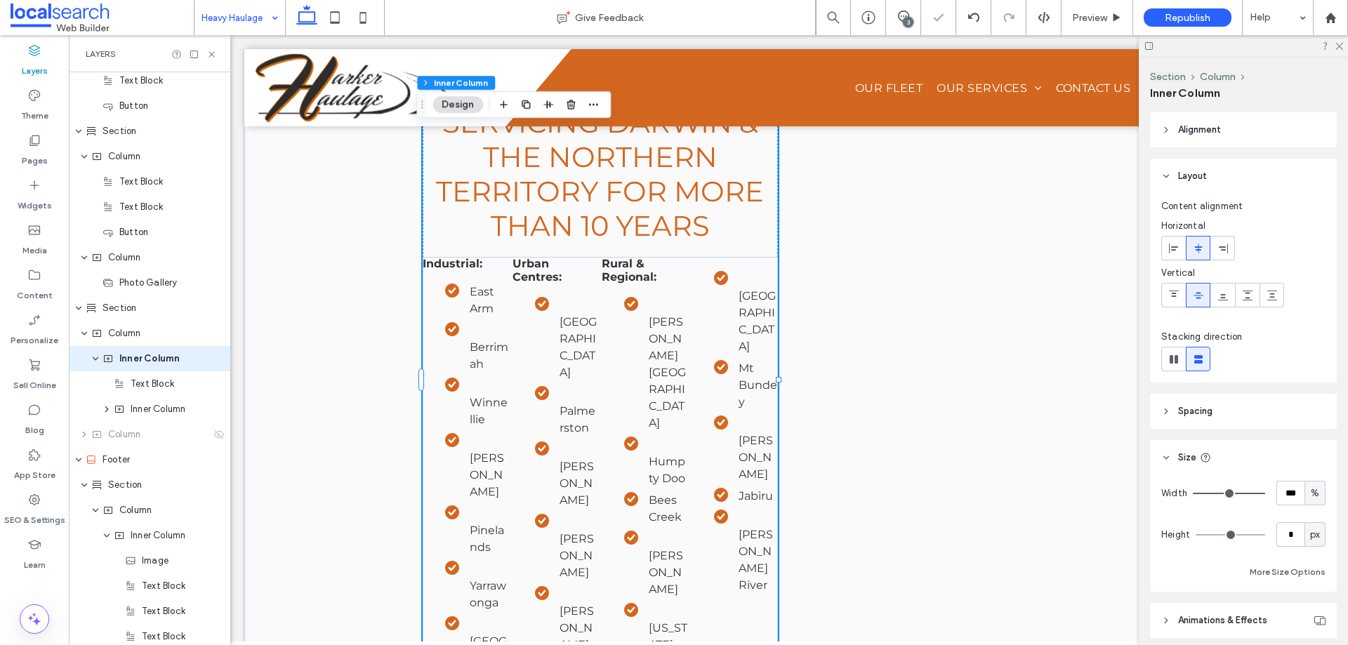
click at [1196, 534] on input "range" at bounding box center [1231, 534] width 70 height 1
click at [716, 511] on div "Industrial: East Arm Berrimah Winnellie Wishart Pinelands Yarrawonga Tivendale …" at bounding box center [601, 536] width 356 height 559
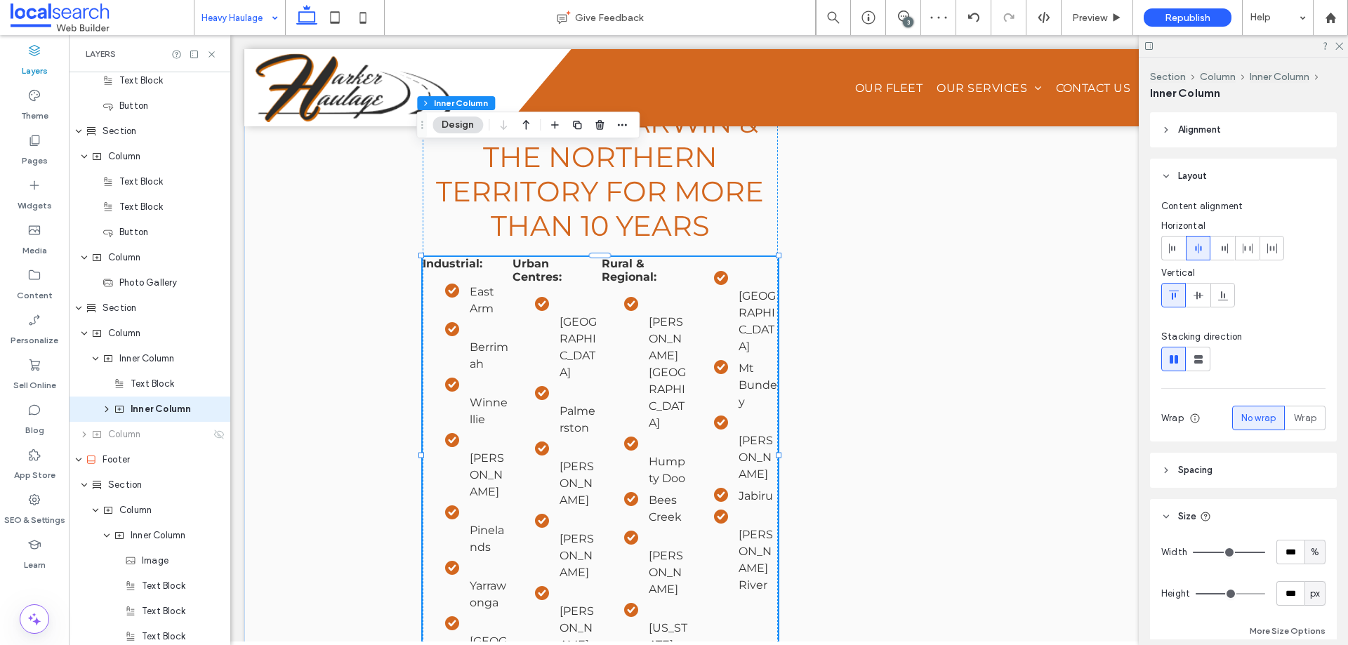
scroll to position [763, 0]
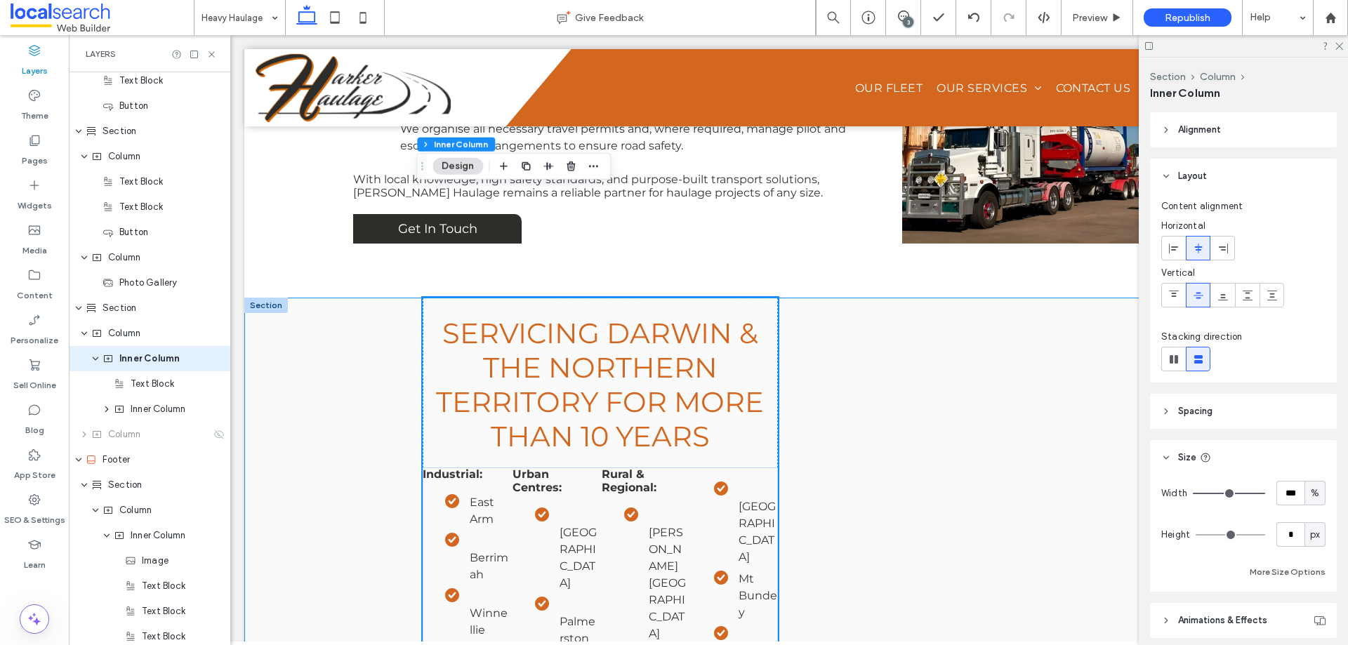
scroll to position [1372, 0]
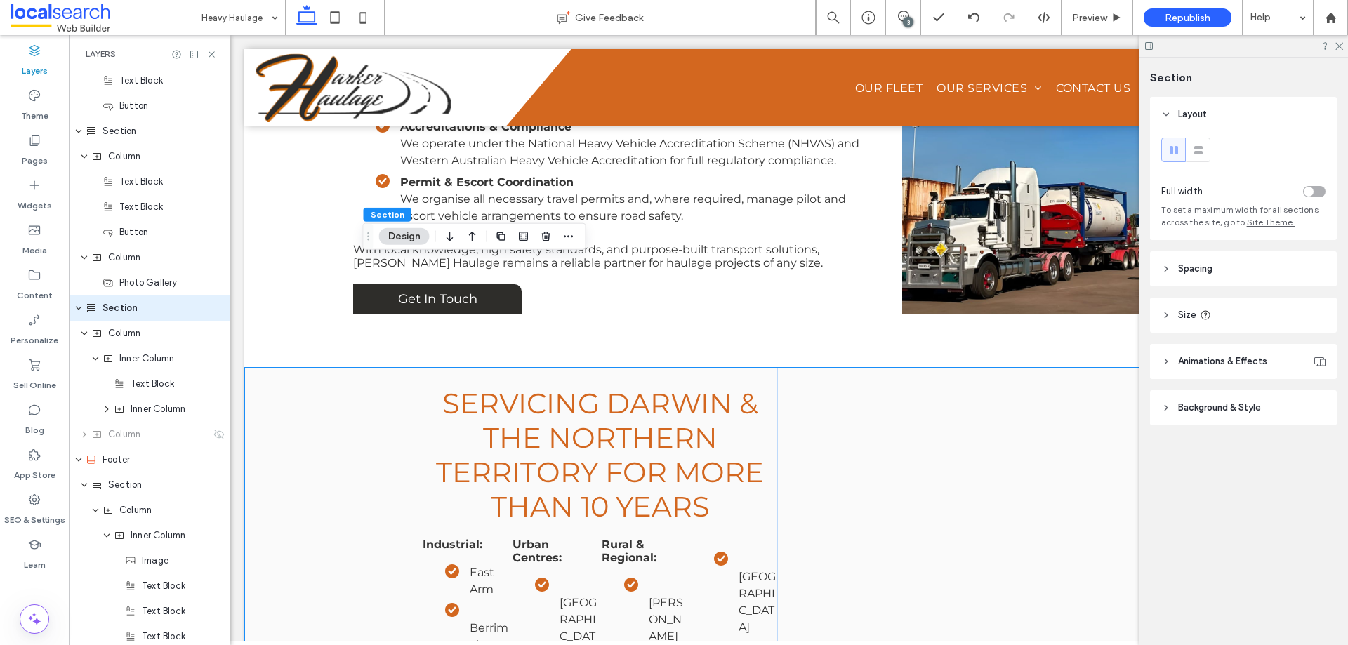
scroll to position [661, 0]
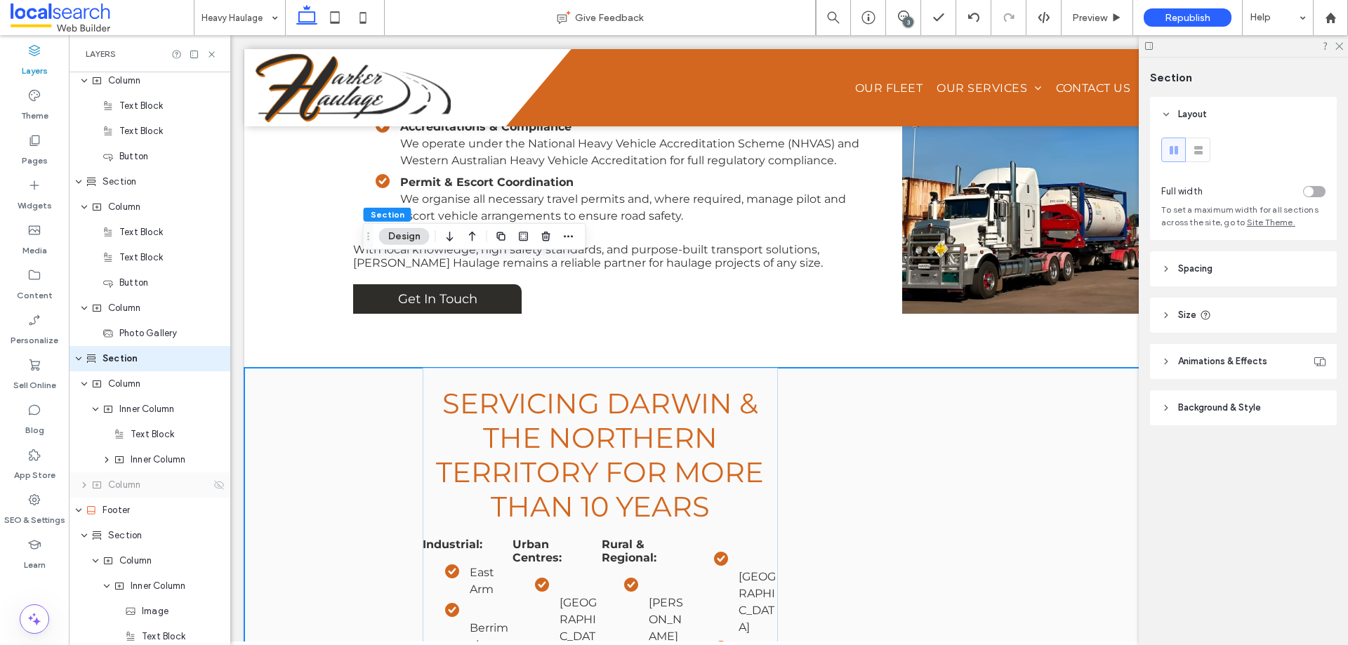
click at [131, 484] on span "Column" at bounding box center [124, 485] width 32 height 14
click at [150, 487] on div "Column" at bounding box center [150, 485] width 119 height 14
click at [338, 18] on icon at bounding box center [335, 18] width 28 height 28
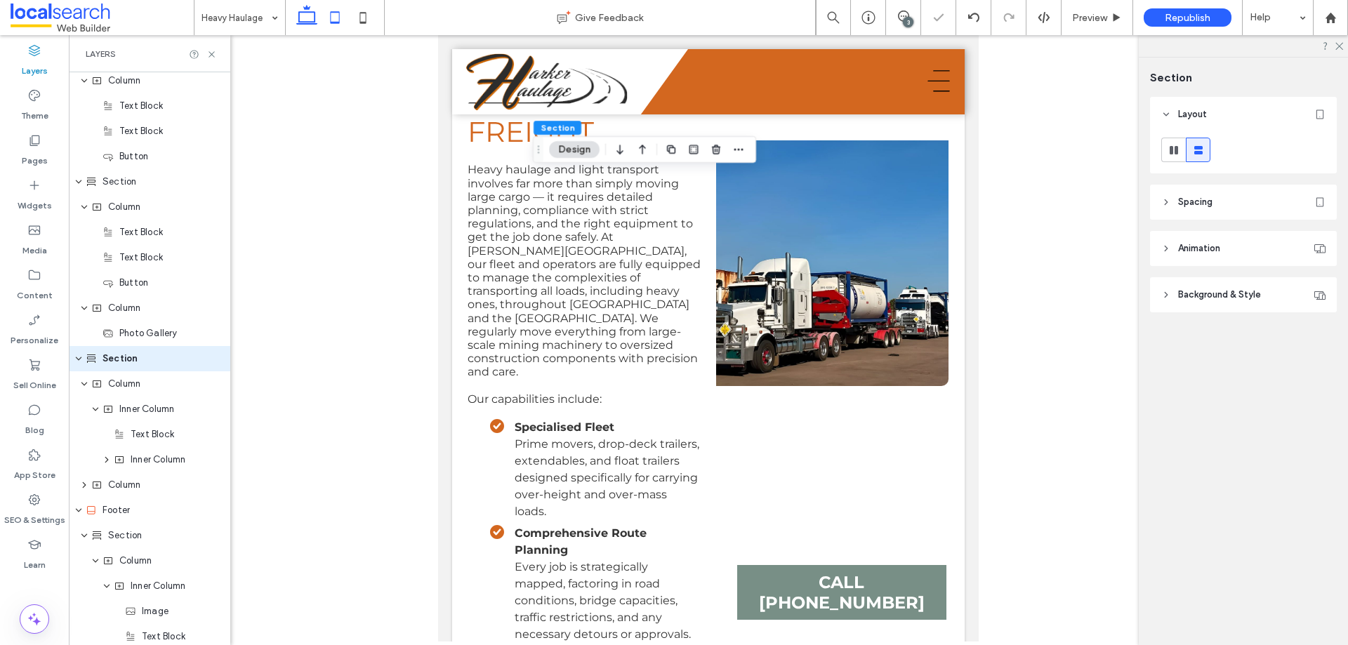
type input "*"
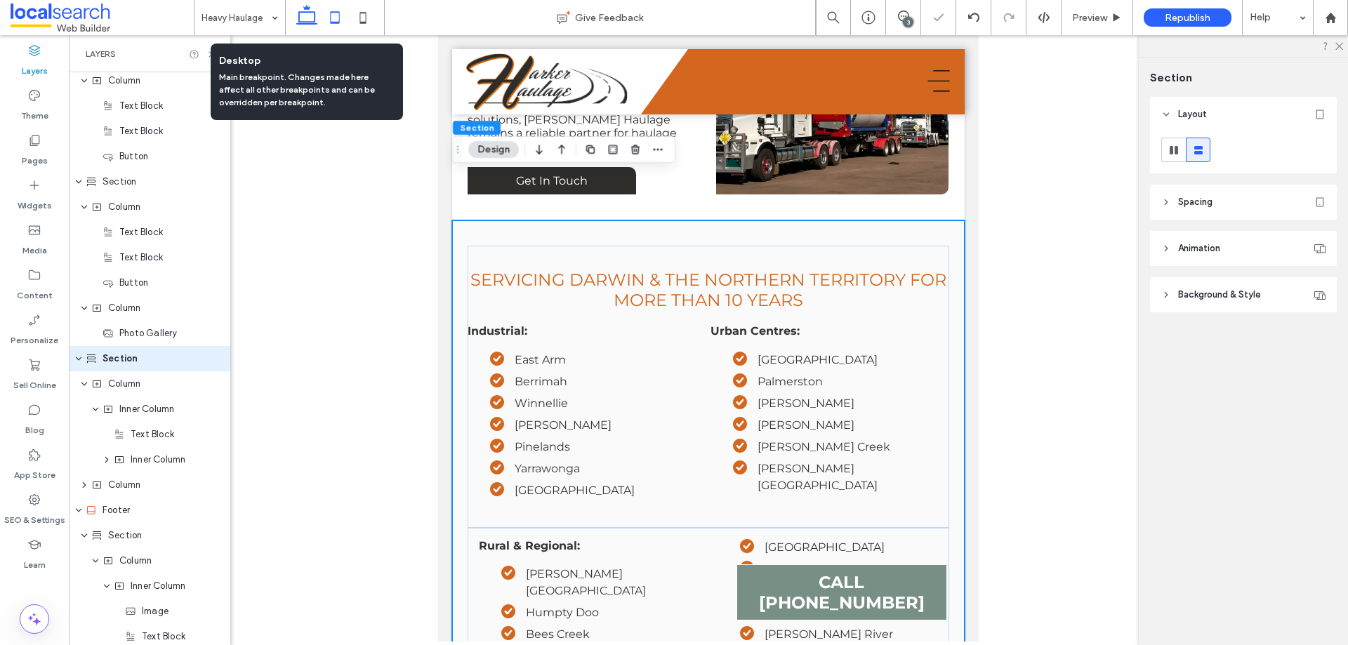
click at [306, 13] on use at bounding box center [306, 15] width 21 height 20
type input "*"
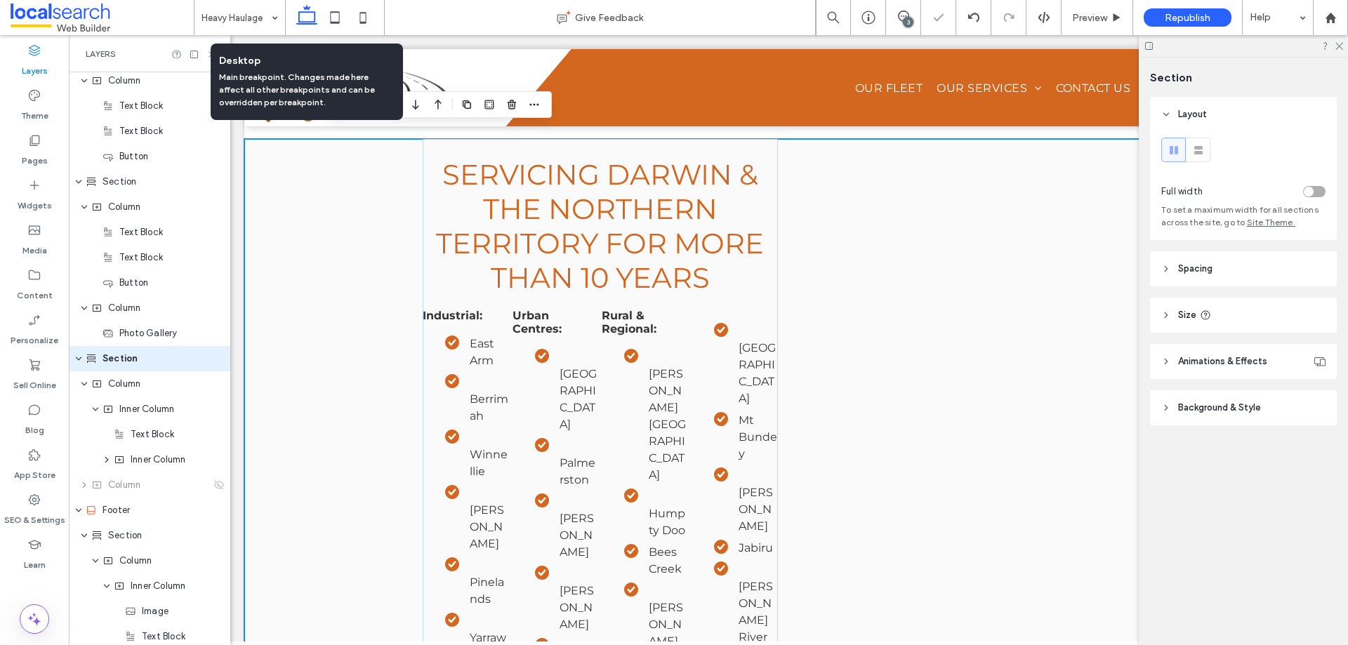
scroll to position [1600, 0]
click at [328, 11] on icon at bounding box center [335, 18] width 28 height 28
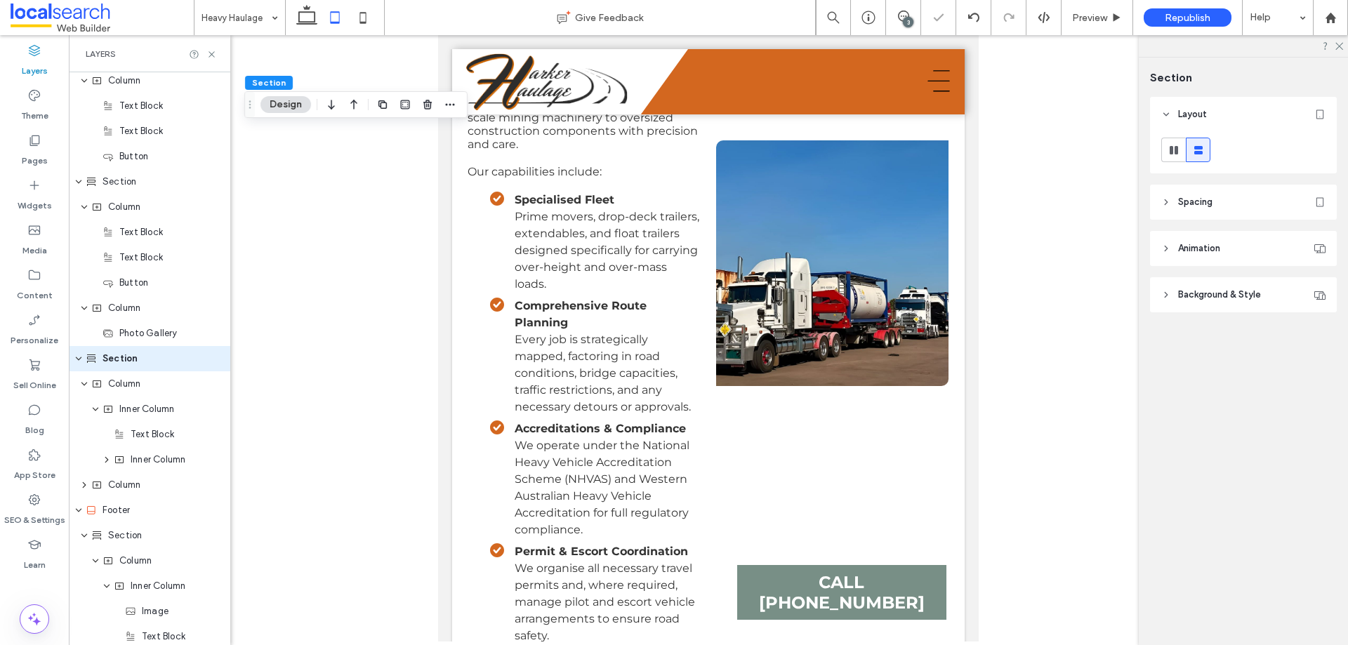
type input "*"
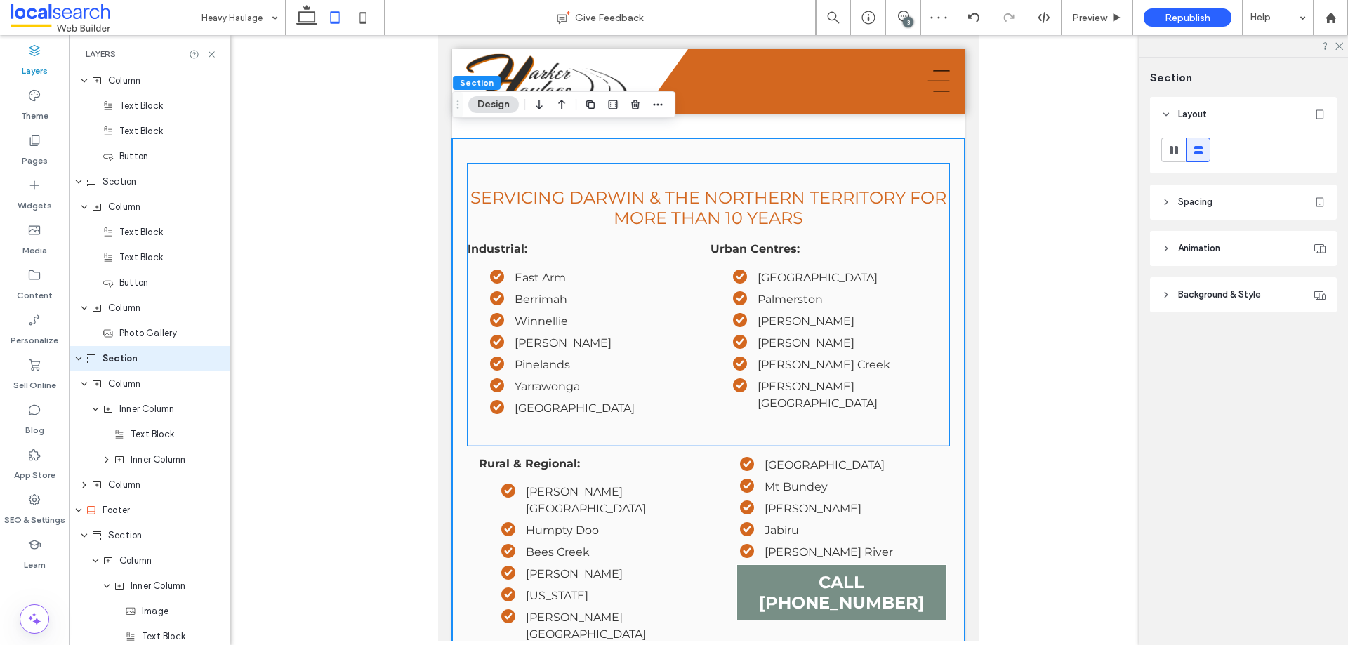
scroll to position [2267, 0]
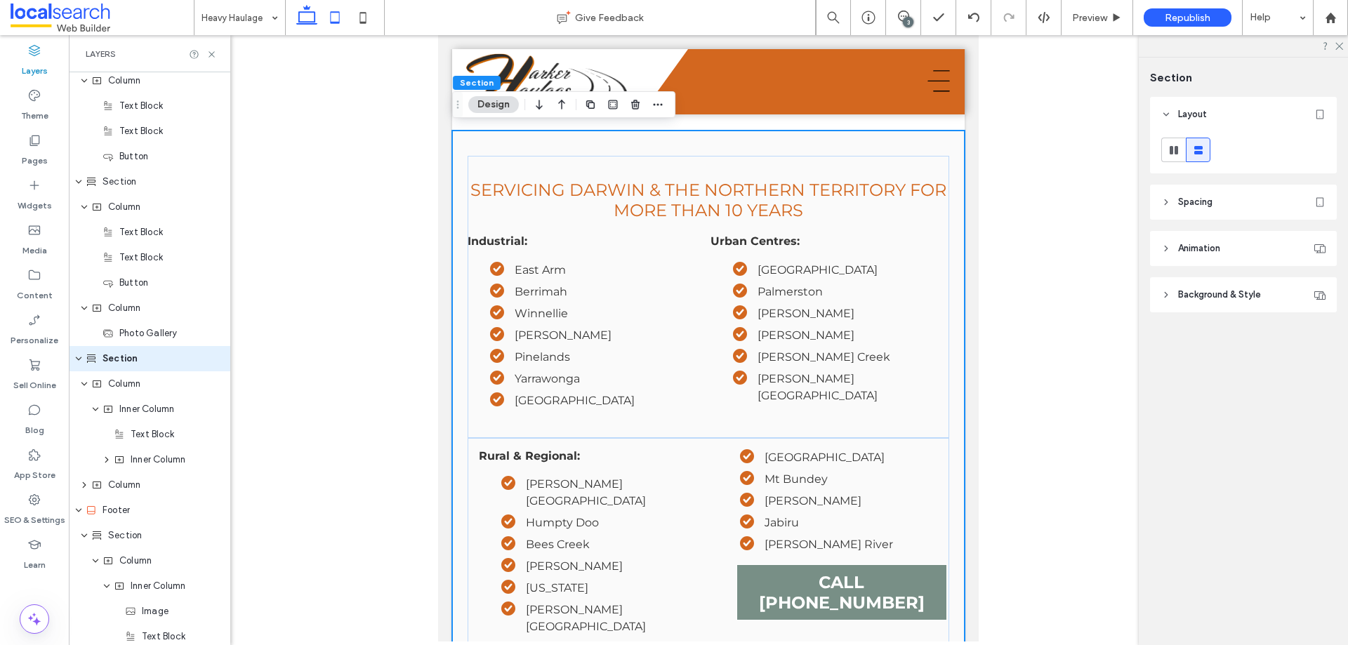
click at [314, 15] on icon at bounding box center [307, 18] width 28 height 28
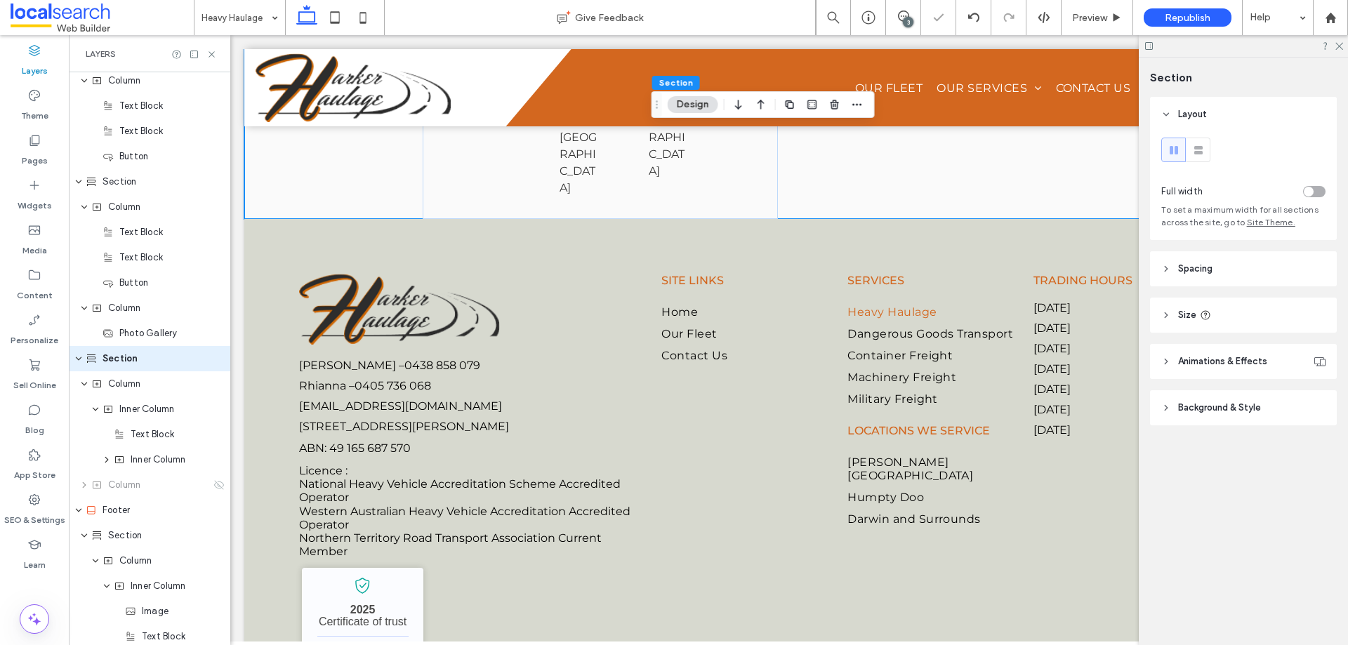
type input "*"
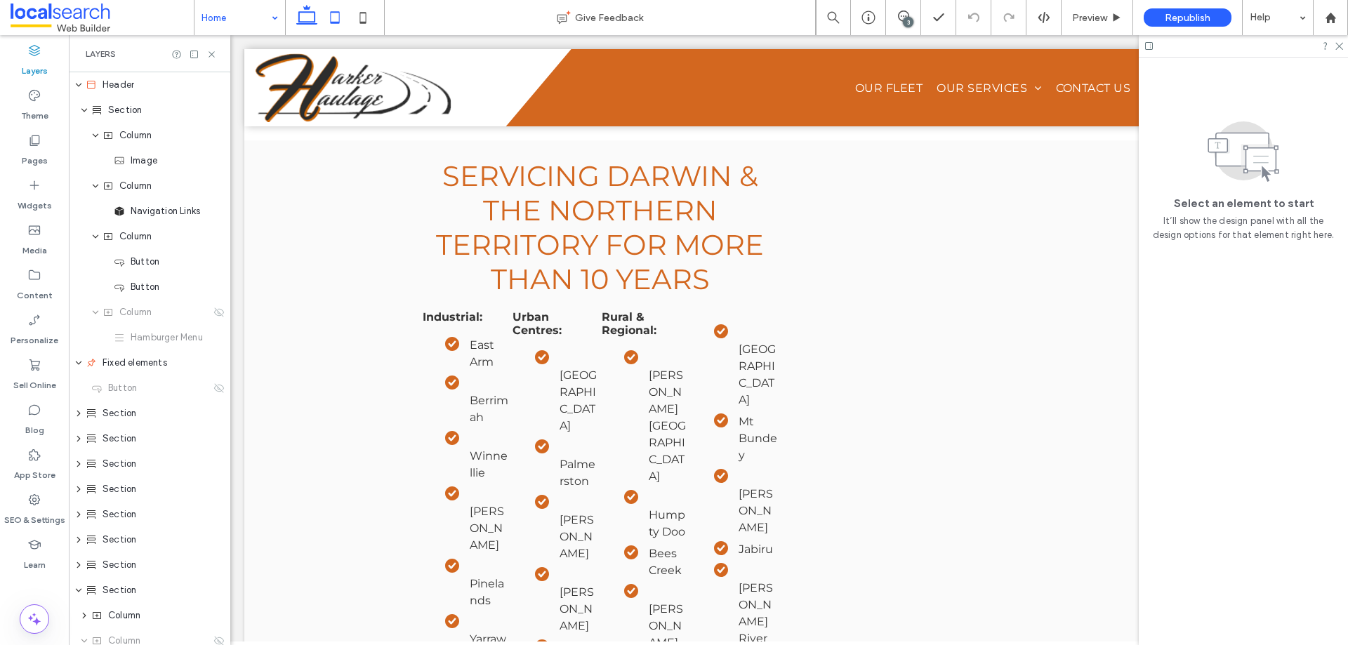
click at [343, 16] on icon at bounding box center [335, 18] width 28 height 28
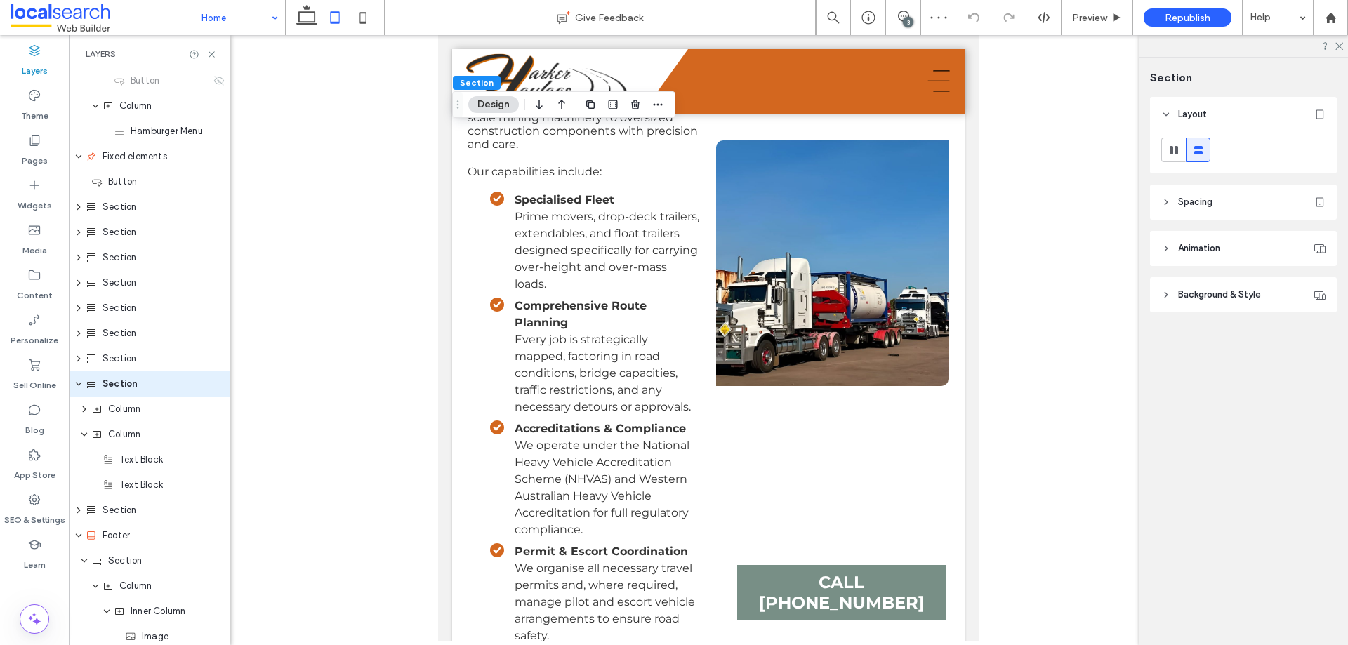
scroll to position [232, 0]
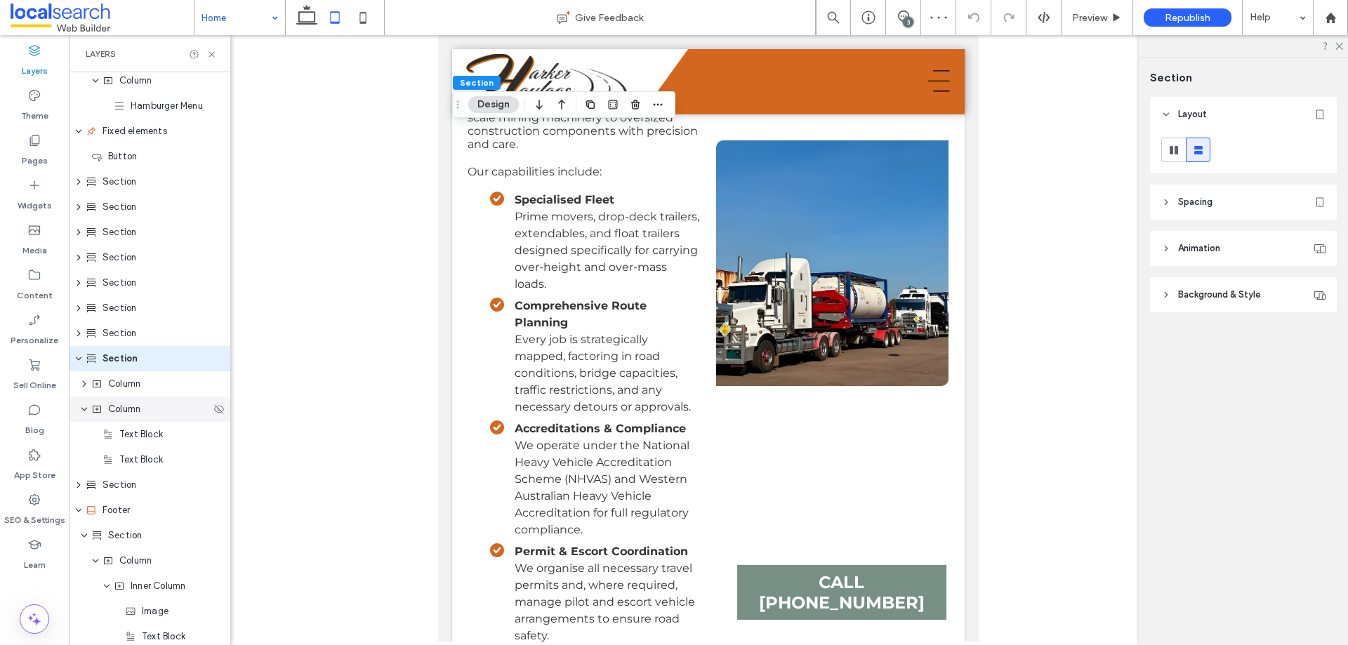
click at [123, 407] on span "Column" at bounding box center [124, 409] width 32 height 14
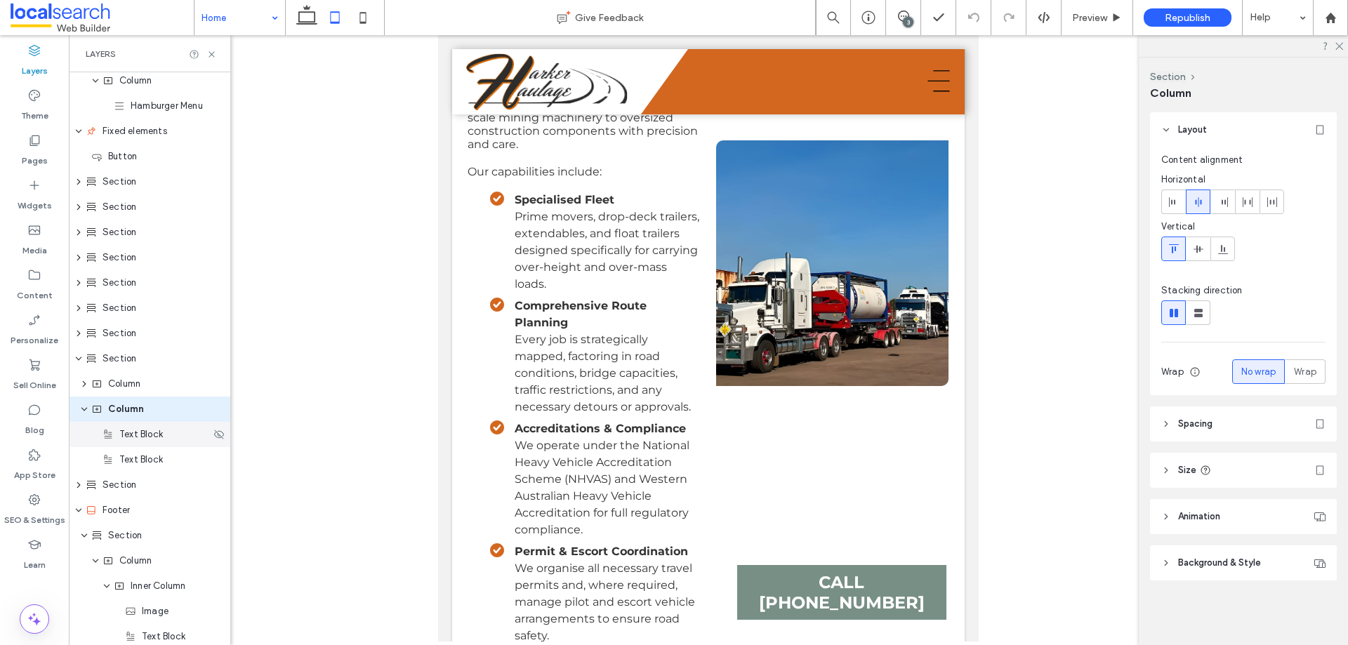
click at [89, 422] on div "Text Block" at bounding box center [150, 434] width 162 height 25
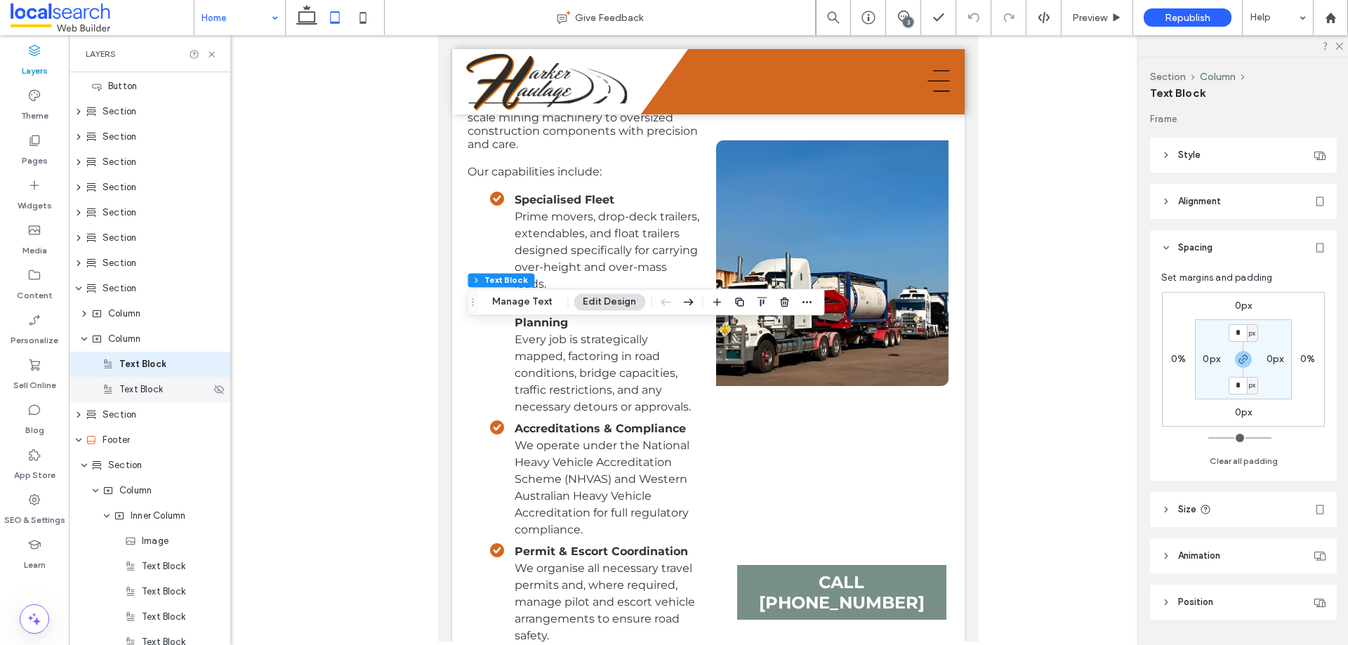
scroll to position [308, 0]
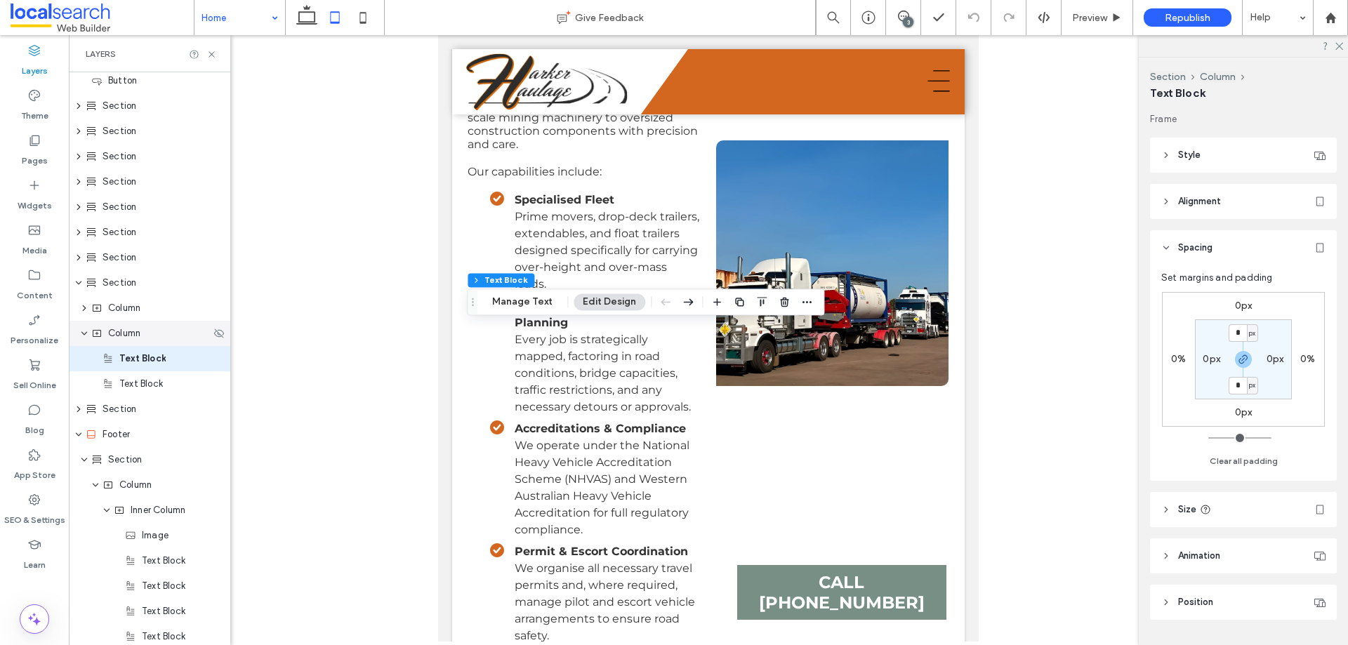
click at [98, 335] on icon at bounding box center [96, 333] width 11 height 11
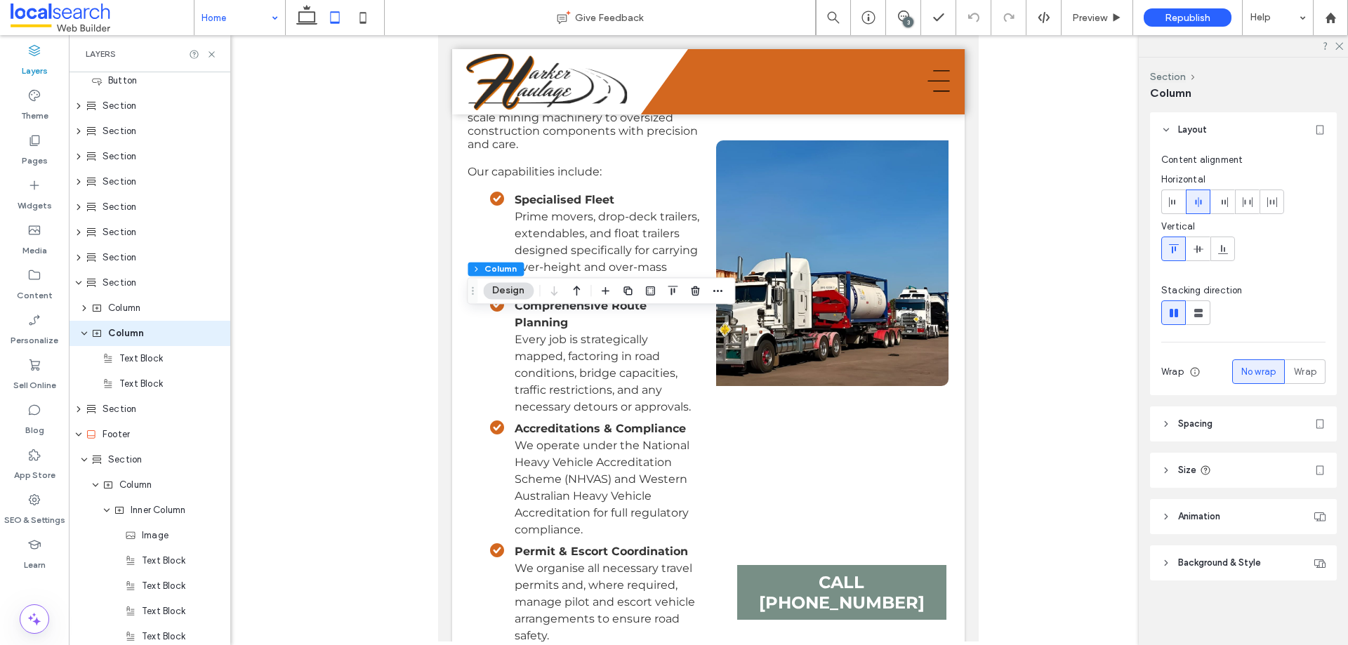
scroll to position [282, 0]
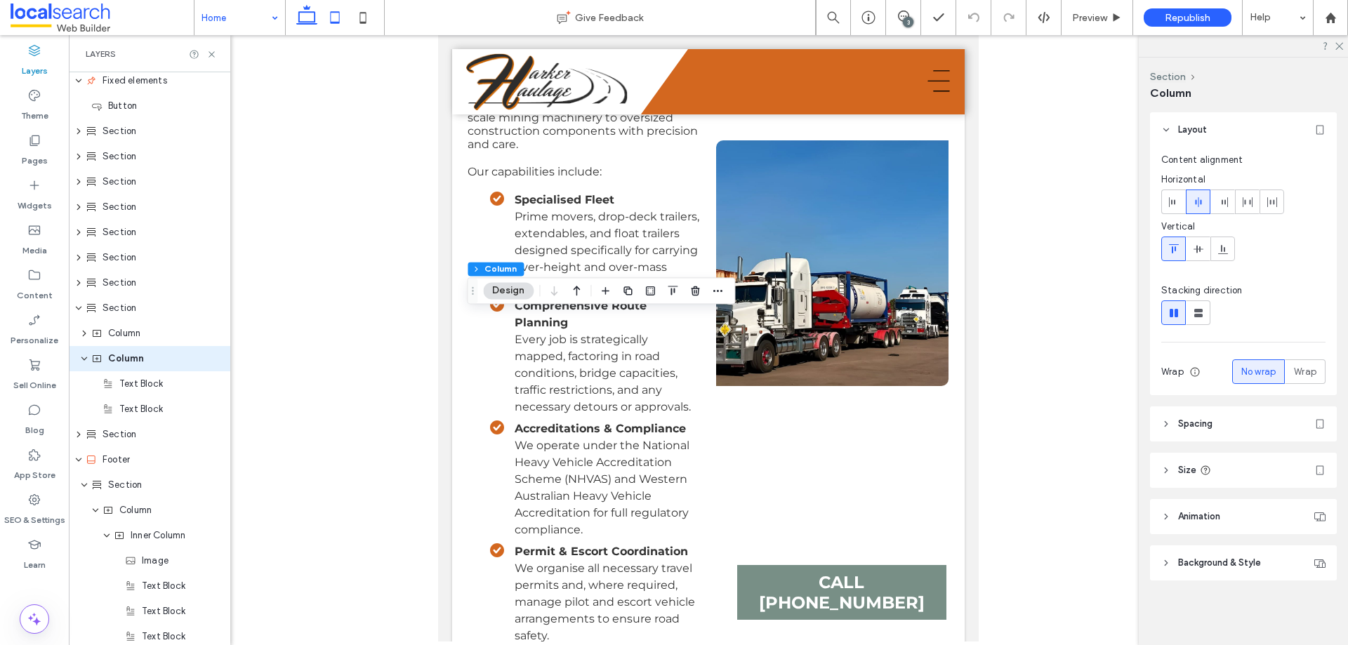
click at [315, 25] on icon at bounding box center [307, 18] width 28 height 28
type input "**"
type input "****"
type input "**"
type input "*****"
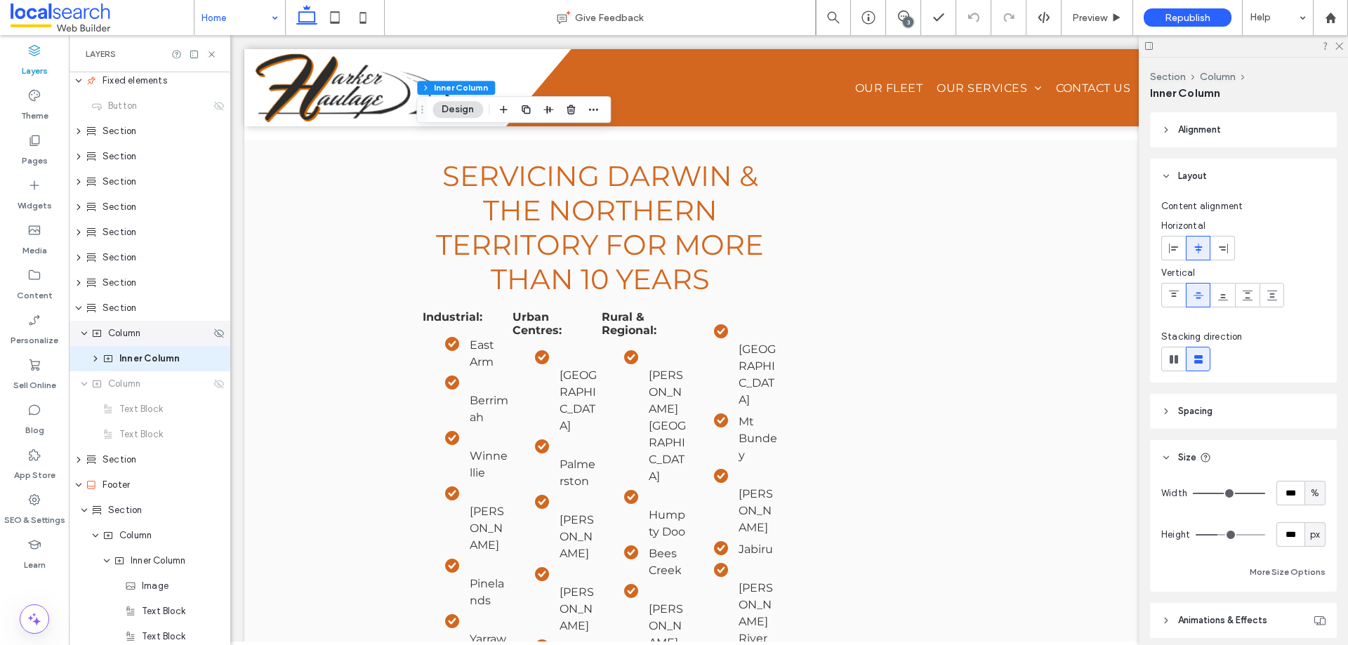
click at [131, 330] on span "Column" at bounding box center [124, 334] width 32 height 14
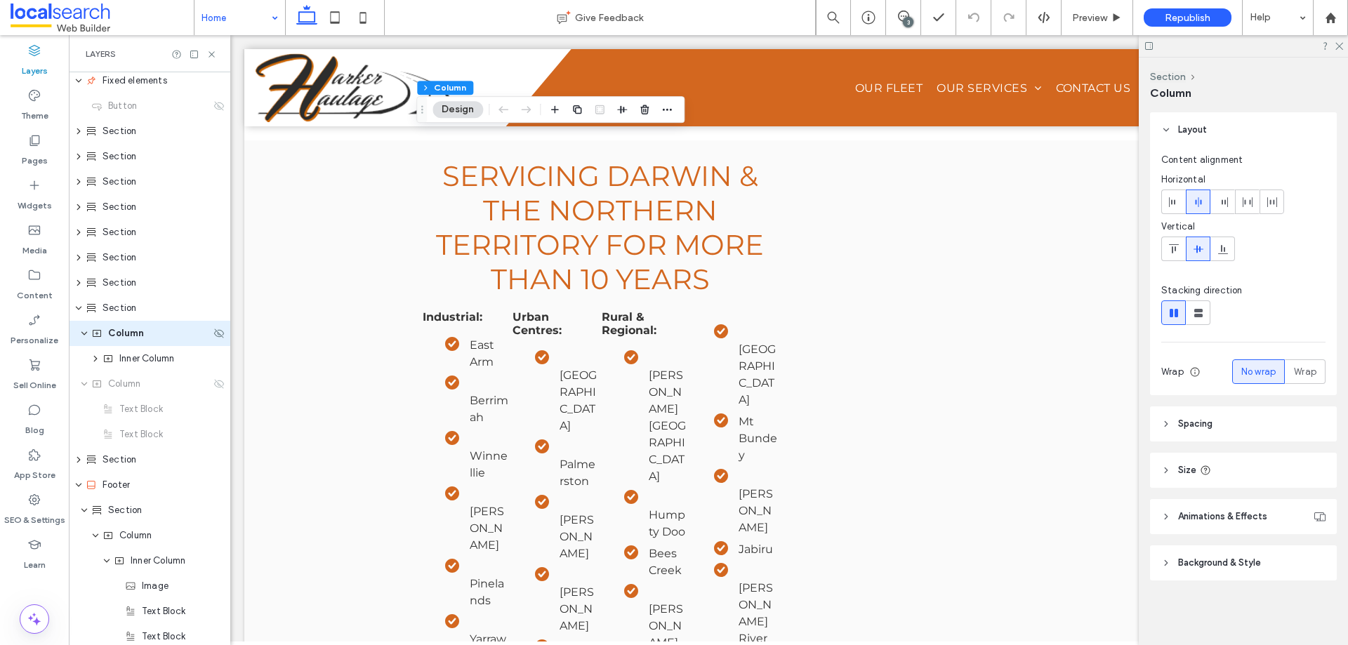
scroll to position [257, 0]
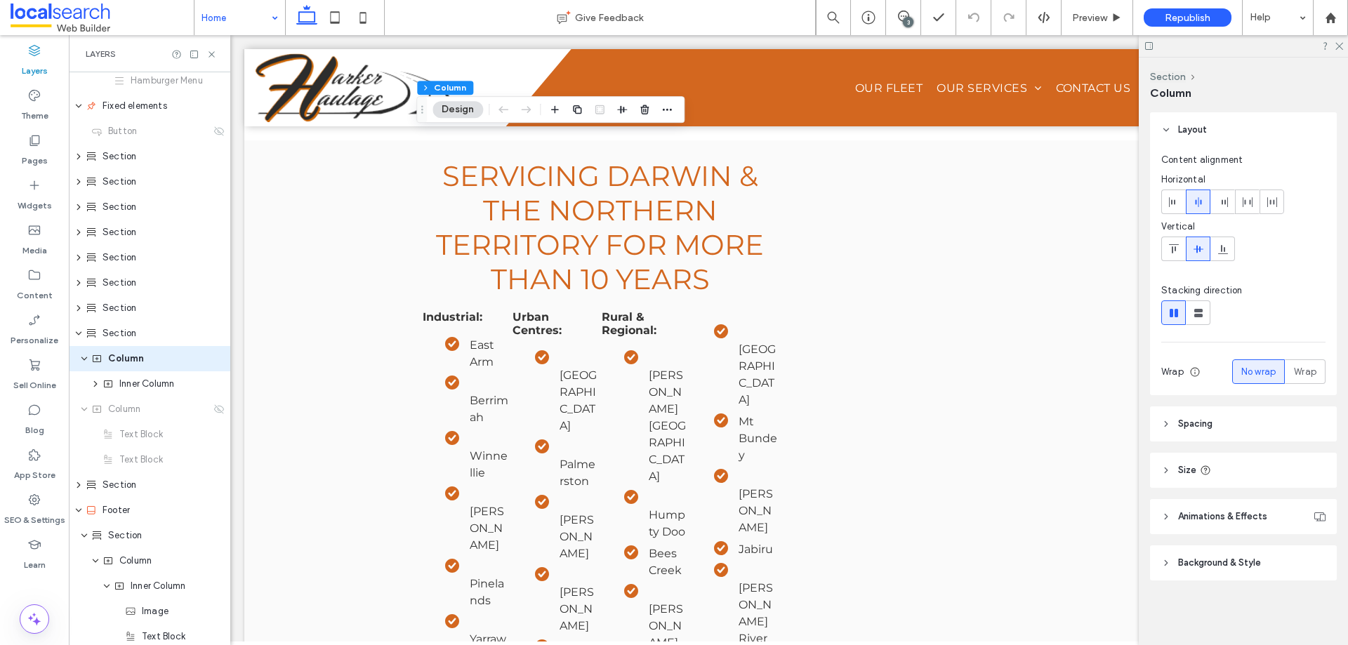
click at [1251, 468] on header "Size" at bounding box center [1243, 470] width 187 height 35
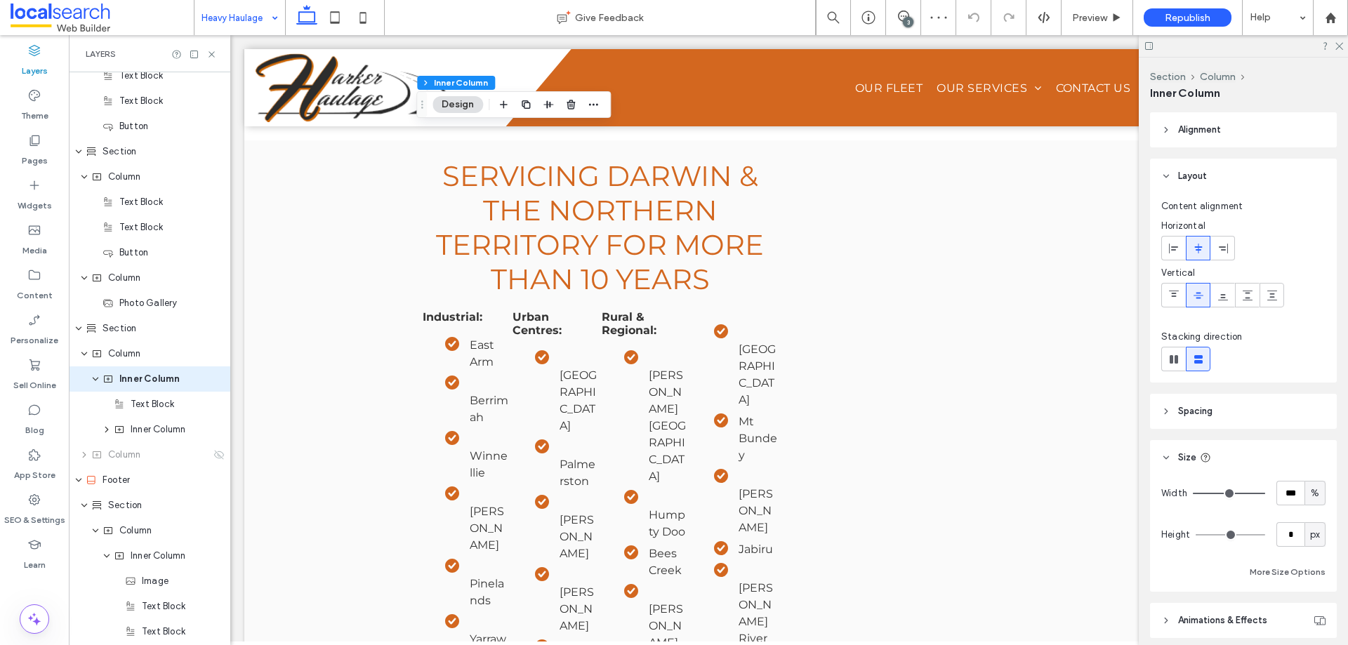
scroll to position [712, 0]
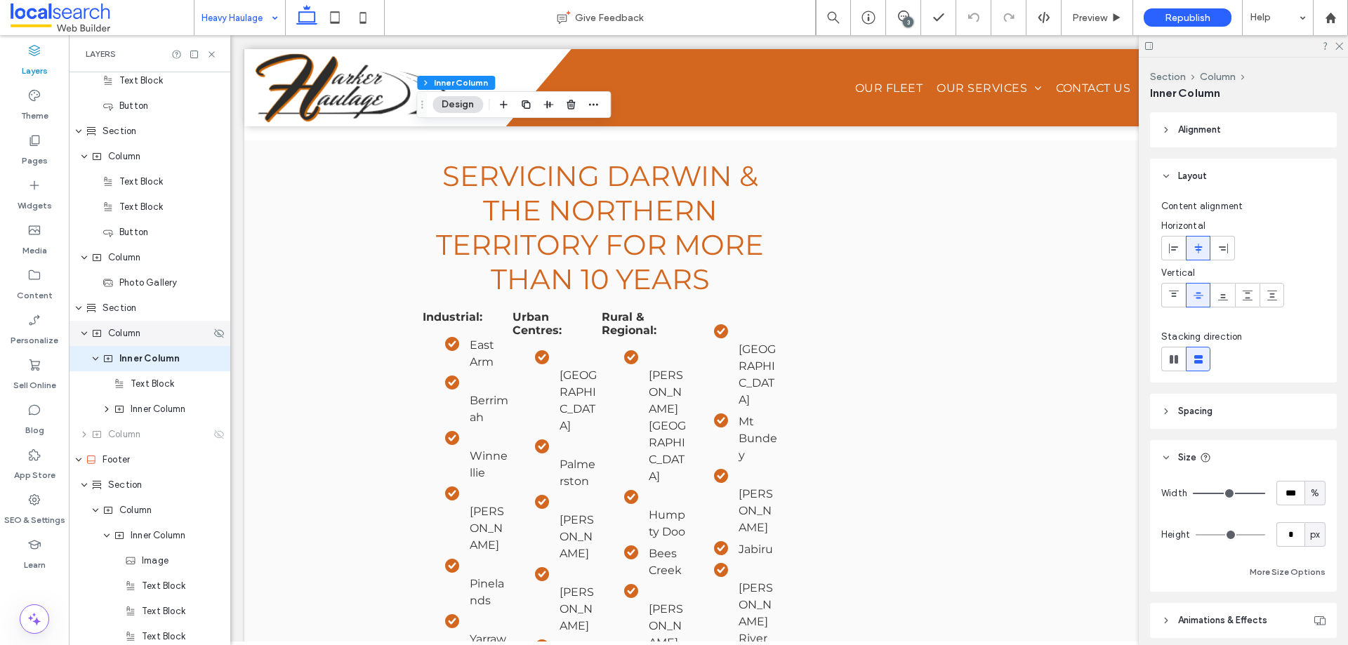
click at [161, 338] on div "Column" at bounding box center [150, 334] width 119 height 14
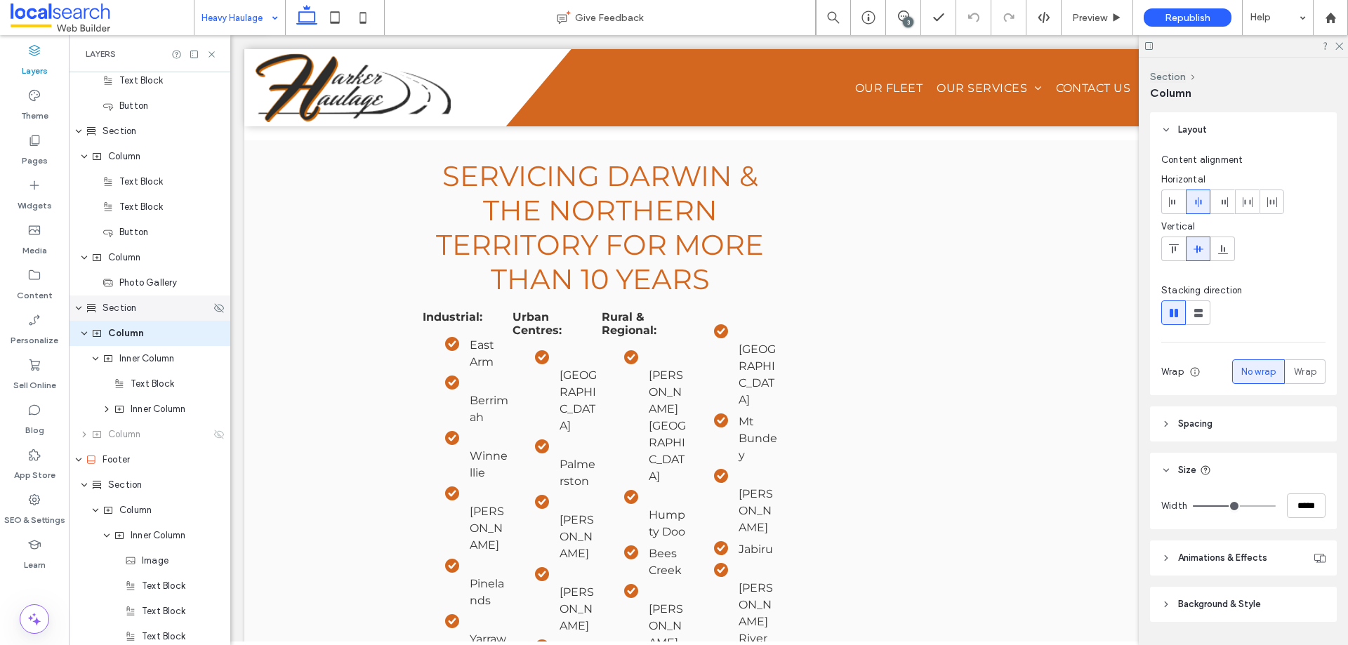
scroll to position [687, 0]
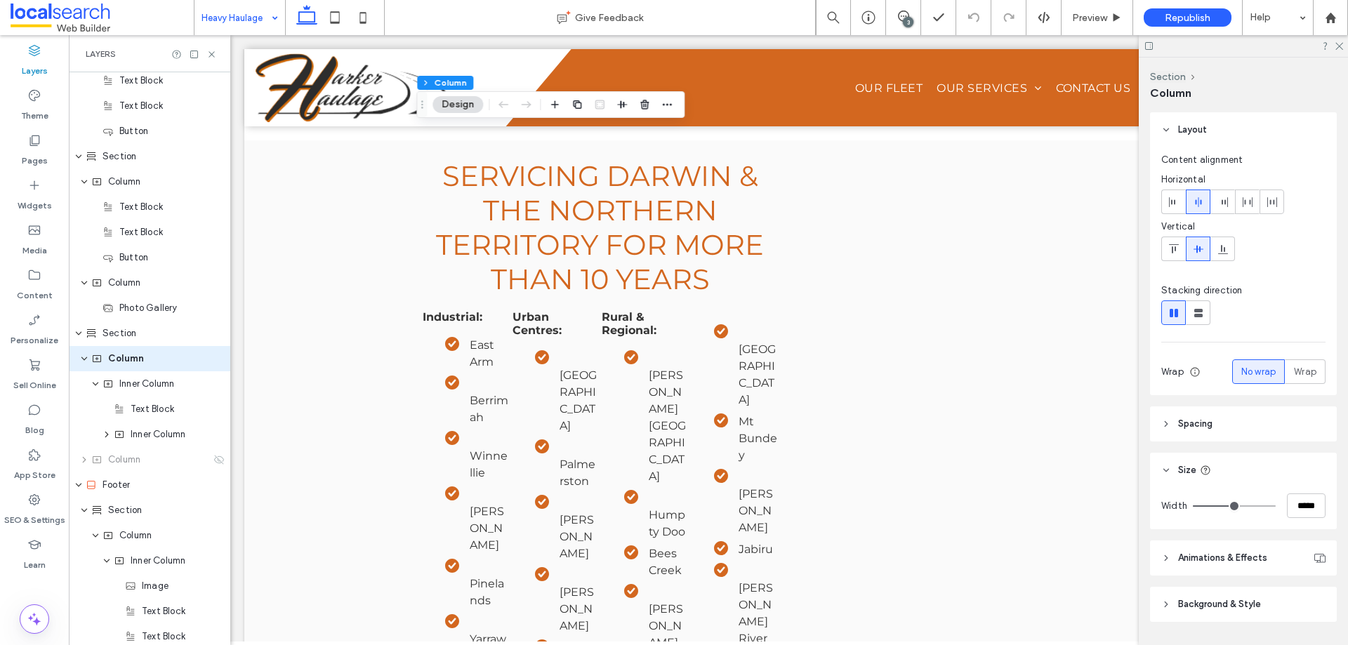
type input "**"
type input "***"
type input "****"
drag, startPoint x: 1233, startPoint y: 506, endPoint x: 1348, endPoint y: 548, distance: 121.7
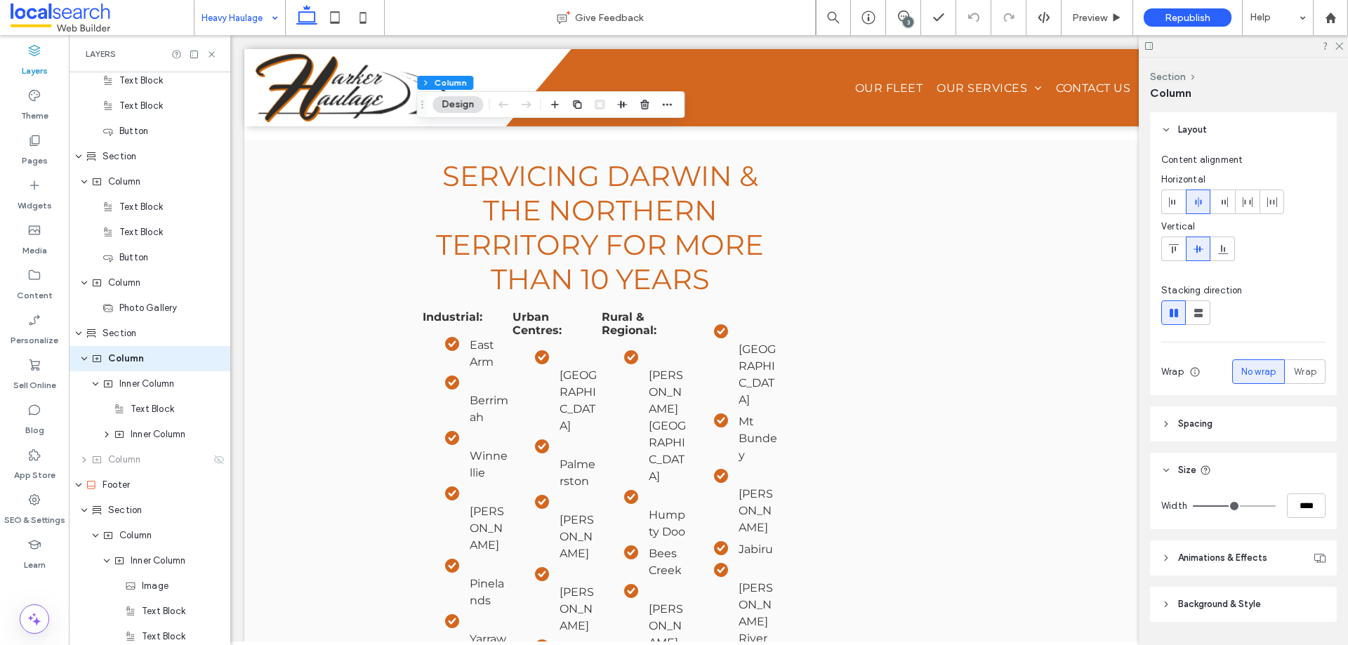
click at [1276, 507] on input "range" at bounding box center [1234, 506] width 83 height 1
type input "**"
type input "*****"
type input "**"
type input "***"
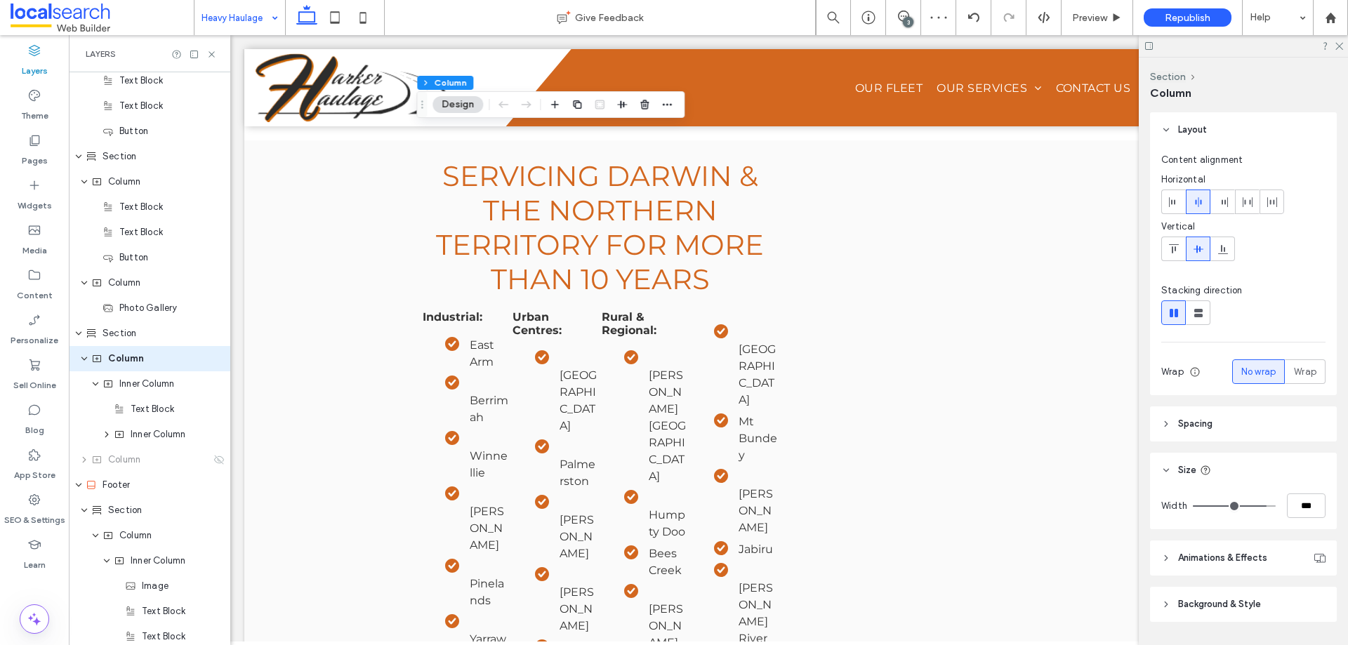
type input "**"
type input "***"
type input "****"
drag, startPoint x: 1259, startPoint y: 502, endPoint x: 1348, endPoint y: 505, distance: 88.5
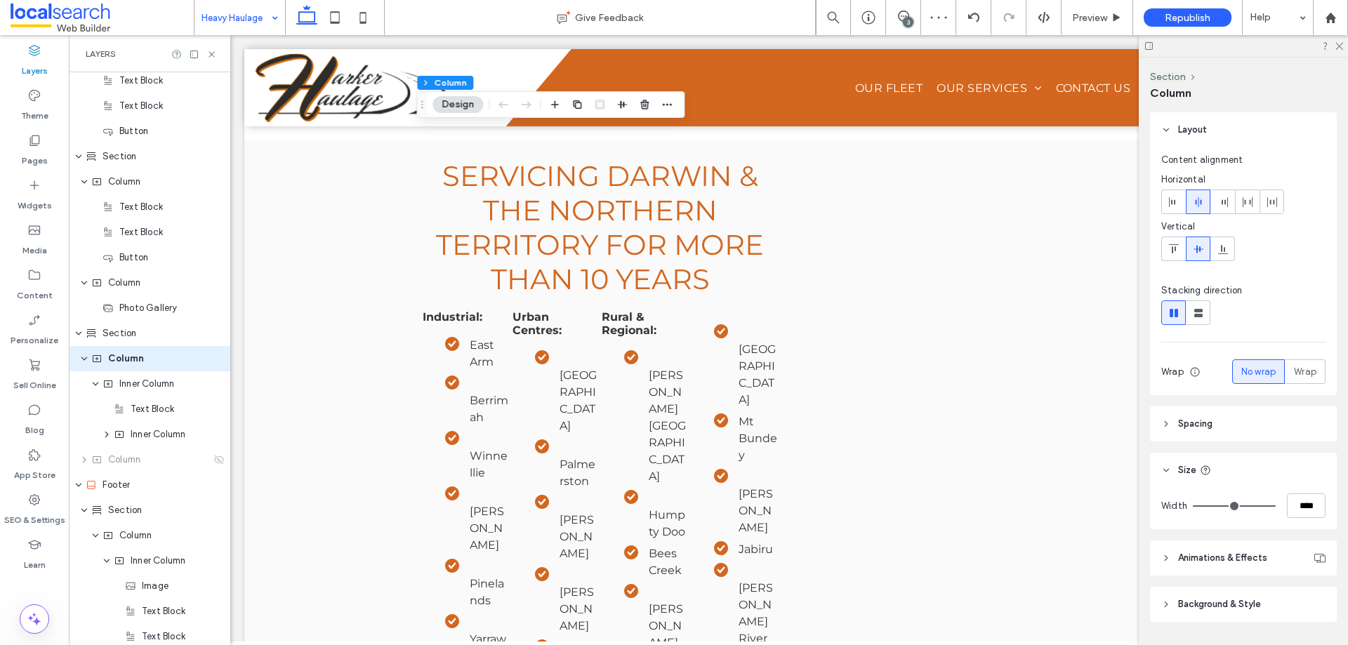
type input "***"
click at [1276, 506] on input "range" at bounding box center [1234, 506] width 83 height 1
click at [138, 383] on span "Inner Column" at bounding box center [146, 384] width 55 height 14
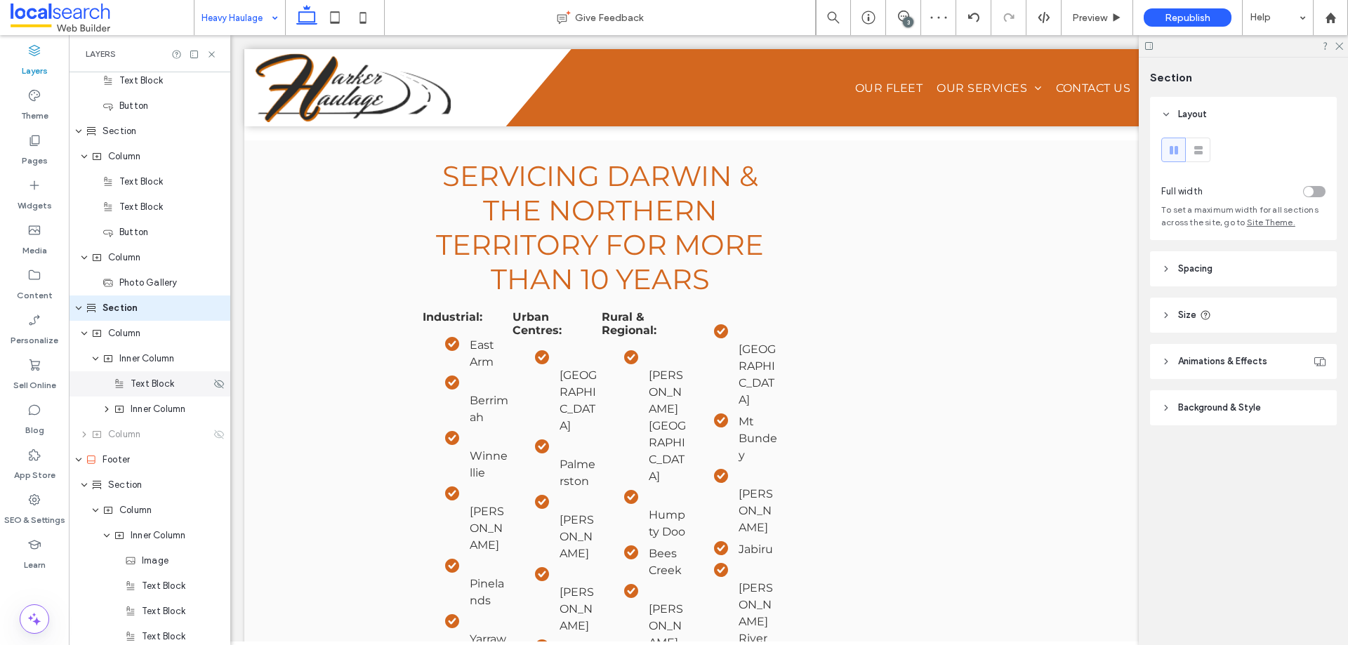
scroll to position [661, 0]
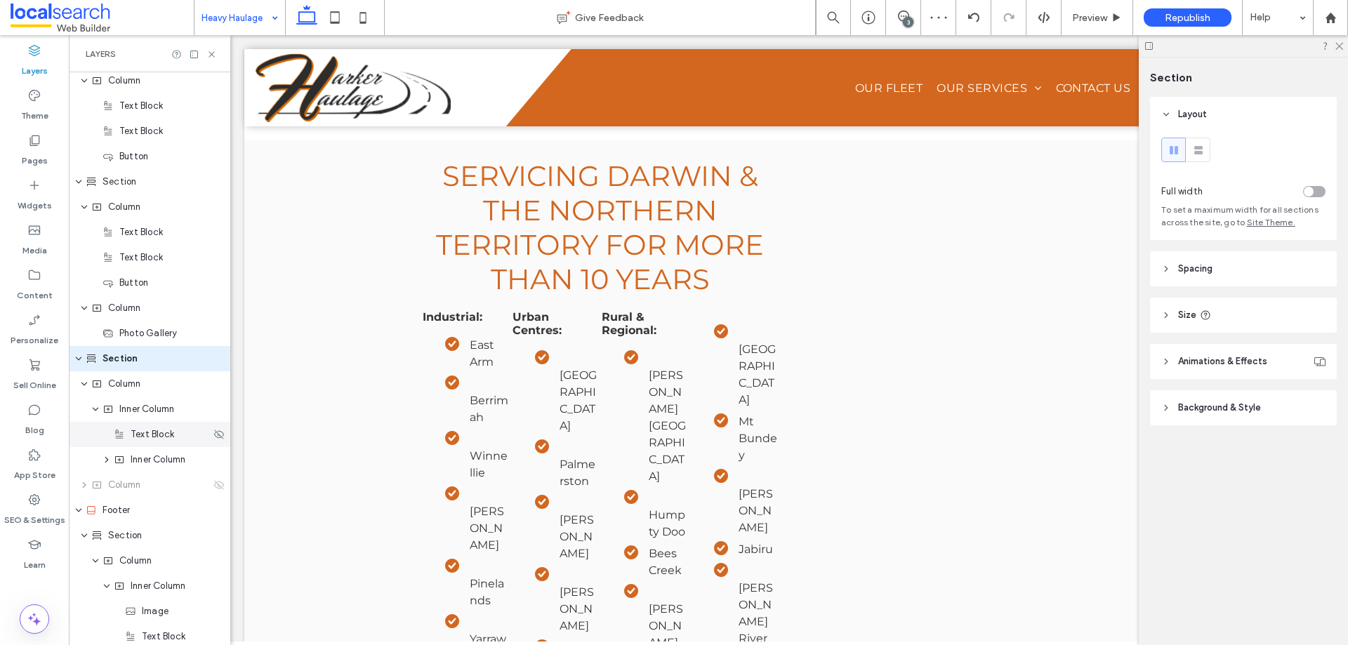
type input "***"
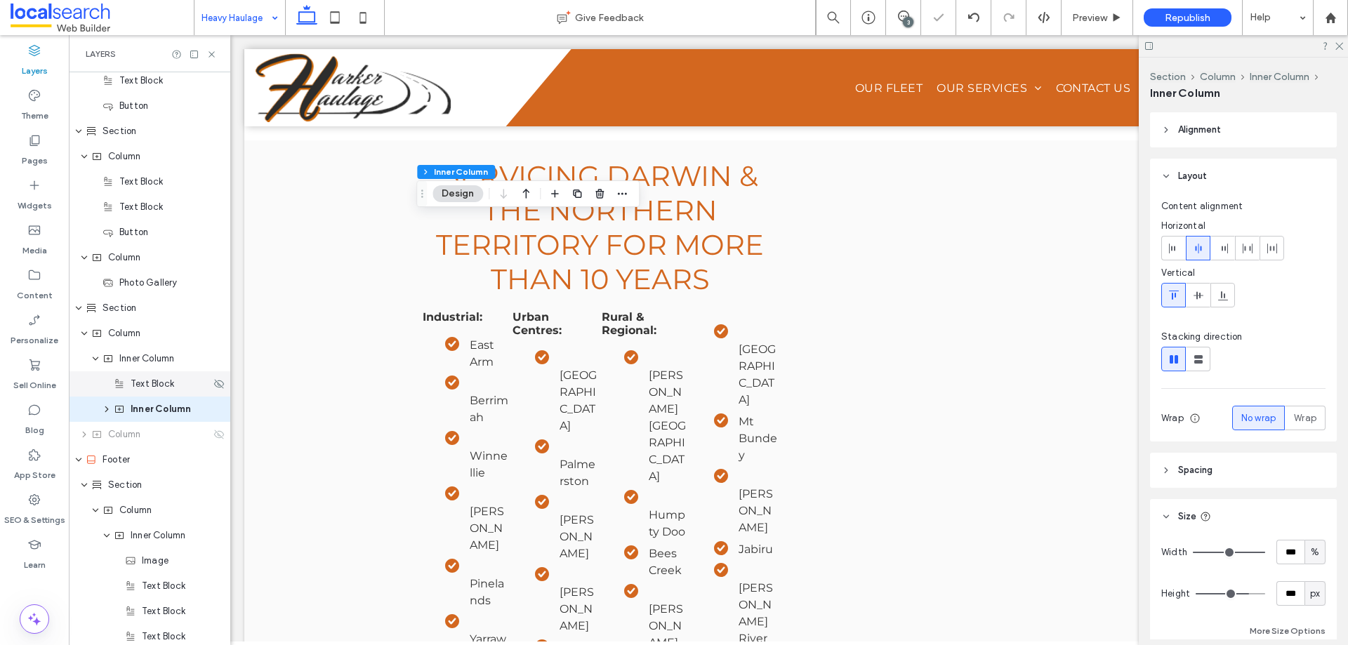
scroll to position [763, 0]
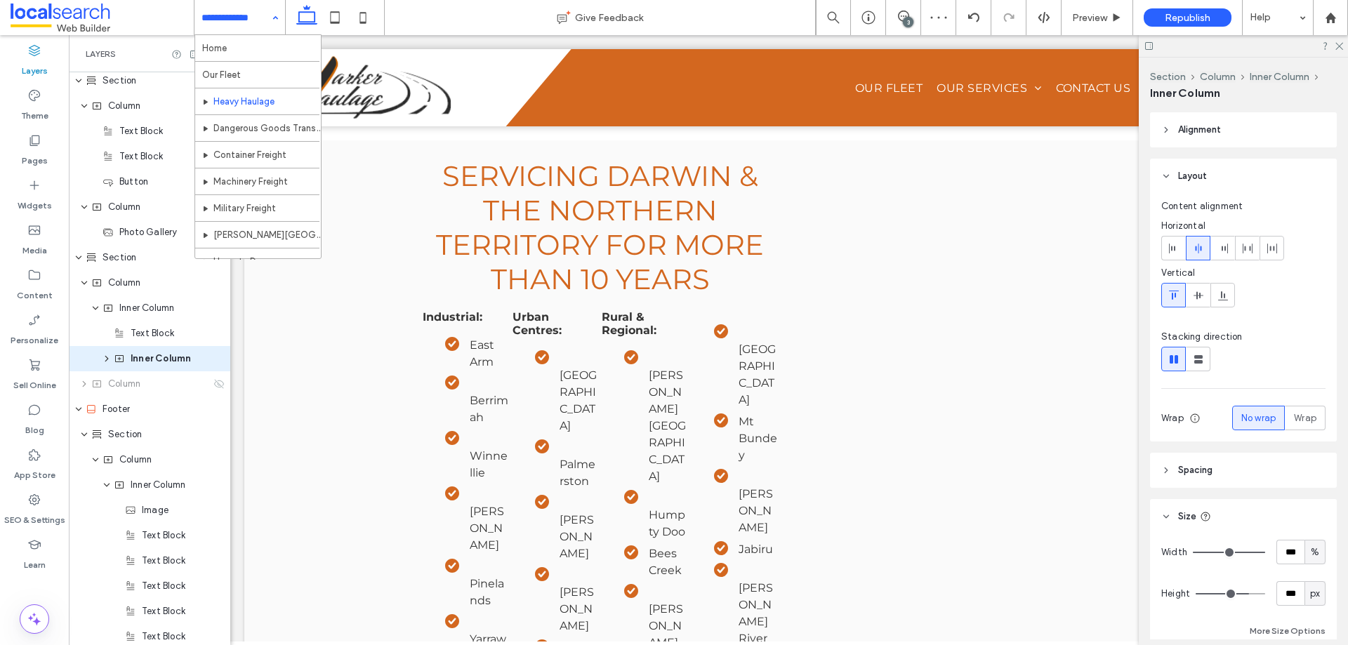
type input "***"
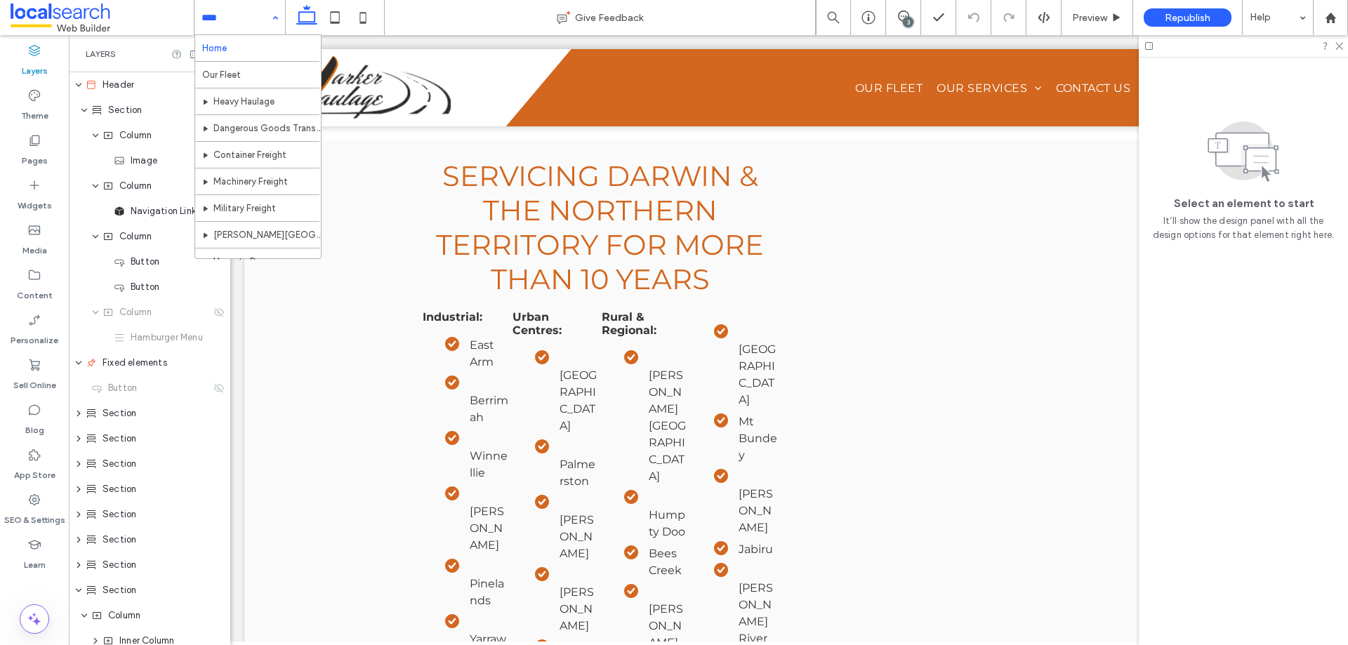
click at [248, 23] on input at bounding box center [237, 17] width 70 height 35
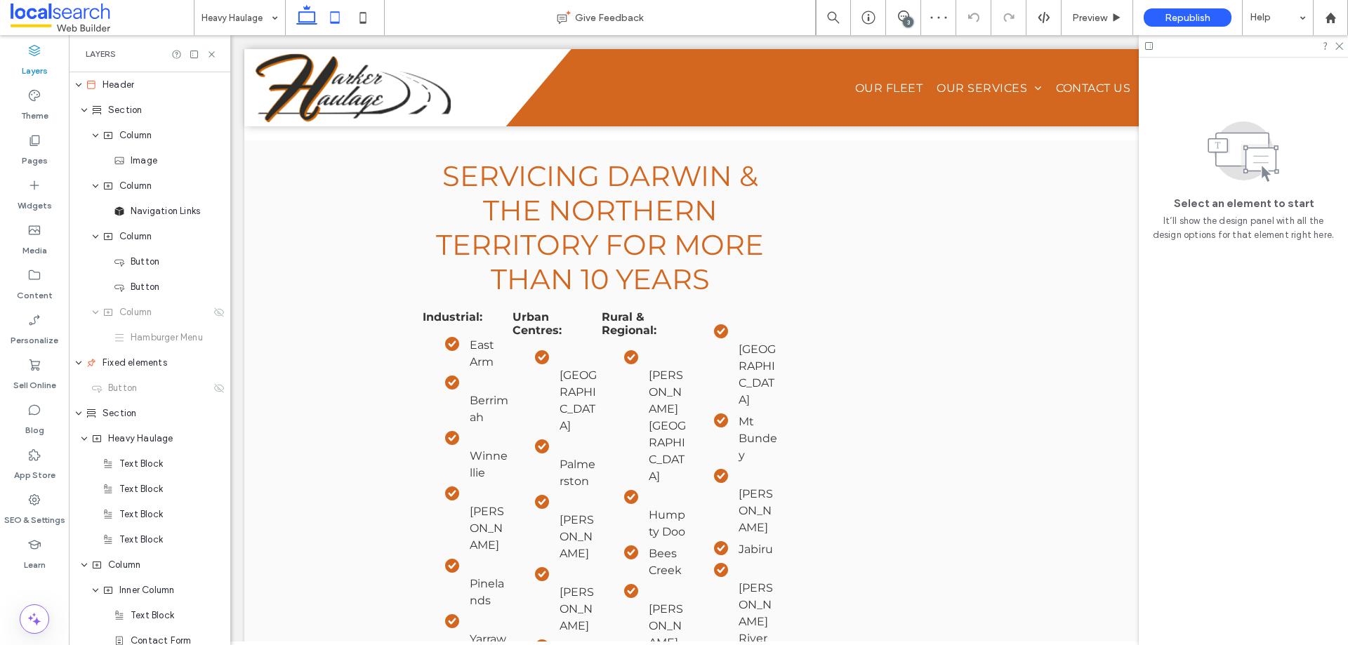
click at [330, 16] on icon at bounding box center [335, 18] width 28 height 28
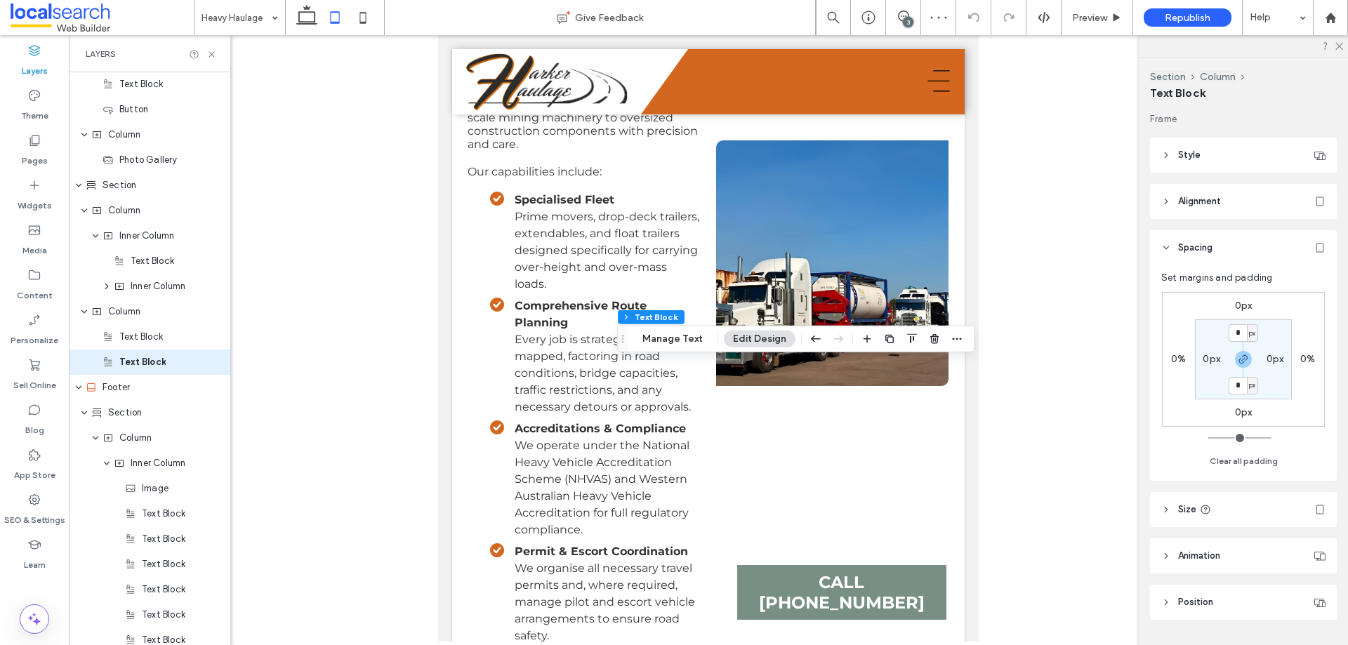
scroll to position [838, 0]
click at [1239, 308] on label "0px" at bounding box center [1244, 306] width 18 height 12
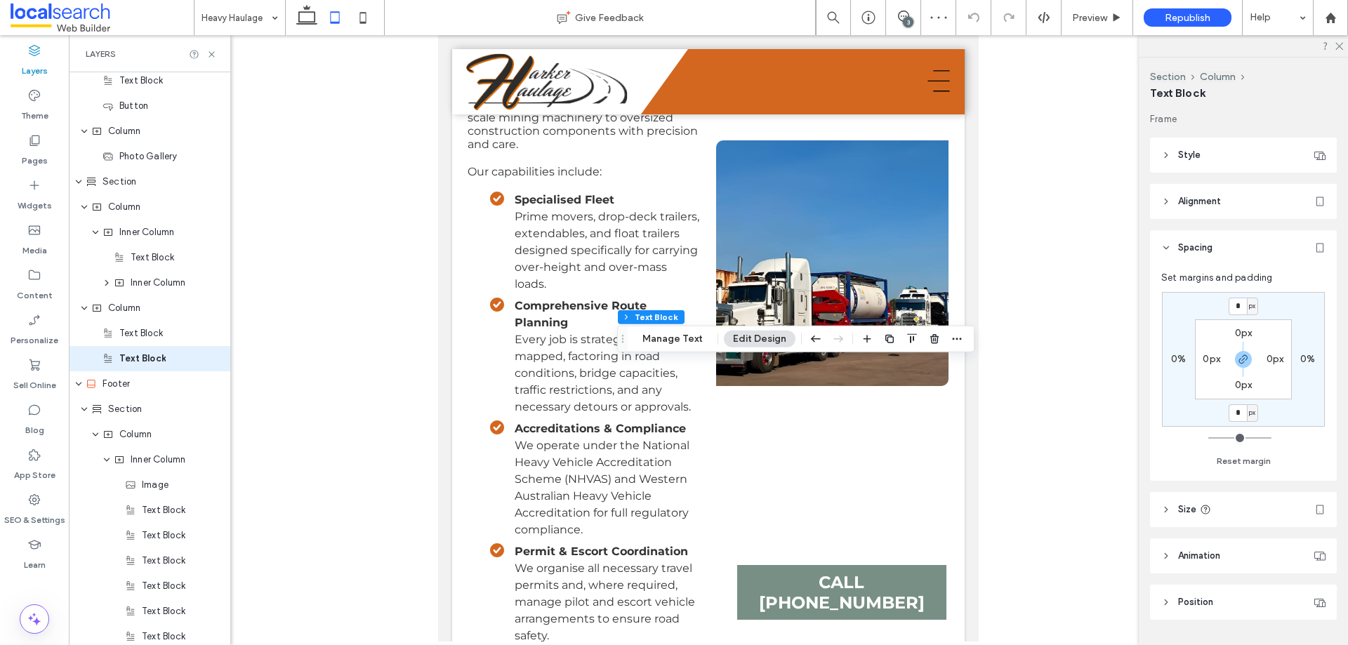
click at [1249, 306] on span "px" at bounding box center [1252, 306] width 6 height 14
click at [1246, 350] on span "%" at bounding box center [1247, 352] width 8 height 14
click at [1244, 310] on input "*" at bounding box center [1238, 307] width 18 height 18
type input "*"
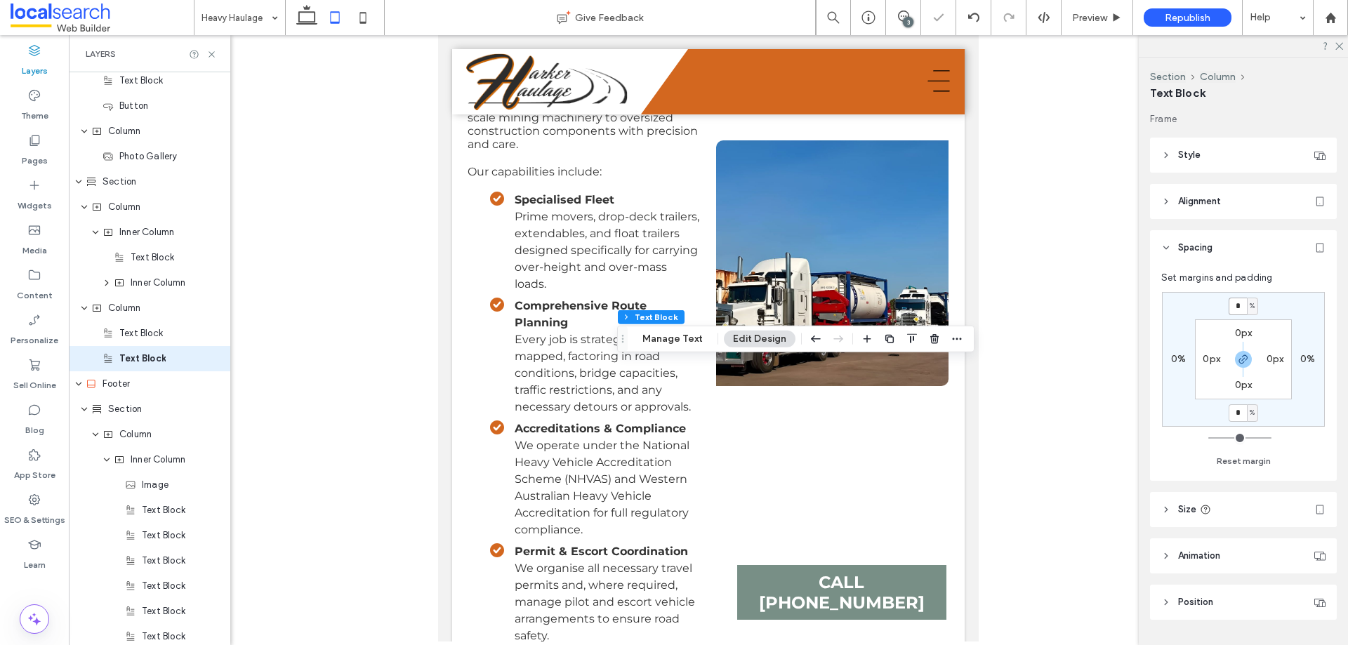
type input "*"
click at [374, 18] on icon at bounding box center [363, 18] width 28 height 28
type input "*"
type input "**"
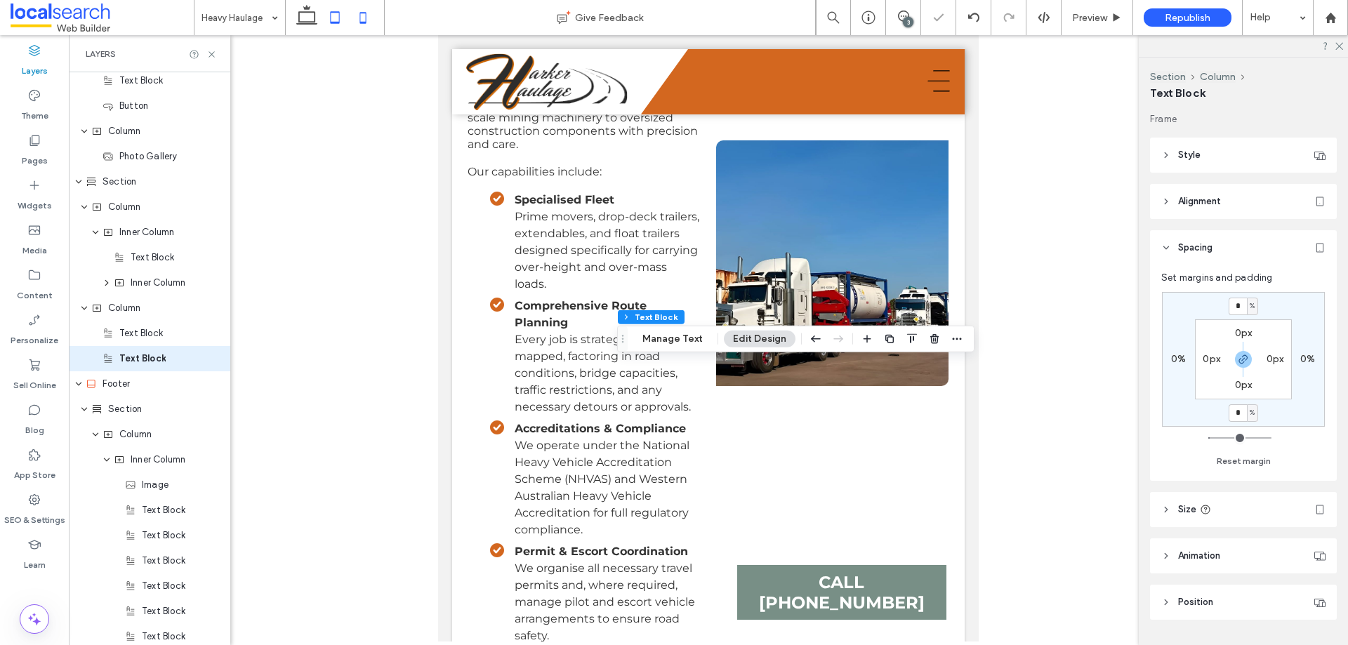
type input "*"
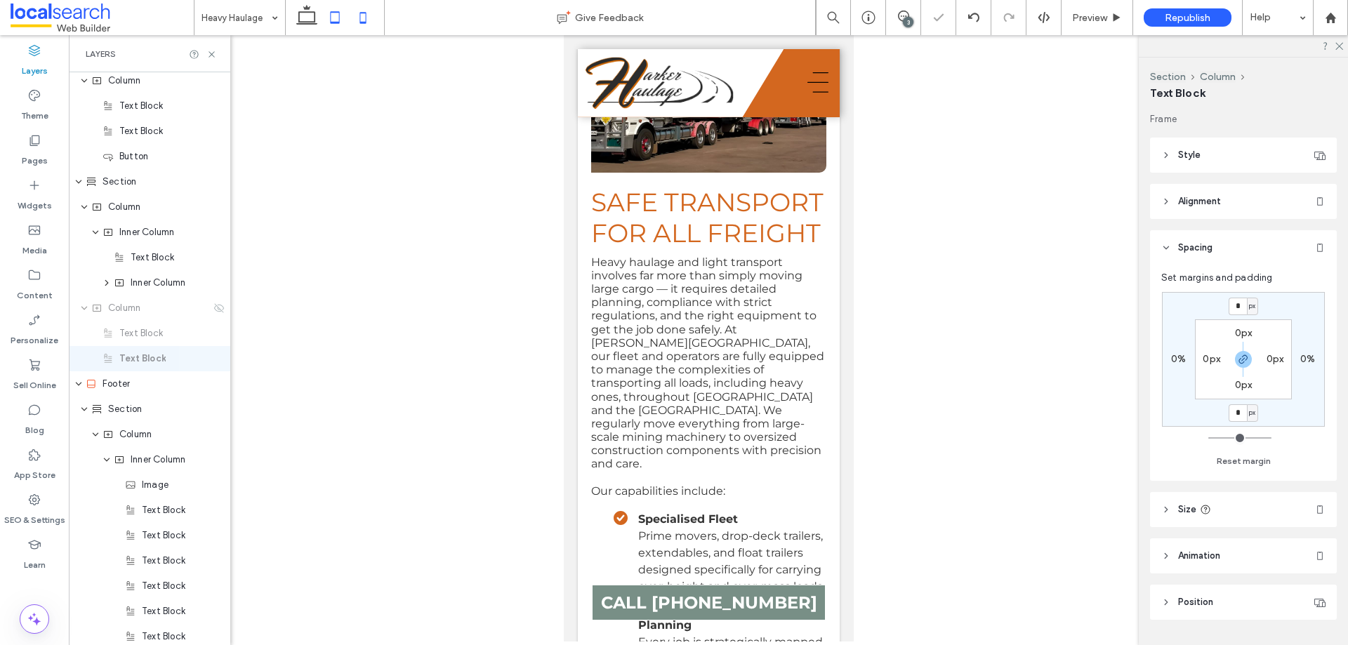
click at [333, 13] on icon at bounding box center [335, 18] width 28 height 28
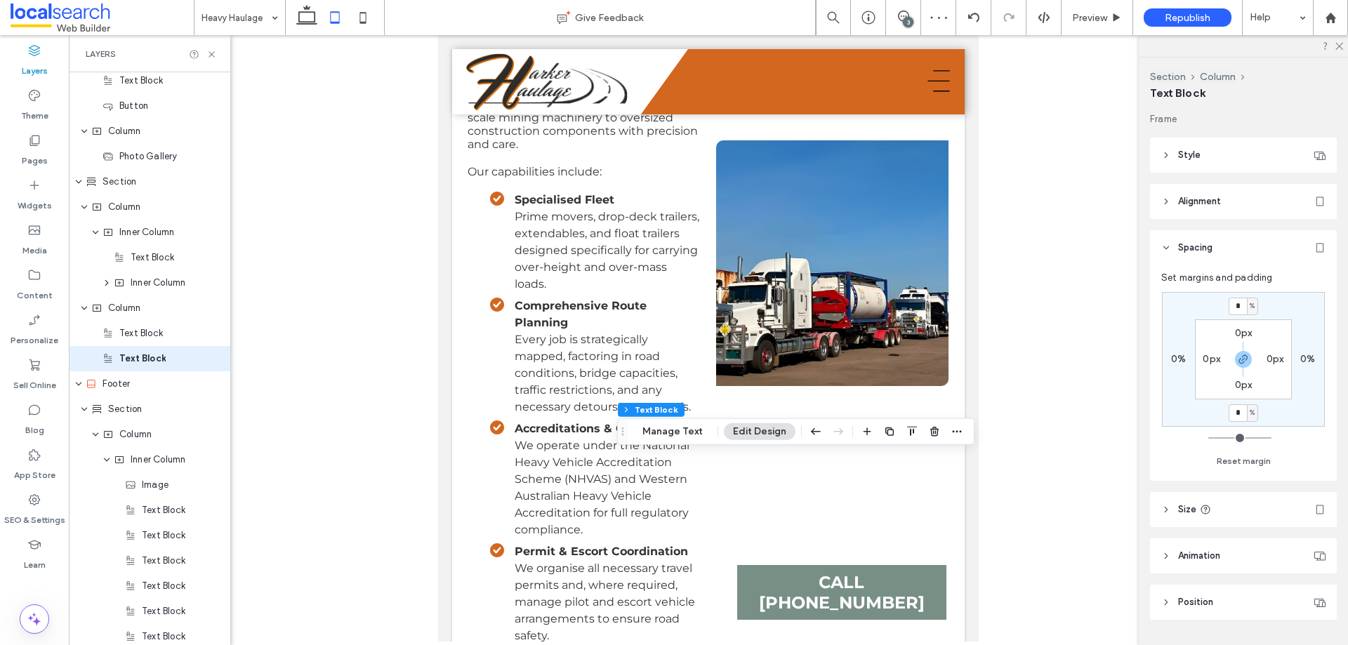
type input "*"
type input "***"
type input "*"
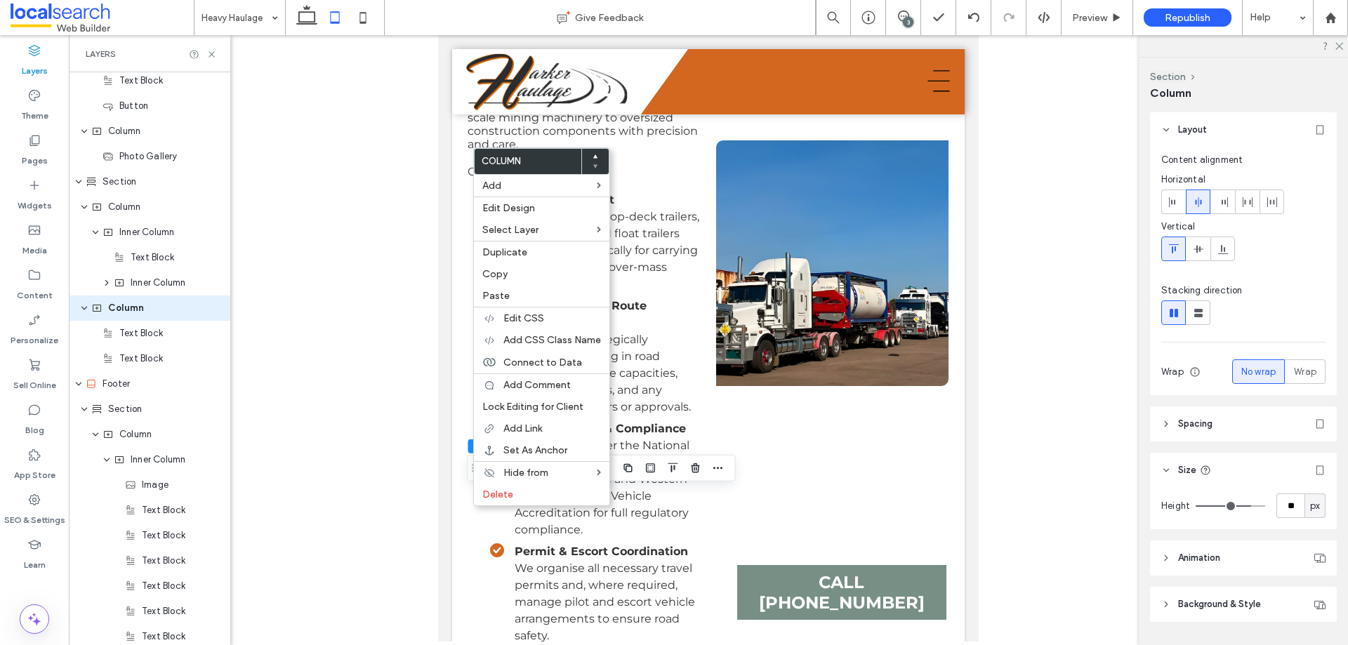
scroll to position [788, 0]
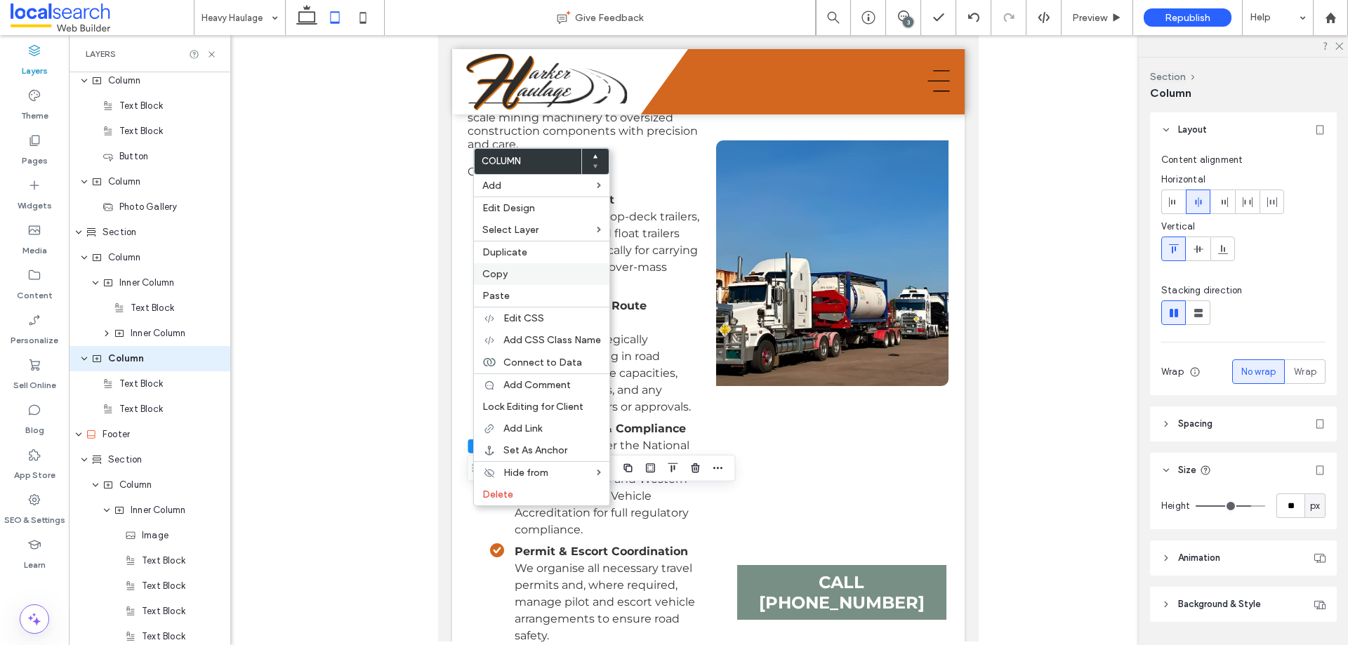
click at [536, 273] on label "Copy" at bounding box center [541, 274] width 119 height 12
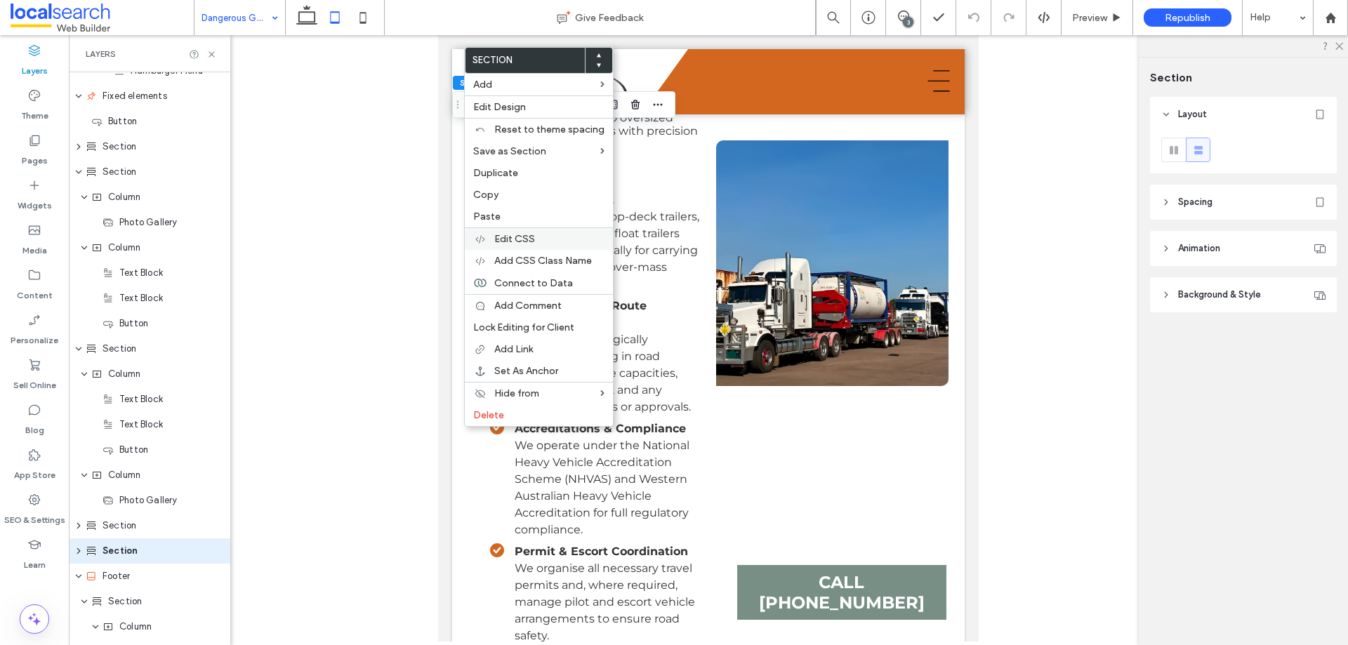
scroll to position [459, 0]
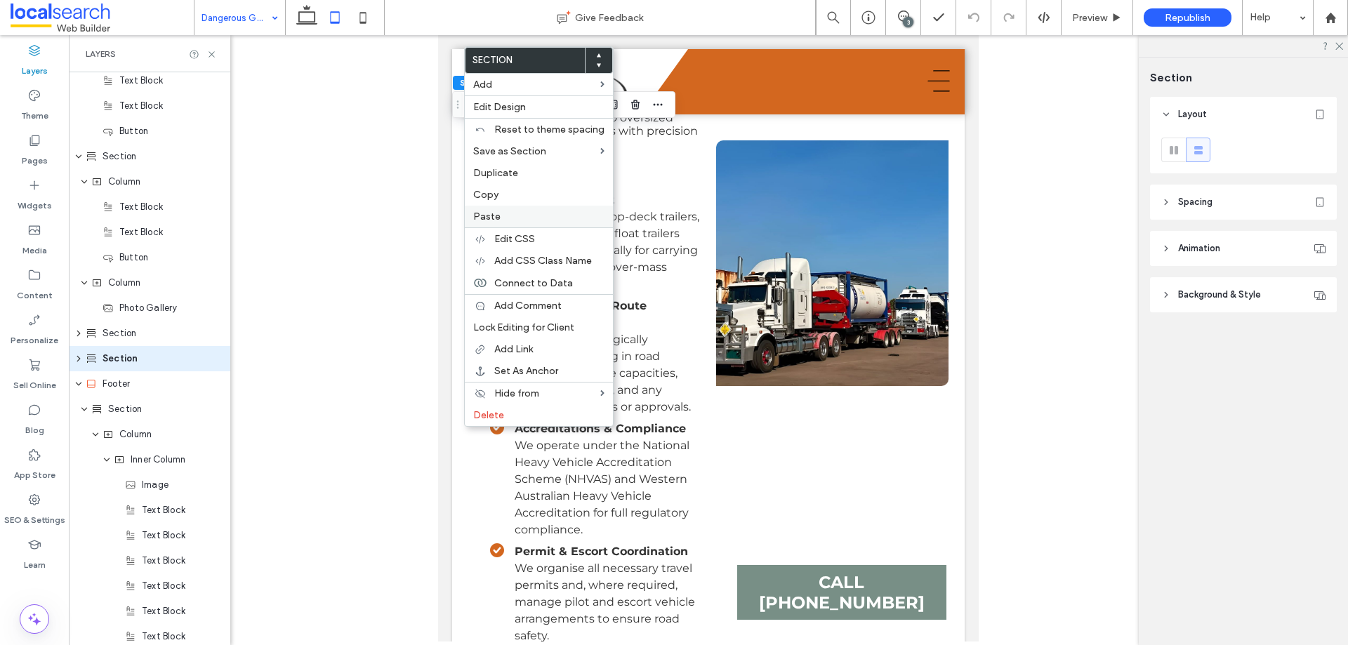
click at [498, 220] on span "Paste" at bounding box center [486, 217] width 27 height 12
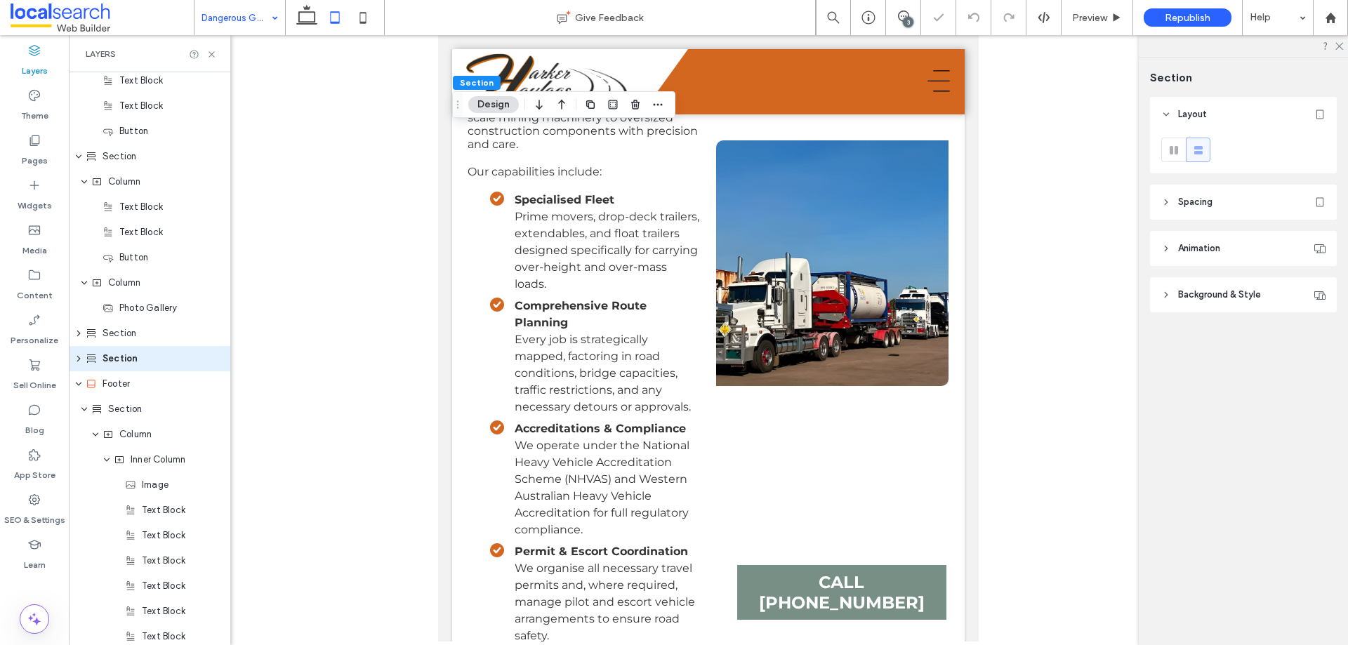
click at [709, 373] on div at bounding box center [674, 322] width 1348 height 645
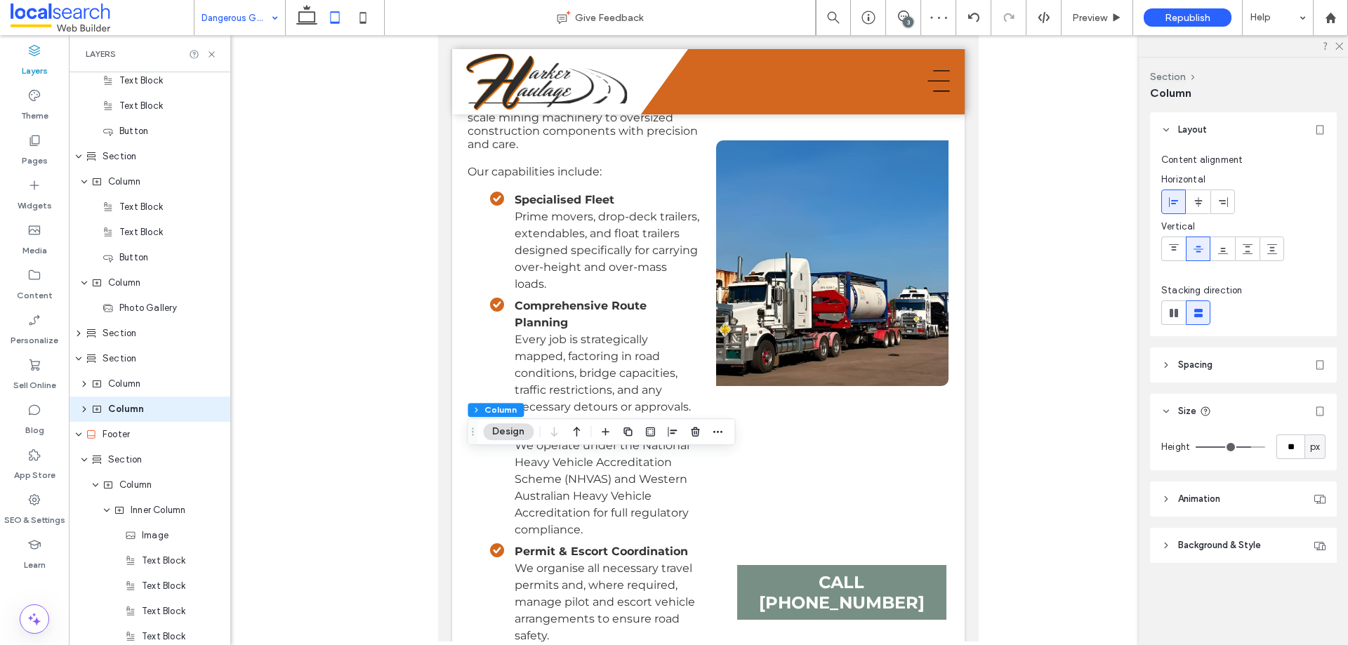
scroll to position [510, 0]
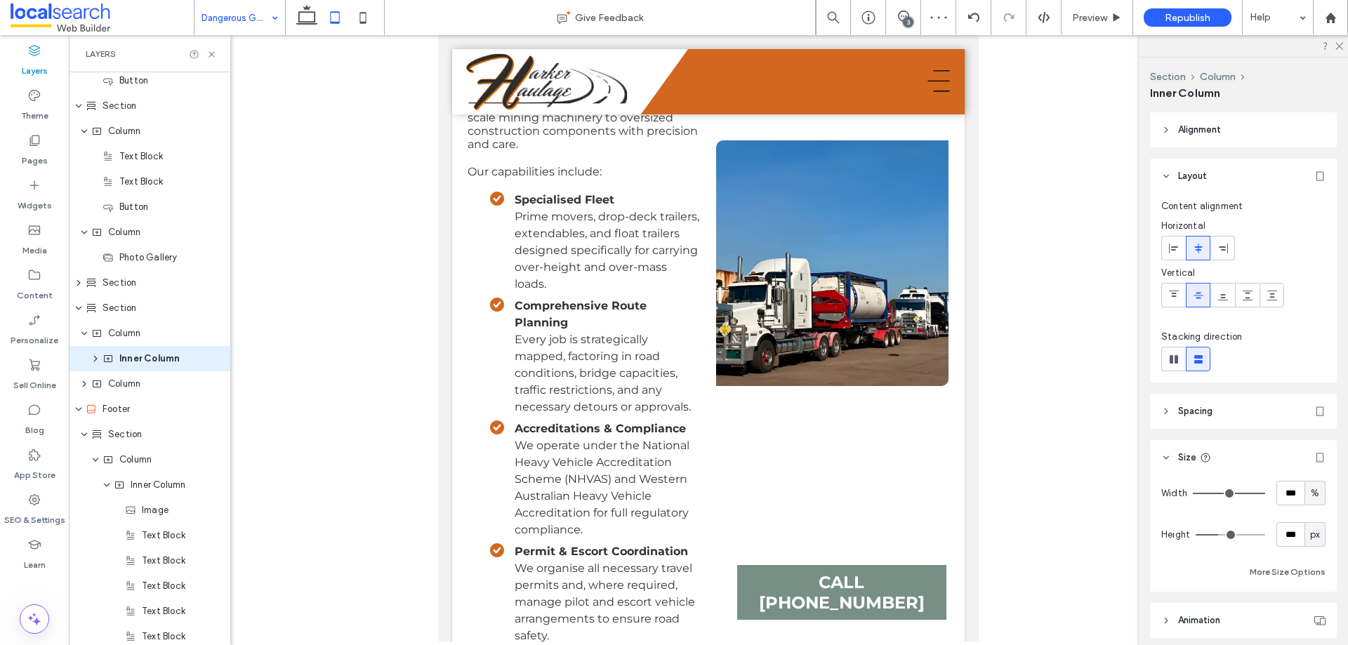
type input "***"
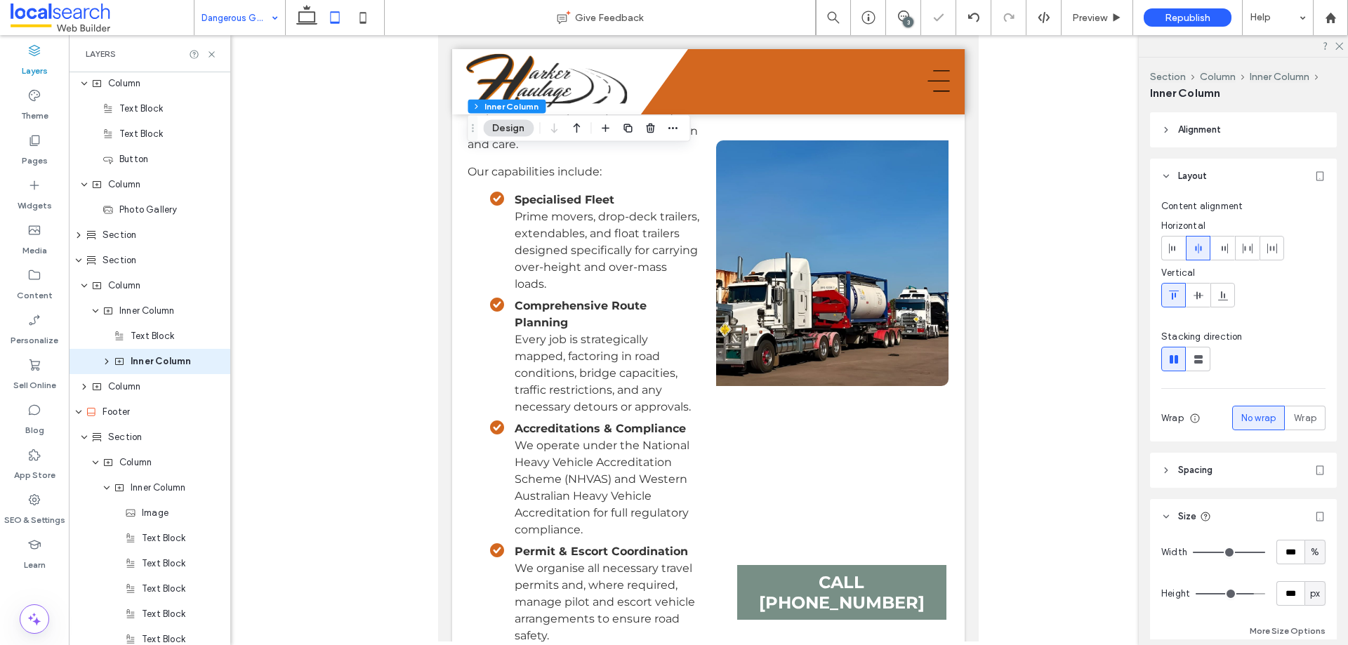
scroll to position [560, 0]
type input "***"
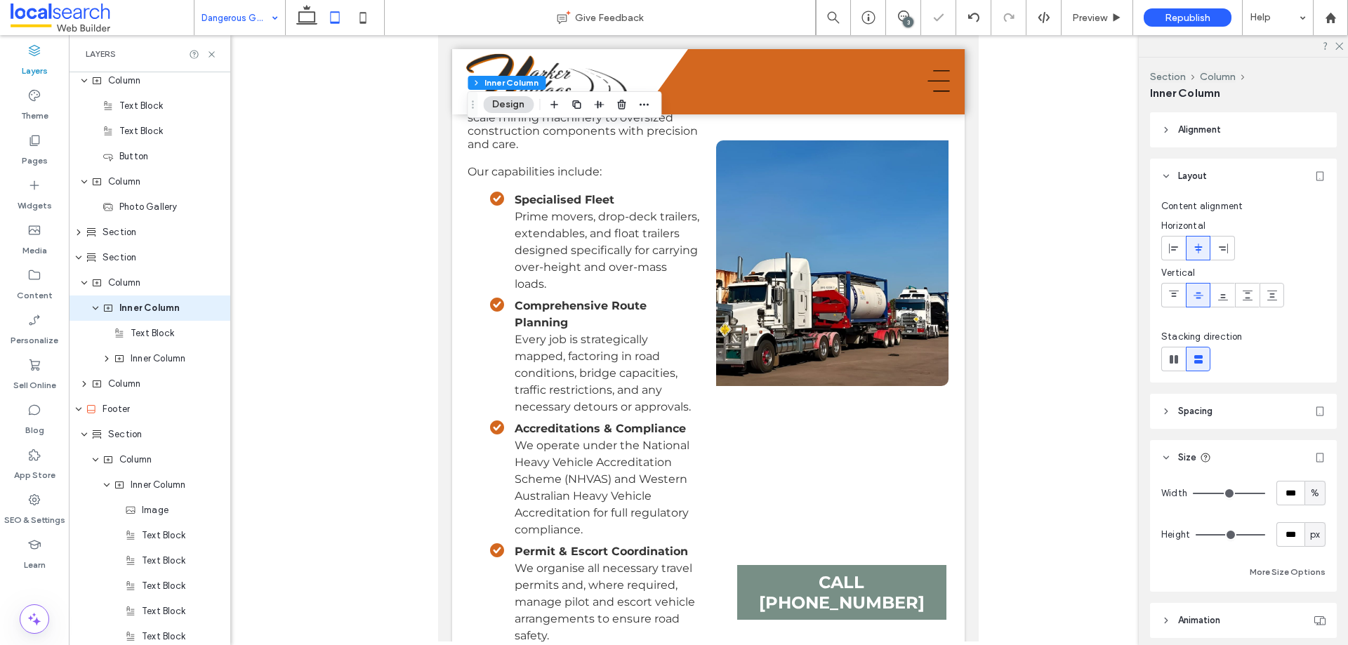
scroll to position [510, 0]
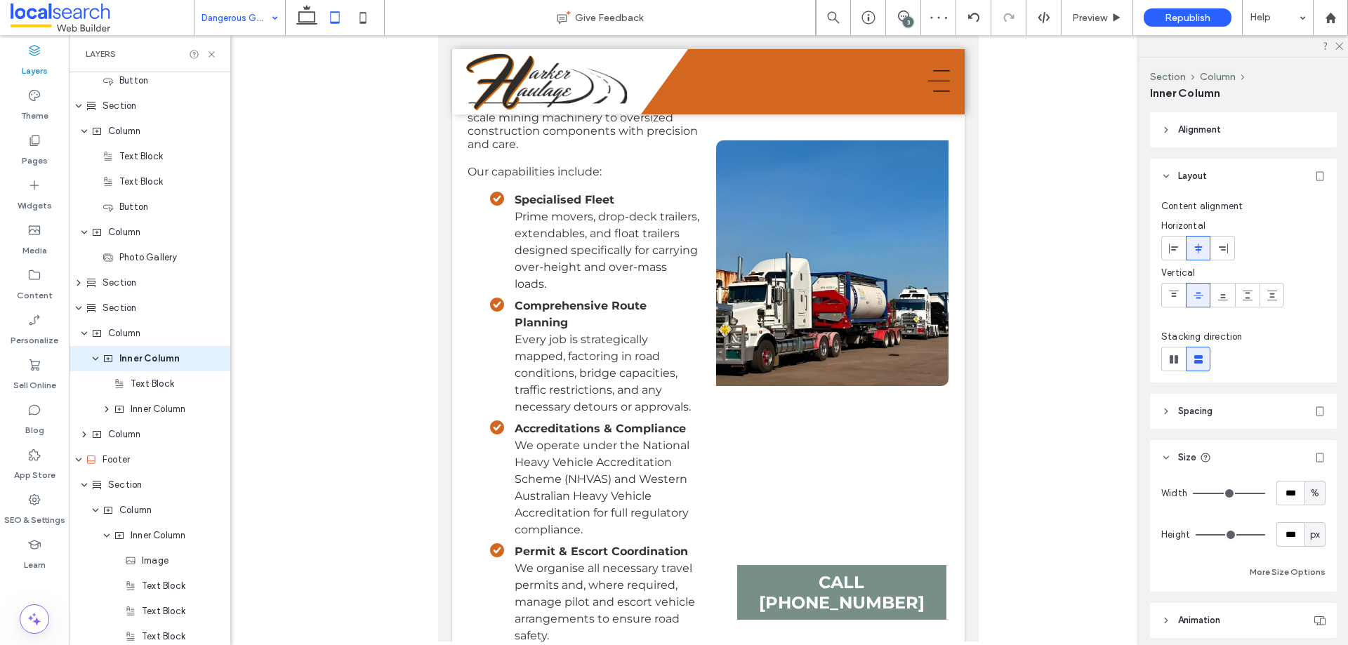
type input "***"
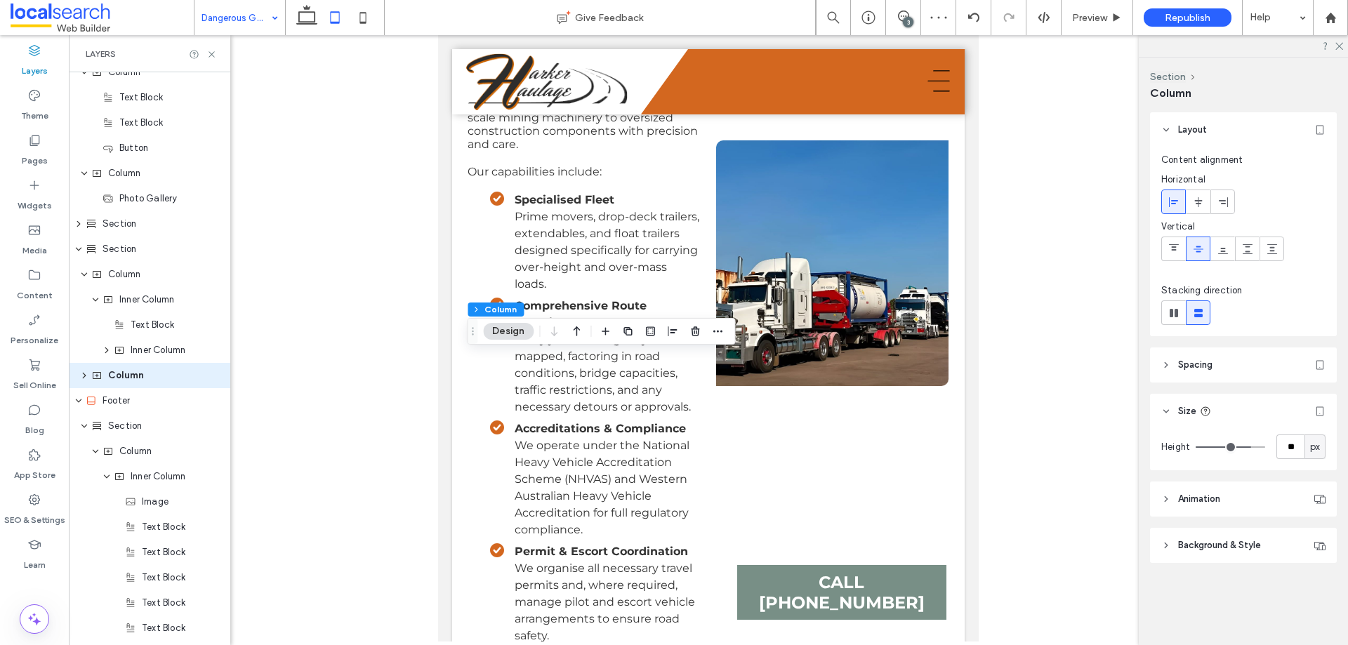
scroll to position [586, 0]
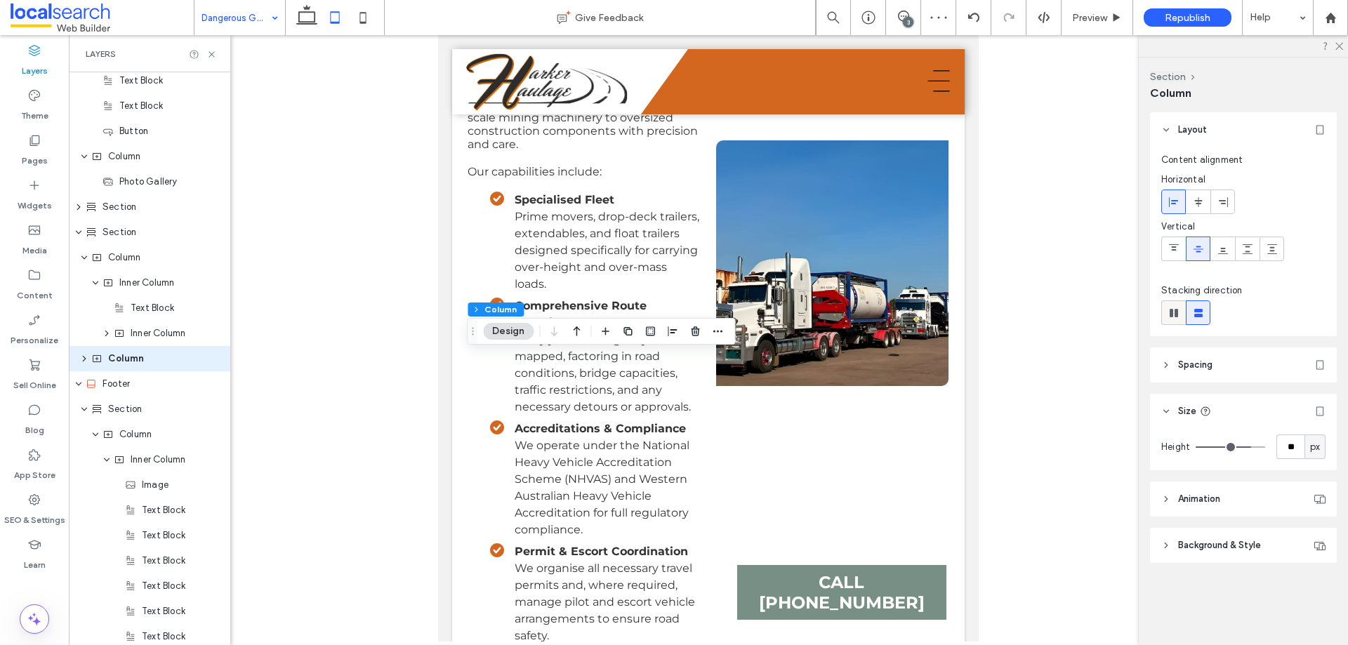
click at [1167, 310] on icon at bounding box center [1174, 313] width 14 height 14
type input "*"
type input "**"
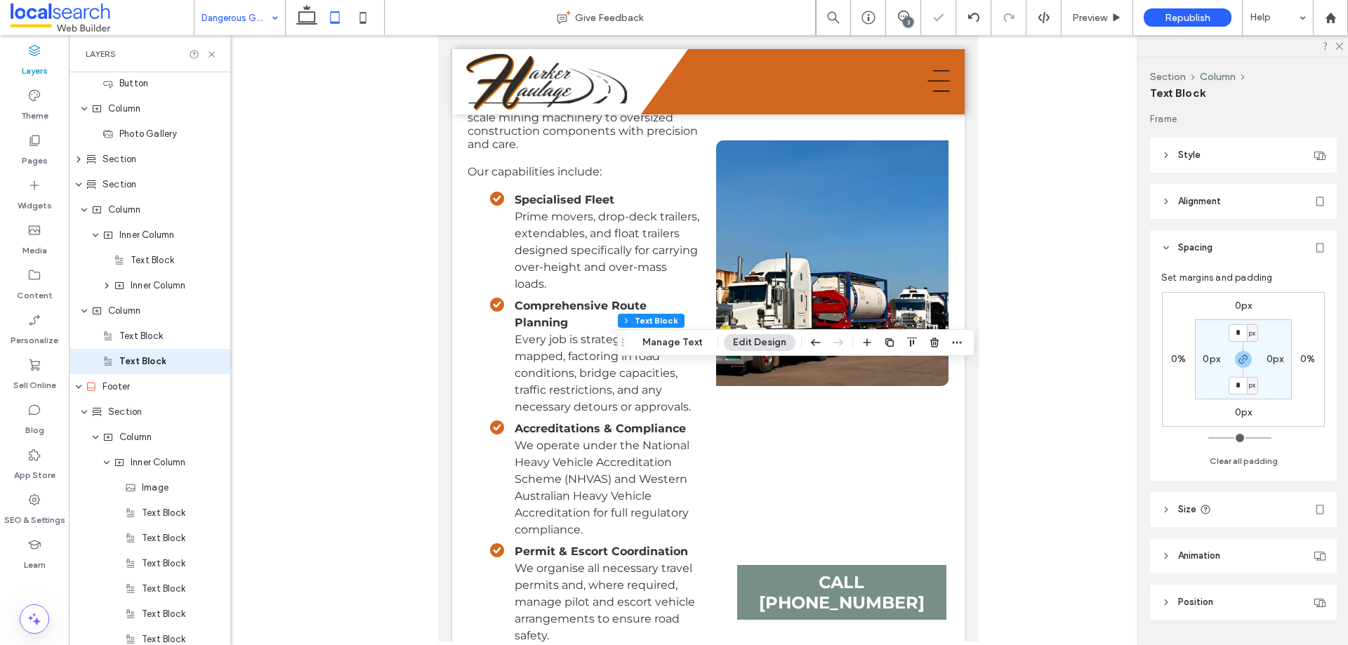
scroll to position [636, 0]
click at [1238, 302] on label "0px" at bounding box center [1244, 306] width 18 height 12
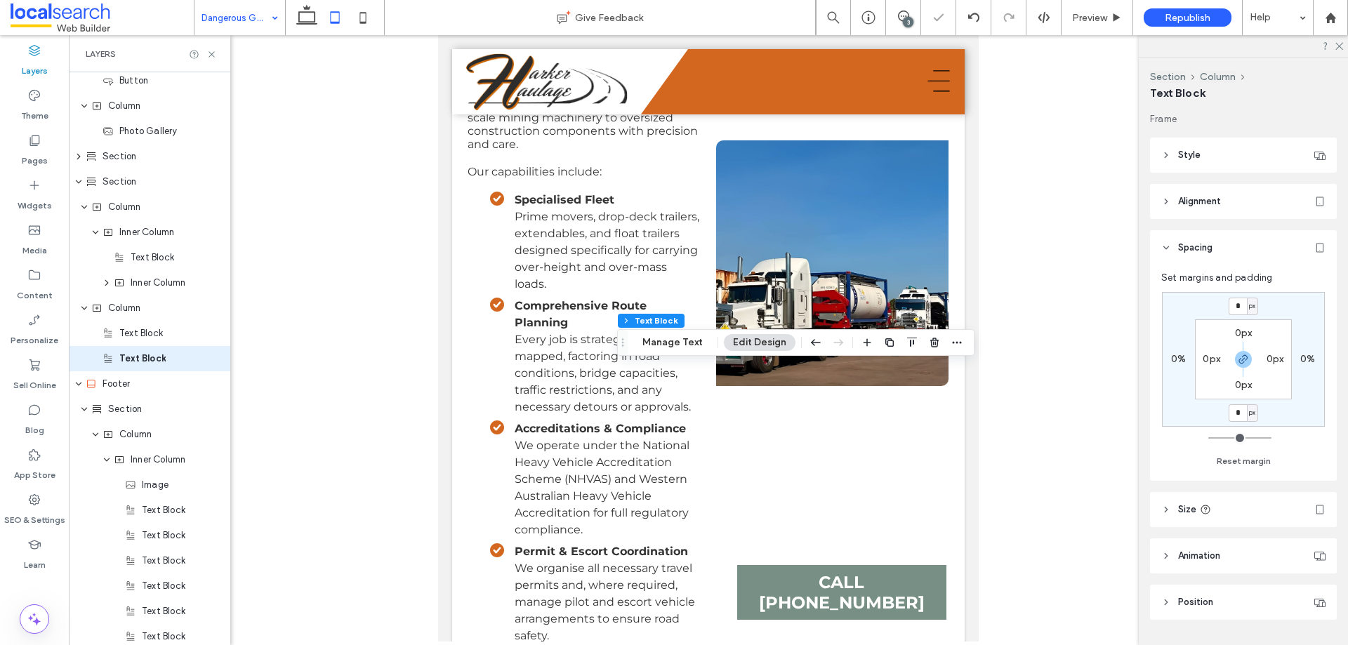
click at [1253, 308] on span "px" at bounding box center [1252, 306] width 6 height 14
click at [1244, 345] on span "%" at bounding box center [1247, 352] width 8 height 14
click at [1245, 302] on input "*" at bounding box center [1238, 307] width 18 height 18
type input "*"
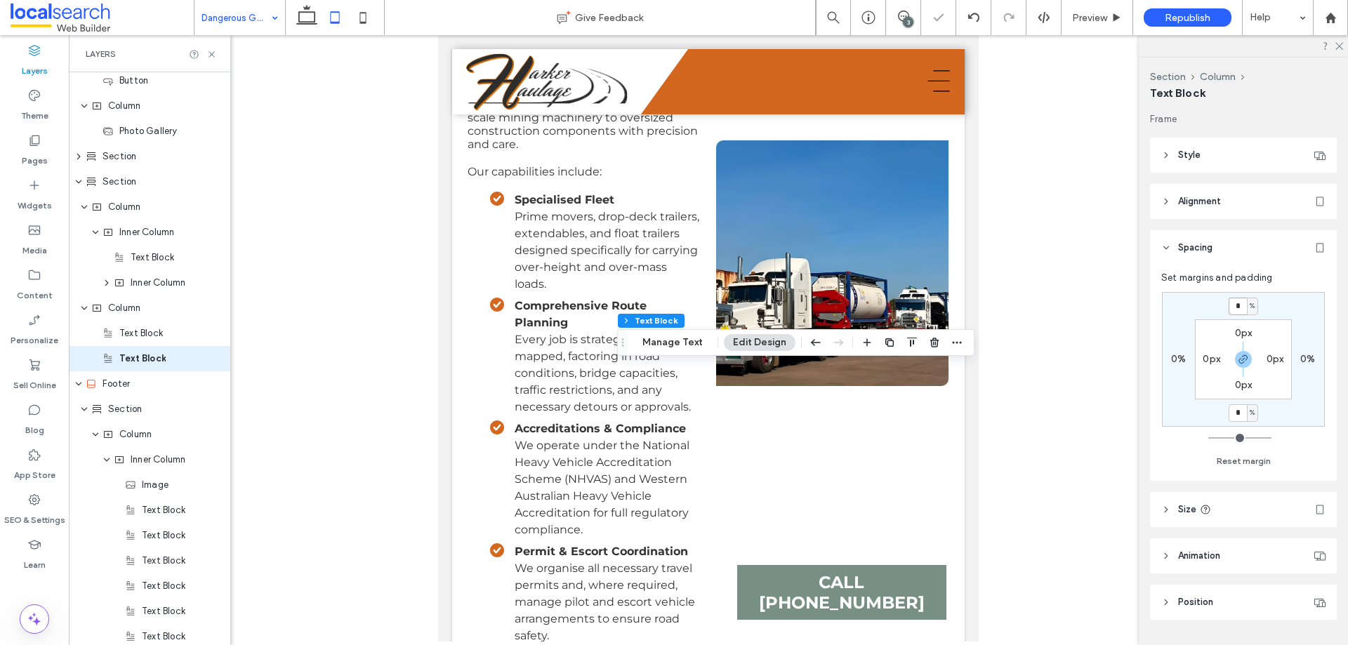
type input "*"
click at [301, 13] on icon at bounding box center [307, 18] width 28 height 28
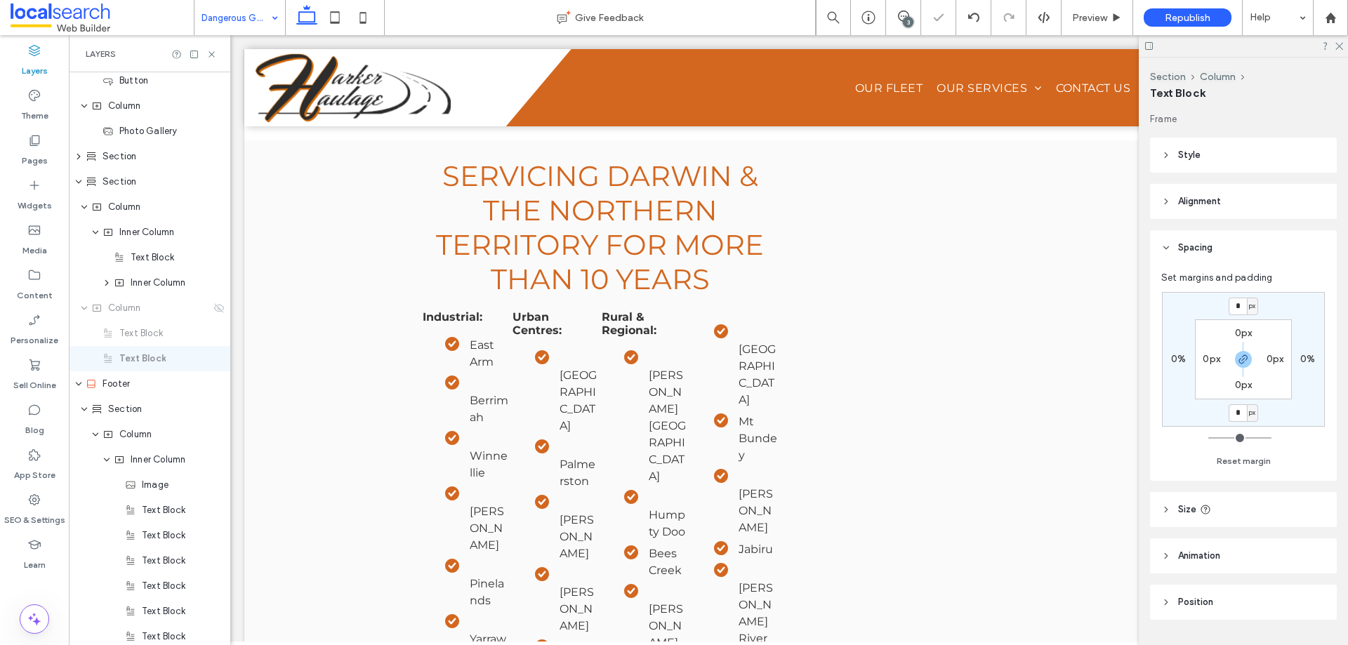
type input "*"
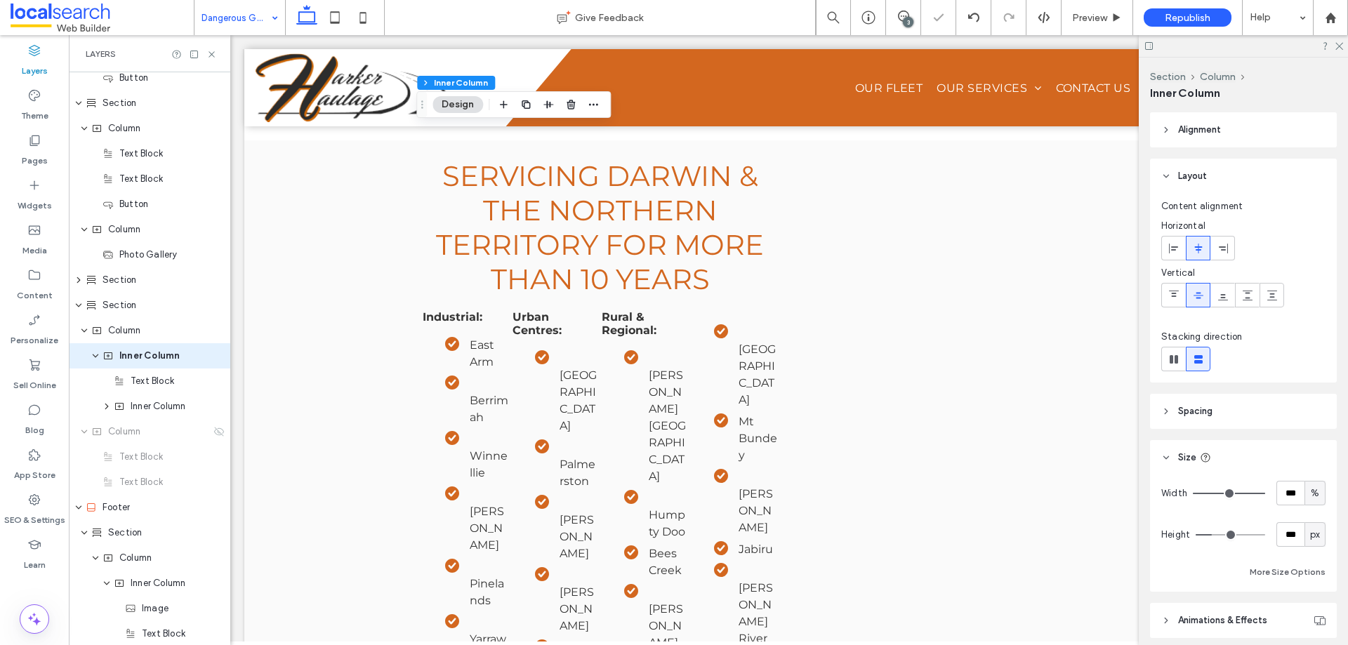
scroll to position [510, 0]
click at [150, 341] on div "Column" at bounding box center [150, 333] width 162 height 25
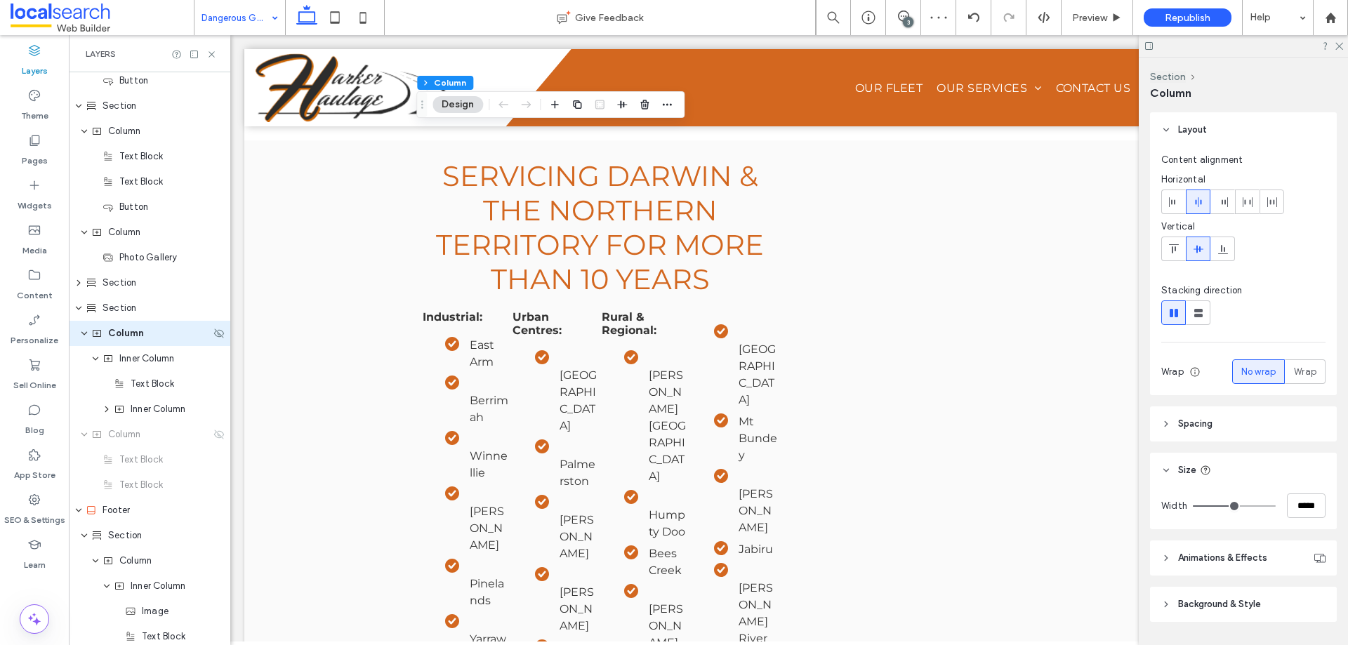
scroll to position [485, 0]
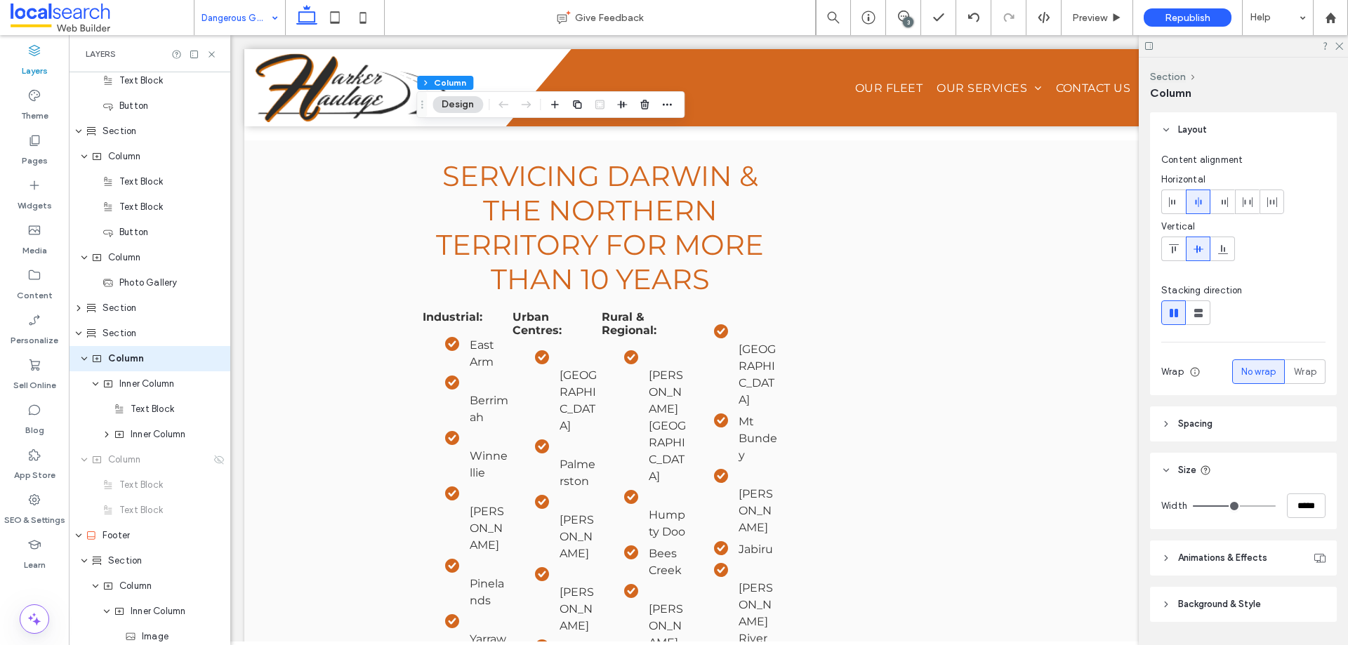
type input "**"
type input "***"
type input "**"
type input "***"
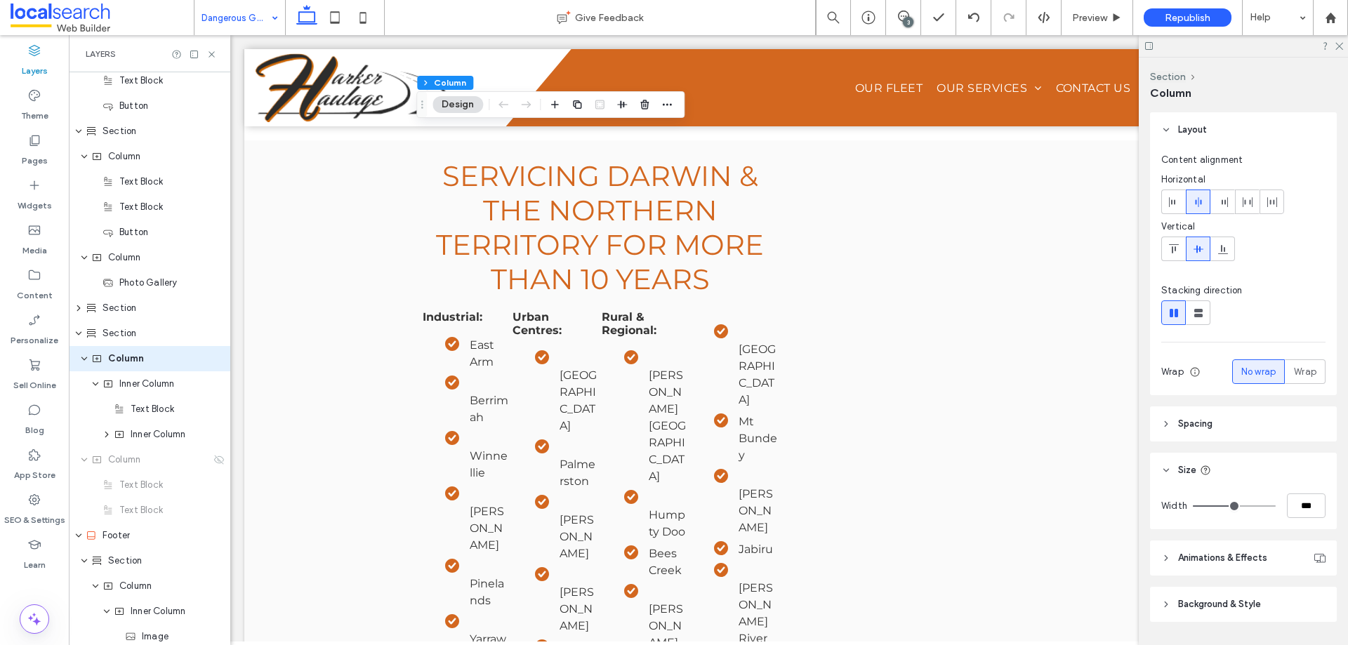
type input "****"
drag, startPoint x: 1232, startPoint y: 511, endPoint x: 1348, endPoint y: 527, distance: 117.0
click at [1276, 507] on input "range" at bounding box center [1234, 506] width 83 height 1
type input "**"
type input "*****"
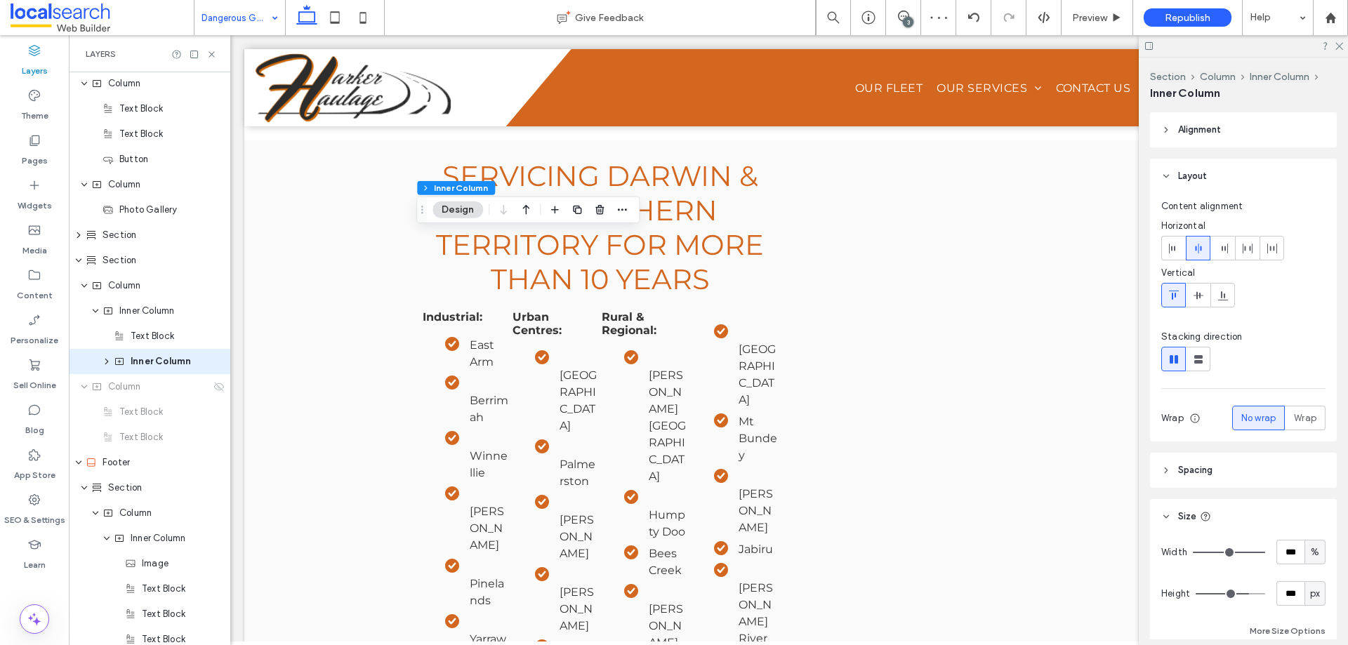
scroll to position [560, 0]
type input "***"
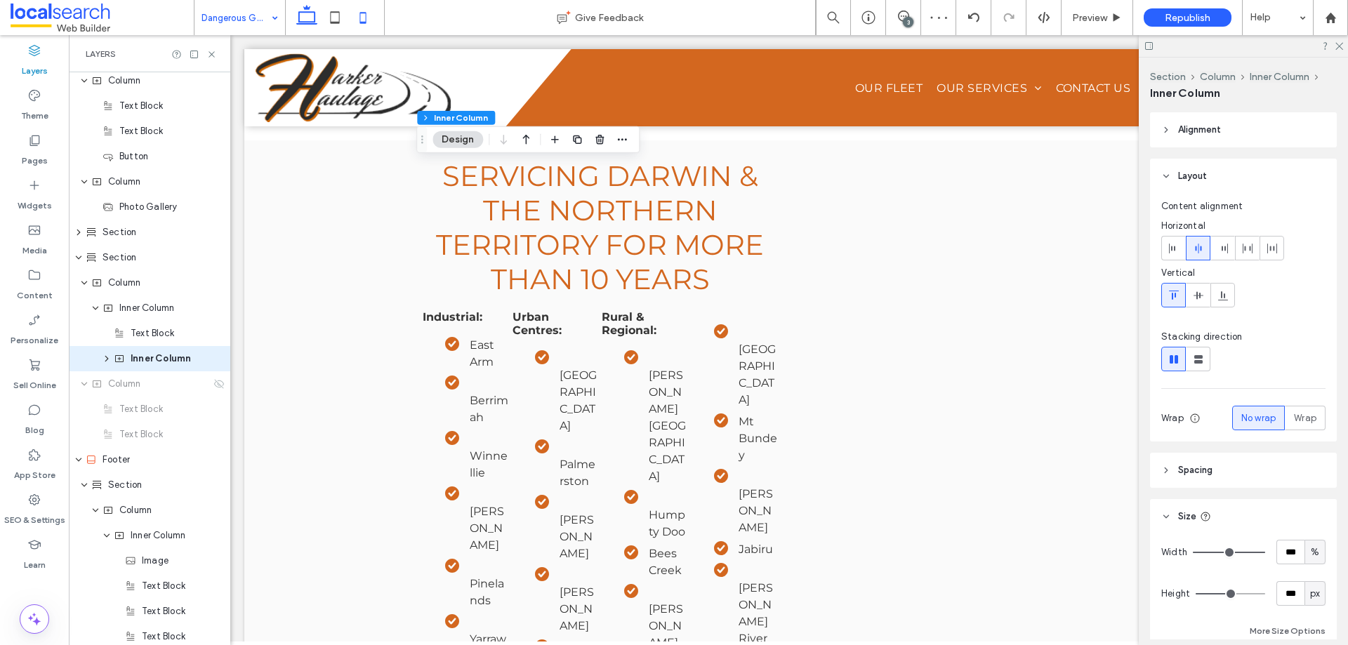
click at [363, 8] on icon at bounding box center [363, 18] width 28 height 28
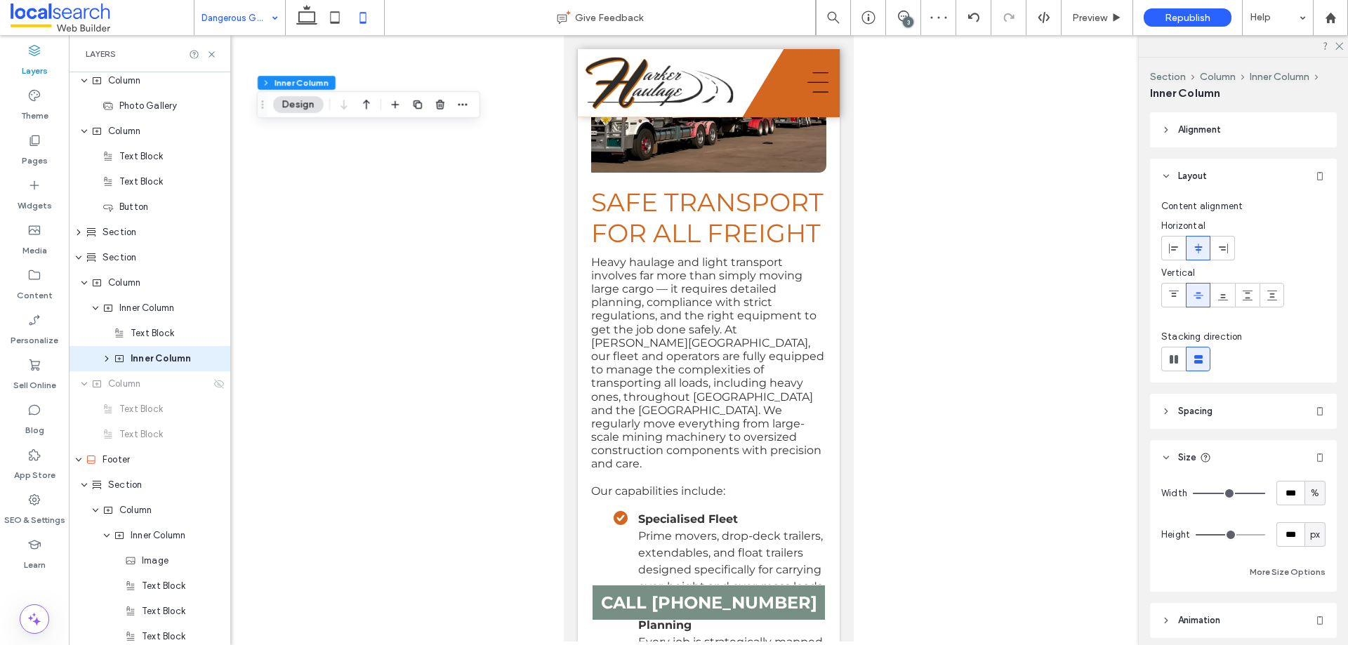
type input "**"
type input "****"
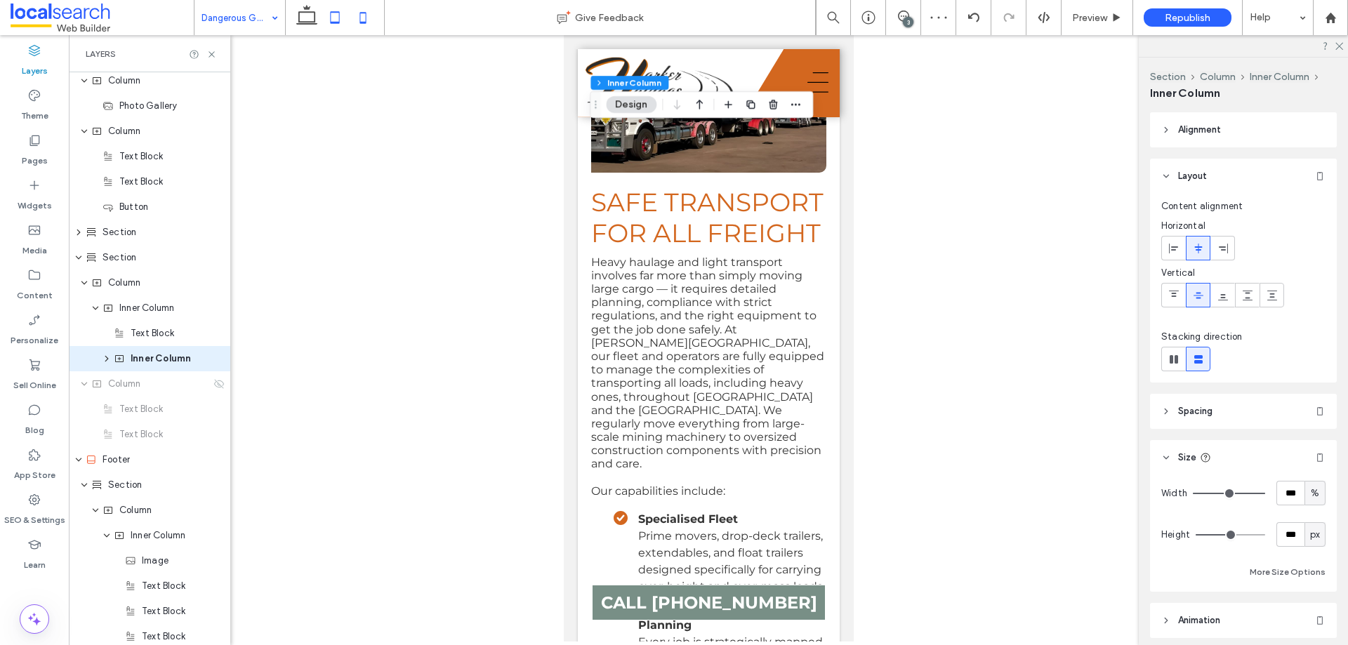
click at [339, 13] on icon at bounding box center [335, 18] width 28 height 28
type input "*"
type input "**"
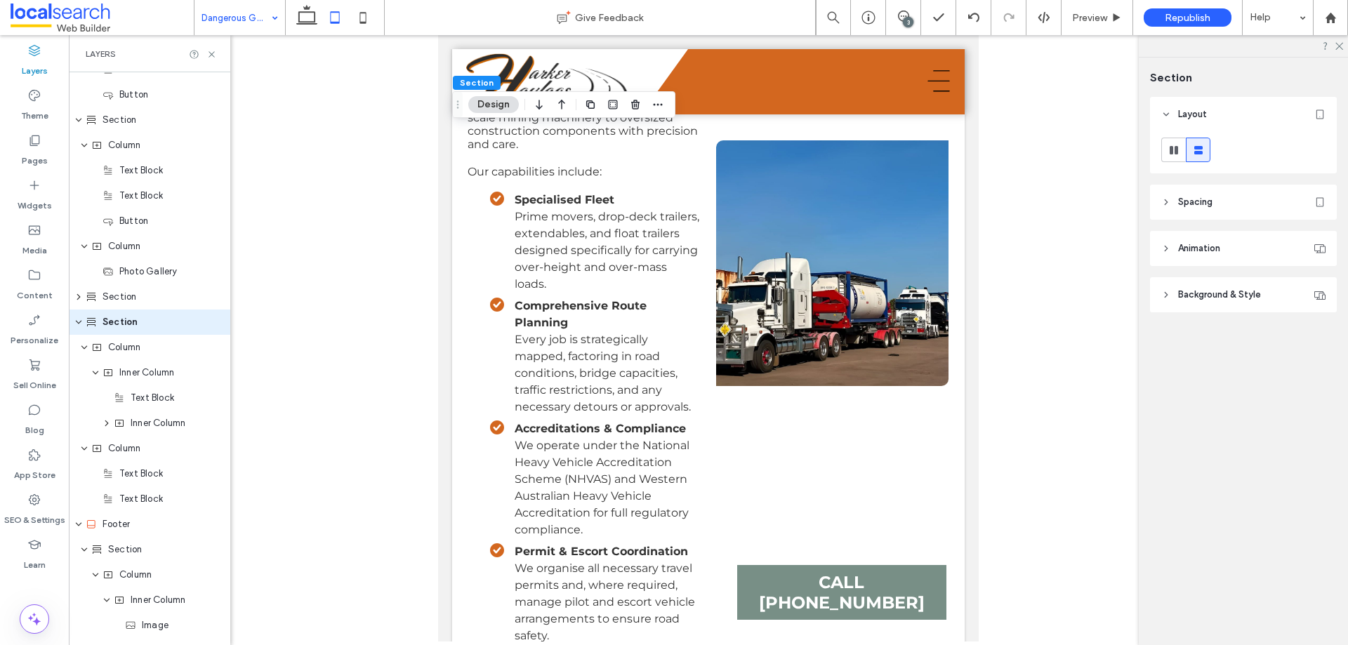
scroll to position [459, 0]
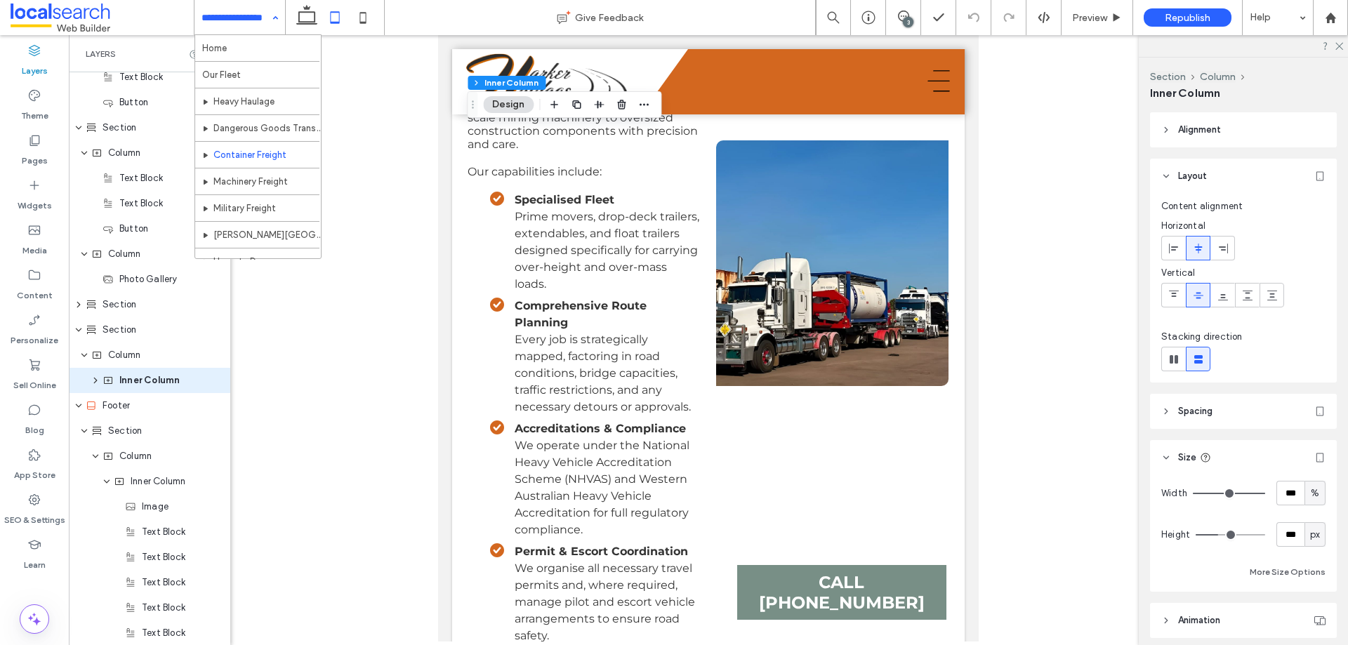
scroll to position [510, 0]
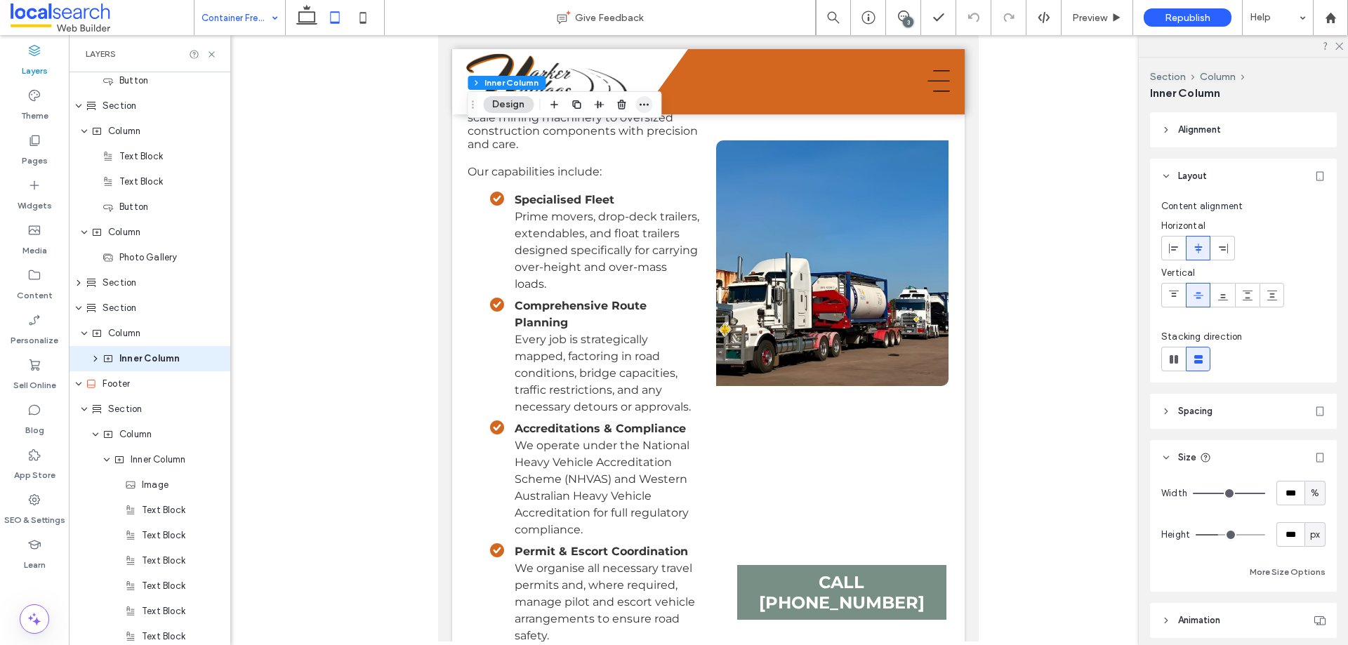
click at [647, 107] on icon "button" at bounding box center [643, 104] width 11 height 11
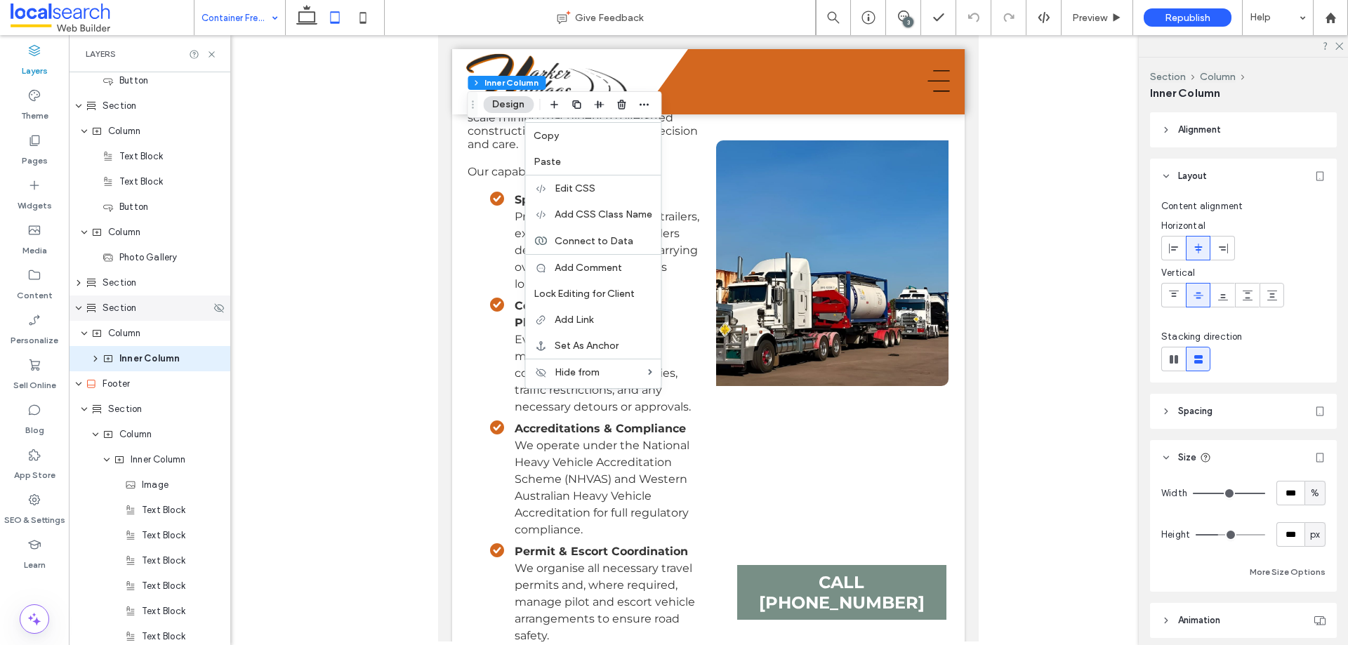
click at [138, 312] on div "Section" at bounding box center [148, 308] width 125 height 14
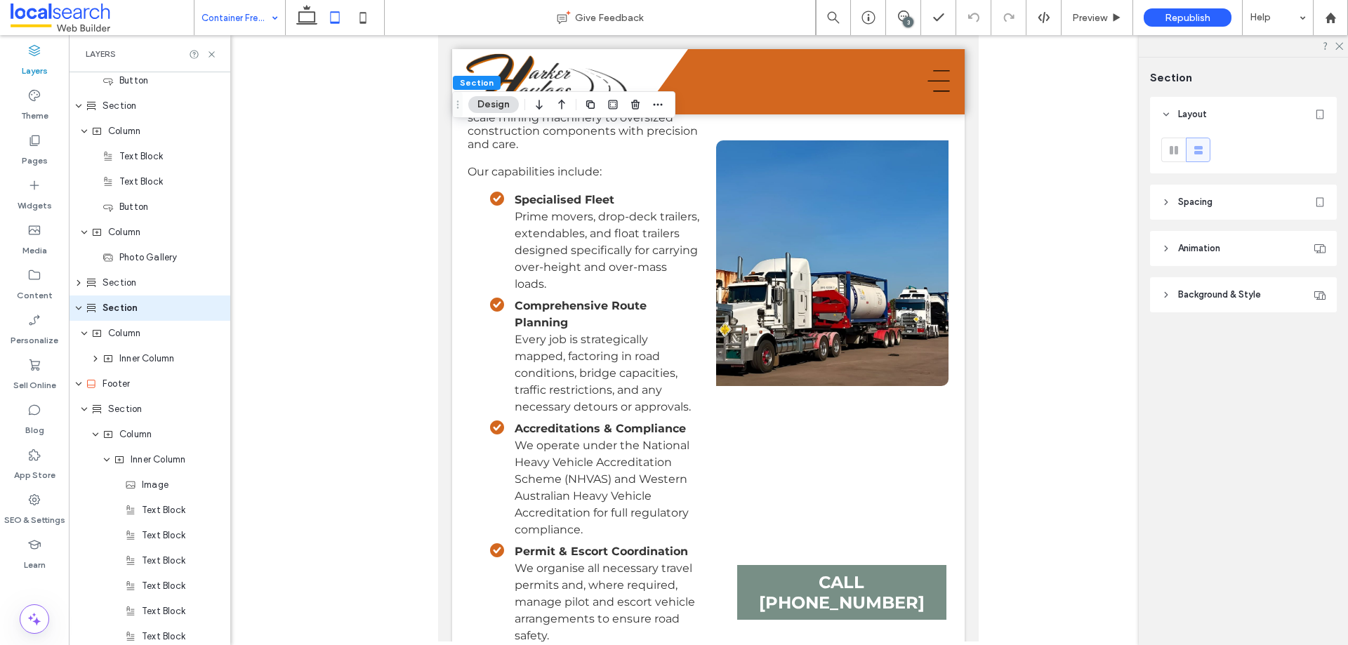
scroll to position [459, 0]
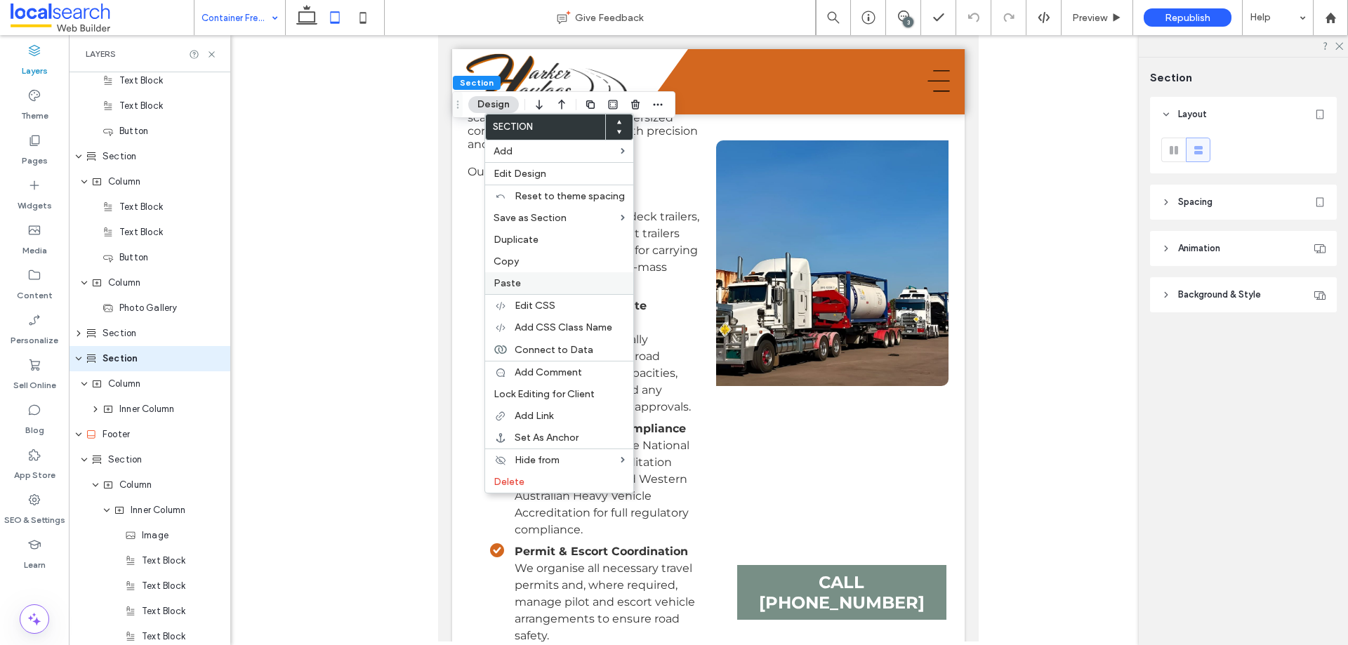
click at [511, 284] on span "Paste" at bounding box center [507, 283] width 27 height 12
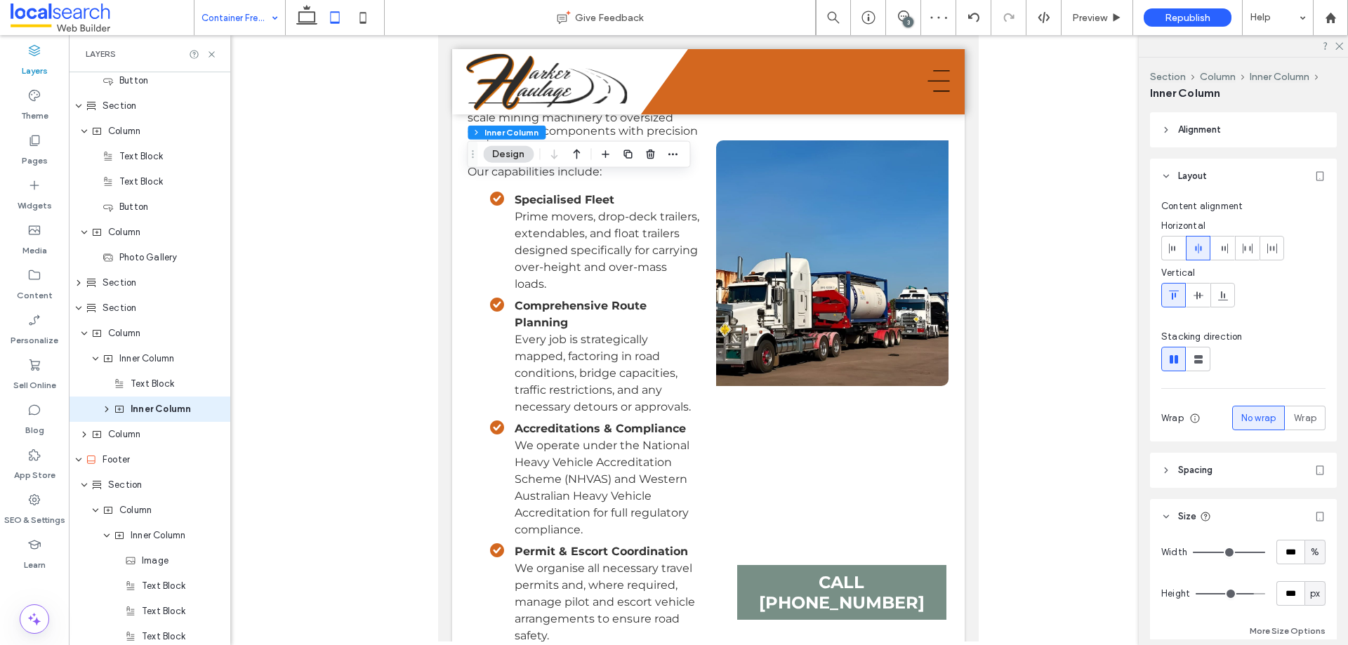
scroll to position [560, 0]
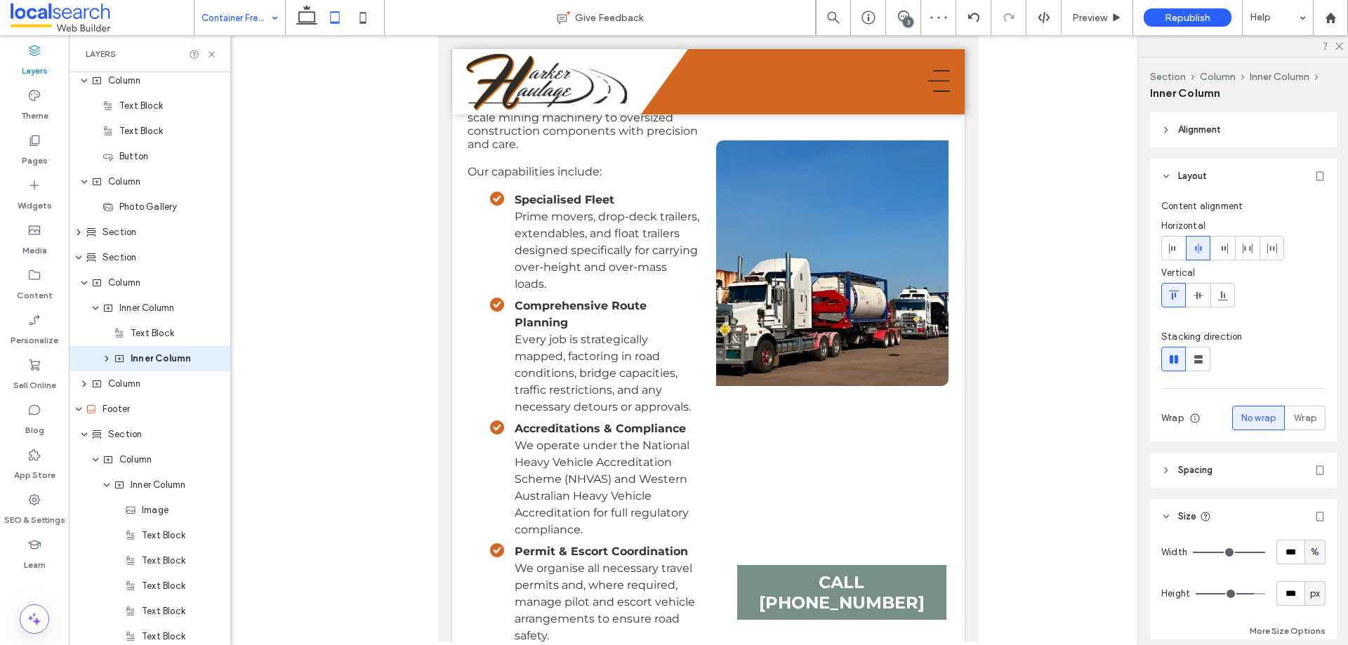
type input "***"
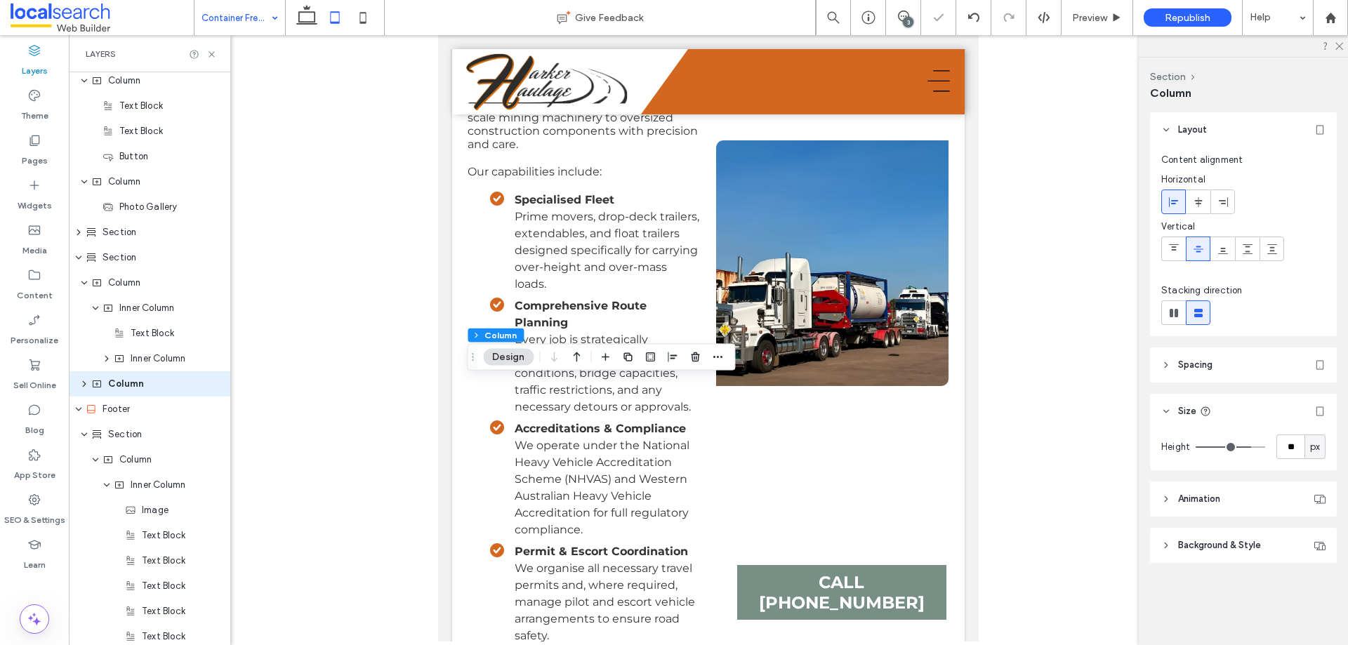
scroll to position [586, 0]
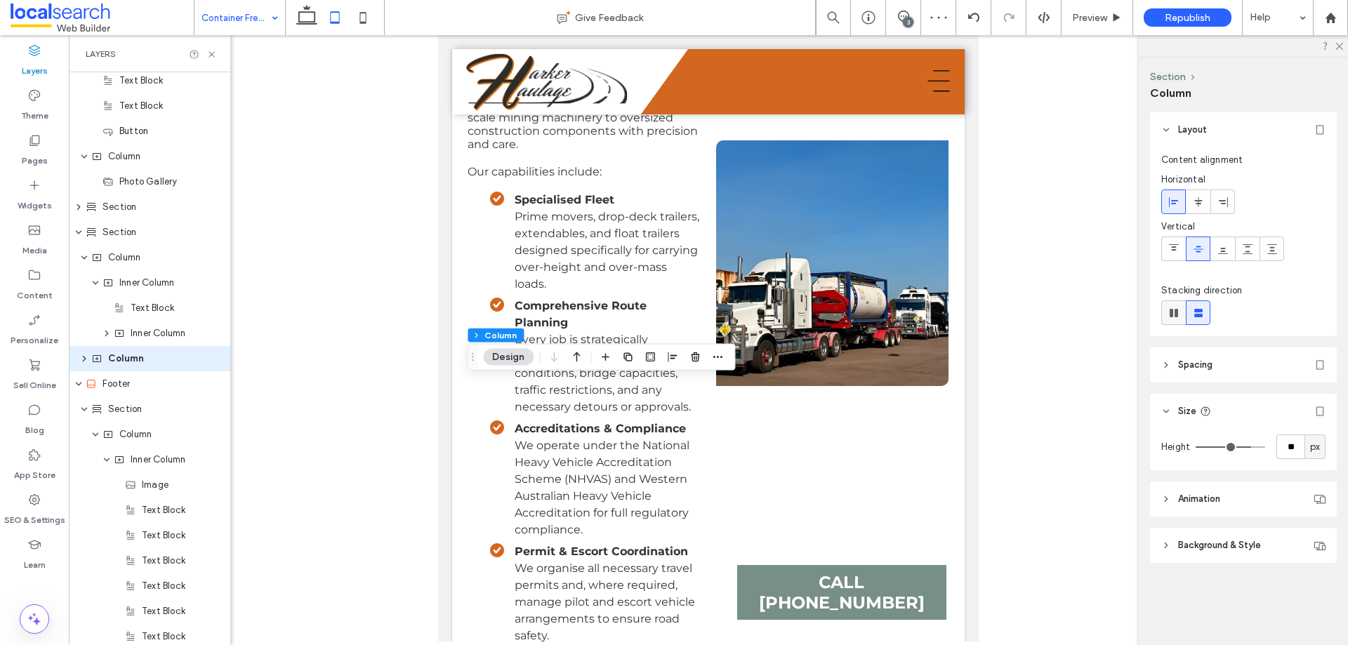
click at [1180, 310] on icon at bounding box center [1174, 313] width 14 height 14
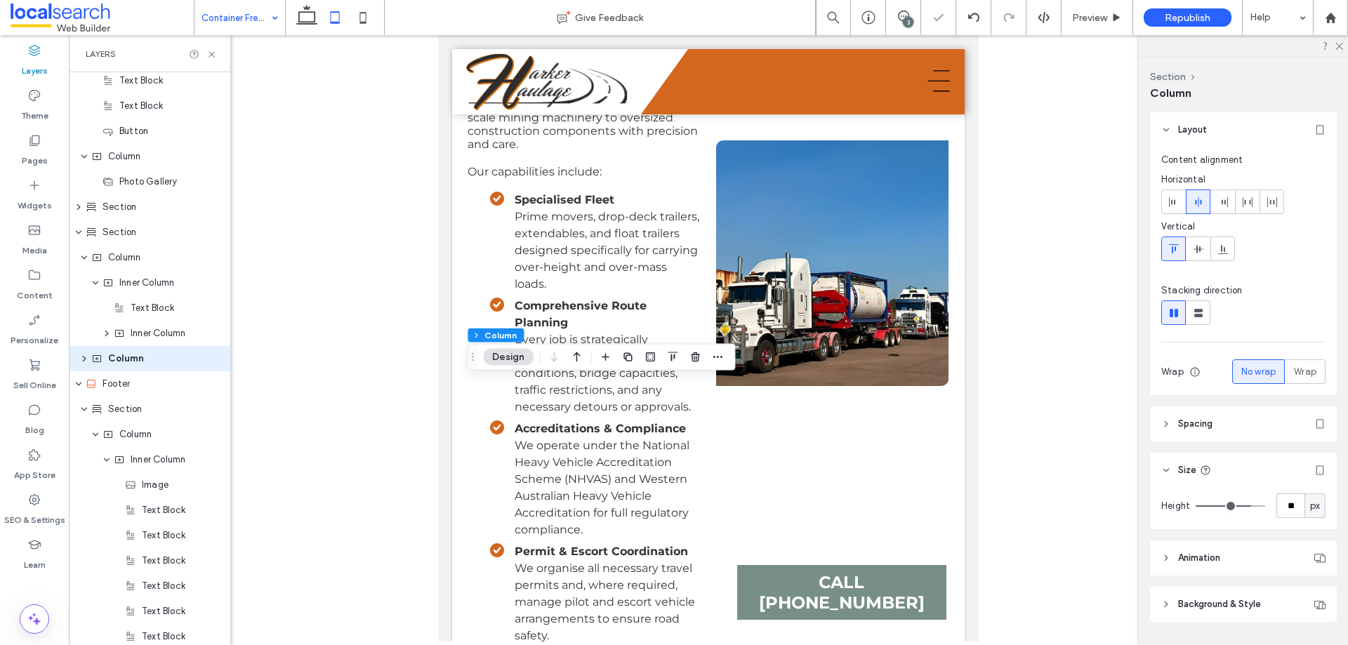
type input "*"
type input "**"
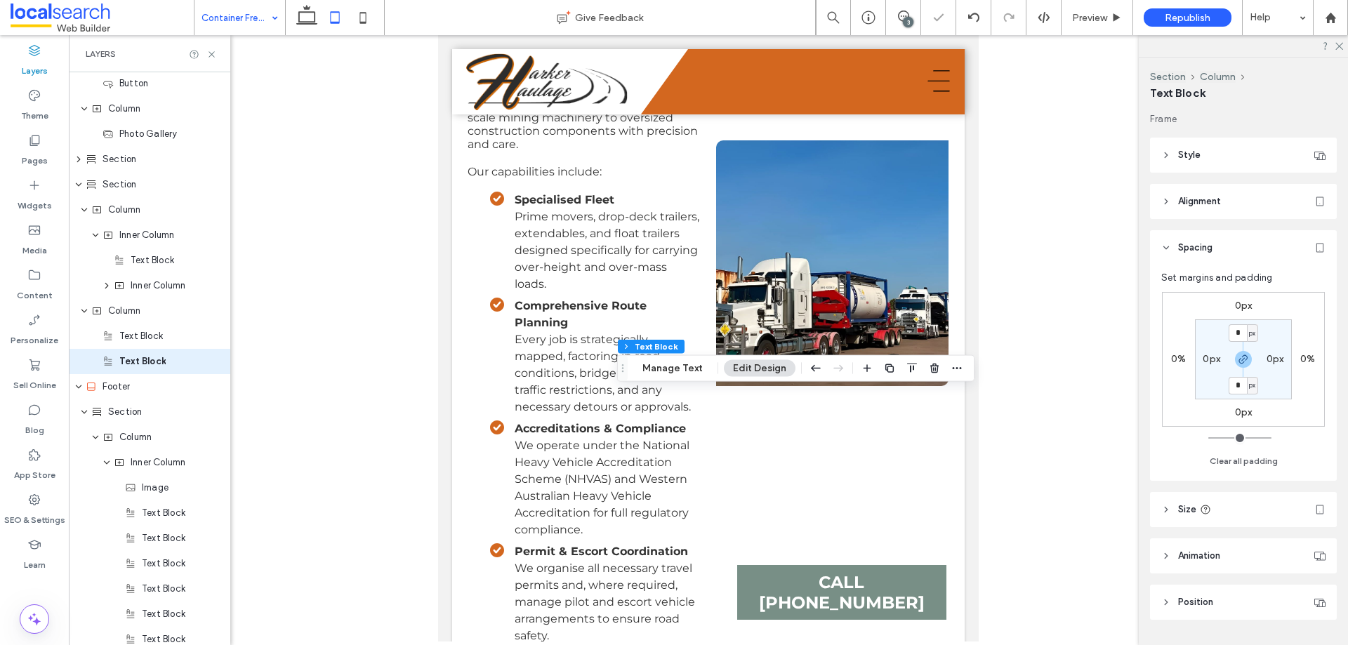
scroll to position [636, 0]
click at [1243, 308] on label "0px" at bounding box center [1244, 306] width 18 height 12
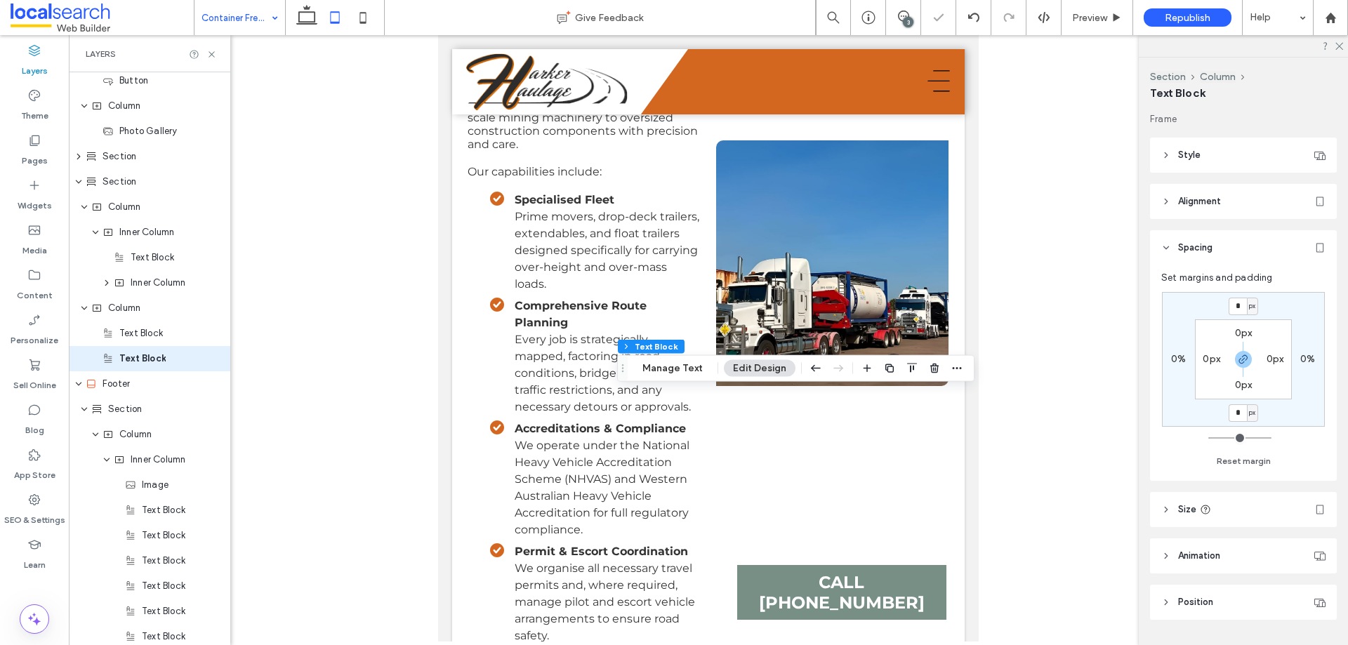
click at [1247, 305] on div "px" at bounding box center [1252, 307] width 11 height 18
click at [1243, 348] on span "%" at bounding box center [1247, 352] width 8 height 14
click at [1241, 311] on input "*" at bounding box center [1238, 307] width 18 height 18
type input "*"
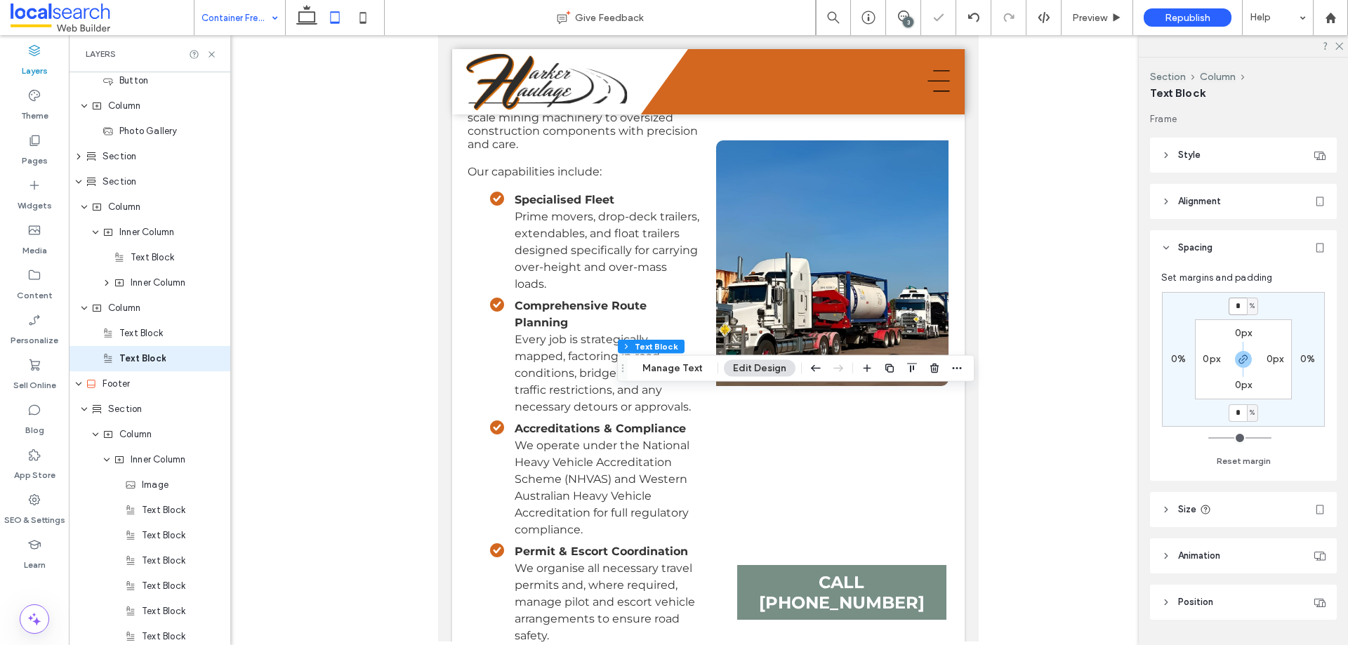
type input "*"
click at [304, 18] on icon at bounding box center [307, 18] width 28 height 28
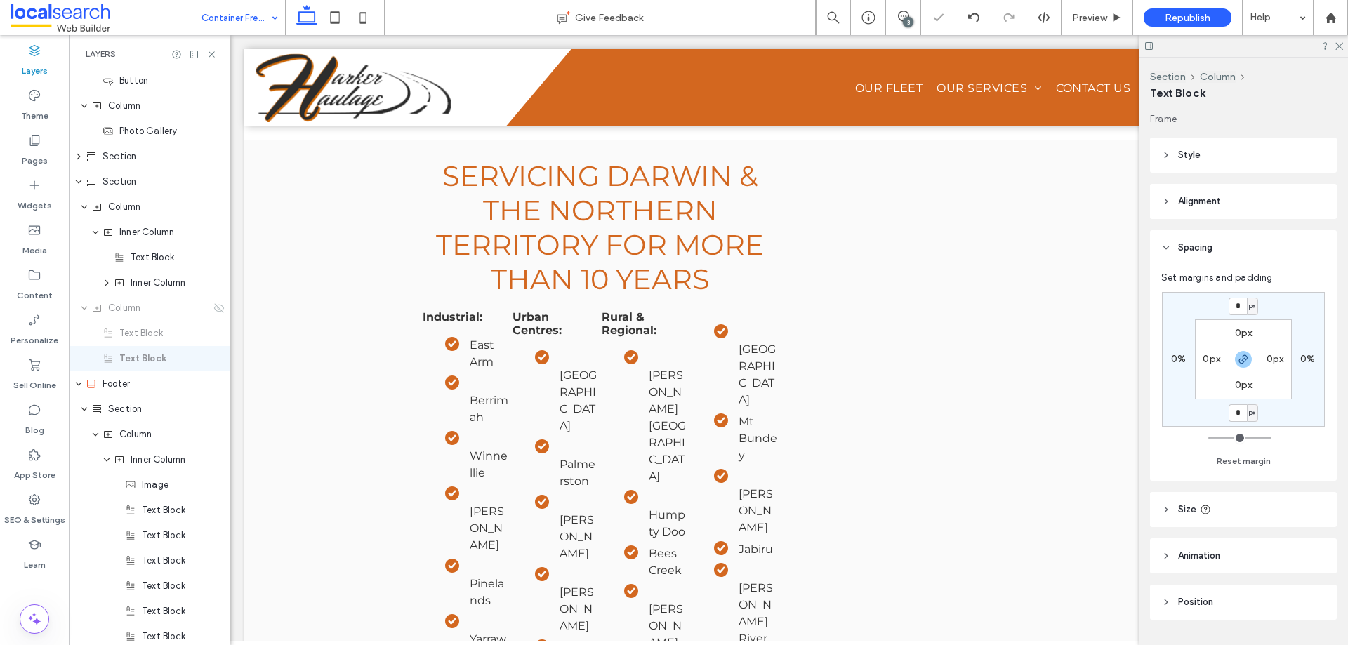
type input "*"
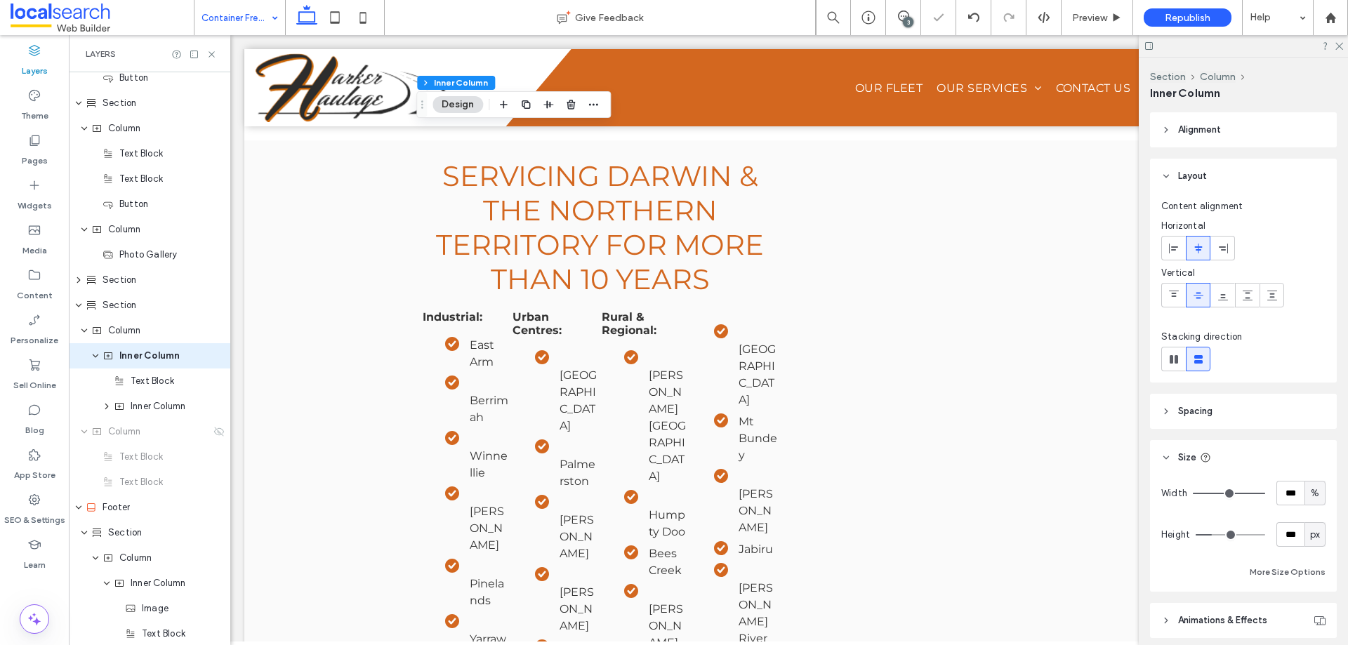
scroll to position [510, 0]
click at [1210, 409] on span "Spacing" at bounding box center [1195, 411] width 34 height 14
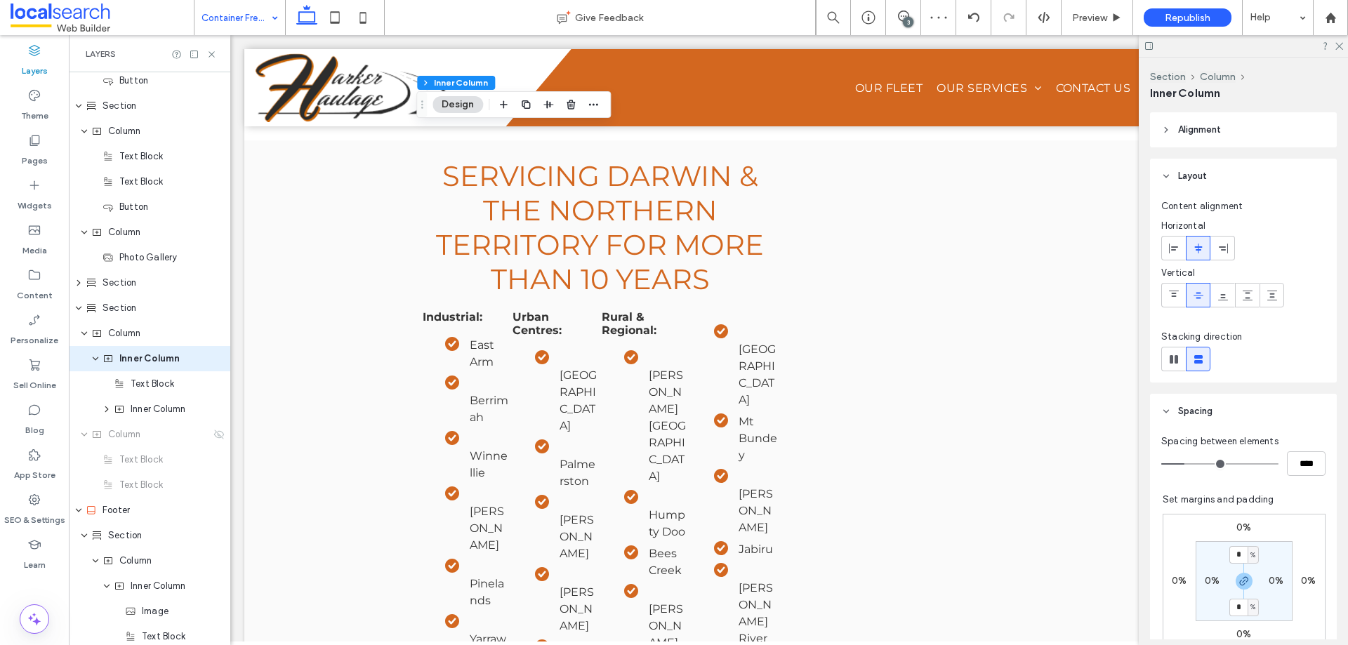
drag, startPoint x: 1216, startPoint y: 423, endPoint x: 1214, endPoint y: 414, distance: 9.2
click at [1216, 420] on header "Spacing" at bounding box center [1243, 411] width 187 height 35
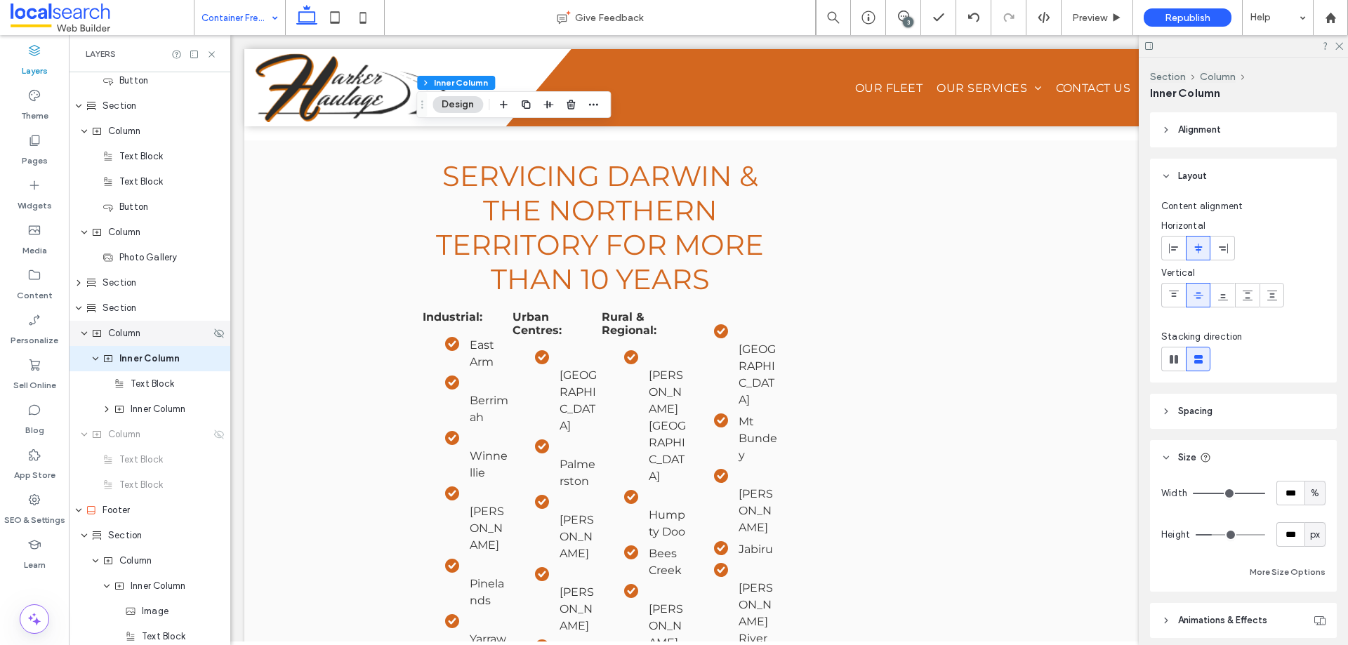
drag, startPoint x: 152, startPoint y: 338, endPoint x: 166, endPoint y: 339, distance: 13.4
click at [152, 338] on div "Column" at bounding box center [150, 334] width 119 height 14
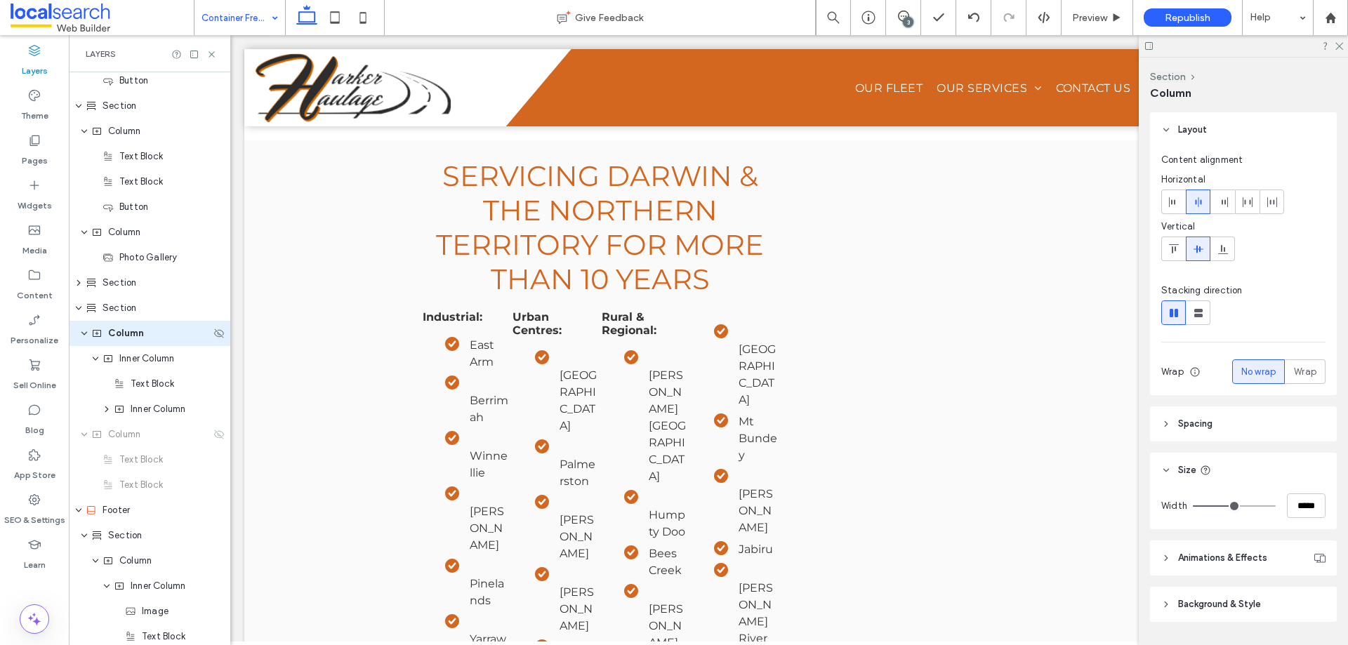
scroll to position [485, 0]
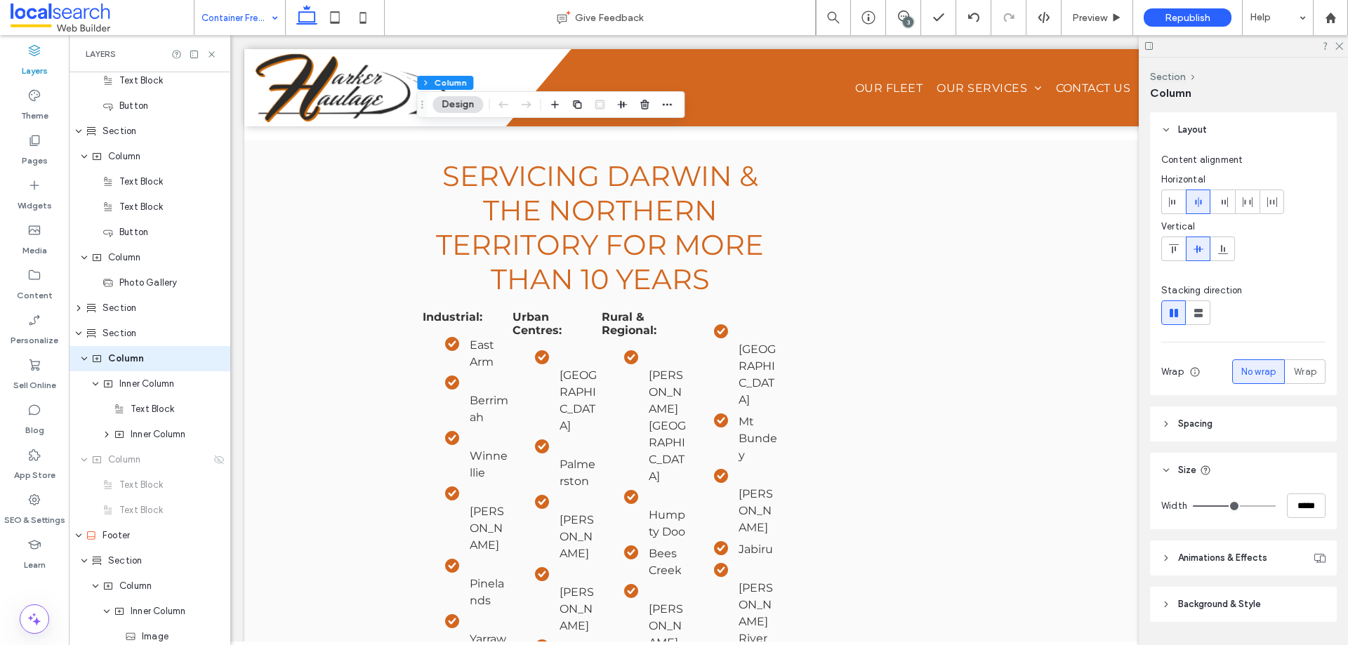
type input "**"
type input "***"
type input "**"
type input "***"
type input "**"
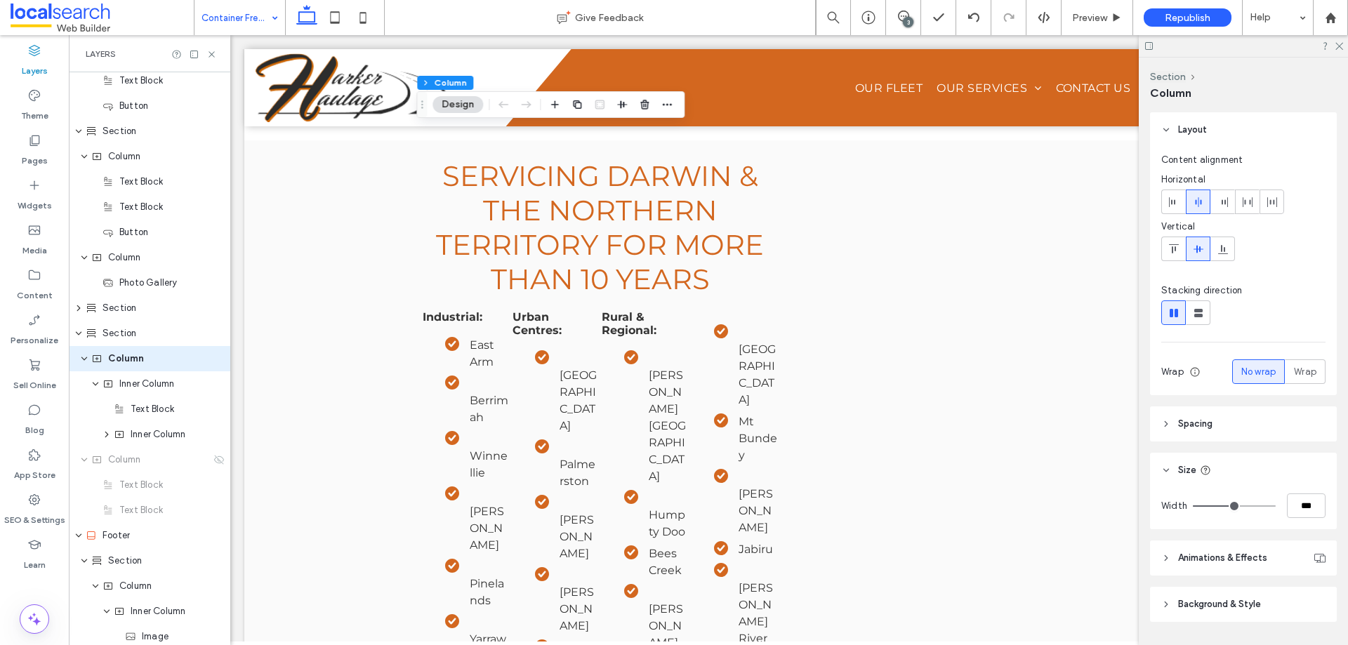
type input "***"
type input "**"
type input "***"
type input "****"
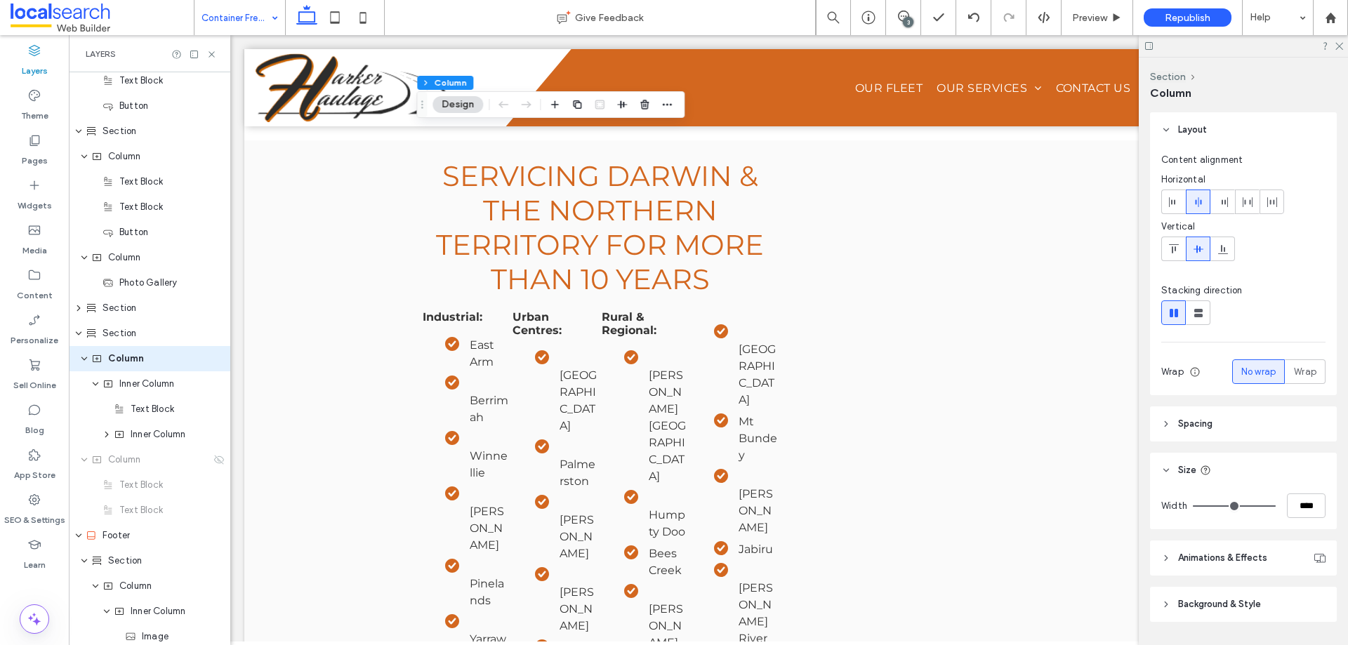
drag, startPoint x: 1229, startPoint y: 501, endPoint x: 1296, endPoint y: 527, distance: 71.3
click at [1276, 507] on input "range" at bounding box center [1234, 506] width 83 height 1
type input "**"
type input "*****"
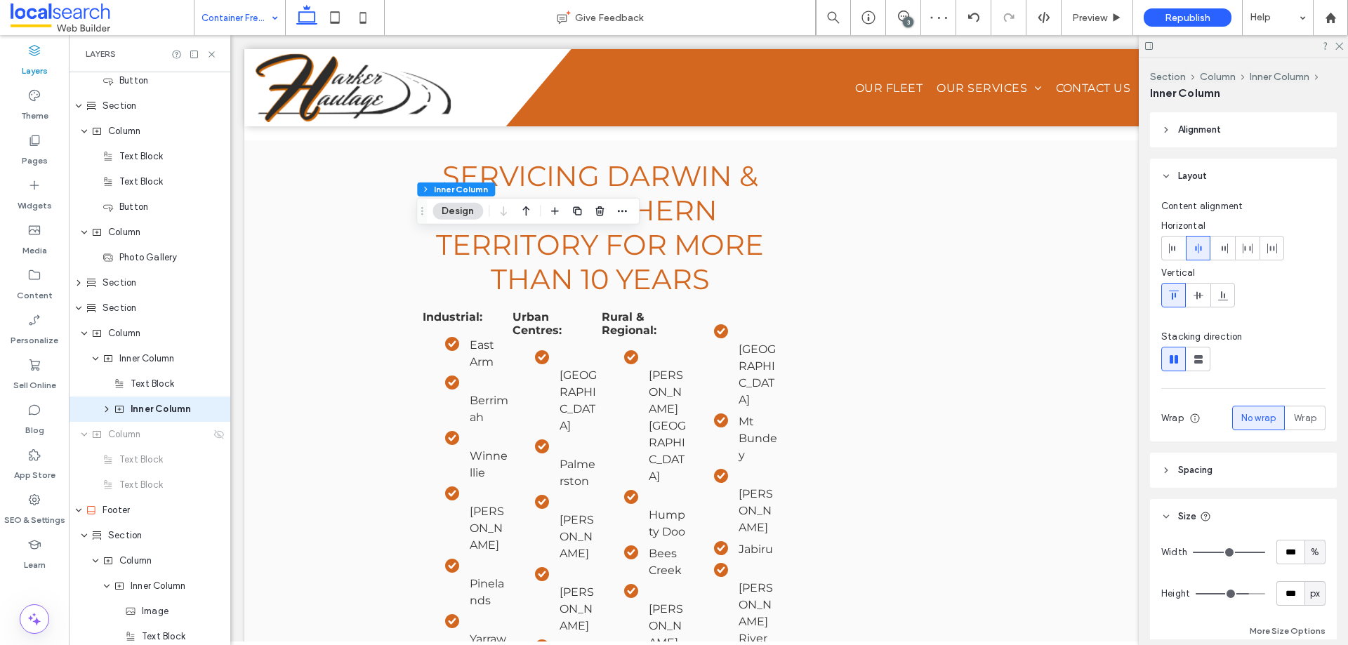
scroll to position [560, 0]
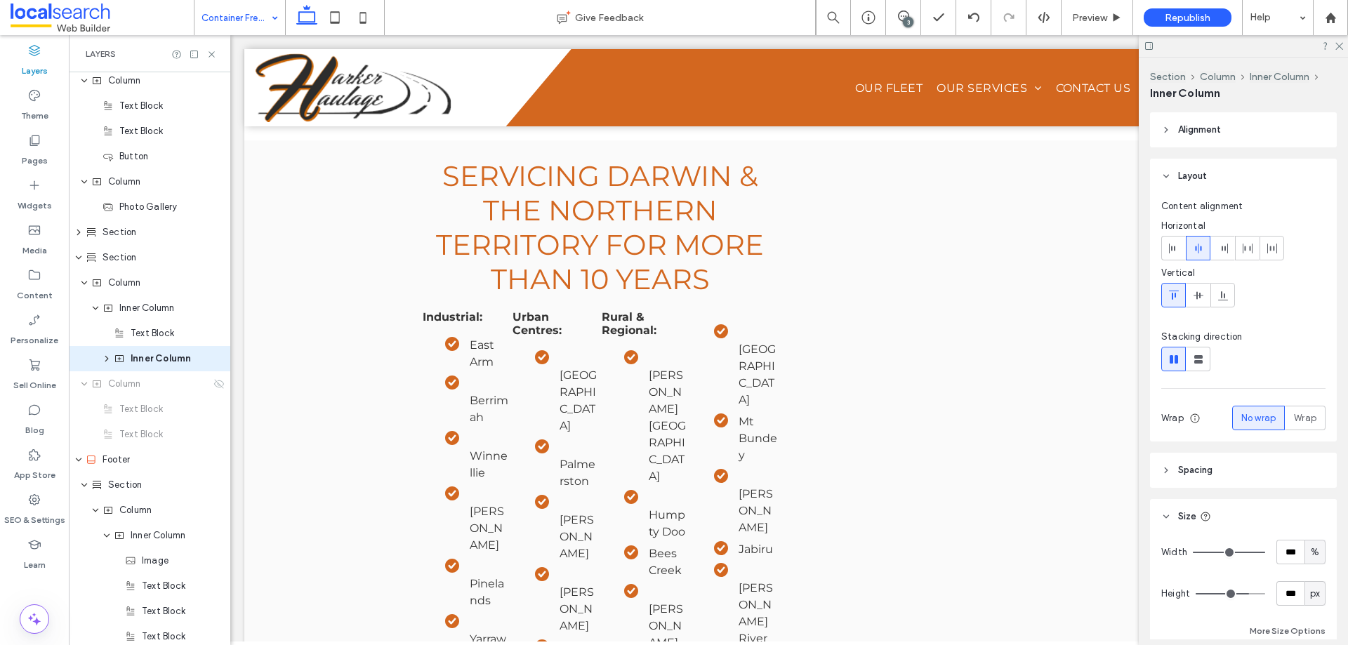
type input "***"
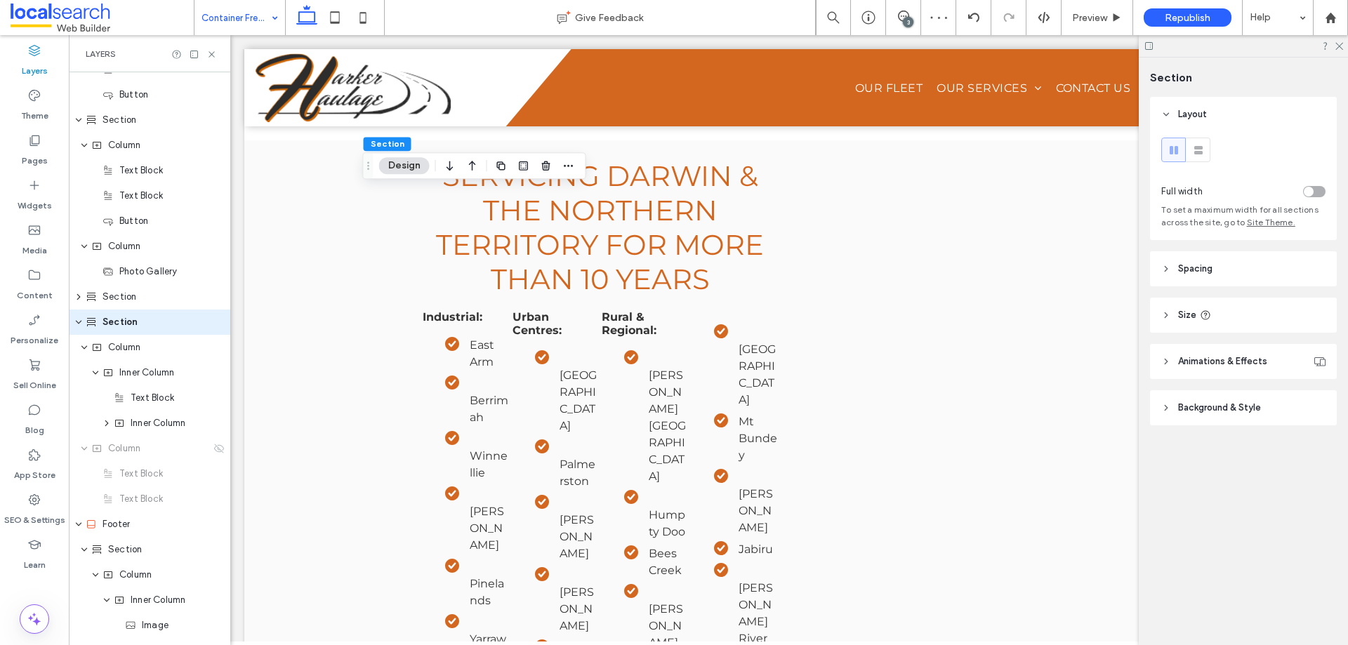
scroll to position [459, 0]
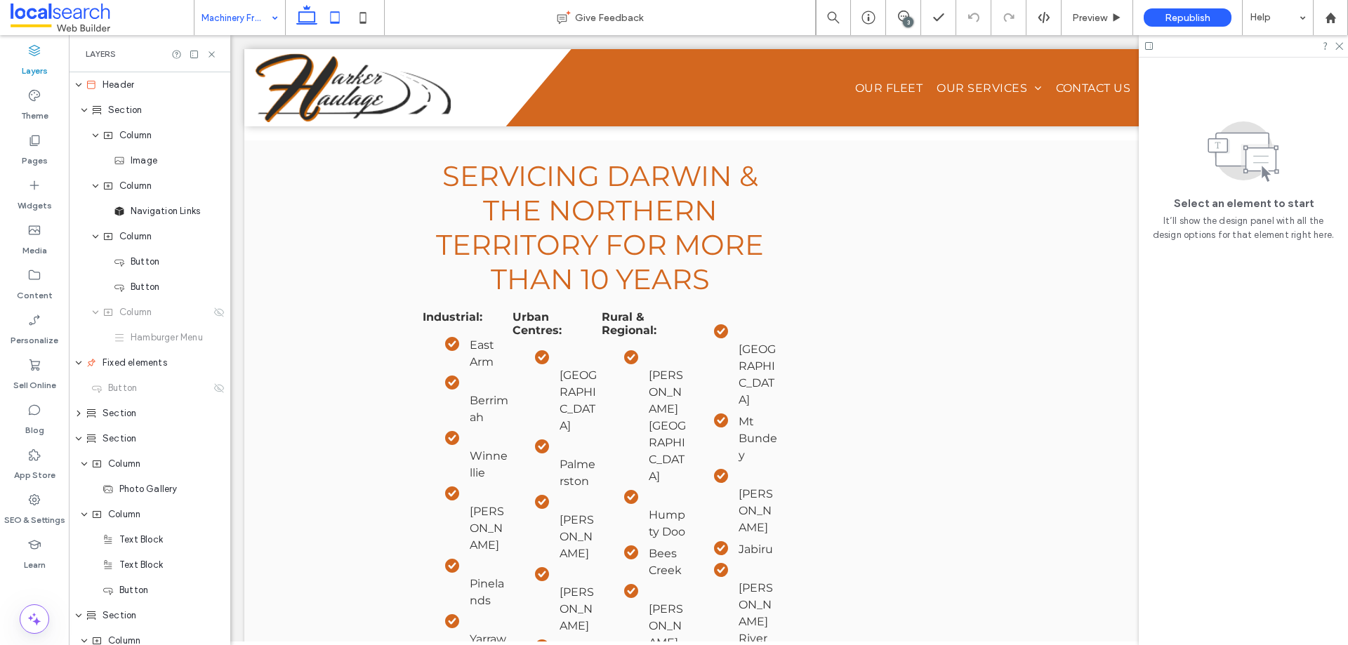
click at [335, 13] on icon at bounding box center [335, 18] width 28 height 28
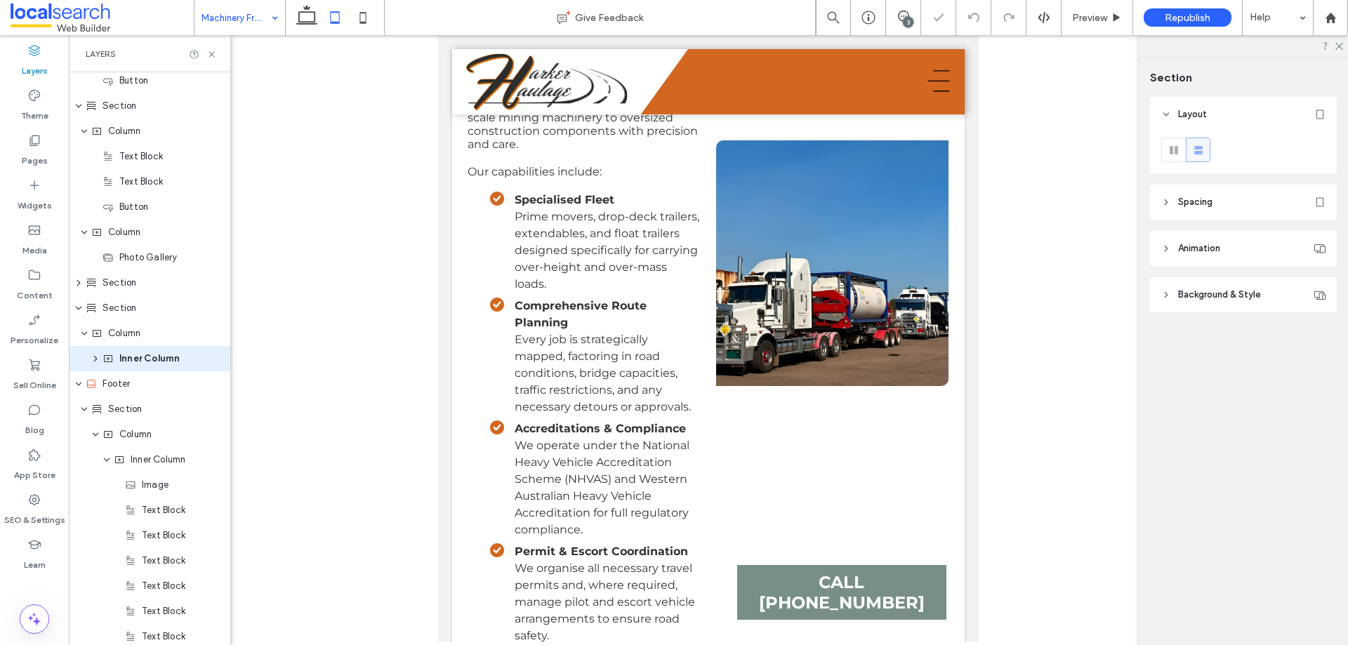
scroll to position [459, 0]
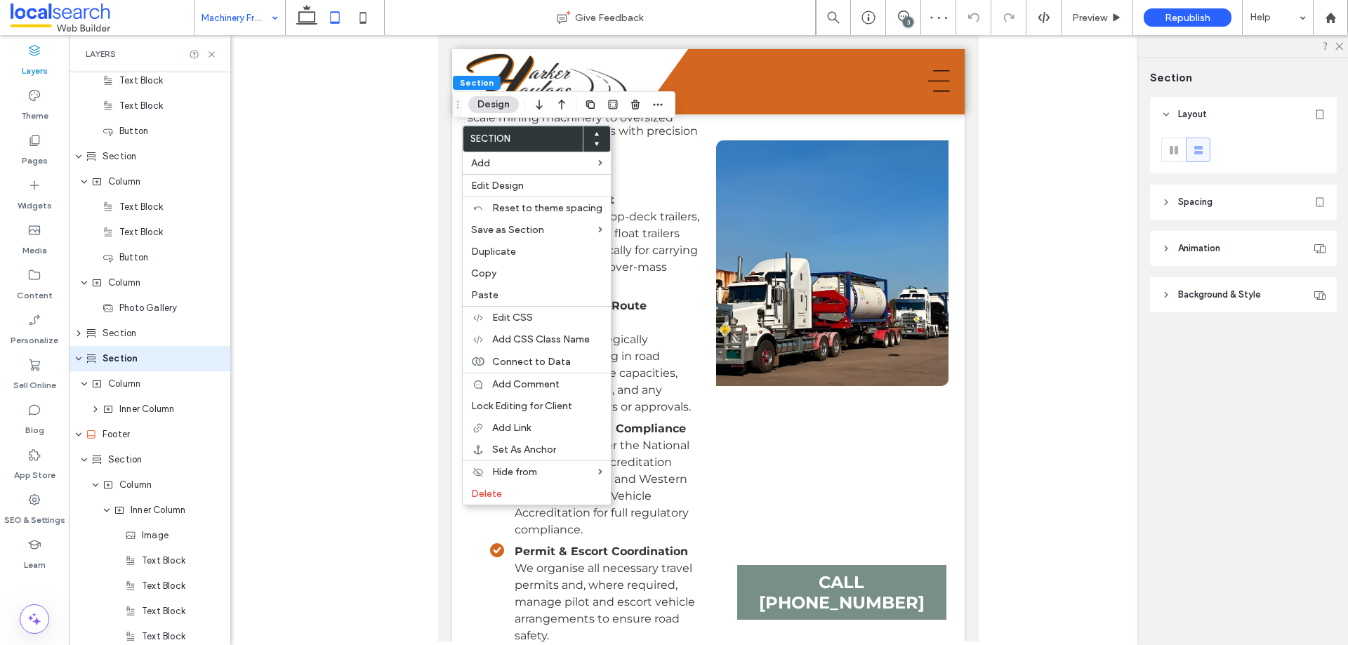
click at [512, 289] on label "Paste" at bounding box center [536, 295] width 131 height 12
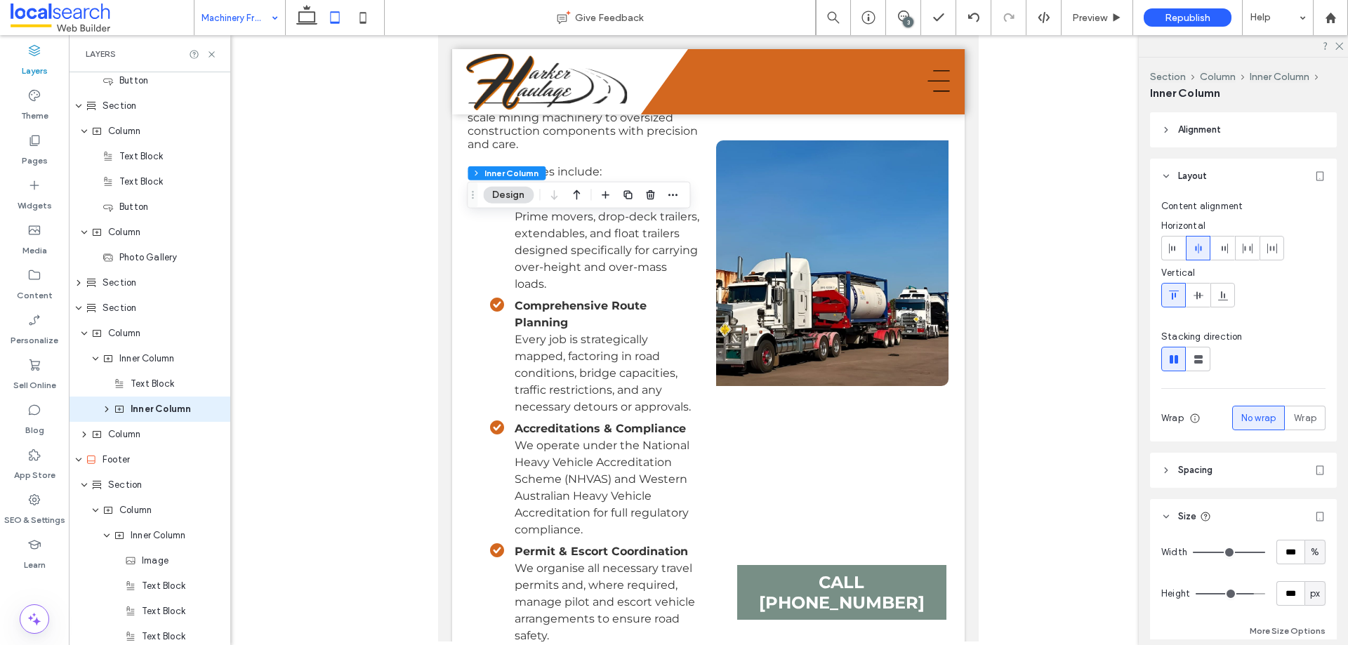
scroll to position [560, 0]
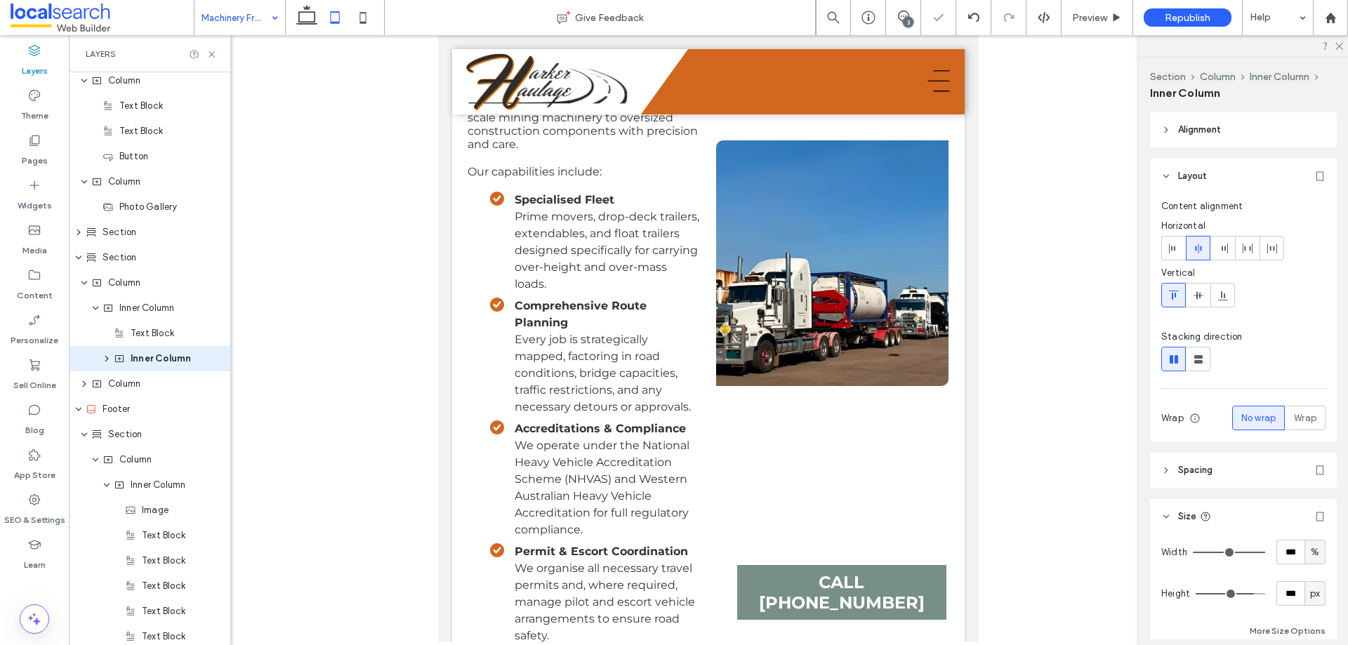
type input "***"
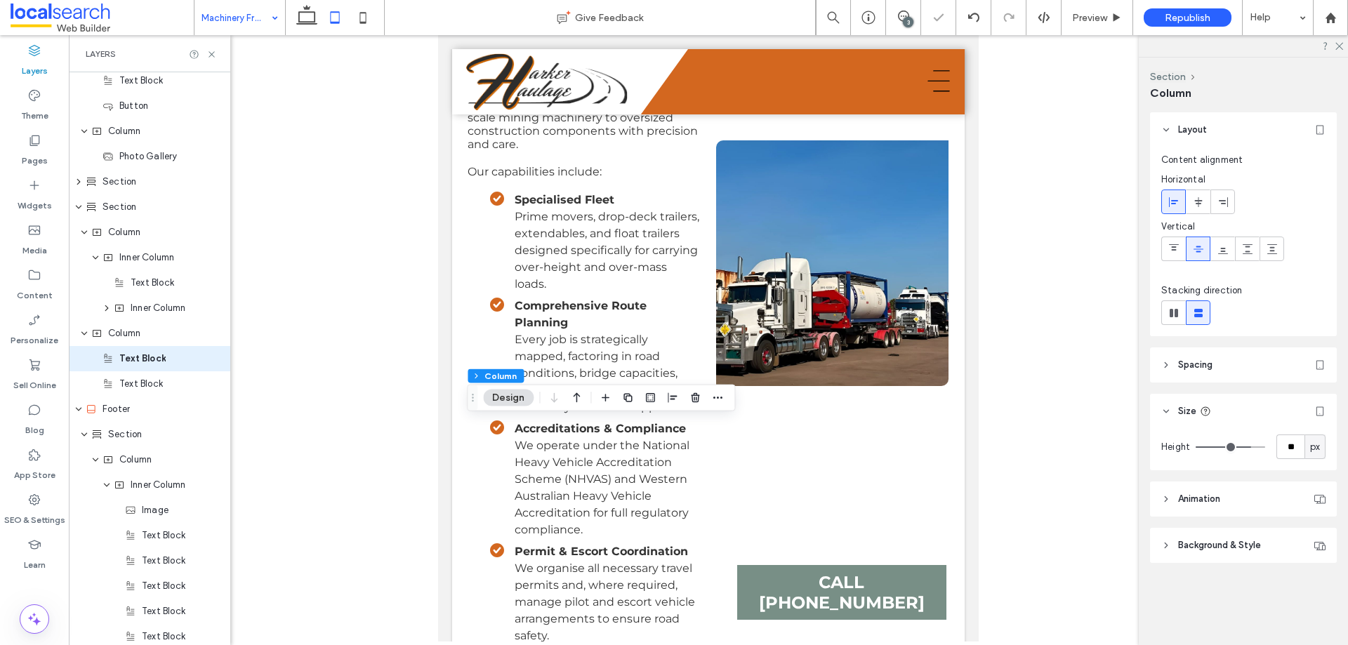
scroll to position [586, 0]
drag, startPoint x: 1175, startPoint y: 316, endPoint x: 1151, endPoint y: 334, distance: 30.1
click at [1176, 315] on use at bounding box center [1174, 313] width 8 height 8
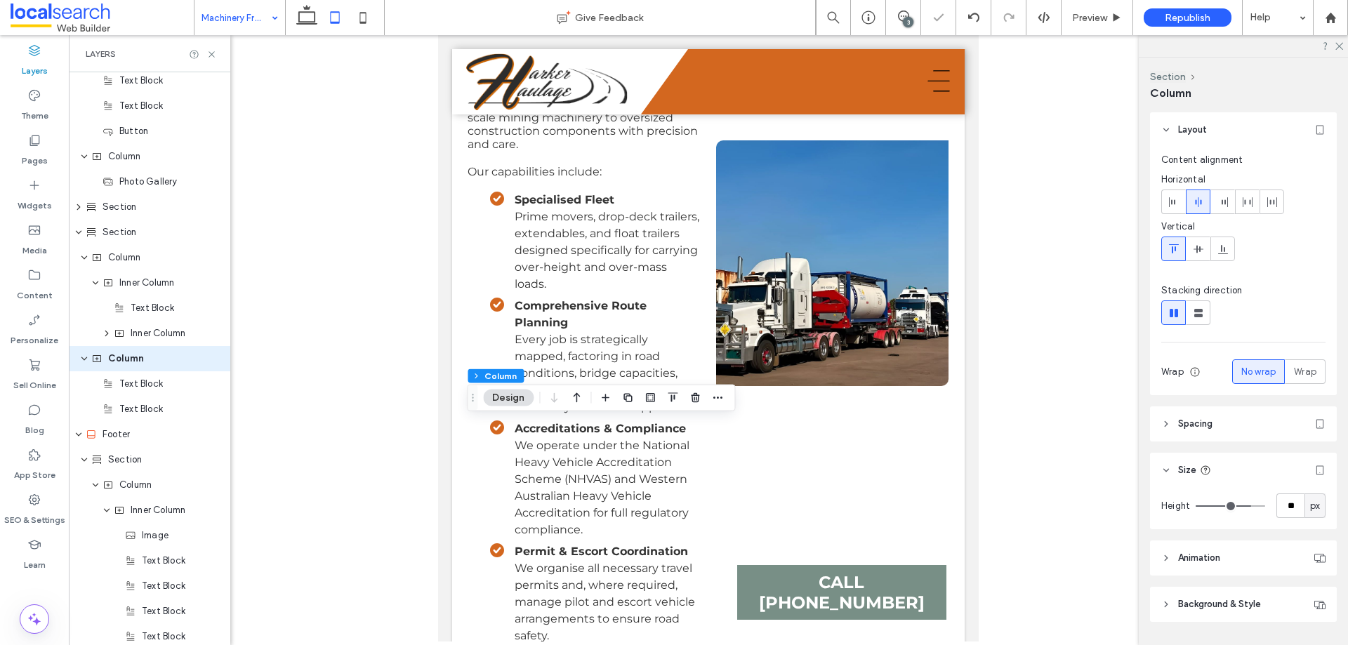
type input "*"
type input "**"
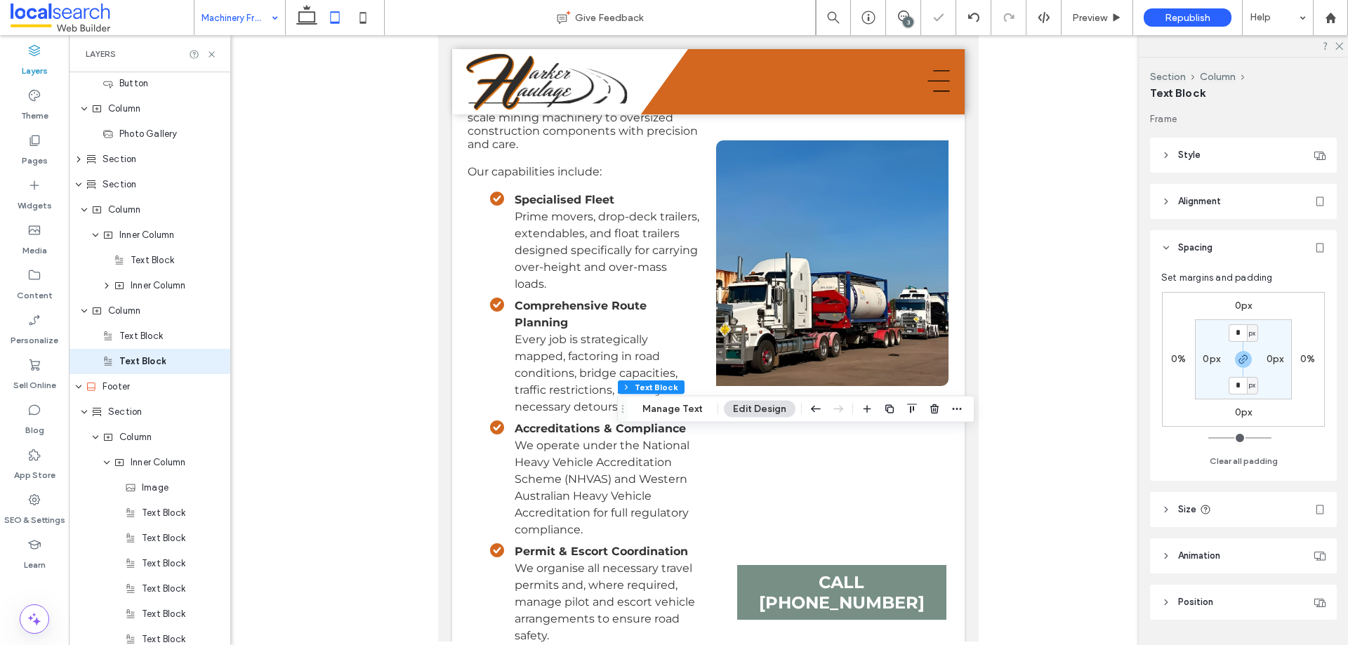
scroll to position [636, 0]
click at [1249, 310] on label "0px" at bounding box center [1244, 306] width 18 height 12
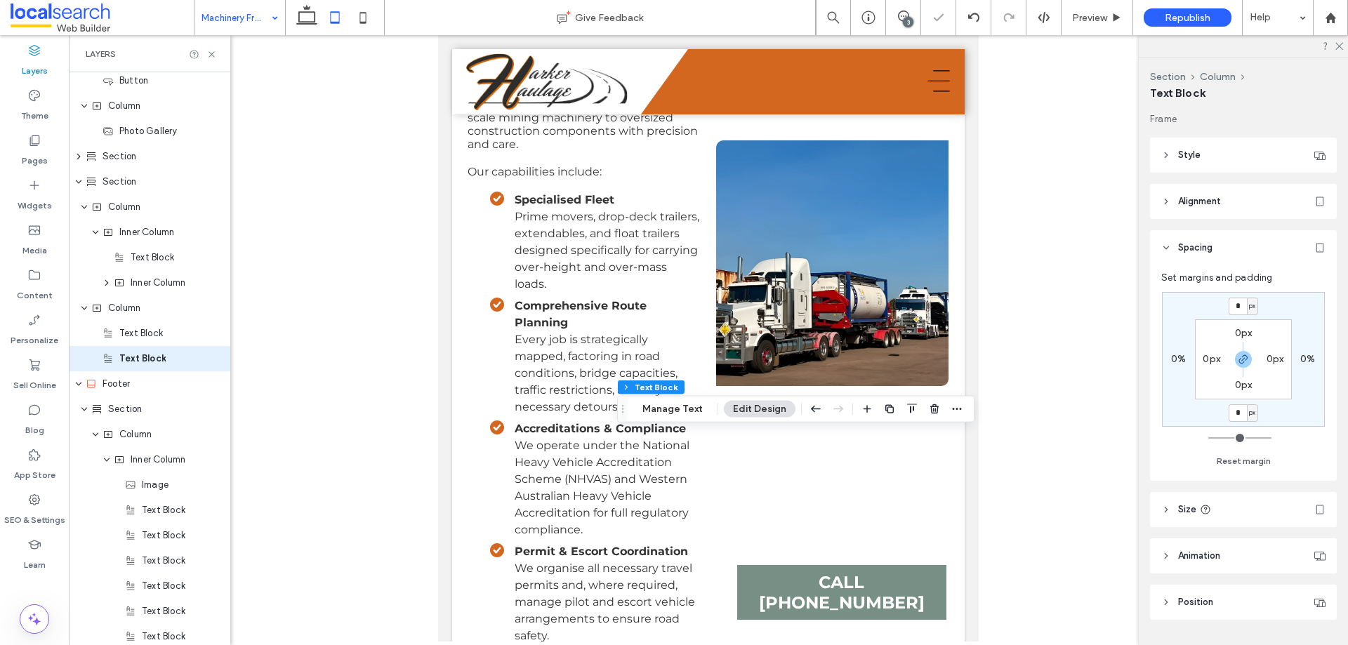
click at [1249, 308] on span "px" at bounding box center [1252, 306] width 6 height 14
click at [1246, 350] on span "%" at bounding box center [1247, 352] width 8 height 14
click at [1237, 303] on input "*" at bounding box center [1238, 307] width 18 height 18
type input "*"
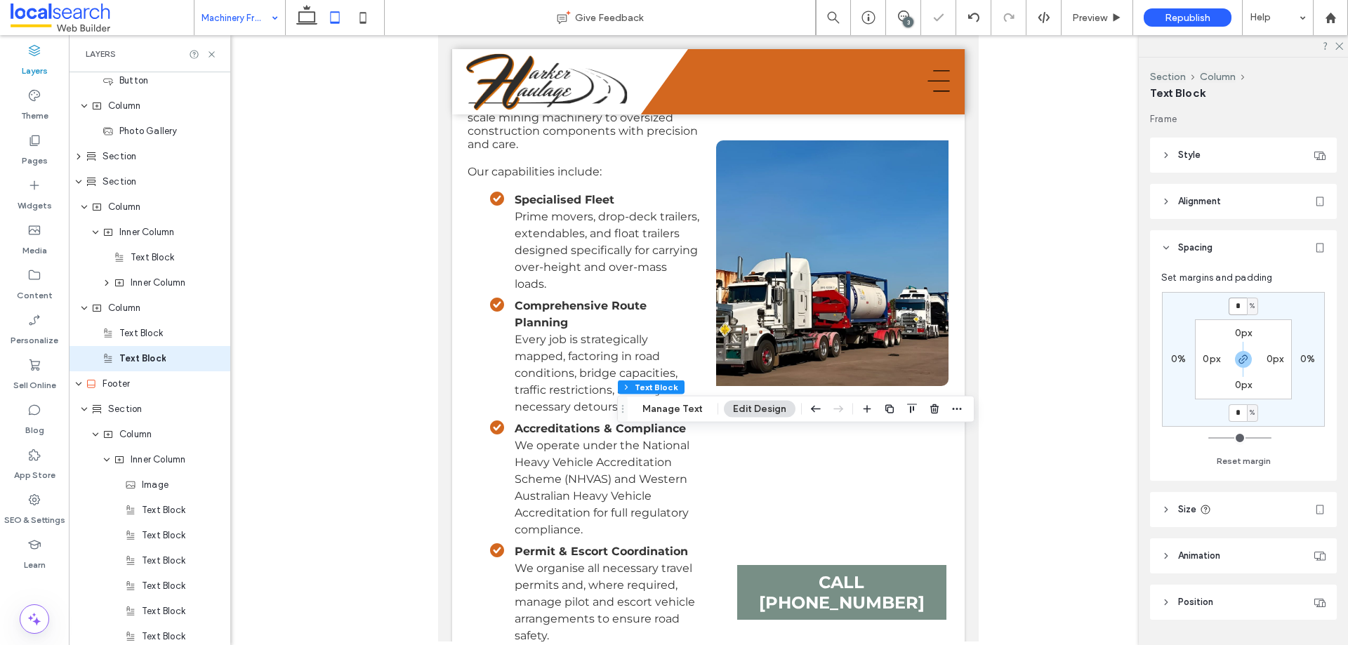
type input "*"
click at [307, 18] on icon at bounding box center [307, 18] width 28 height 28
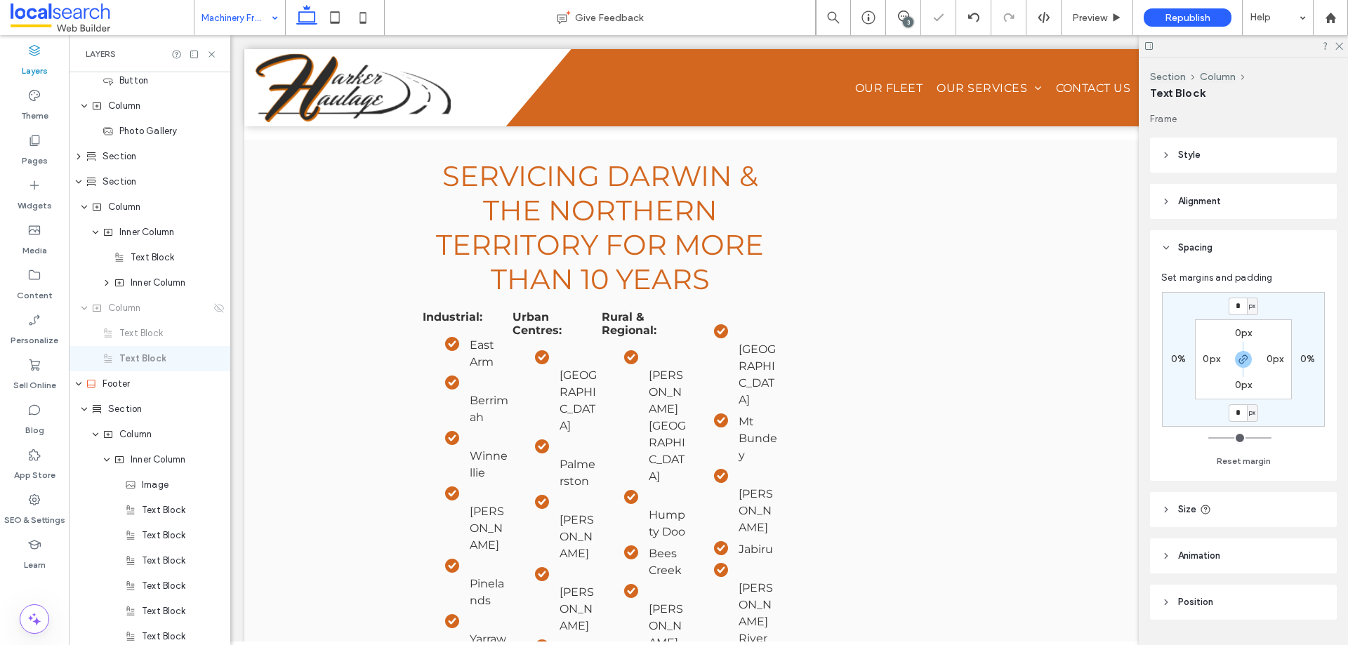
type input "*"
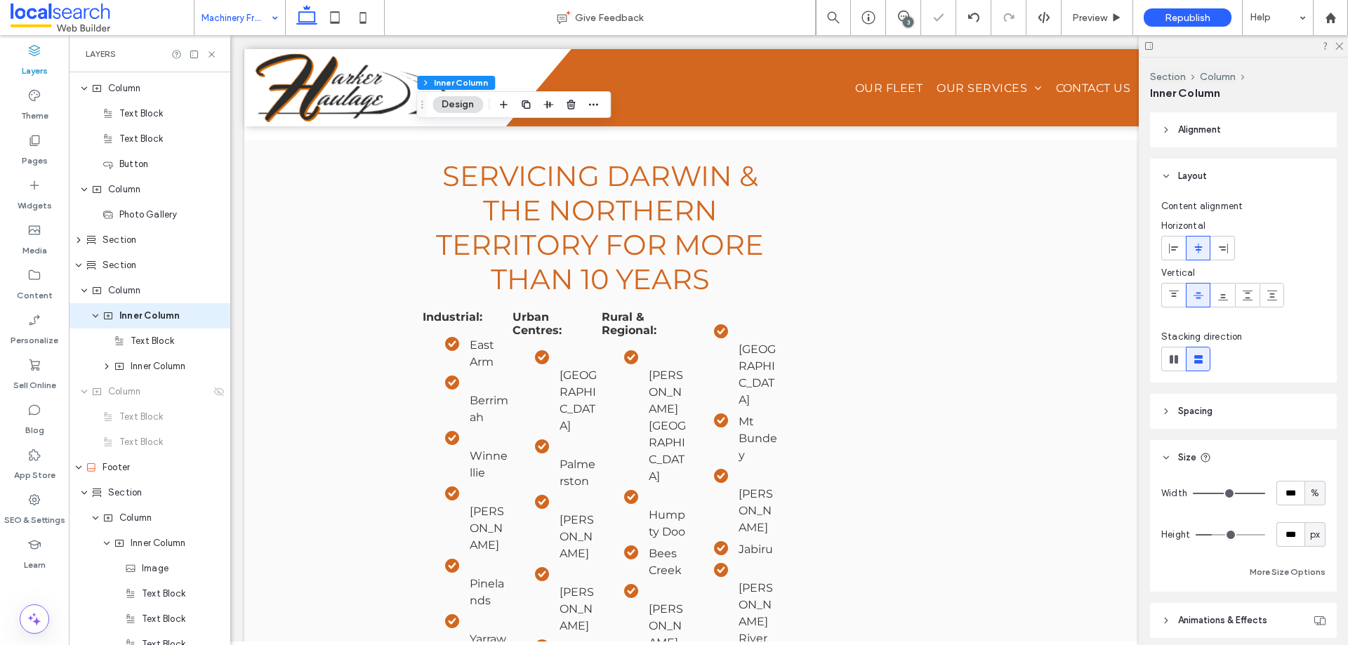
scroll to position [510, 0]
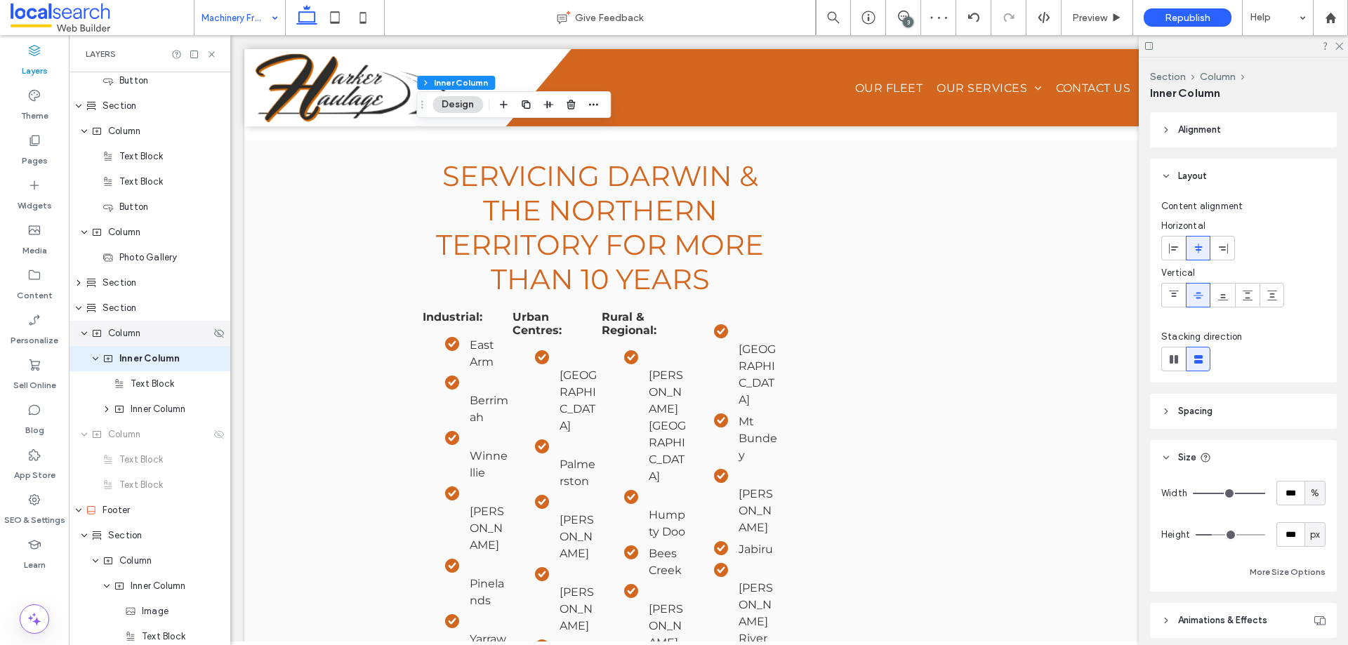
click at [117, 335] on span "Column" at bounding box center [124, 334] width 32 height 14
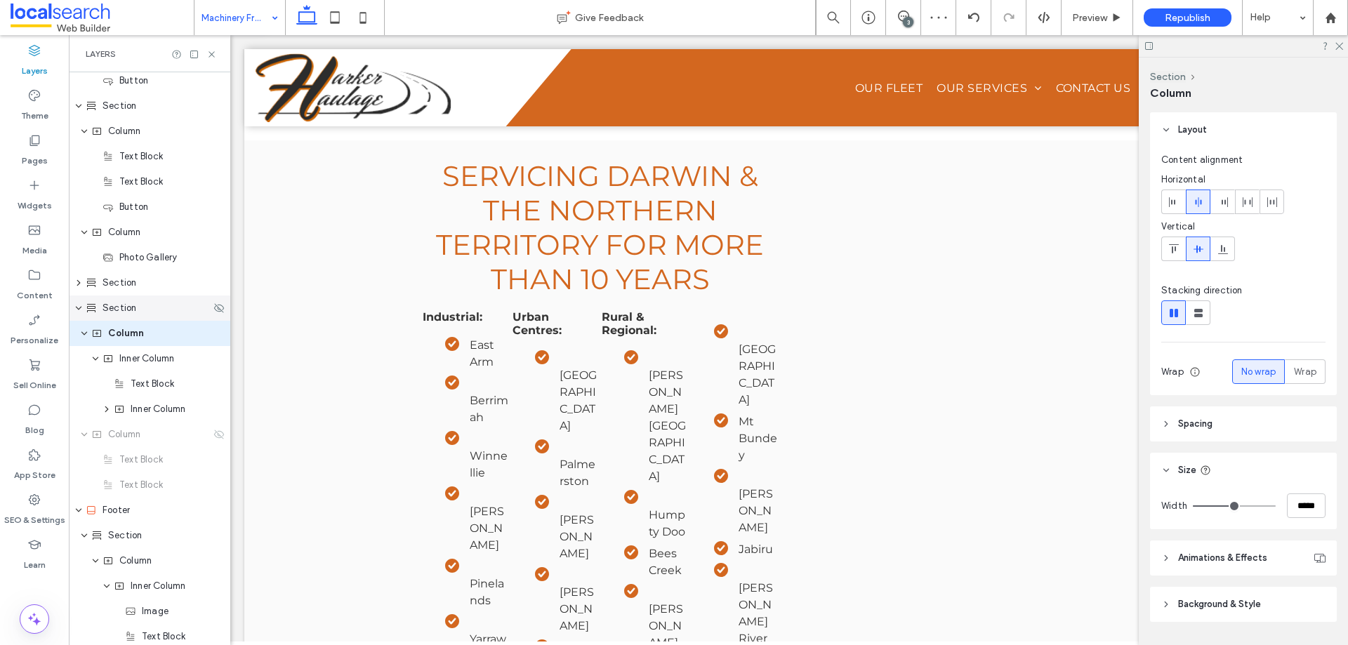
scroll to position [485, 0]
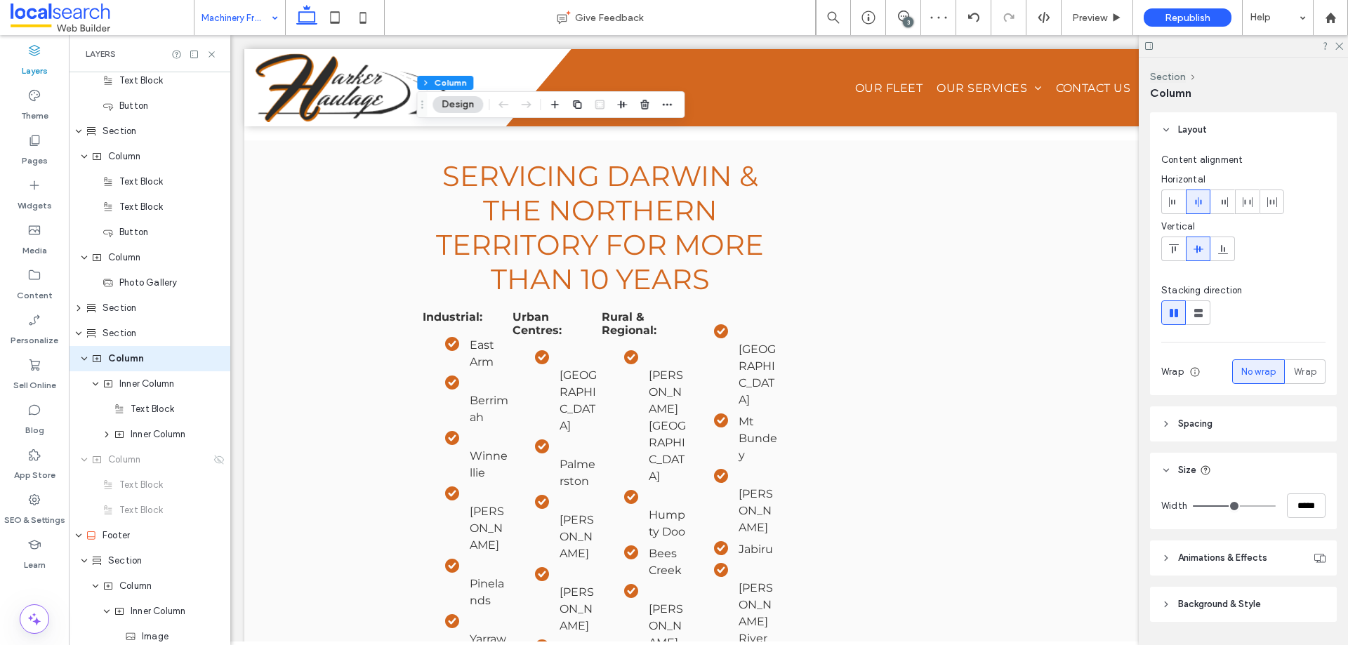
type input "**"
type input "***"
type input "**"
type input "***"
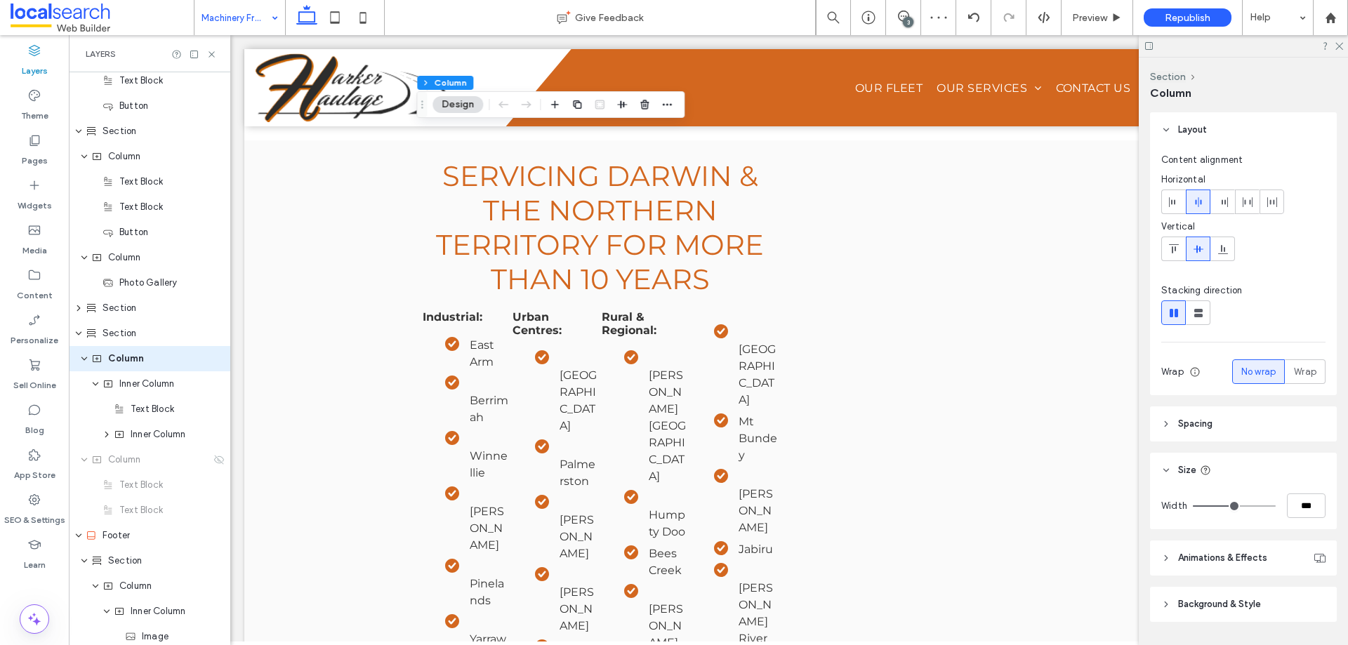
type input "****"
drag, startPoint x: 1233, startPoint y: 503, endPoint x: 1348, endPoint y: 529, distance: 117.5
click at [1276, 507] on input "range" at bounding box center [1234, 506] width 83 height 1
type input "**"
type input "*****"
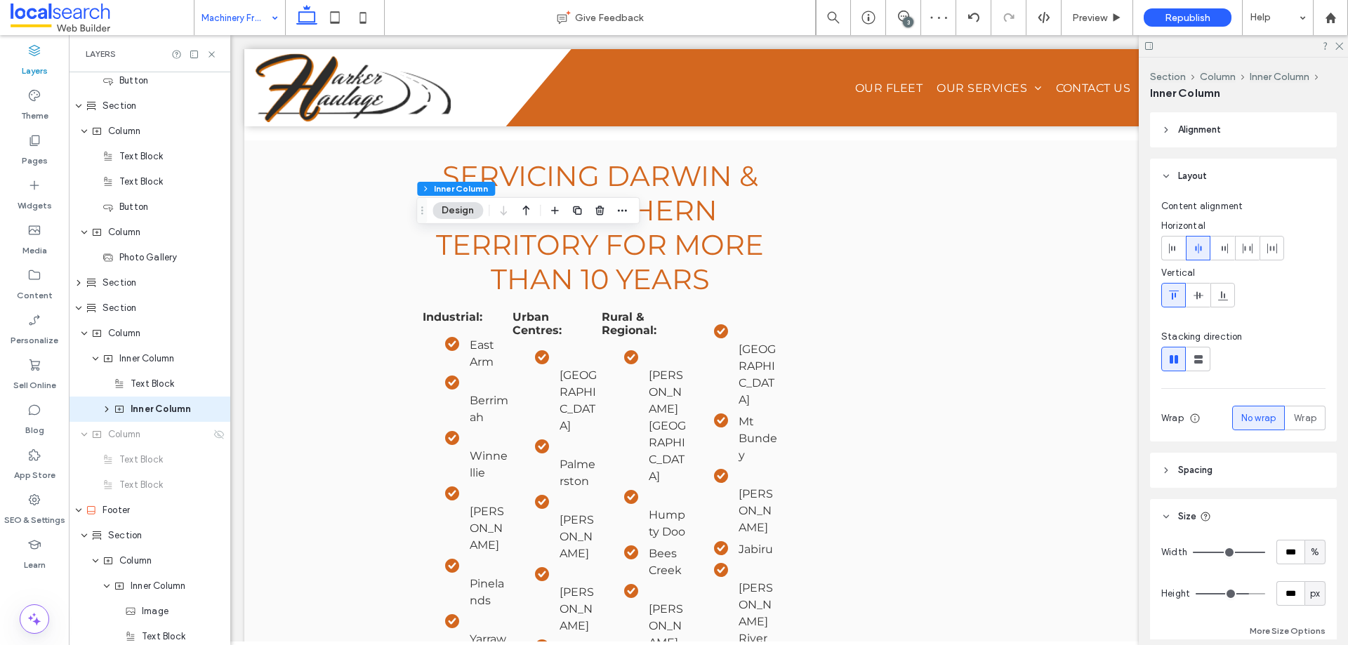
scroll to position [560, 0]
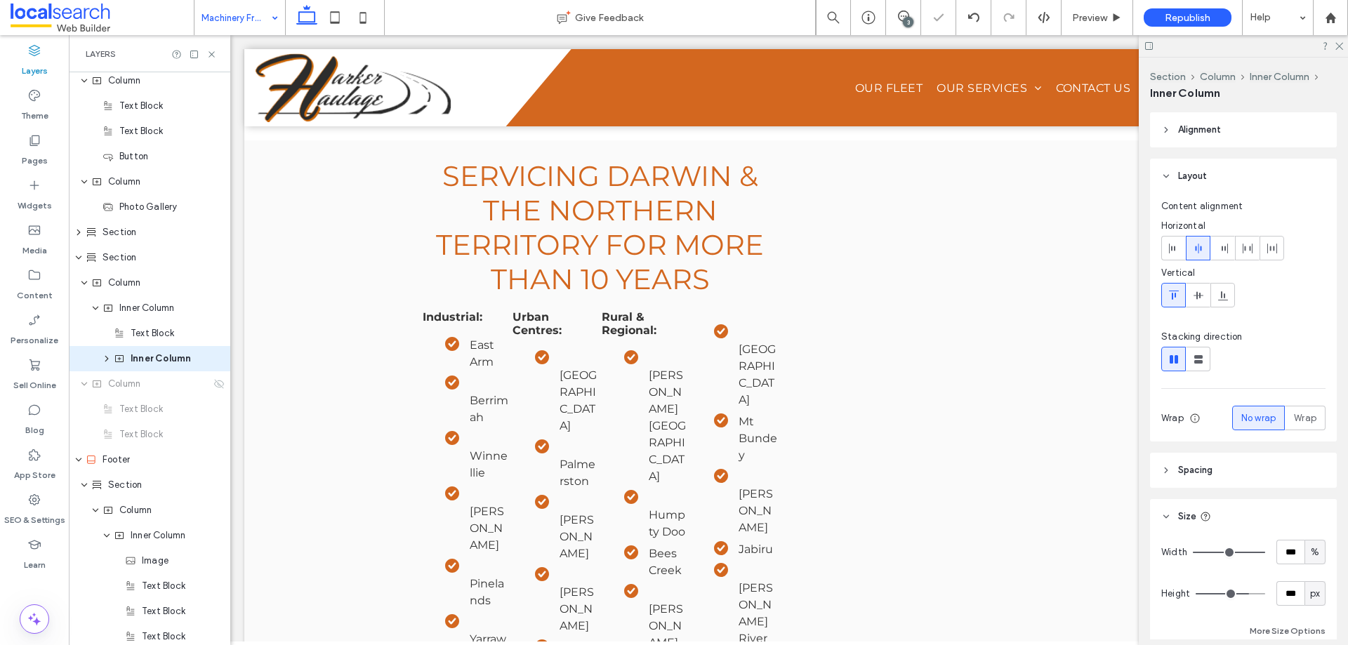
type input "***"
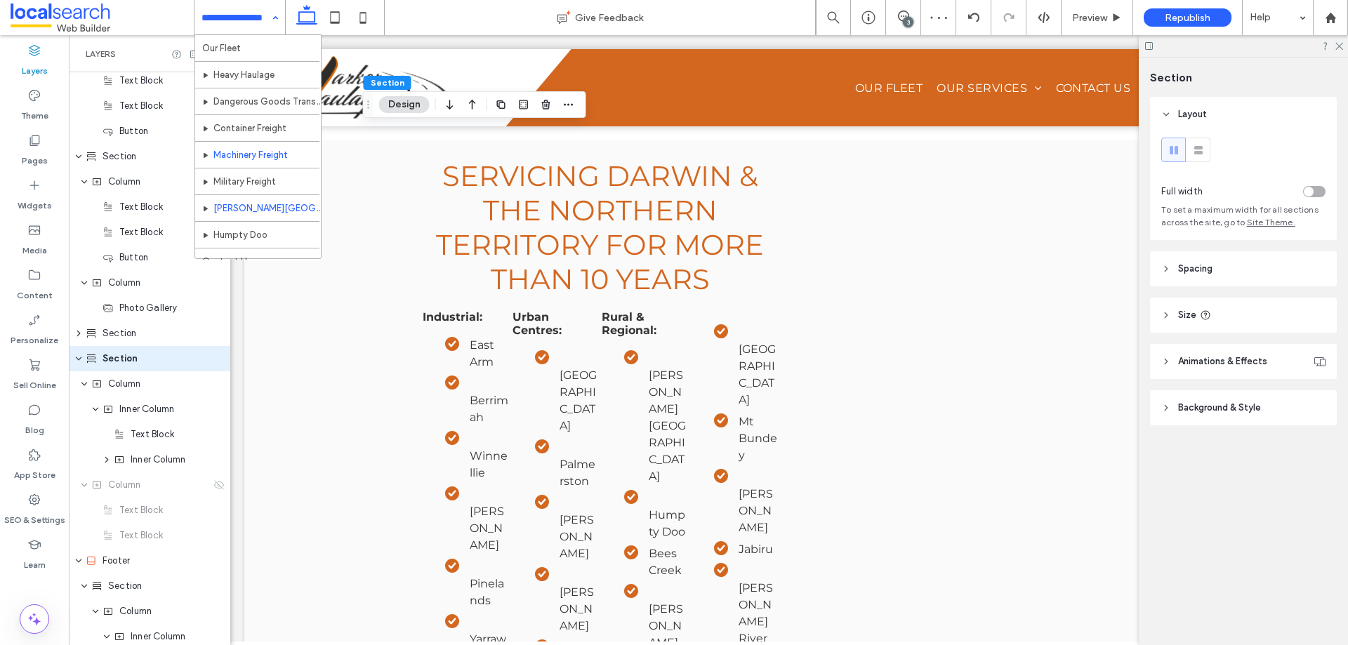
scroll to position [41, 0]
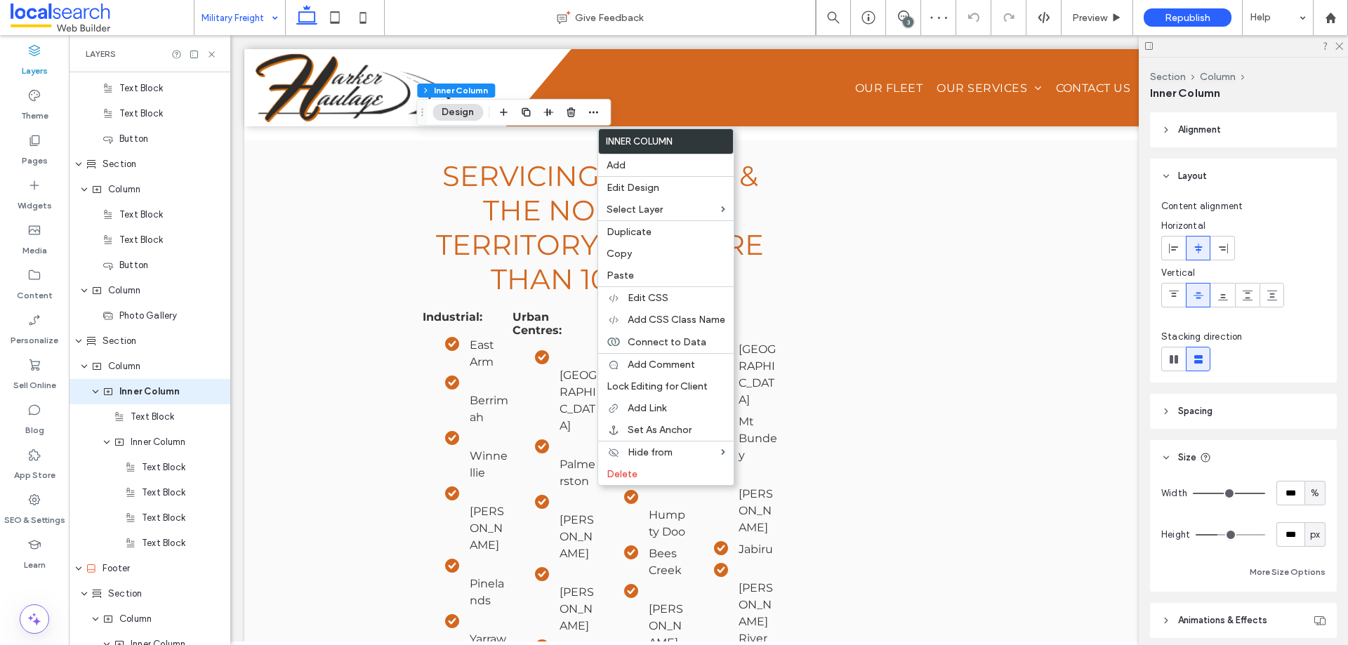
scroll to position [712, 0]
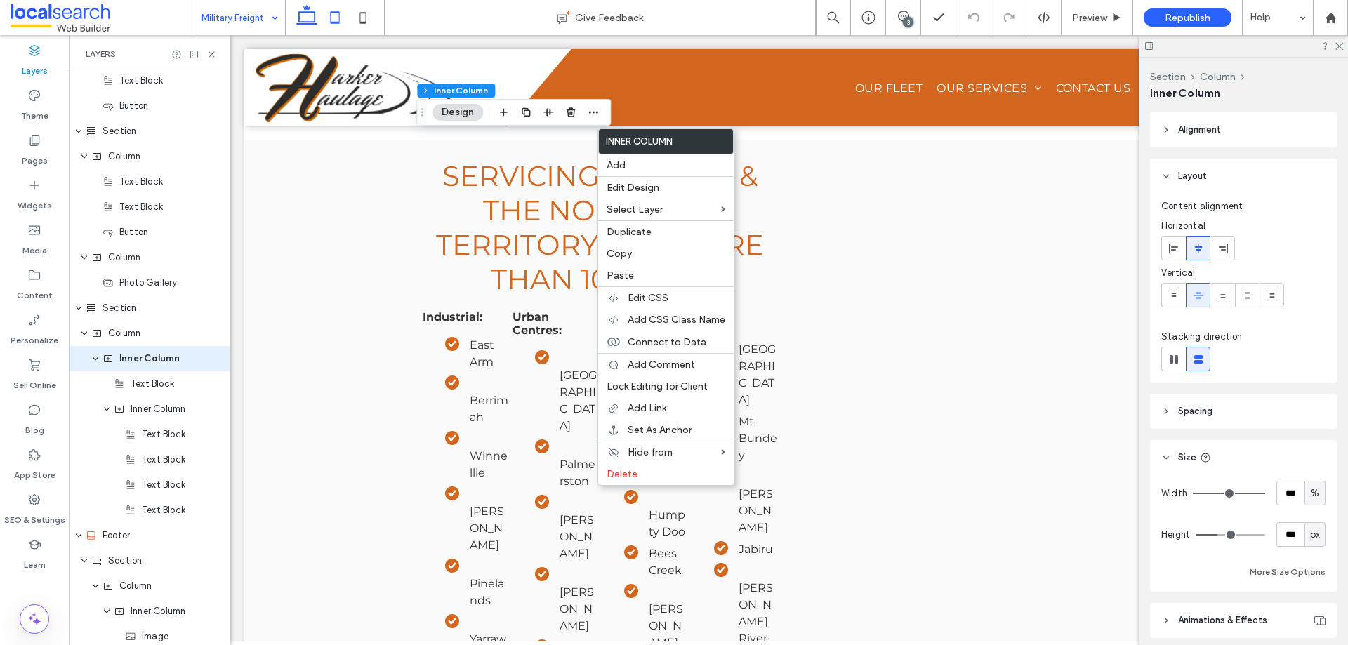
click at [338, 15] on icon at bounding box center [335, 18] width 28 height 28
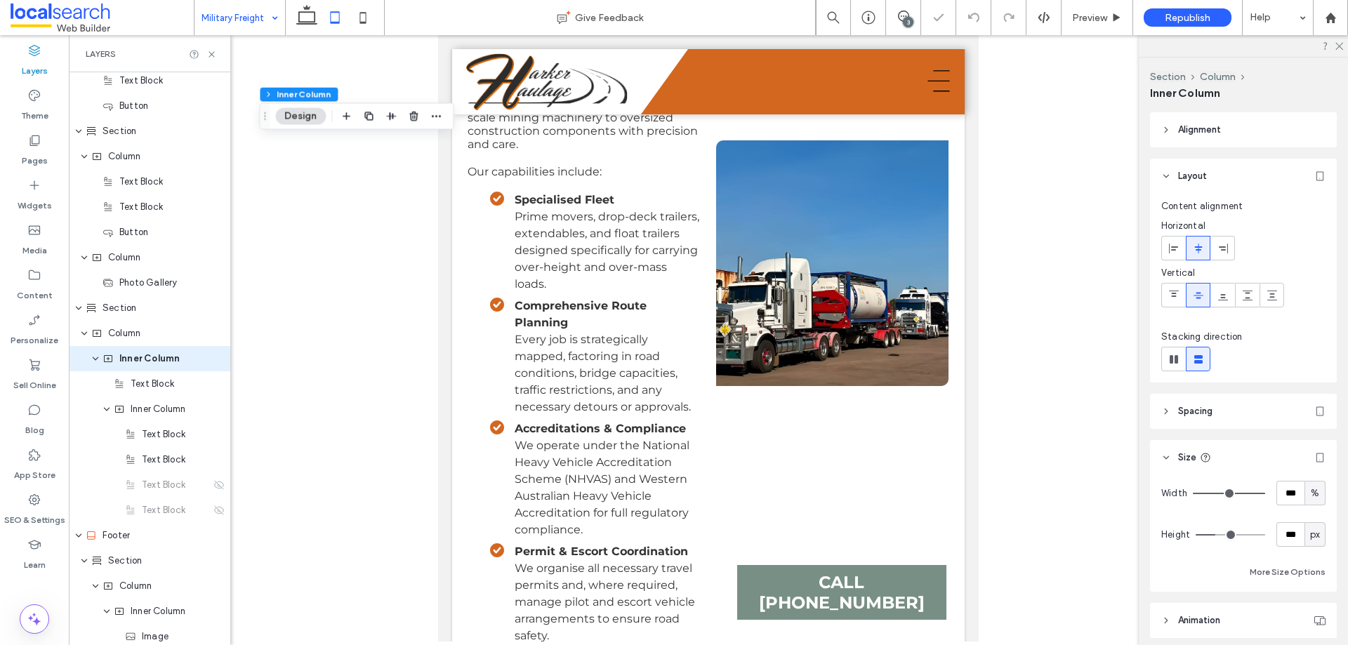
type input "***"
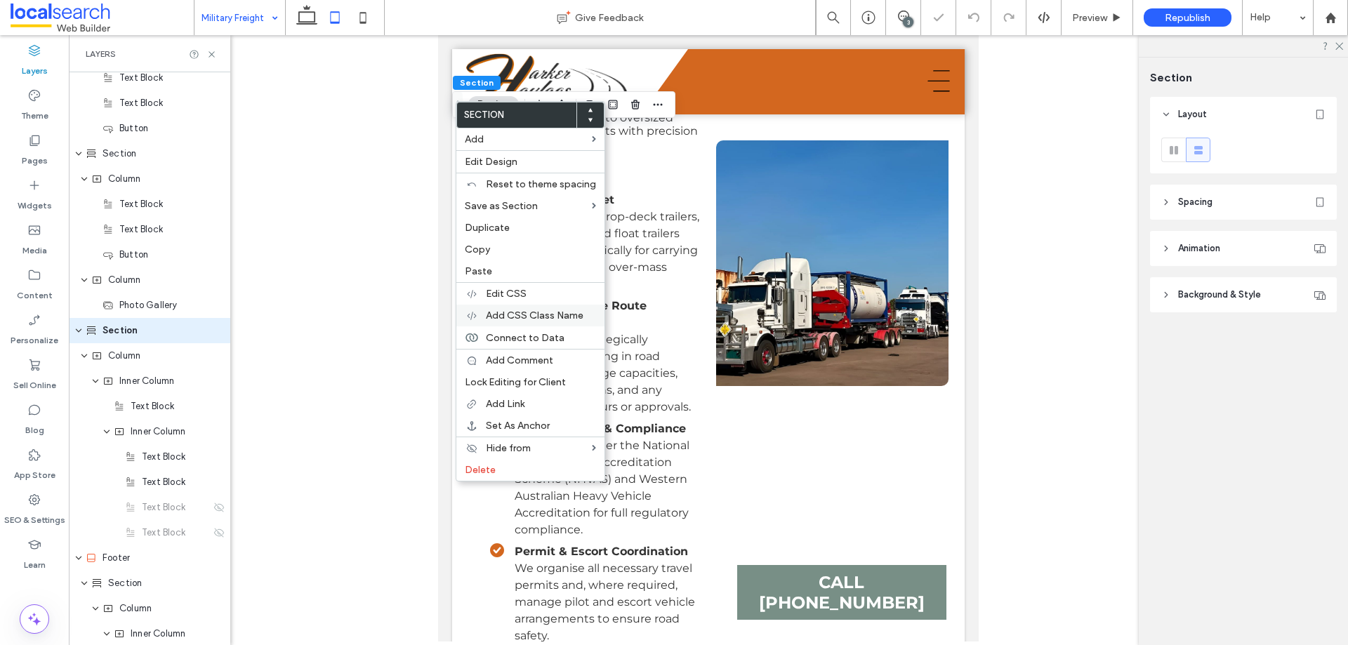
scroll to position [661, 0]
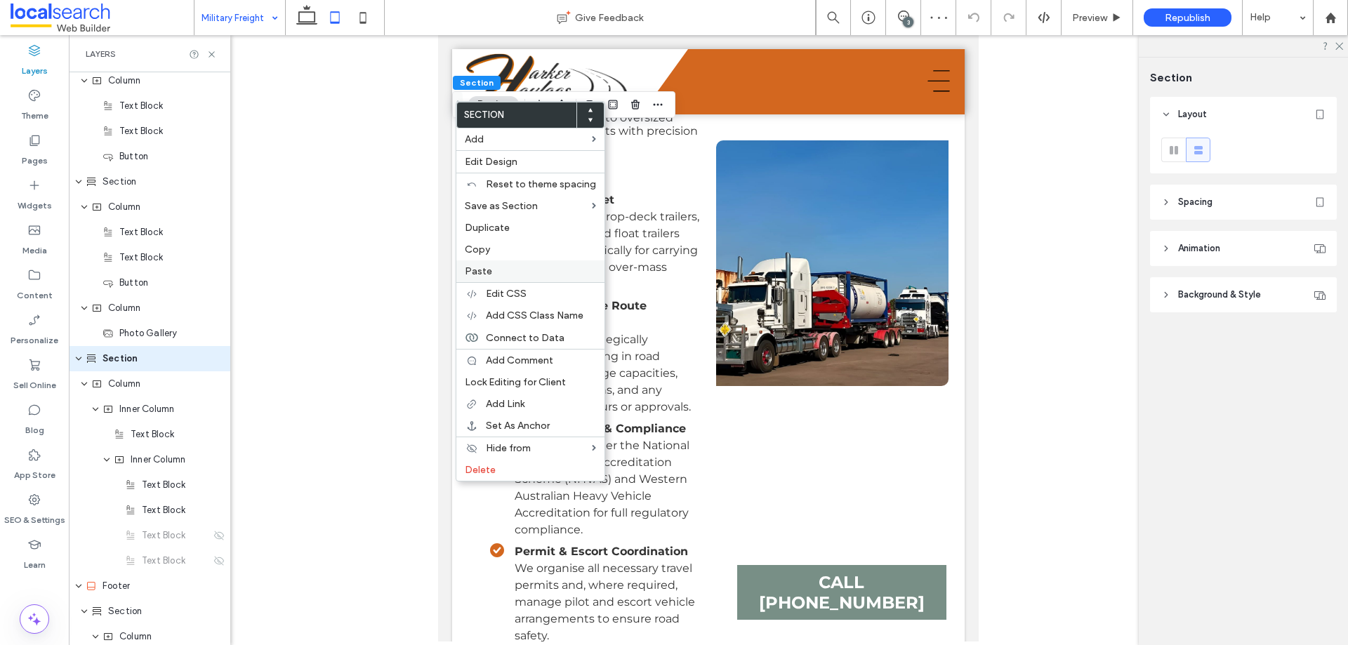
click at [481, 268] on span "Paste" at bounding box center [478, 271] width 27 height 12
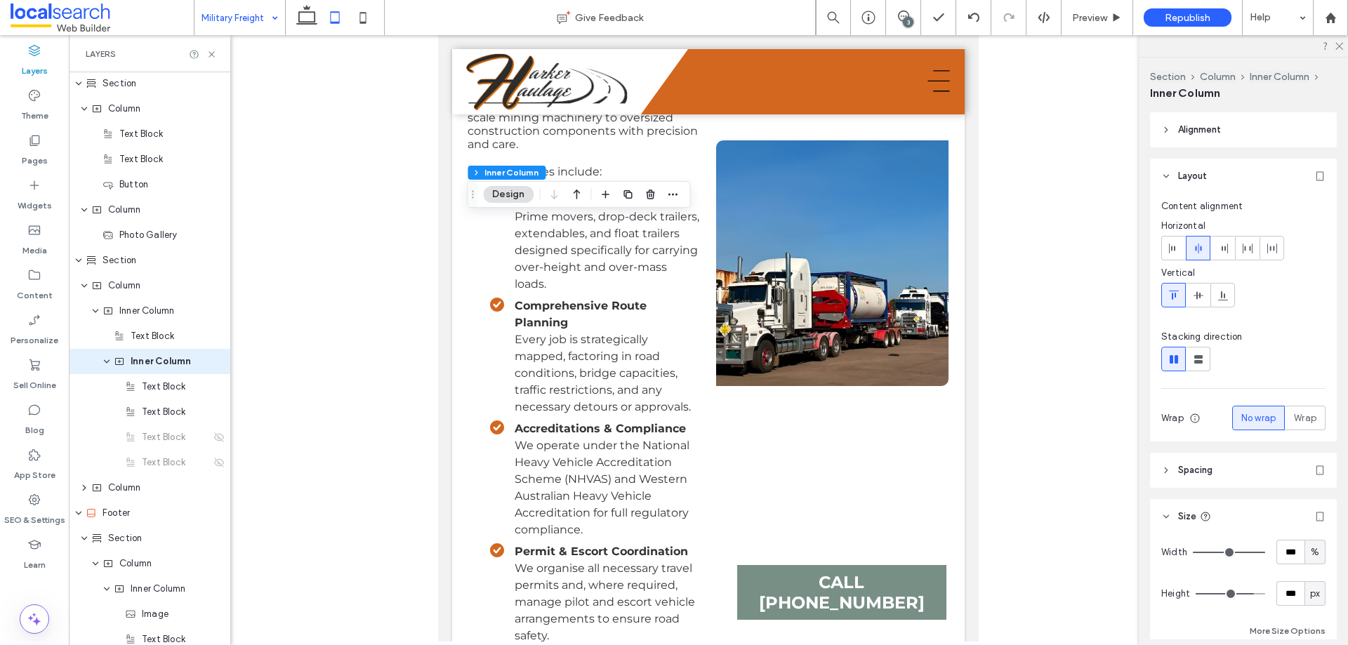
scroll to position [763, 0]
type input "***"
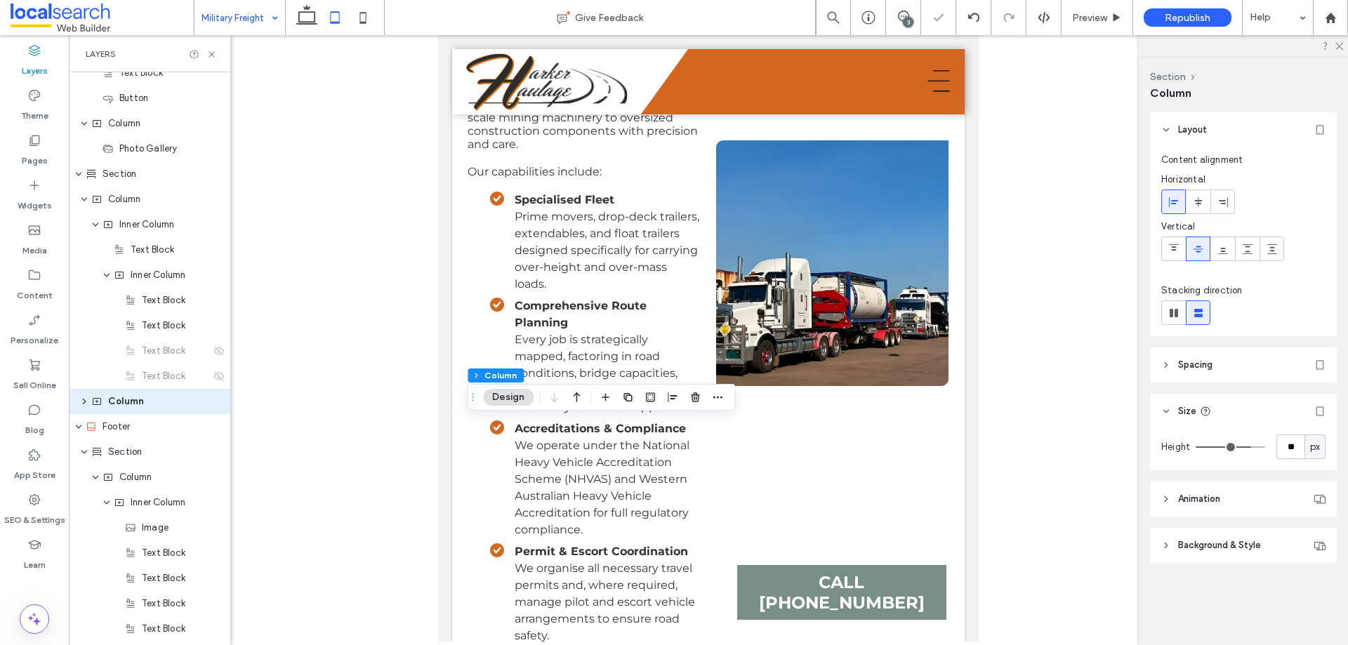
scroll to position [889, 0]
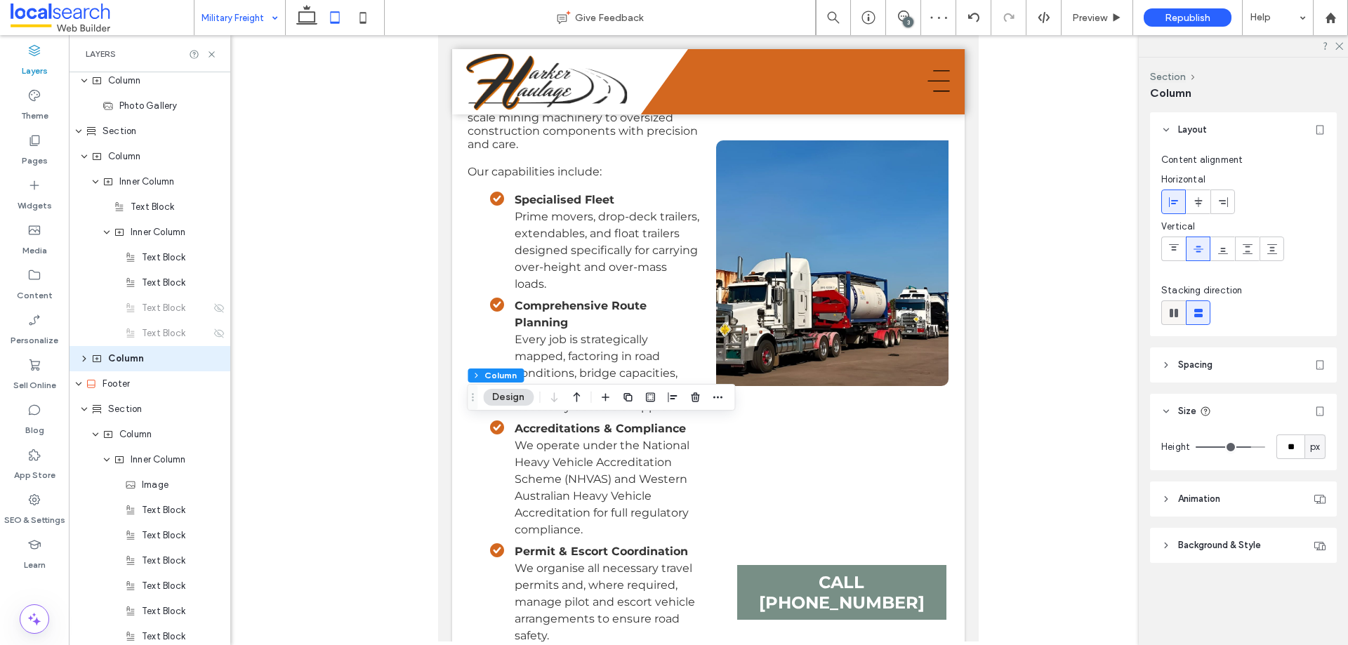
click at [1173, 314] on use at bounding box center [1174, 313] width 8 height 8
type input "*"
type input "**"
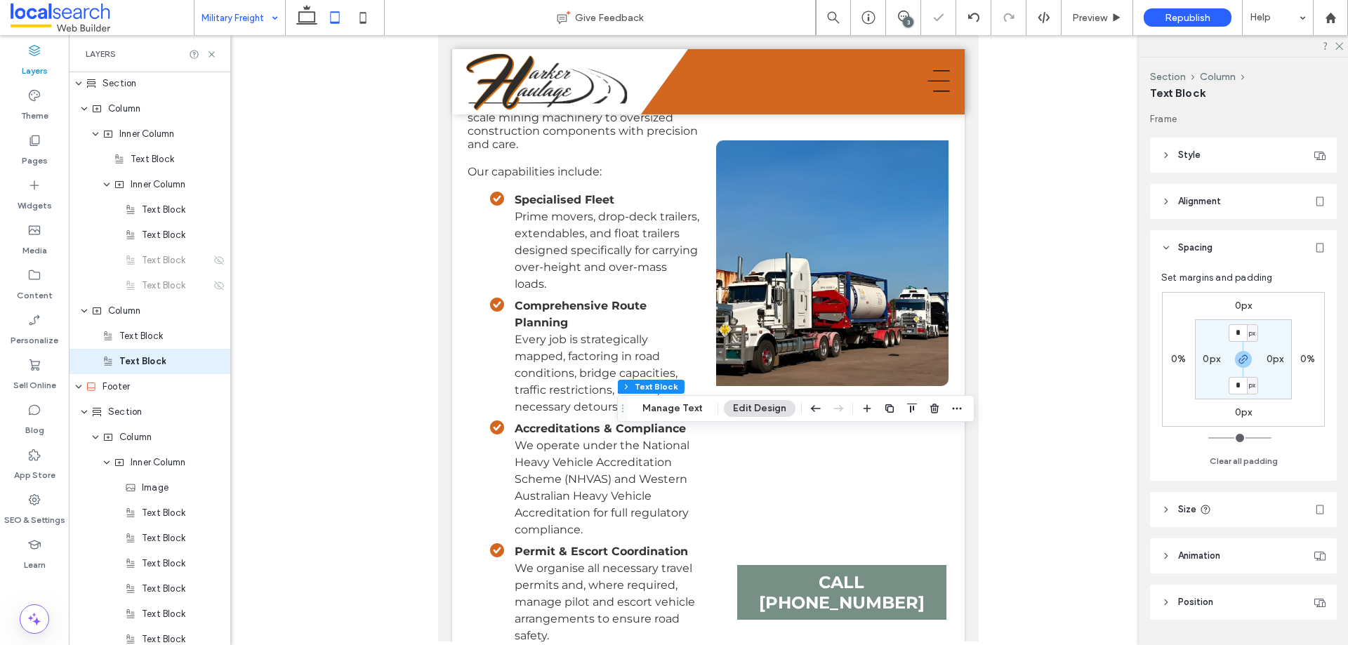
scroll to position [940, 0]
click at [1246, 304] on label "0px" at bounding box center [1244, 306] width 18 height 12
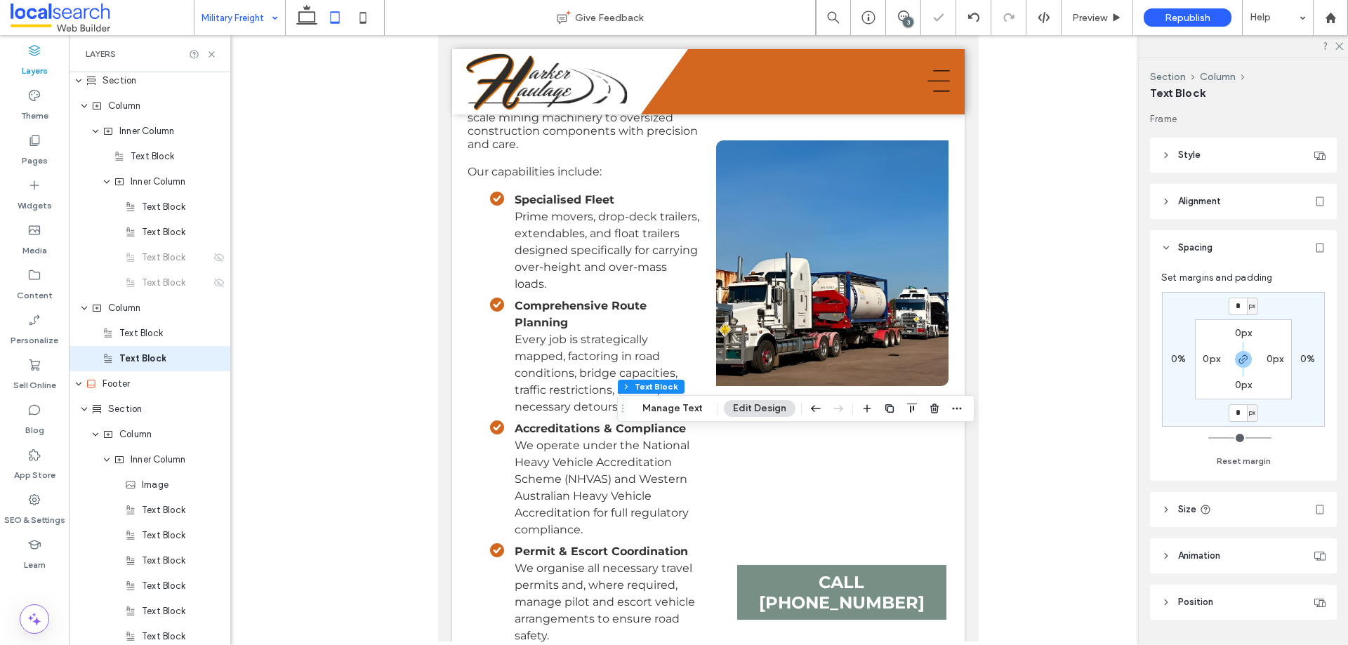
click at [1251, 308] on span "px" at bounding box center [1252, 306] width 6 height 14
click at [1246, 346] on span "%" at bounding box center [1247, 352] width 8 height 14
click at [1242, 305] on input "*" at bounding box center [1238, 307] width 18 height 18
type input "*"
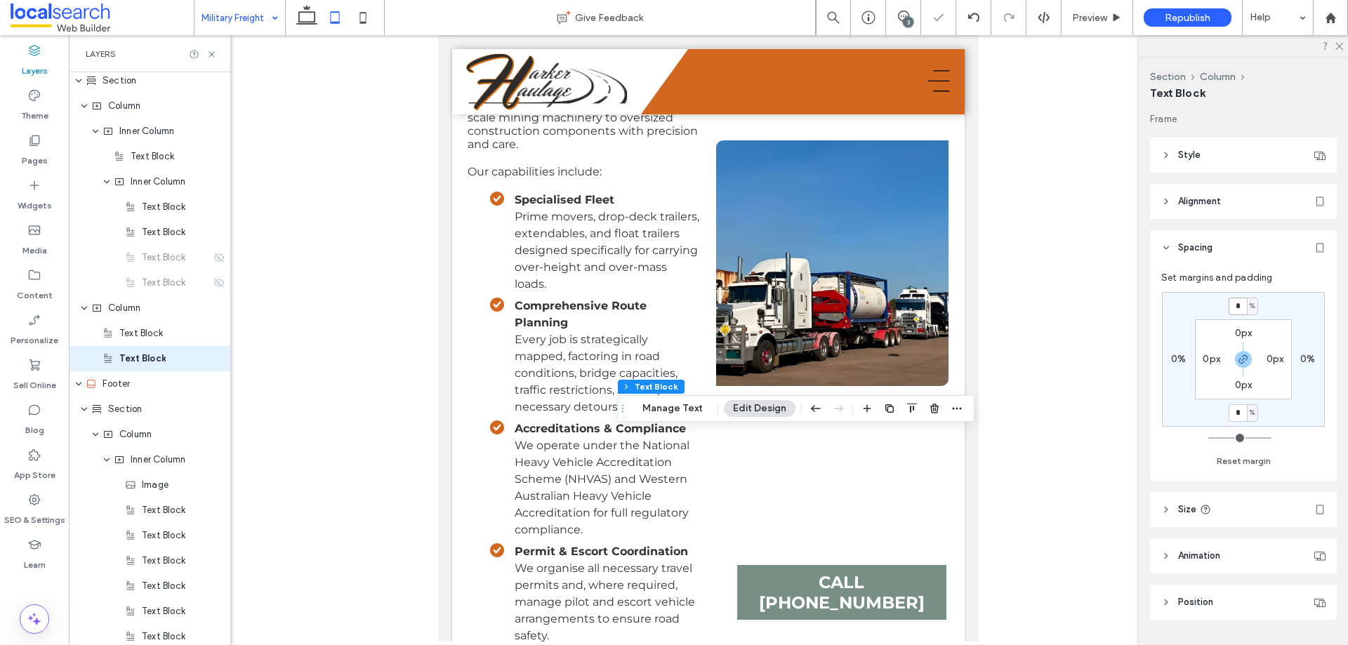
type input "*"
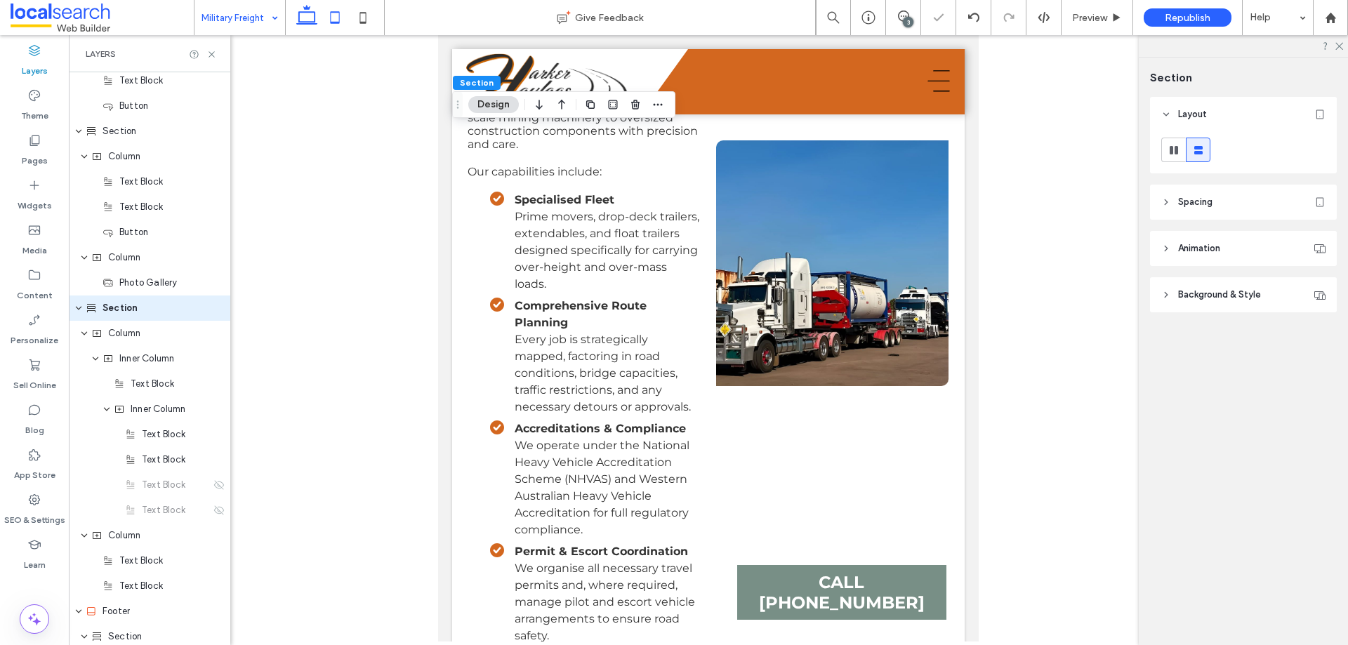
scroll to position [661, 0]
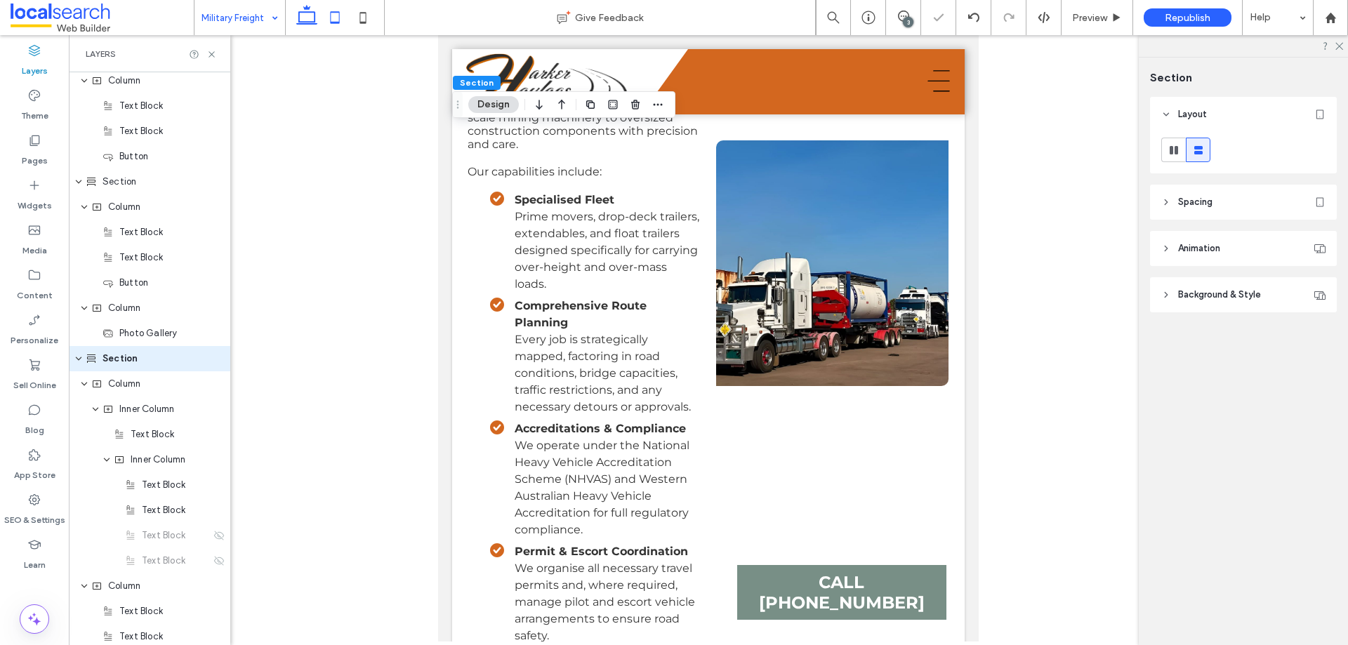
click at [297, 18] on icon at bounding box center [307, 18] width 28 height 28
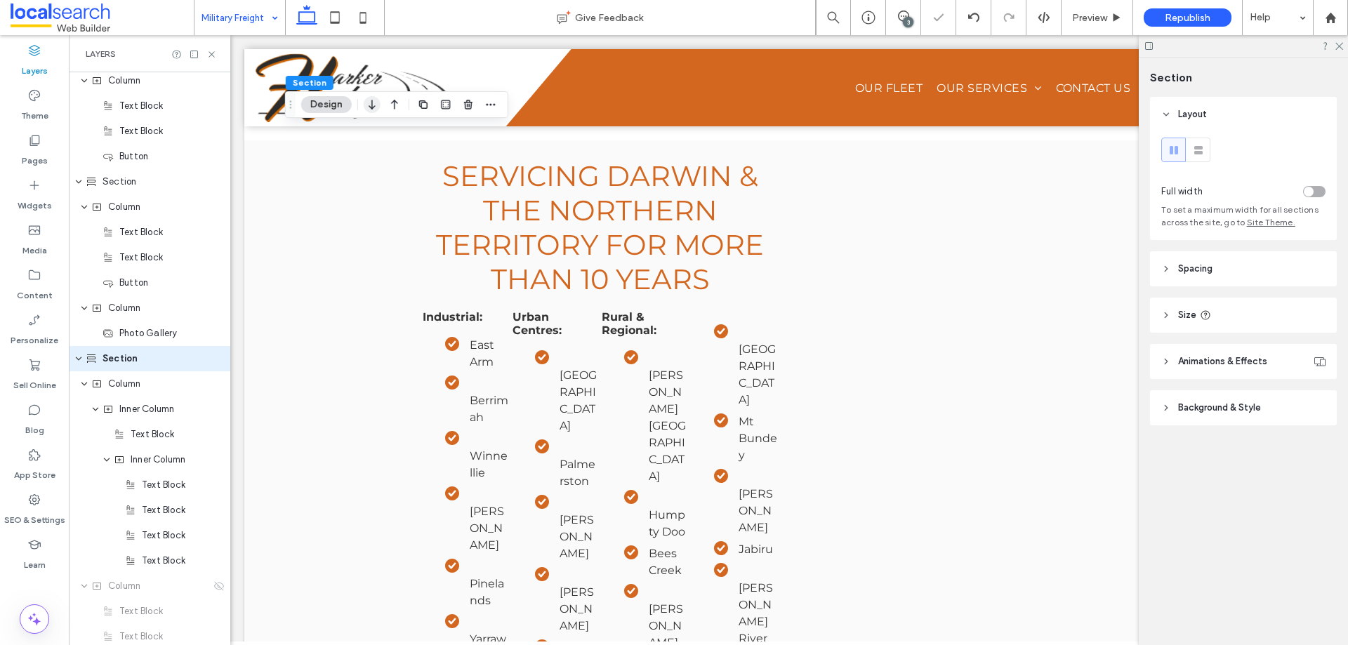
type input "*"
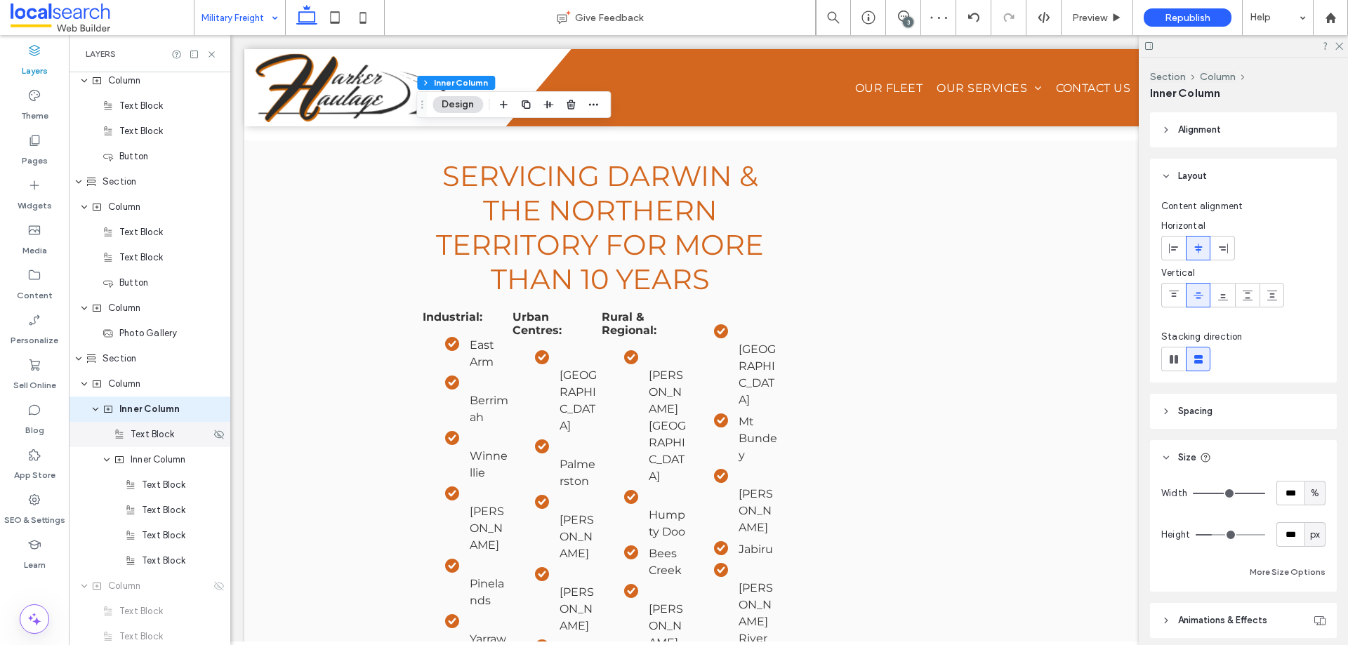
scroll to position [712, 0]
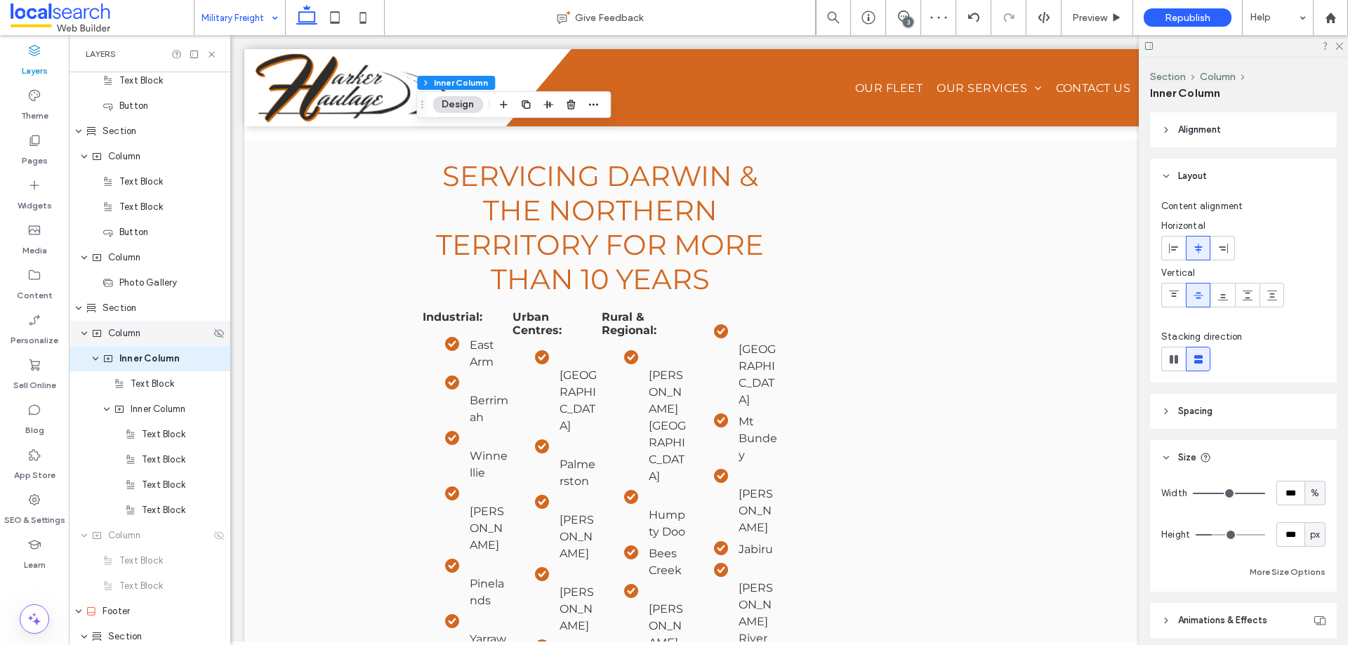
click at [131, 331] on span "Column" at bounding box center [124, 334] width 32 height 14
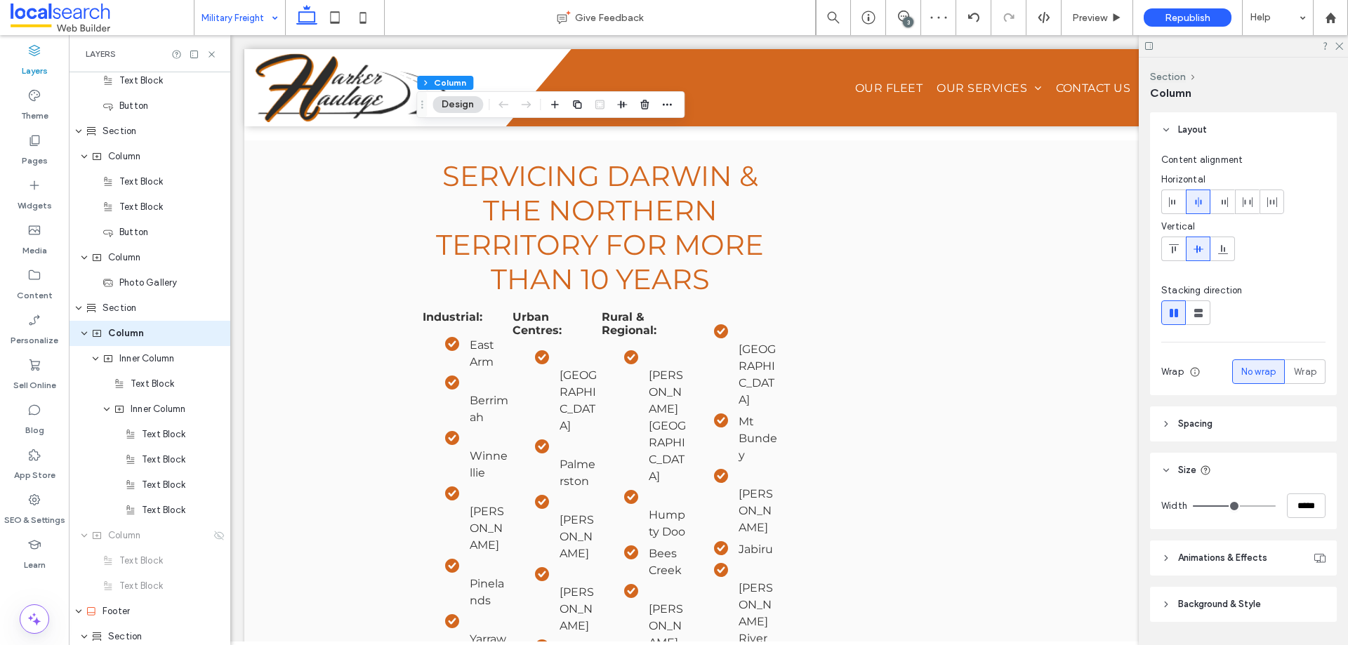
scroll to position [687, 0]
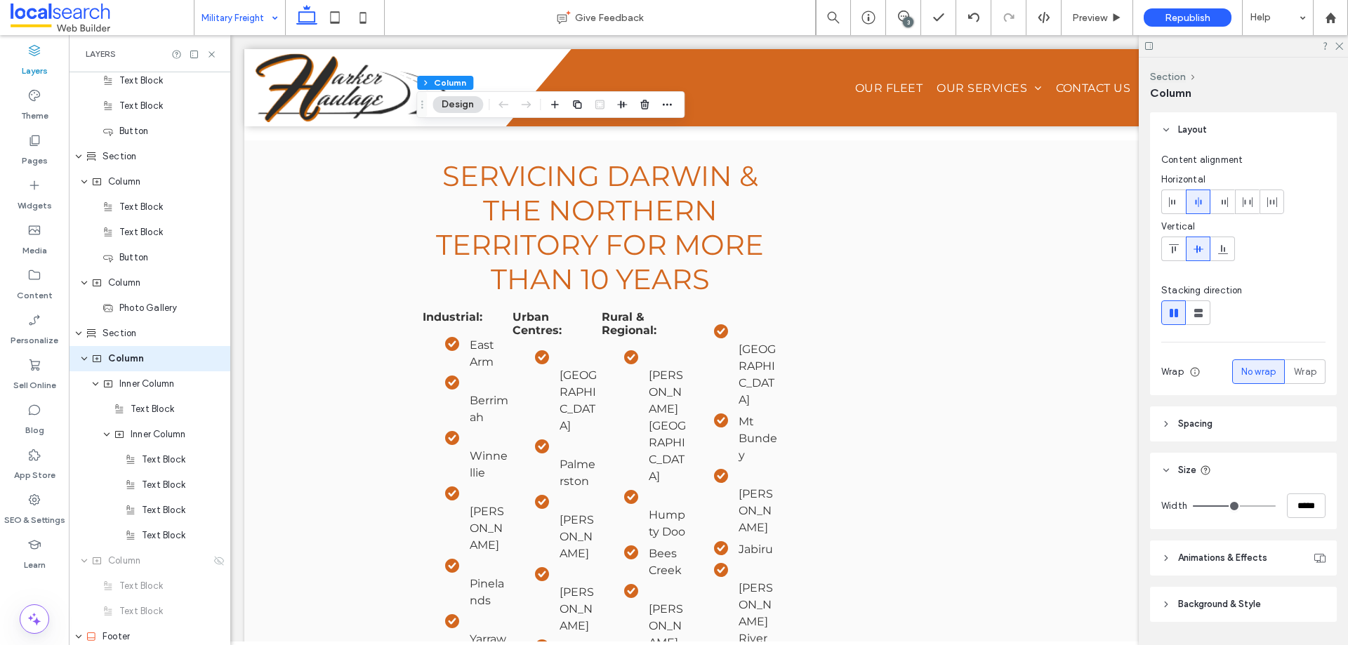
type input "**"
type input "***"
type input "**"
type input "***"
type input "**"
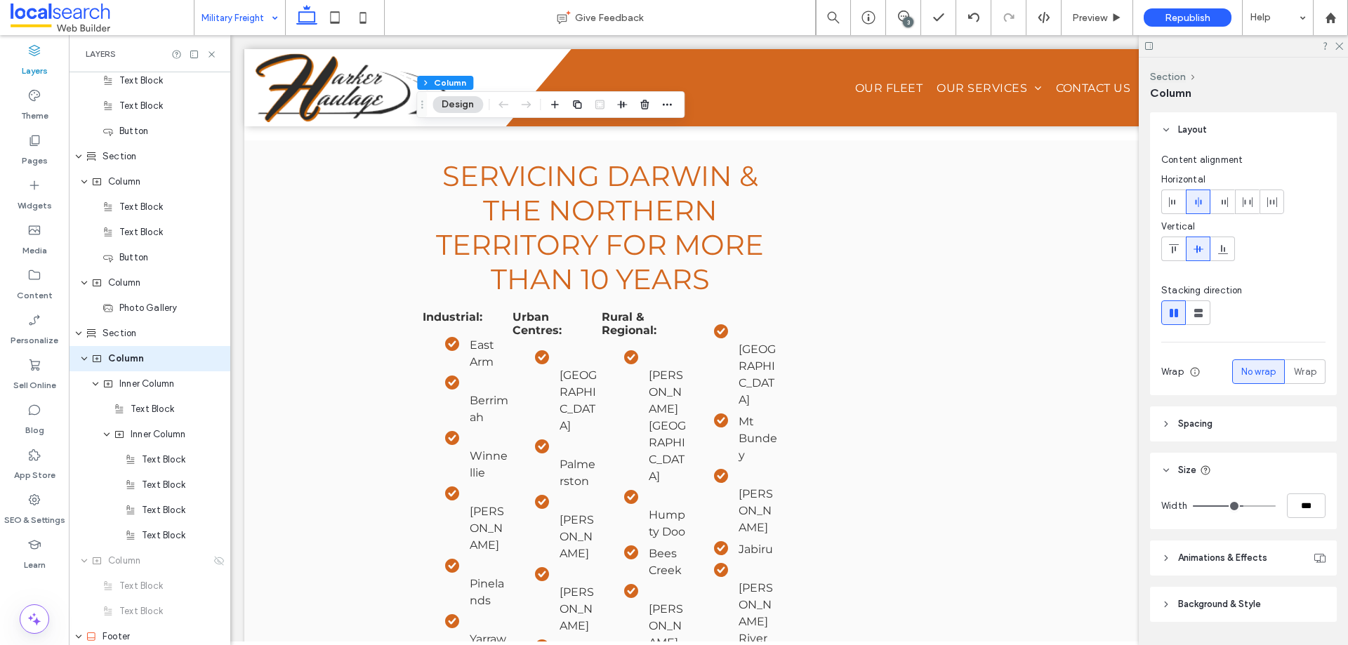
type input "***"
type input "****"
drag, startPoint x: 1238, startPoint y: 509, endPoint x: 1348, endPoint y: 522, distance: 110.3
click at [1276, 507] on input "range" at bounding box center [1234, 506] width 83 height 1
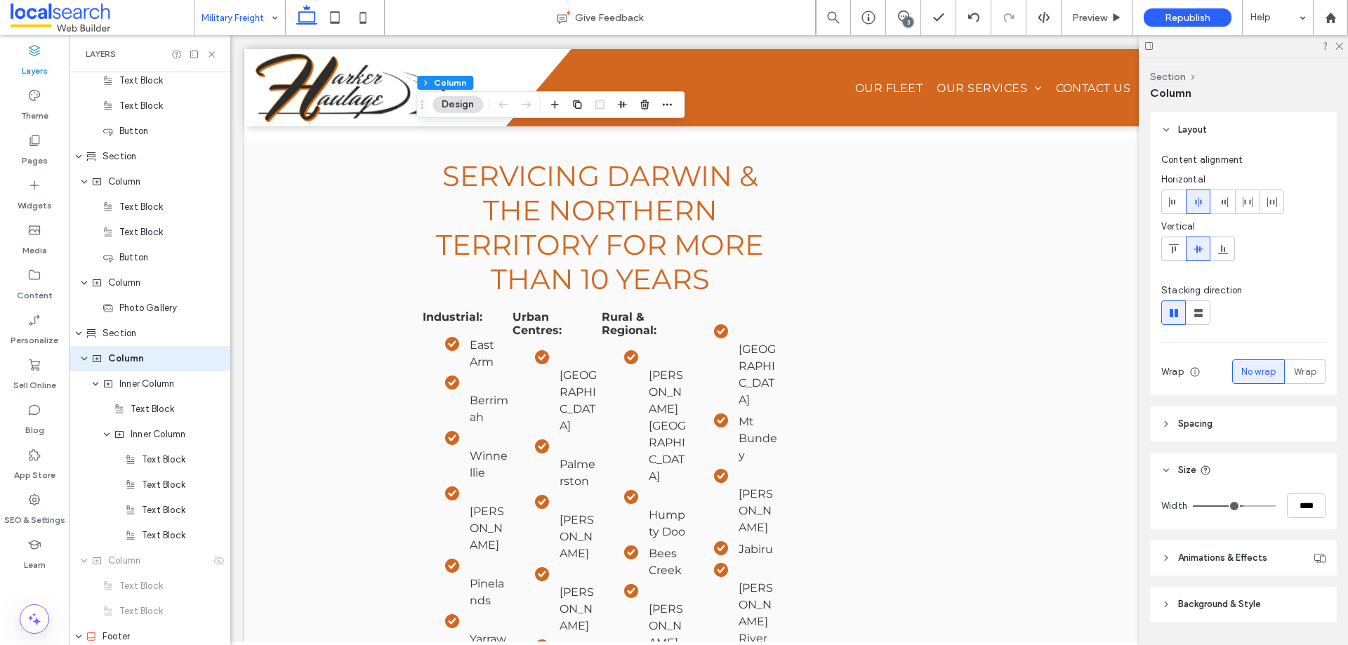
type input "**"
type input "*****"
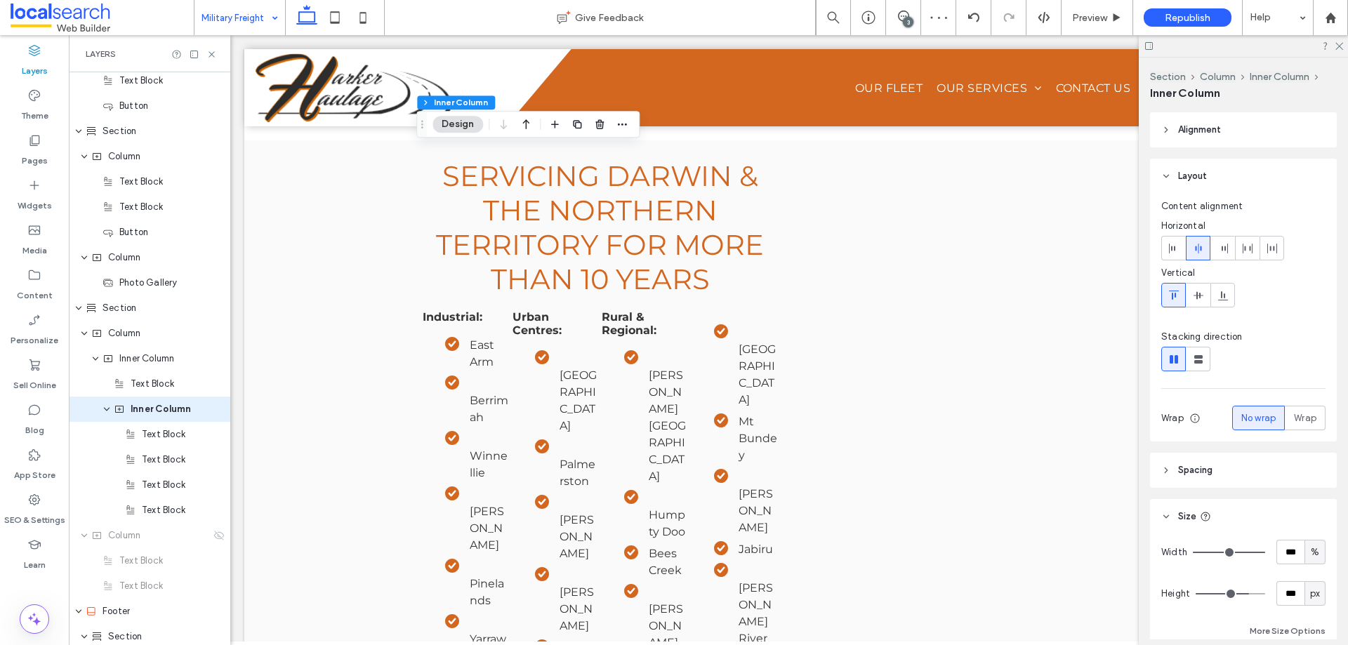
scroll to position [763, 0]
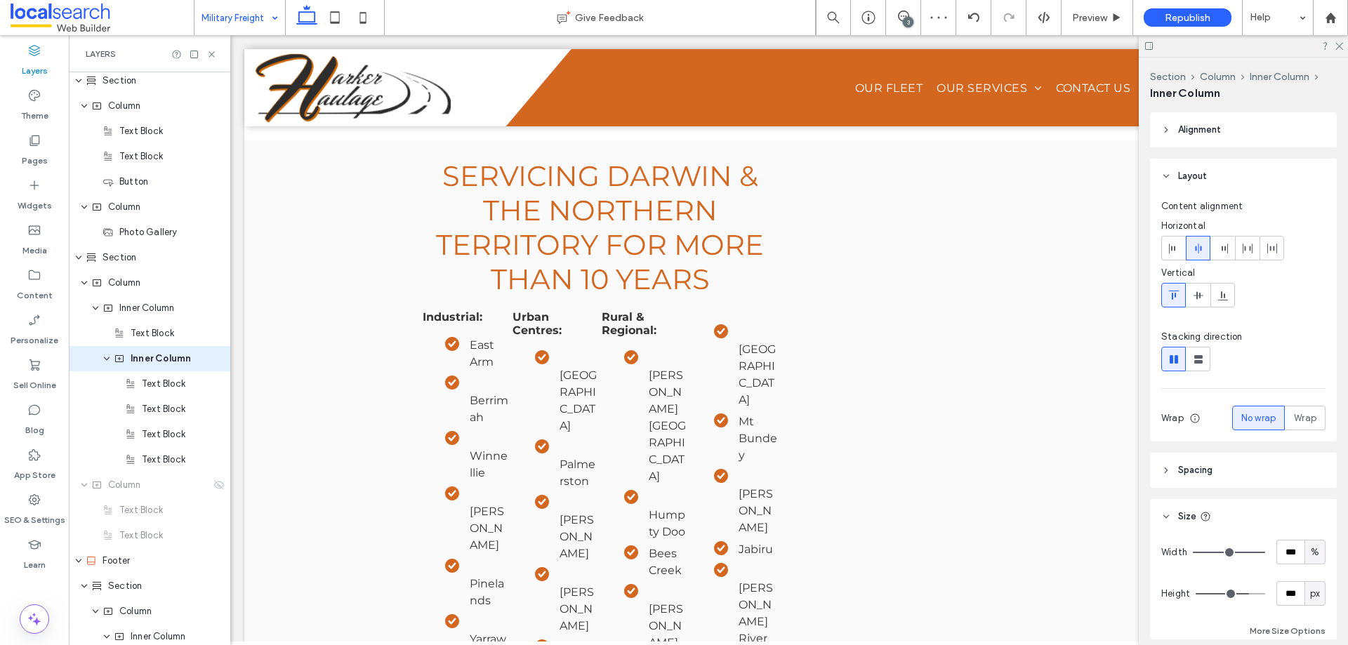
type input "***"
click at [369, 13] on icon at bounding box center [363, 18] width 28 height 28
type input "**"
type input "****"
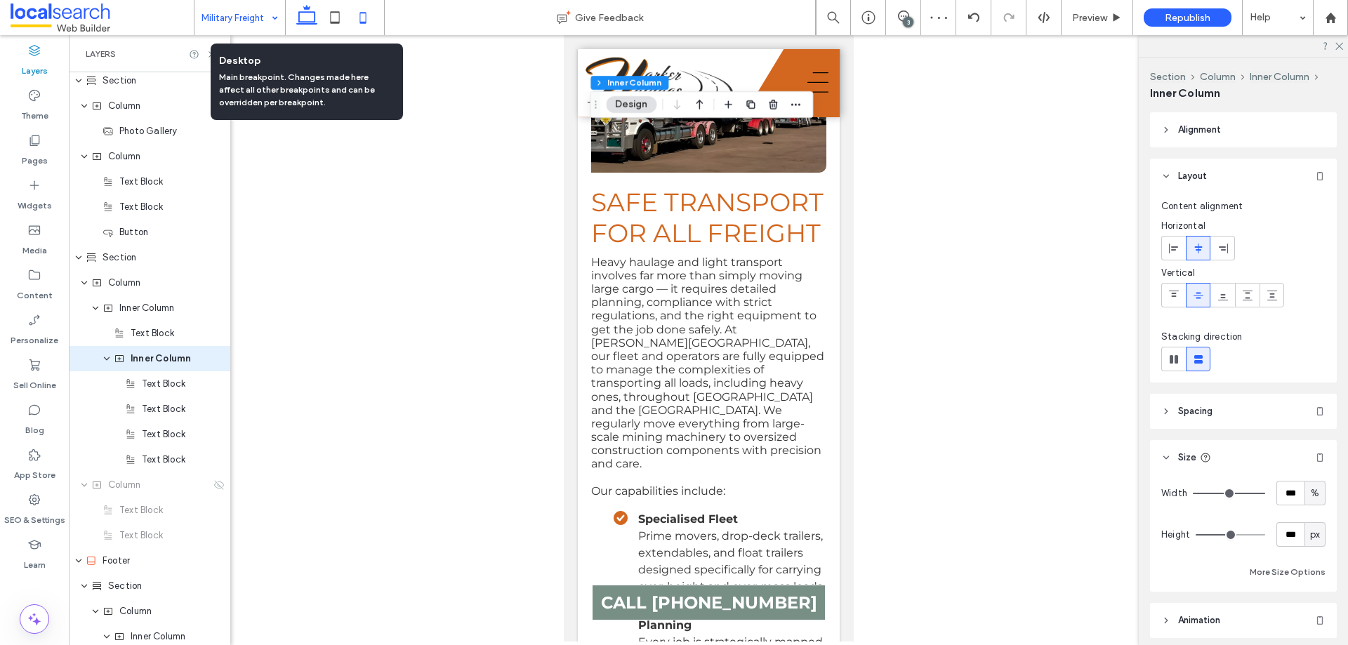
click at [315, 20] on use at bounding box center [306, 15] width 21 height 20
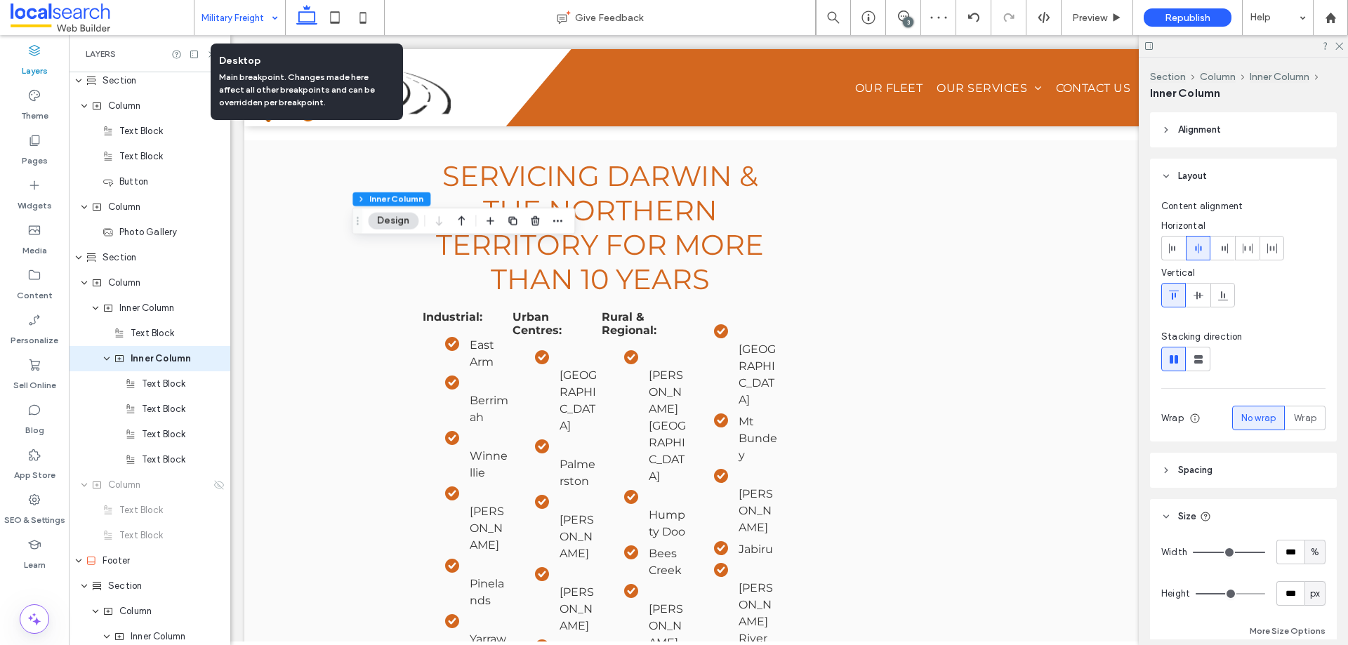
type input "*"
type input "**"
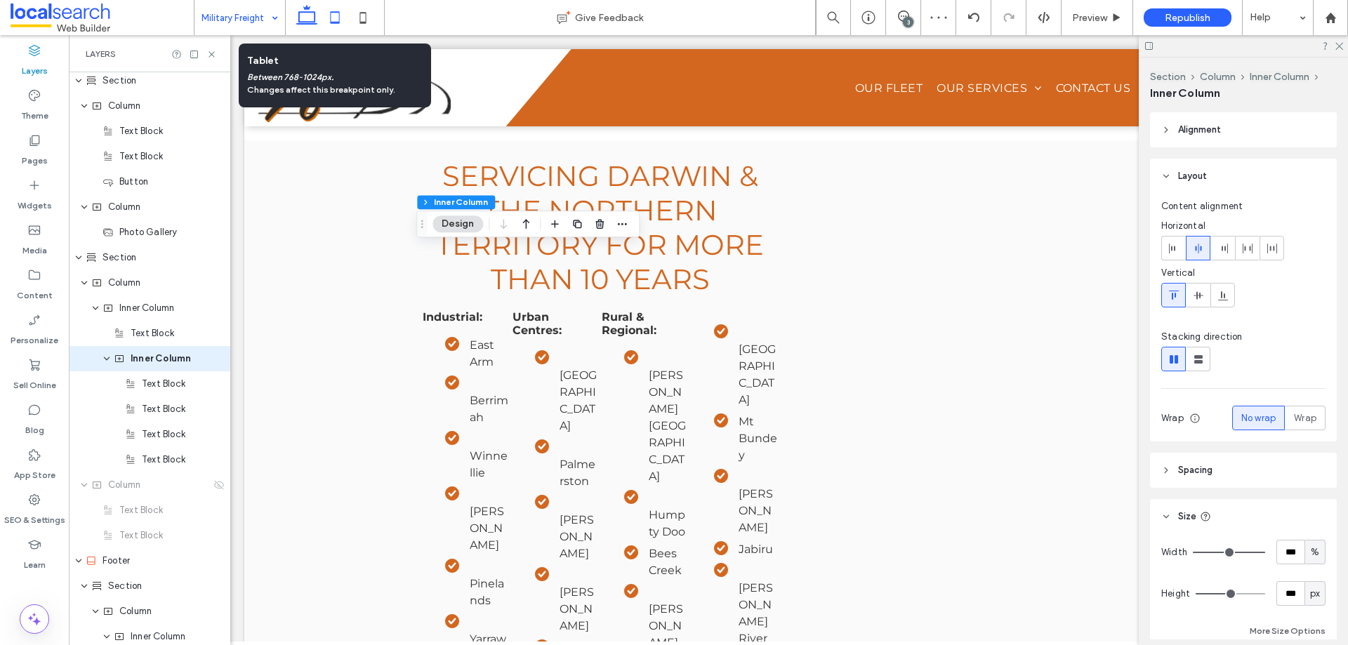
click at [329, 16] on icon at bounding box center [335, 18] width 28 height 28
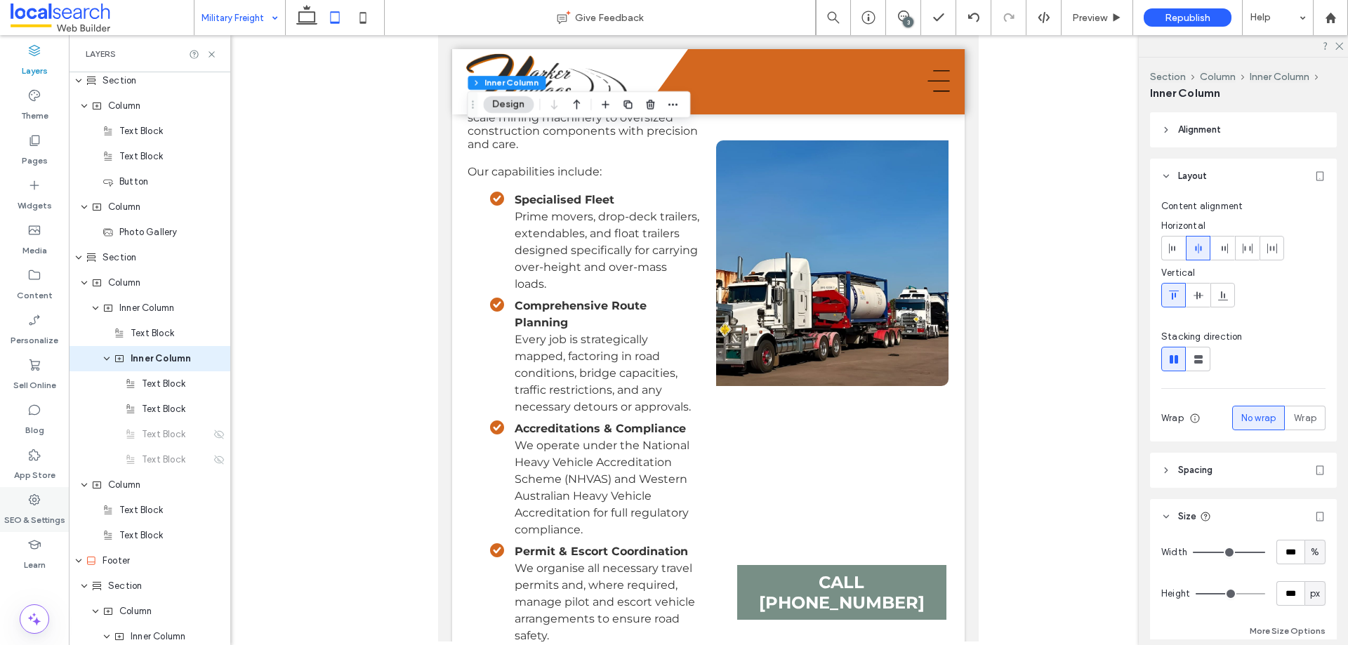
click at [36, 509] on label "SEO & Settings" at bounding box center [34, 517] width 61 height 20
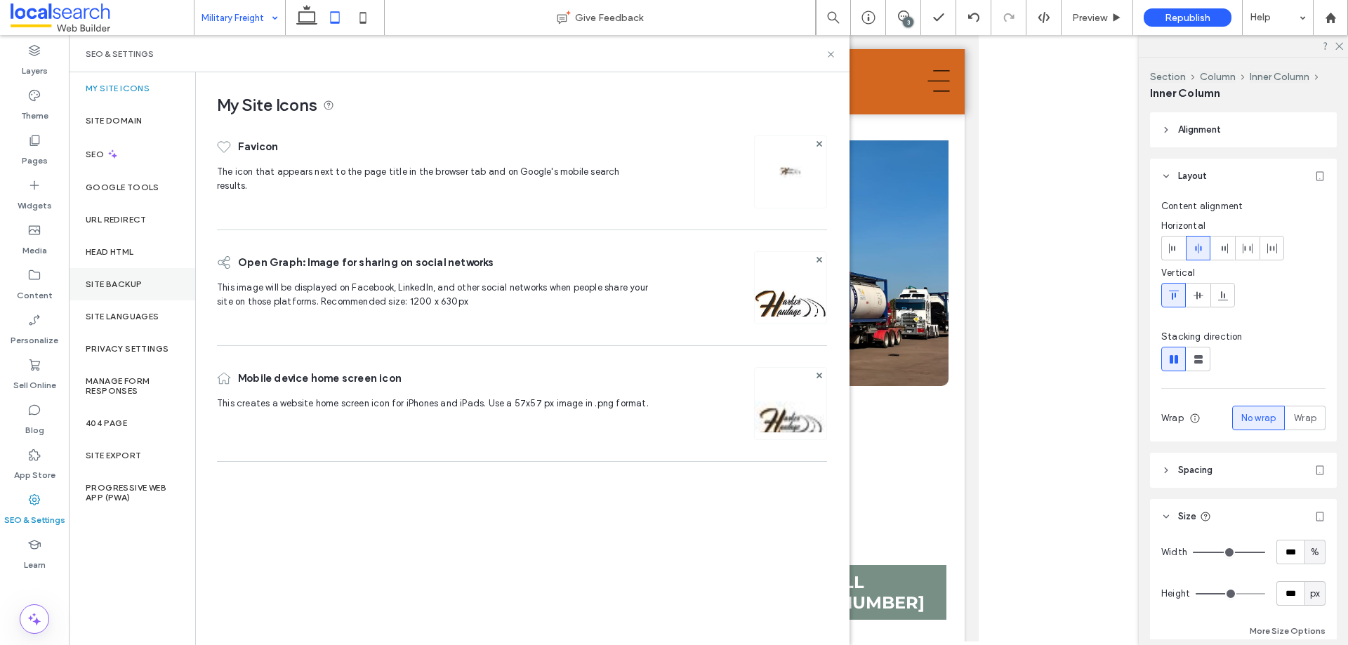
click at [133, 291] on div "Site Backup" at bounding box center [132, 284] width 126 height 32
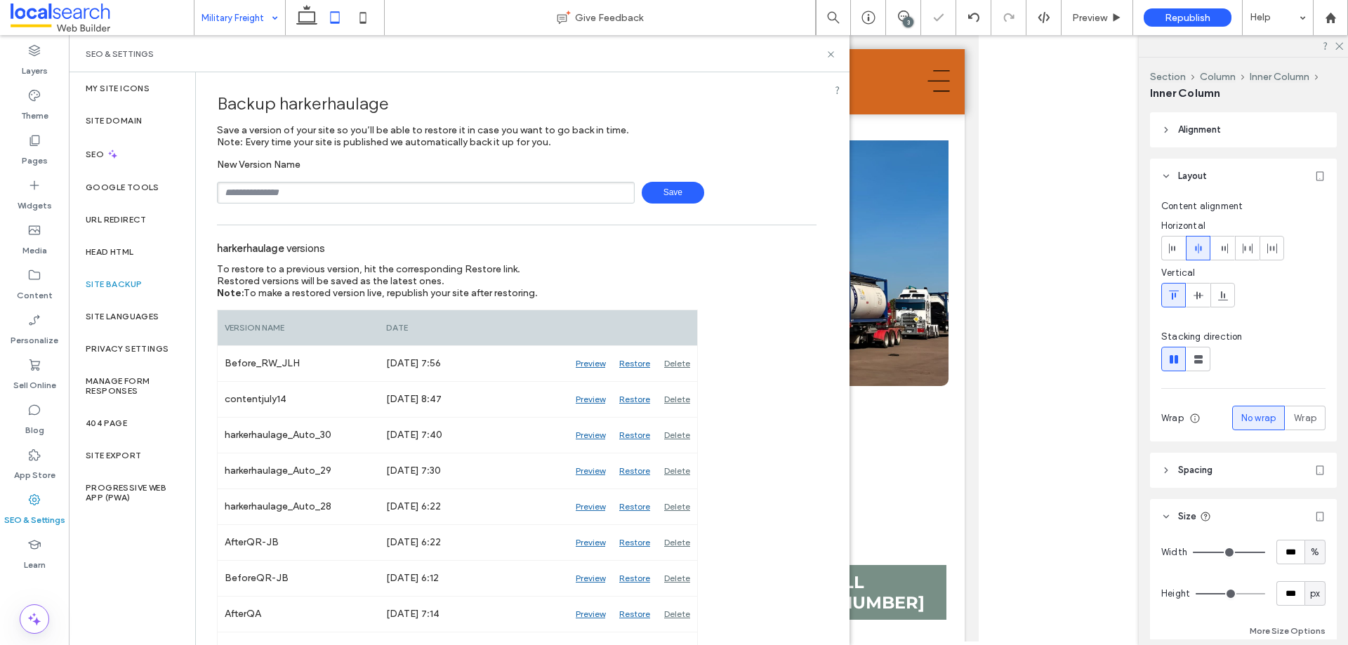
click at [324, 195] on input "text" at bounding box center [426, 193] width 418 height 22
type input "**********"
click at [671, 190] on span "Save" at bounding box center [673, 193] width 62 height 22
click at [826, 55] on icon at bounding box center [831, 54] width 11 height 11
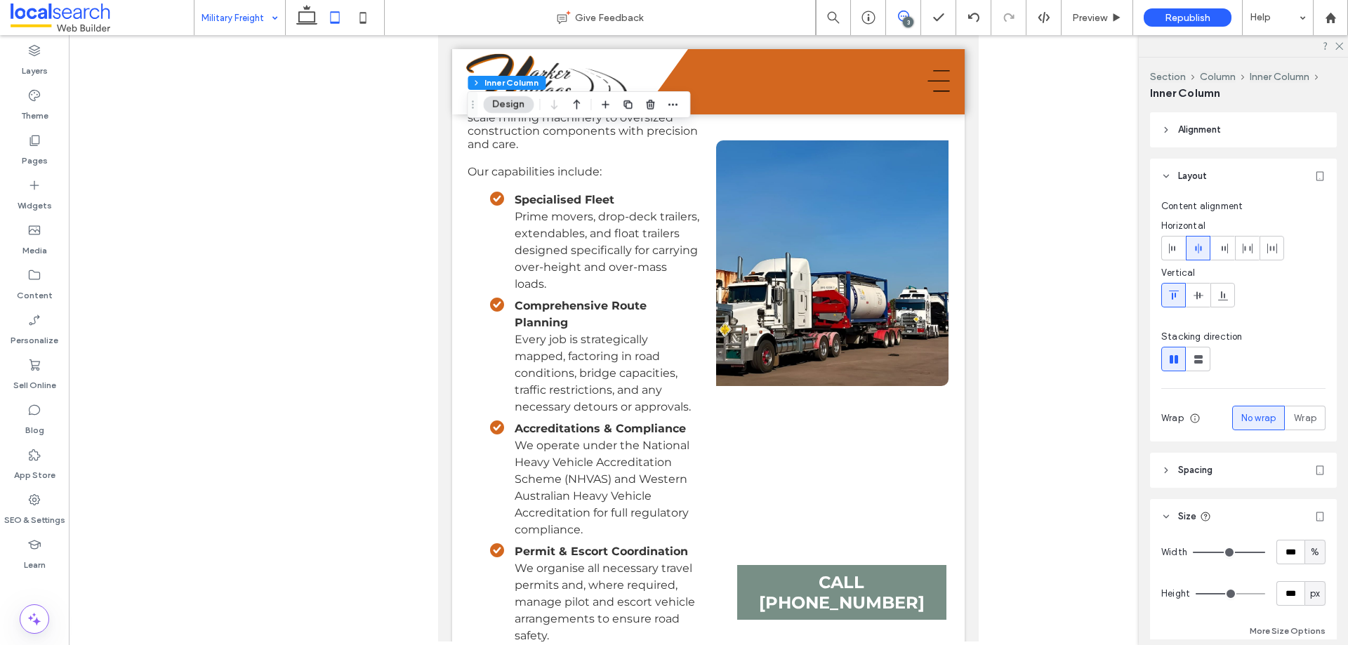
click at [899, 15] on use at bounding box center [903, 16] width 11 height 11
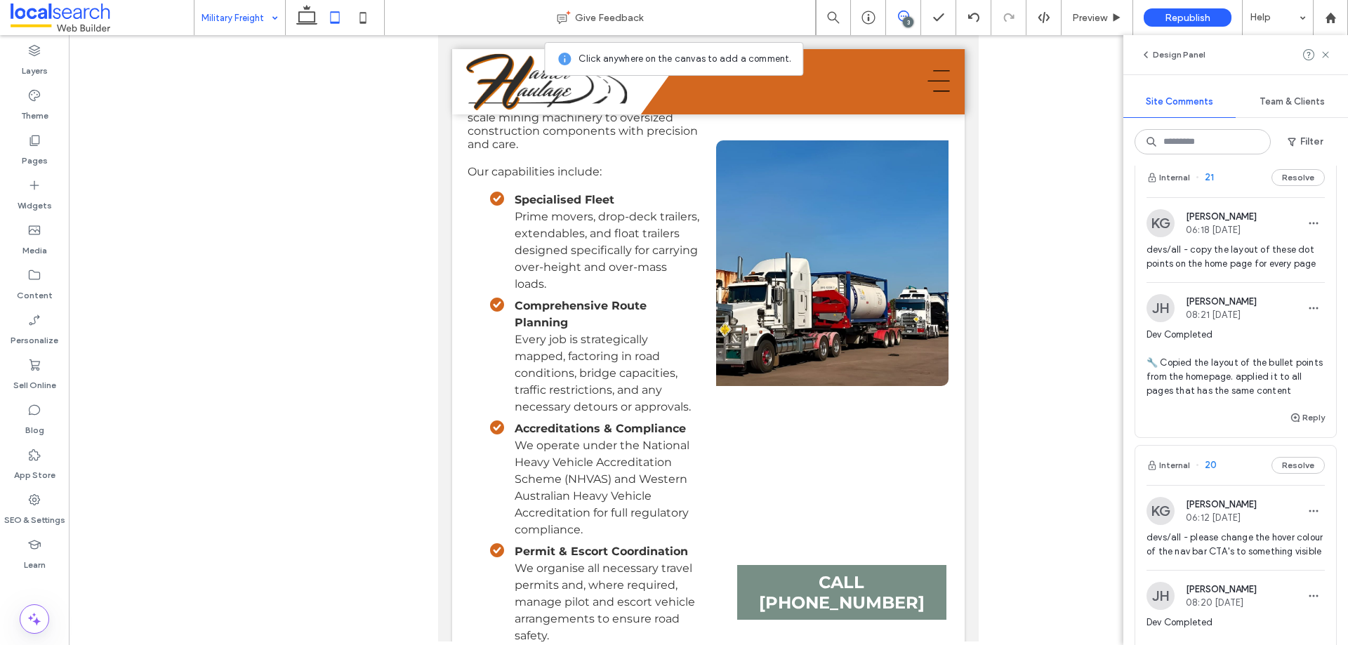
scroll to position [0, 0]
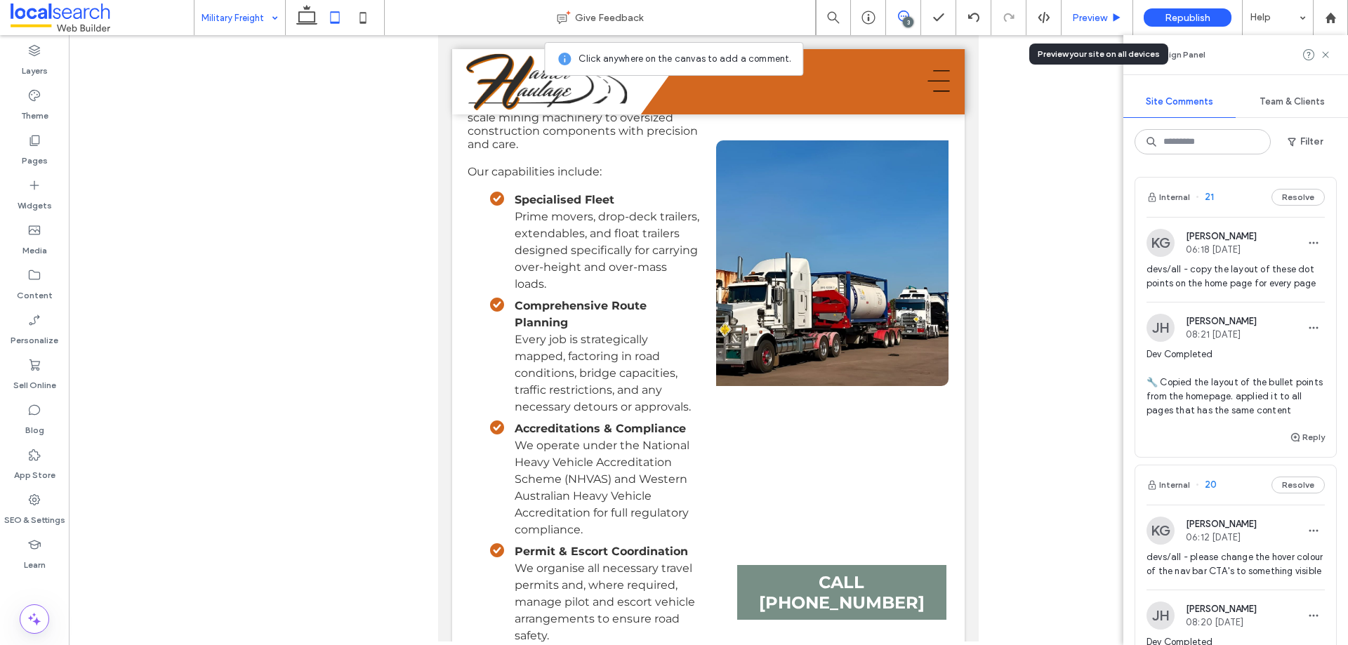
click at [1086, 19] on span "Preview" at bounding box center [1089, 18] width 35 height 12
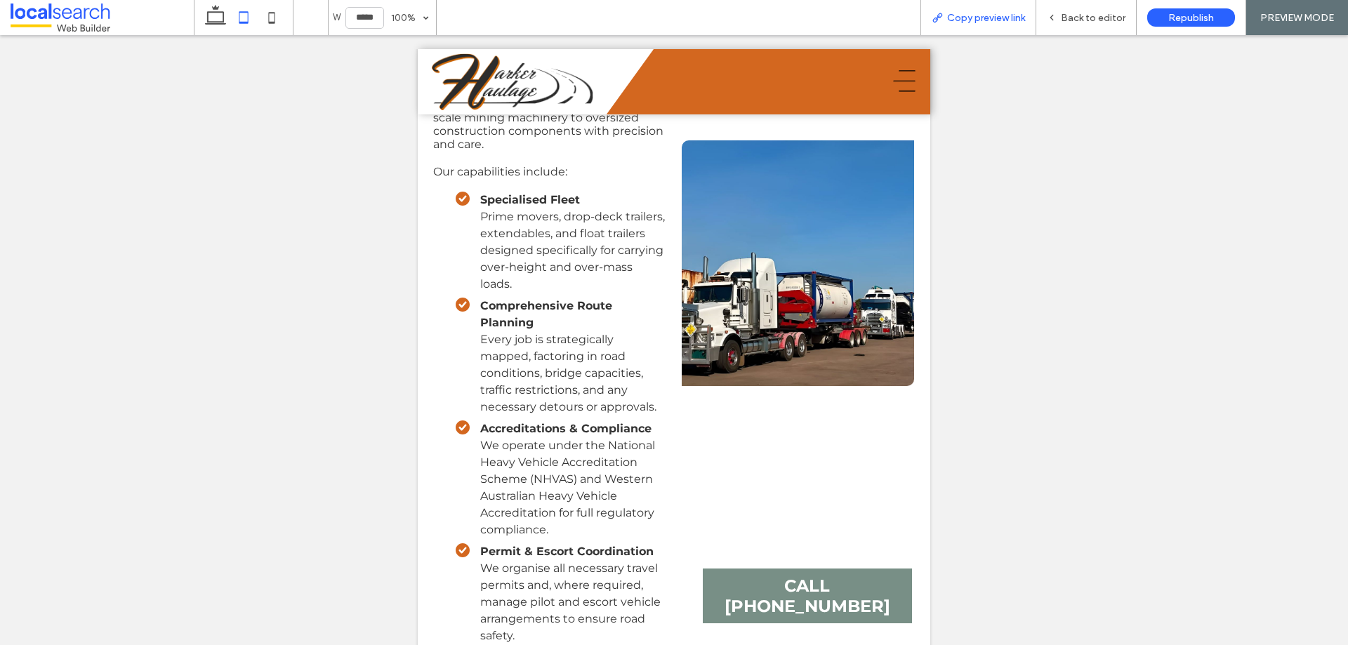
click at [1006, 25] on div "Copy preview link" at bounding box center [979, 17] width 116 height 35
click at [982, 12] on span "Copy preview link" at bounding box center [986, 18] width 78 height 12
click at [1093, 23] on span "Back to editor" at bounding box center [1093, 18] width 65 height 12
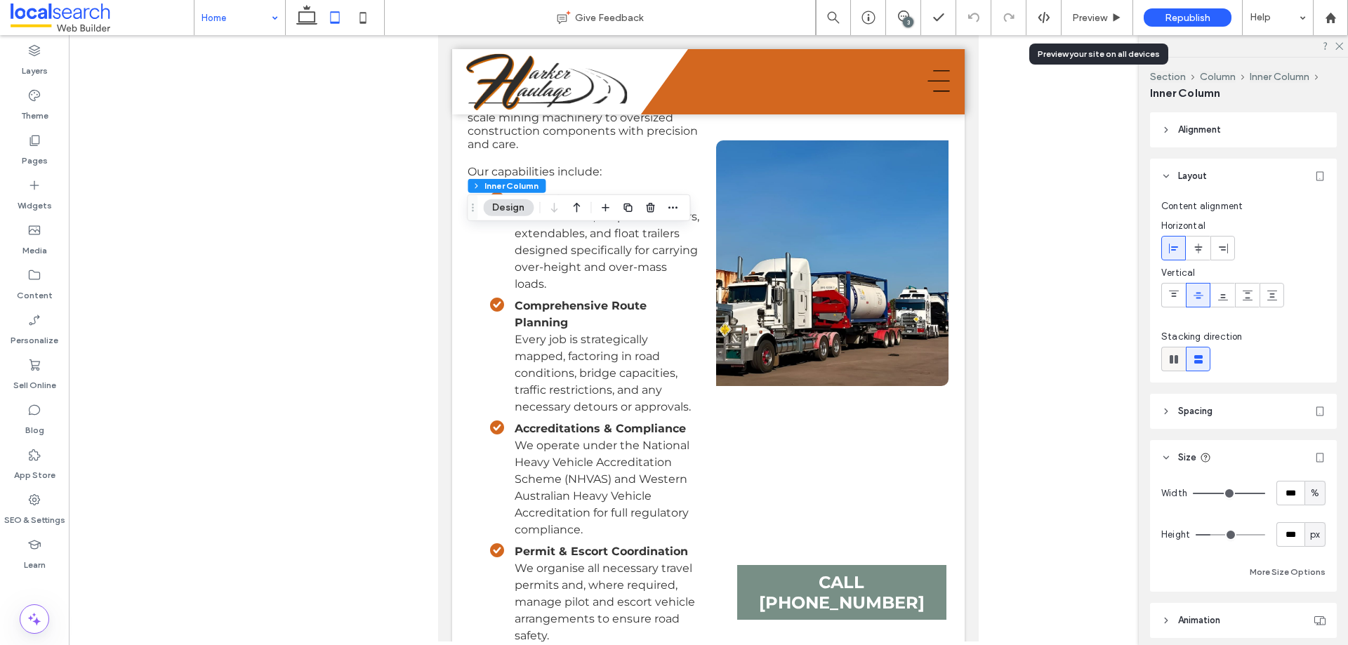
click at [1180, 360] on icon at bounding box center [1174, 360] width 14 height 14
type input "*"
type input "**"
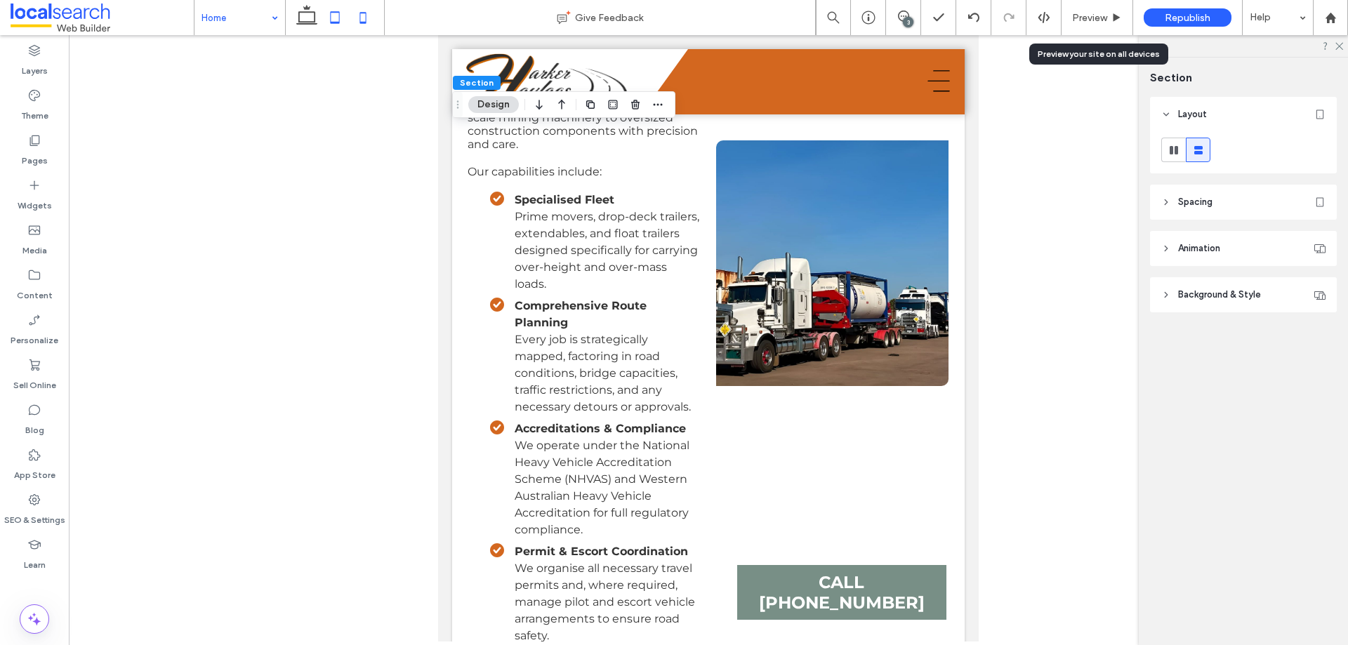
click at [358, 20] on icon at bounding box center [363, 18] width 28 height 28
type input "*"
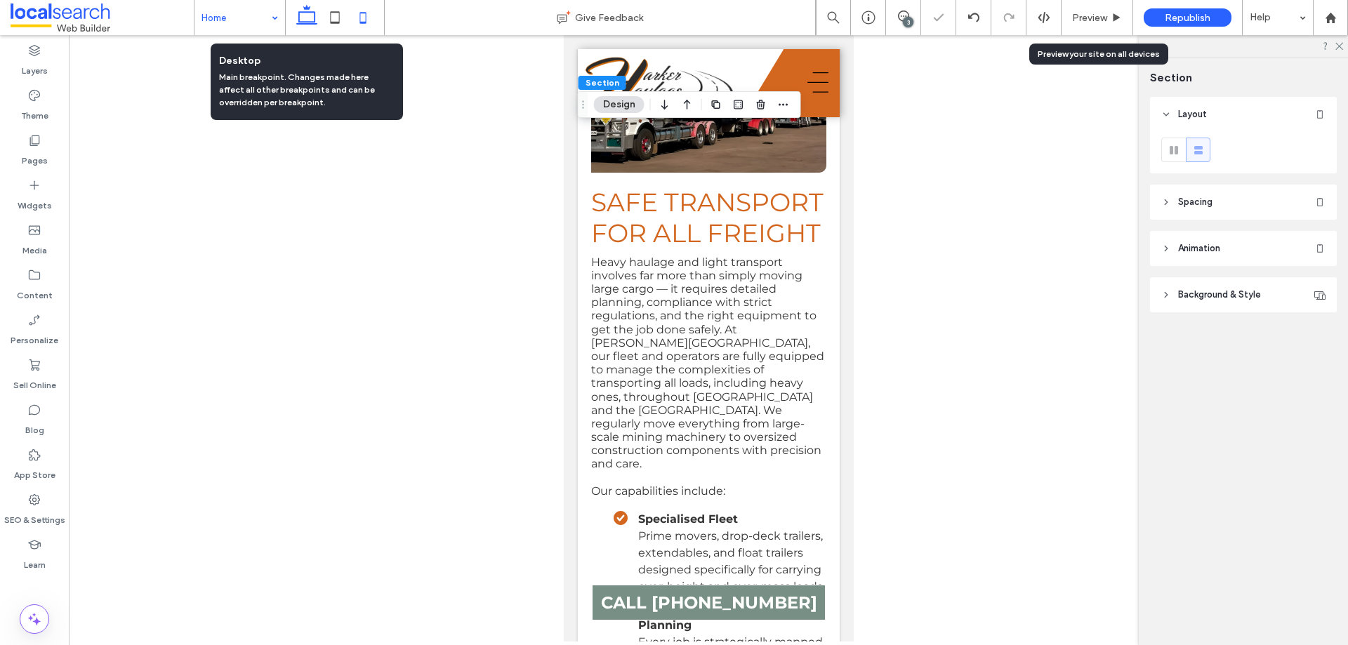
click at [301, 20] on icon at bounding box center [307, 18] width 28 height 28
type input "*"
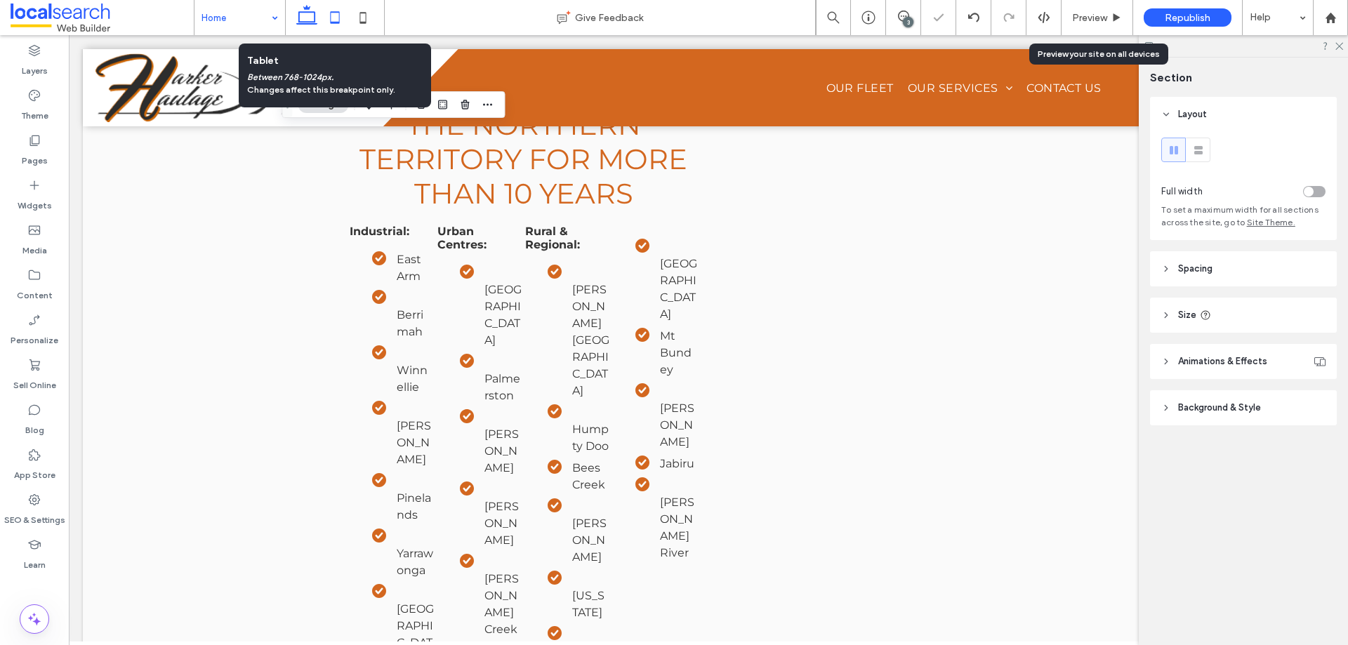
click at [333, 14] on icon at bounding box center [335, 18] width 28 height 28
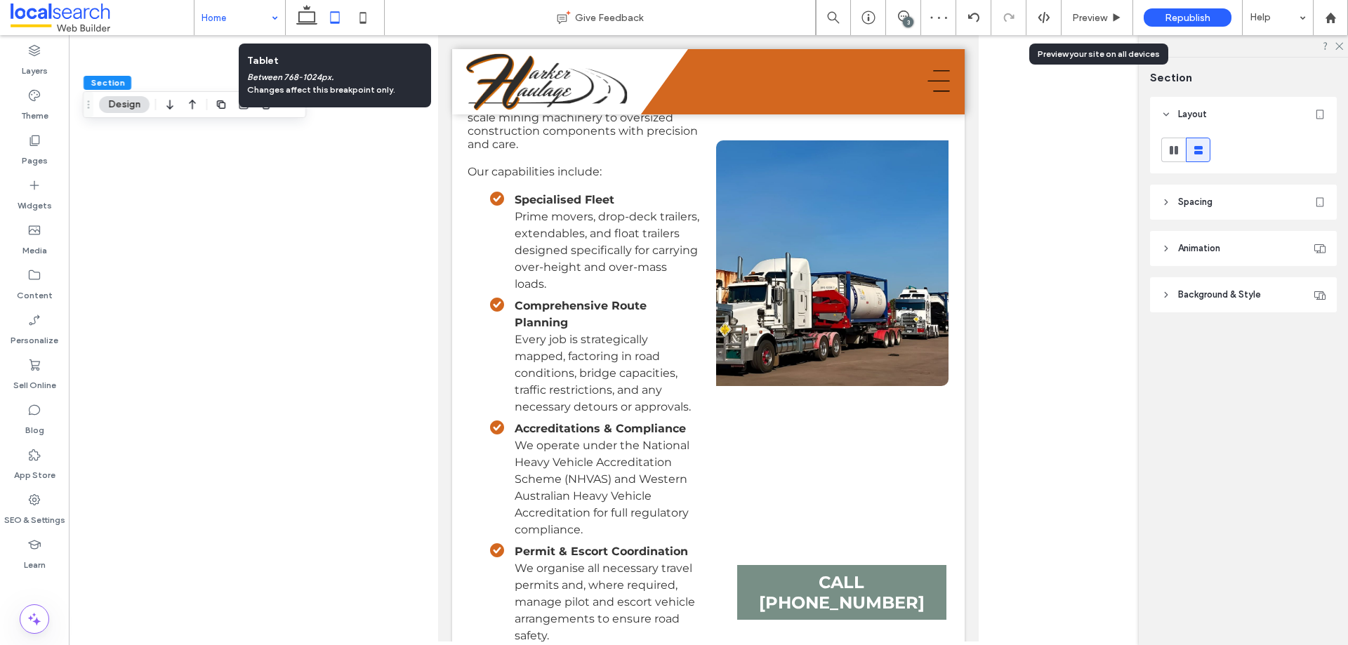
type input "*"
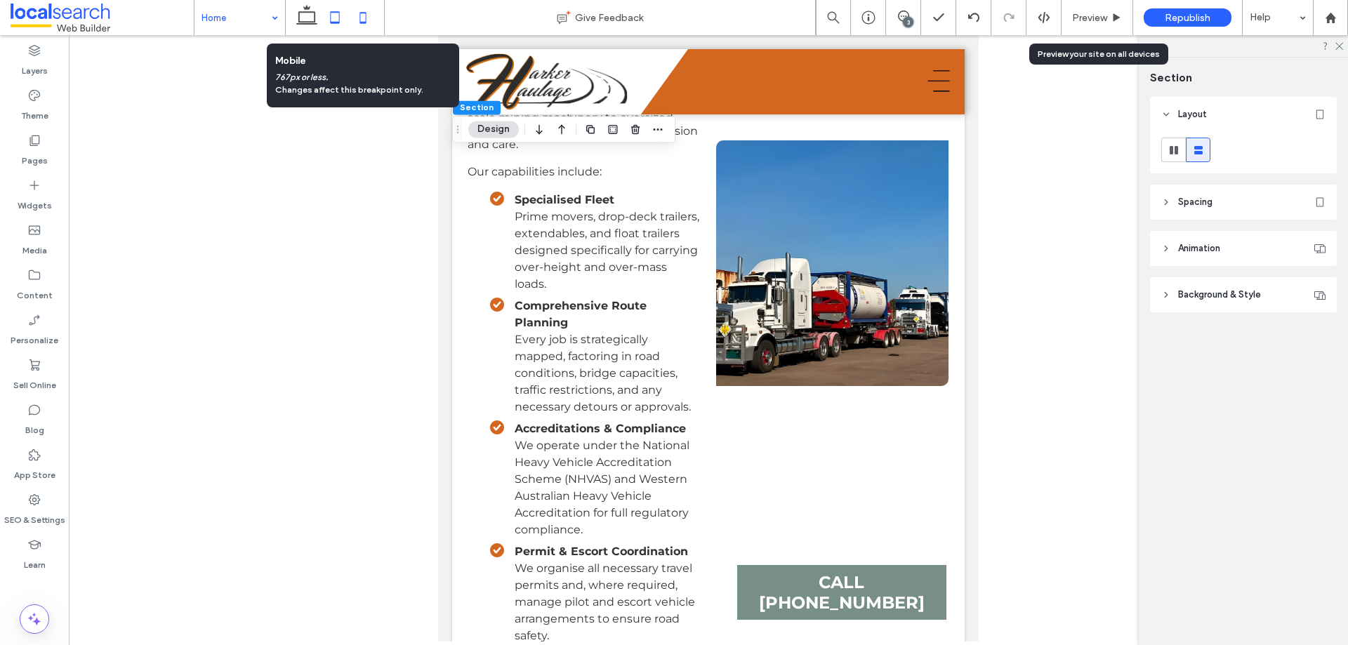
click at [355, 19] on icon at bounding box center [363, 18] width 28 height 28
type input "*"
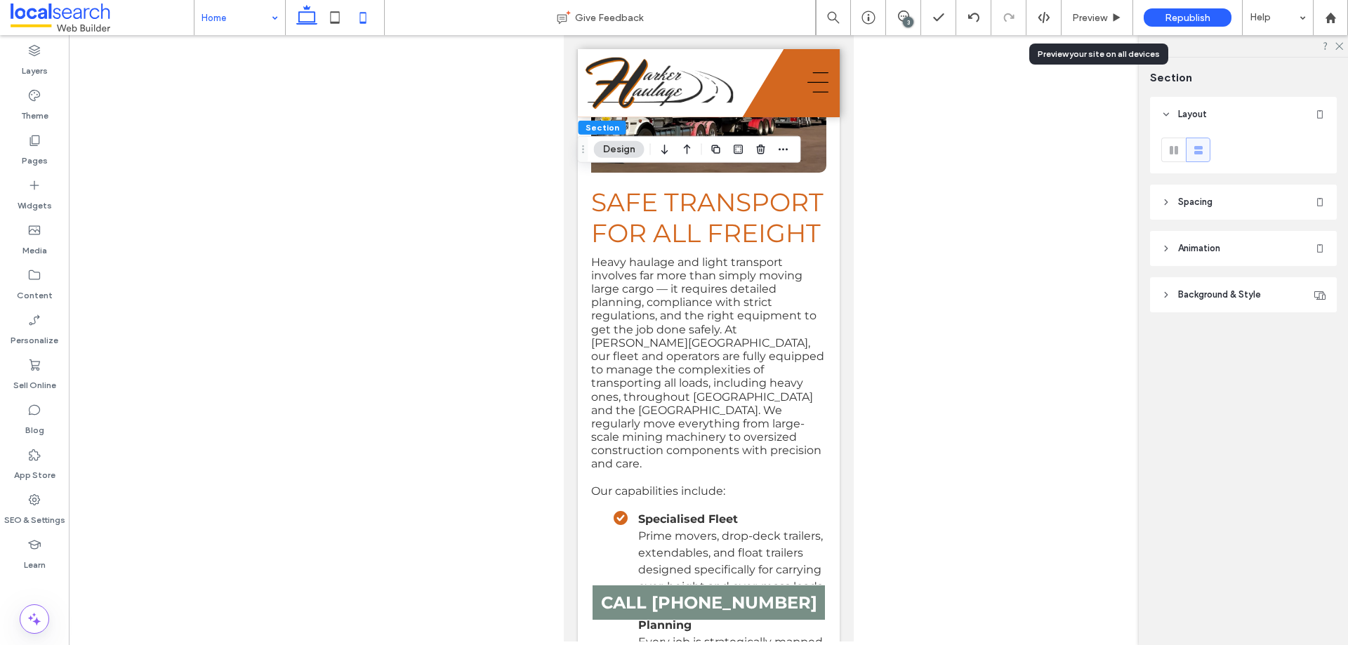
click at [298, 26] on icon at bounding box center [307, 18] width 28 height 28
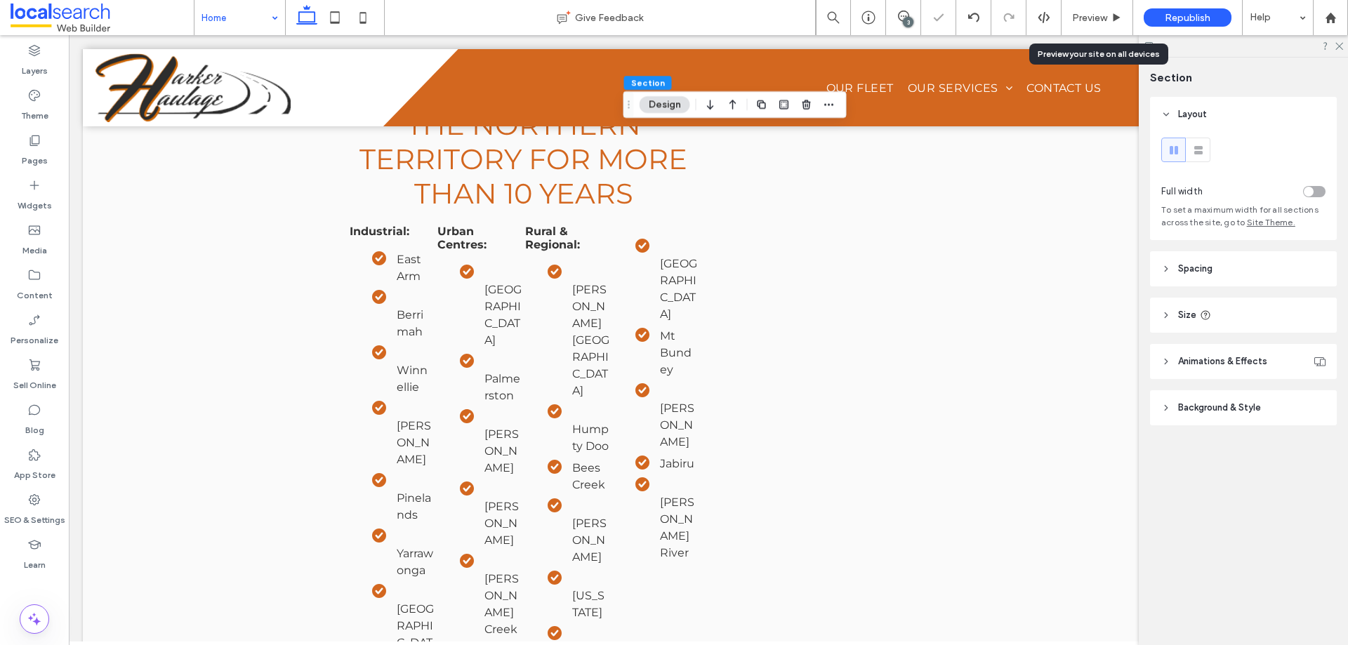
type input "*"
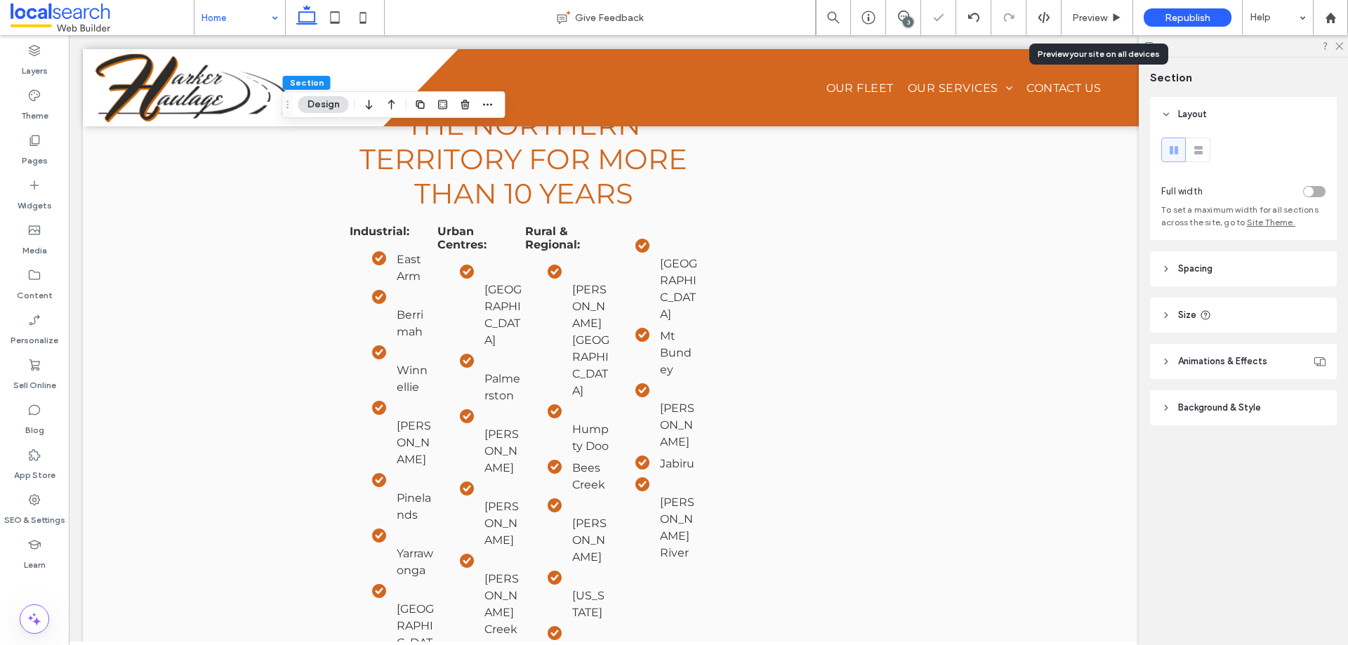
click at [320, 13] on icon at bounding box center [307, 18] width 28 height 28
click at [334, 13] on icon at bounding box center [335, 18] width 28 height 28
type input "*"
